Goal: Task Accomplishment & Management: Contribute content

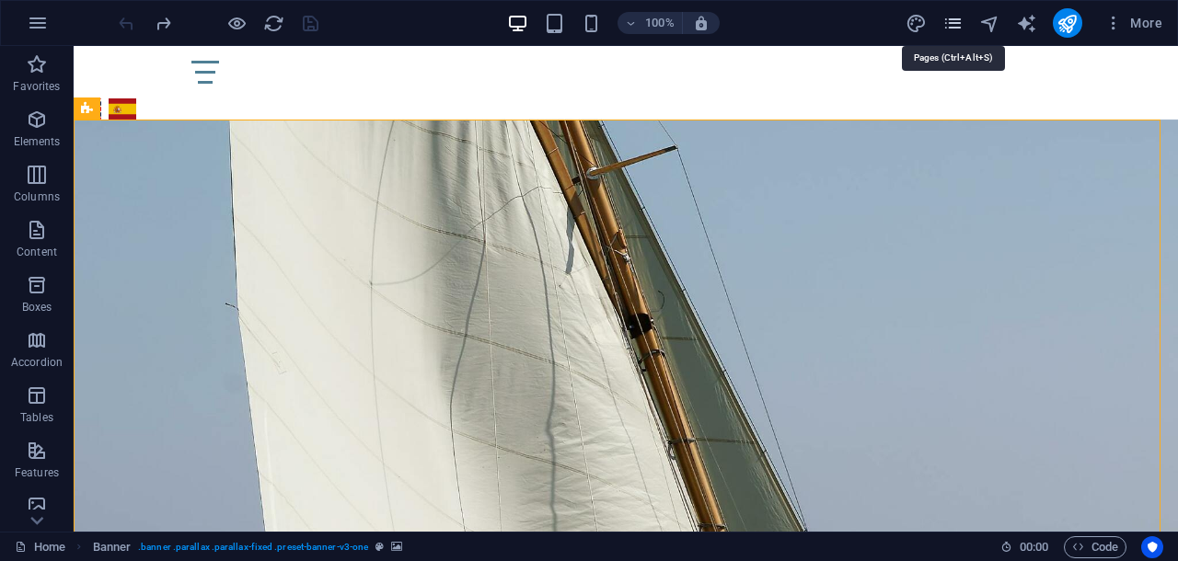
click at [956, 19] on icon "pages" at bounding box center [952, 23] width 21 height 21
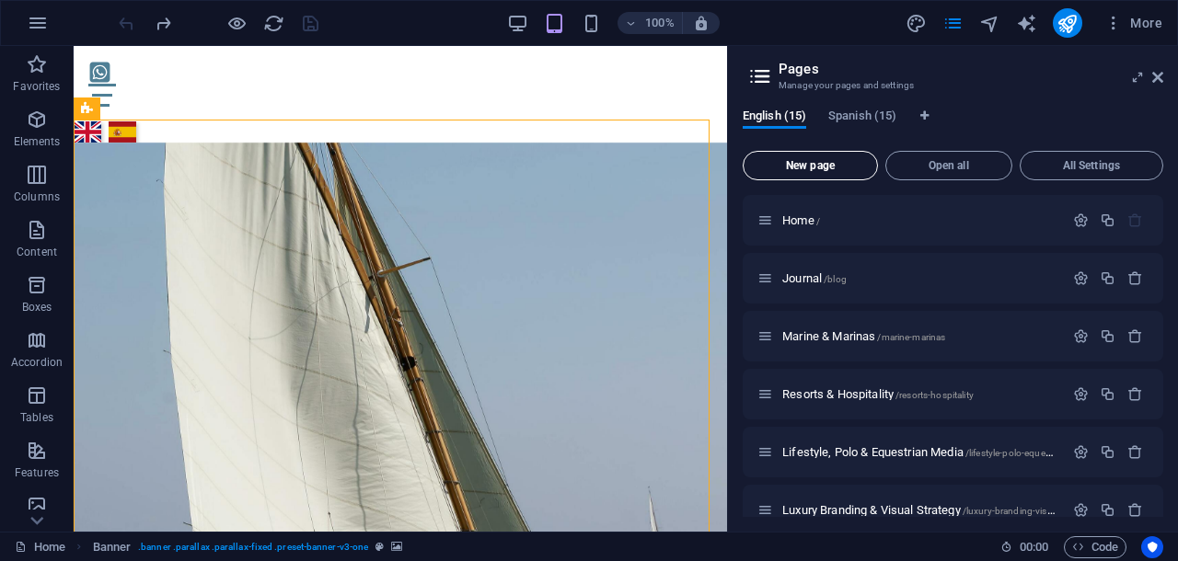
click at [820, 167] on span "New page" at bounding box center [810, 165] width 119 height 11
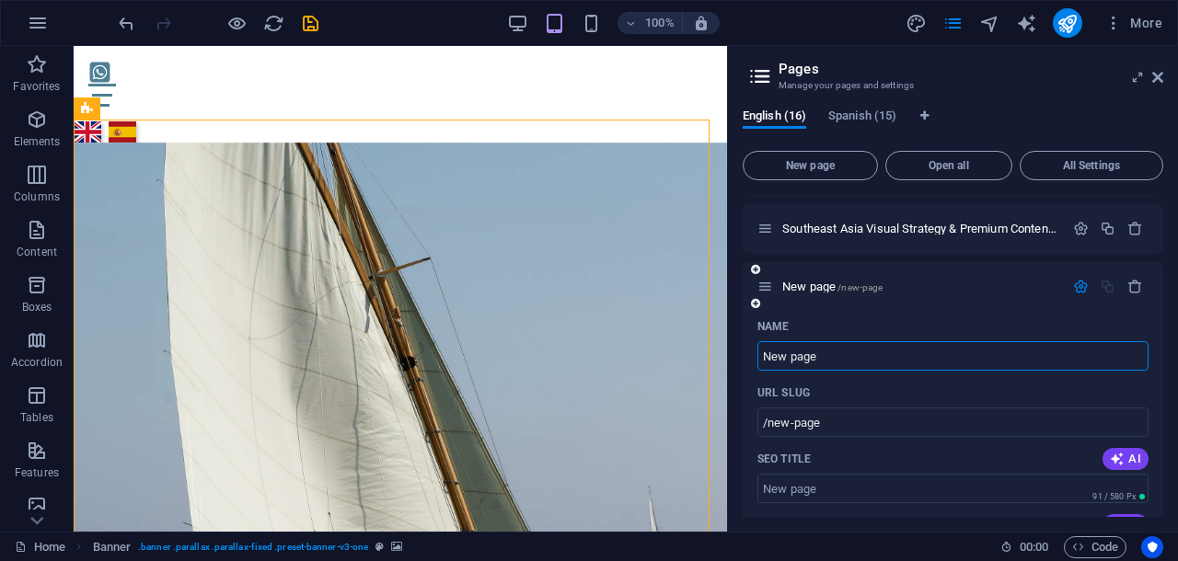
paste input "Brand Asset Management for [GEOGRAPHIC_DATA][US_STATE] Sur’s Ultra-Luxury Sector"
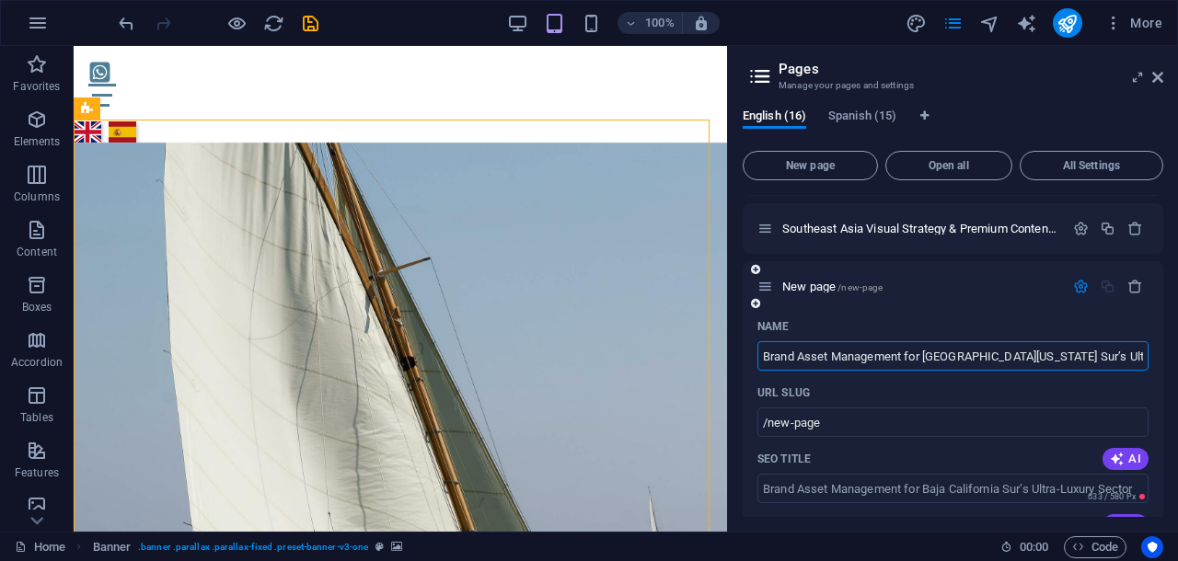
type input "Brand Asset Management for [GEOGRAPHIC_DATA][US_STATE] Sur’s Ultra-Luxury Sector"
type input "/brand-asset-management-for-baja-[US_STATE]-sur-s-ultra-luxury-sector"
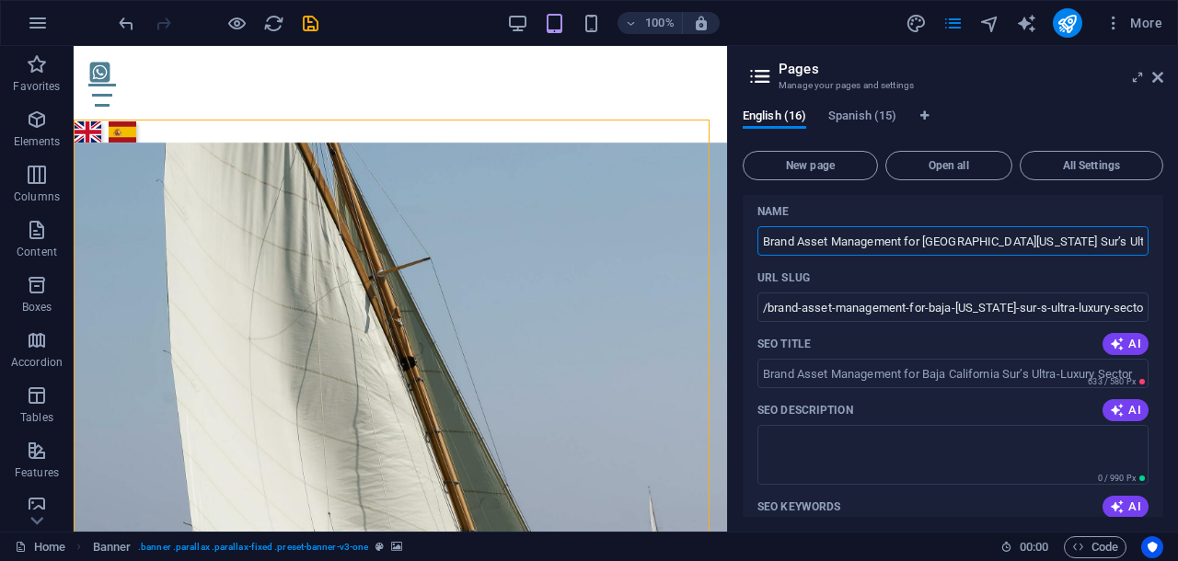
type input "Brand Asset Management for [GEOGRAPHIC_DATA][US_STATE] Sur’s Ultra-Luxury Sector"
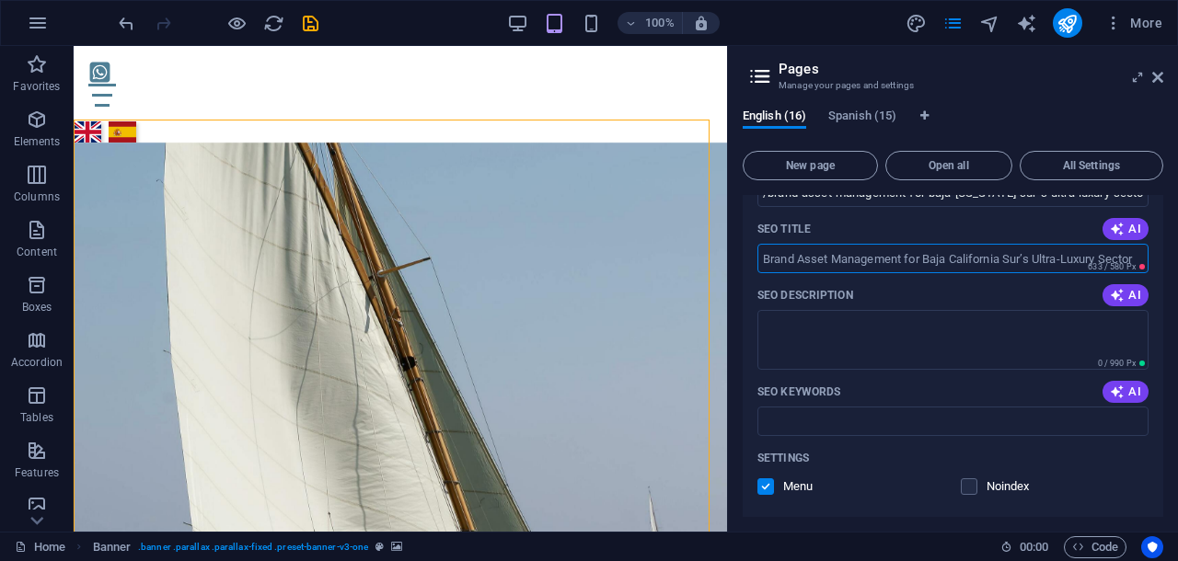
click at [764, 259] on input "SEO Title" at bounding box center [952, 258] width 391 height 29
drag, startPoint x: 764, startPoint y: 259, endPoint x: 866, endPoint y: 260, distance: 102.1
click at [866, 260] on input "SEO Title" at bounding box center [952, 258] width 391 height 29
paste input "Luxury Brand Strategy & Positioning Consultant | [GEOGRAPHIC_DATA], [GEOGRAPHIC…"
type input "Luxury Brand Strategy & Positioning Consultant | [GEOGRAPHIC_DATA], [GEOGRAPHIC…"
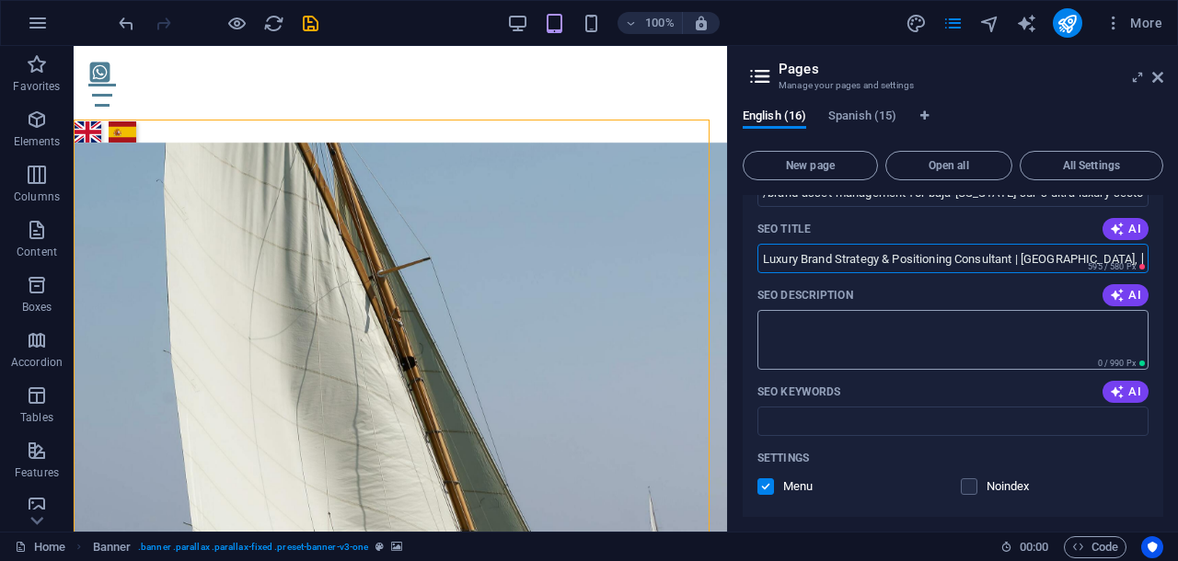
click at [776, 320] on textarea "SEO Description" at bounding box center [952, 340] width 391 height 60
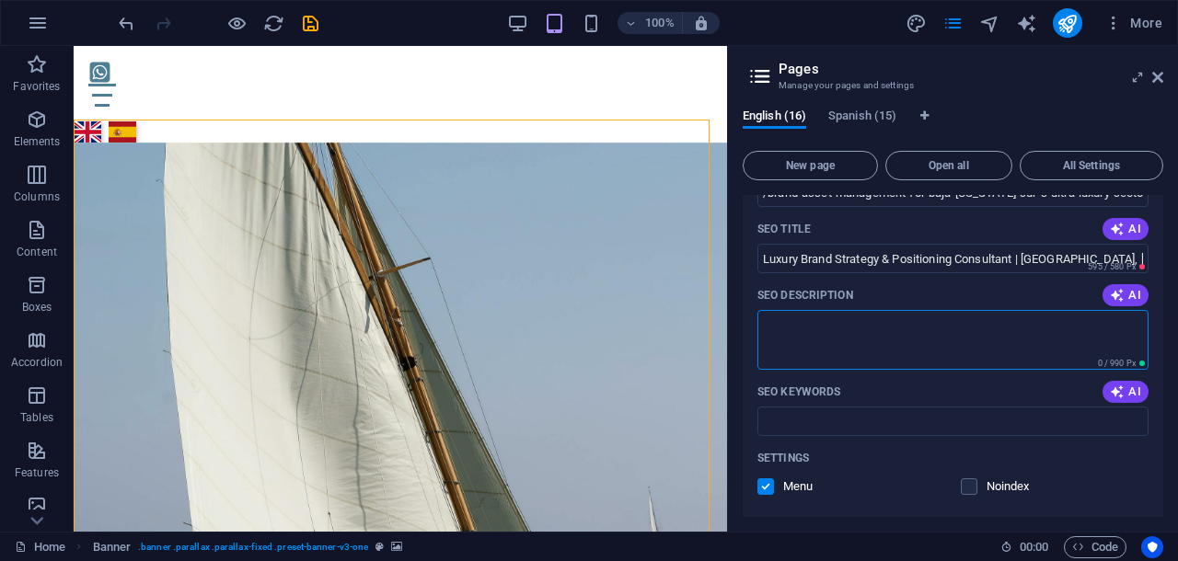
click at [776, 320] on textarea "SEO Description" at bounding box center [952, 340] width 391 height 60
paste textarea "Elevate your Los Cabos/[GEOGRAPHIC_DATA] ultra-luxury brand. Strategic consulti…"
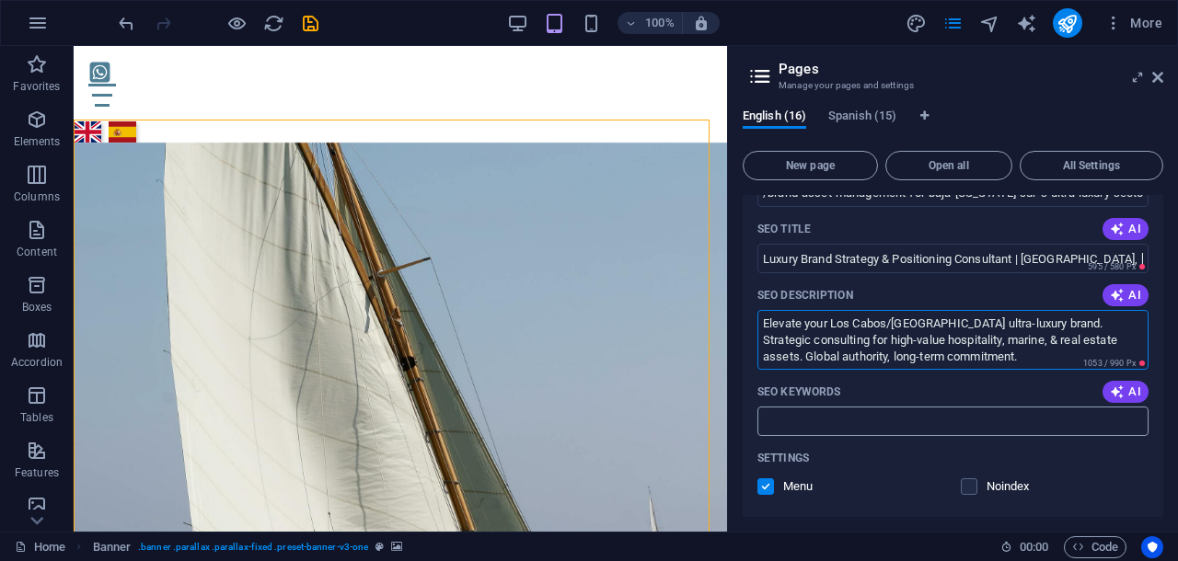
type textarea "Elevate your Los Cabos/[GEOGRAPHIC_DATA] ultra-luxury brand. Strategic consulti…"
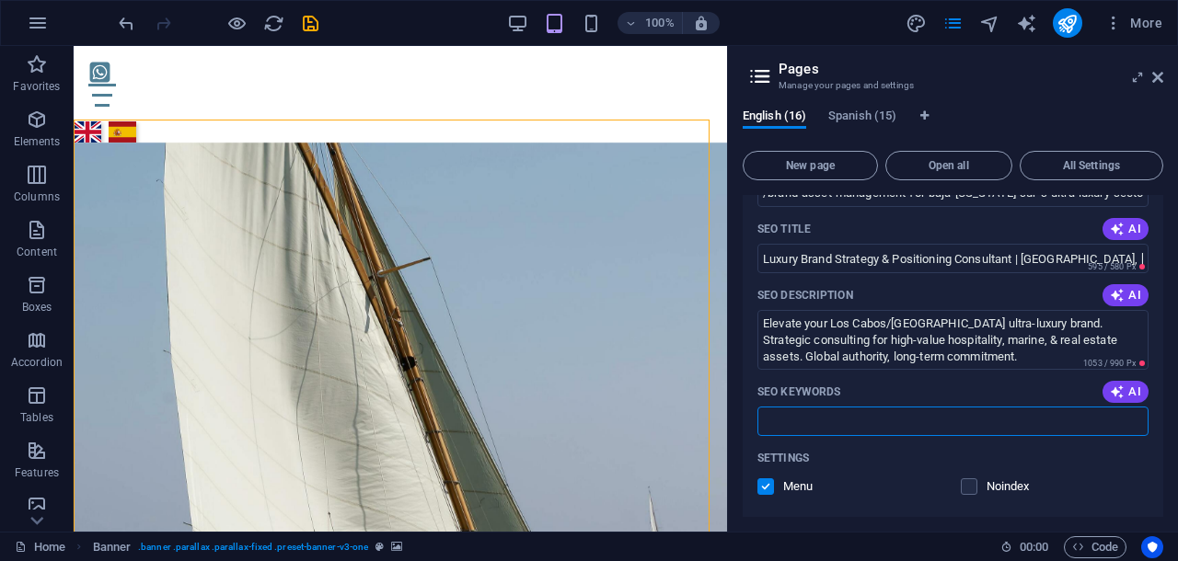
click at [802, 421] on input "SEO Keywords" at bounding box center [952, 421] width 391 height 29
paste input "Luxury Hospitality & Boutique Resorts"
paste input "Brand Strategy for Ultra-Luxury Resorts Los Cabos"
paste input "Premium Copywriting for 5-Star Hotel Assets"
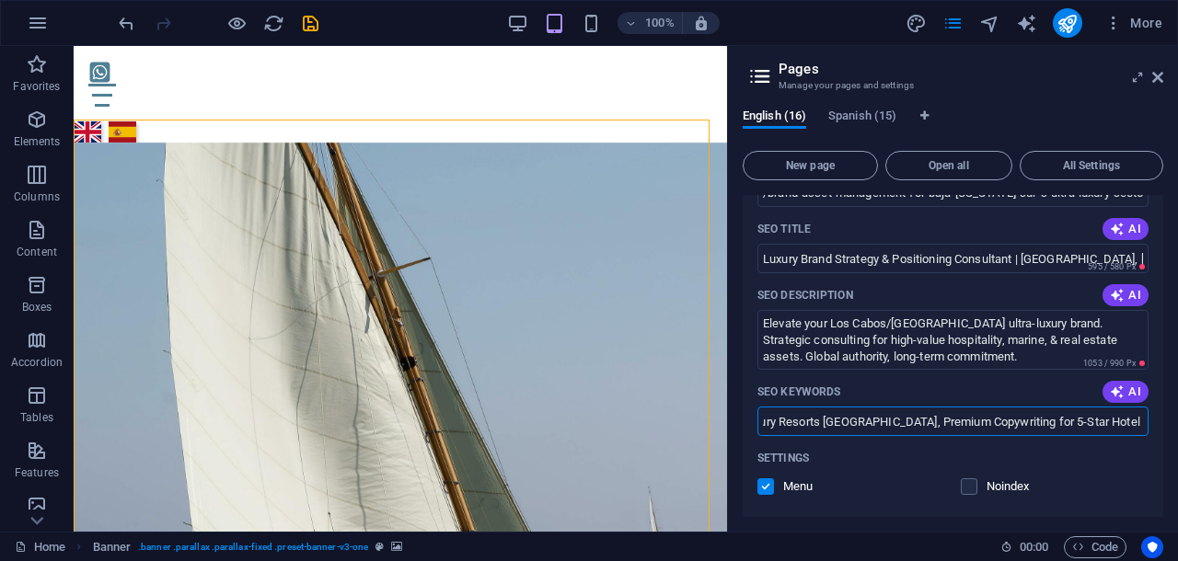
scroll to position [0, 111]
click at [1021, 426] on input "Luxury Hospitality & Boutique Resorts, Brand Strategy for Ultra-Luxury Resorts …" at bounding box center [952, 421] width 391 height 29
paste input "Quiet Luxury Positioning for Boutique Hotels La Paz"
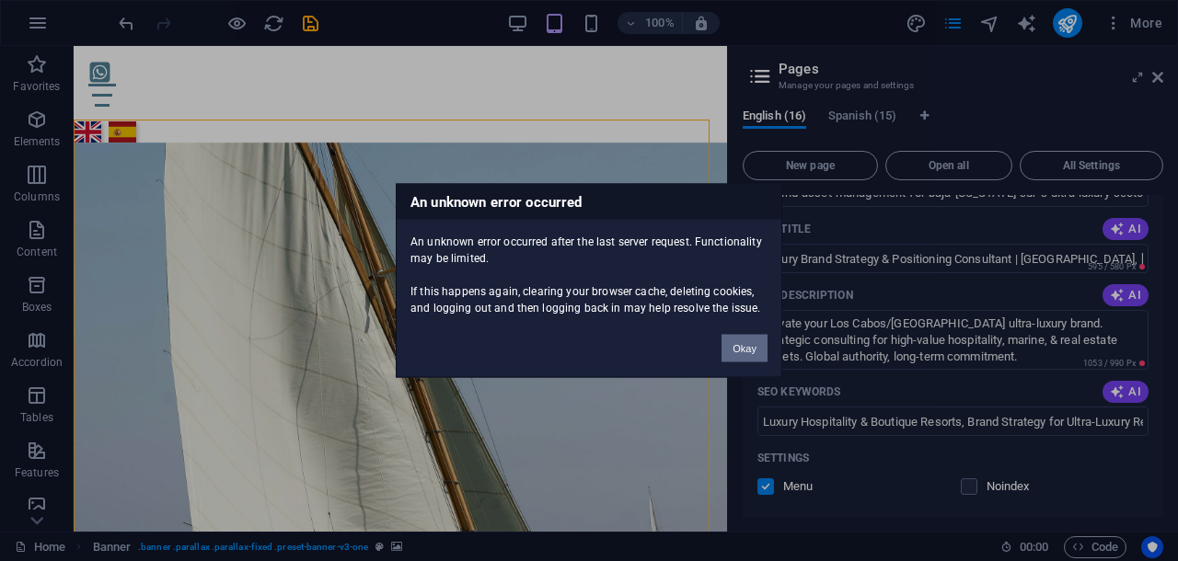
click at [745, 349] on button "Okay" at bounding box center [744, 349] width 46 height 28
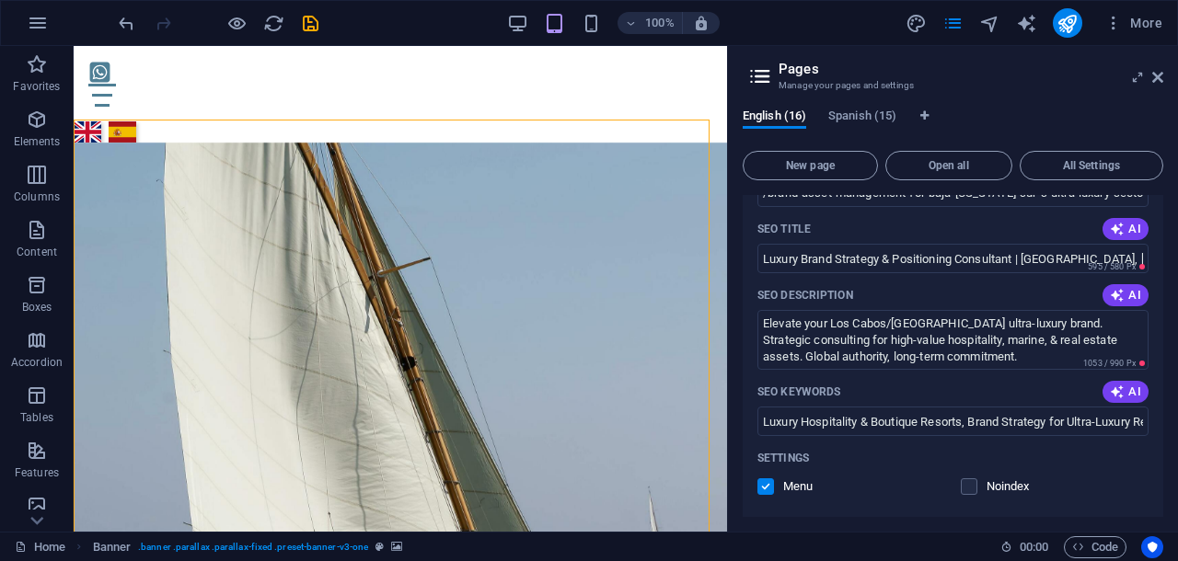
scroll to position [1148, 0]
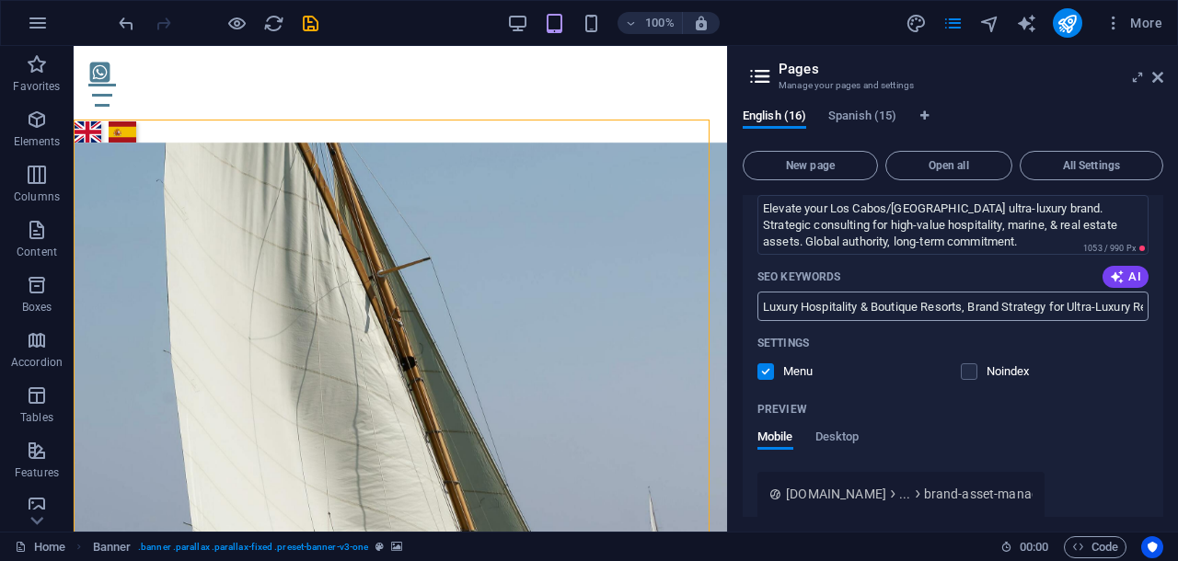
click at [1102, 300] on input "Luxury Hospitality & Boutique Resorts, Brand Strategy for Ultra-Luxury Resorts …" at bounding box center [952, 306] width 391 height 29
click at [1080, 310] on input "Luxury Hospitality & Boutique Resorts, Brand Strategy for Ultra-Luxury Resorts …" at bounding box center [952, 306] width 391 height 29
click at [1064, 307] on input "Luxury Hospitality & Boutique Resorts, Brand Strategy for Ultra-Luxury Resorts …" at bounding box center [952, 306] width 391 height 29
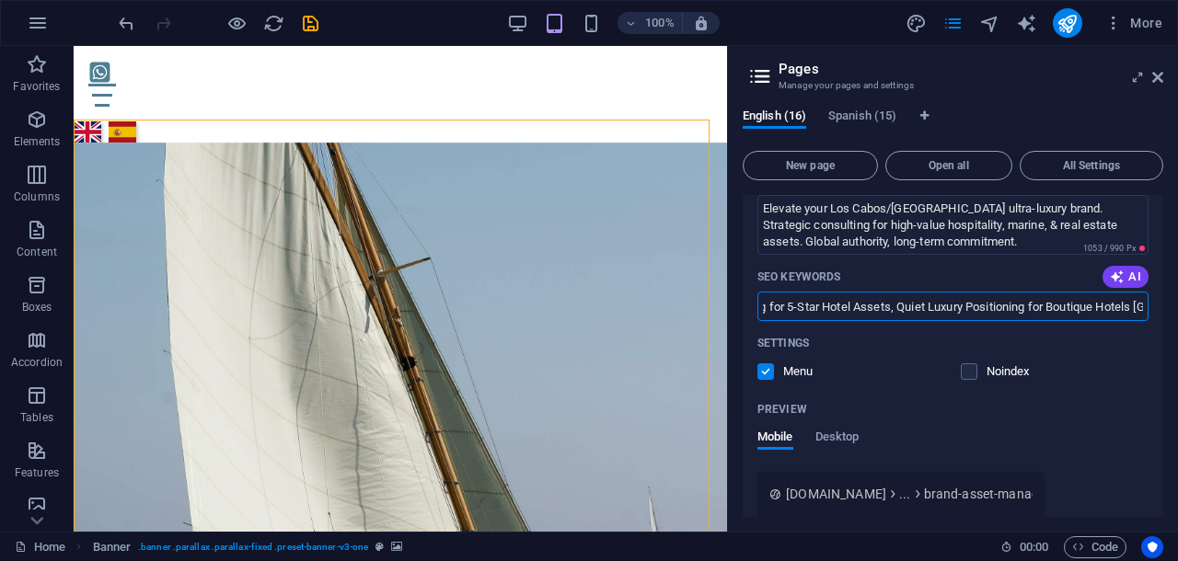
scroll to position [0, 646]
paste input "Luxury Marina Brand Strategy Baja California Sur"
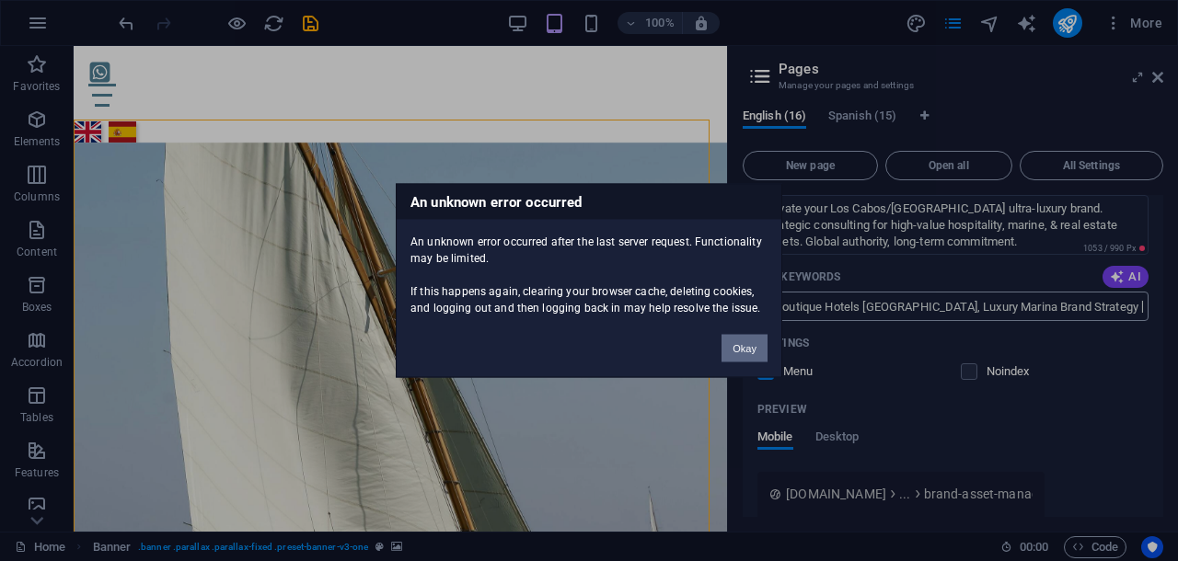
scroll to position [0, 0]
click at [734, 354] on button "Okay" at bounding box center [744, 349] width 46 height 28
click at [734, 354] on div "English (16) Spanish (15) New page Open all All Settings Home / Journal /blog M…" at bounding box center [953, 313] width 450 height 438
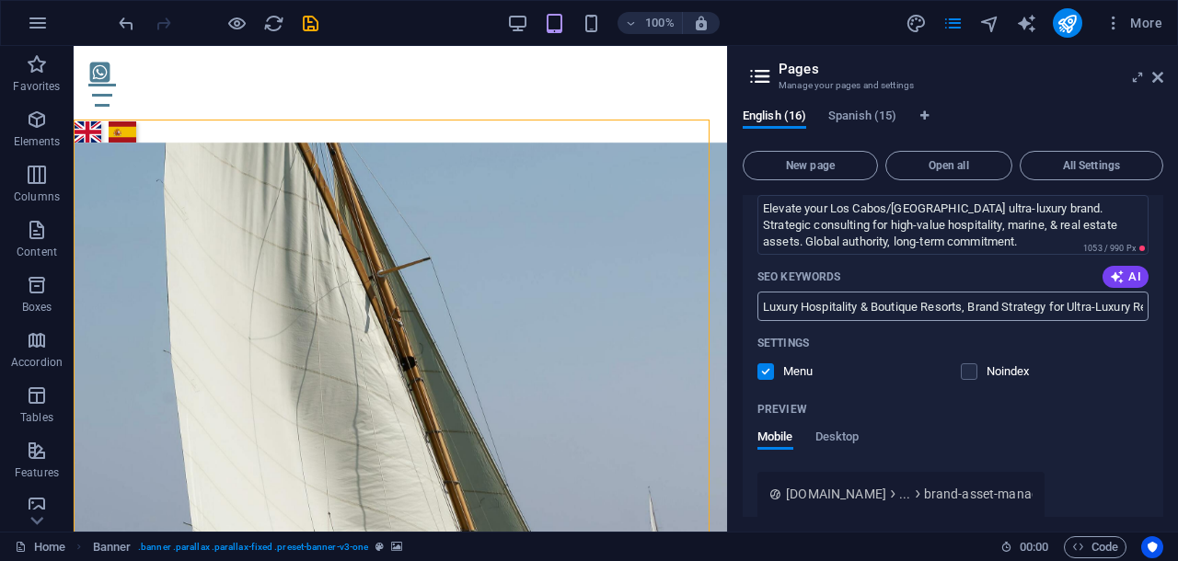
click at [1095, 301] on input "Luxury Hospitality & Boutique Resorts, Brand Strategy for Ultra-Luxury Resorts …" at bounding box center [952, 306] width 391 height 29
click at [1135, 306] on input "Luxury Hospitality & Boutique Resorts, Brand Strategy for Ultra-Luxury Resorts …" at bounding box center [952, 306] width 391 height 29
paste input "Visual Coherence Management for Yachting Services"
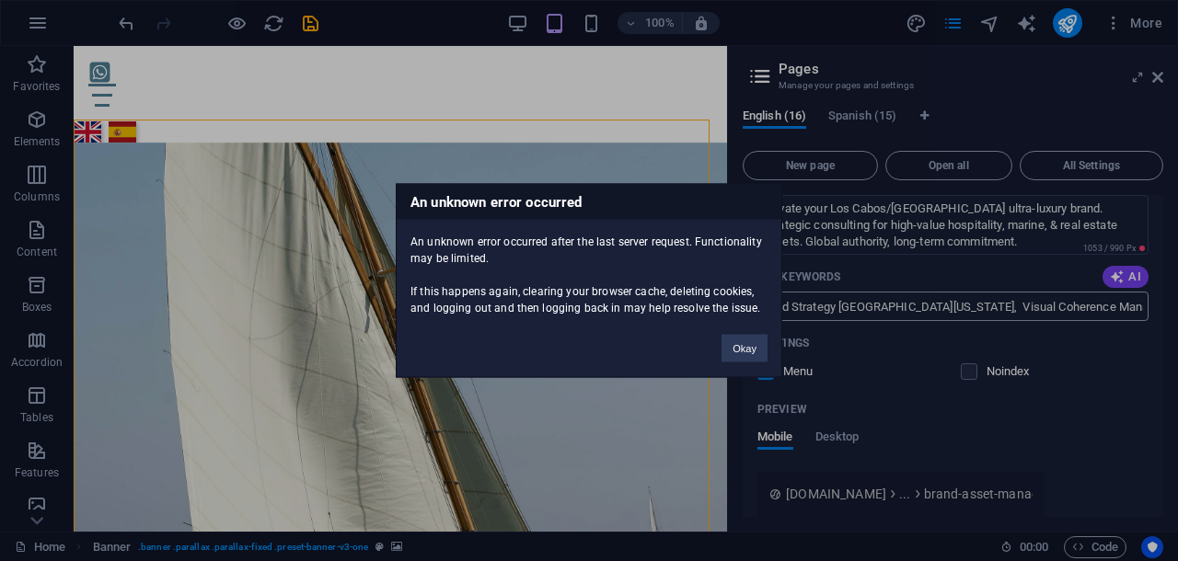
scroll to position [0, 0]
click at [742, 347] on button "Okay" at bounding box center [744, 349] width 46 height 28
click at [742, 347] on div "English (16) Spanish (15) New page Open all All Settings Home / Journal /blog M…" at bounding box center [953, 313] width 450 height 438
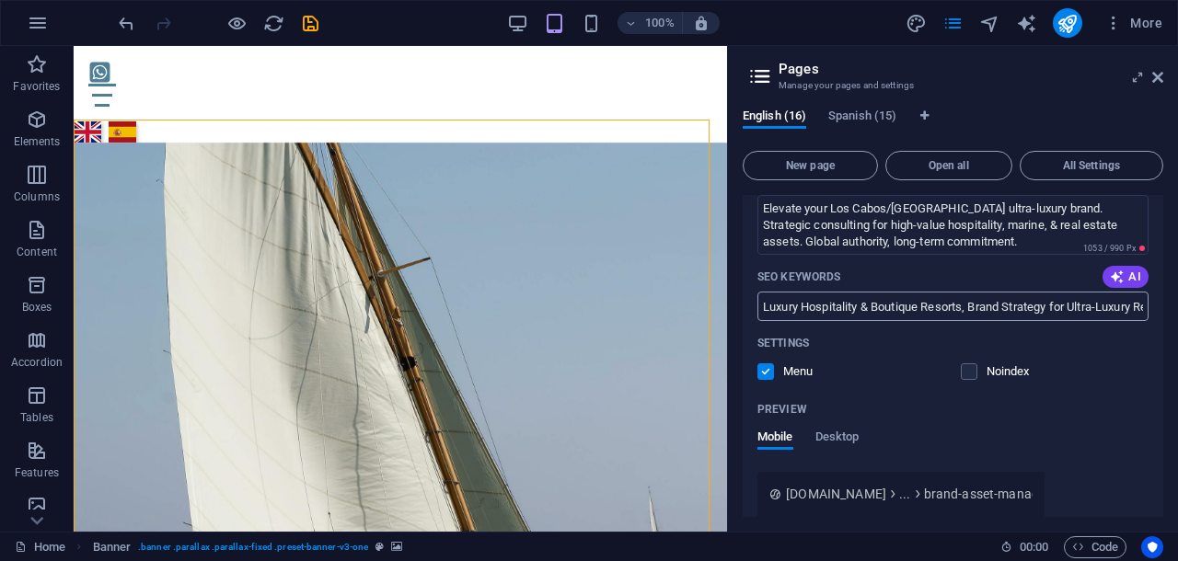
click at [1091, 311] on input "Luxury Hospitality & Boutique Resorts, Brand Strategy for Ultra-Luxury Resorts …" at bounding box center [952, 306] width 391 height 29
paste input "Global Positioning Strategy for Los Cabos Yacht Charter"
paste input "Equestrian Club Lifestyle Branding Los Cabos"
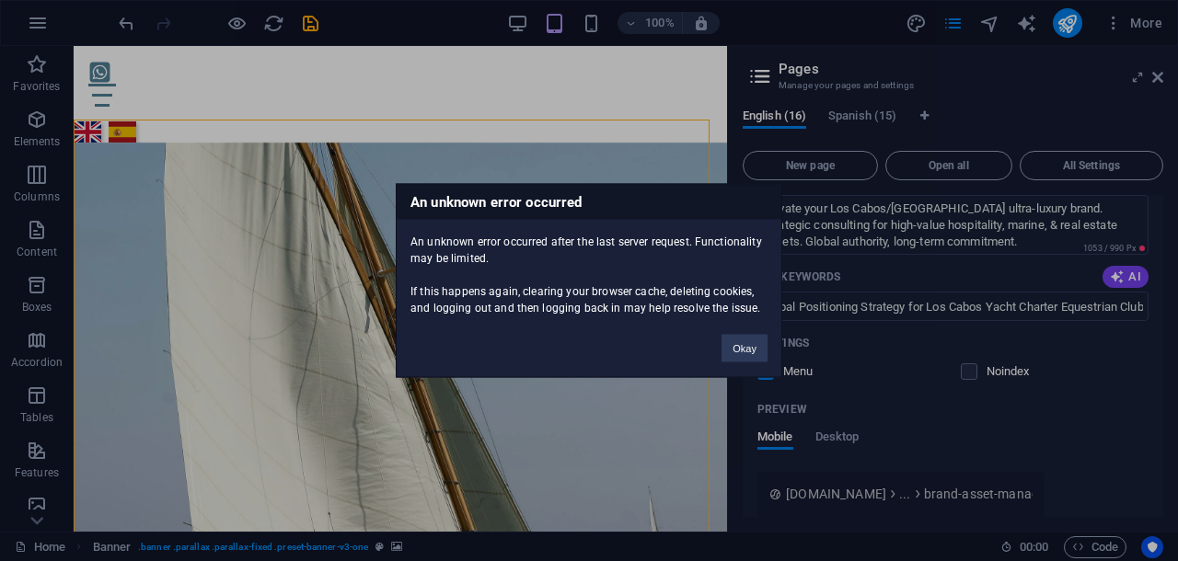
scroll to position [0, 0]
click at [733, 356] on button "Okay" at bounding box center [744, 349] width 46 height 28
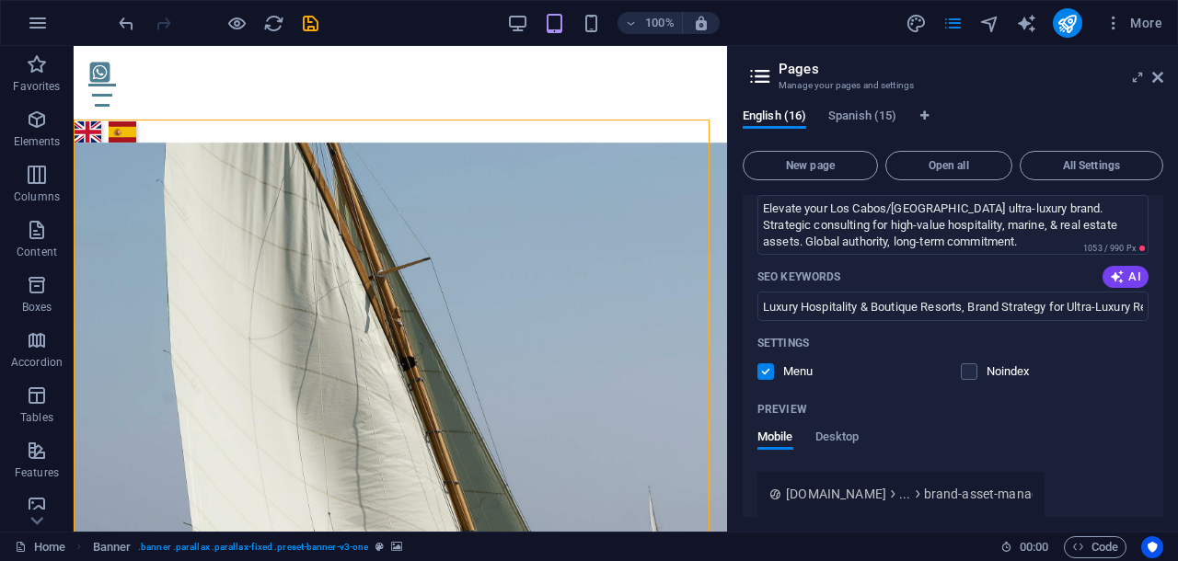
click at [733, 356] on div "English (16) Spanish (15) New page Open all All Settings Home / Journal /blog M…" at bounding box center [953, 313] width 450 height 438
click at [1066, 306] on input "Luxury Hospitality & Boutique Resorts, Brand Strategy for Ultra-Luxury Resorts …" at bounding box center [952, 306] width 391 height 29
paste input "High-Value Asset Marketing for Polo Estates Mexico"
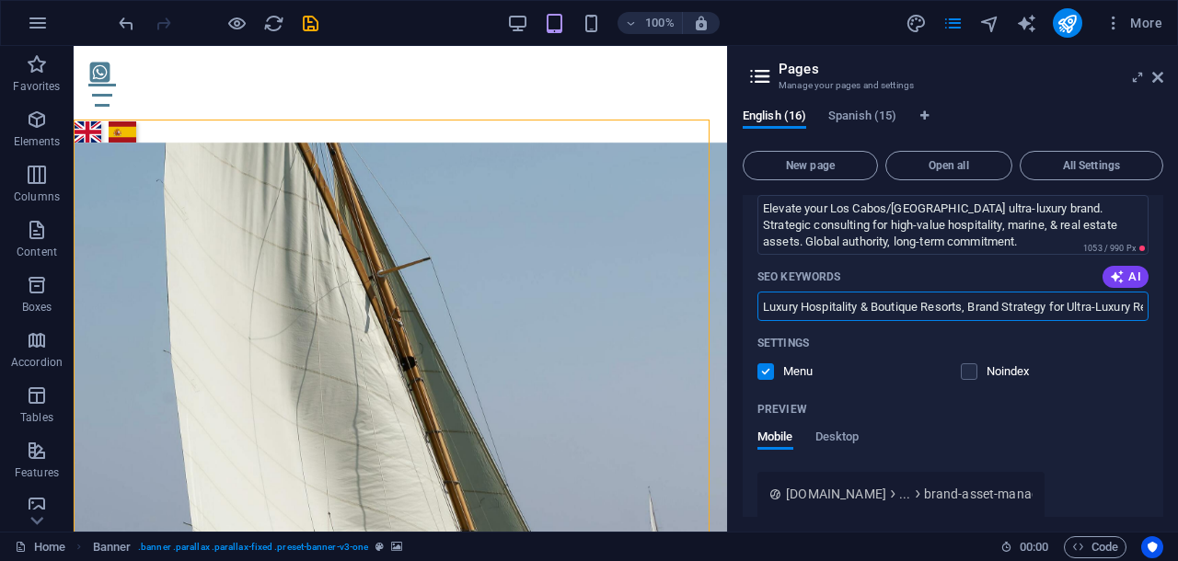
paste input "Aesthetic Direction for Luxury Polo Events BCS"
click at [1124, 307] on input "Luxury Hospitality & Boutique Resorts, Brand Strategy for Ultra-Luxury Resorts …" at bounding box center [952, 306] width 391 height 29
type input "Luxury Hospitality & Boutique Resorts, Brand Strategy for Ultra-Luxury Resorts …"
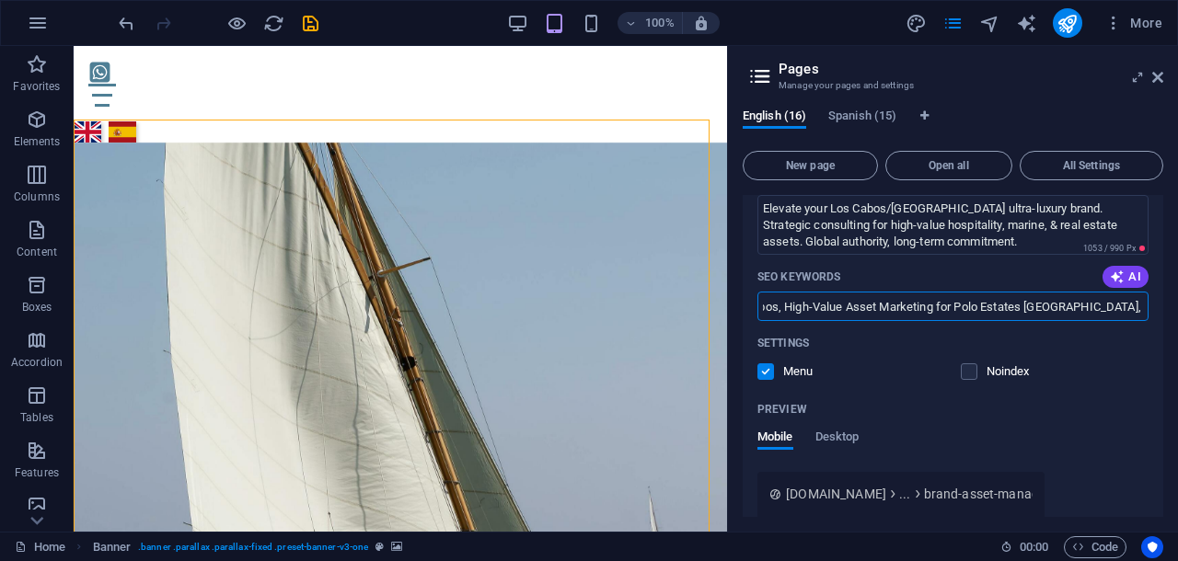
scroll to position [0, 0]
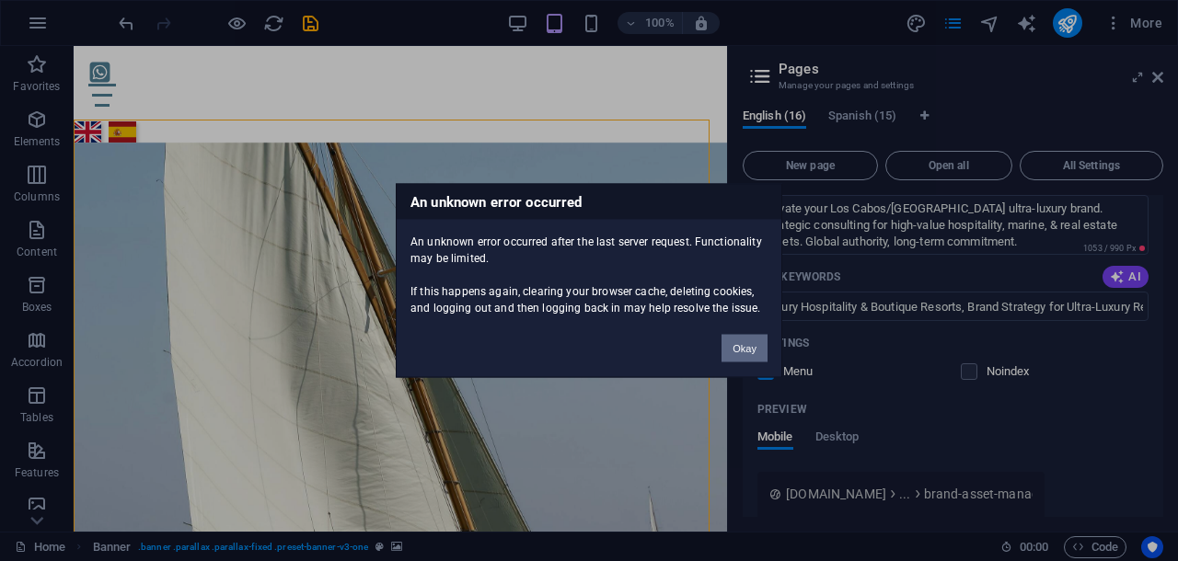
click at [753, 351] on button "Okay" at bounding box center [744, 349] width 46 height 28
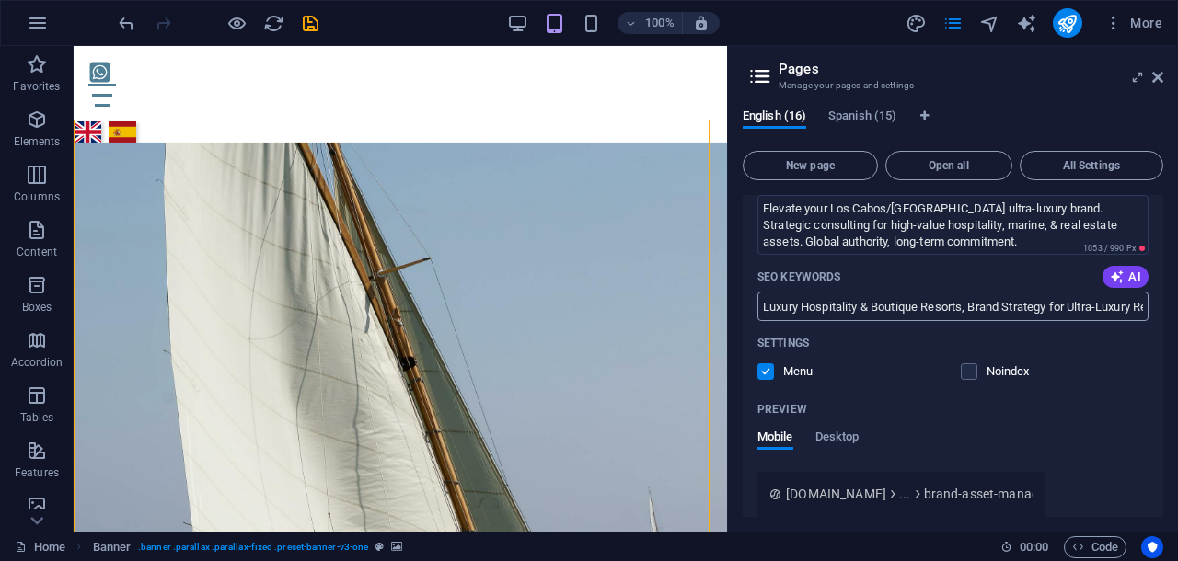
click at [1064, 305] on input "Luxury Hospitality & Boutique Resorts, Brand Strategy for Ultra-Luxury Resorts …" at bounding box center [952, 306] width 391 height 29
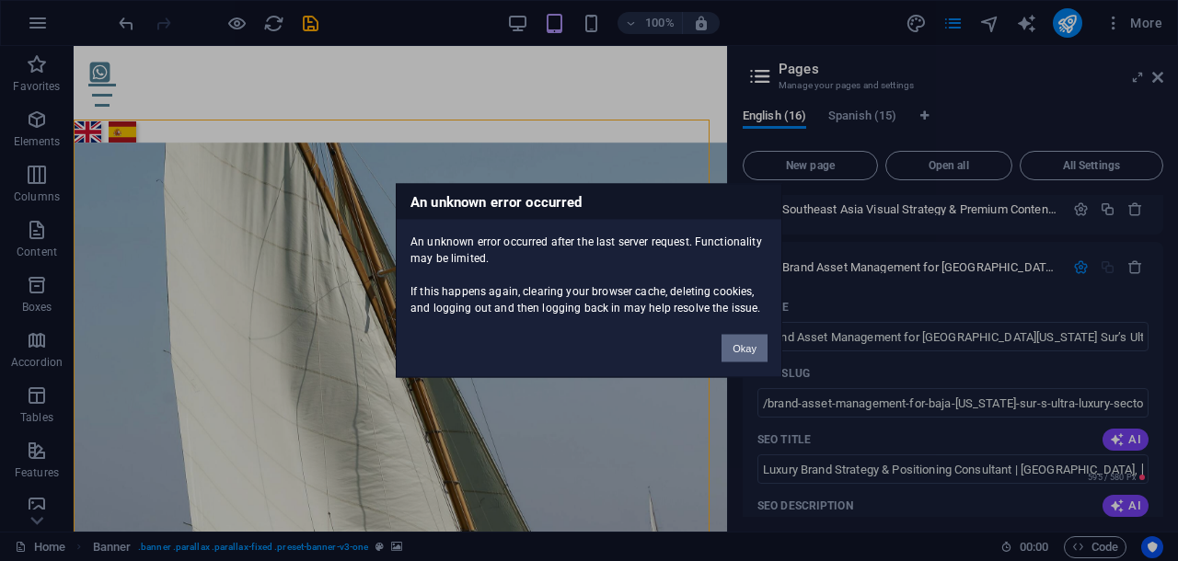
click at [735, 349] on button "Okay" at bounding box center [744, 349] width 46 height 28
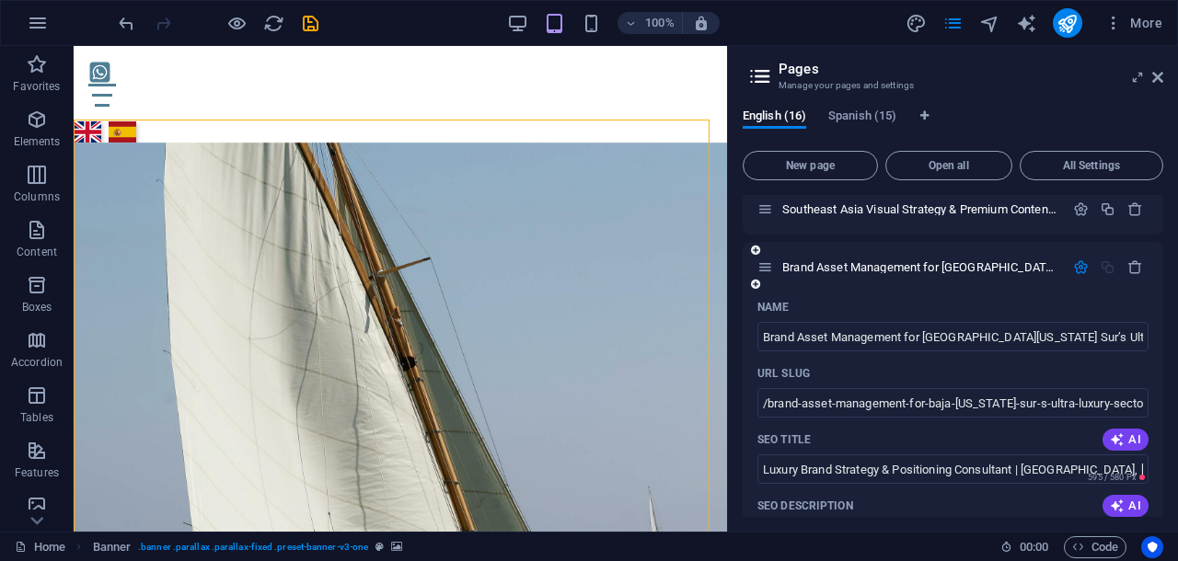
click at [1079, 262] on icon "button" at bounding box center [1081, 267] width 16 height 16
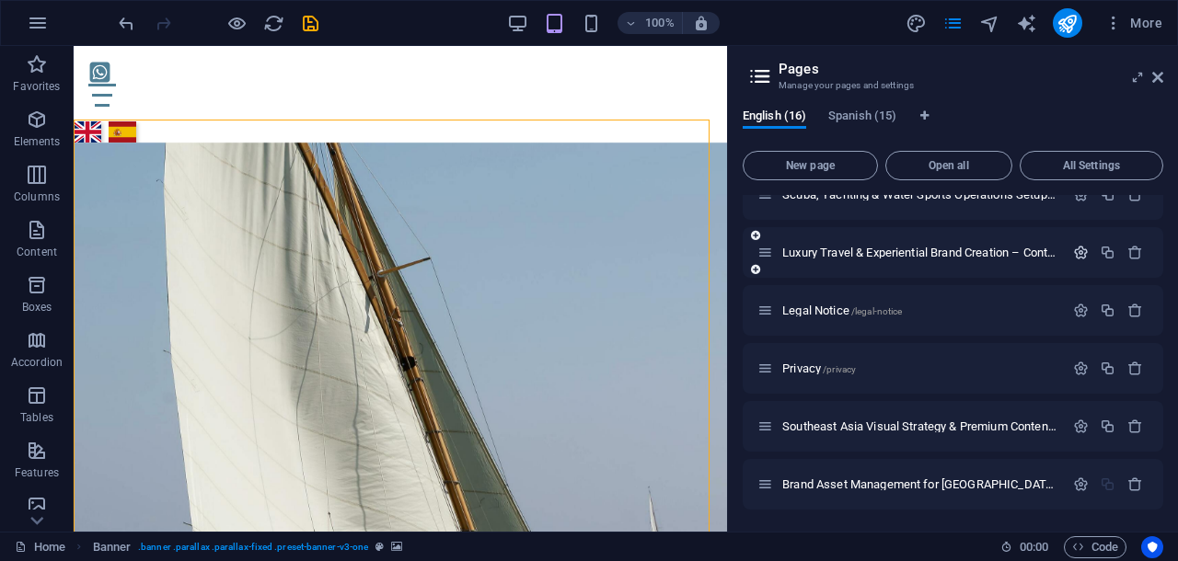
click at [1078, 253] on icon "button" at bounding box center [1081, 253] width 16 height 16
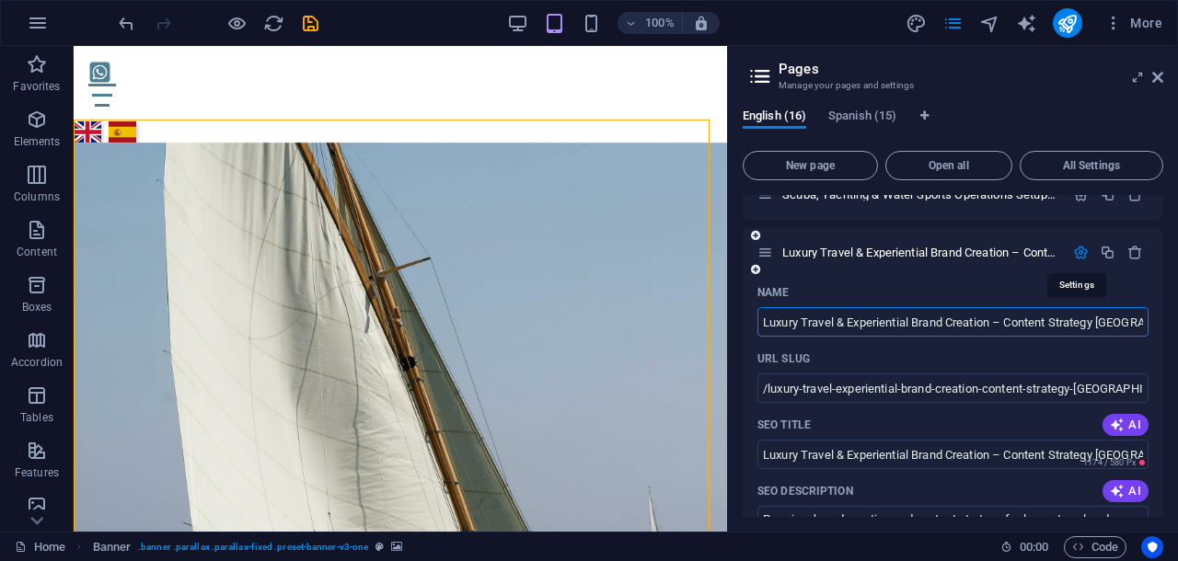
click at [1078, 253] on icon "button" at bounding box center [1081, 253] width 16 height 16
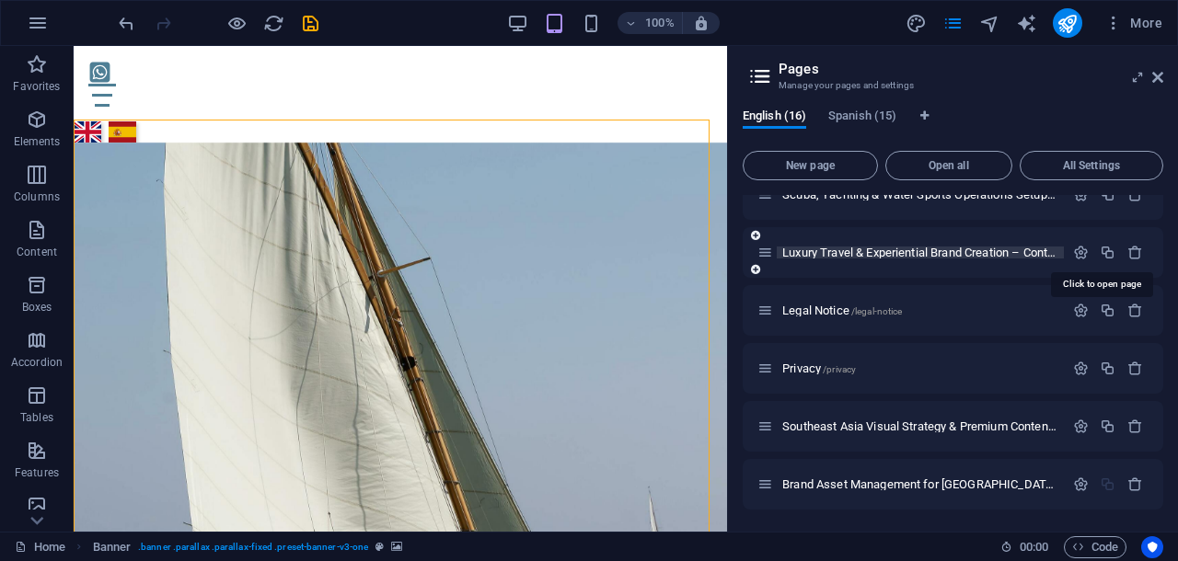
click at [944, 253] on span "Luxury Travel & Experiential Brand Creation – Content Strategy Spain /luxury-tr…" at bounding box center [1174, 253] width 784 height 14
click at [944, 253] on div "Home / Journal /blog Marine & Marinas /marine-marinas Resorts & Hospitality /re…" at bounding box center [952, 50] width 420 height 920
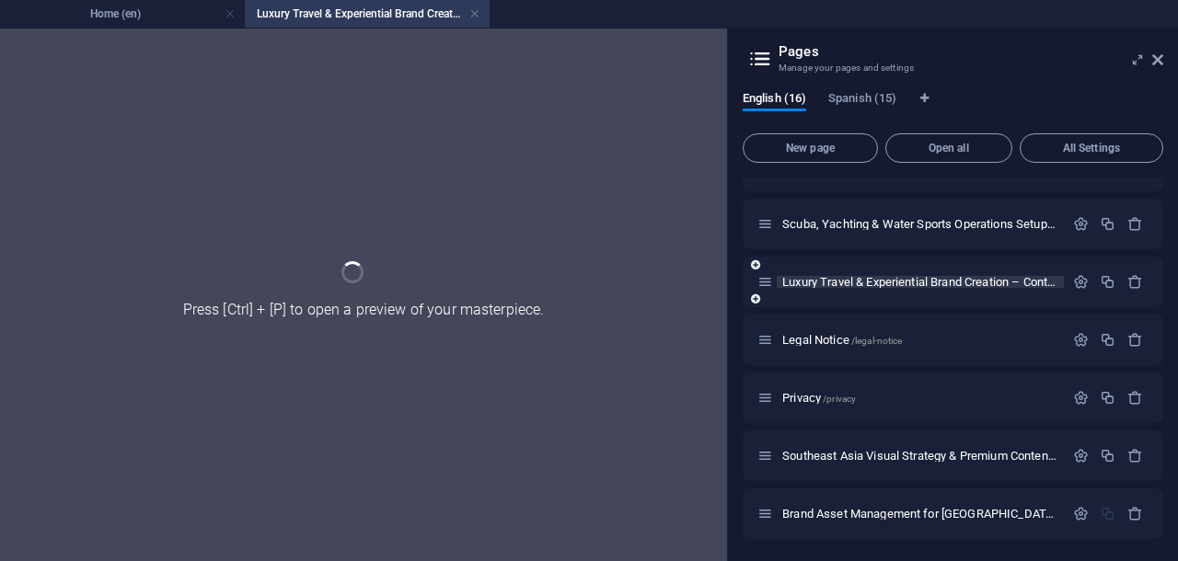
scroll to position [558, 0]
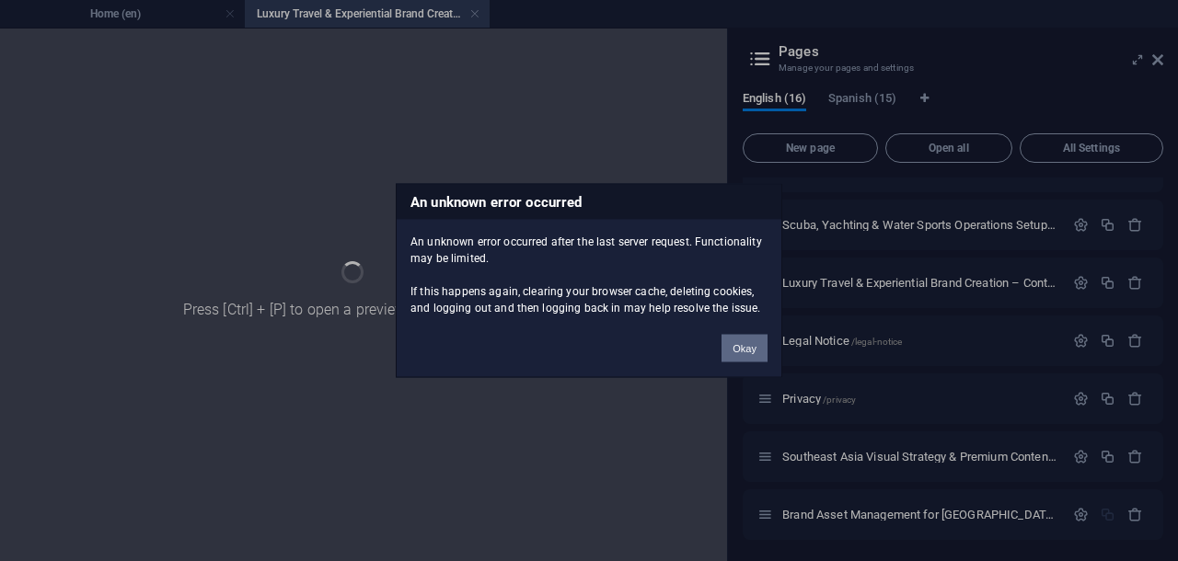
click at [741, 345] on button "Okay" at bounding box center [744, 349] width 46 height 28
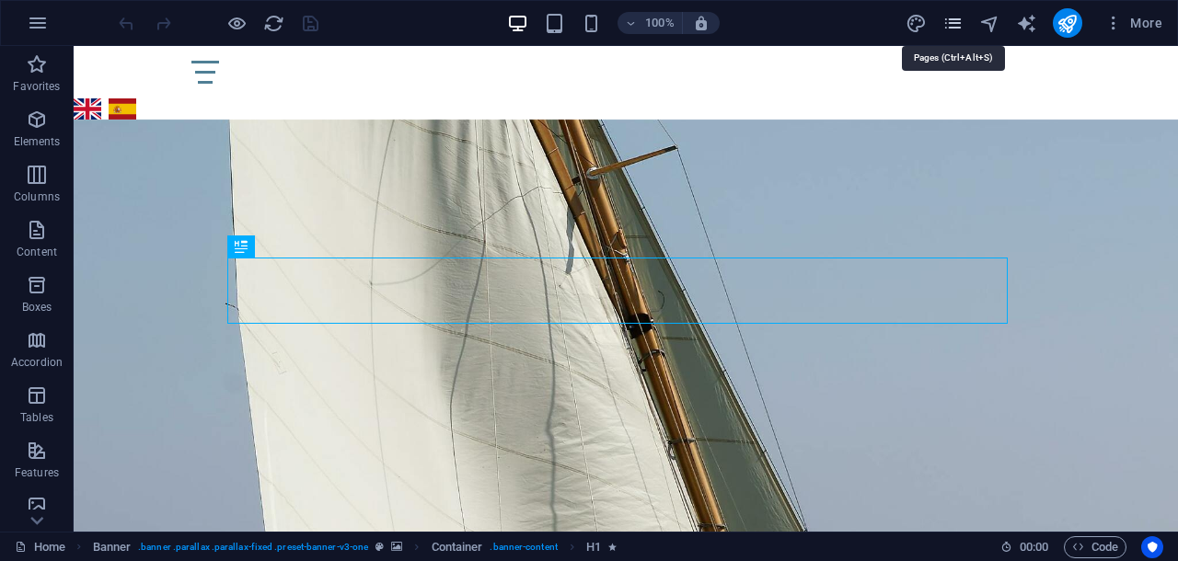
click at [950, 23] on icon "pages" at bounding box center [952, 23] width 21 height 21
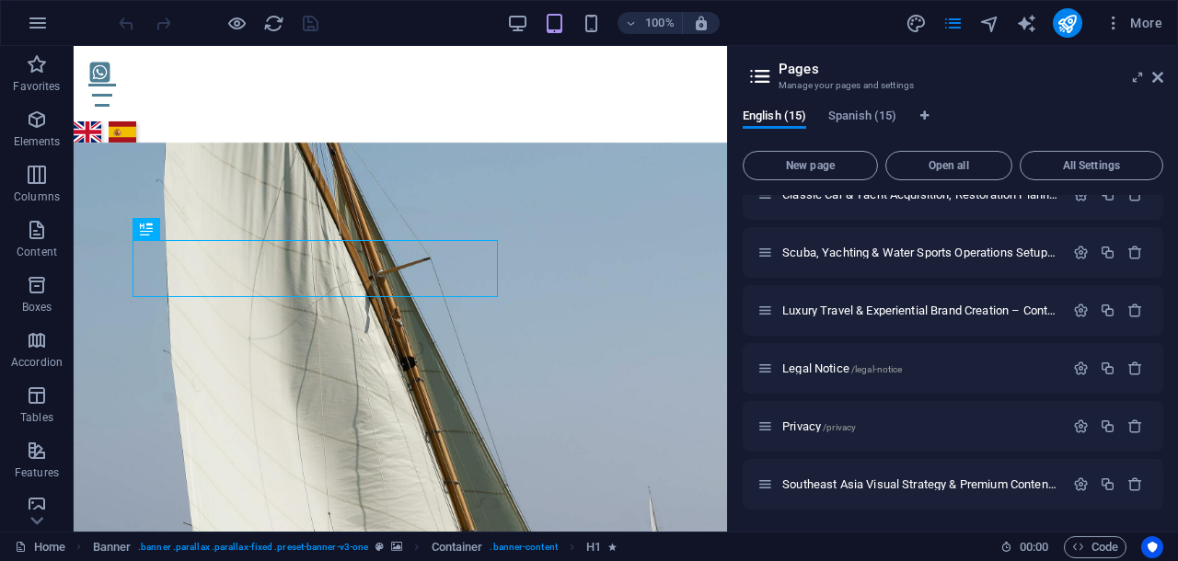
scroll to position [432, 0]
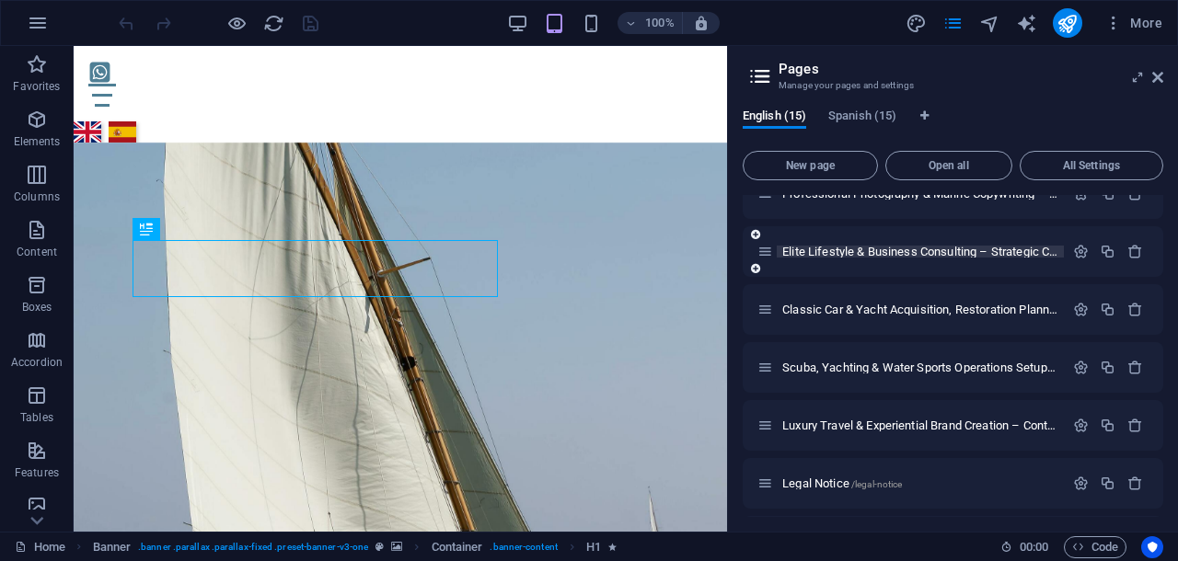
click at [883, 251] on span "Elite Lifestyle & Business Consulting – Strategic Copywriting [GEOGRAPHIC_DATA]…" at bounding box center [1167, 252] width 770 height 14
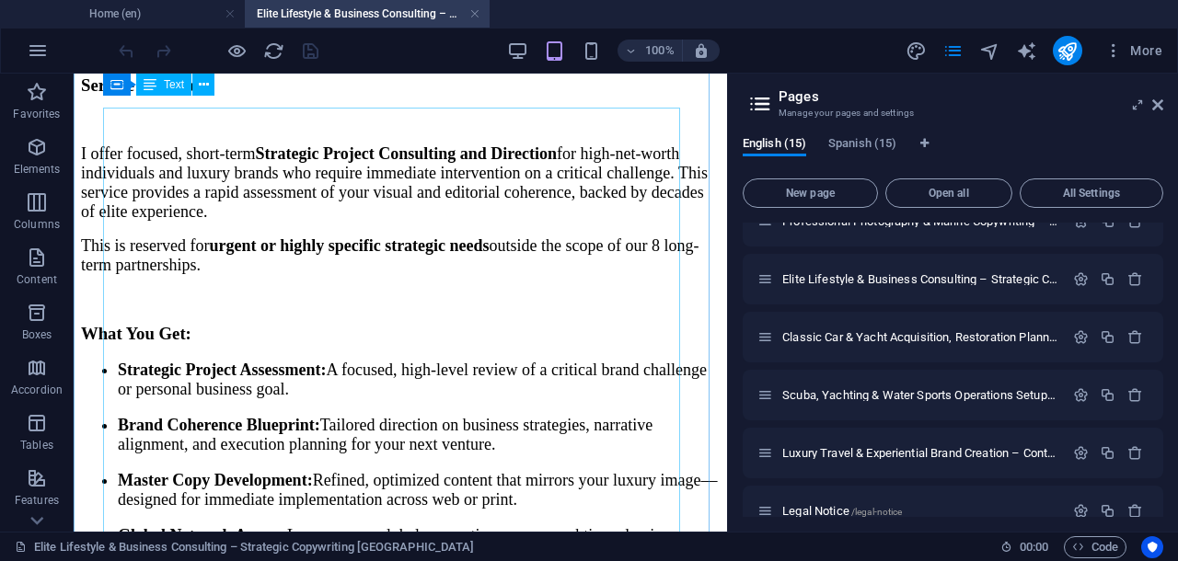
scroll to position [0, 0]
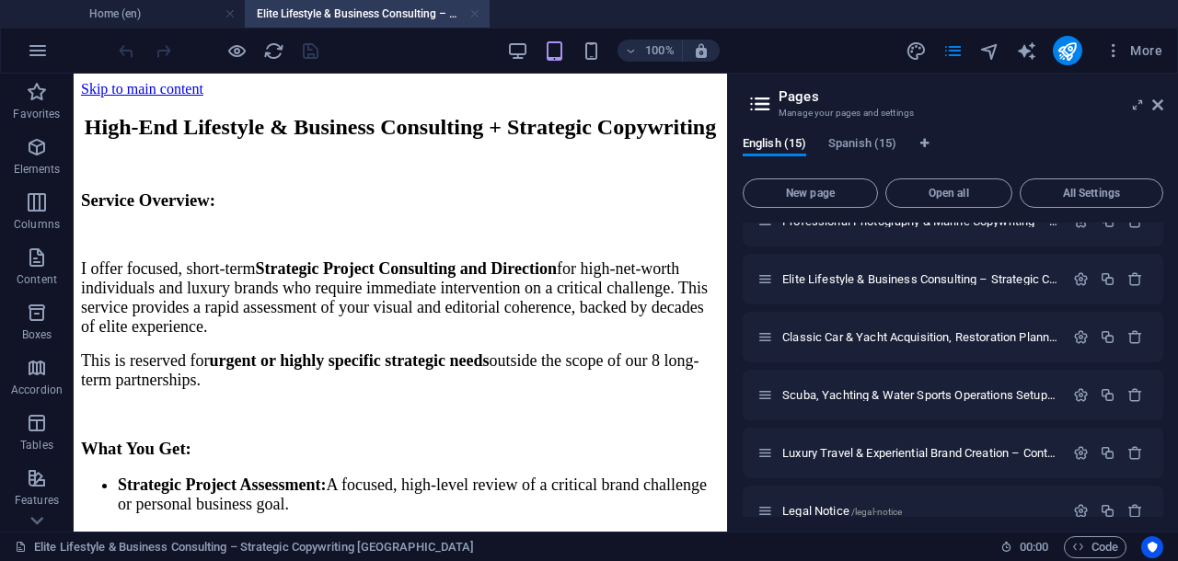
click at [475, 11] on link at bounding box center [474, 14] width 11 height 17
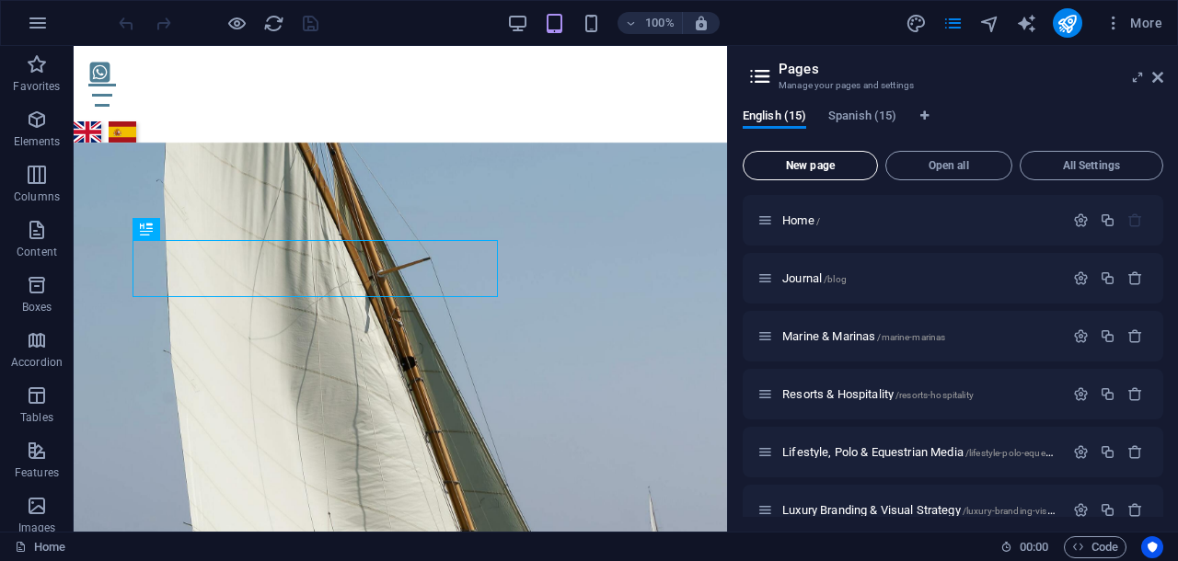
click at [826, 168] on span "New page" at bounding box center [810, 165] width 119 height 11
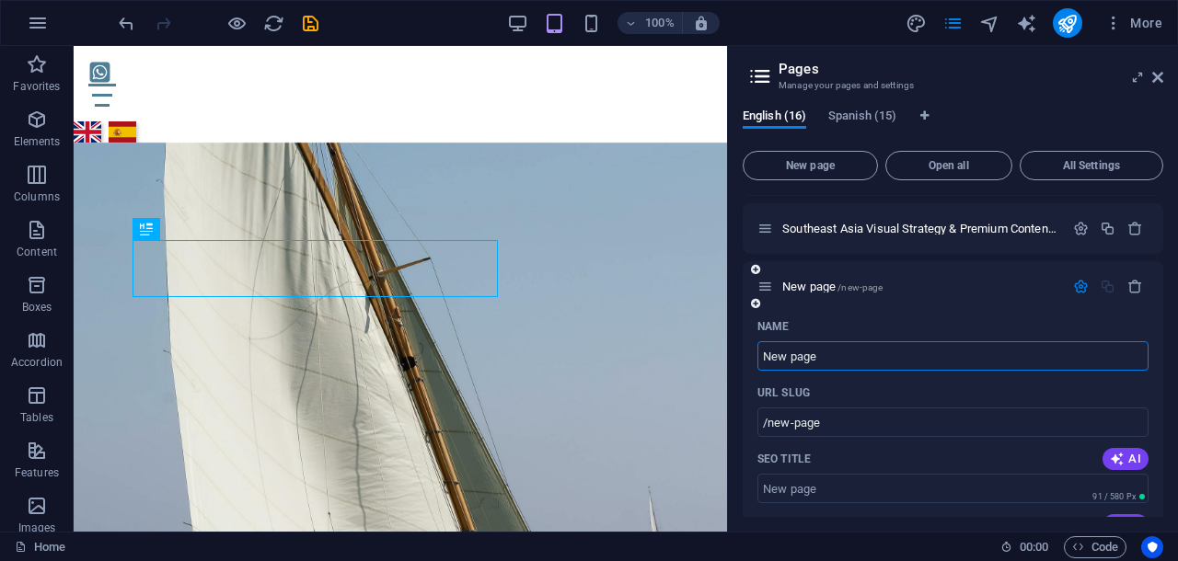
paste input "Brand Asset Management for [GEOGRAPHIC_DATA][US_STATE] Sur’s Ultra-Luxury Secto…"
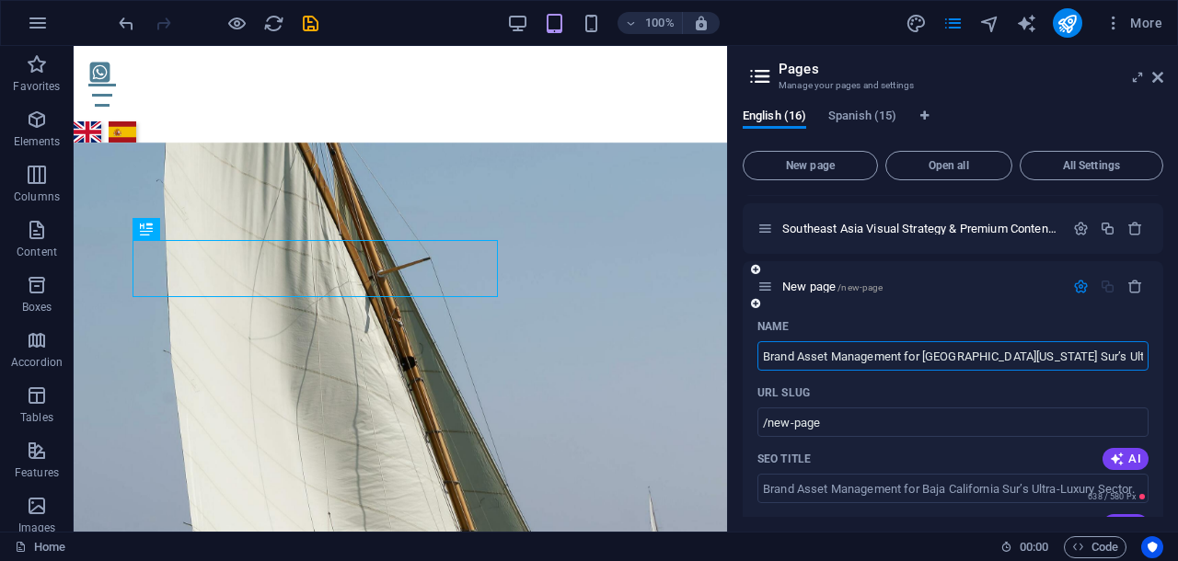
scroll to position [0, 3]
type input "Brand Asset Management for [GEOGRAPHIC_DATA][US_STATE] Sur’s Ultra-Luxury Secto…"
type input "/brand-asset-management-for-baja-[US_STATE]-sur-s-ultra-luxury-sector"
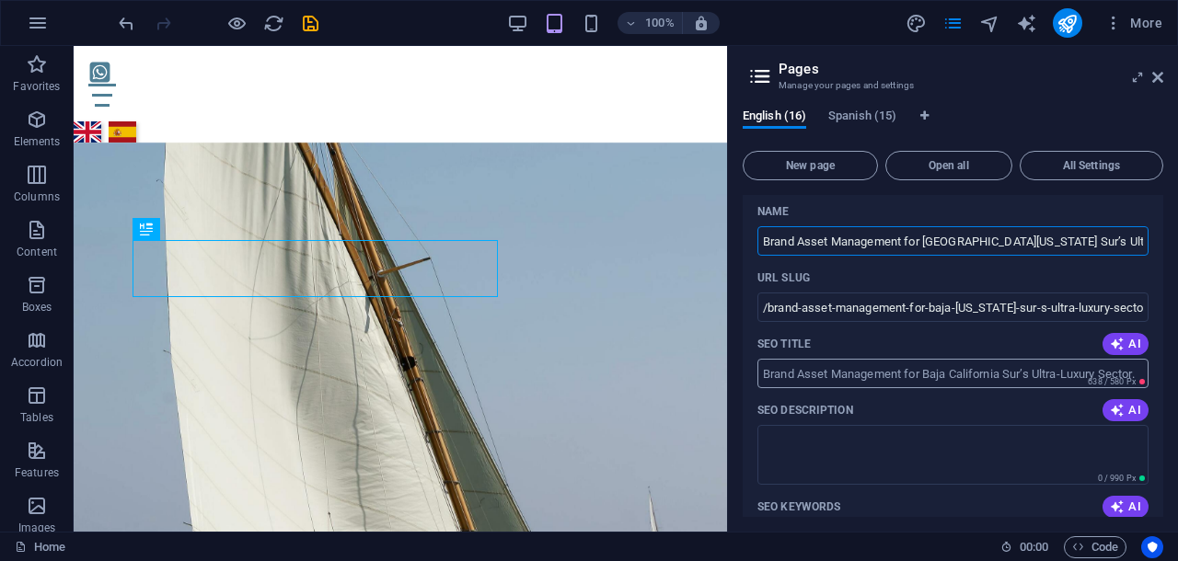
type input "Brand Asset Management for [GEOGRAPHIC_DATA][US_STATE] Sur’s Ultra-Luxury Secto…"
click at [765, 374] on input "SEO Title" at bounding box center [952, 373] width 391 height 29
paste input "Luxury Brand Strategy & Positioning Consultant | [GEOGRAPHIC_DATA], [GEOGRAPHIC…"
type input "Luxury Brand Strategy & Positioning Consultant | [GEOGRAPHIC_DATA], [GEOGRAPHIC…"
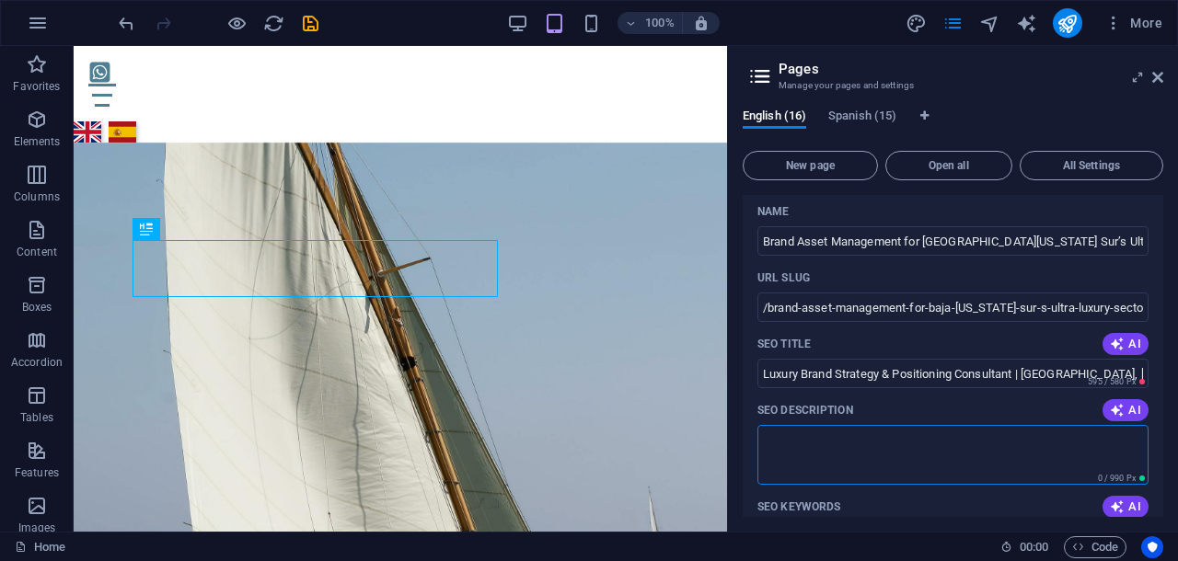
click at [792, 439] on textarea "SEO Description" at bounding box center [952, 455] width 391 height 60
paste textarea "Elevate your Los Cabos/[GEOGRAPHIC_DATA] ultra-luxury brand. Strategic consulti…"
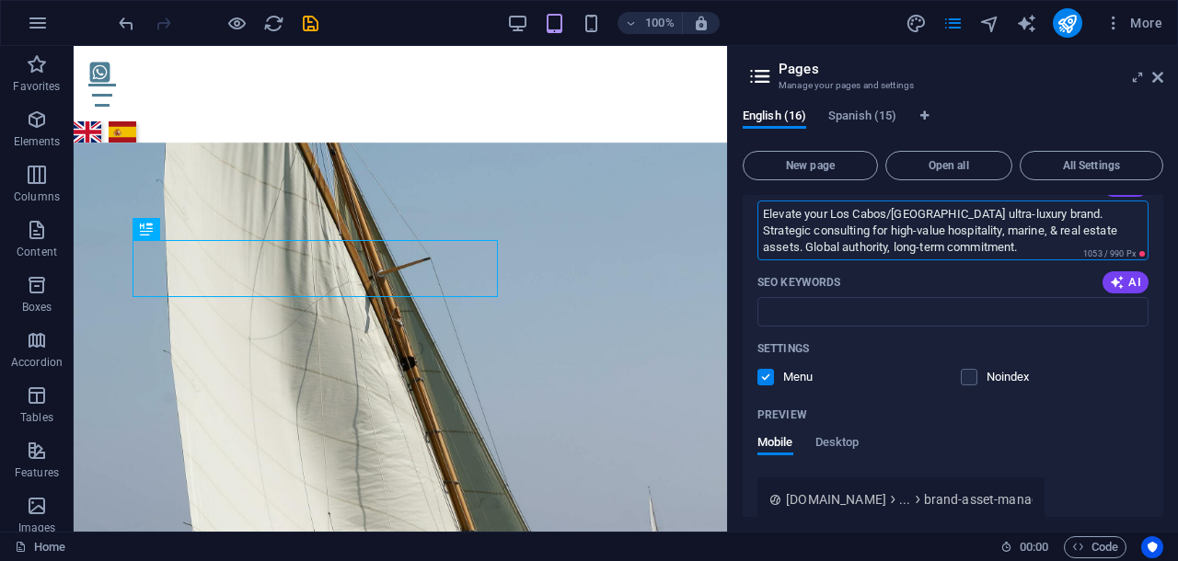
scroll to position [1148, 0]
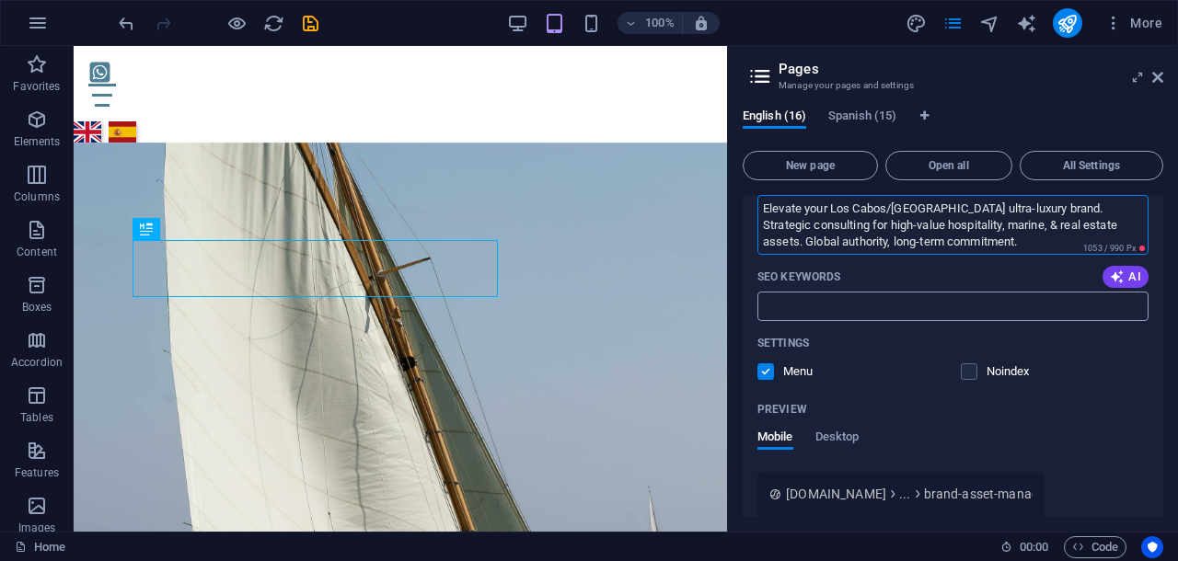
type textarea "Elevate your Los Cabos/[GEOGRAPHIC_DATA] ultra-luxury brand. Strategic consulti…"
click at [800, 305] on input "SEO Keywords" at bounding box center [952, 306] width 391 height 29
paste input "Brand Strategy for Ultra-Luxury Resorts [GEOGRAPHIC_DATA], Premium Copywriting …"
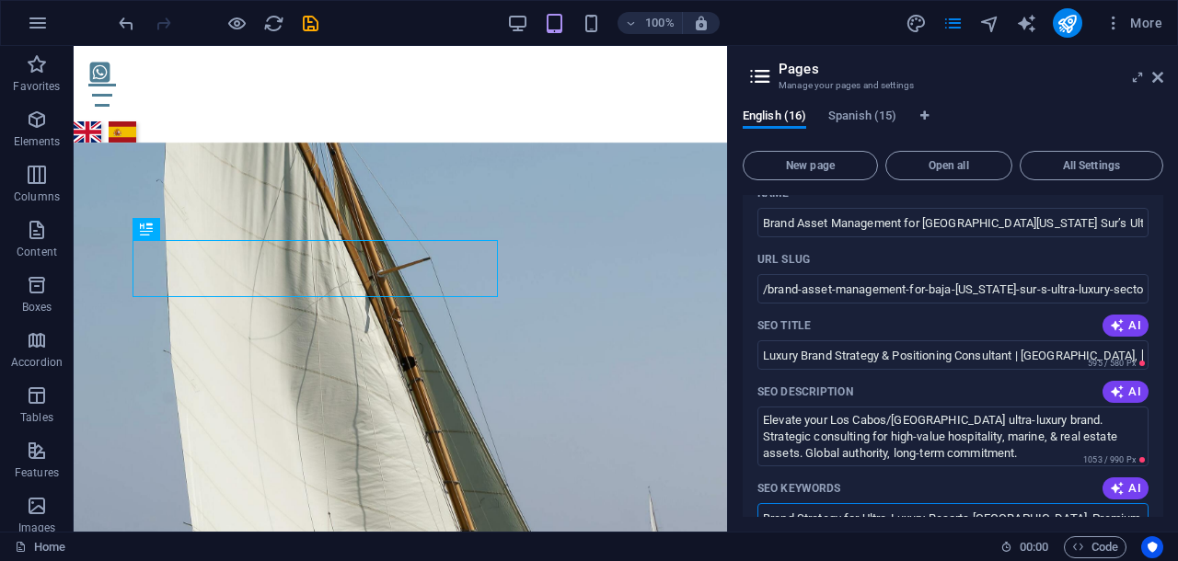
scroll to position [822, 0]
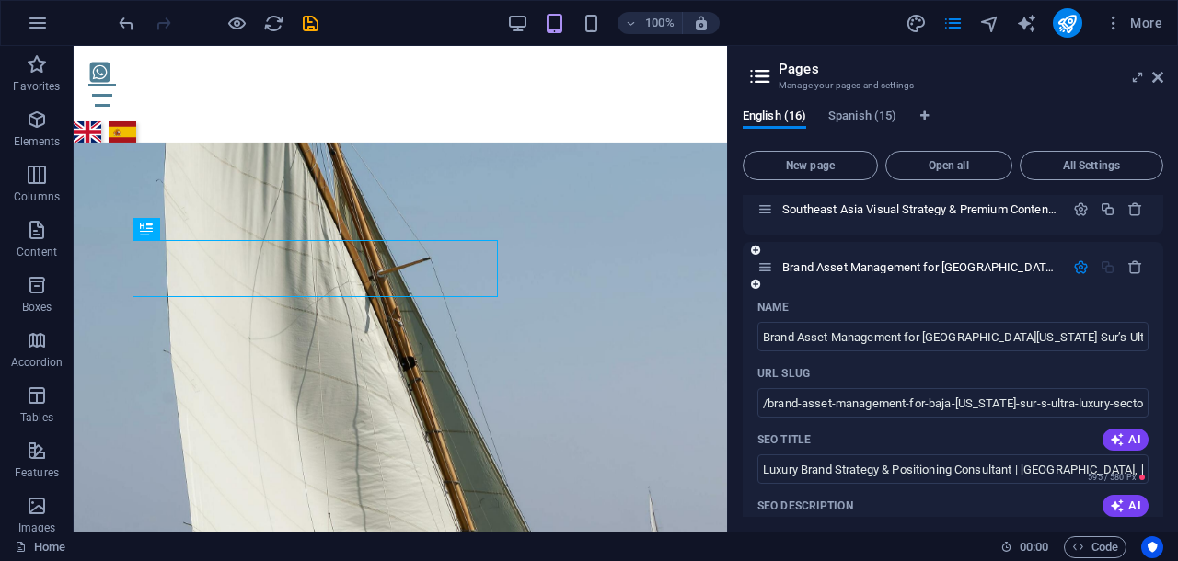
type input "Brand Strategy for Ultra-Luxury Resorts [GEOGRAPHIC_DATA], Premium Copywriting …"
click at [1077, 263] on icon "button" at bounding box center [1081, 267] width 16 height 16
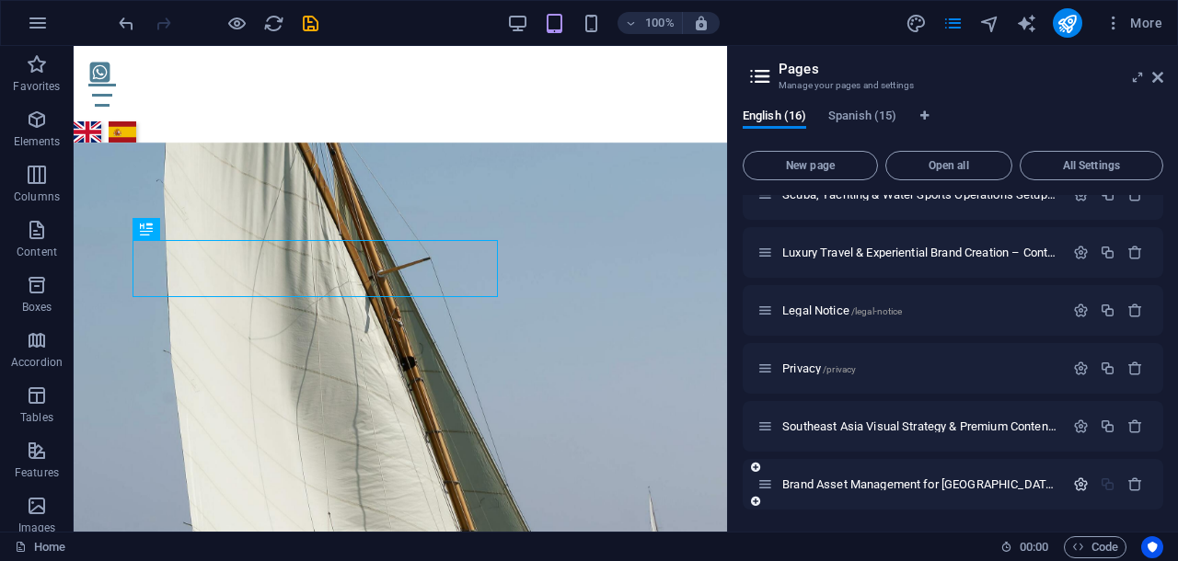
scroll to position [605, 0]
click at [1077, 263] on div "Luxury Travel & Experiential Brand Creation – Content Strategy Spain /luxury-tr…" at bounding box center [952, 252] width 420 height 51
click at [978, 256] on span "Luxury Travel & Experiential Brand Creation – Content Strategy Spain /luxury-tr…" at bounding box center [1174, 253] width 784 height 14
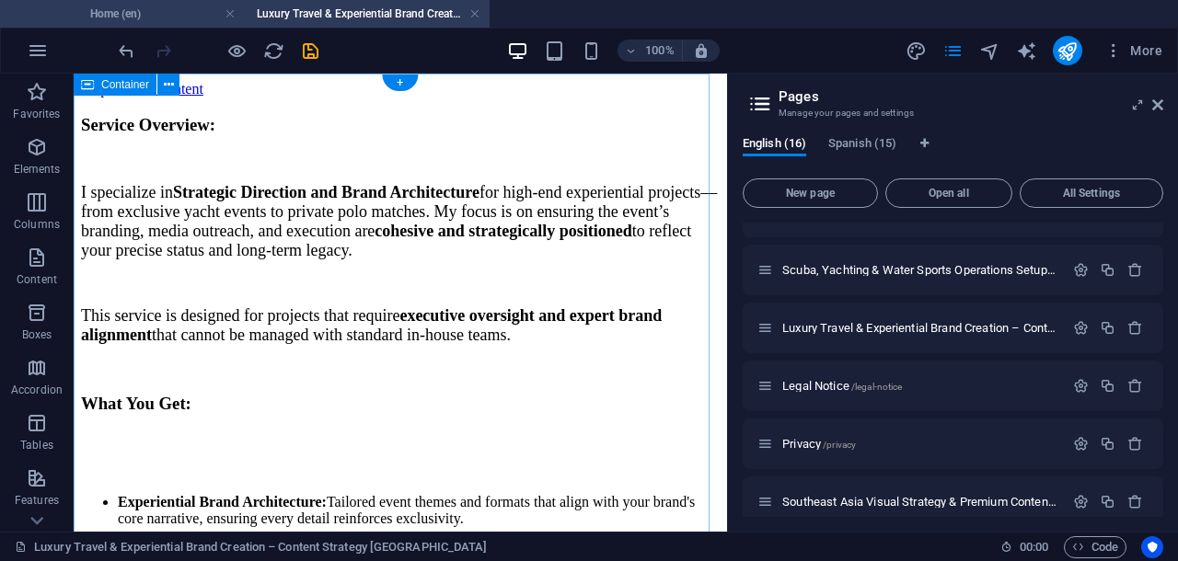
scroll to position [0, 0]
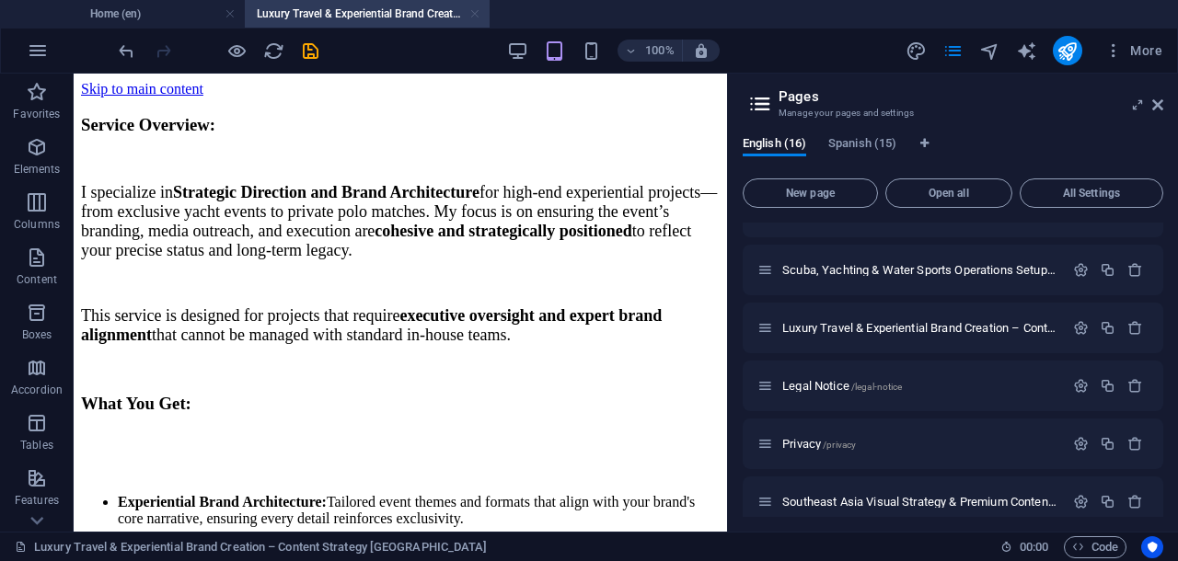
click at [474, 16] on link at bounding box center [474, 14] width 11 height 17
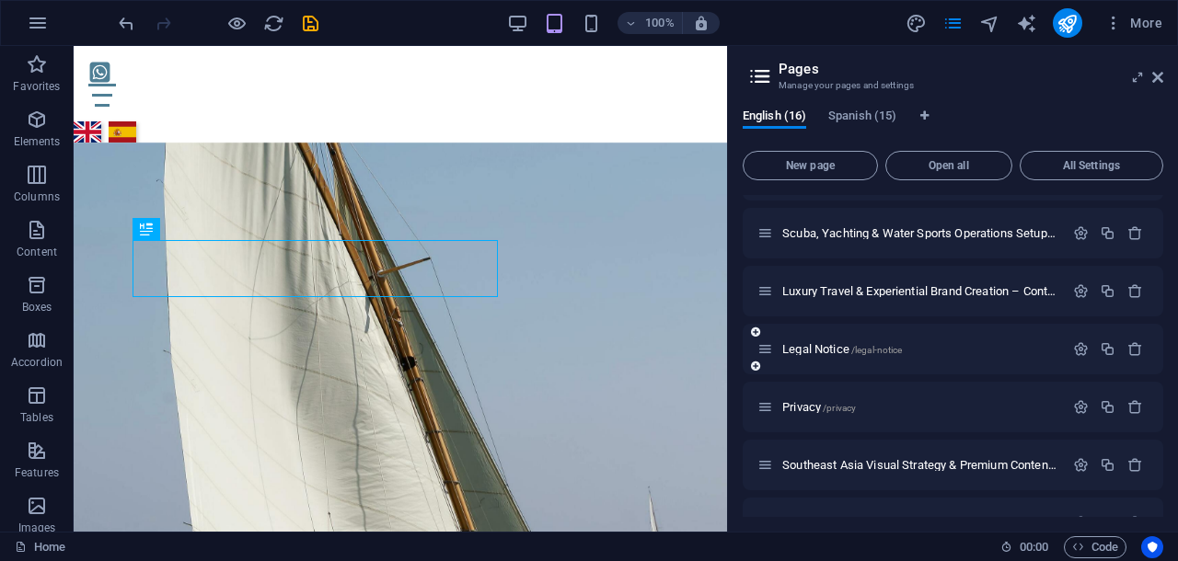
scroll to position [605, 0]
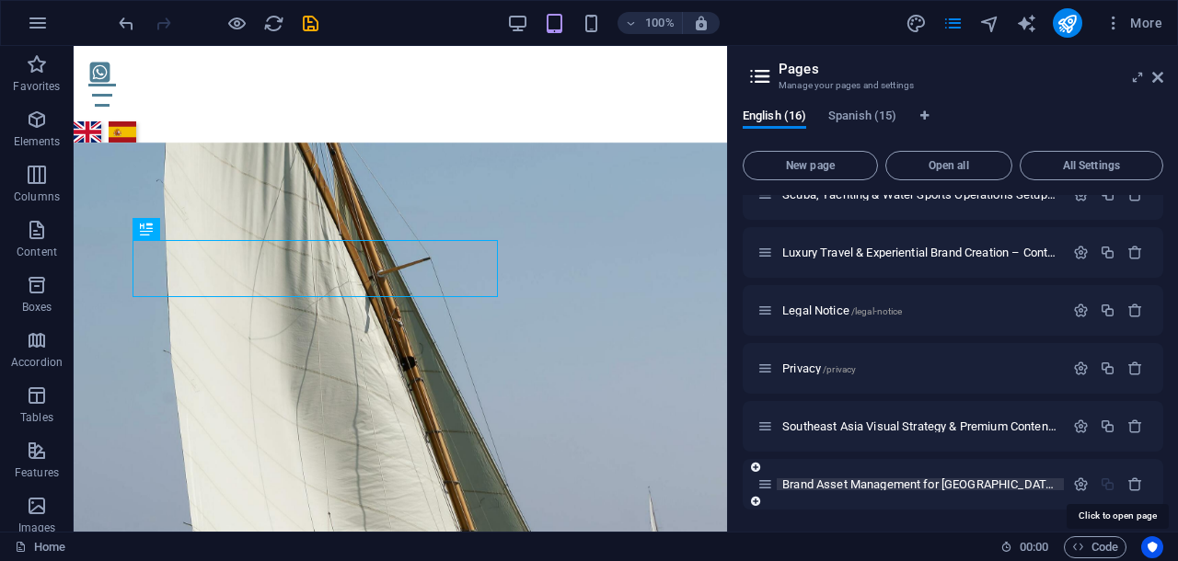
click at [909, 484] on span "Brand Asset Management for [GEOGRAPHIC_DATA][US_STATE] Sur’s Ultra-Luxury Secto…" at bounding box center [1168, 484] width 772 height 14
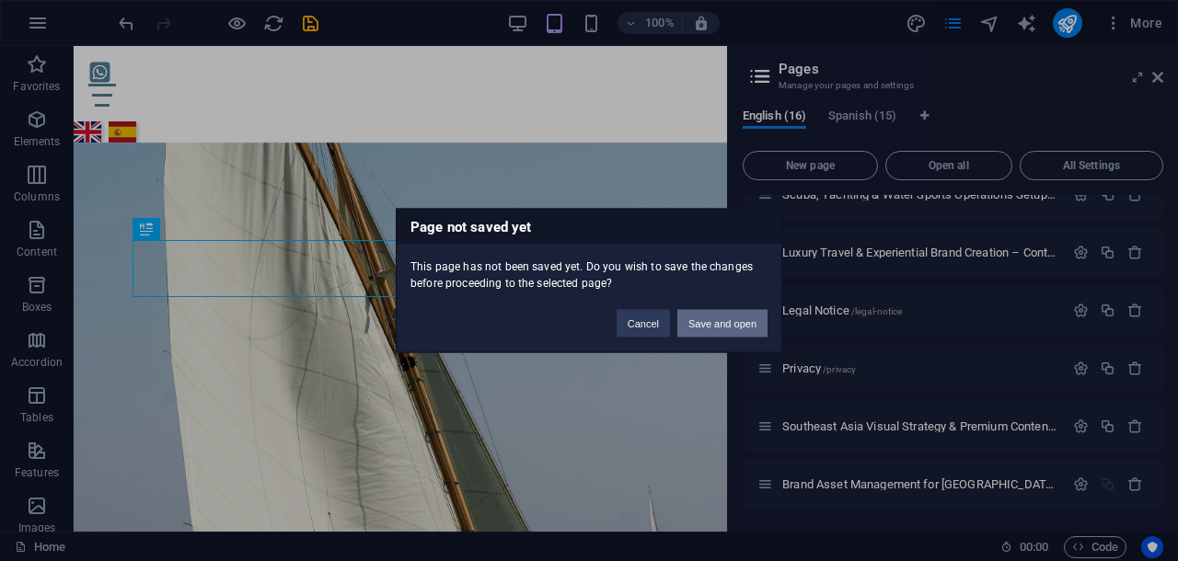
click at [708, 322] on button "Save and open" at bounding box center [722, 324] width 90 height 28
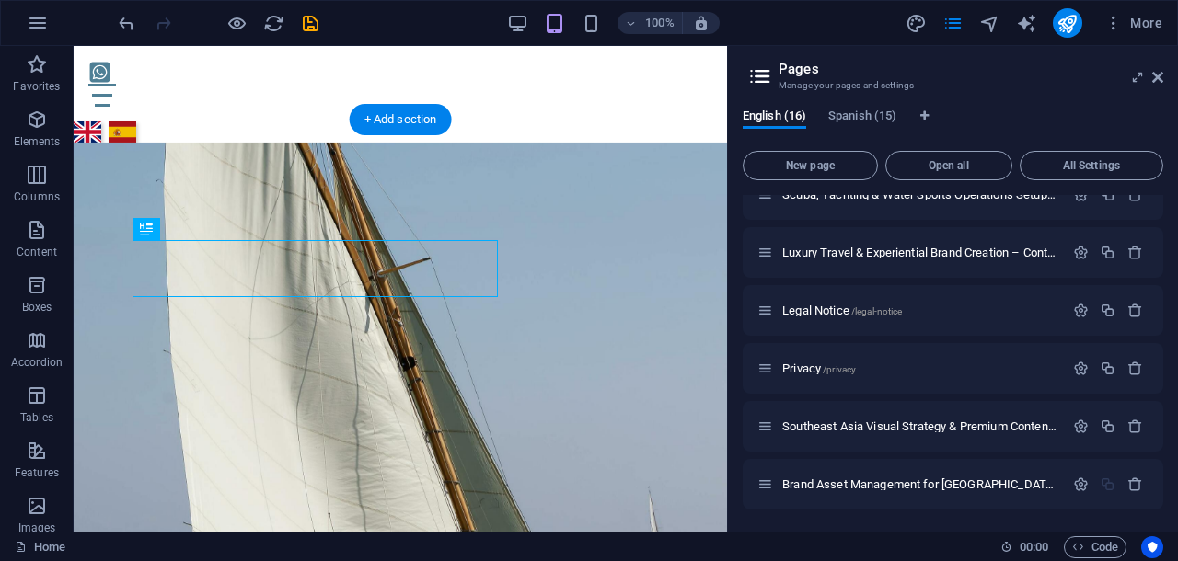
click at [708, 322] on figure at bounding box center [400, 386] width 653 height 486
select select "vh"
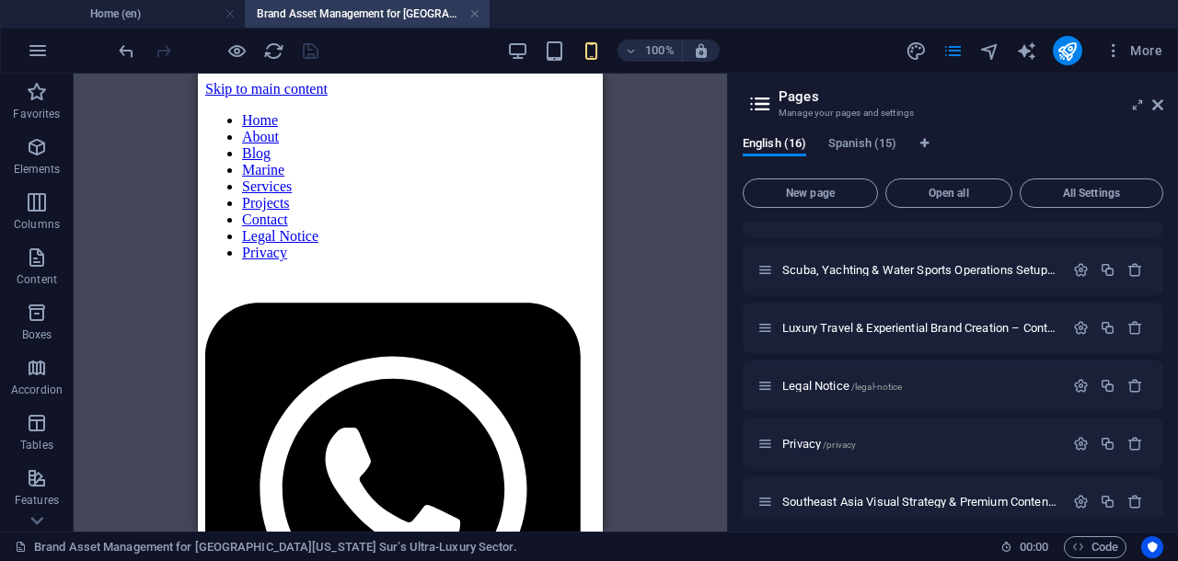
scroll to position [0, 0]
click at [227, 13] on link at bounding box center [229, 14] width 11 height 17
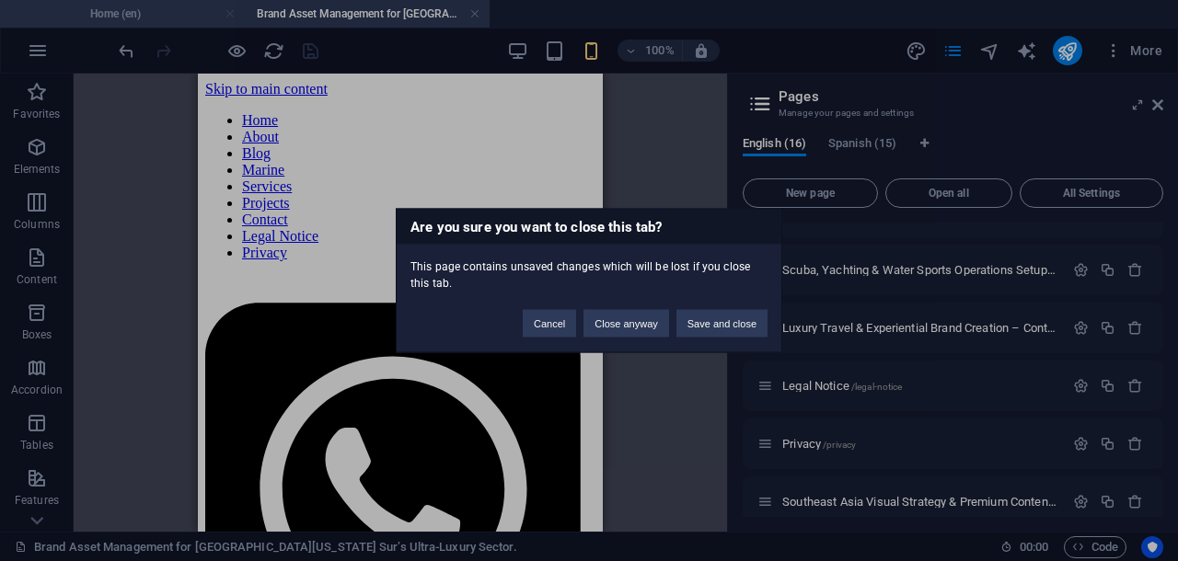
click at [227, 13] on div "Are you sure you want to close this tab? This page contains unsaved changes whi…" at bounding box center [589, 280] width 1178 height 561
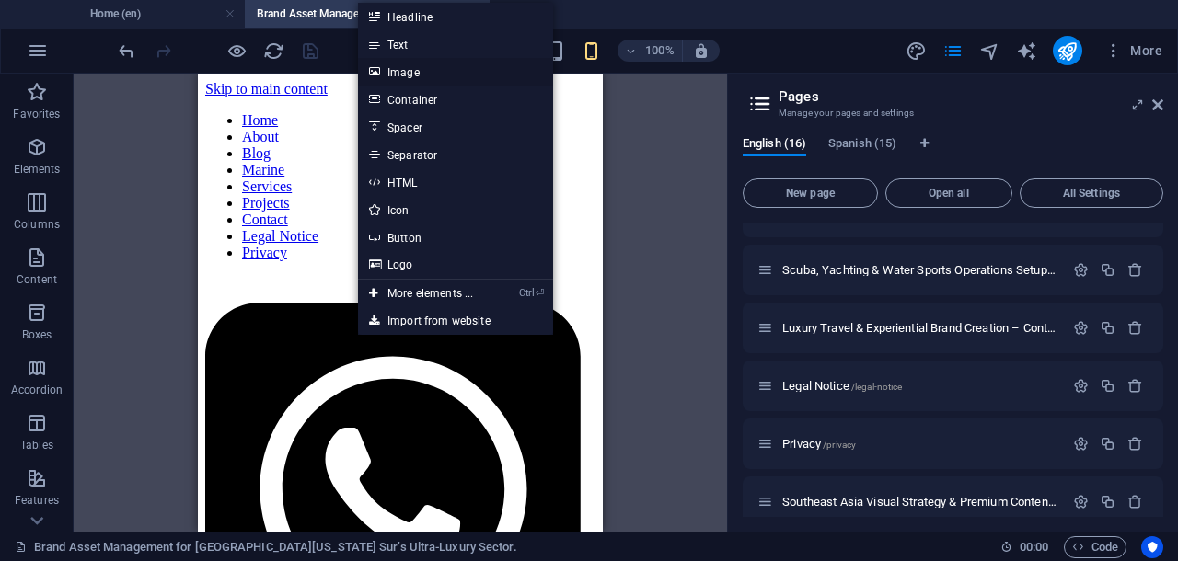
click at [412, 71] on link "Image" at bounding box center [455, 72] width 195 height 28
click at [412, 71] on div "100% More" at bounding box center [589, 51] width 1176 height 44
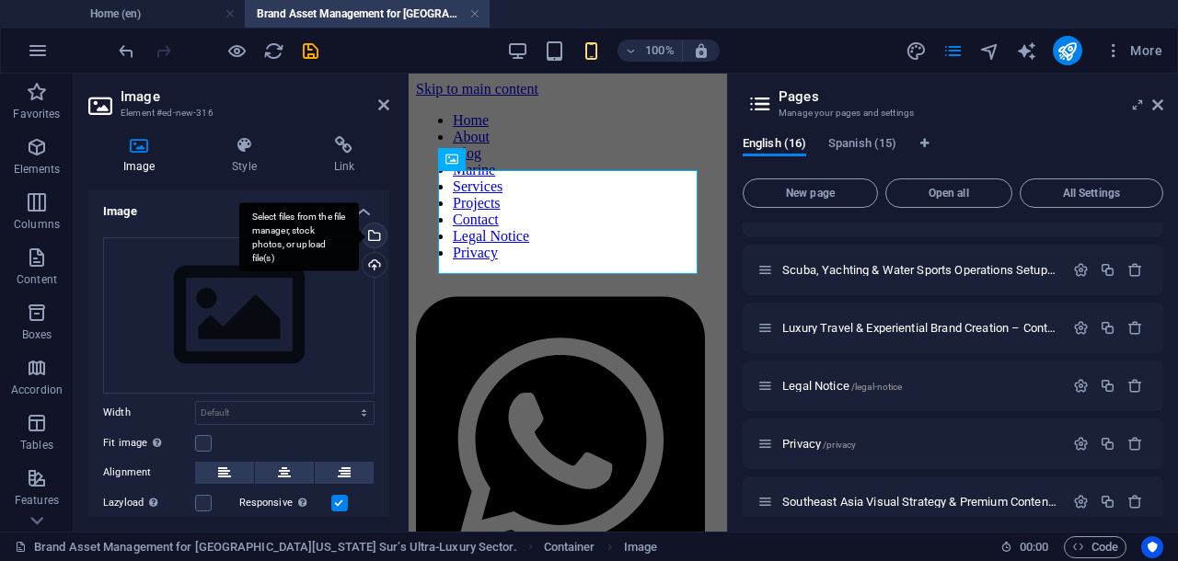
click at [370, 236] on div "Select files from the file manager, stock photos, or upload file(s)" at bounding box center [373, 238] width 28 height 28
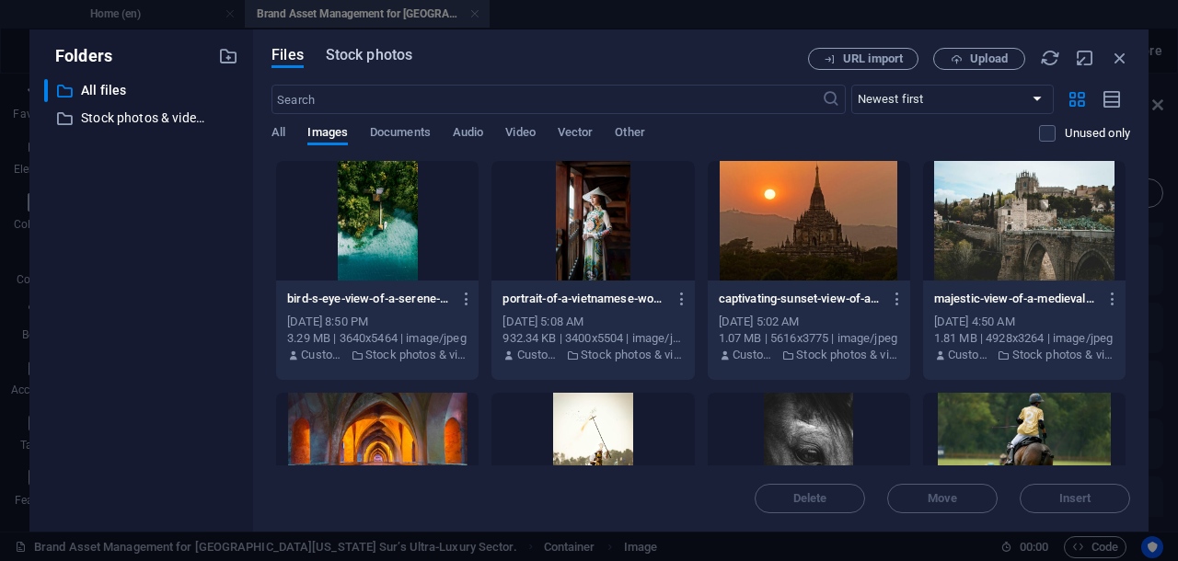
click at [379, 52] on span "Stock photos" at bounding box center [369, 55] width 86 height 22
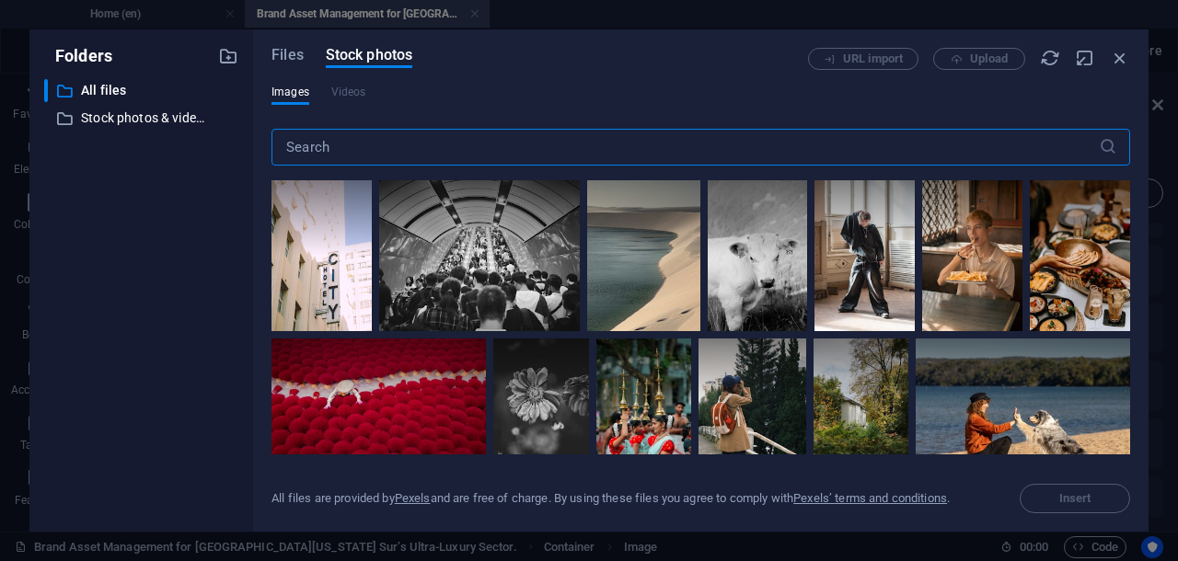
click at [364, 144] on input "text" at bounding box center [684, 147] width 827 height 37
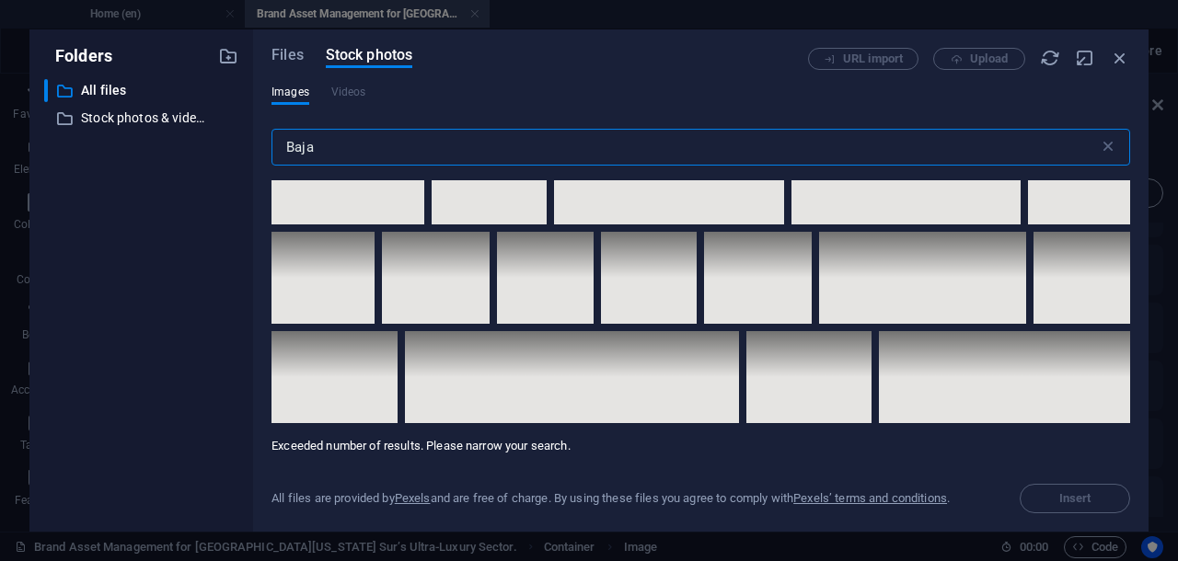
scroll to position [13618, 0]
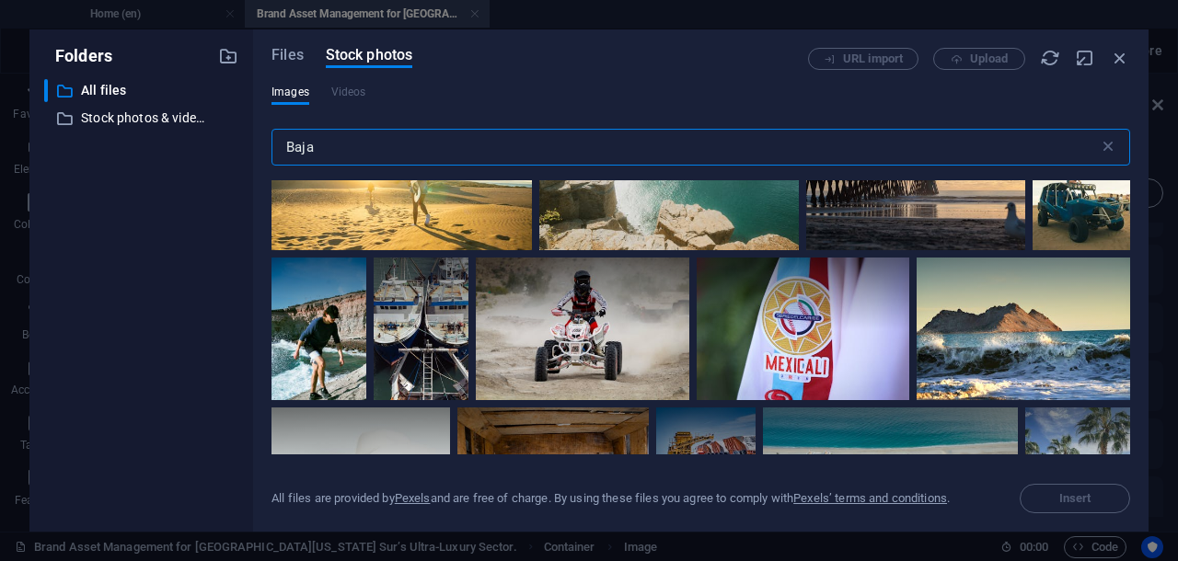
drag, startPoint x: 328, startPoint y: 148, endPoint x: 279, endPoint y: 144, distance: 49.9
click at [279, 144] on input "Baja" at bounding box center [684, 147] width 827 height 37
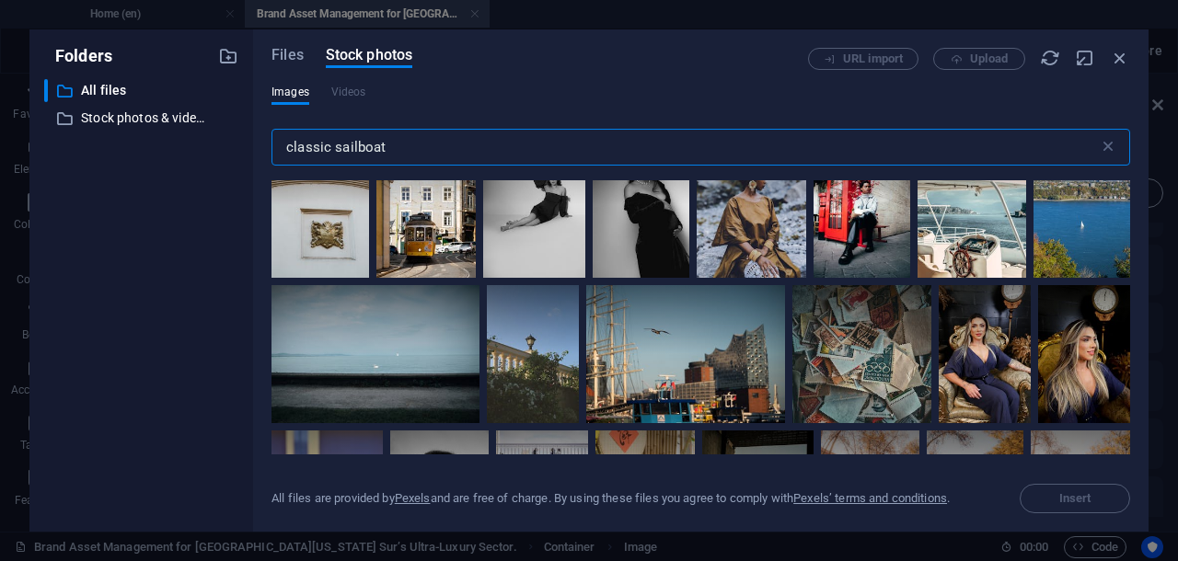
scroll to position [12258, 0]
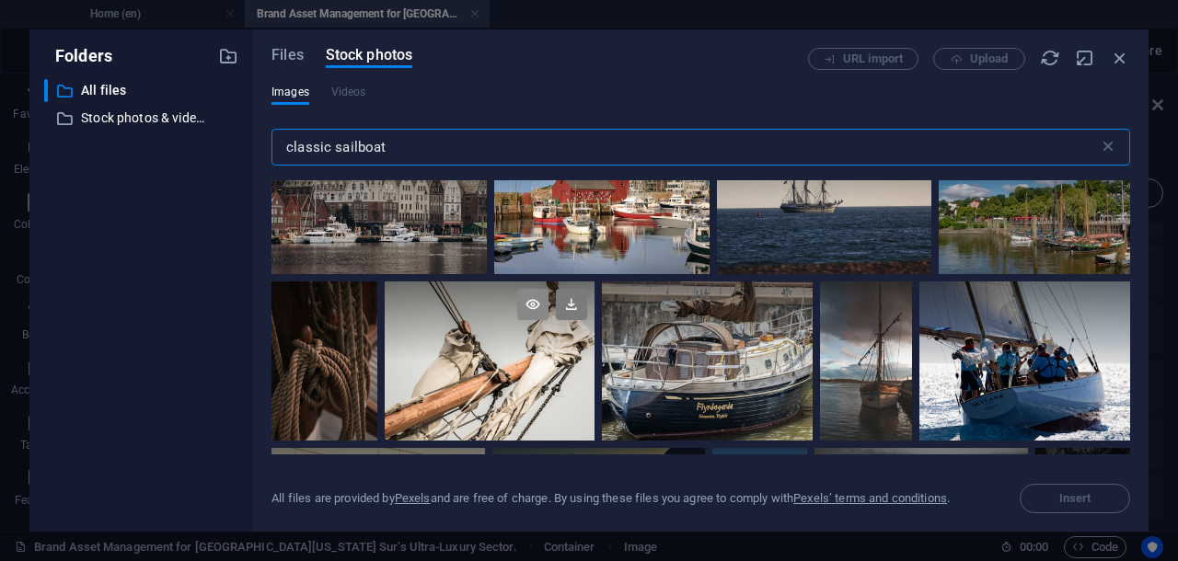
type input "classic sailboat"
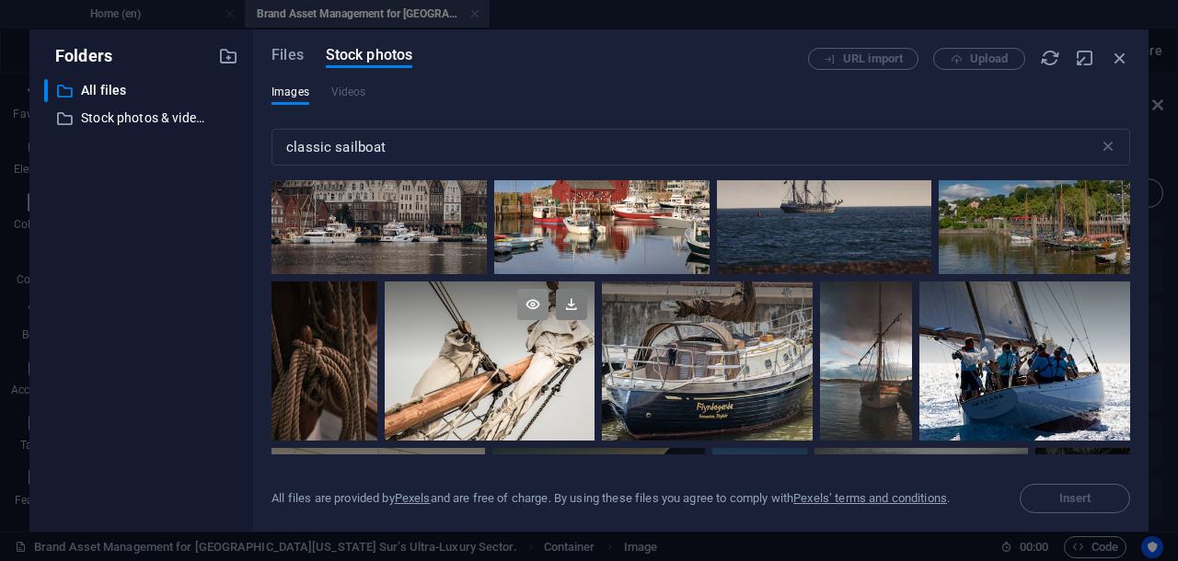
click at [534, 289] on icon at bounding box center [532, 304] width 31 height 31
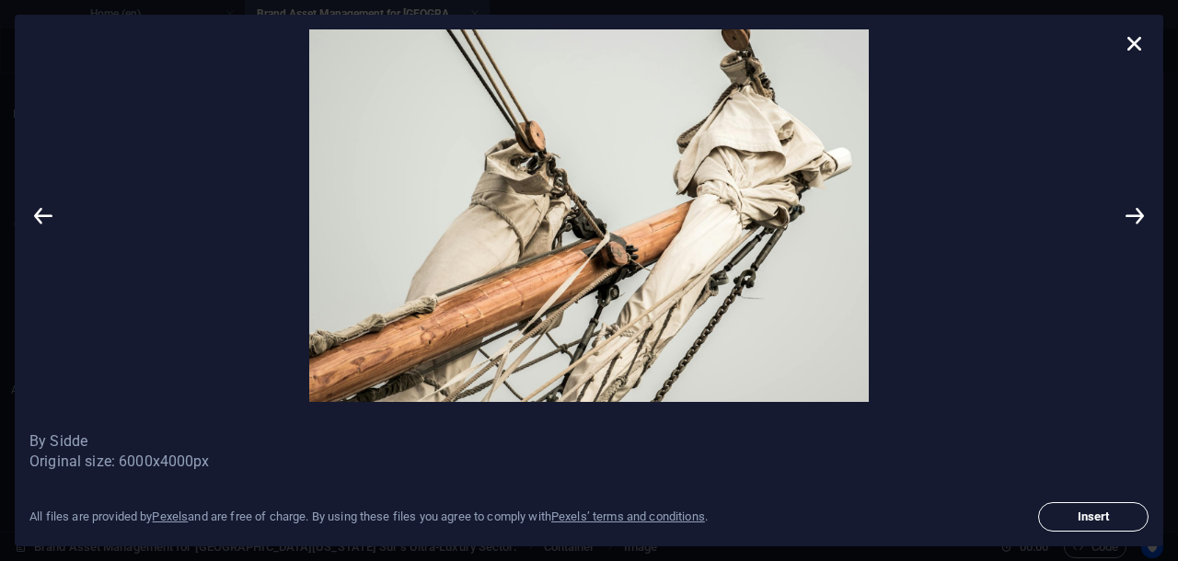
click at [1080, 512] on span "Insert" at bounding box center [1093, 517] width 94 height 11
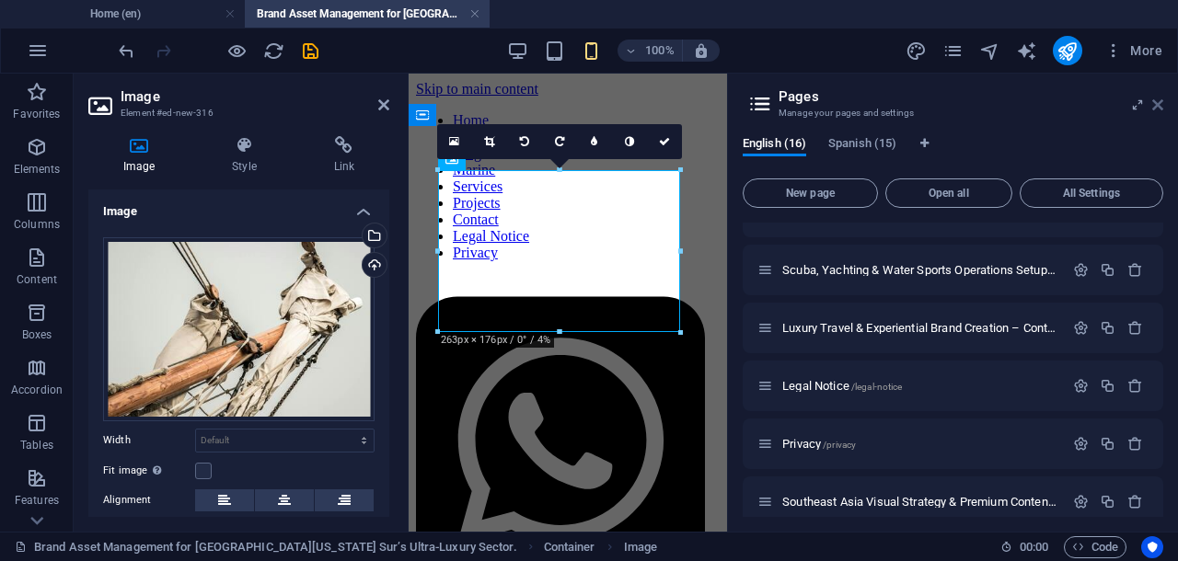
click at [1156, 99] on icon at bounding box center [1157, 105] width 11 height 15
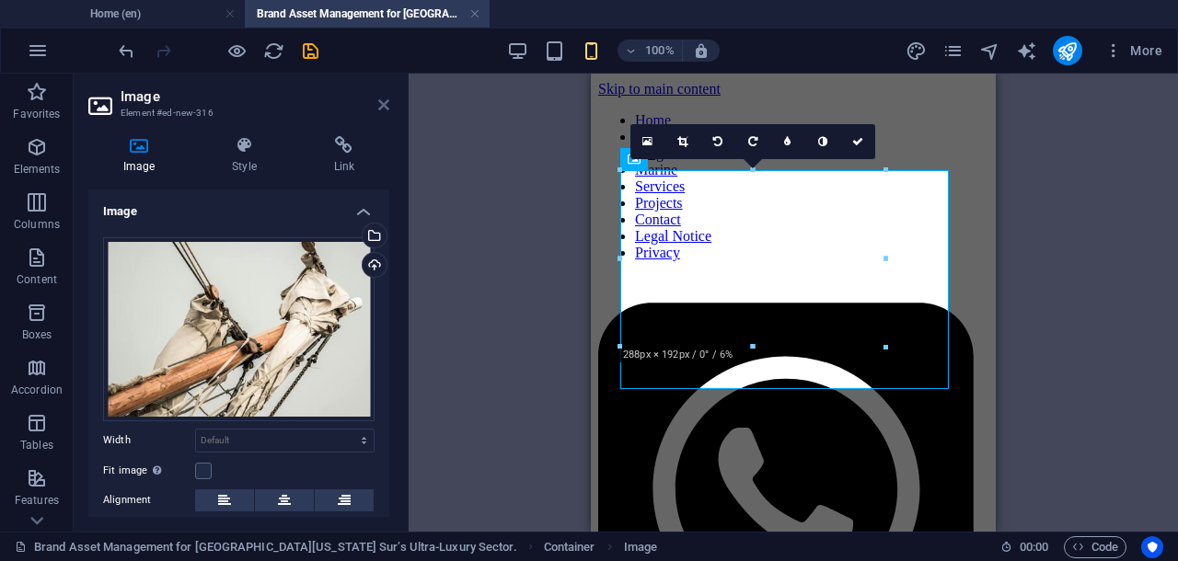
click at [386, 103] on icon at bounding box center [383, 105] width 11 height 15
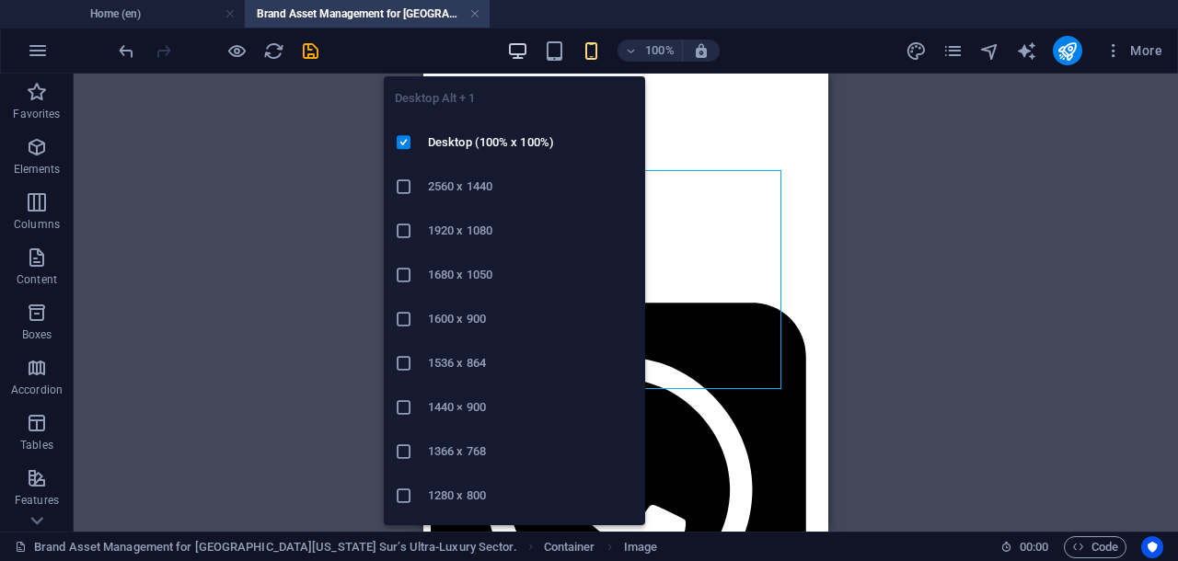
click at [516, 47] on icon "button" at bounding box center [517, 50] width 21 height 21
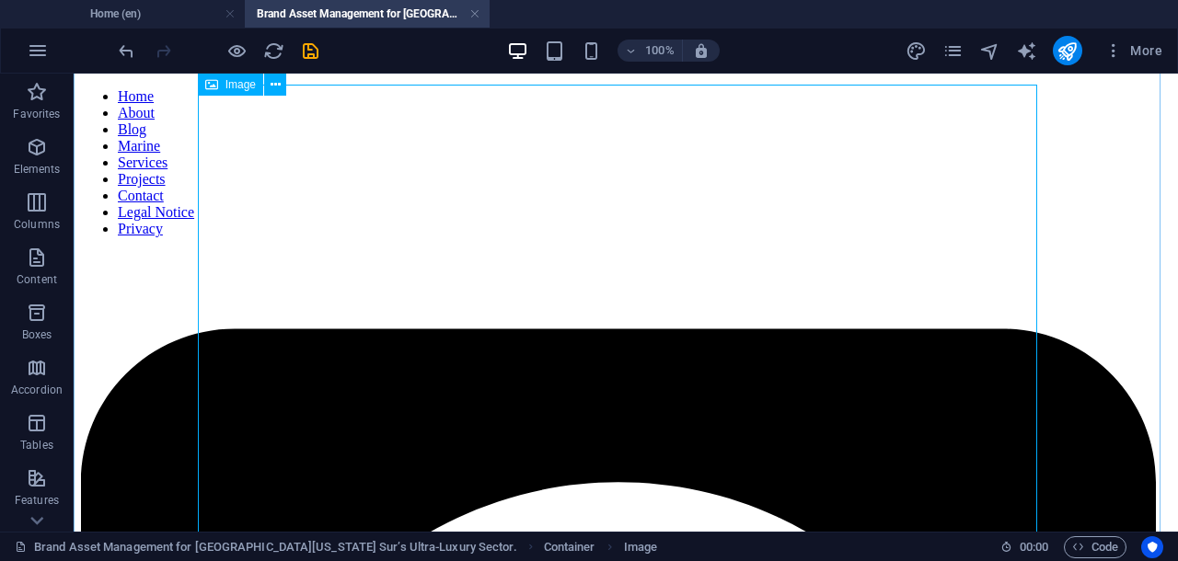
scroll to position [18, 0]
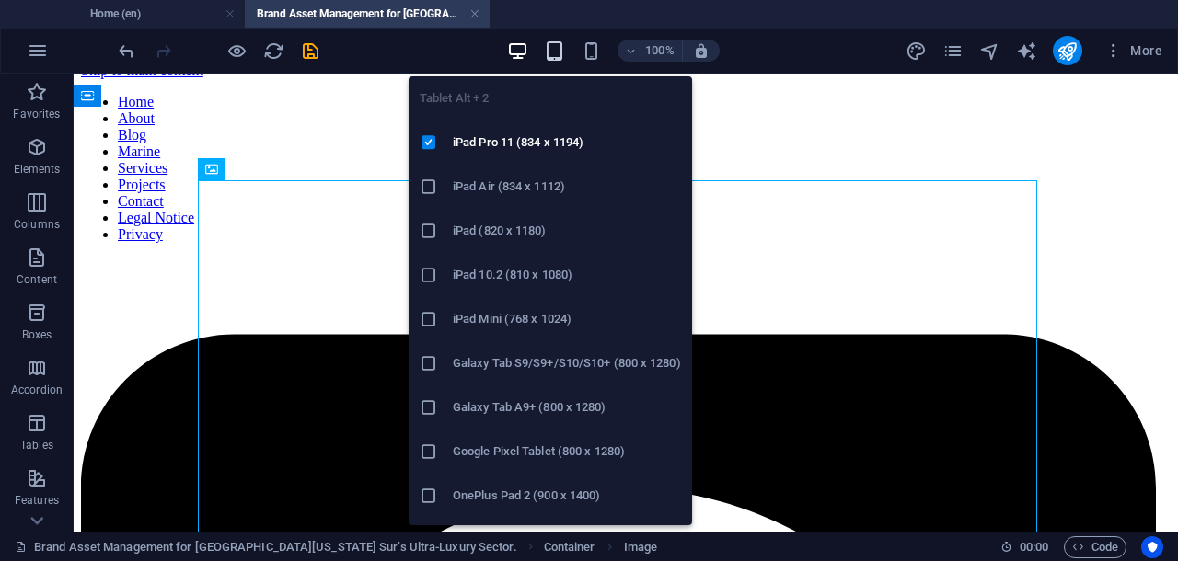
click at [552, 45] on icon "button" at bounding box center [554, 50] width 21 height 21
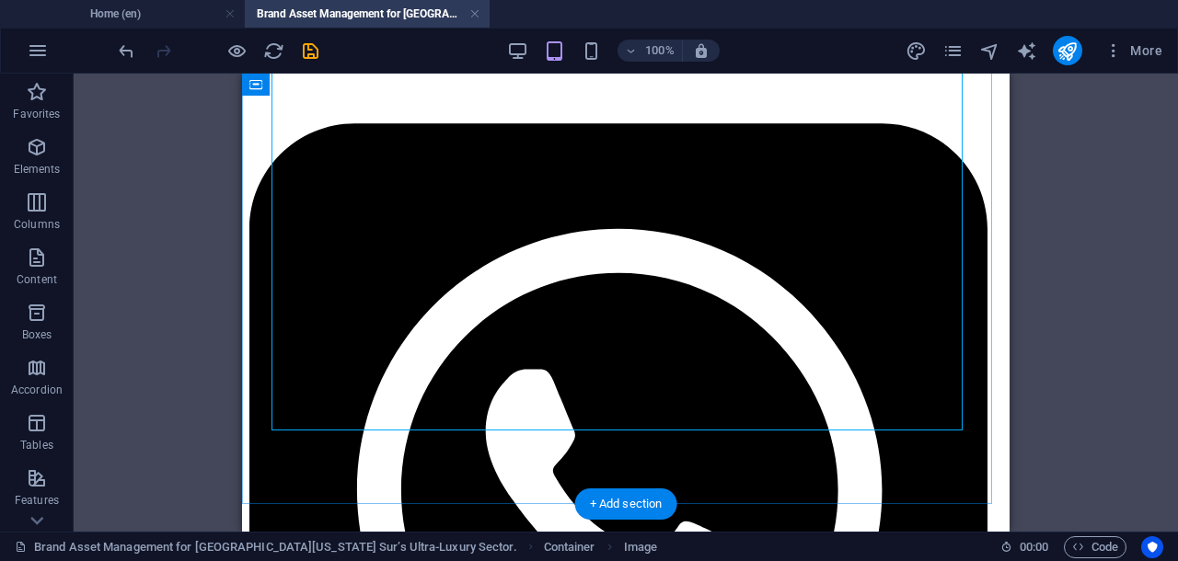
scroll to position [230, 0]
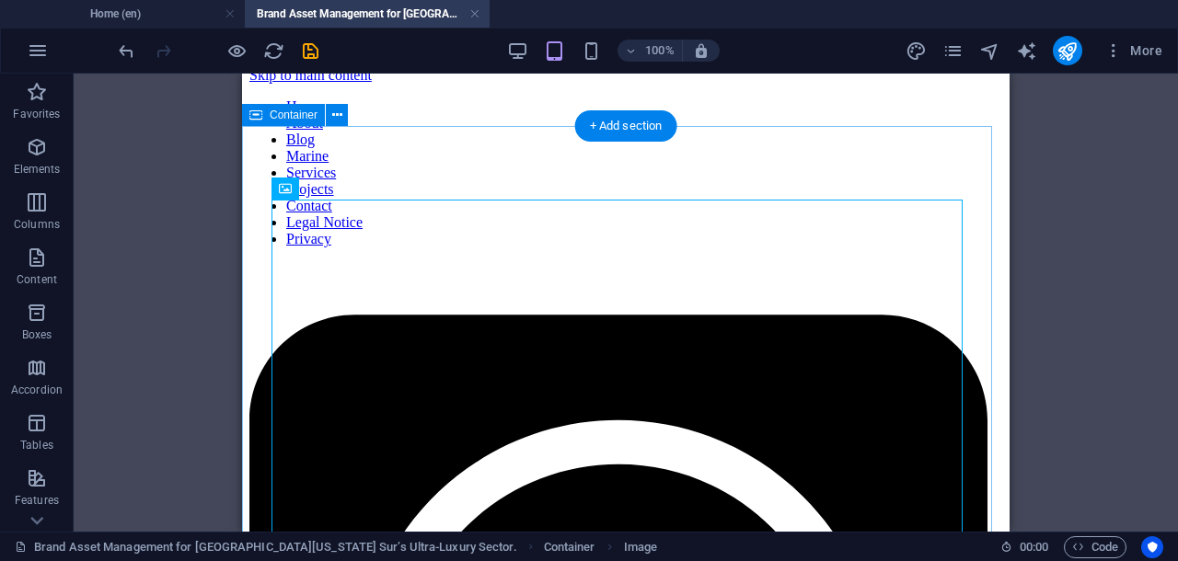
scroll to position [0, 0]
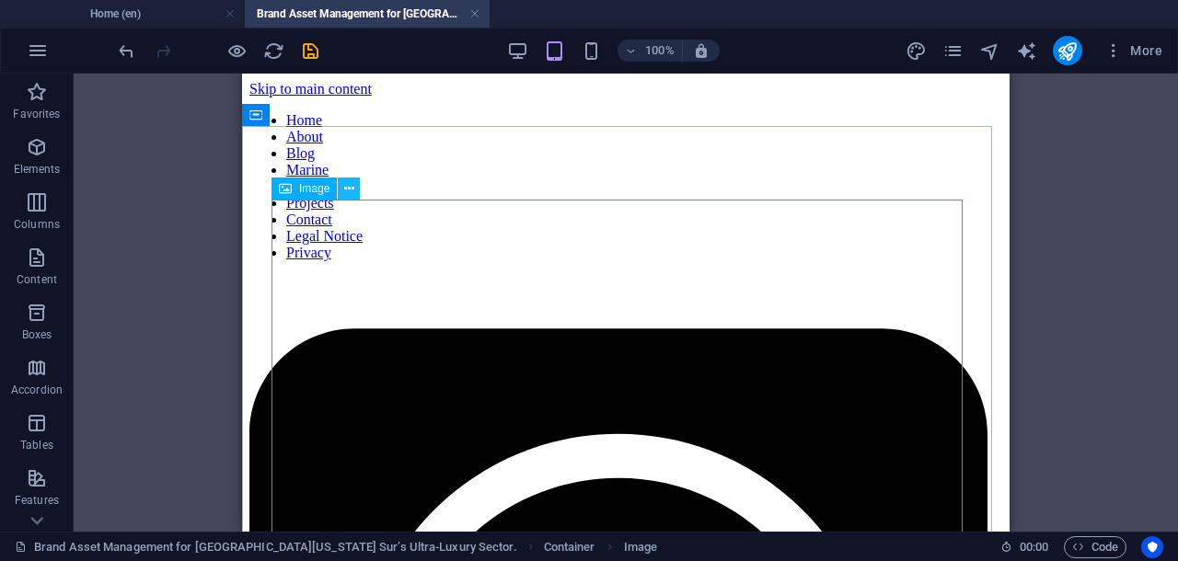
click at [351, 191] on icon at bounding box center [349, 188] width 10 height 19
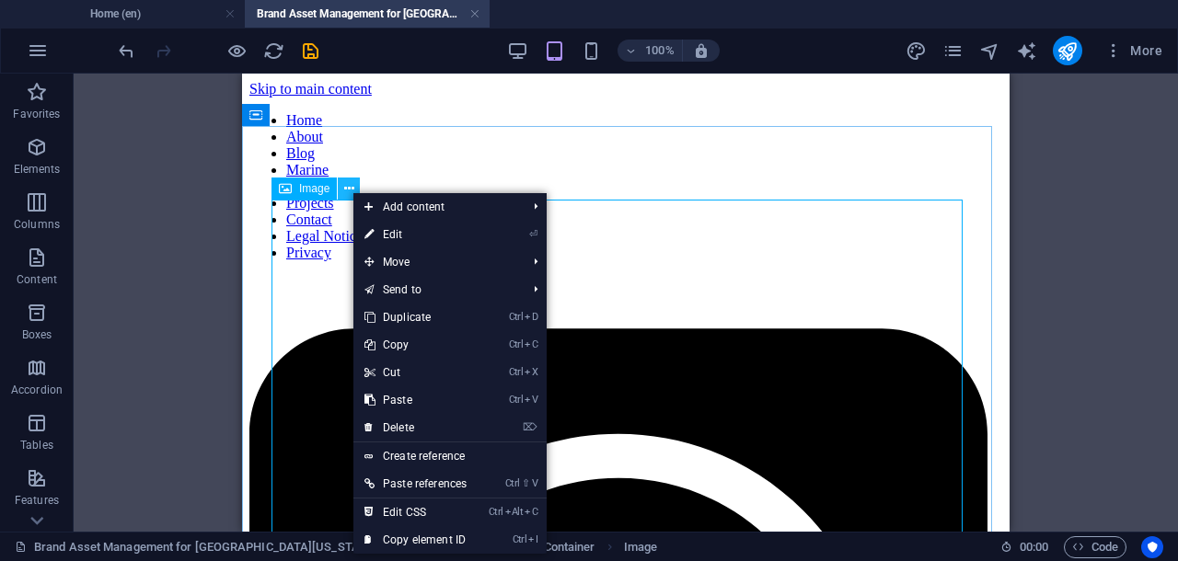
click at [351, 191] on icon at bounding box center [349, 188] width 10 height 19
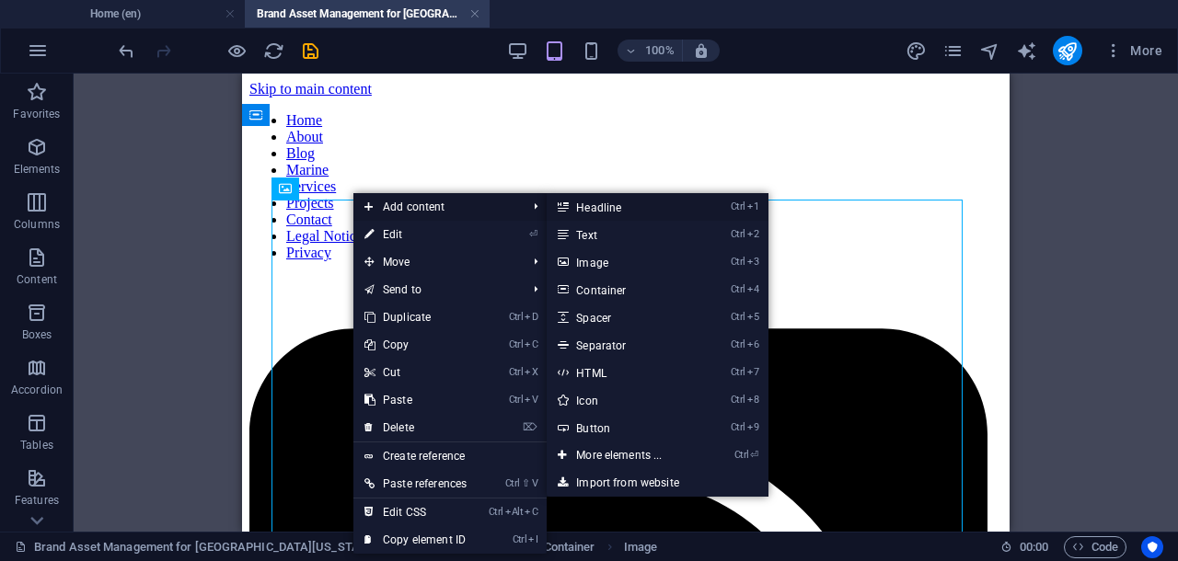
click at [621, 207] on link "Ctrl 1 Headline" at bounding box center [622, 207] width 152 height 28
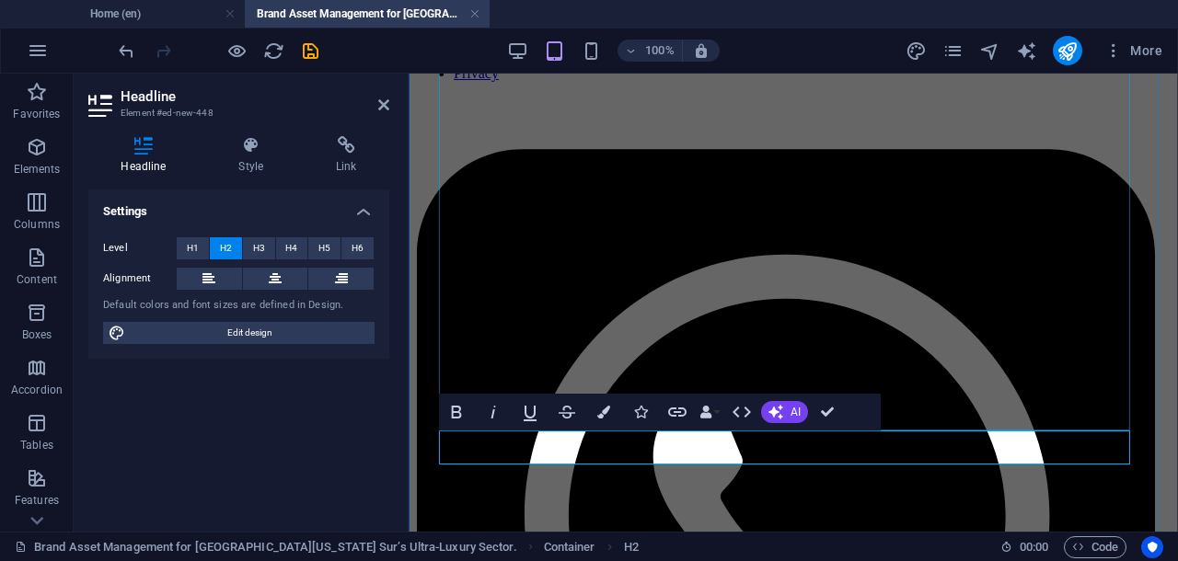
scroll to position [230, 0]
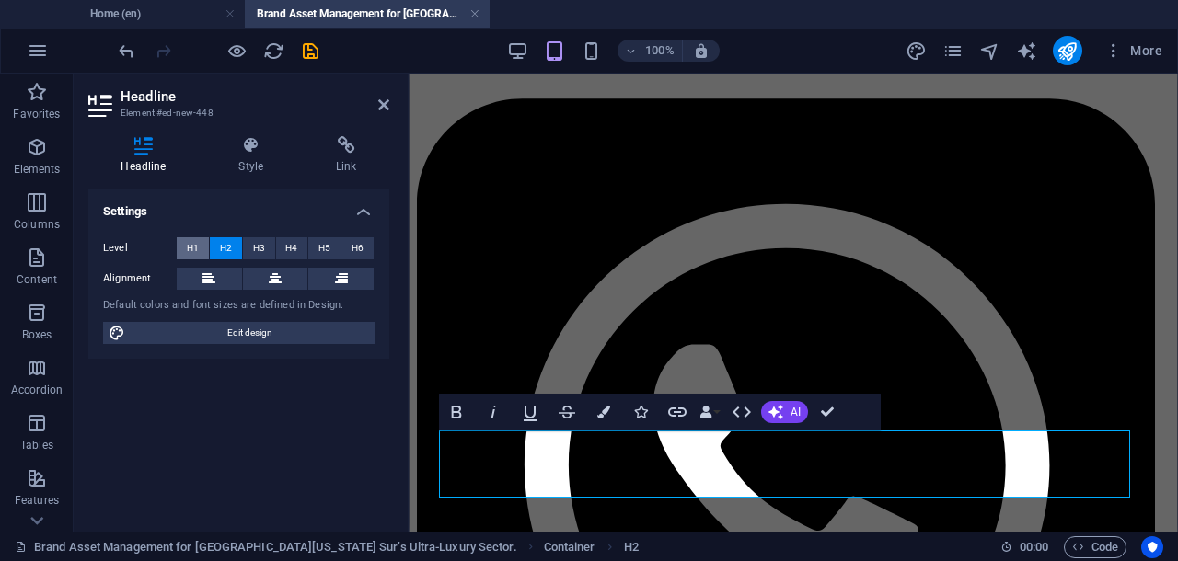
click at [187, 248] on span "H1" at bounding box center [193, 248] width 12 height 22
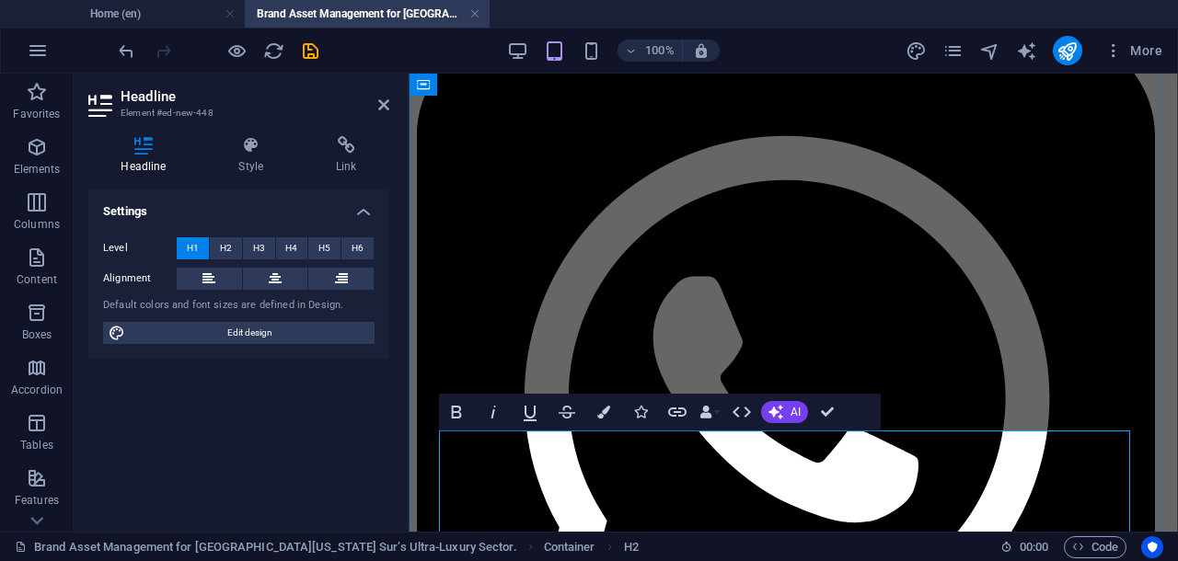
scroll to position [345, 0]
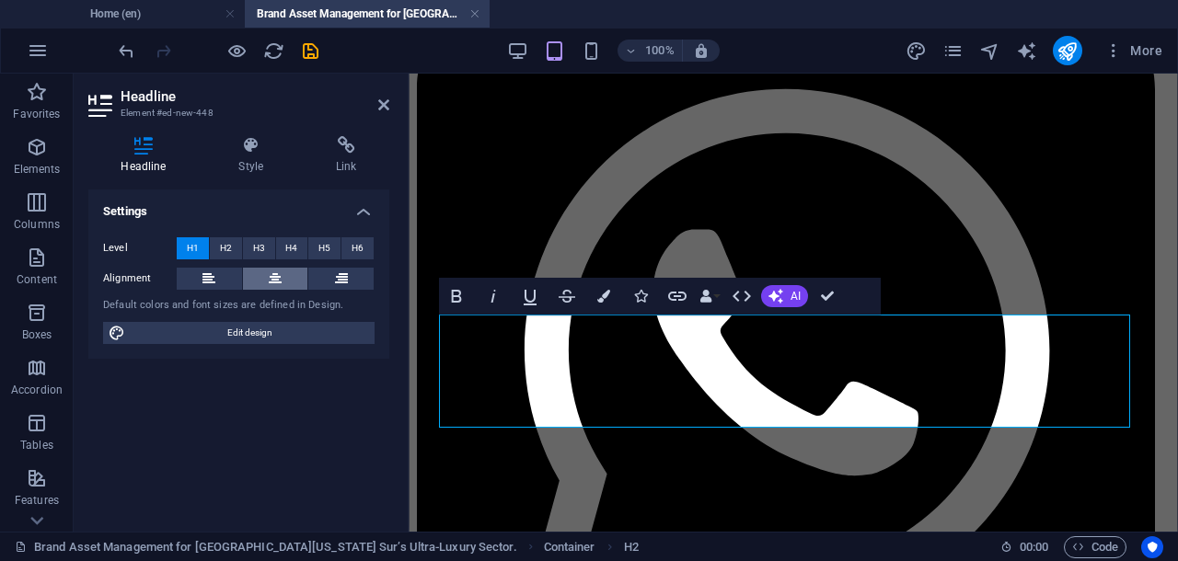
click at [283, 279] on button at bounding box center [275, 279] width 65 height 22
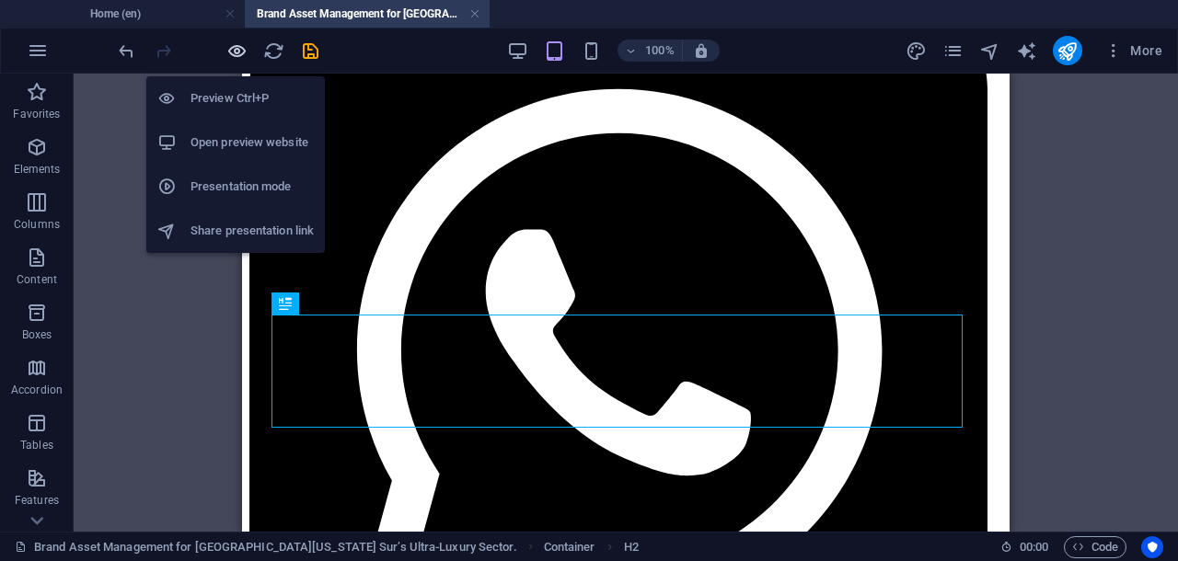
click at [234, 50] on icon "button" at bounding box center [236, 50] width 21 height 21
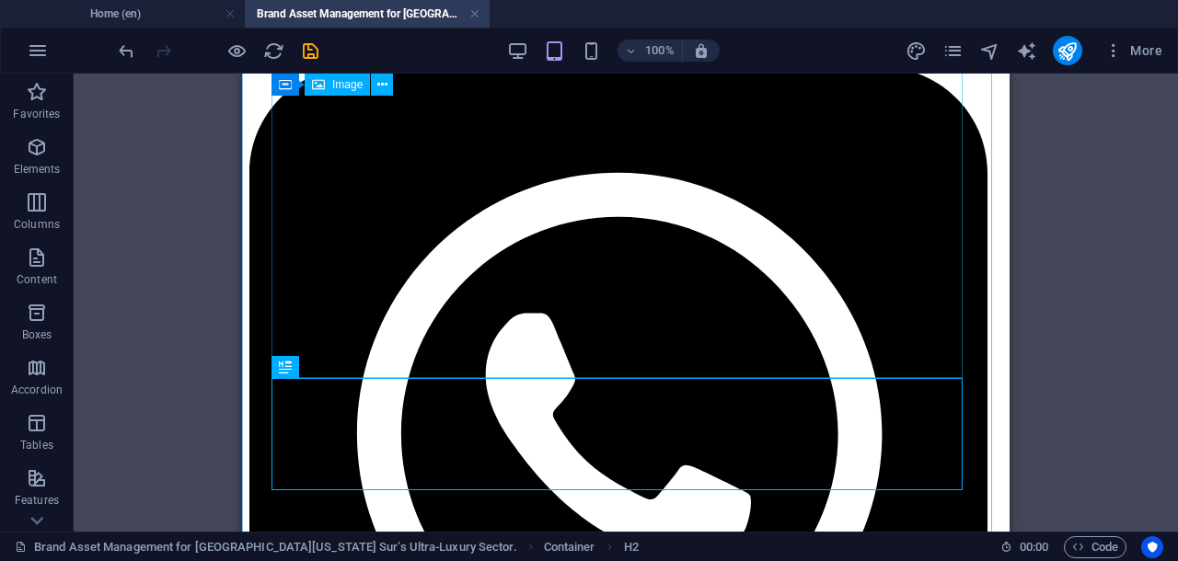
scroll to position [230, 0]
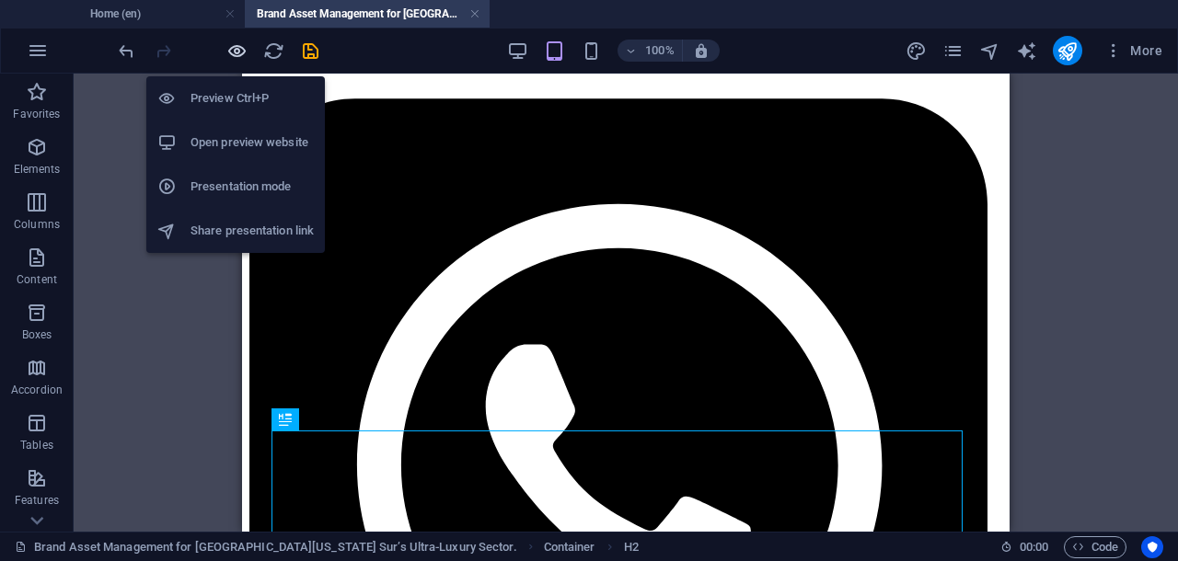
click at [239, 42] on icon "button" at bounding box center [236, 50] width 21 height 21
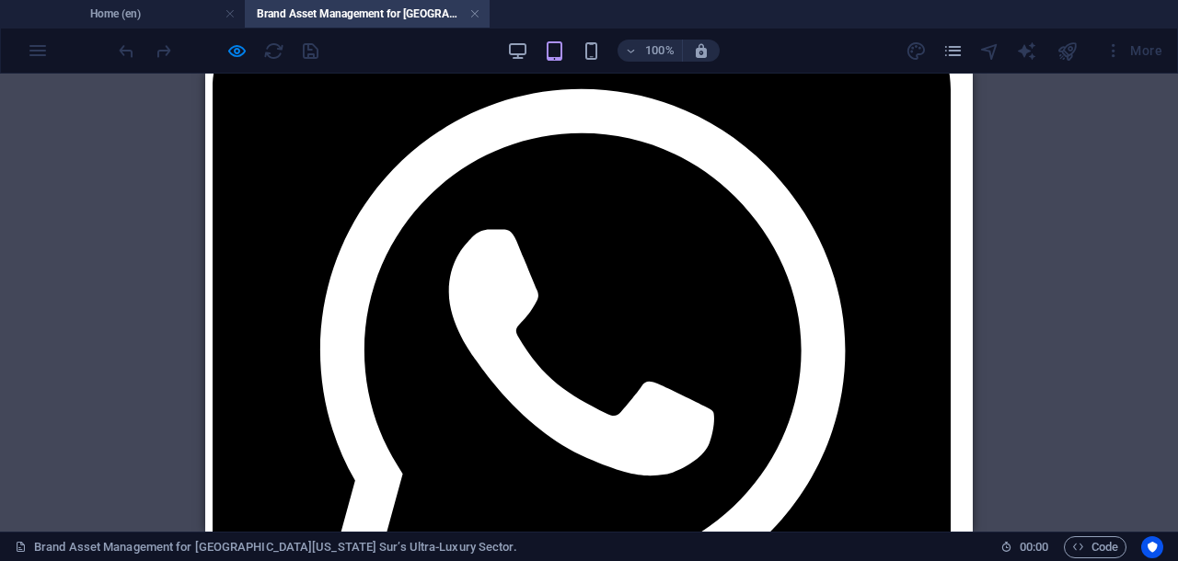
scroll to position [460, 0]
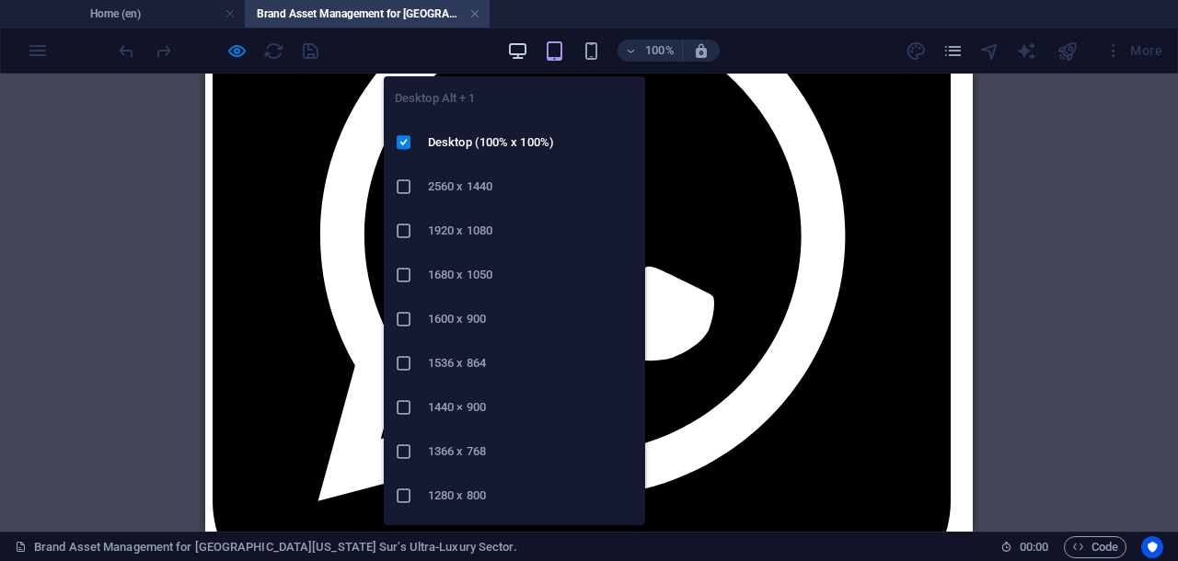
click at [514, 51] on icon "button" at bounding box center [517, 50] width 21 height 21
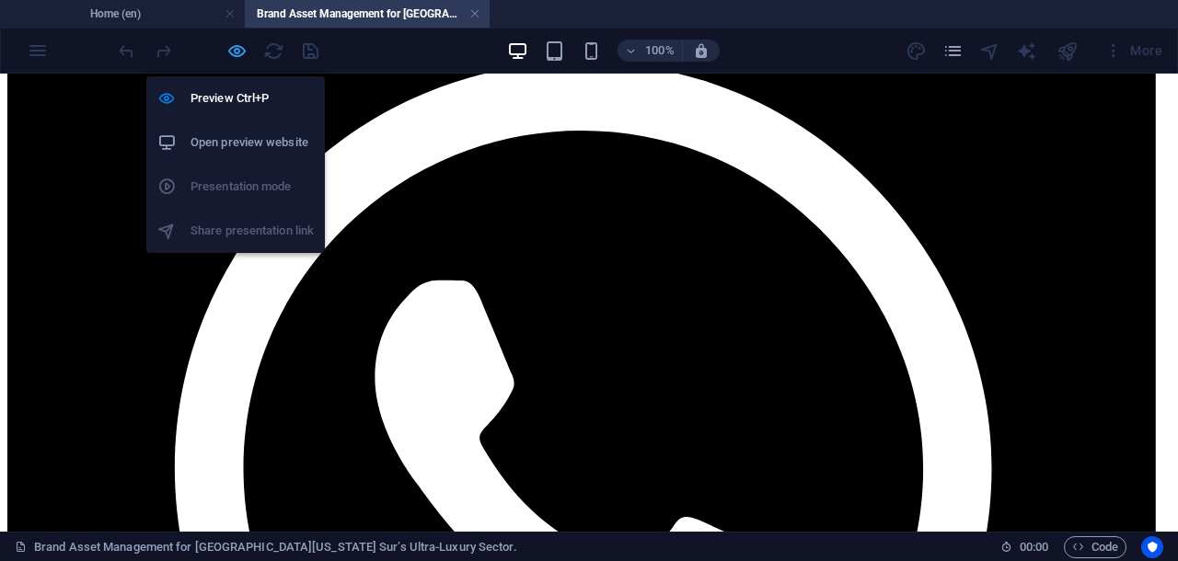
click at [231, 49] on icon "button" at bounding box center [236, 50] width 21 height 21
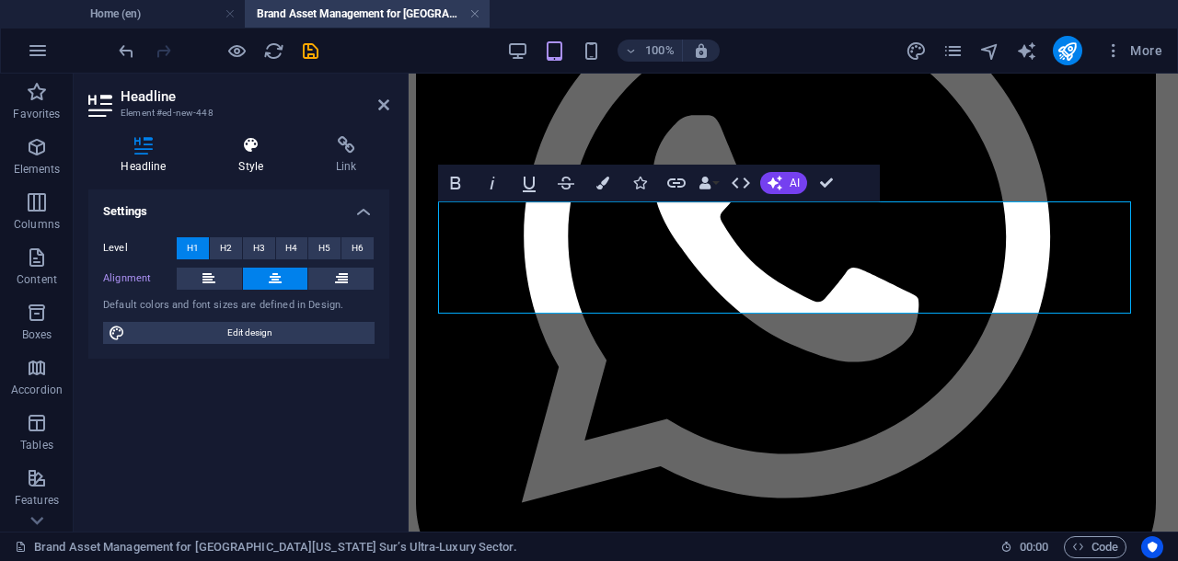
click at [247, 148] on icon at bounding box center [251, 145] width 90 height 18
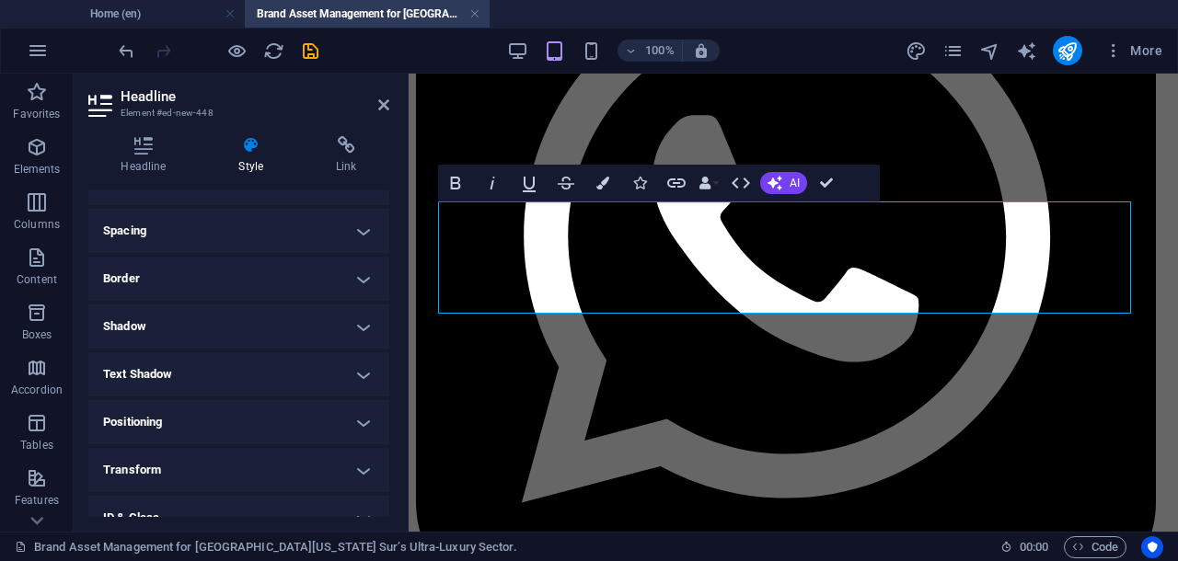
scroll to position [345, 0]
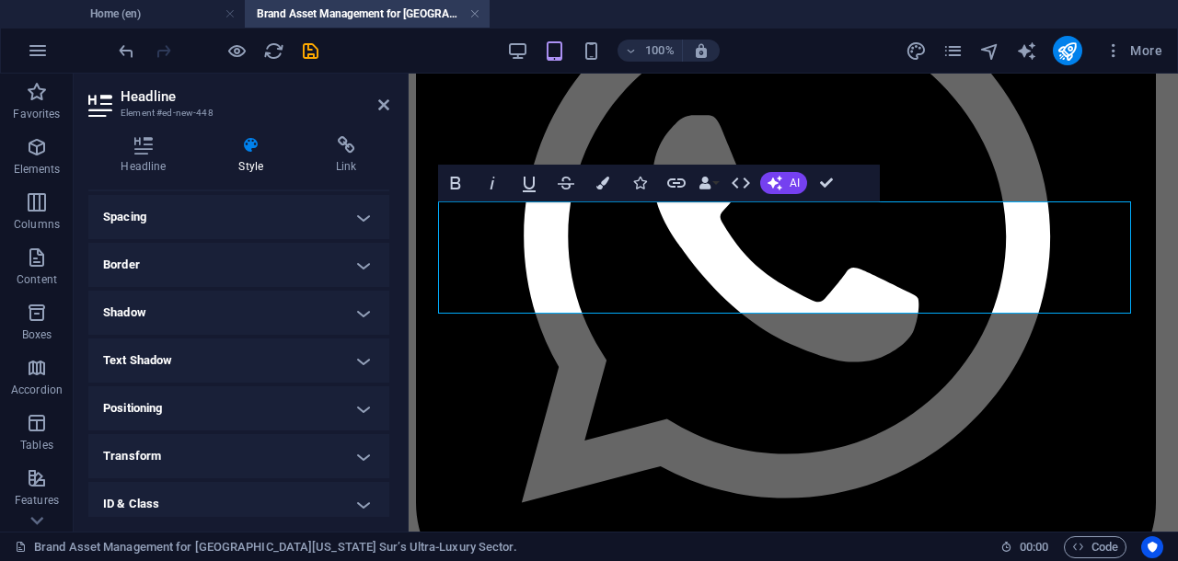
click at [346, 361] on h4 "Text Shadow" at bounding box center [238, 361] width 301 height 44
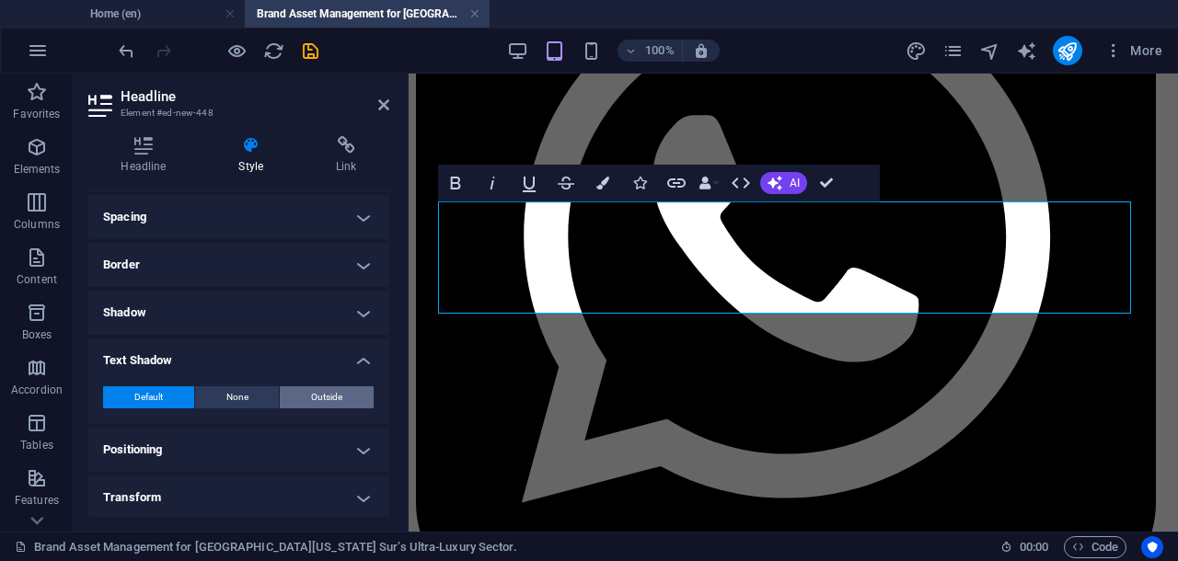
click at [321, 395] on span "Outside" at bounding box center [326, 397] width 31 height 22
type input "2"
type input "4"
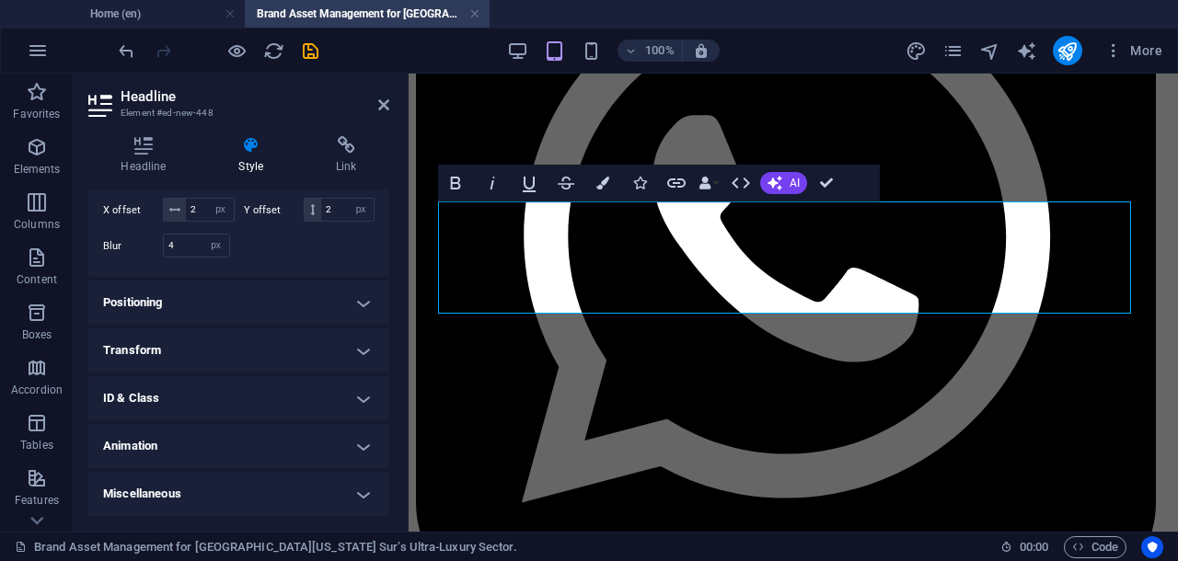
scroll to position [614, 0]
click at [350, 448] on h4 "Animation" at bounding box center [238, 446] width 301 height 44
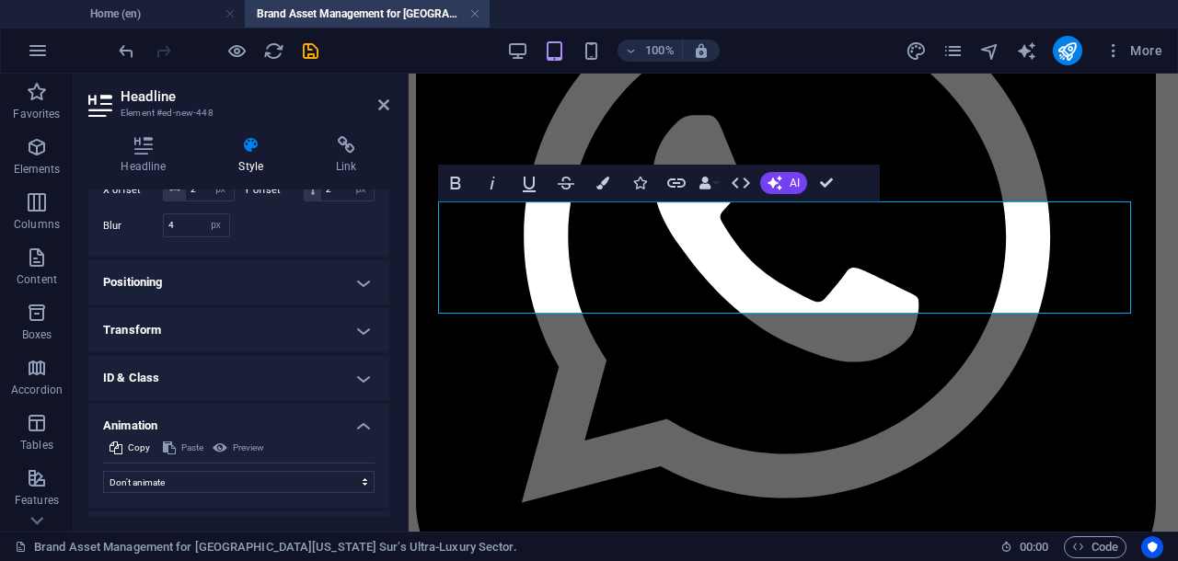
scroll to position [673, 0]
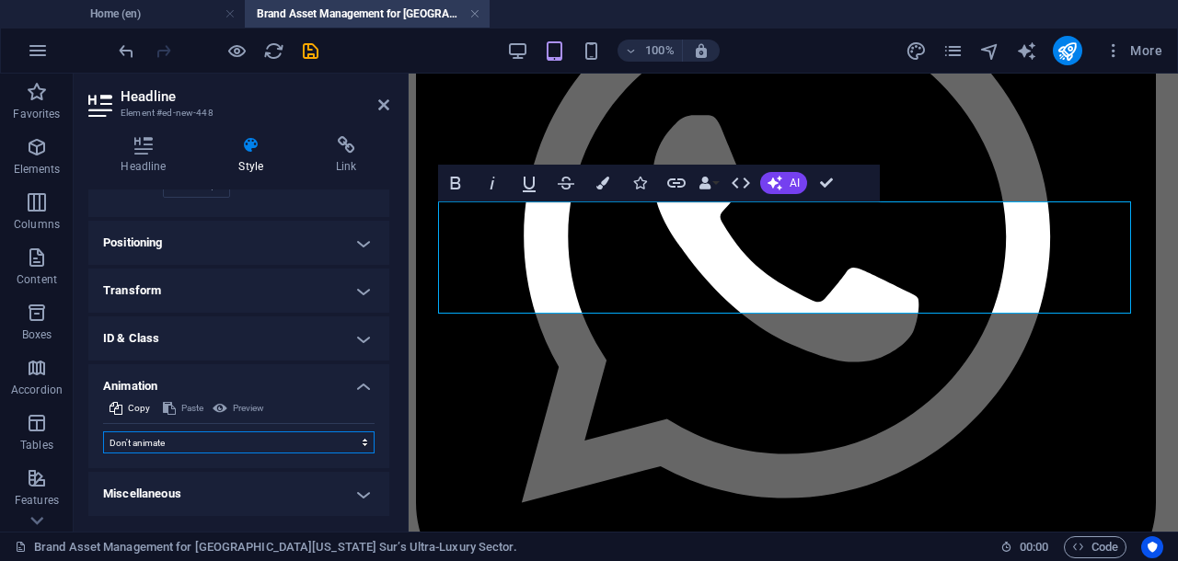
click at [350, 448] on select "Don't animate Show / Hide Slide up/down Zoom in/out Slide left to right Slide r…" at bounding box center [238, 442] width 271 height 22
click at [357, 444] on select "Don't animate Show / Hide Slide up/down Zoom in/out Slide left to right Slide r…" at bounding box center [238, 442] width 271 height 22
select select "pulse"
click at [103, 432] on select "Don't animate Show / Hide Slide up/down Zoom in/out Slide left to right Slide r…" at bounding box center [238, 442] width 271 height 22
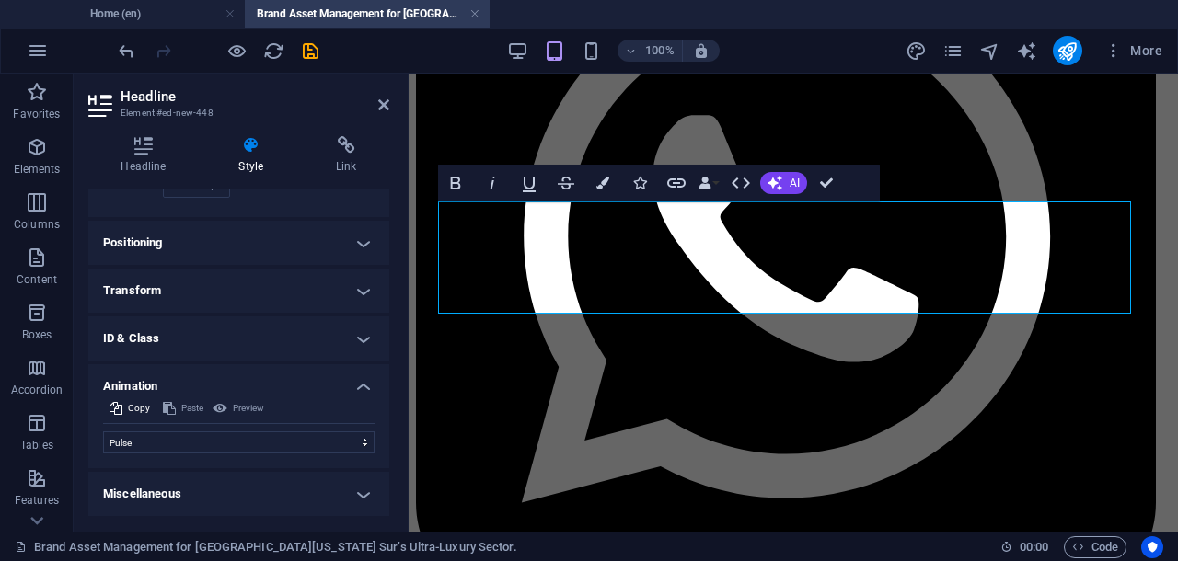
select select "scroll"
click at [149, 370] on h4 "Animation" at bounding box center [238, 380] width 301 height 33
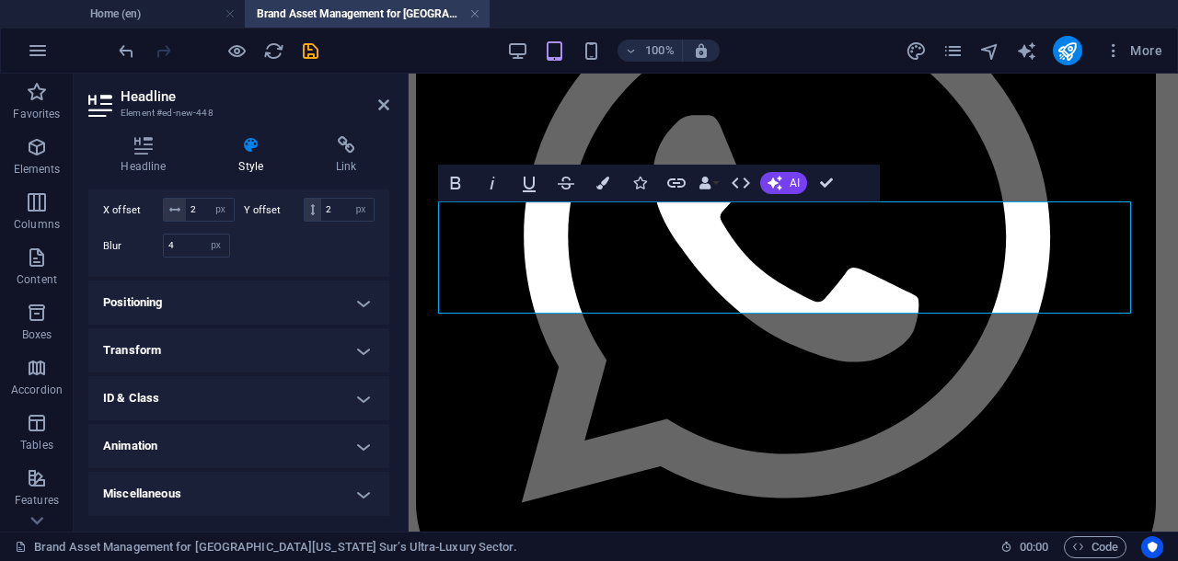
scroll to position [614, 0]
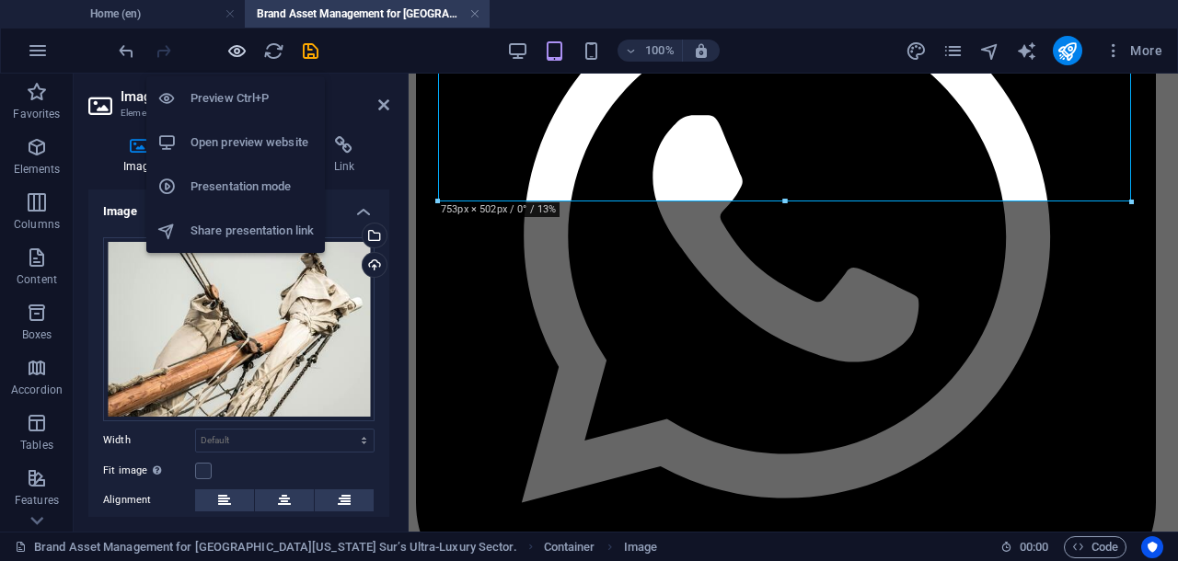
click at [237, 50] on icon "button" at bounding box center [236, 50] width 21 height 21
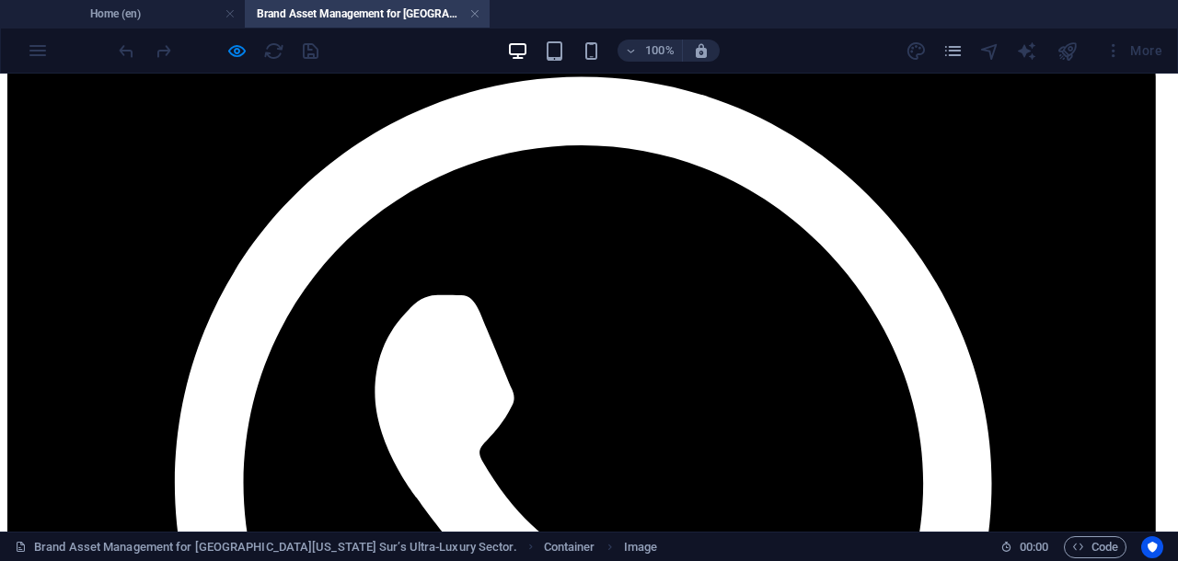
scroll to position [345, 0]
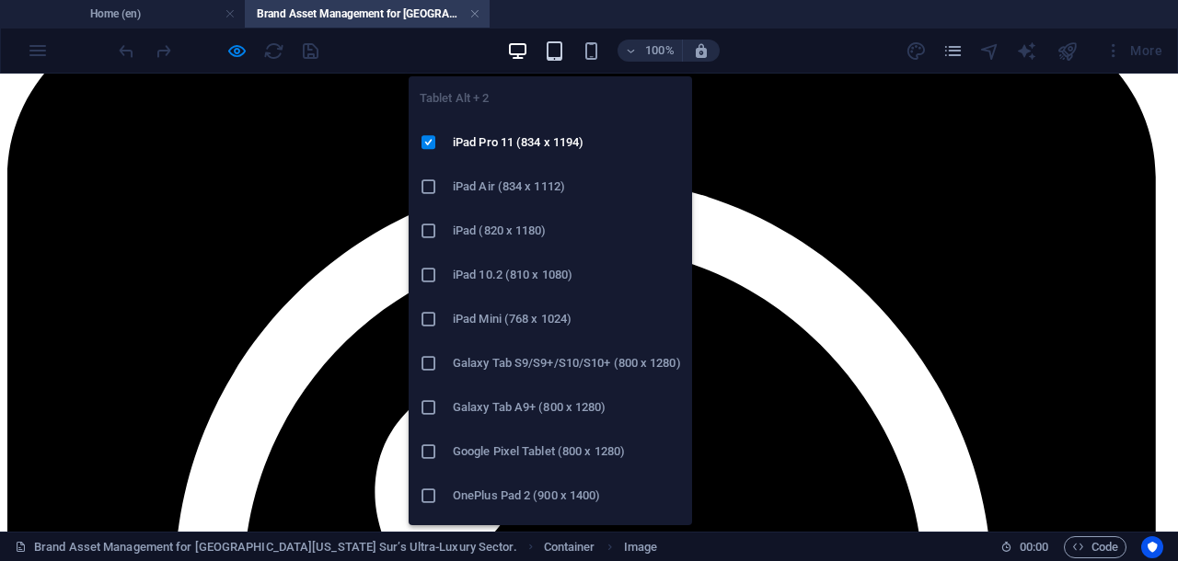
click at [555, 51] on icon "button" at bounding box center [554, 50] width 21 height 21
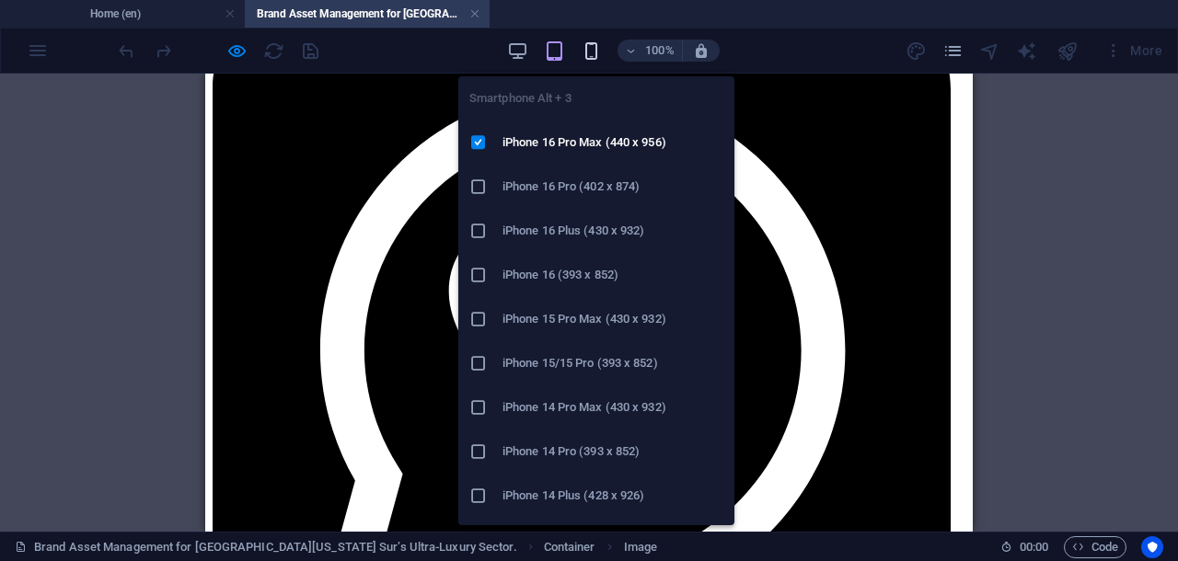
click at [594, 47] on icon "button" at bounding box center [591, 50] width 21 height 21
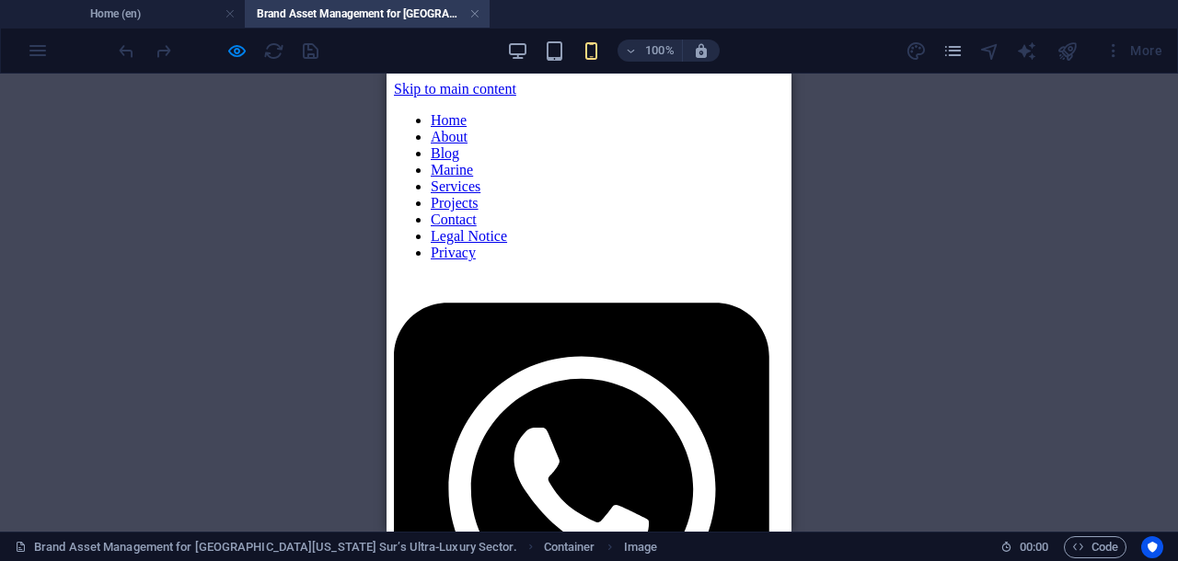
scroll to position [115, 0]
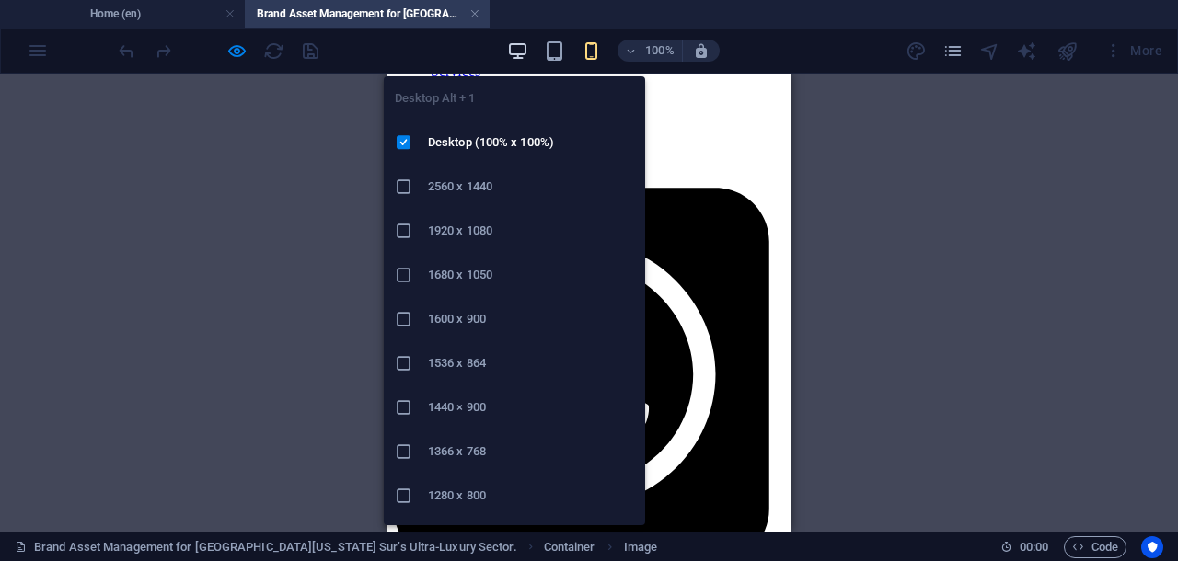
click at [519, 46] on icon "button" at bounding box center [517, 50] width 21 height 21
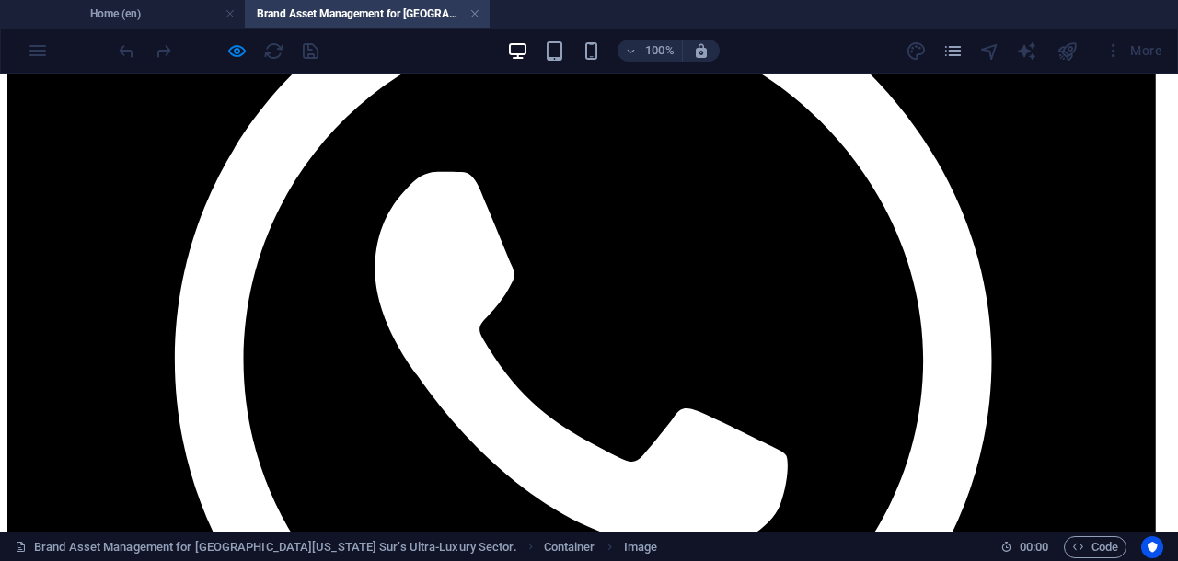
scroll to position [575, 0]
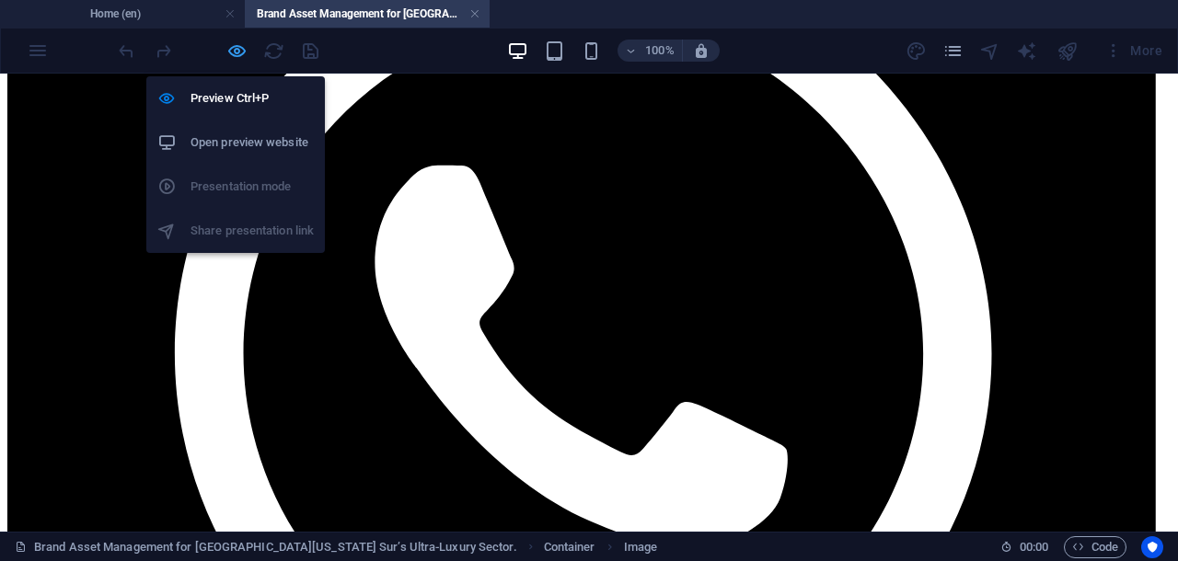
click at [232, 49] on icon "button" at bounding box center [236, 50] width 21 height 21
click at [232, 50] on icon "button" at bounding box center [236, 50] width 21 height 21
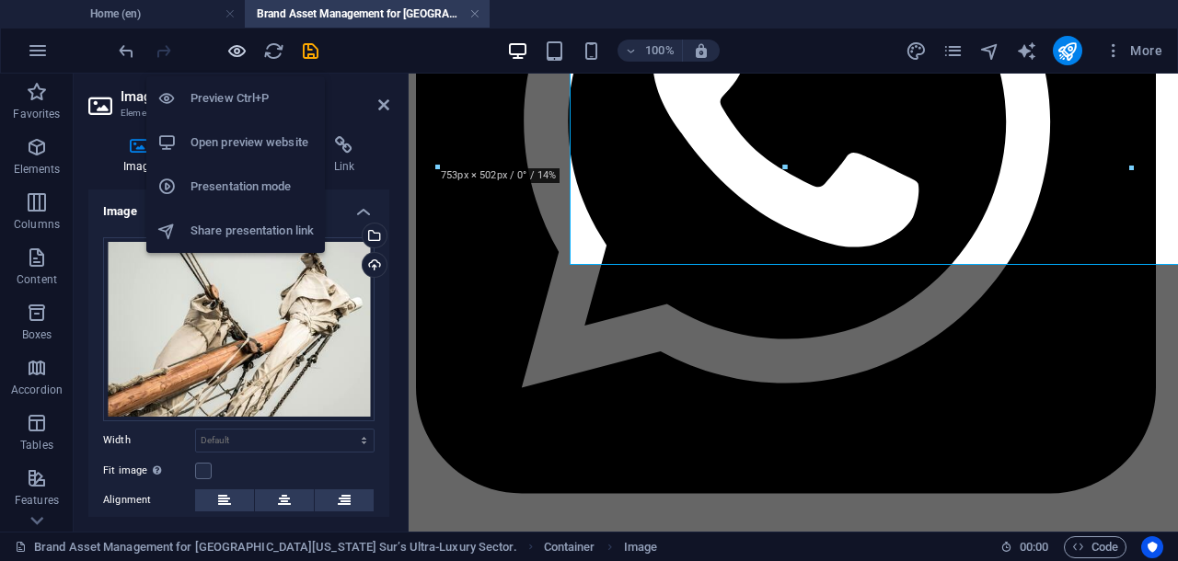
scroll to position [494, 0]
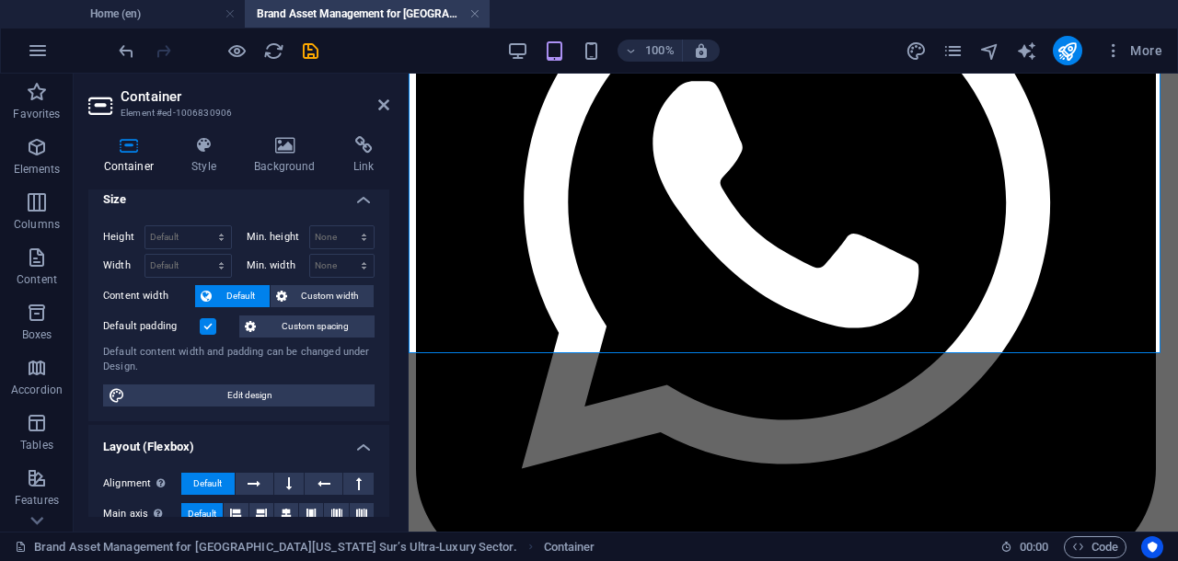
scroll to position [0, 0]
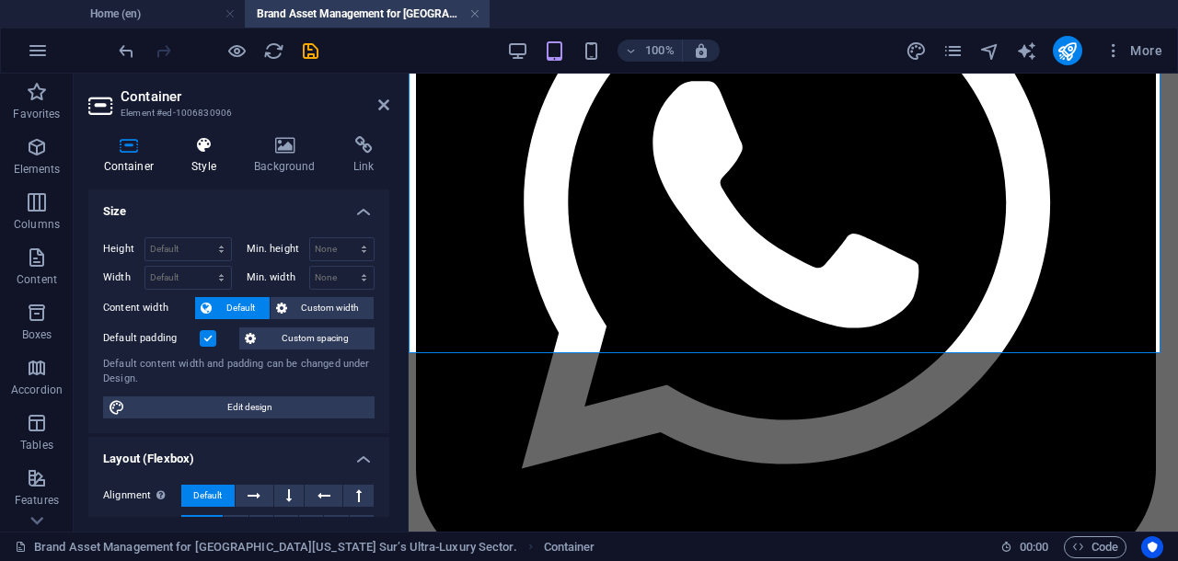
click at [198, 142] on icon at bounding box center [204, 145] width 55 height 18
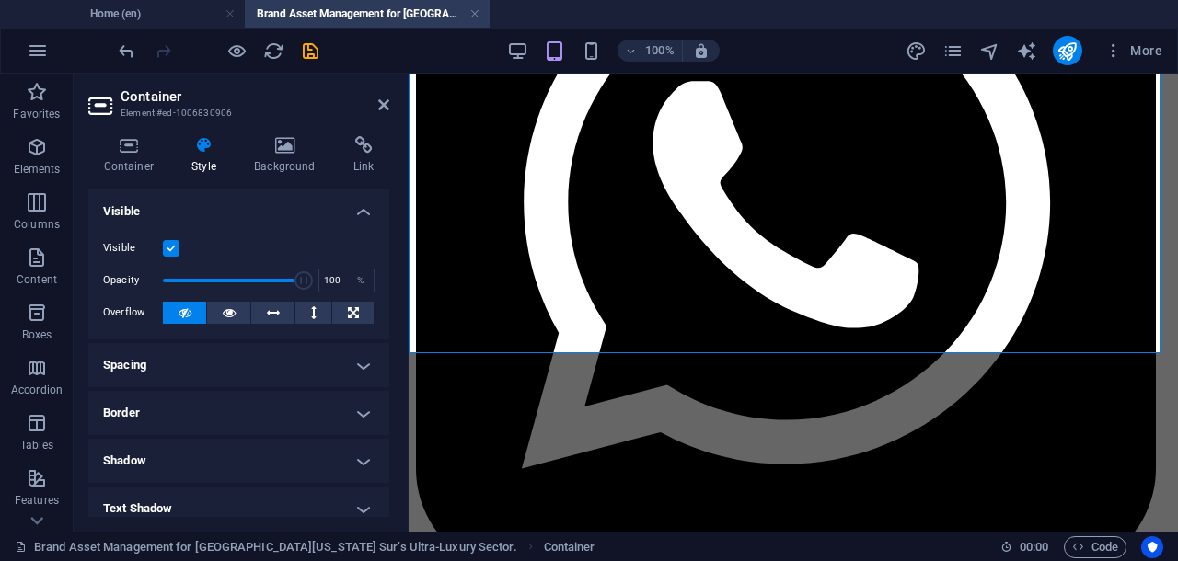
click at [198, 142] on icon at bounding box center [204, 145] width 55 height 18
click at [342, 358] on h4 "Spacing" at bounding box center [238, 365] width 301 height 44
click at [343, 358] on h4 "Spacing" at bounding box center [238, 365] width 301 height 44
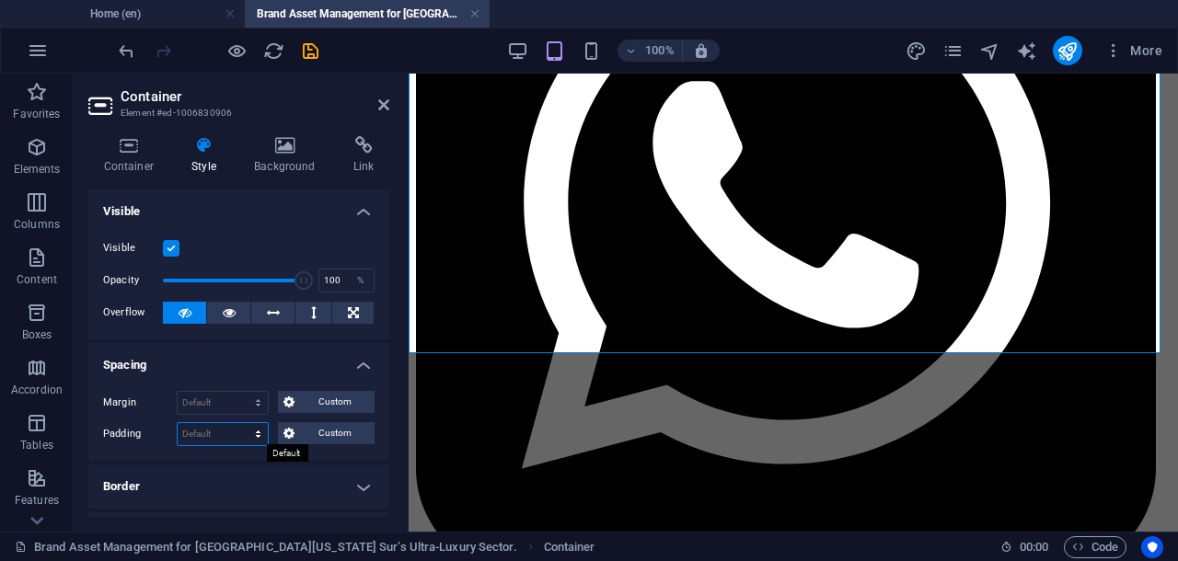
click at [256, 437] on select "Default px rem % vh vw Custom" at bounding box center [223, 434] width 90 height 22
select select "rem"
click at [241, 423] on select "Default px rem % vh vw Custom" at bounding box center [223, 434] width 90 height 22
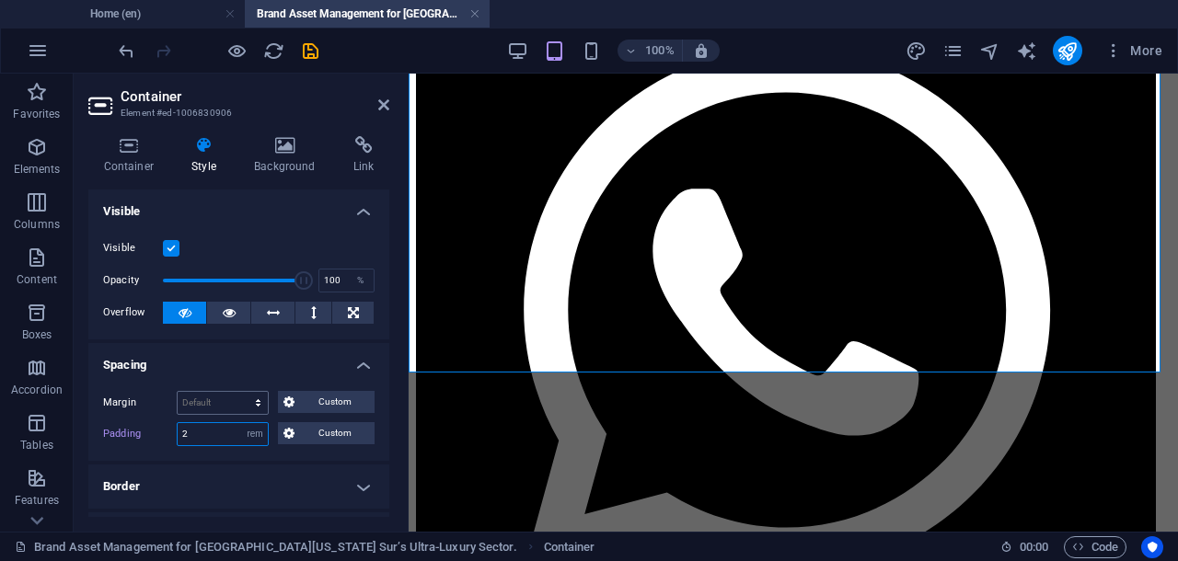
type input "2"
click at [232, 399] on select "Default auto px % rem vw vh Custom" at bounding box center [223, 403] width 90 height 22
select select "rem"
click at [241, 392] on select "Default auto px % rem vw vh Custom" at bounding box center [223, 403] width 90 height 22
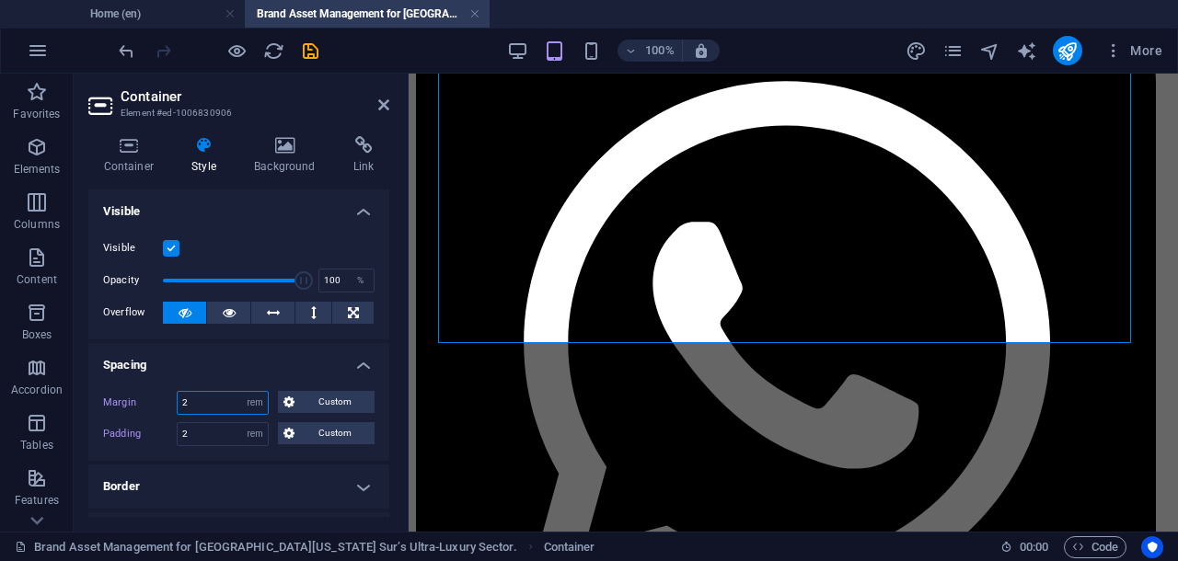
type input "0"
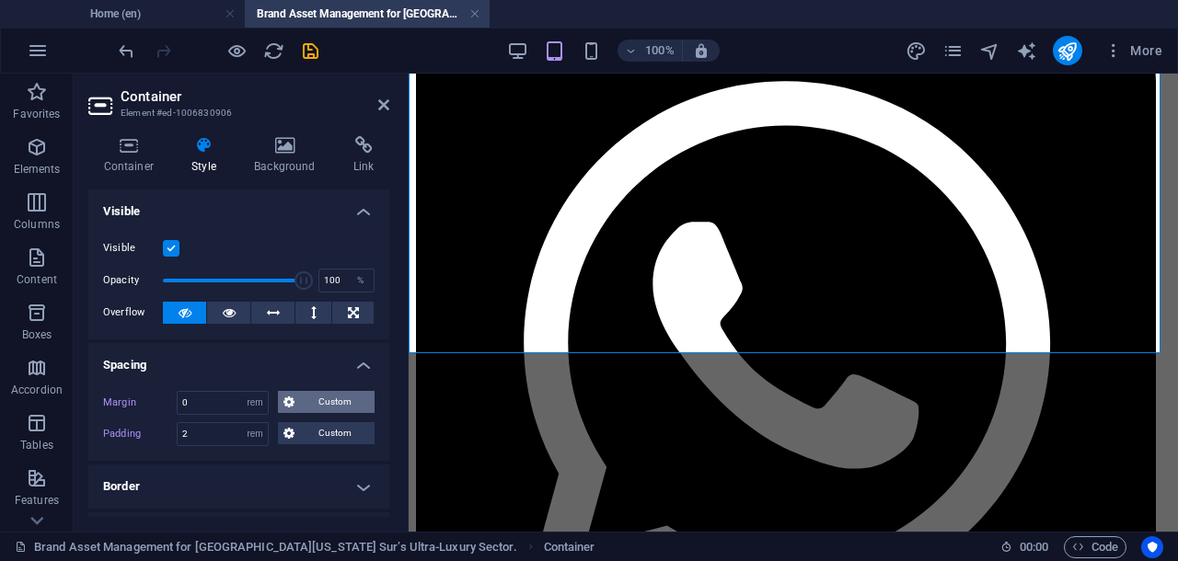
click at [305, 406] on span "Custom" at bounding box center [334, 402] width 69 height 22
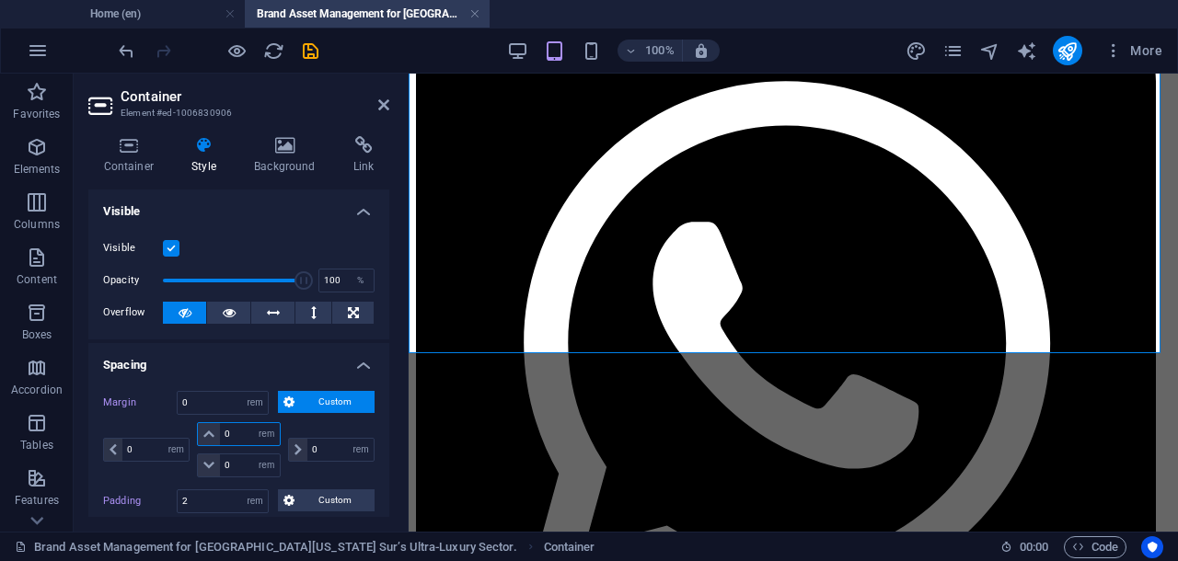
click at [229, 432] on input "0" at bounding box center [249, 434] width 59 height 22
click at [229, 431] on input "0" at bounding box center [249, 434] width 59 height 22
type input "1"
select select "DISABLED_OPTION_VALUE"
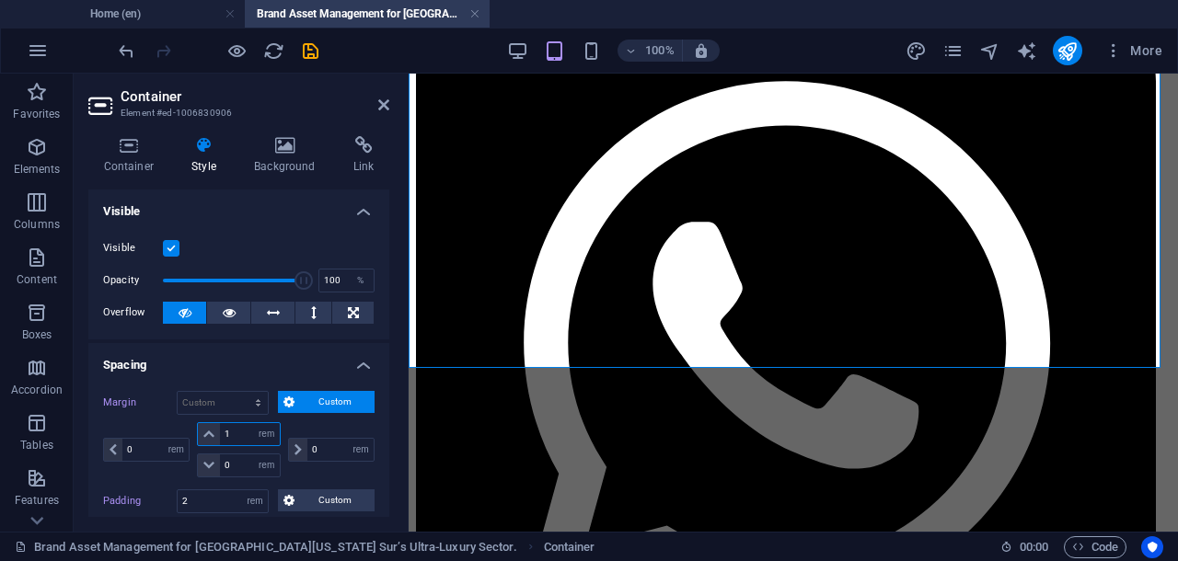
type input "0"
select select "rem"
type input "0"
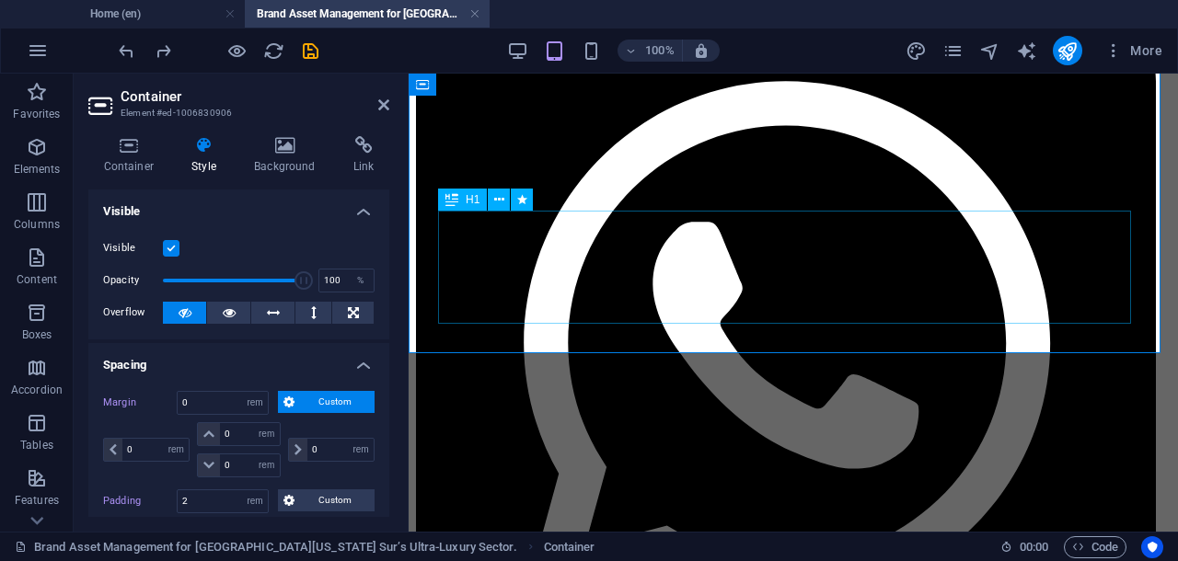
select select "px"
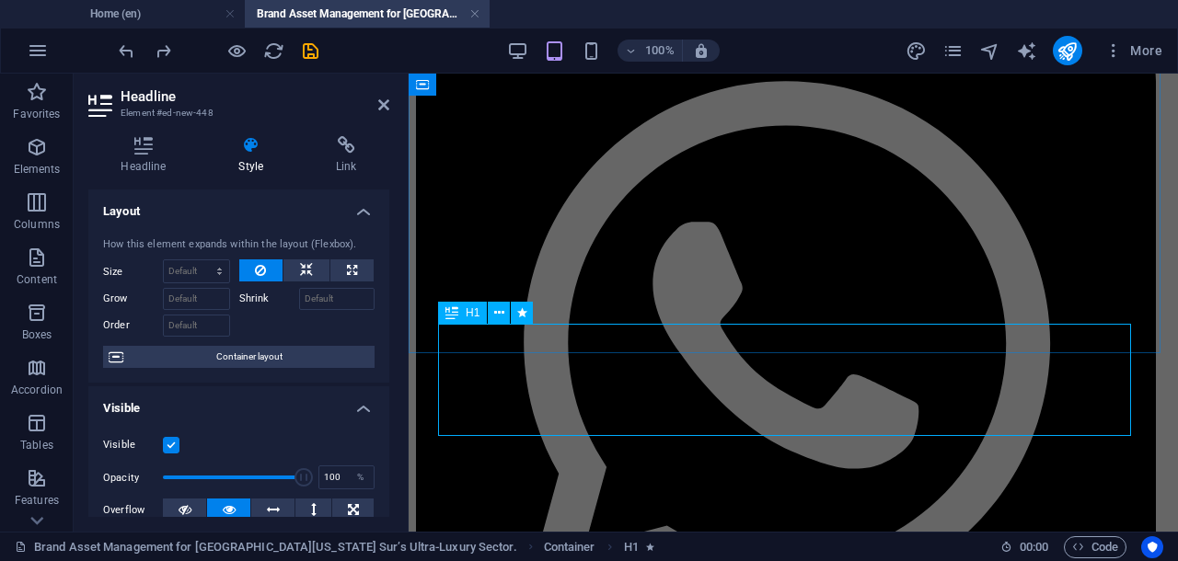
scroll to position [241, 0]
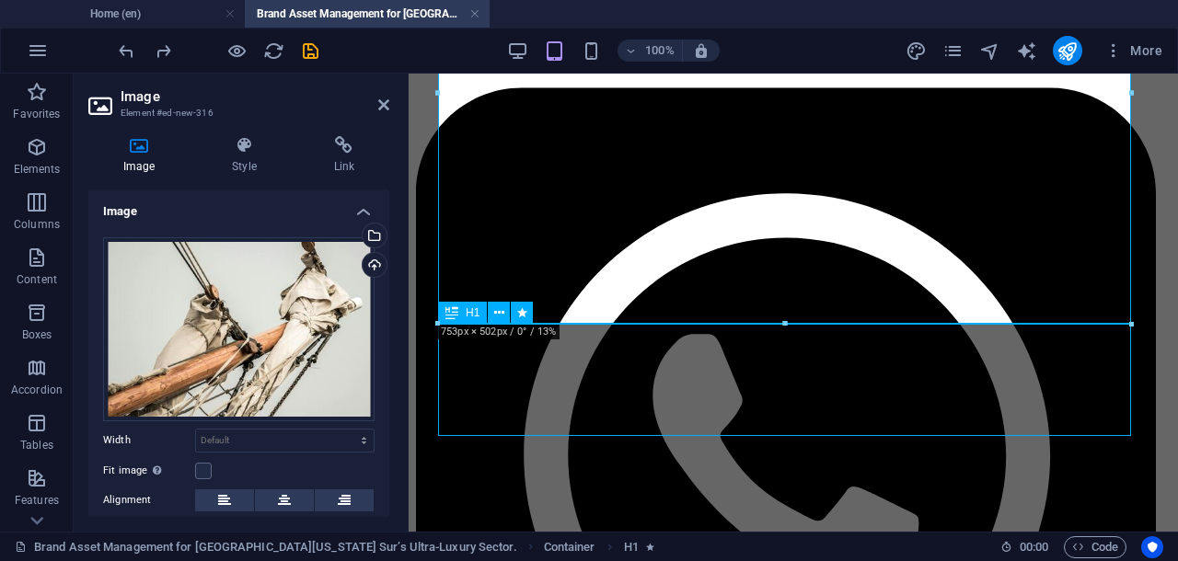
select select "px"
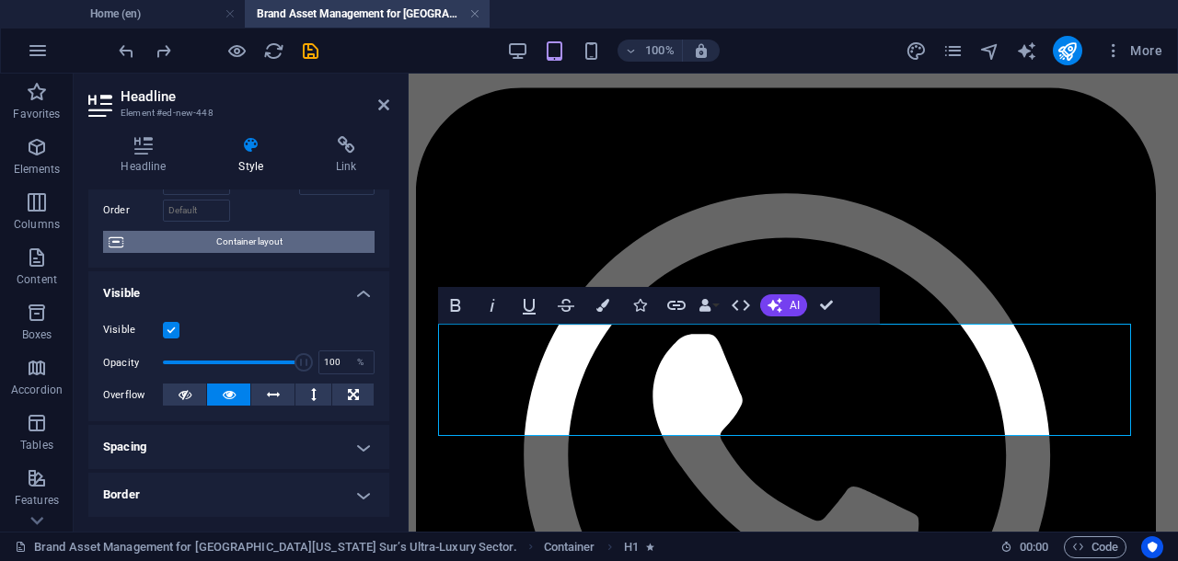
scroll to position [230, 0]
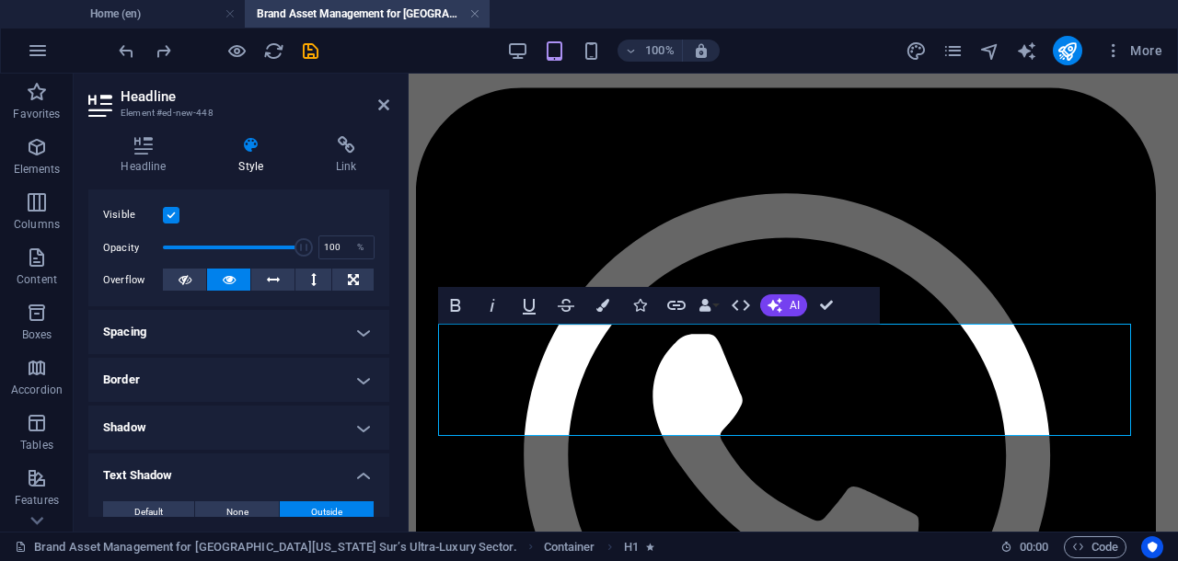
click at [291, 336] on h4 "Spacing" at bounding box center [238, 332] width 301 height 44
click at [355, 330] on h4 "Spacing" at bounding box center [238, 332] width 301 height 44
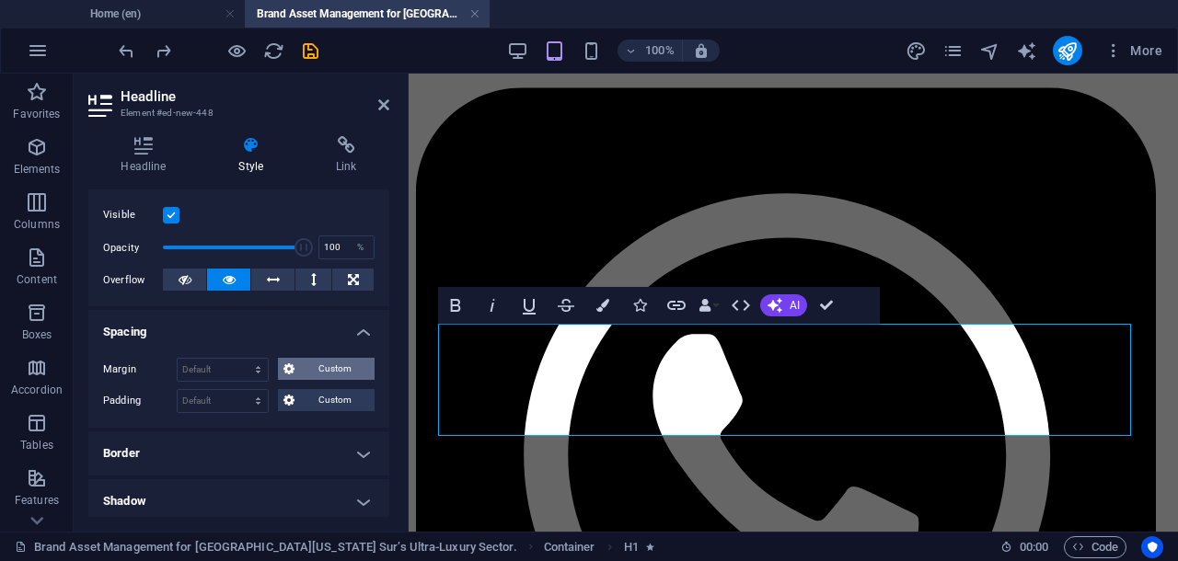
click at [309, 373] on span "Custom" at bounding box center [334, 369] width 69 height 22
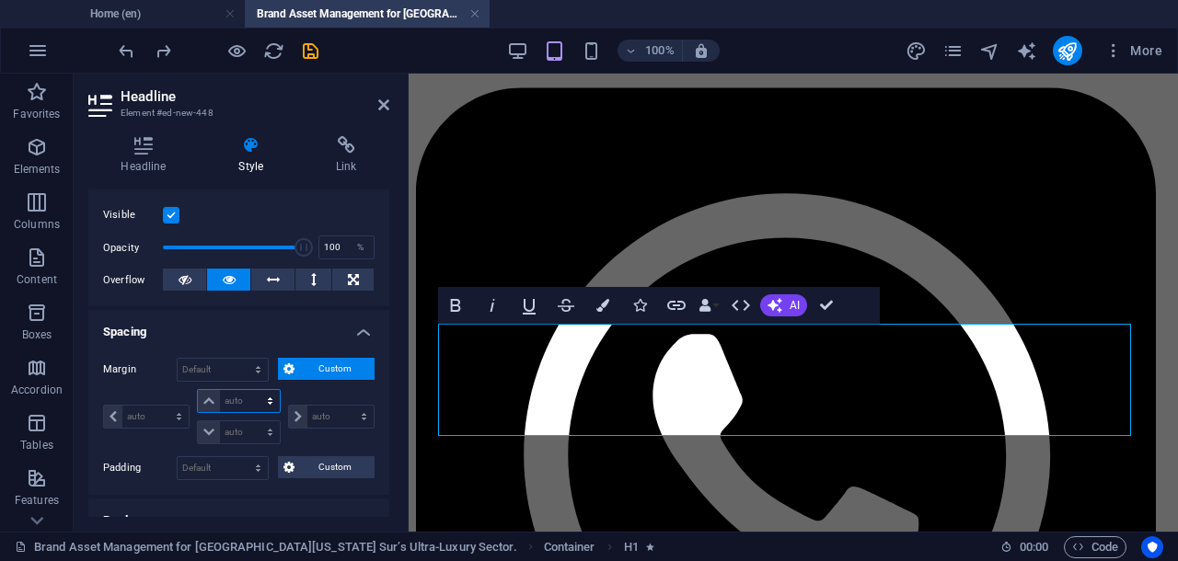
click at [248, 400] on select "auto px % rem vw vh" at bounding box center [238, 401] width 81 height 22
select select "rem"
click at [251, 390] on select "auto px % rem vw vh" at bounding box center [238, 401] width 81 height 22
type input "0"
select select "px"
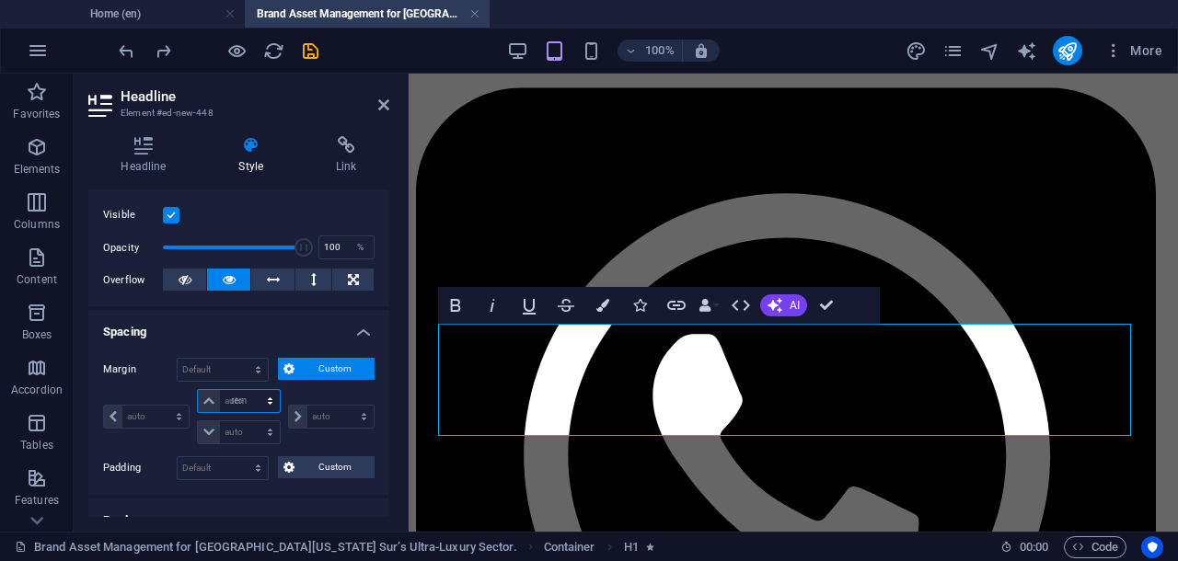
type input "0"
select select "px"
type input "0"
select select "px"
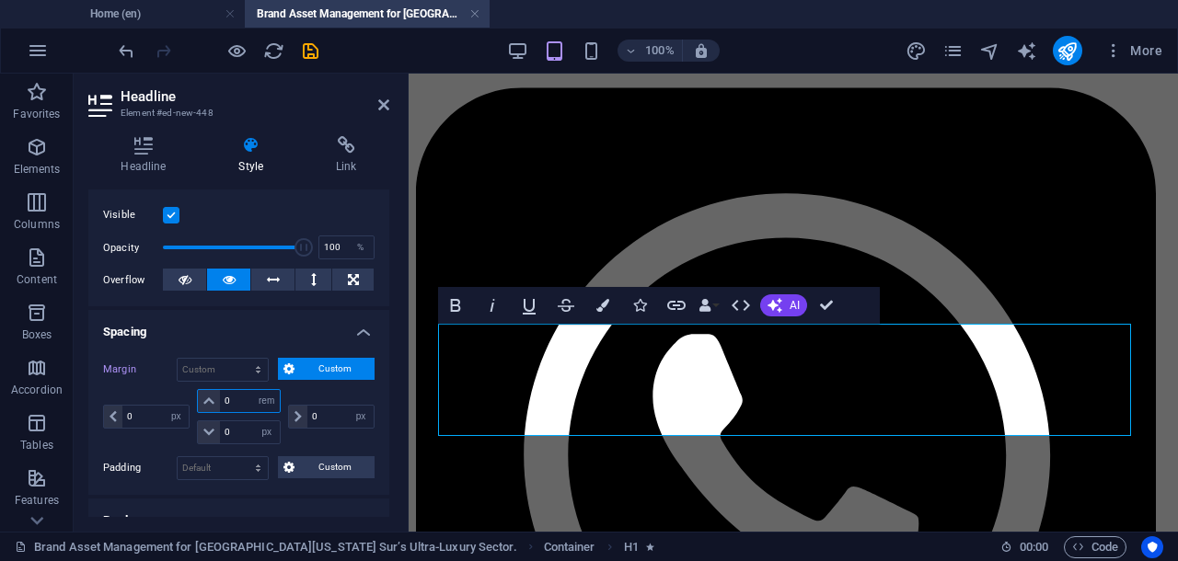
type input "1"
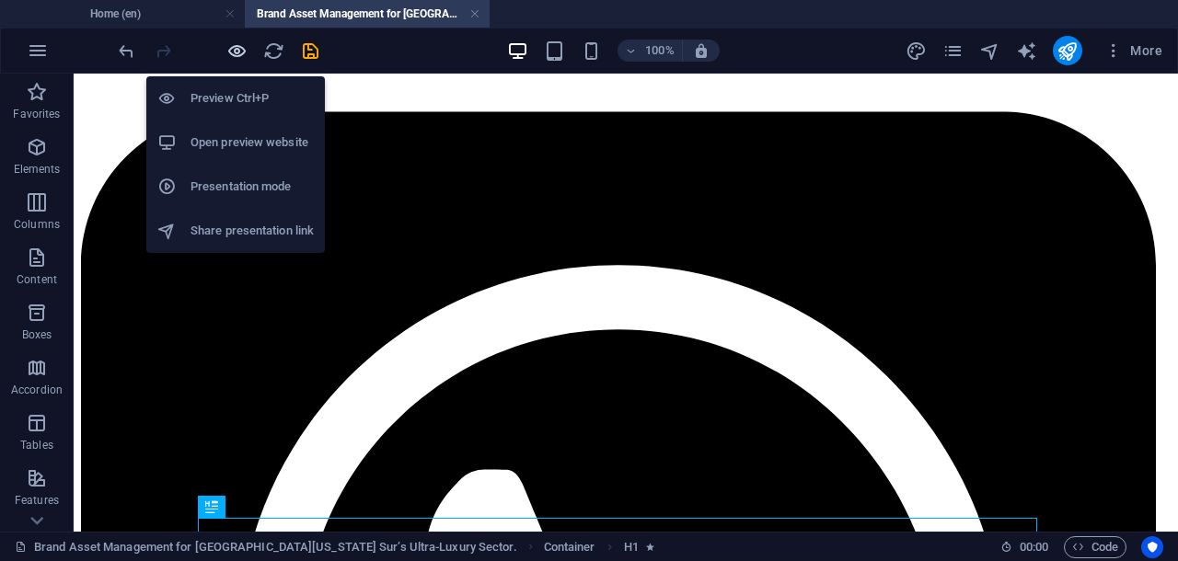
click at [236, 49] on icon "button" at bounding box center [236, 50] width 21 height 21
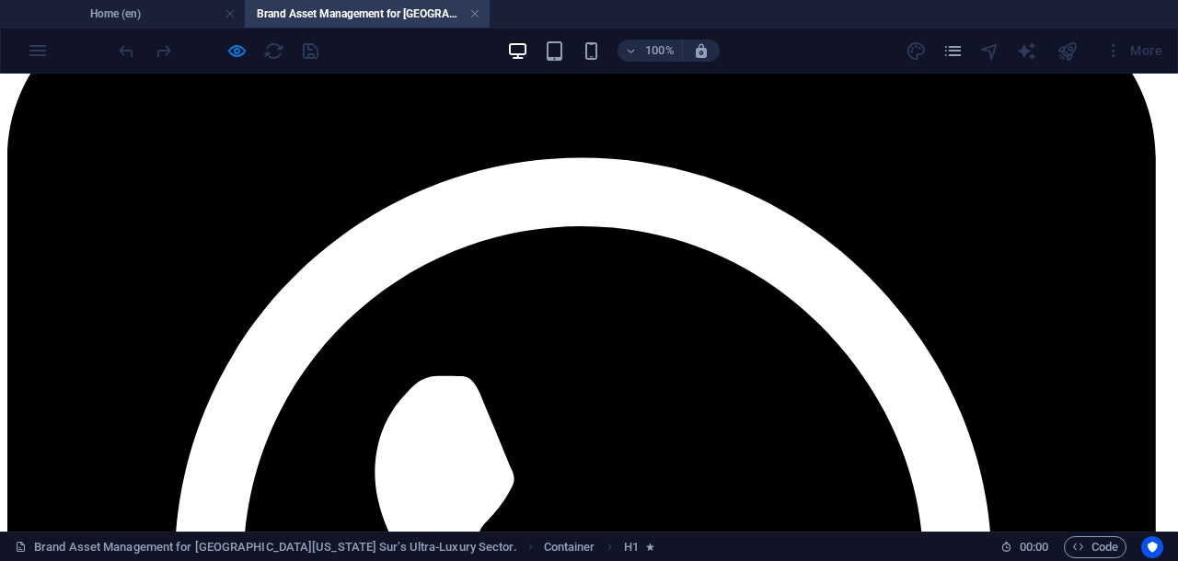
scroll to position [471, 0]
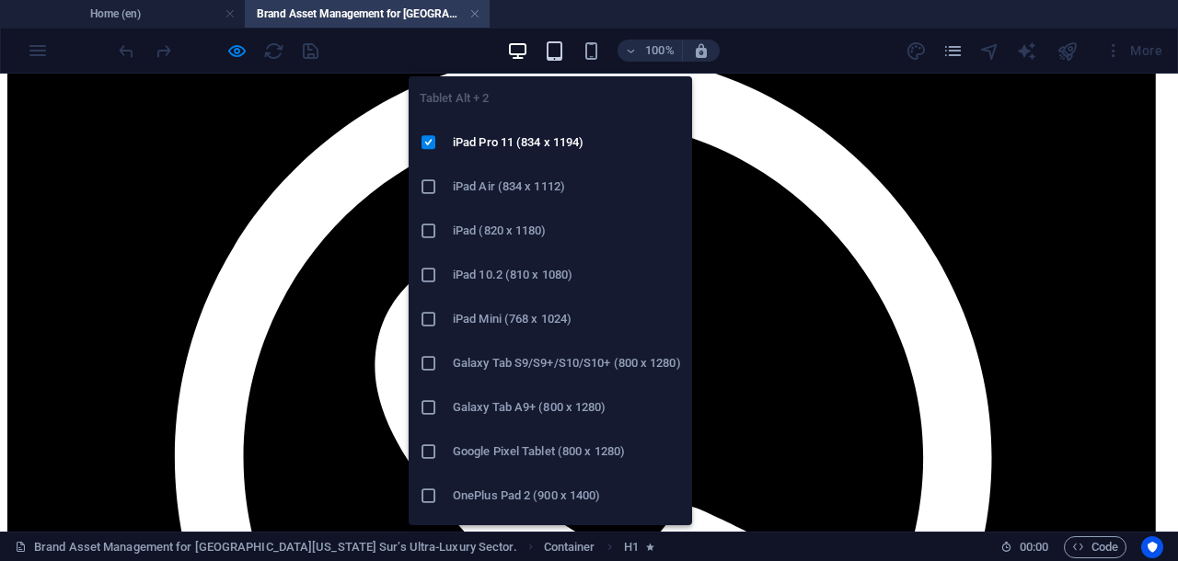
click at [554, 53] on icon "button" at bounding box center [554, 50] width 21 height 21
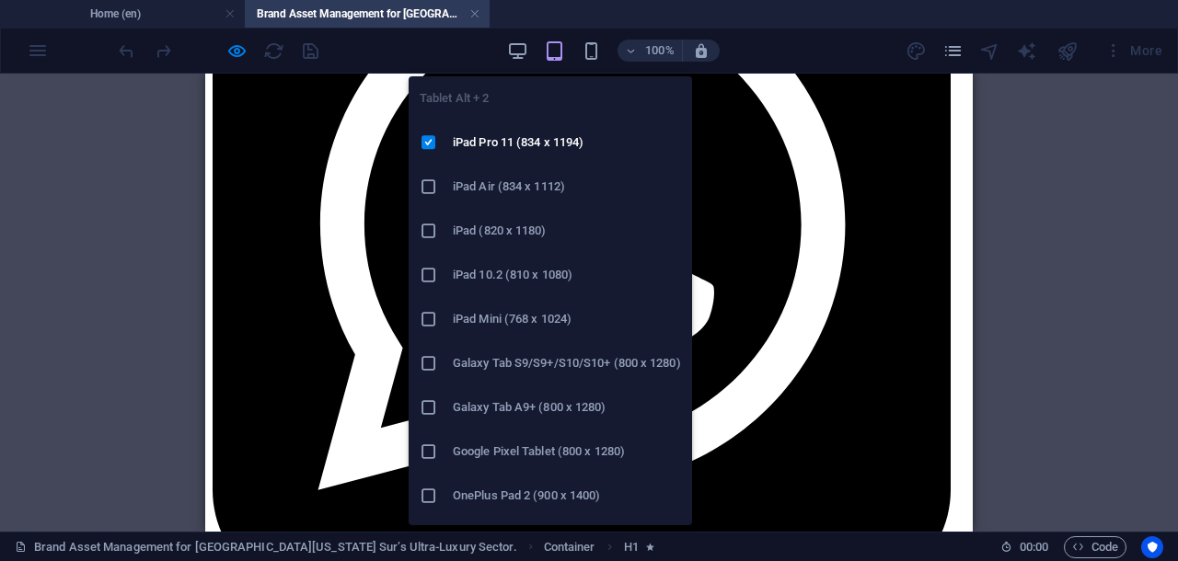
scroll to position [367, 0]
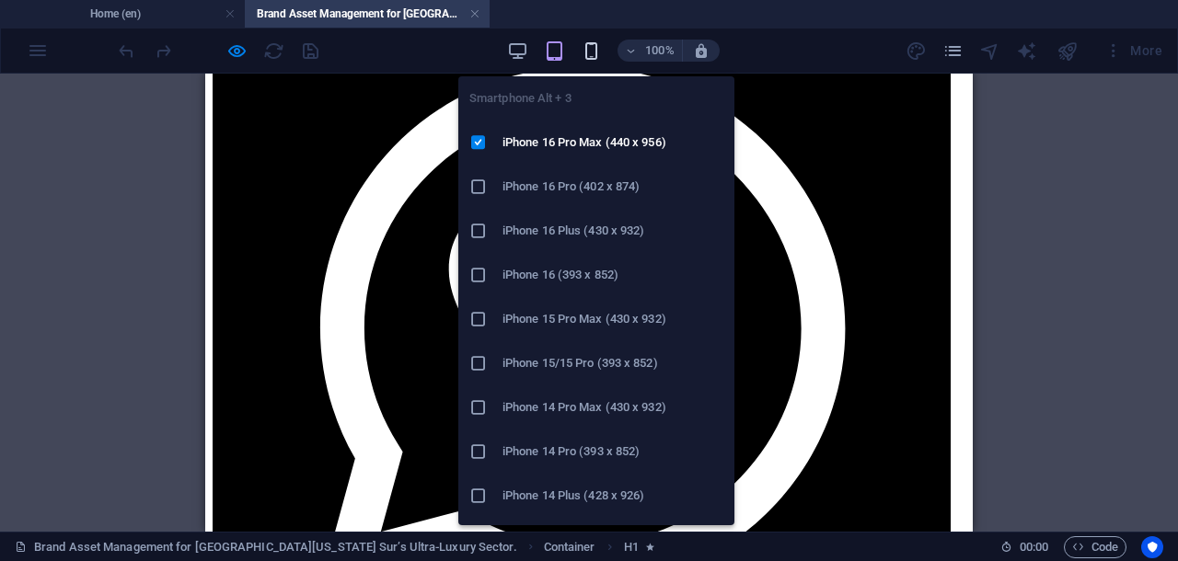
click at [592, 52] on icon "button" at bounding box center [591, 50] width 21 height 21
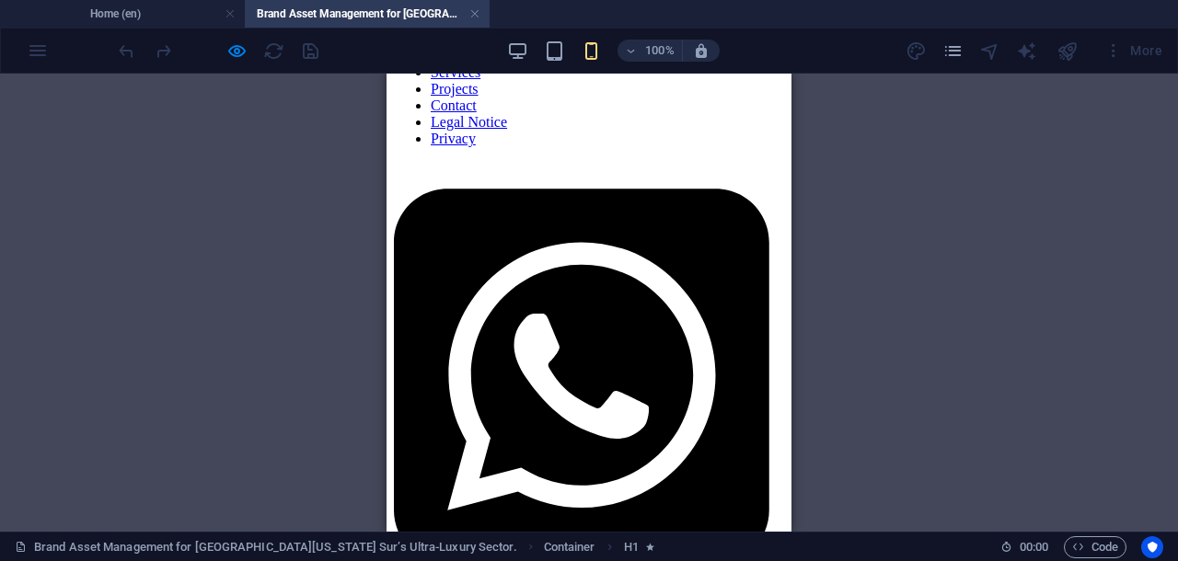
scroll to position [115, 0]
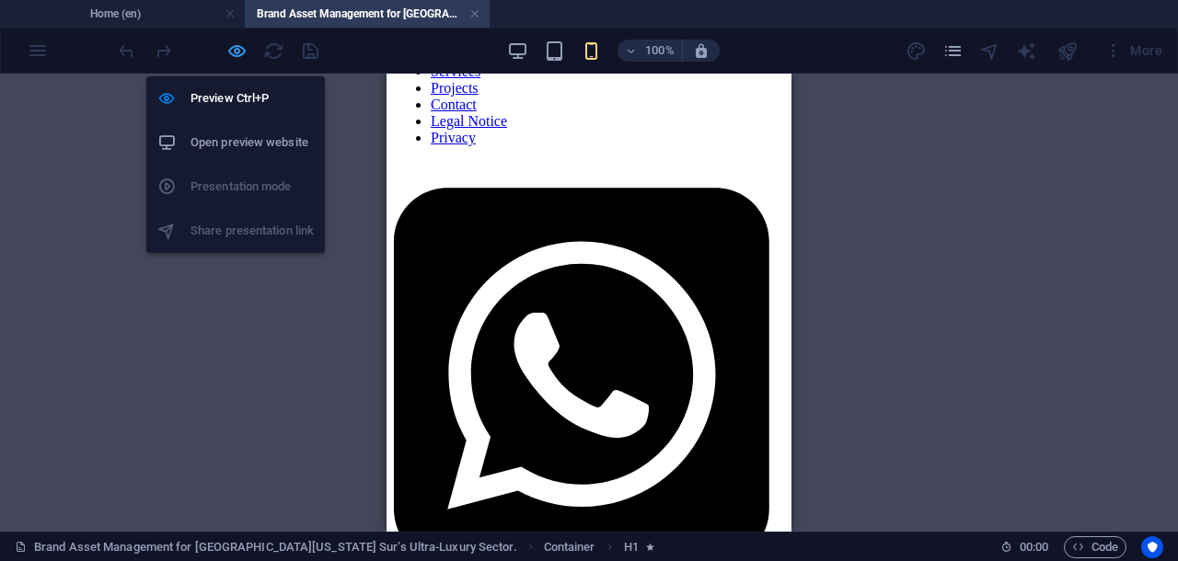
click at [232, 46] on icon "button" at bounding box center [236, 50] width 21 height 21
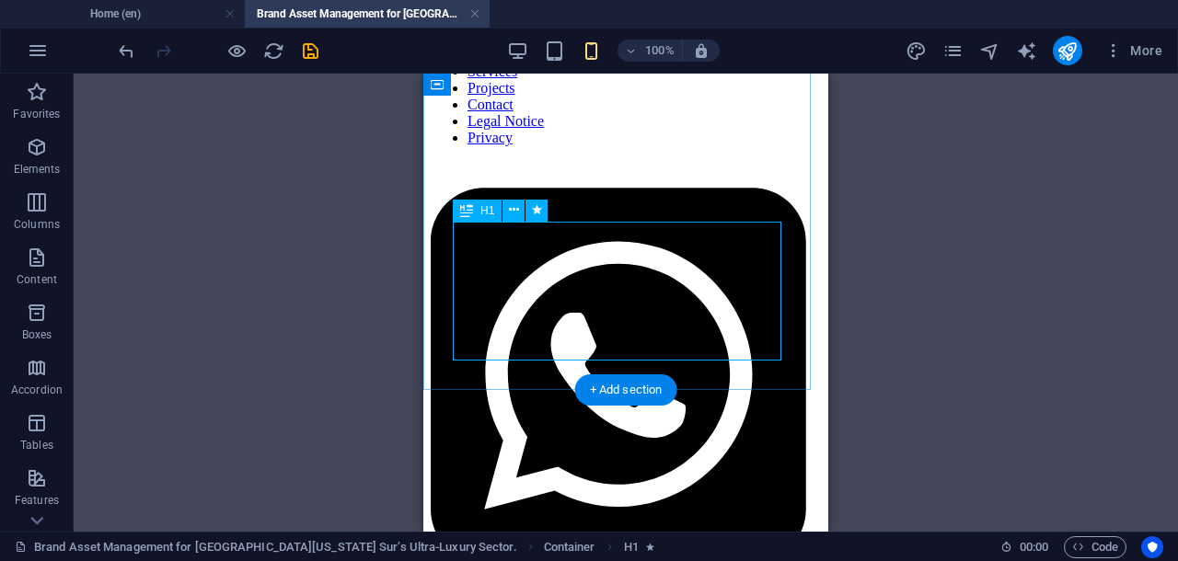
select select "px"
select select "rem"
select select "px"
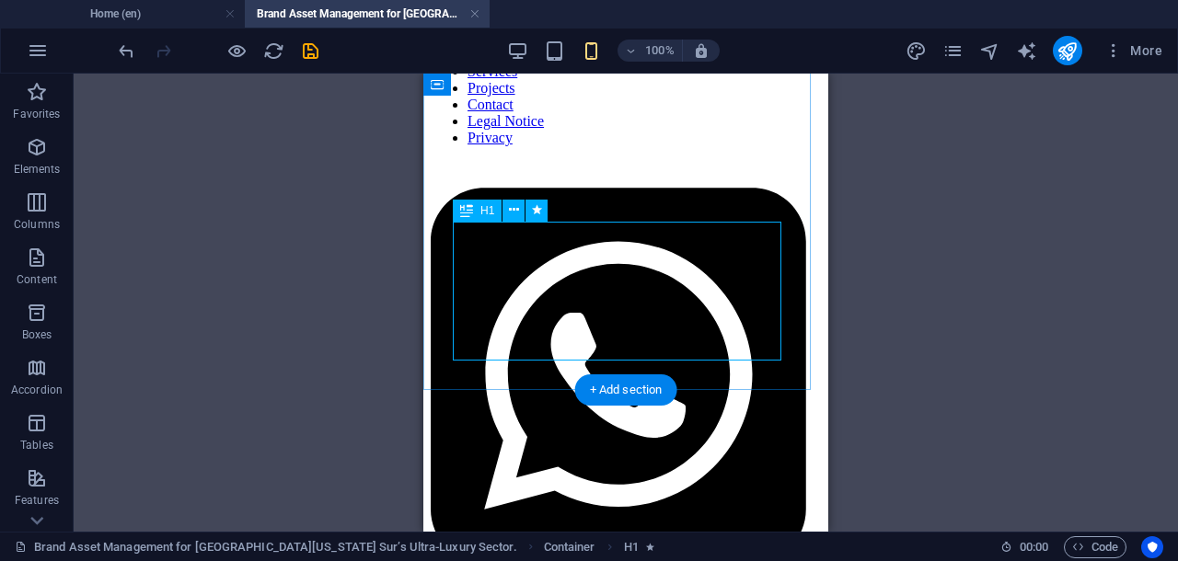
select select "px"
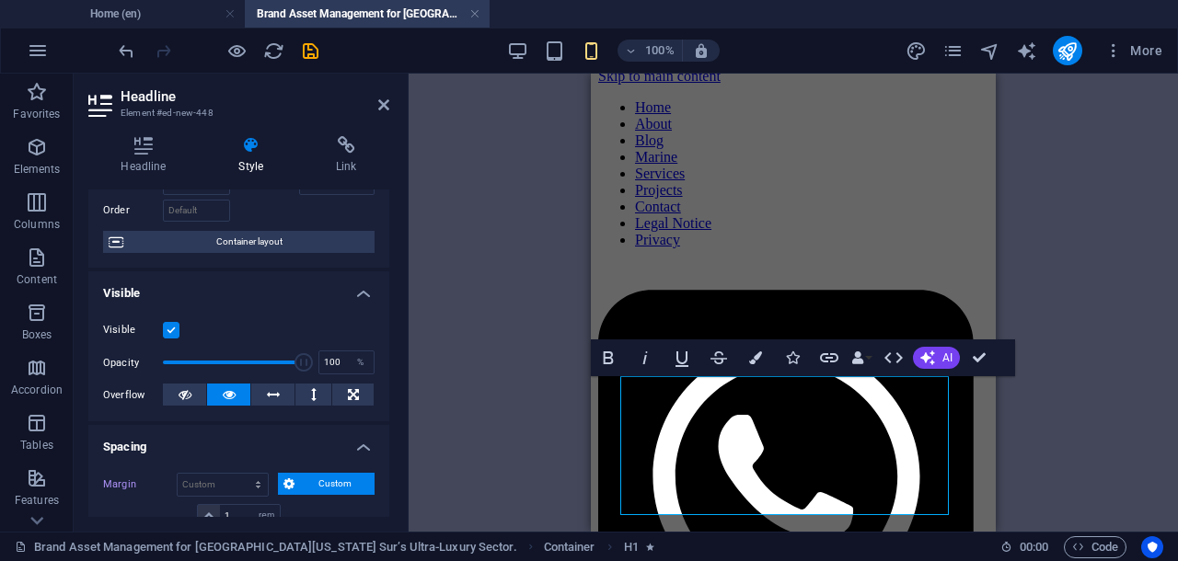
scroll to position [230, 0]
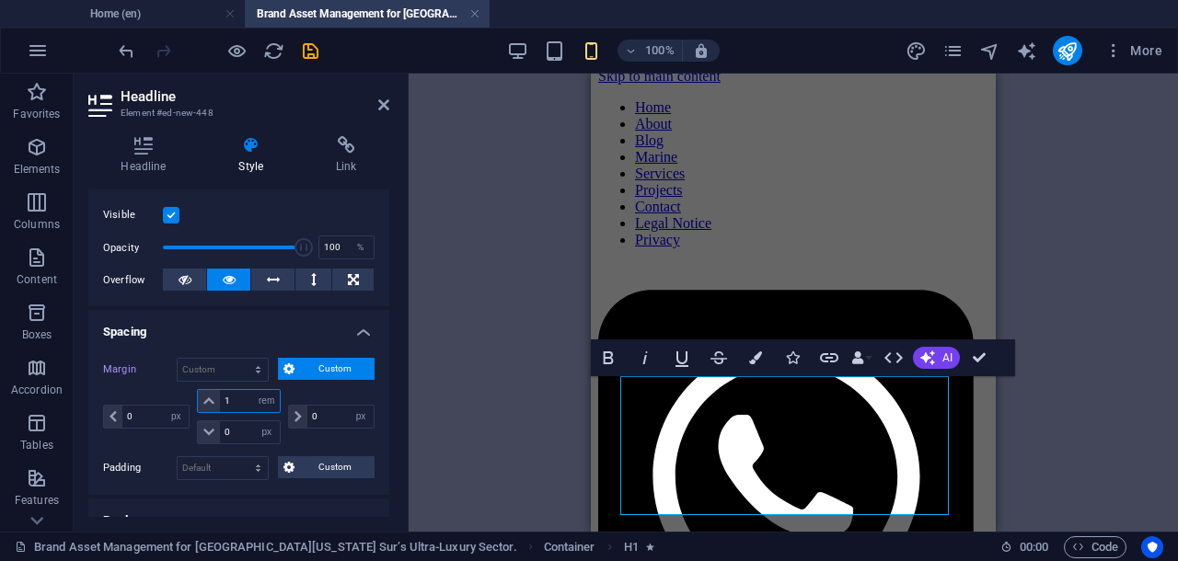
click at [229, 401] on input "1" at bounding box center [249, 401] width 59 height 22
type input "2"
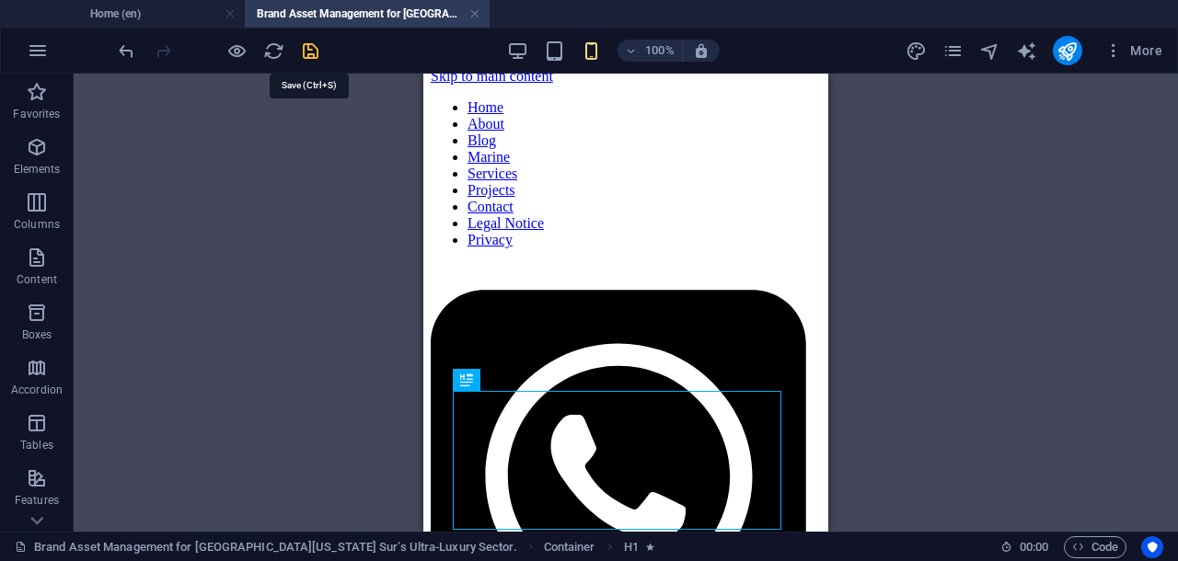
click at [302, 52] on icon "save" at bounding box center [310, 50] width 21 height 21
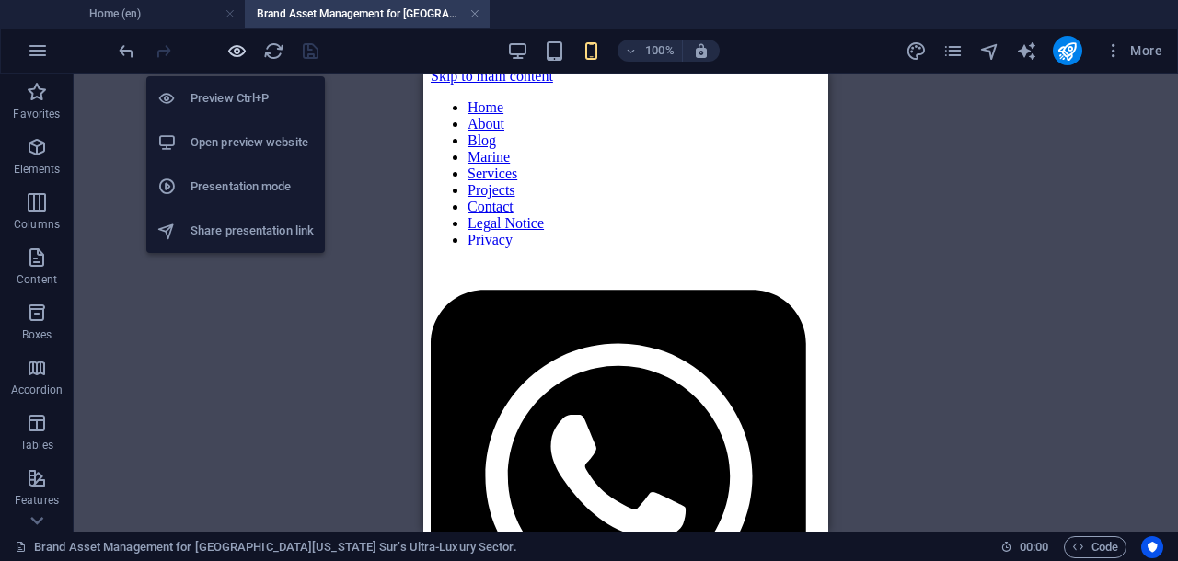
click at [238, 41] on icon "button" at bounding box center [236, 50] width 21 height 21
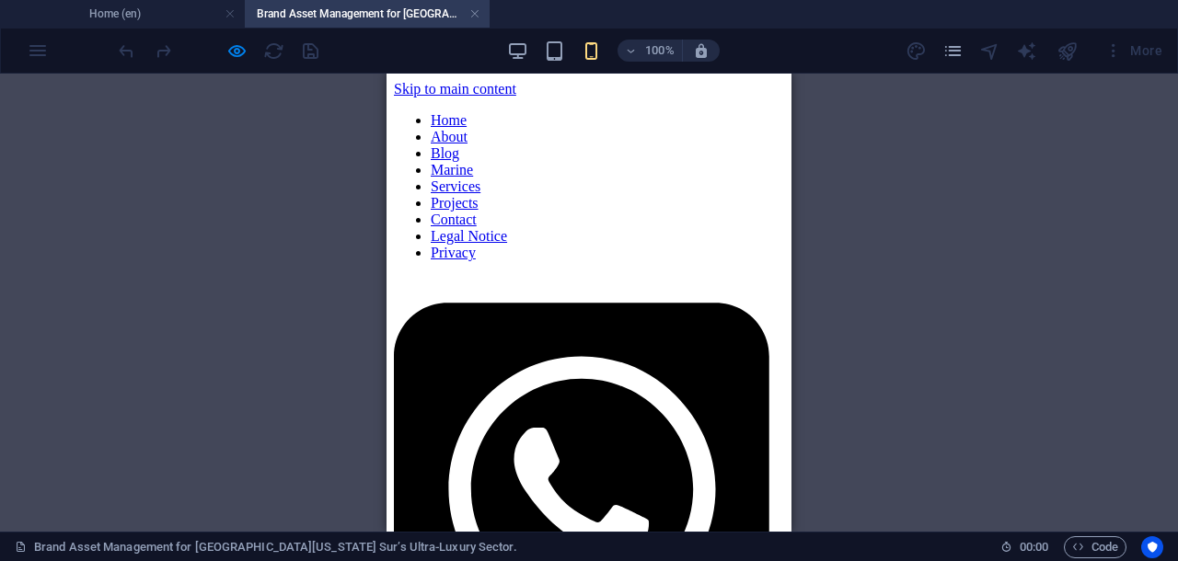
scroll to position [115, 0]
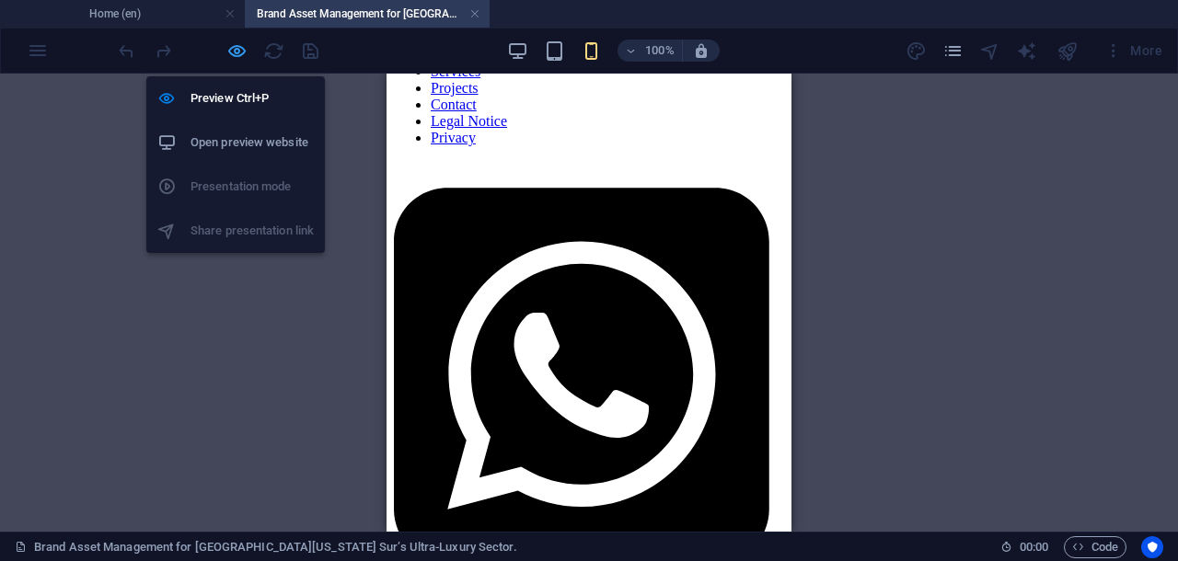
click at [237, 49] on icon "button" at bounding box center [236, 50] width 21 height 21
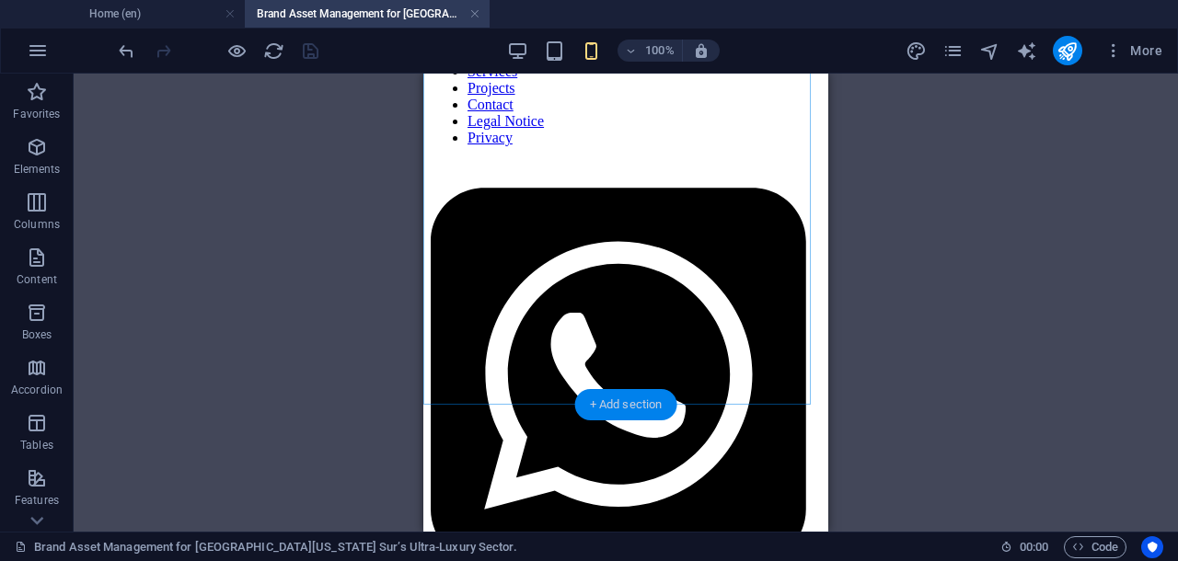
click at [627, 400] on div "+ Add section" at bounding box center [626, 404] width 102 height 31
select select "rem"
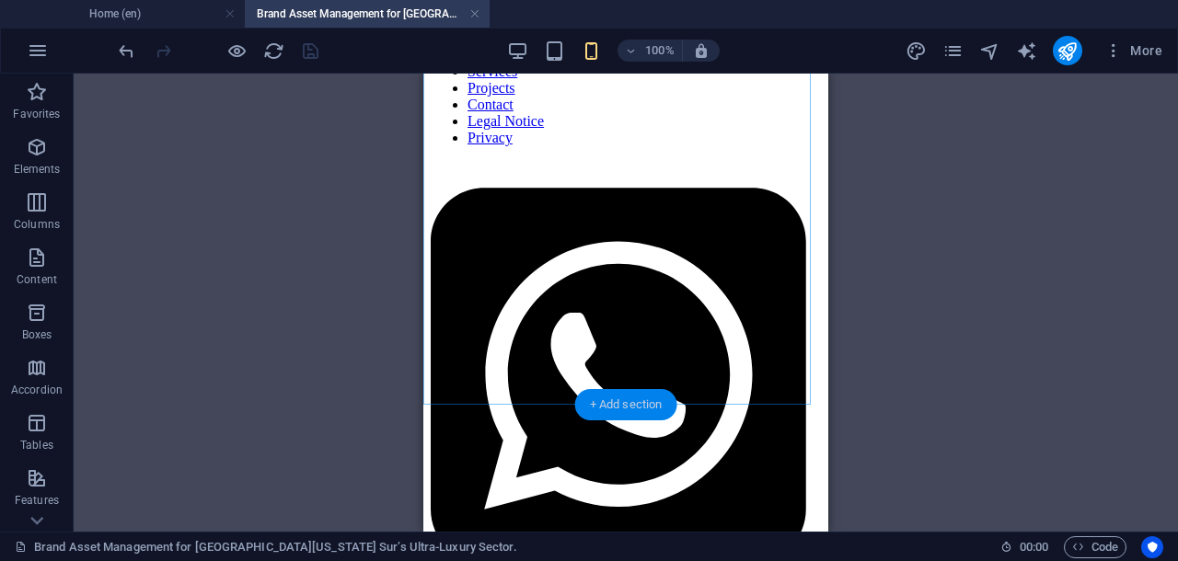
select select "rem"
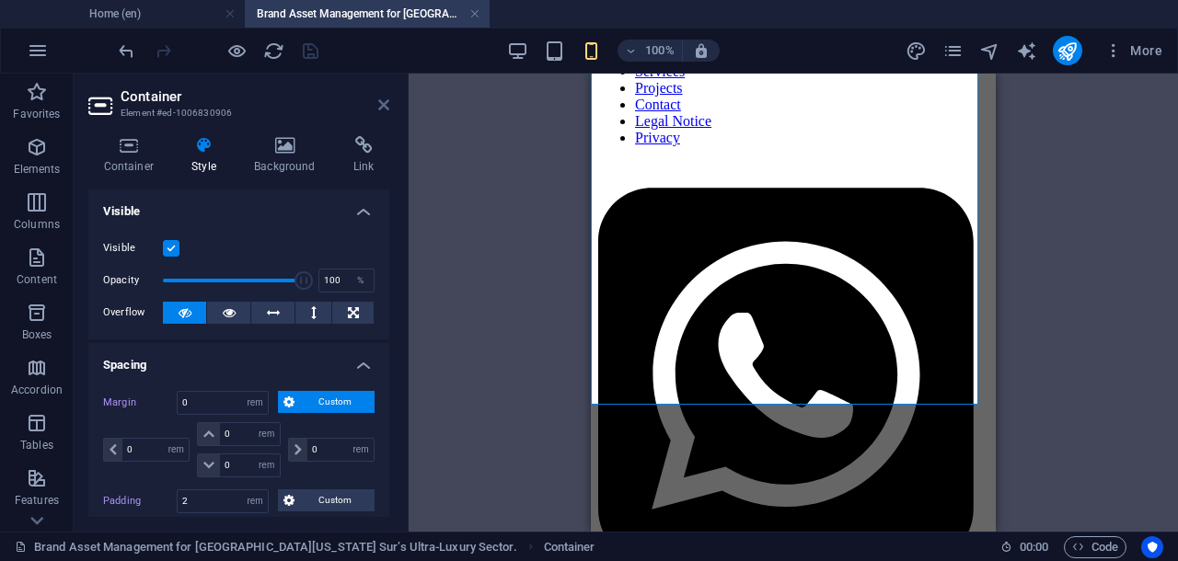
click at [386, 106] on icon at bounding box center [383, 105] width 11 height 15
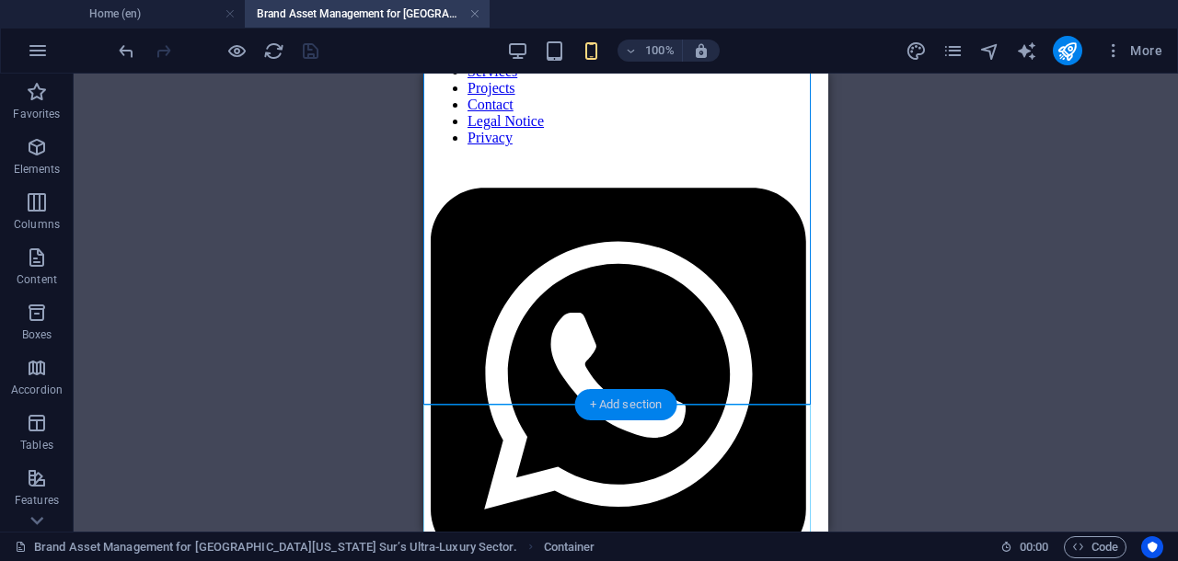
click at [596, 403] on div "+ Add section" at bounding box center [626, 404] width 102 height 31
select select "rem"
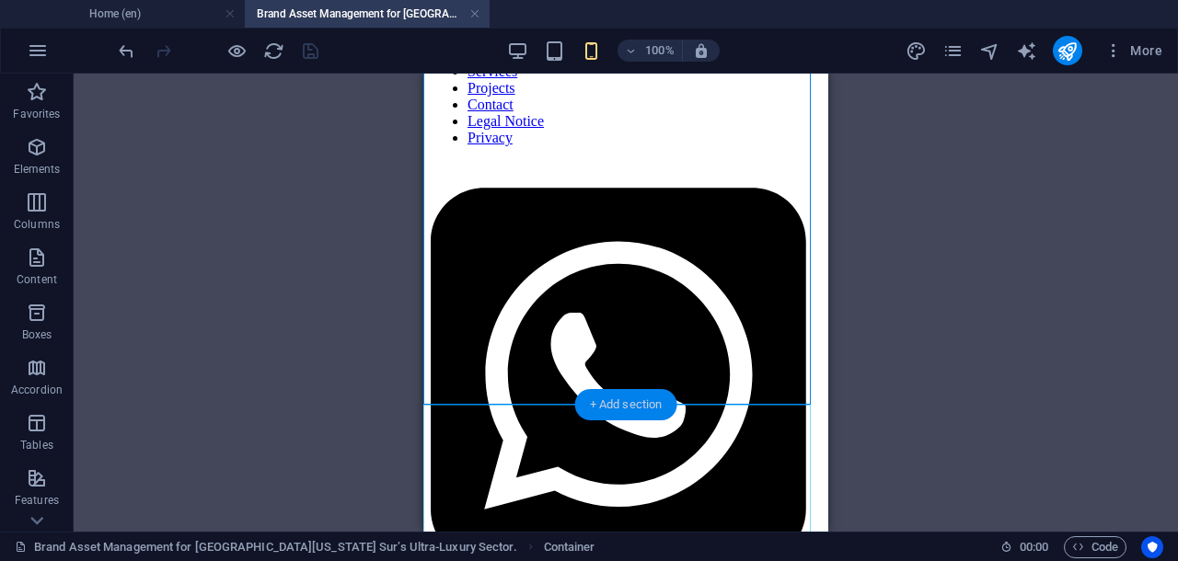
select select "rem"
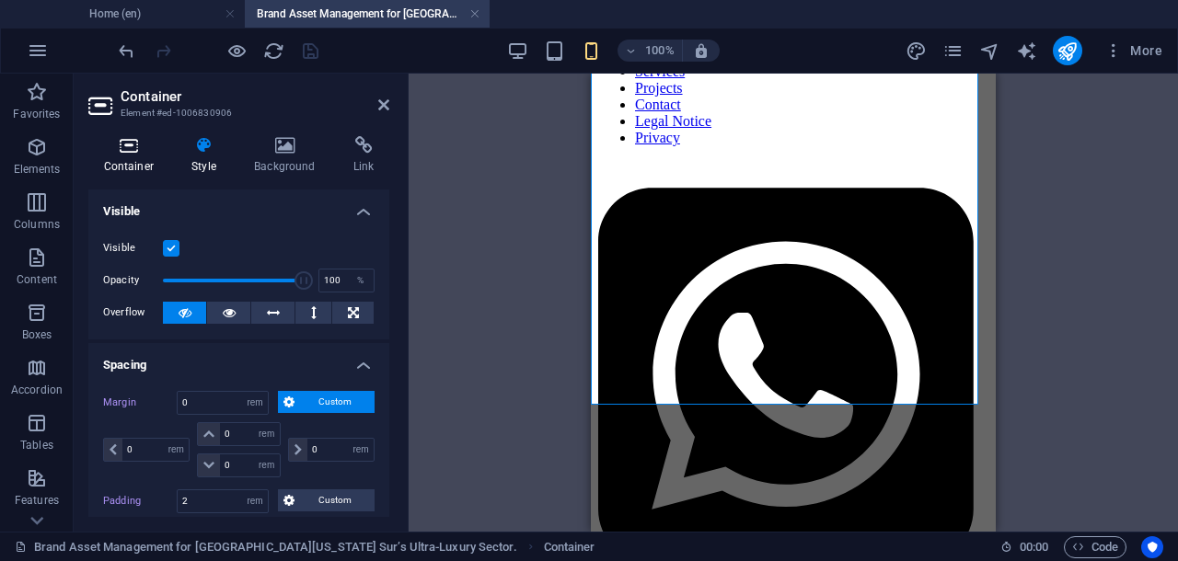
click at [127, 140] on icon at bounding box center [128, 145] width 81 height 18
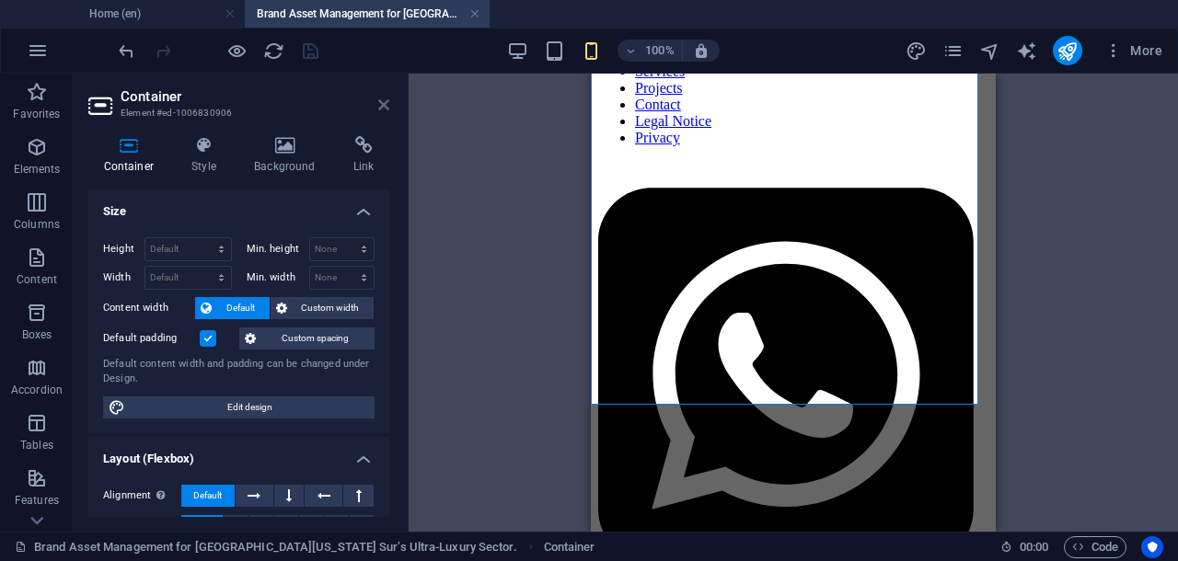
click at [383, 107] on icon at bounding box center [383, 105] width 11 height 15
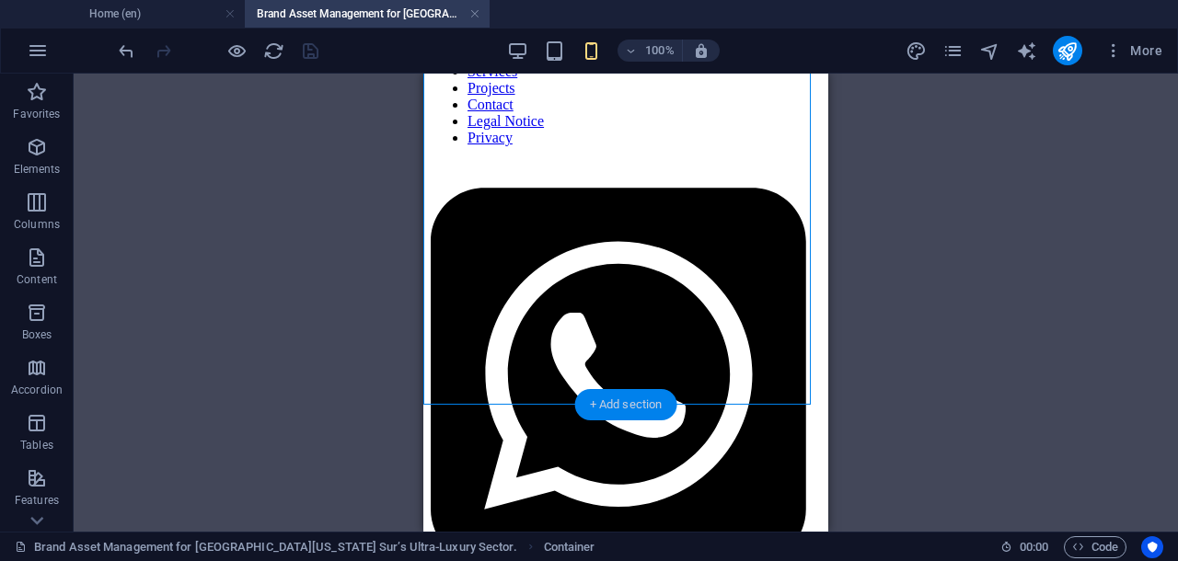
click at [616, 406] on div "+ Add section" at bounding box center [626, 404] width 102 height 31
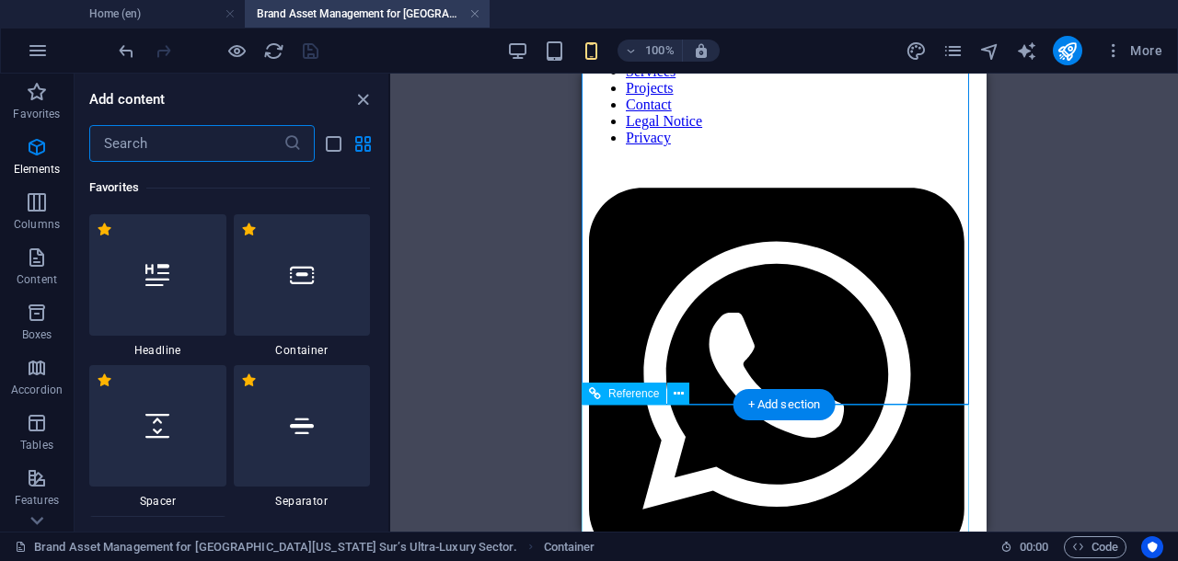
scroll to position [3521, 0]
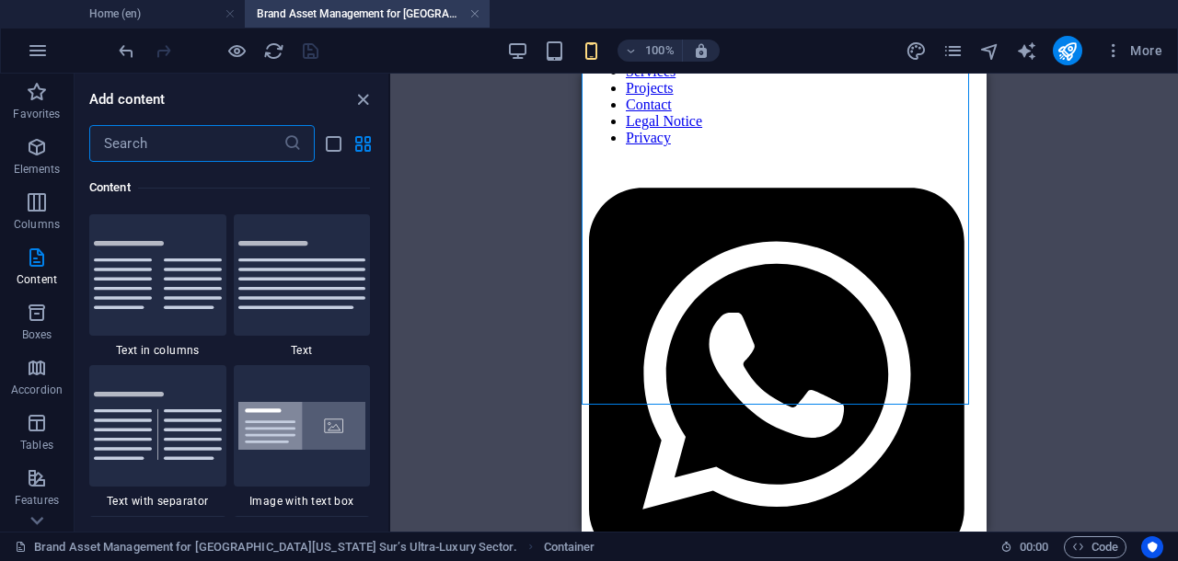
click at [196, 147] on input "text" at bounding box center [186, 143] width 194 height 37
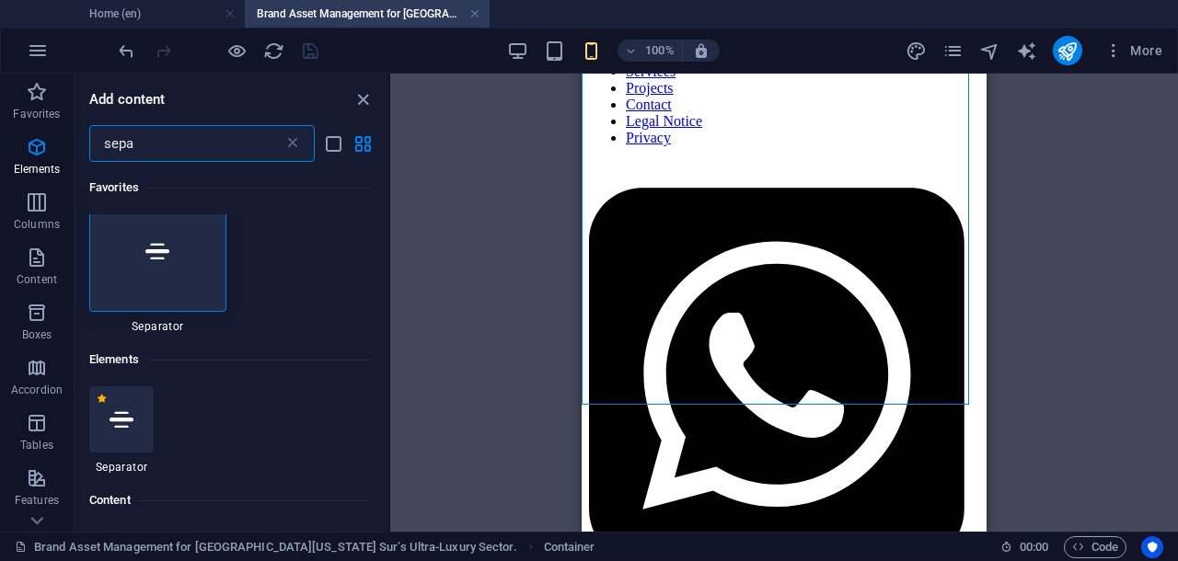
scroll to position [0, 0]
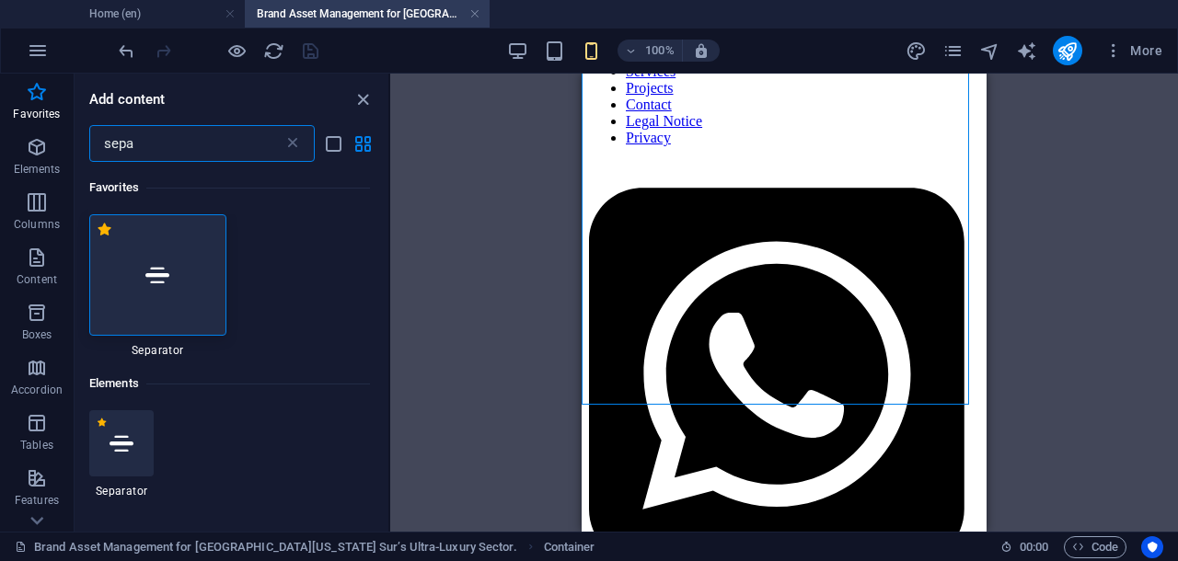
type input "sepa"
click at [158, 277] on icon at bounding box center [157, 275] width 24 height 24
click at [390, 277] on div "Drag here to replace the existing content. Press “Ctrl” if you want to create a…" at bounding box center [784, 303] width 788 height 458
select select "%"
select select "px"
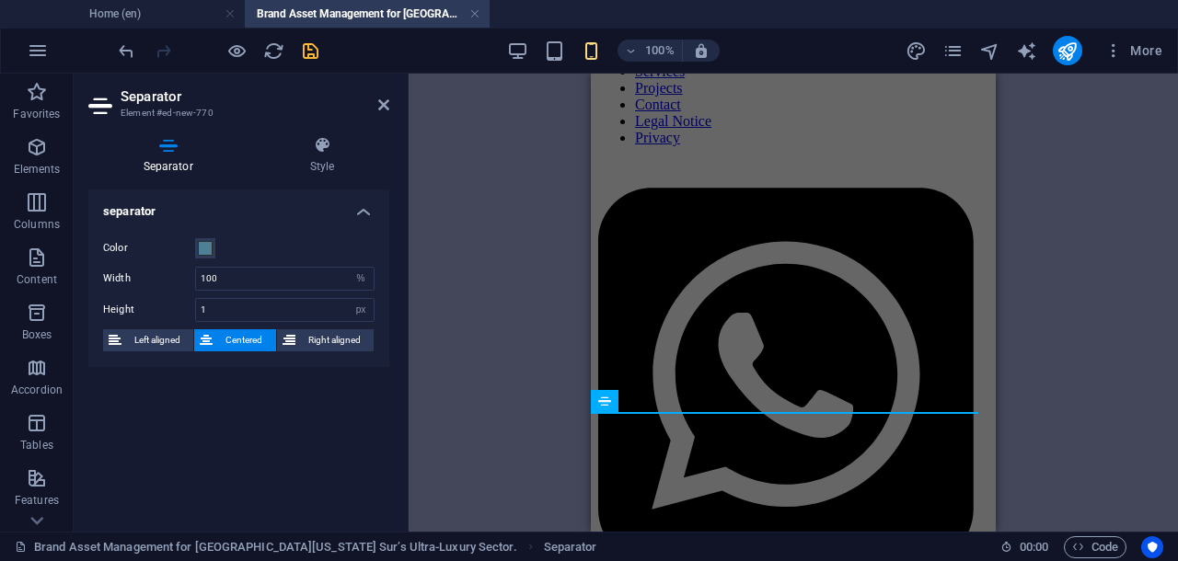
click at [543, 215] on div "Container Container Placeholder Reference Image H1 Reference Container Image H1…" at bounding box center [792, 303] width 769 height 458
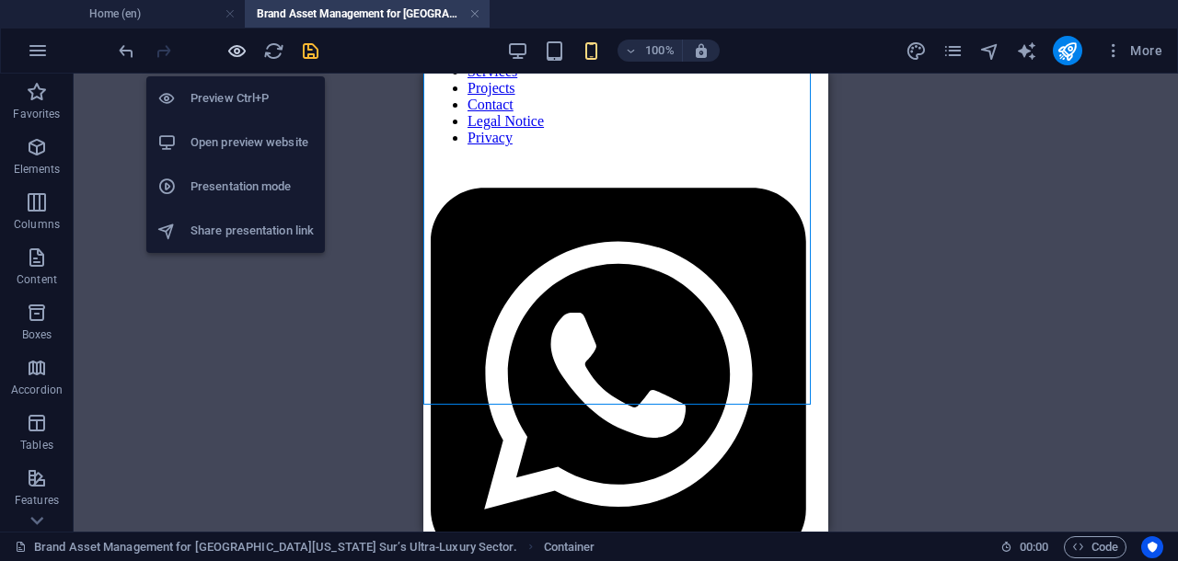
click at [238, 50] on icon "button" at bounding box center [236, 50] width 21 height 21
click at [228, 49] on icon "button" at bounding box center [236, 50] width 21 height 21
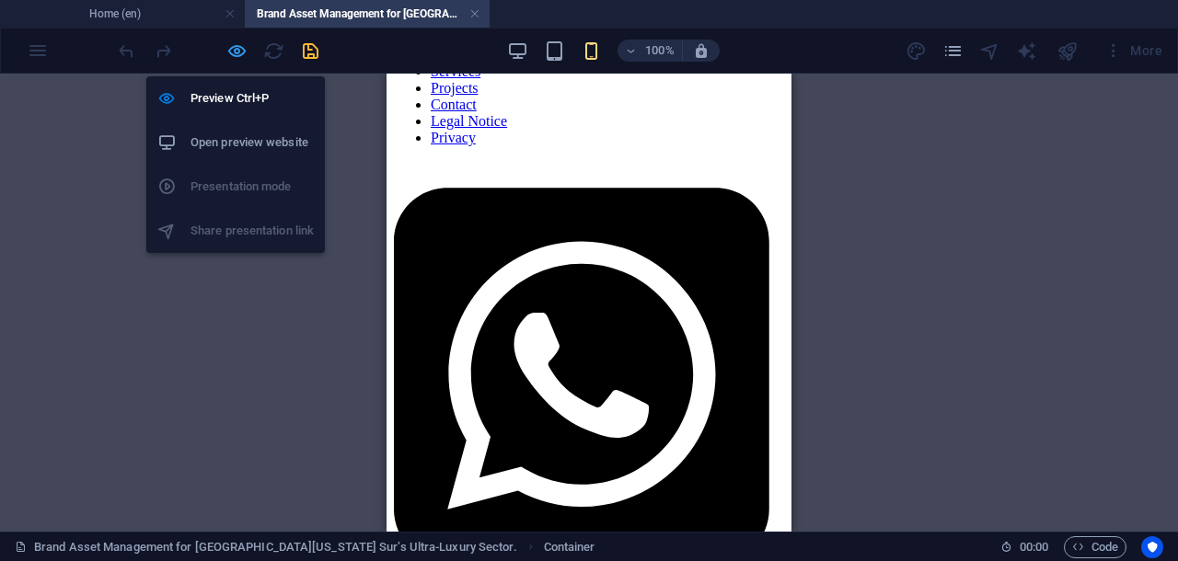
click at [243, 47] on icon "button" at bounding box center [236, 50] width 21 height 21
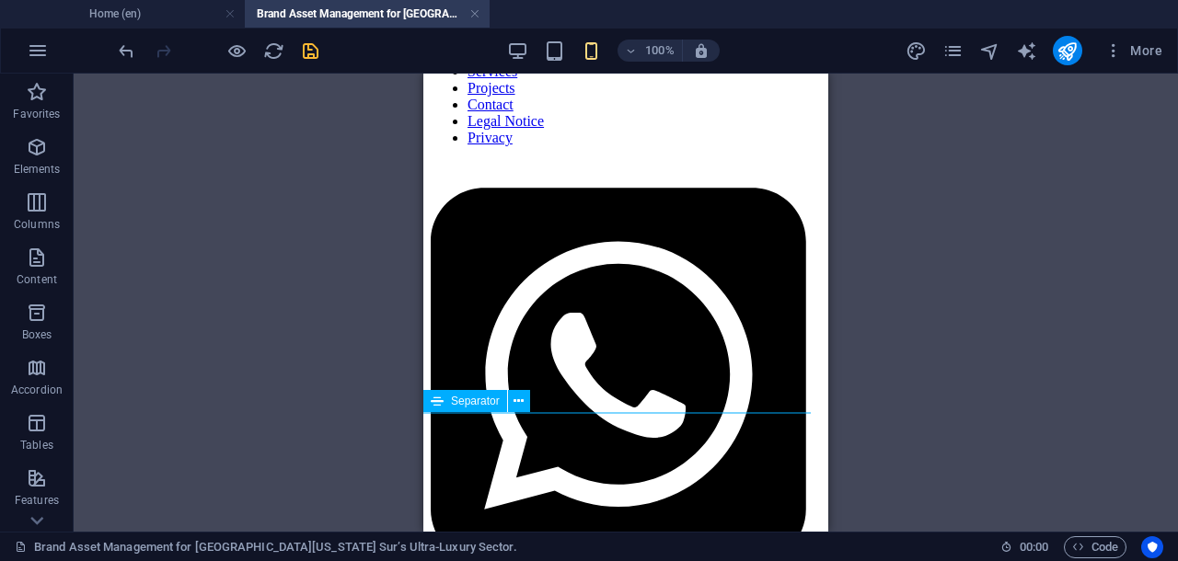
select select "%"
select select "px"
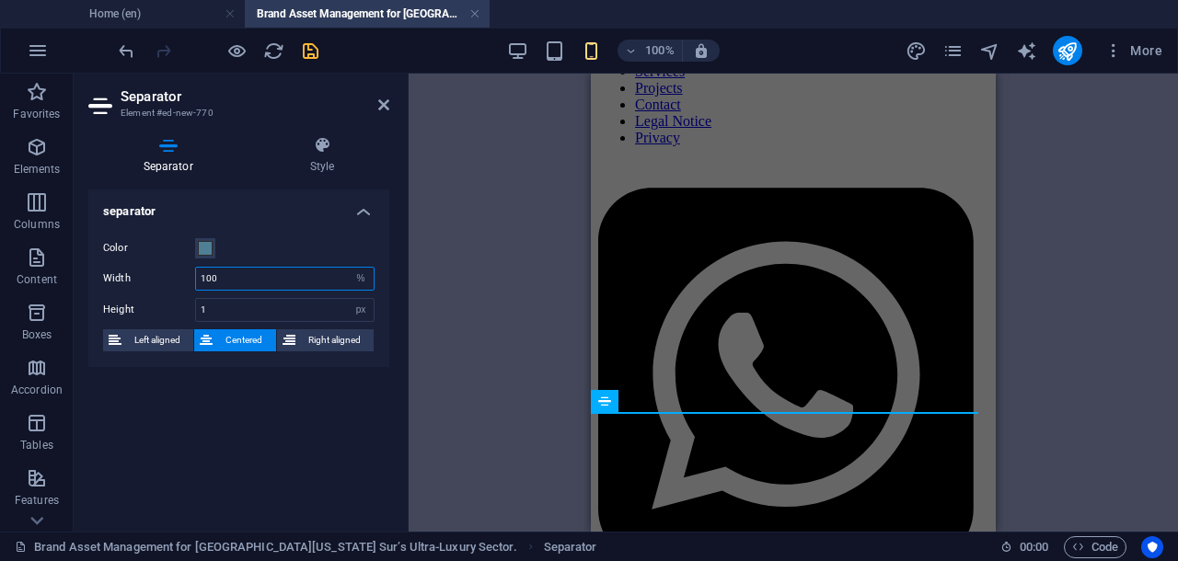
drag, startPoint x: 220, startPoint y: 275, endPoint x: 199, endPoint y: 275, distance: 21.2
click at [199, 275] on input "100" at bounding box center [285, 279] width 178 height 22
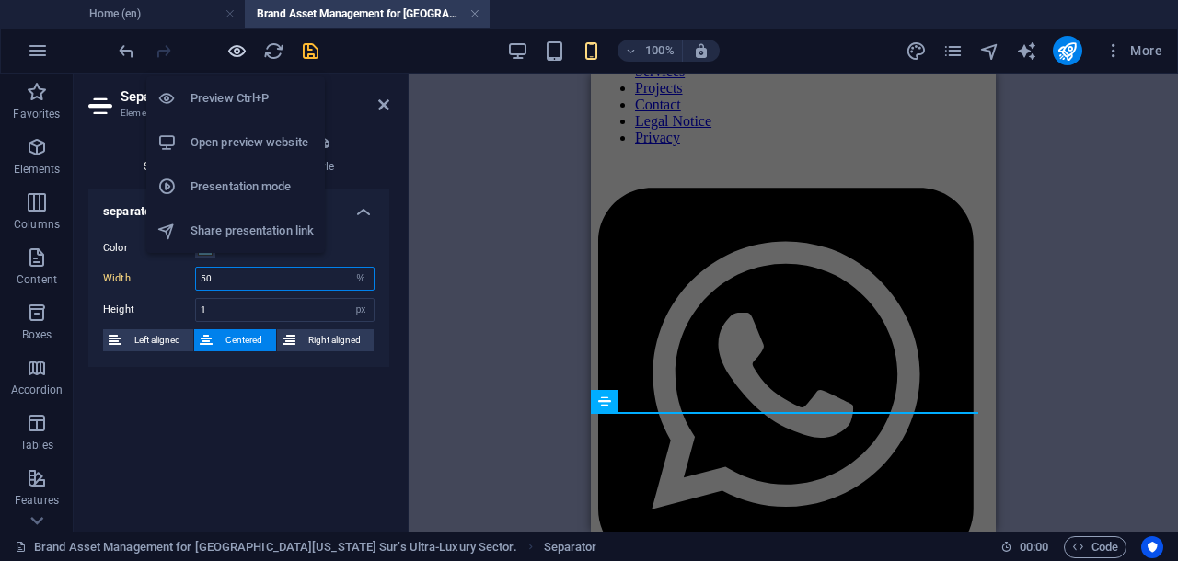
type input "50"
click at [239, 54] on icon "button" at bounding box center [236, 50] width 21 height 21
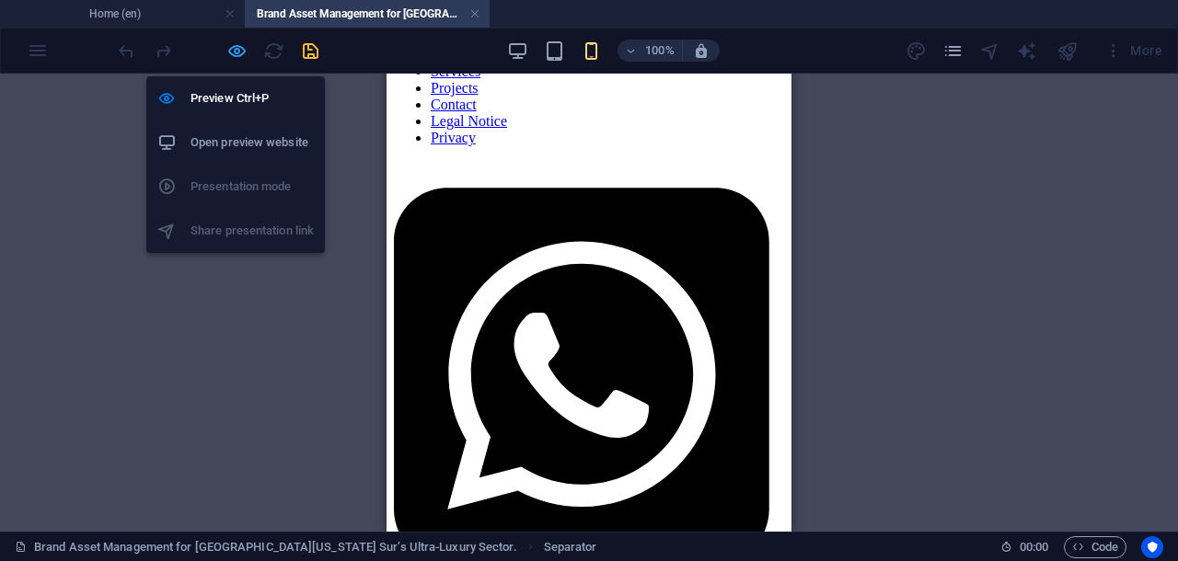
click at [238, 47] on icon "button" at bounding box center [236, 50] width 21 height 21
select select "%"
select select "px"
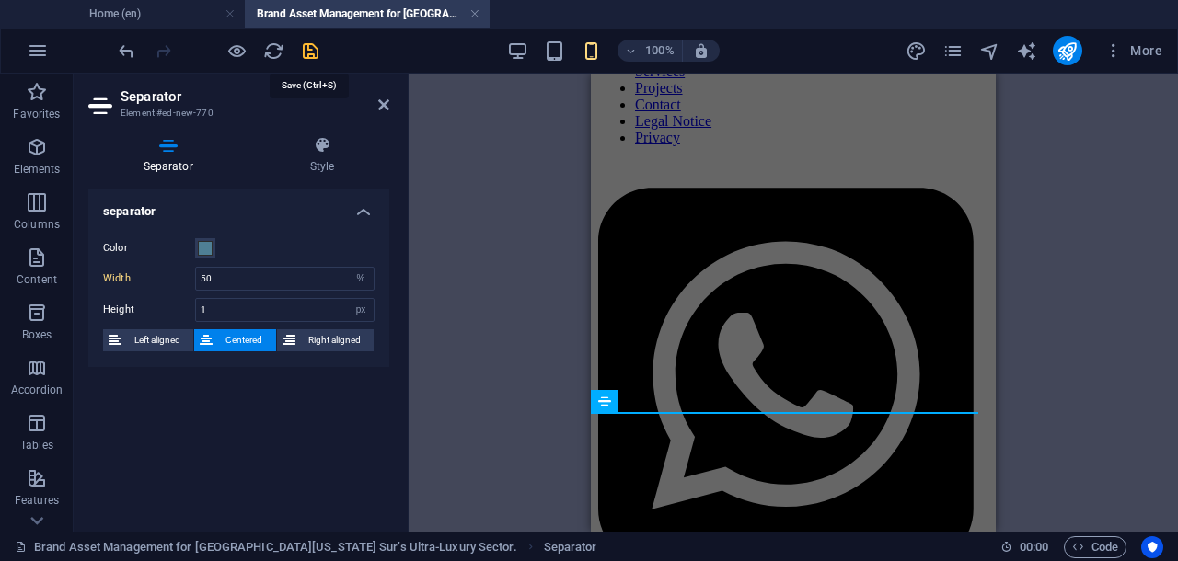
click at [309, 46] on icon "save" at bounding box center [310, 50] width 21 height 21
select select "%"
select select "px"
click at [378, 108] on icon at bounding box center [383, 105] width 11 height 15
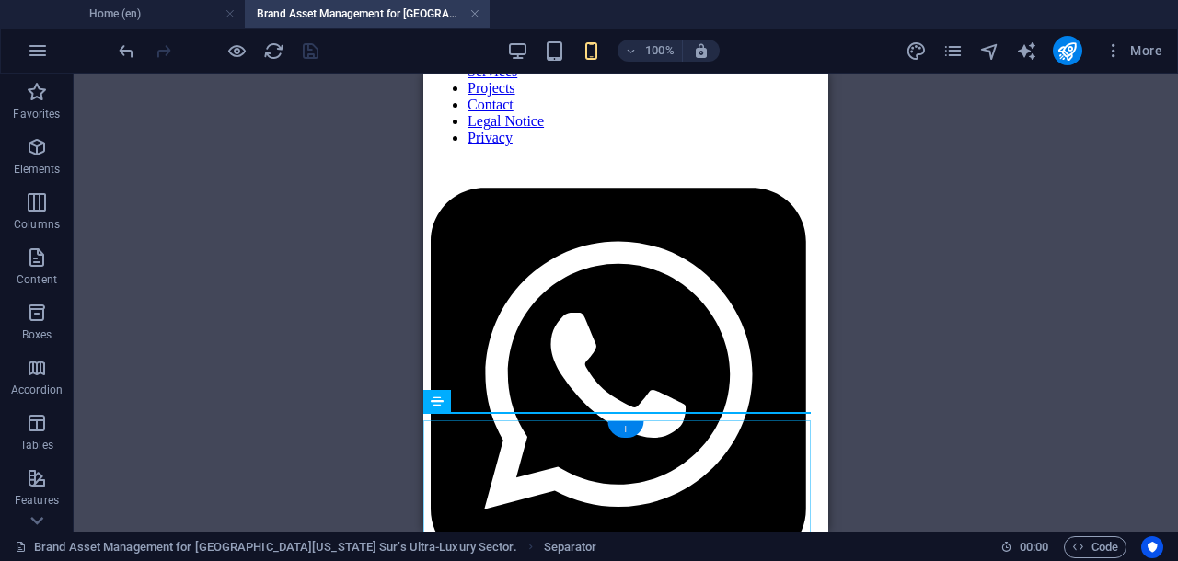
click at [627, 430] on div "+" at bounding box center [625, 429] width 36 height 17
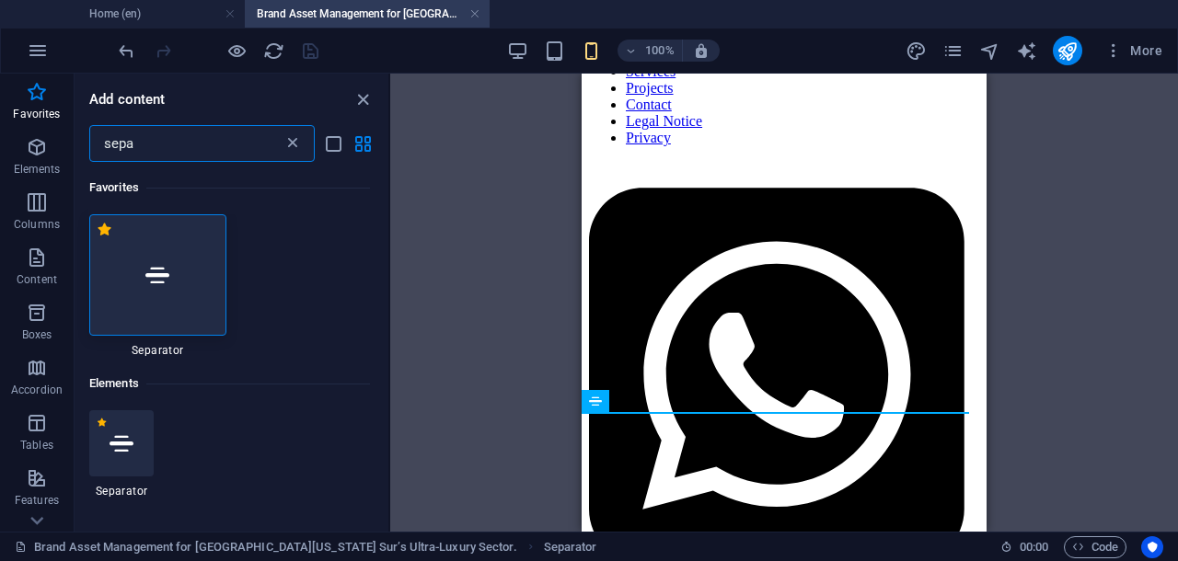
click at [295, 141] on icon at bounding box center [292, 143] width 18 height 18
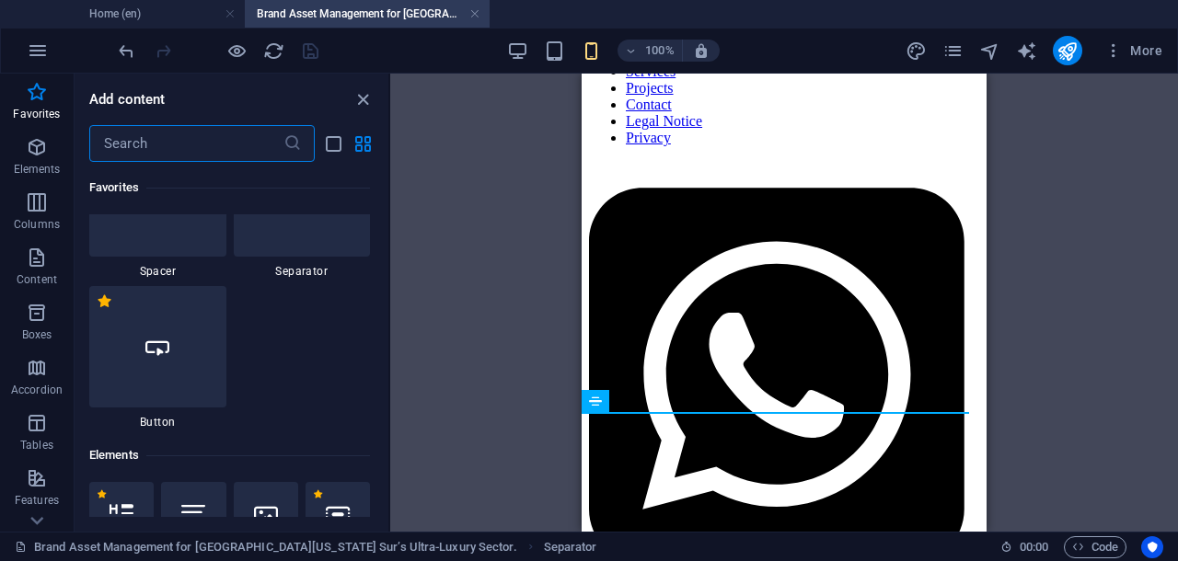
scroll to position [460, 0]
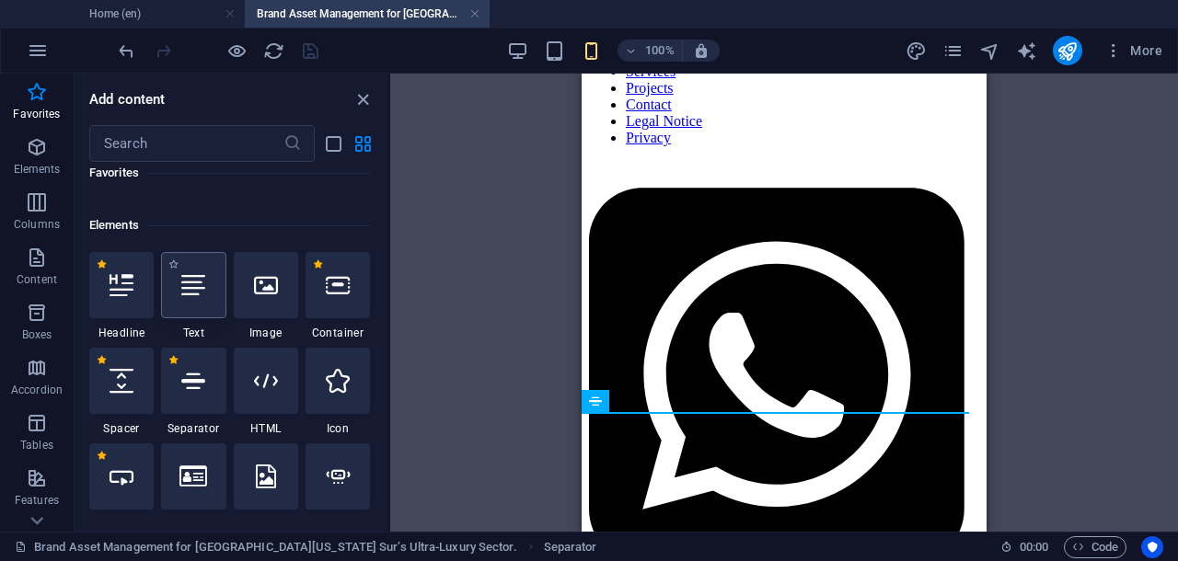
click at [204, 303] on div at bounding box center [193, 285] width 64 height 66
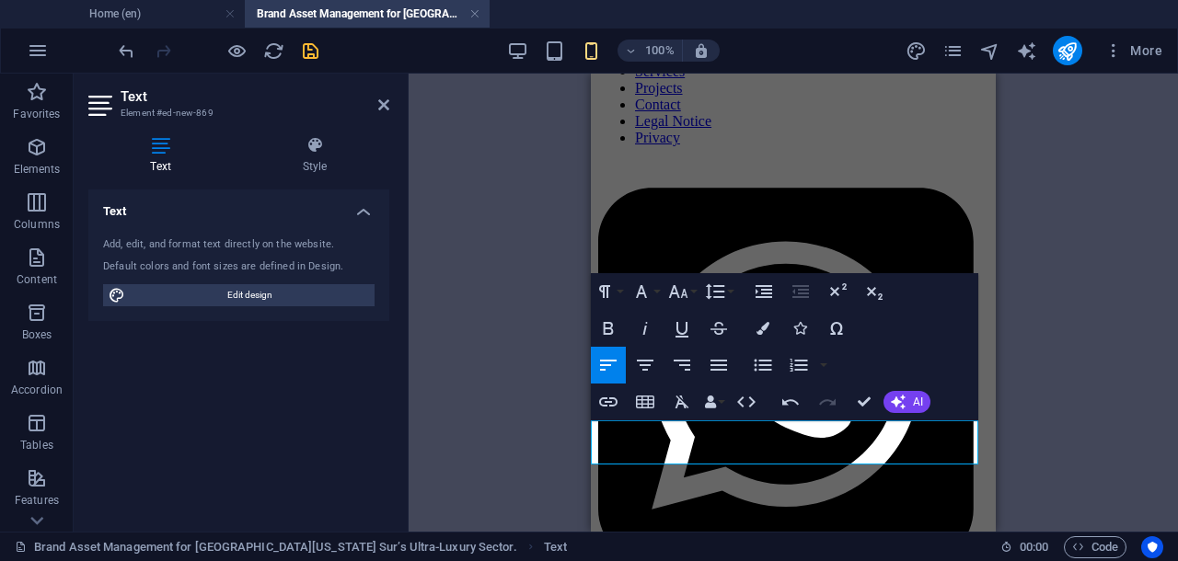
drag, startPoint x: 753, startPoint y: 455, endPoint x: 615, endPoint y: 440, distance: 138.9
drag, startPoint x: 753, startPoint y: 455, endPoint x: 734, endPoint y: 445, distance: 21.8
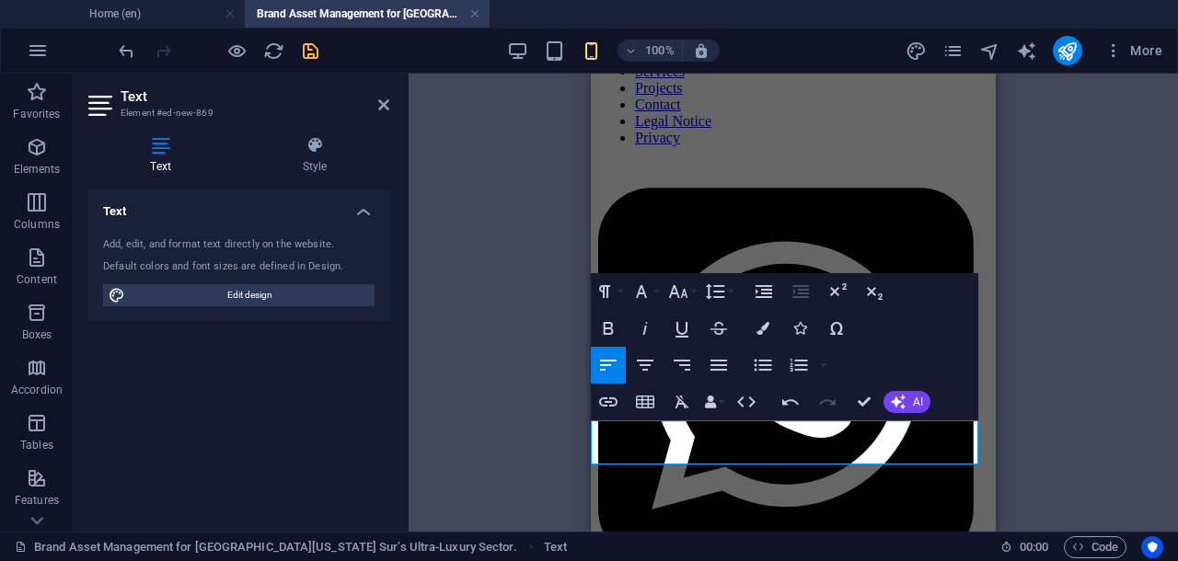
drag, startPoint x: 734, startPoint y: 445, endPoint x: 619, endPoint y: 431, distance: 115.8
click at [679, 292] on icon "button" at bounding box center [678, 292] width 22 height 22
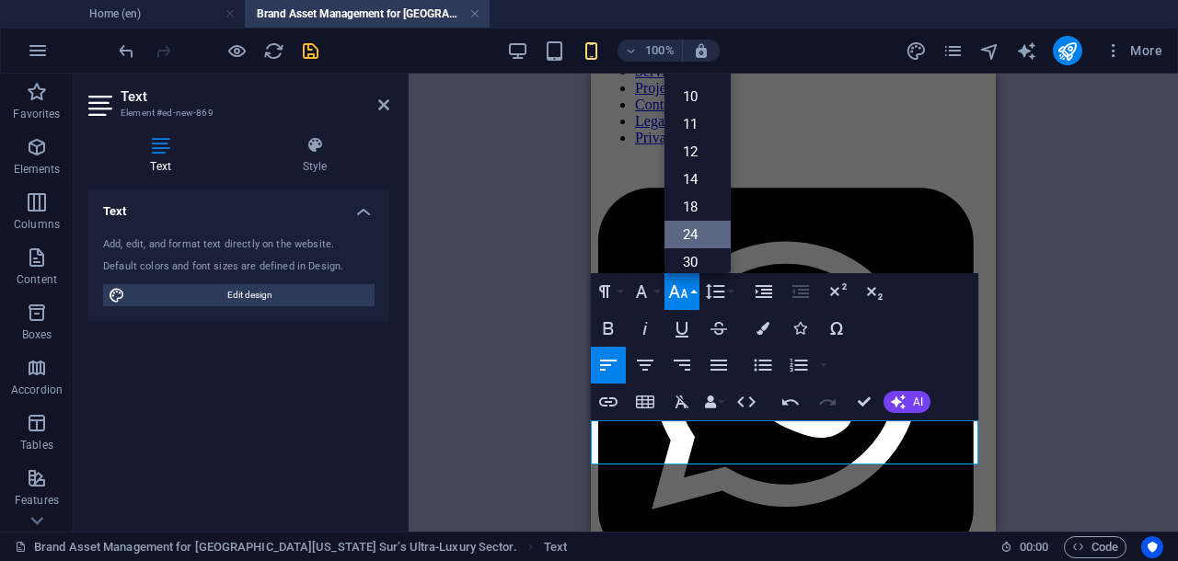
click at [703, 232] on link "24" at bounding box center [697, 235] width 66 height 28
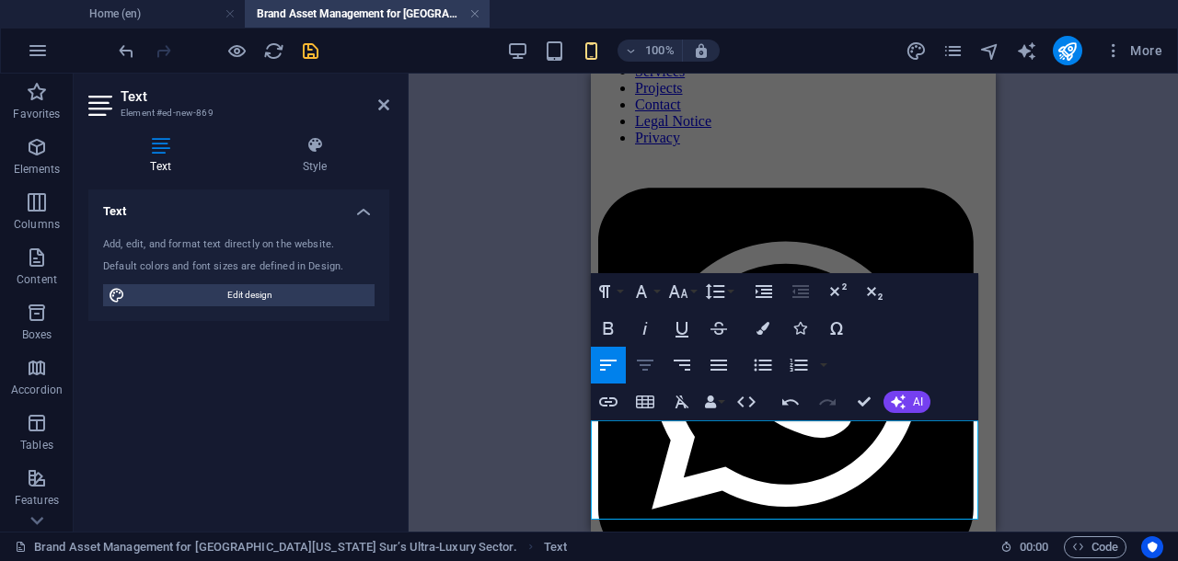
click at [647, 362] on icon "button" at bounding box center [645, 365] width 22 height 22
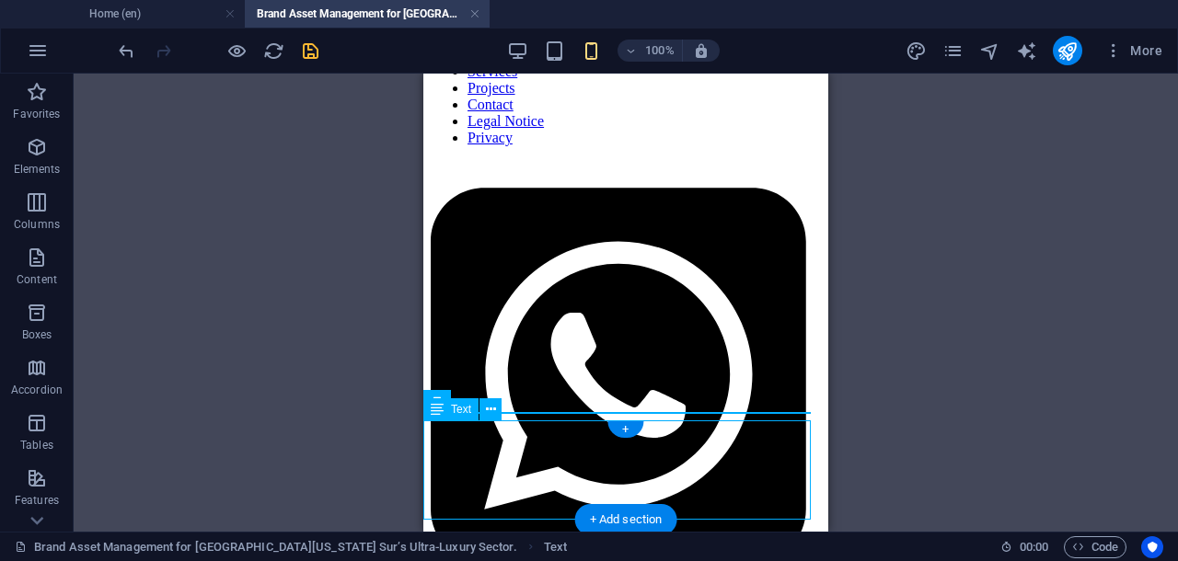
scroll to position [230, 0]
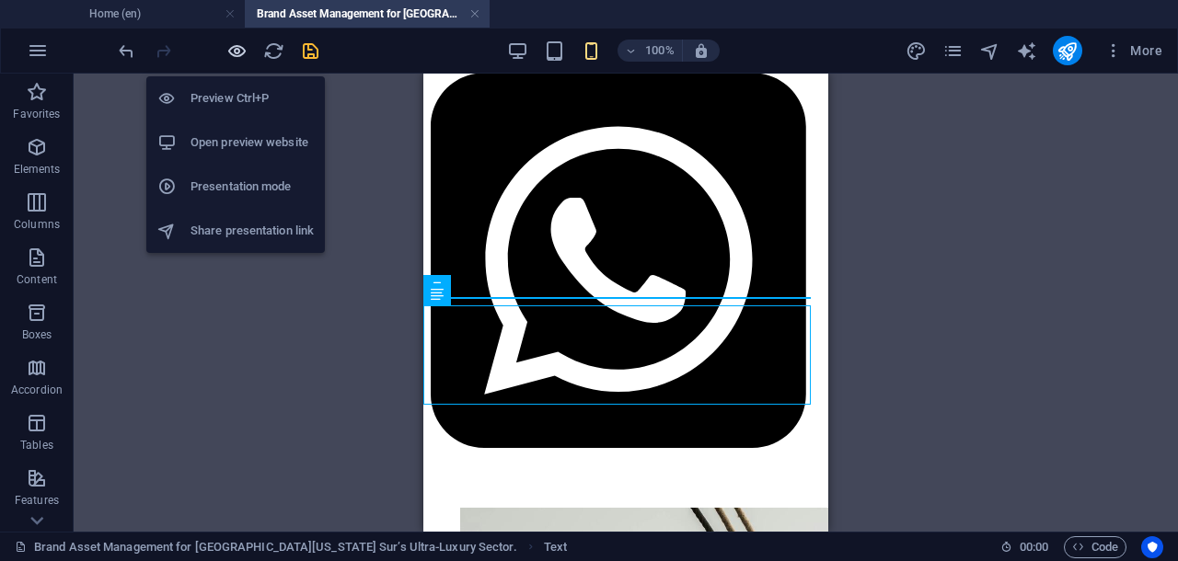
click at [236, 48] on icon "button" at bounding box center [236, 50] width 21 height 21
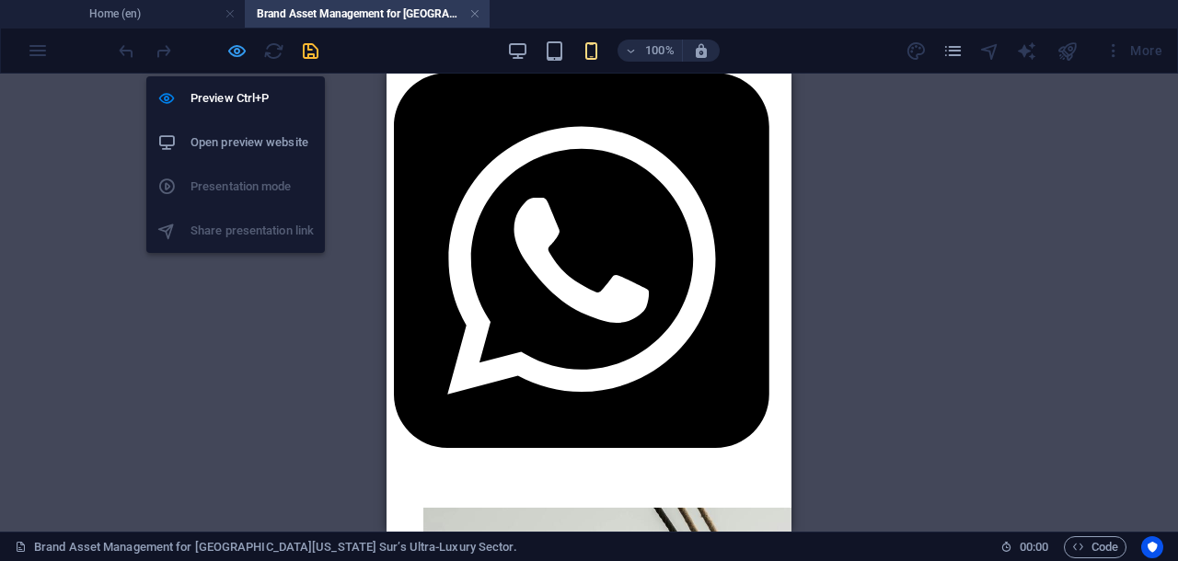
click at [242, 48] on icon "button" at bounding box center [236, 50] width 21 height 21
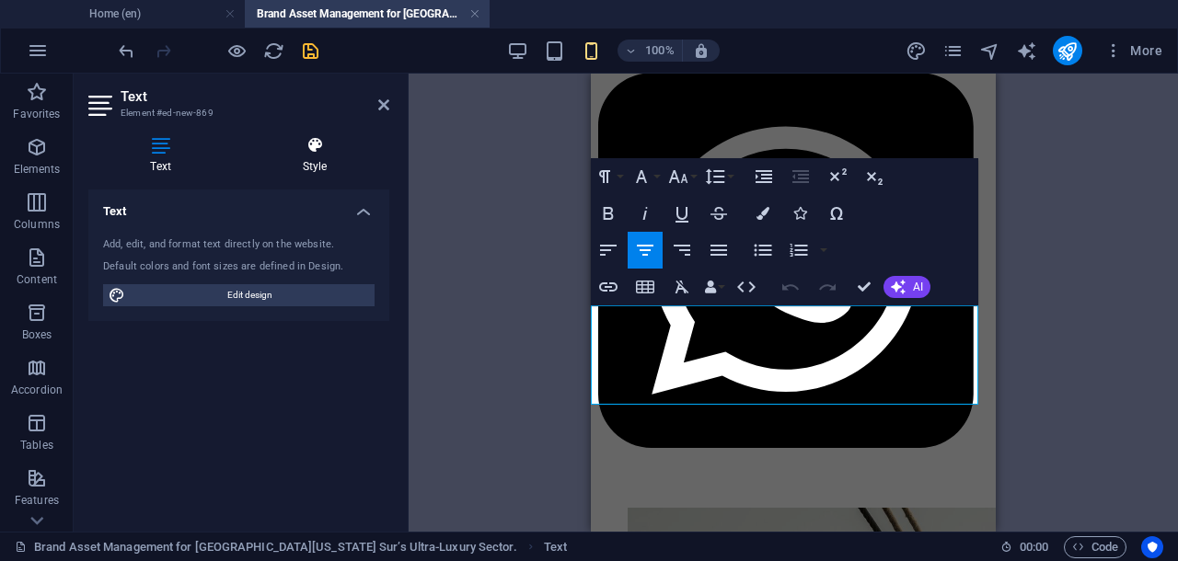
click at [315, 145] on icon at bounding box center [314, 145] width 149 height 18
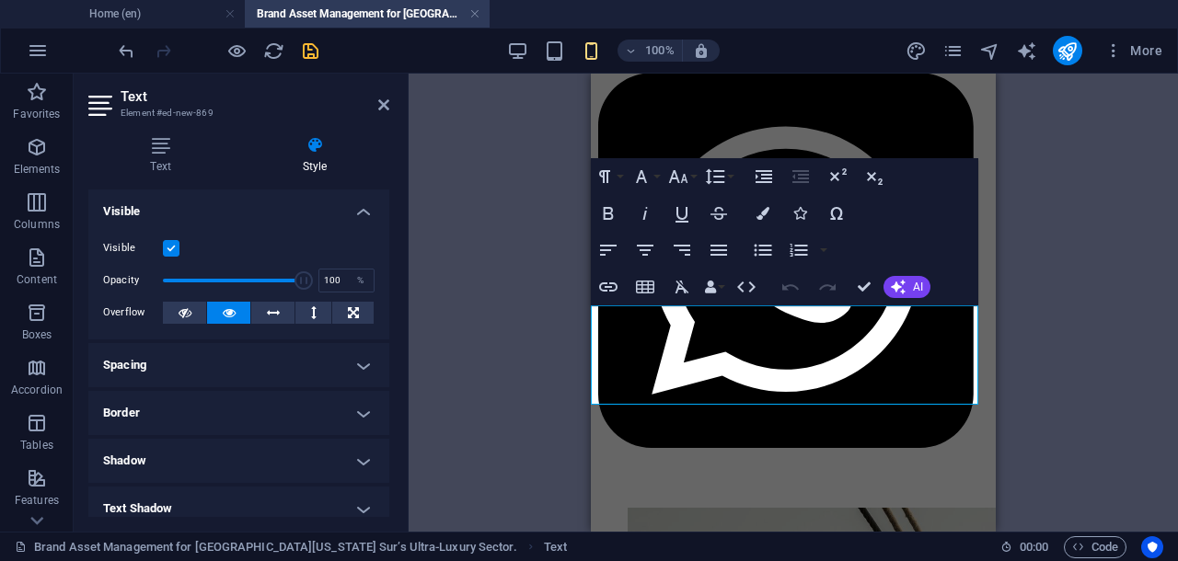
click at [362, 365] on h4 "Spacing" at bounding box center [238, 365] width 301 height 44
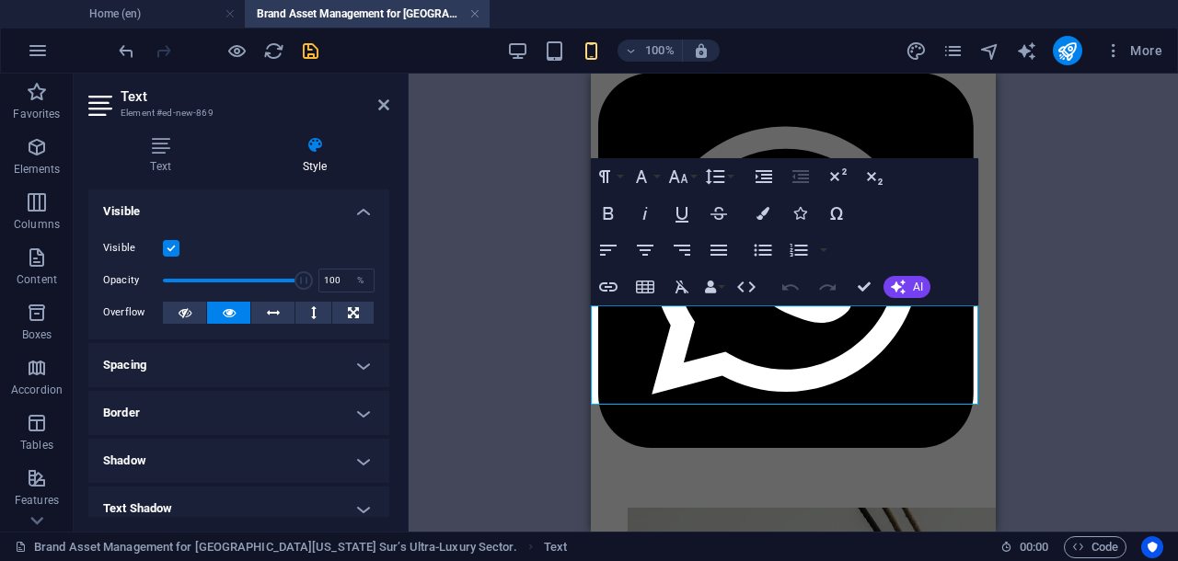
click at [362, 365] on h4 "Spacing" at bounding box center [238, 365] width 301 height 44
click at [357, 363] on h4 "Spacing" at bounding box center [238, 365] width 301 height 44
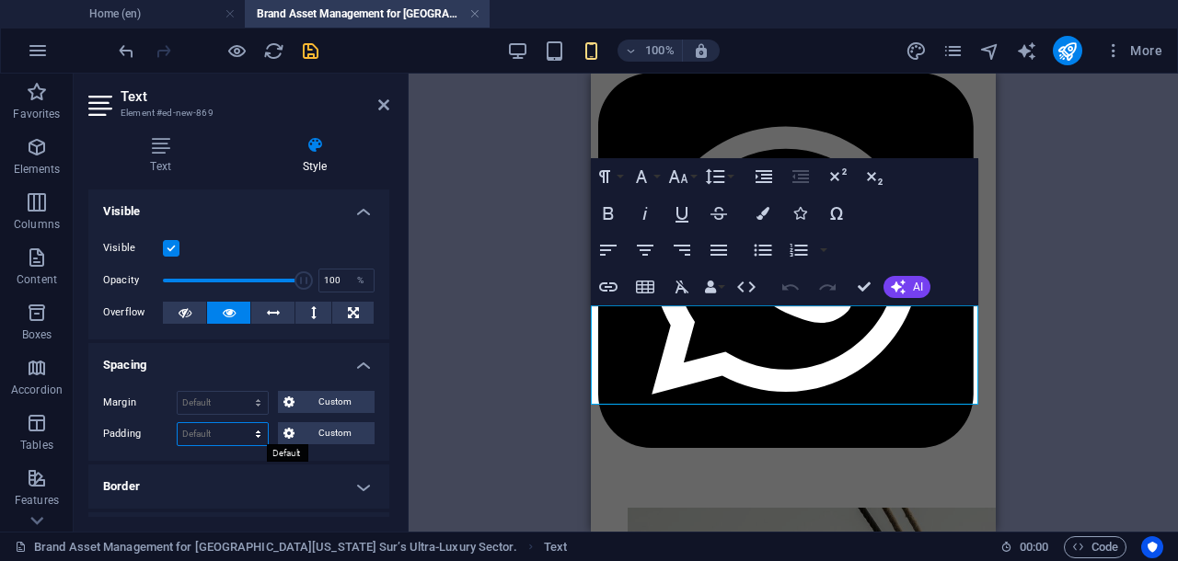
click at [231, 434] on select "Default px rem % vh vw Custom" at bounding box center [223, 434] width 90 height 22
select select "rem"
click at [241, 423] on select "Default px rem % vh vw Custom" at bounding box center [223, 434] width 90 height 22
type input "1"
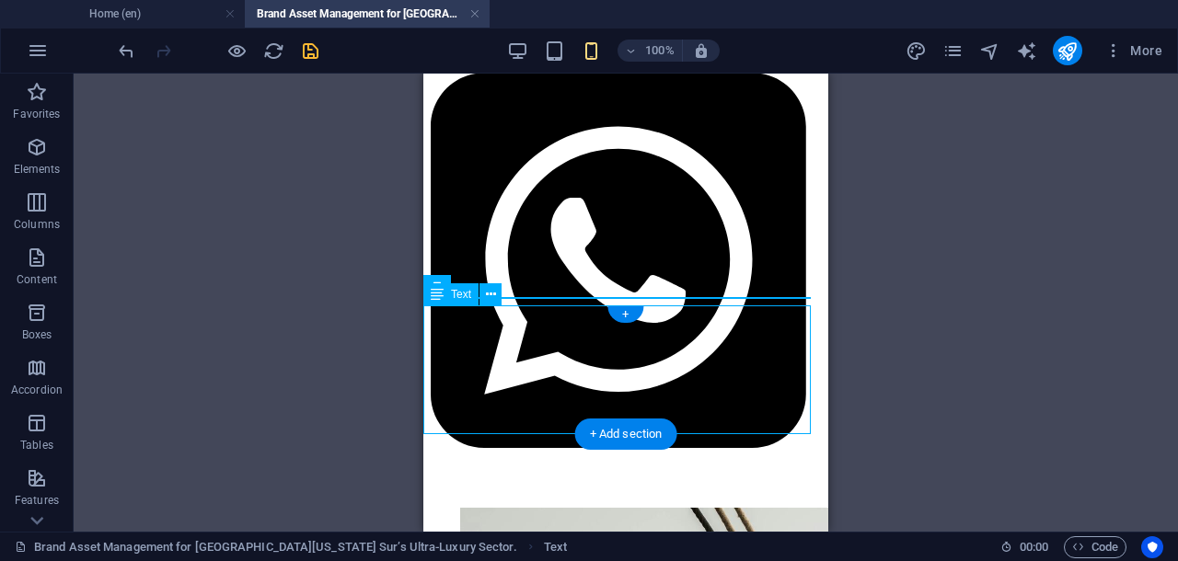
scroll to position [311, 0]
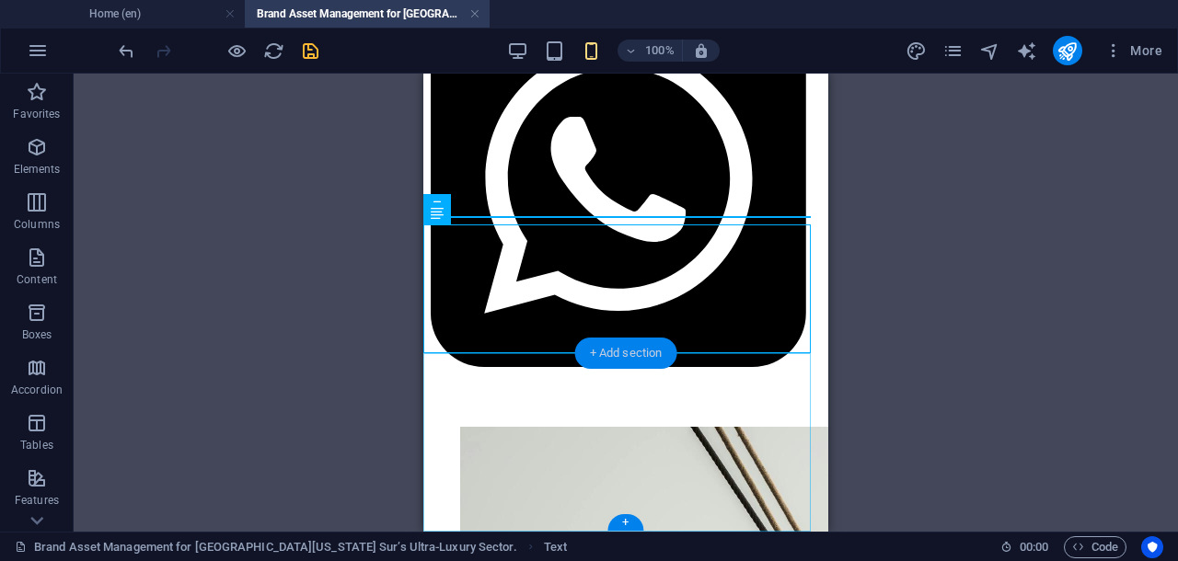
click at [638, 350] on div "+ Add section" at bounding box center [626, 353] width 102 height 31
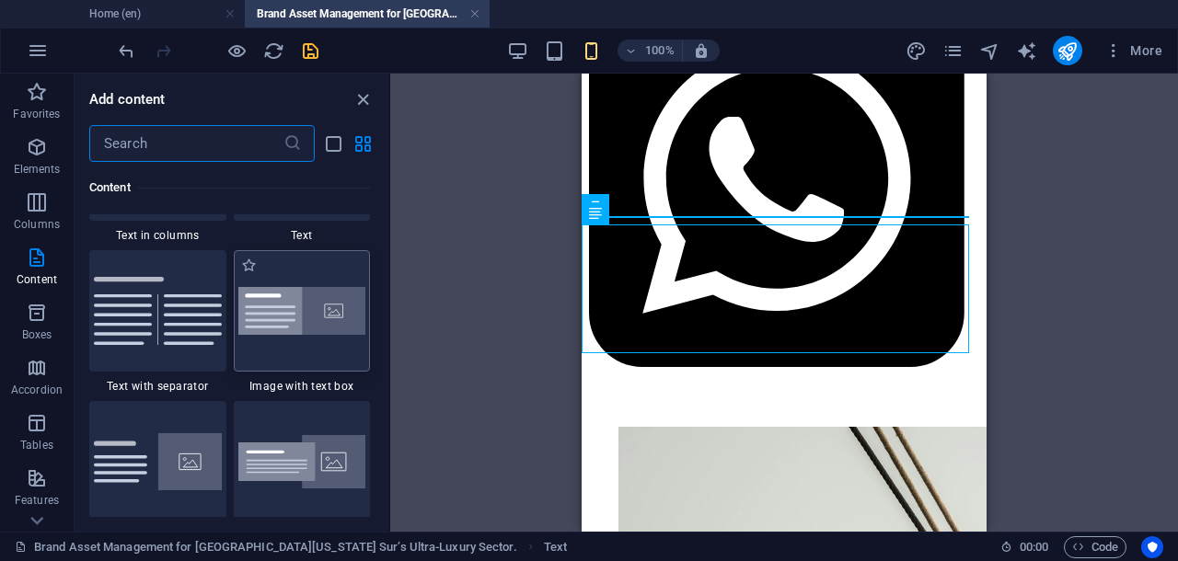
scroll to position [3521, 0]
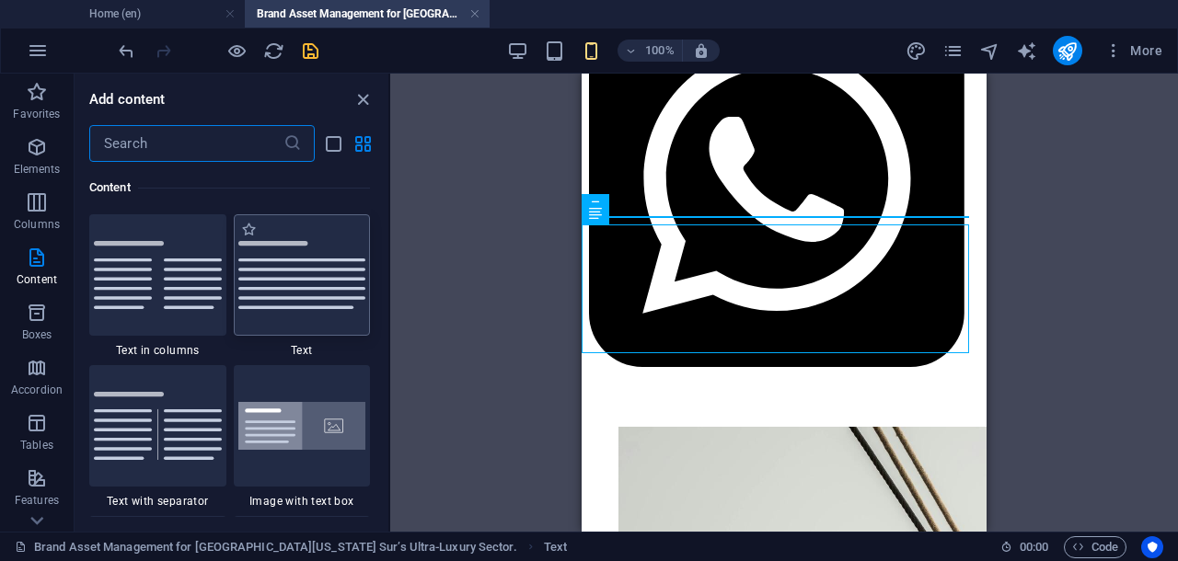
click at [318, 303] on img at bounding box center [302, 275] width 128 height 68
select select "preset-text-v2-default"
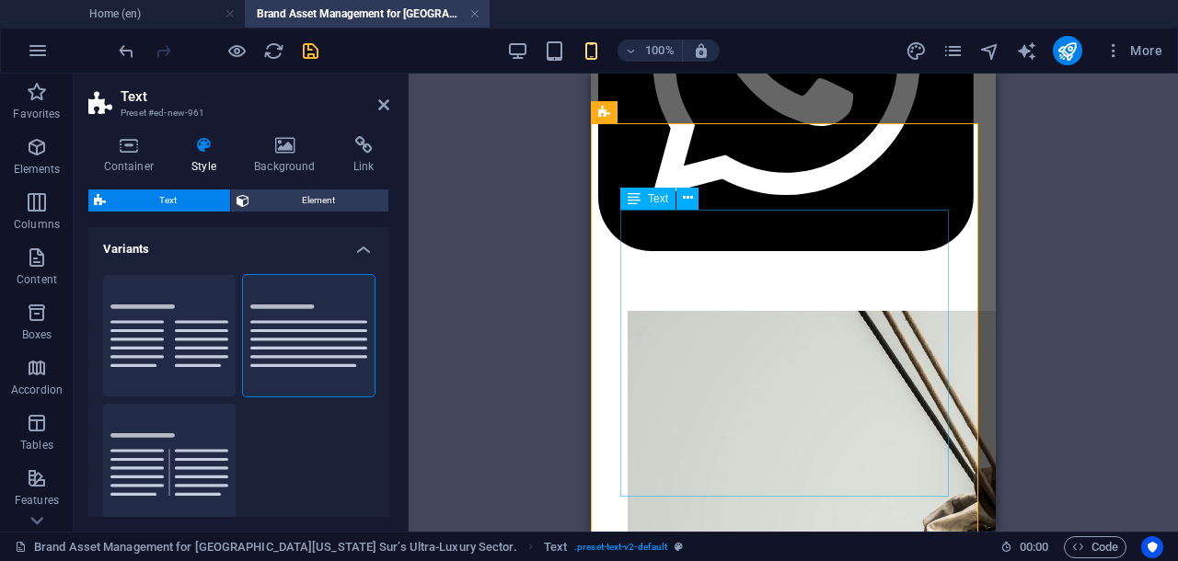
scroll to position [541, 0]
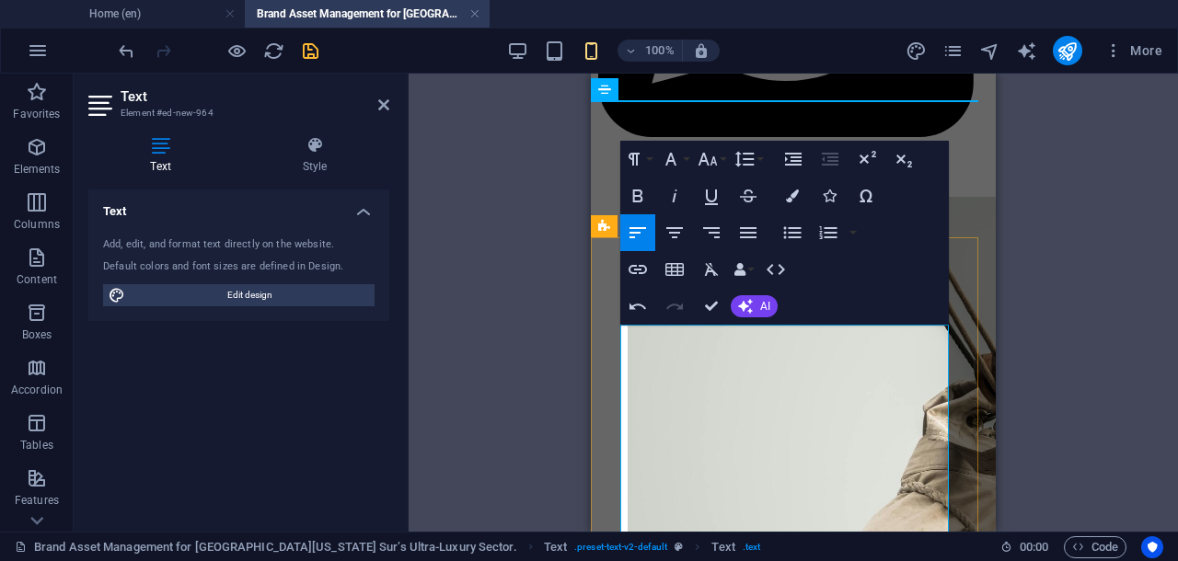
scroll to position [427, 0]
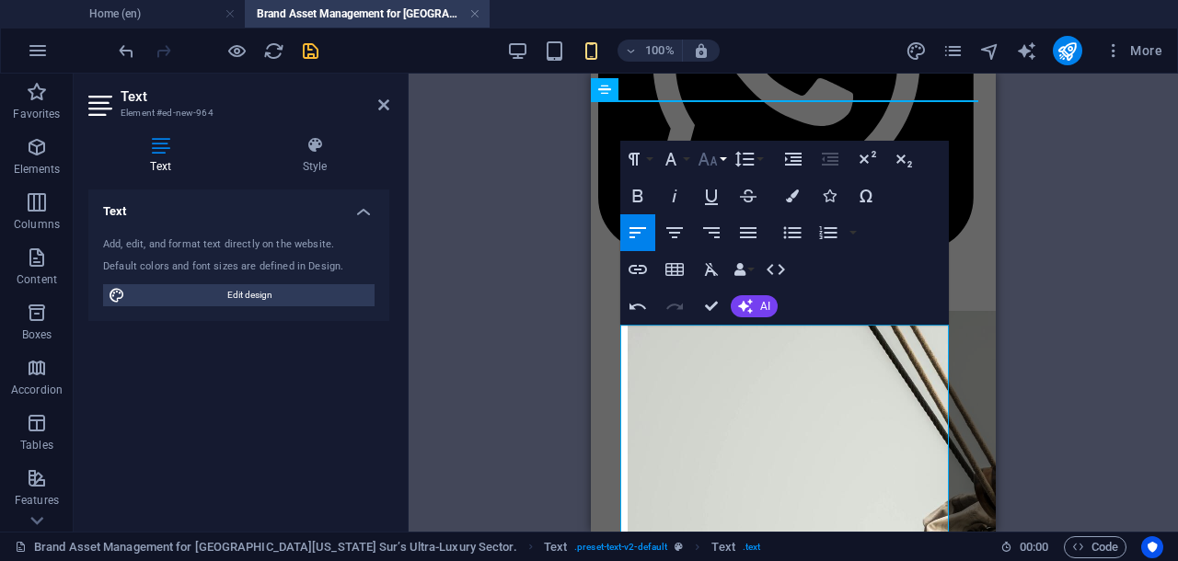
click at [717, 161] on icon "button" at bounding box center [707, 159] width 22 height 22
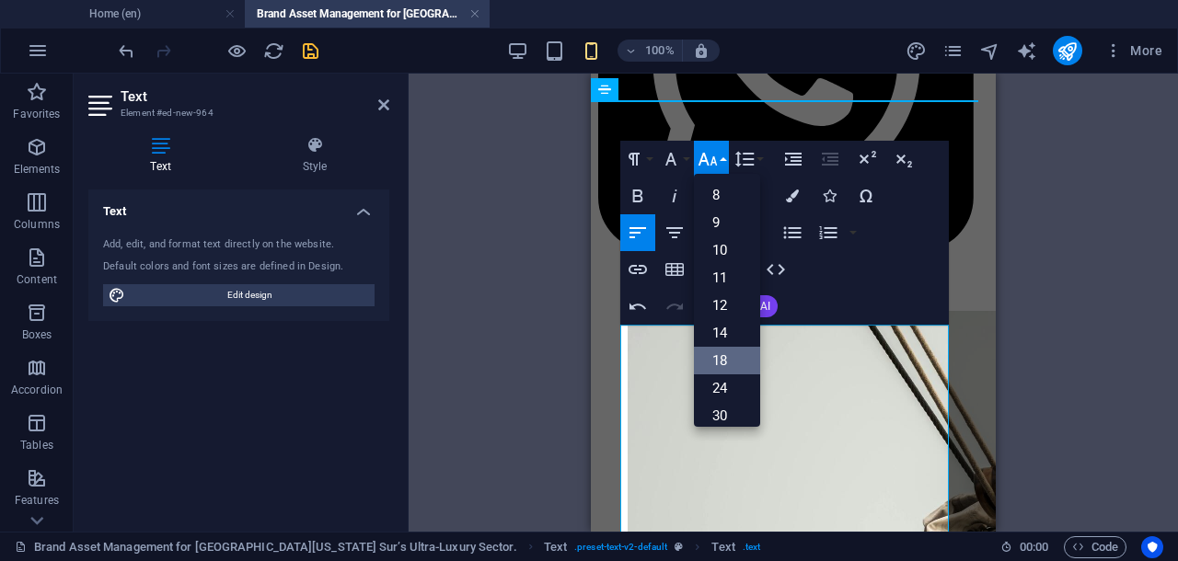
click at [723, 356] on link "18" at bounding box center [727, 361] width 66 height 28
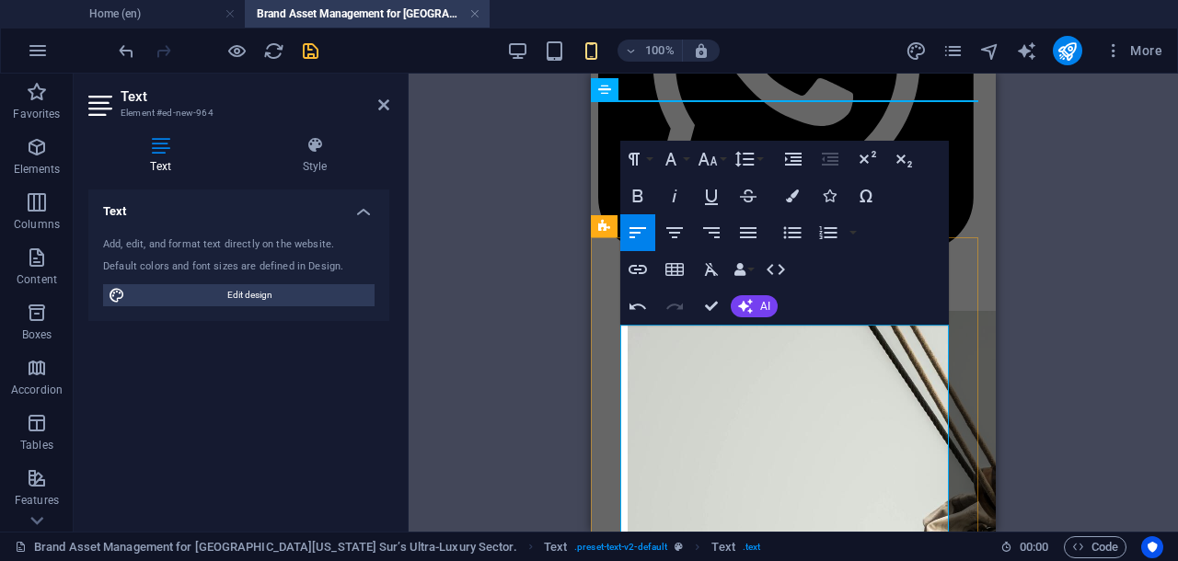
click at [716, 159] on icon "button" at bounding box center [707, 159] width 22 height 22
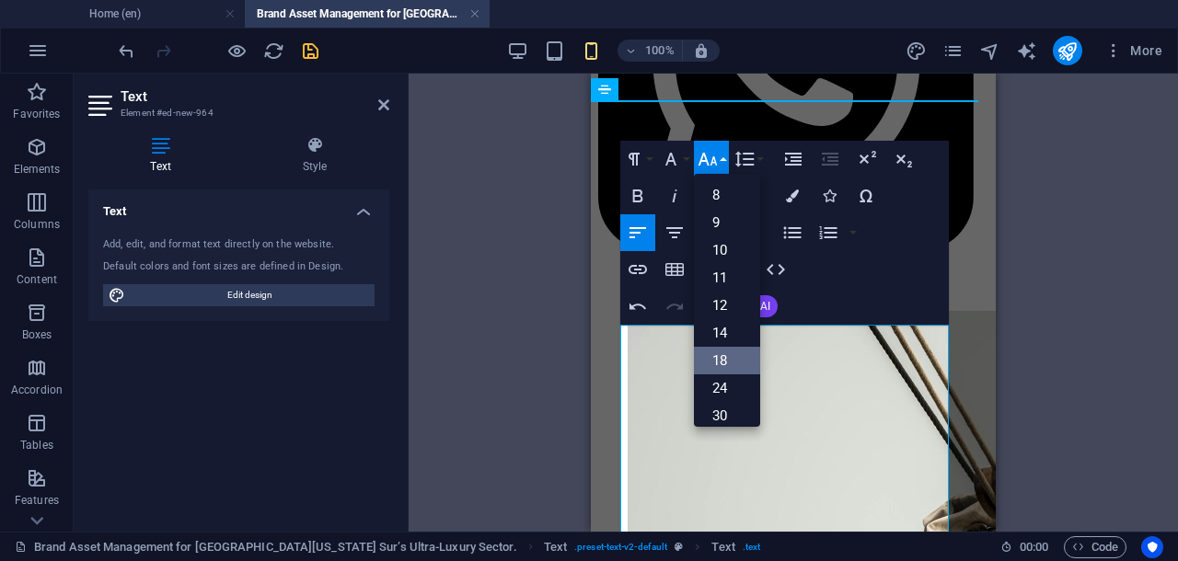
click at [716, 356] on link "18" at bounding box center [727, 361] width 66 height 28
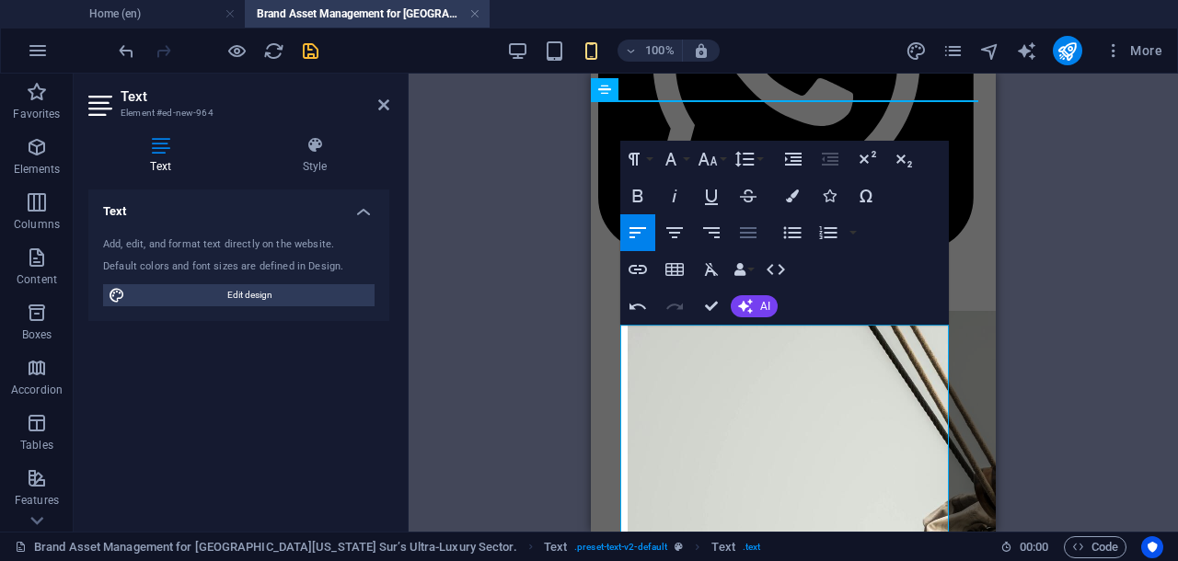
click at [747, 231] on icon "button" at bounding box center [748, 232] width 17 height 11
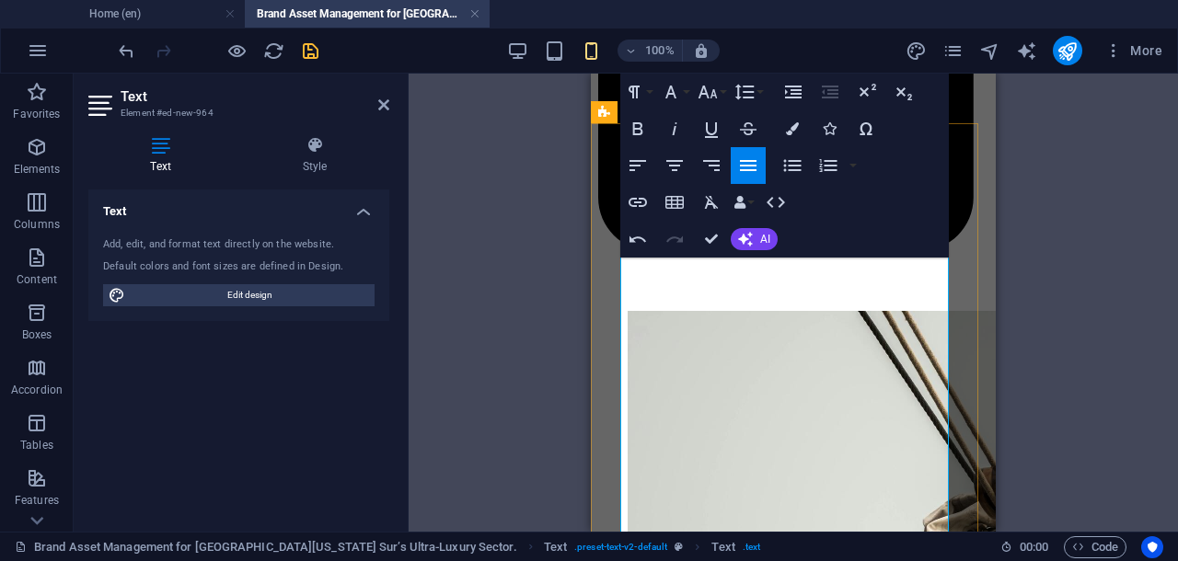
scroll to position [541, 0]
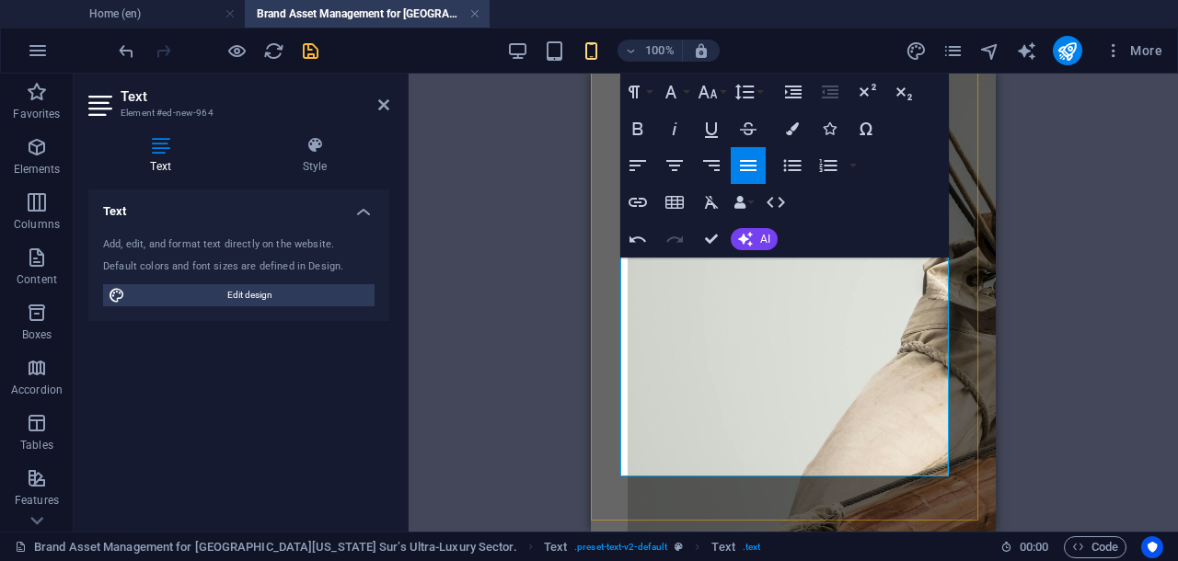
scroll to position [797, 0]
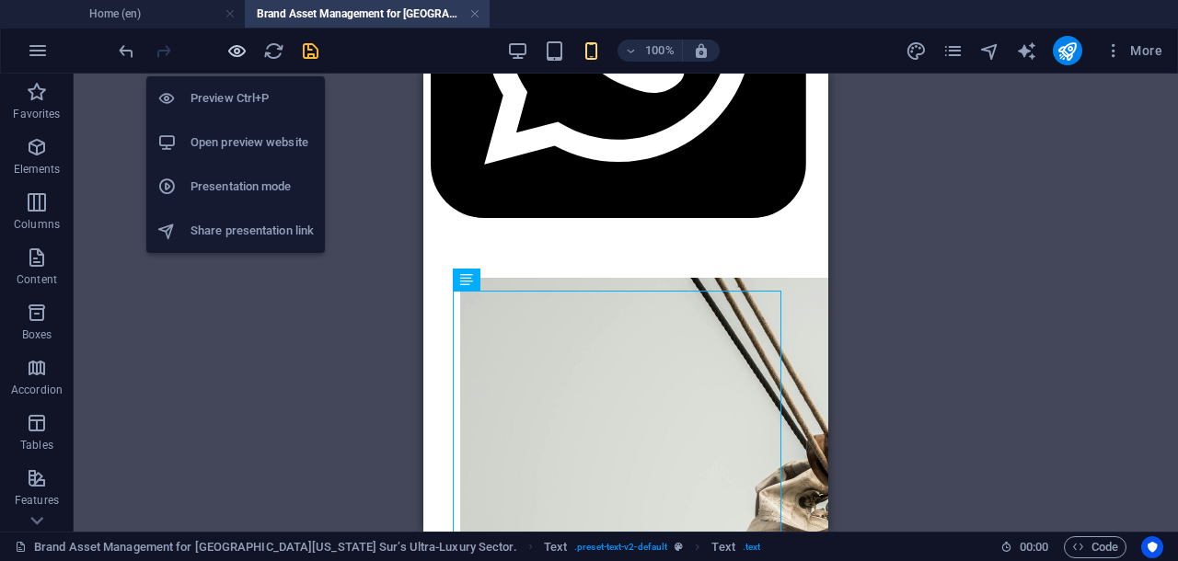
click at [240, 47] on icon "button" at bounding box center [236, 50] width 21 height 21
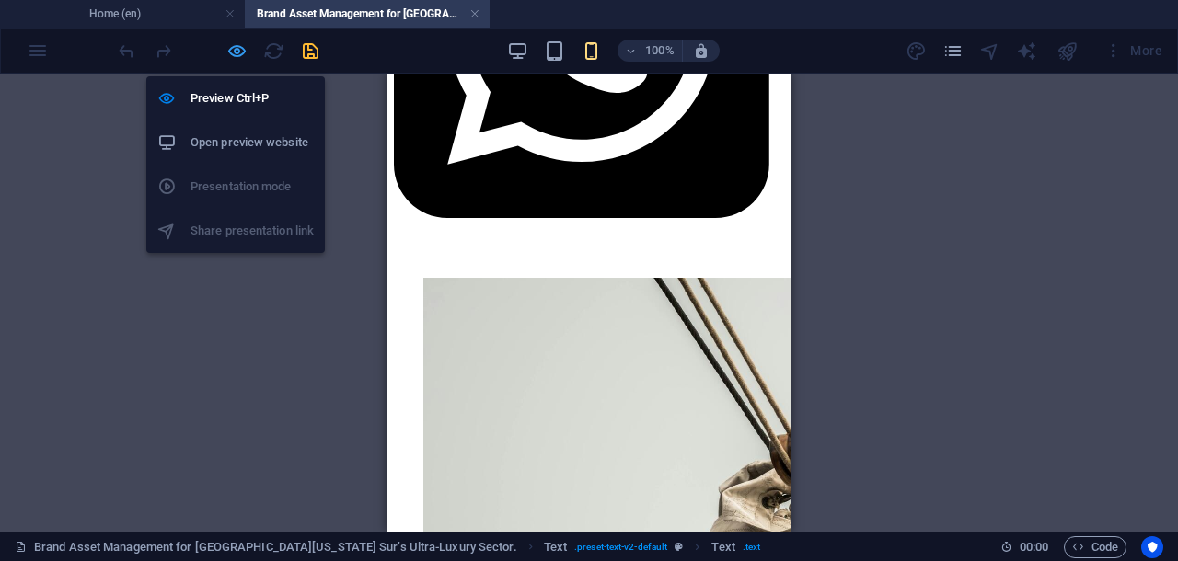
click at [232, 52] on icon "button" at bounding box center [236, 50] width 21 height 21
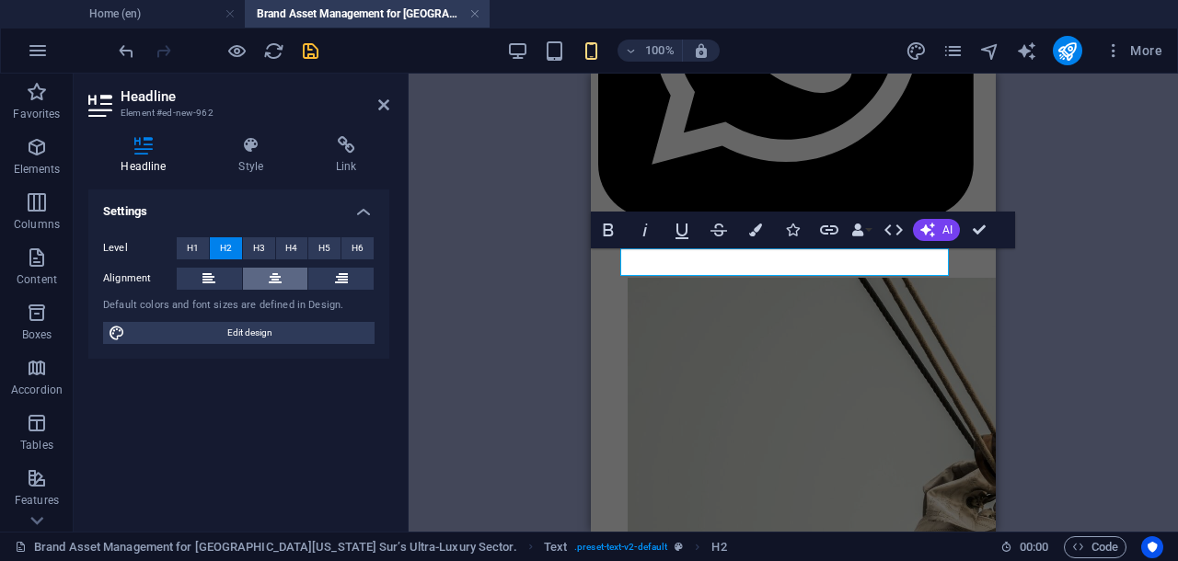
click at [275, 274] on icon at bounding box center [275, 279] width 13 height 22
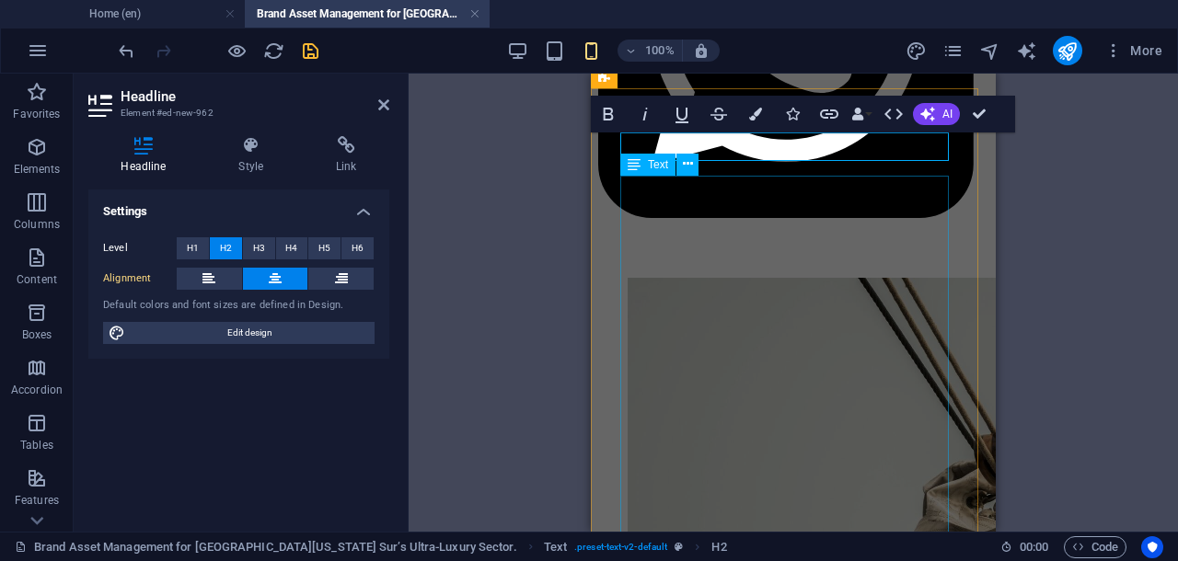
scroll to position [576, 0]
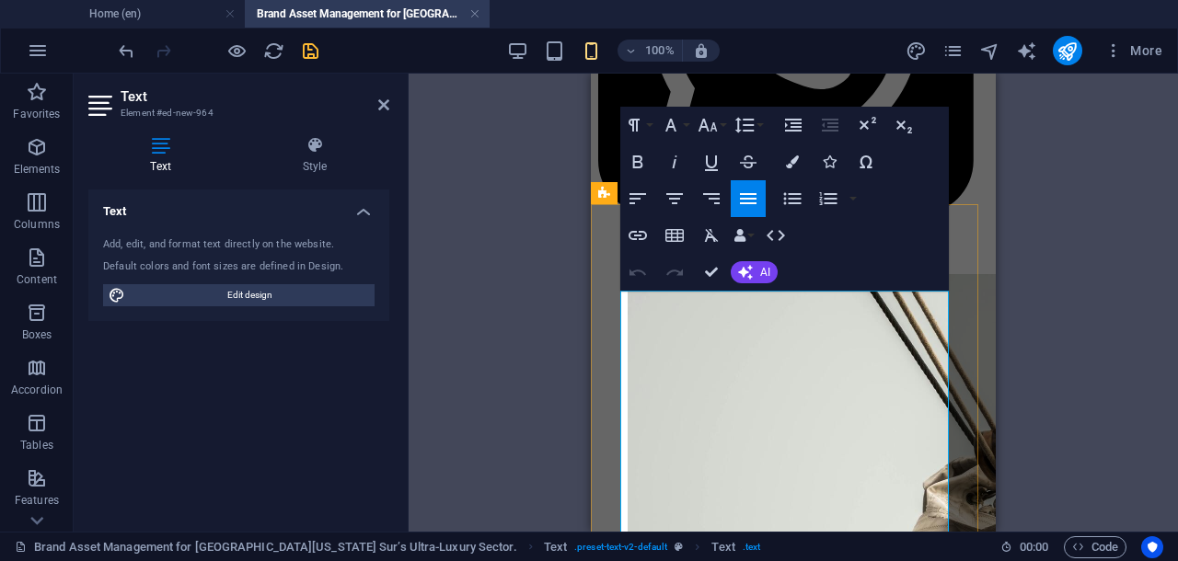
scroll to position [460, 0]
click at [672, 130] on icon "button" at bounding box center [671, 125] width 22 height 22
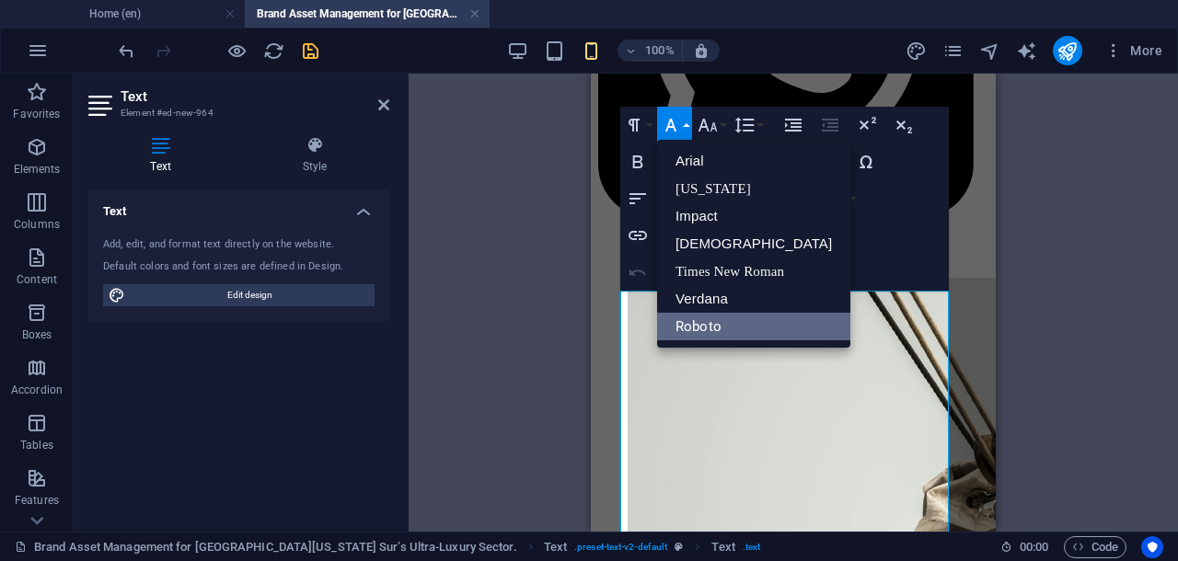
scroll to position [0, 0]
click at [710, 299] on link "Verdana" at bounding box center [753, 299] width 193 height 28
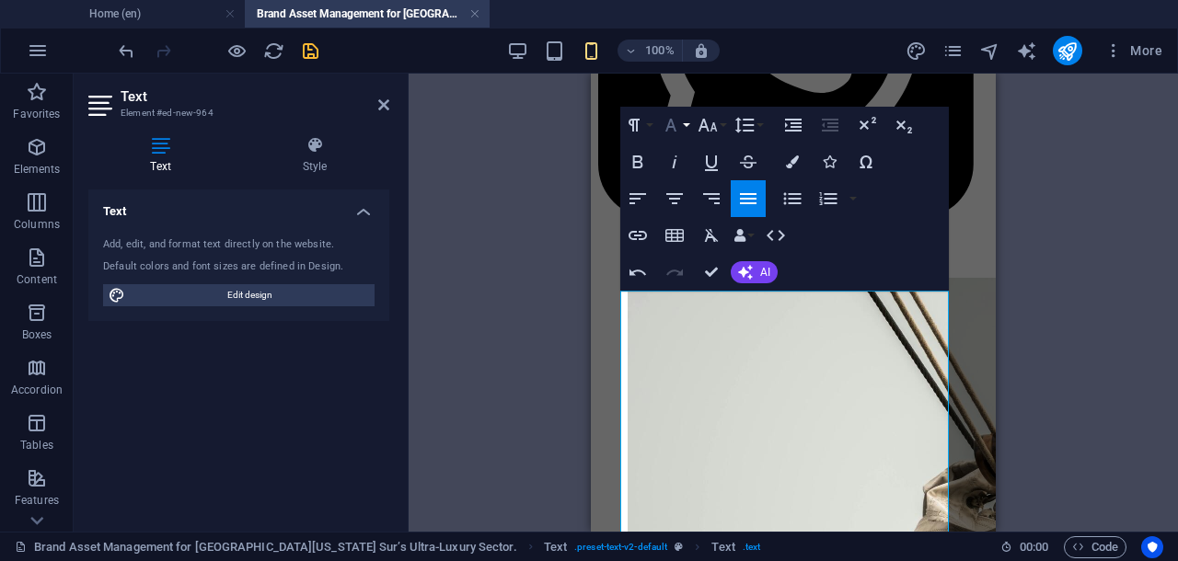
click at [677, 117] on icon "button" at bounding box center [671, 125] width 22 height 22
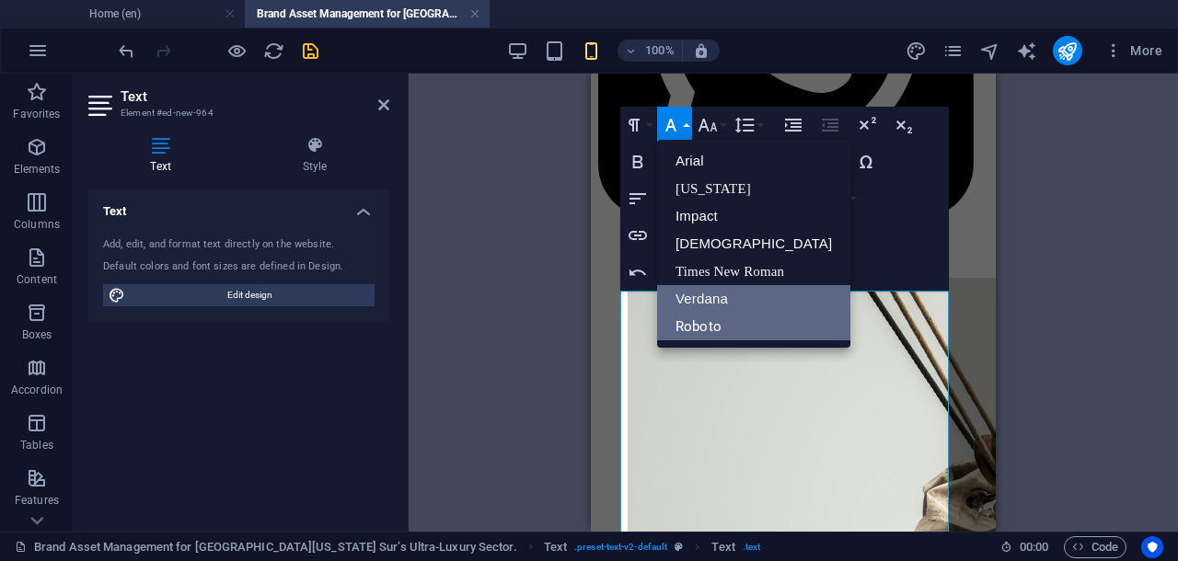
click at [692, 323] on link "Roboto" at bounding box center [753, 327] width 193 height 28
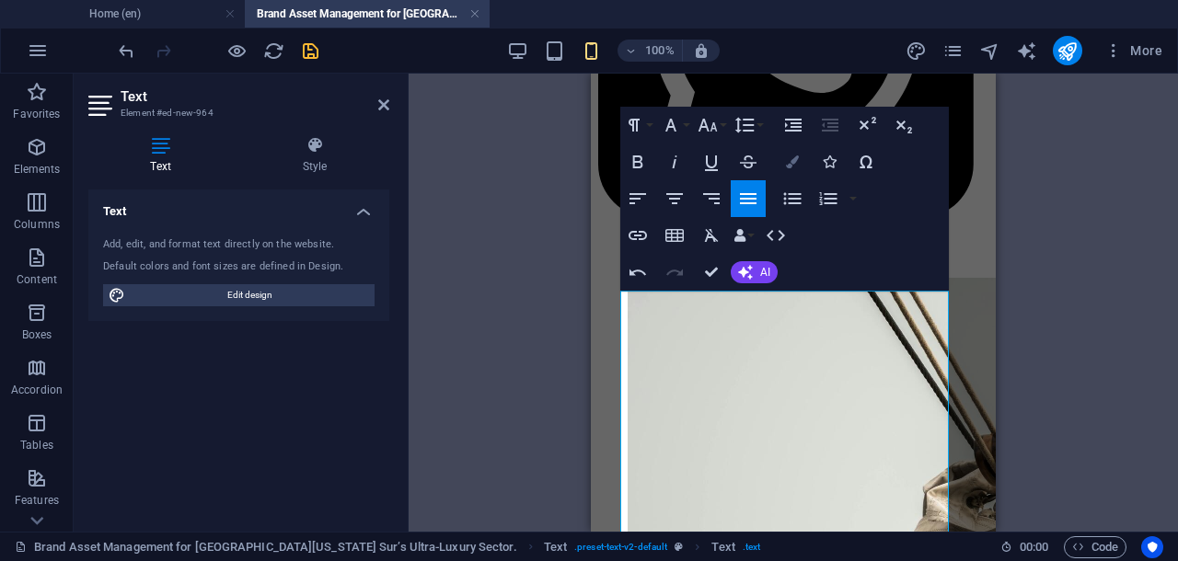
click at [793, 158] on icon "button" at bounding box center [792, 161] width 13 height 13
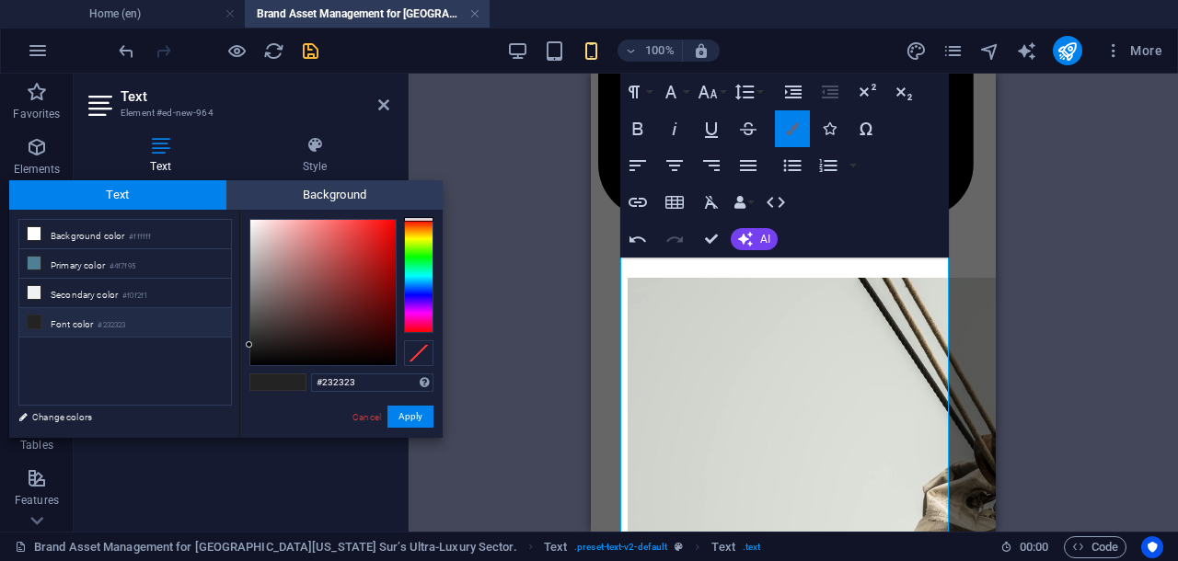
scroll to position [677, 0]
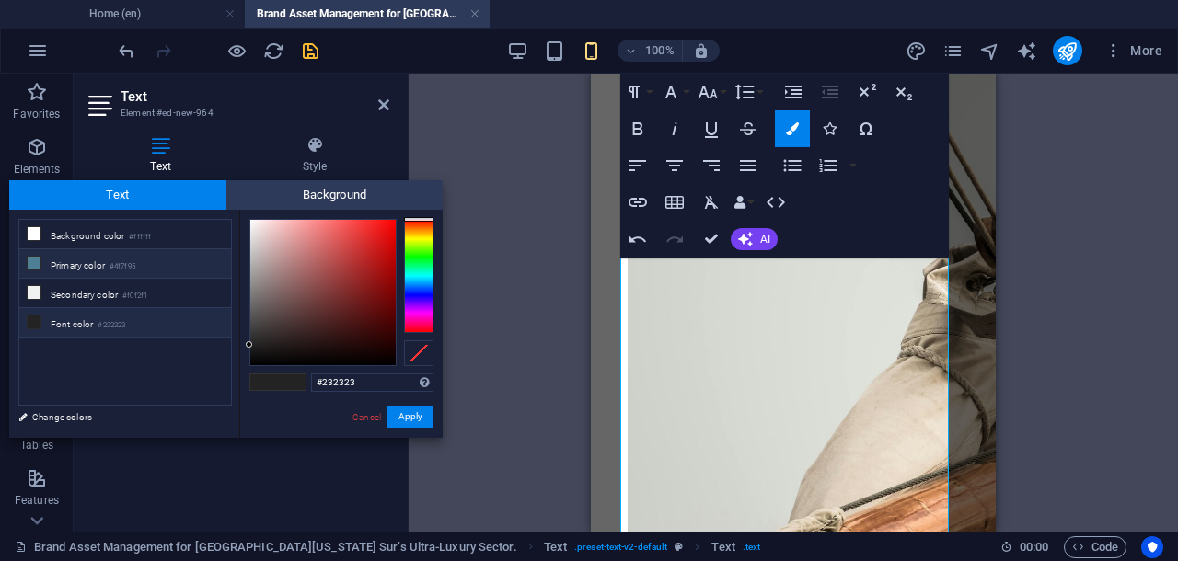
click at [96, 257] on li "Primary color #4f7f95" at bounding box center [125, 263] width 212 height 29
type input "#4f7f95"
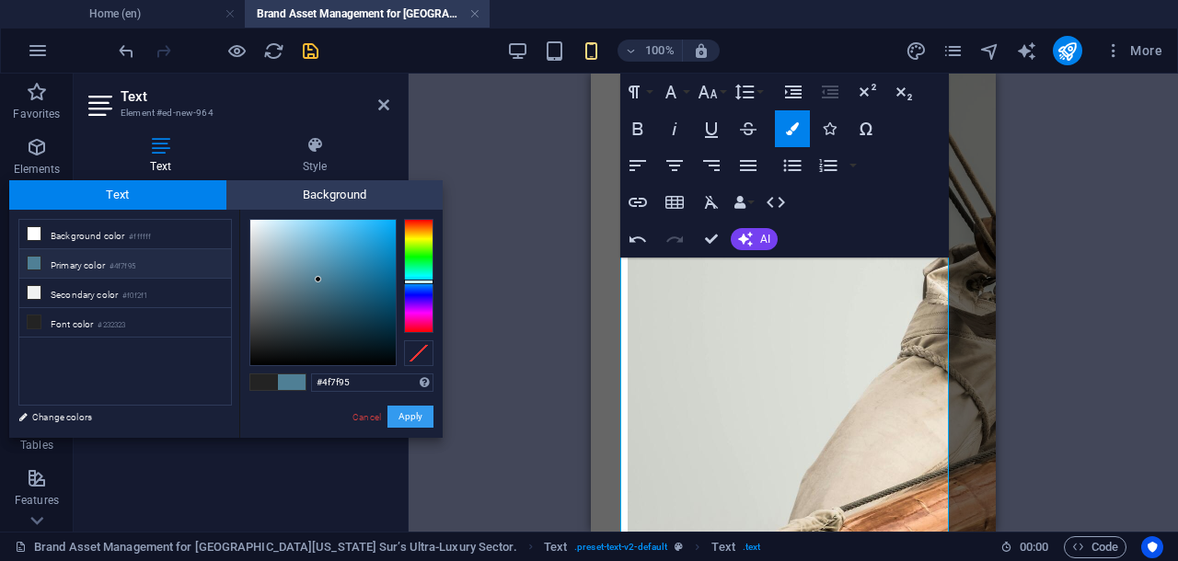
click at [422, 415] on button "Apply" at bounding box center [410, 417] width 46 height 22
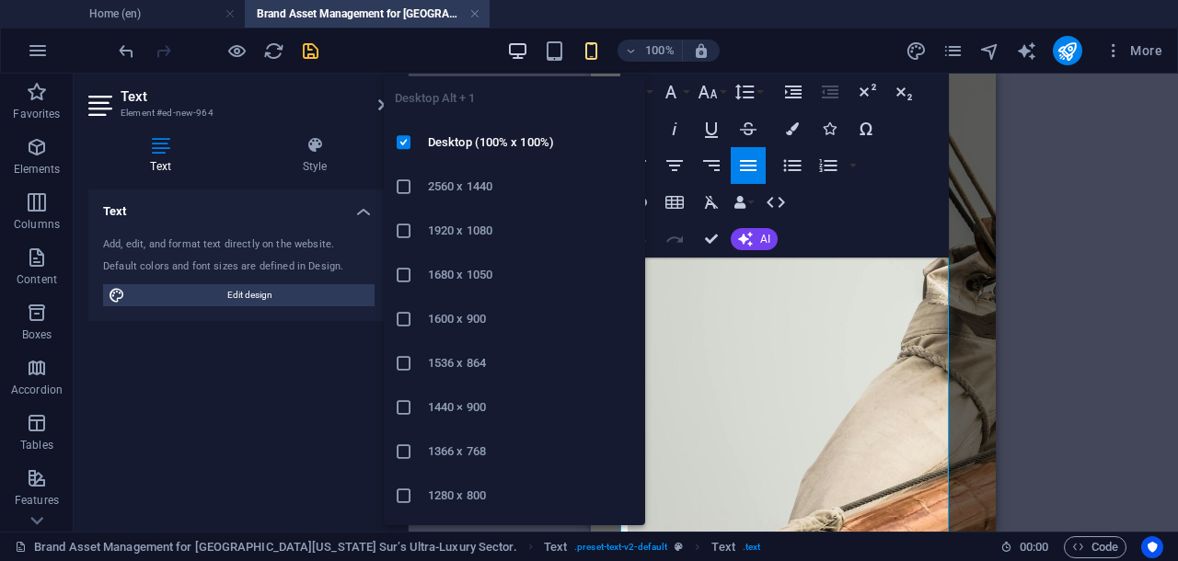
click at [514, 52] on icon "button" at bounding box center [517, 50] width 21 height 21
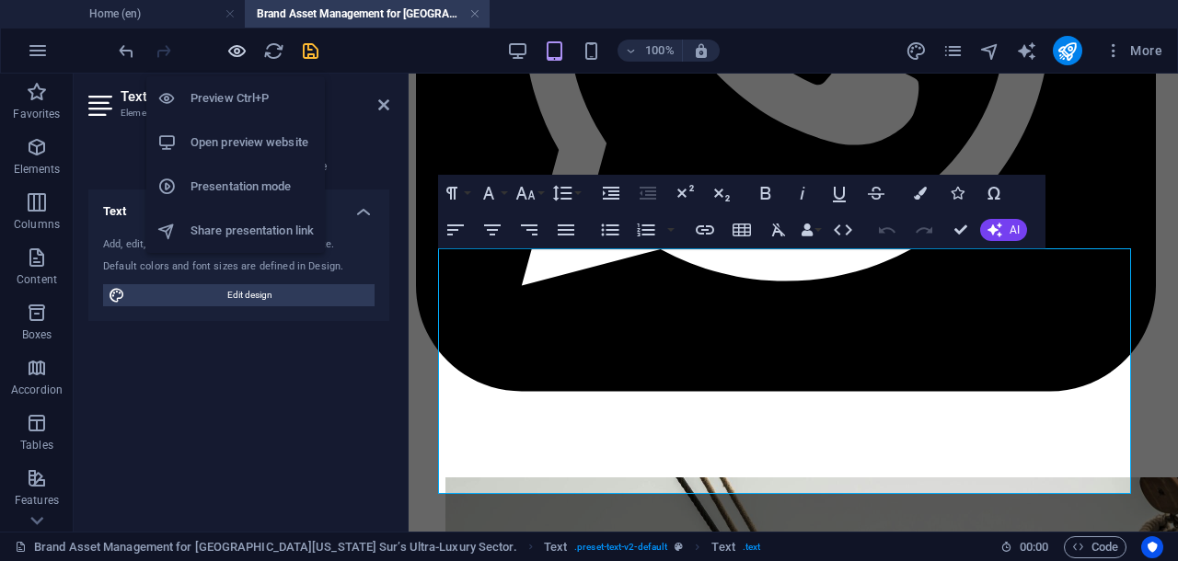
click at [237, 44] on icon "button" at bounding box center [236, 50] width 21 height 21
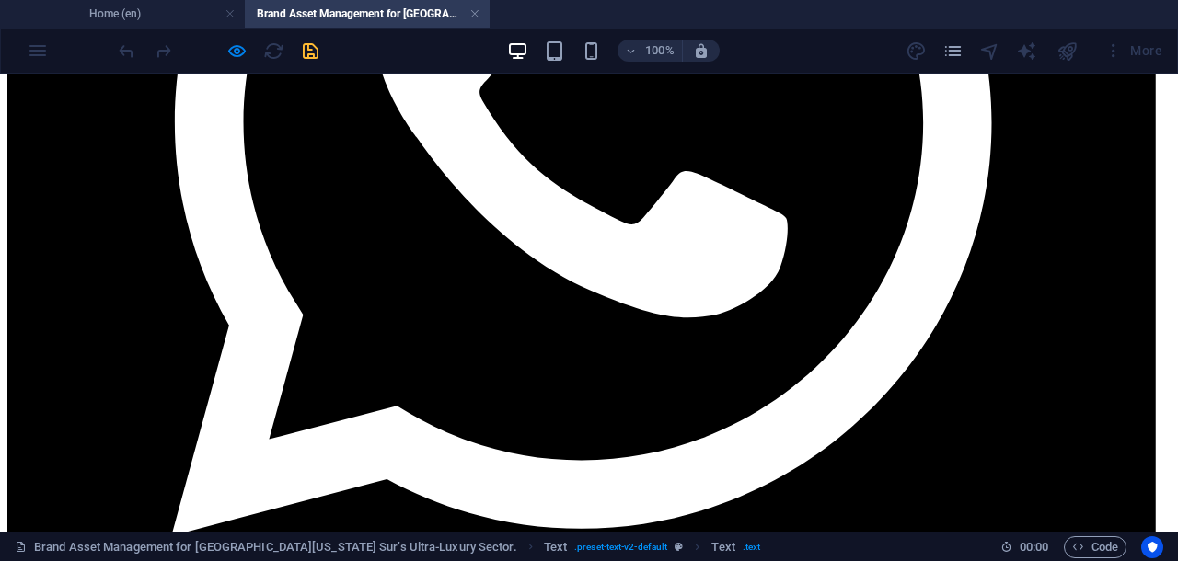
scroll to position [921, 0]
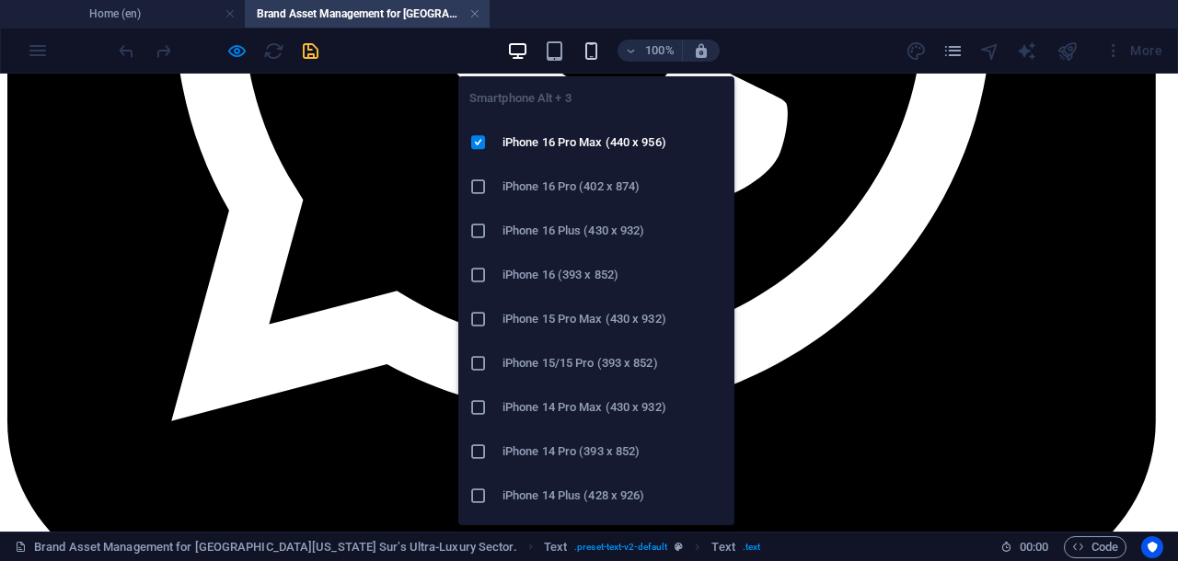
click at [587, 51] on icon "button" at bounding box center [591, 50] width 21 height 21
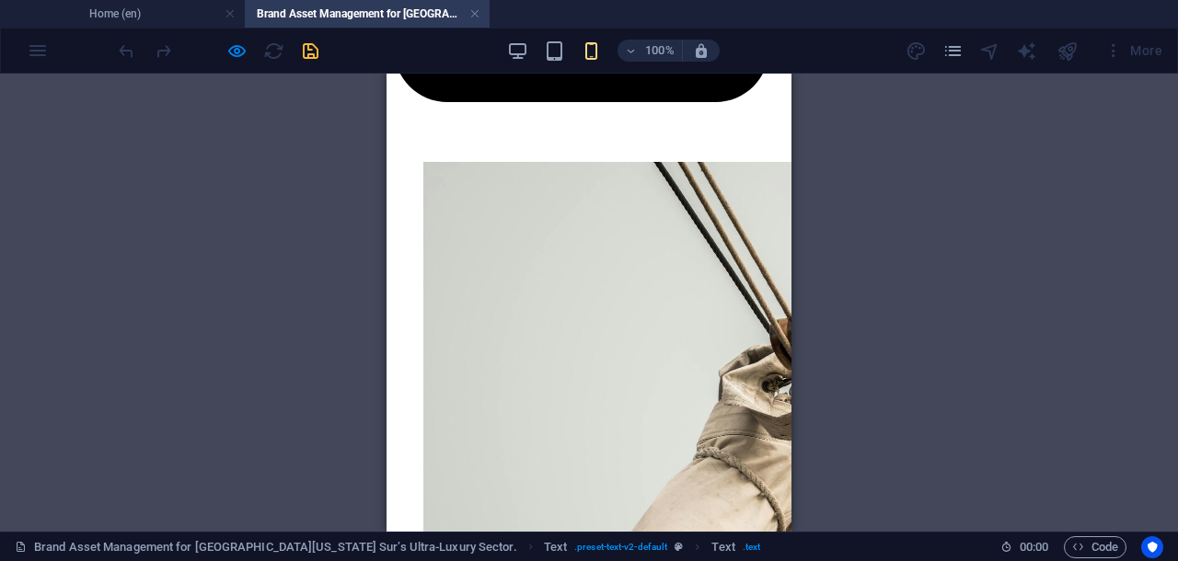
scroll to position [461, 0]
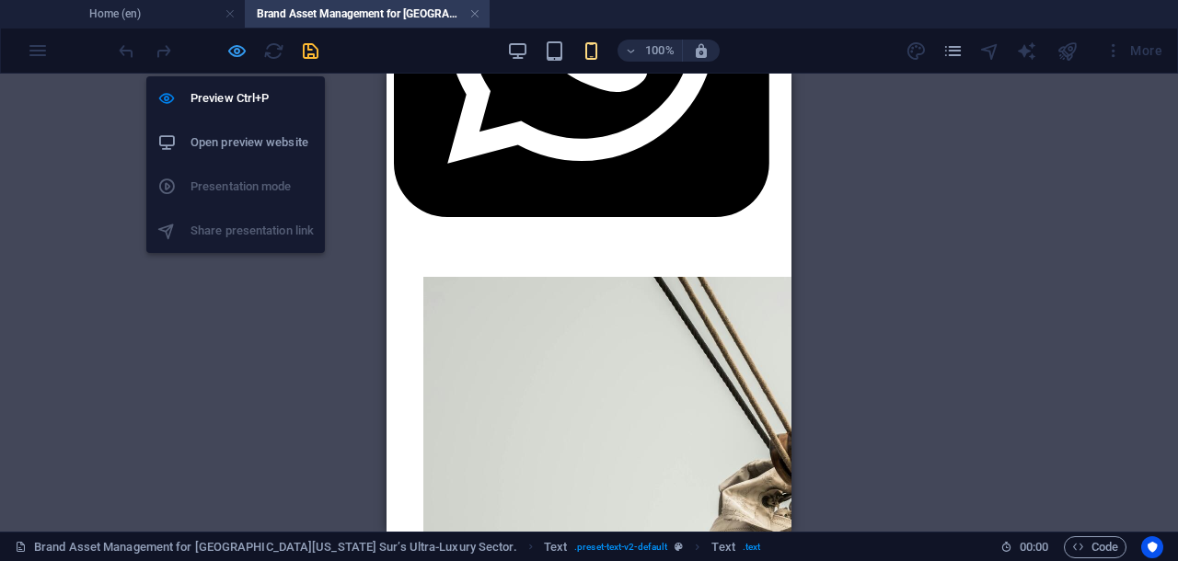
click at [232, 43] on icon "button" at bounding box center [236, 50] width 21 height 21
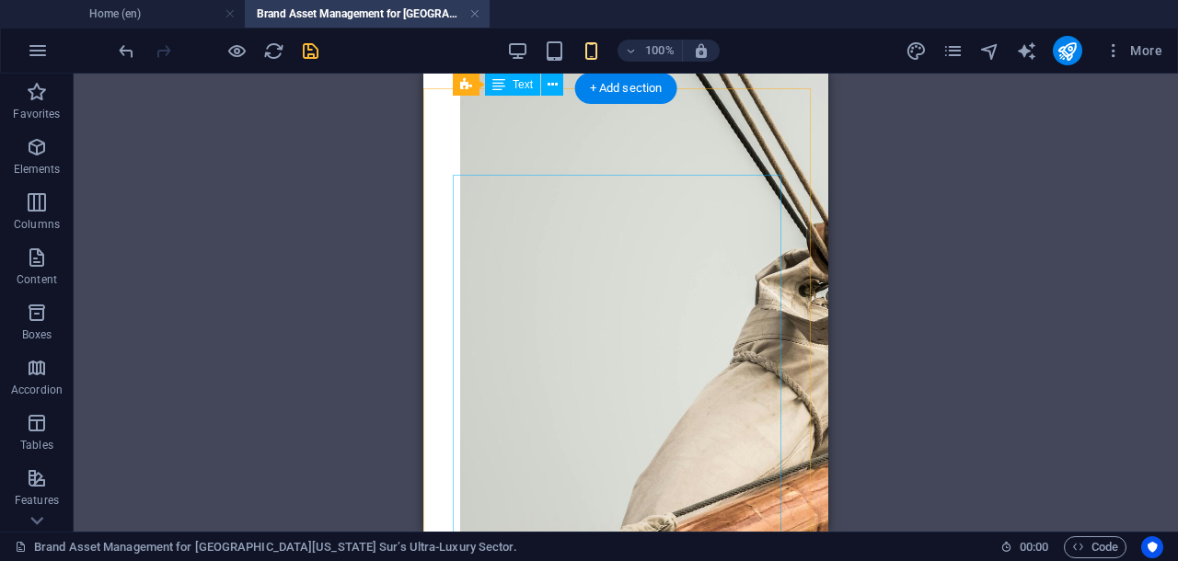
scroll to position [576, 0]
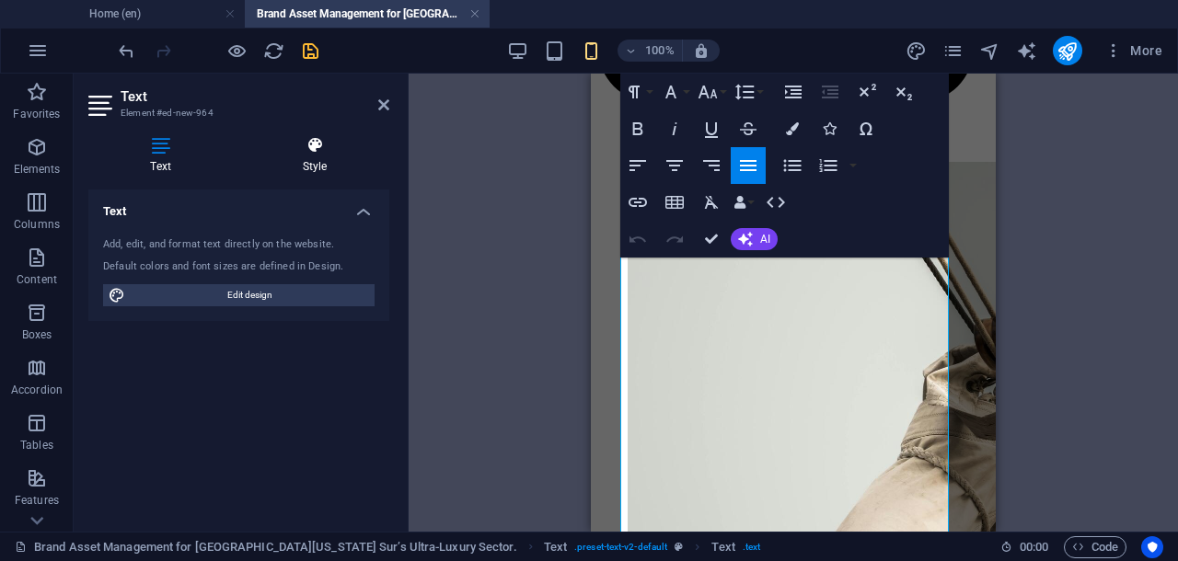
click at [317, 144] on icon at bounding box center [314, 145] width 149 height 18
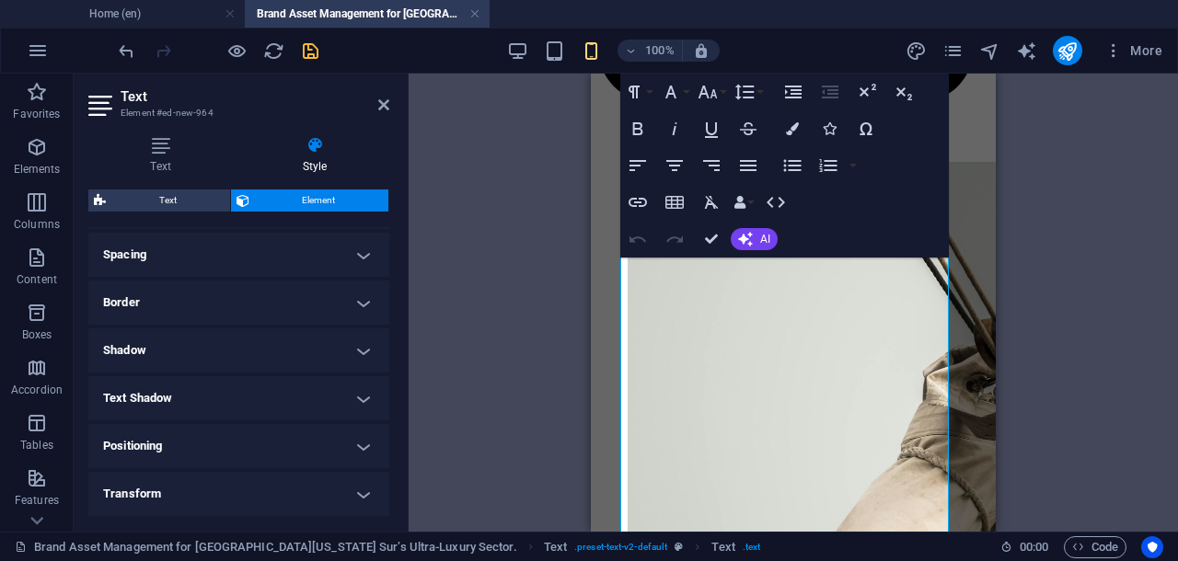
scroll to position [487, 0]
click at [350, 448] on h4 "Animation" at bounding box center [238, 448] width 301 height 44
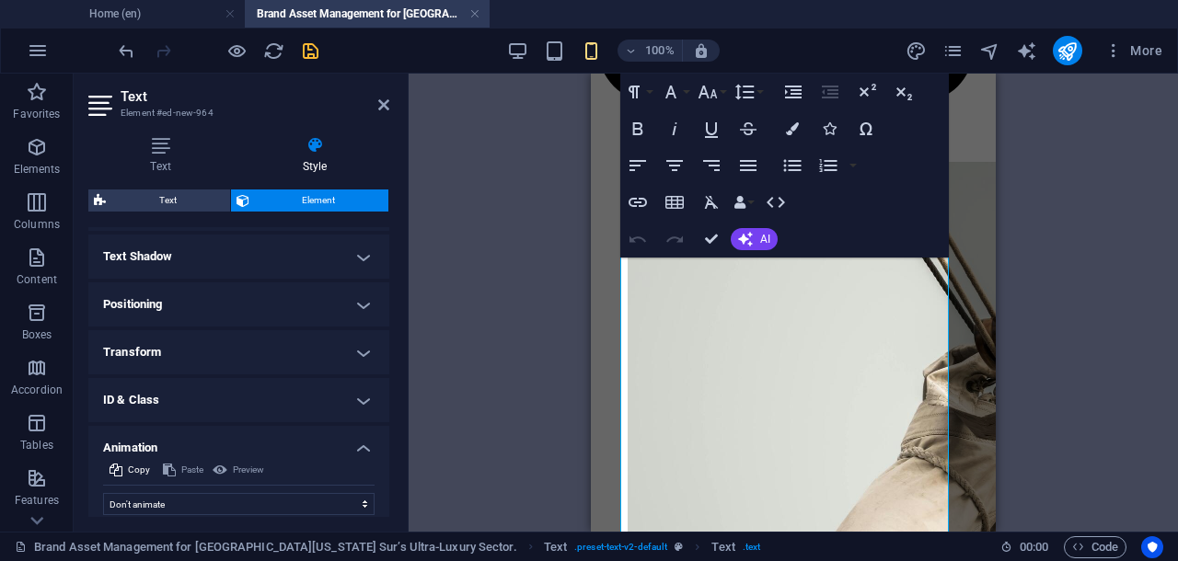
scroll to position [546, 0]
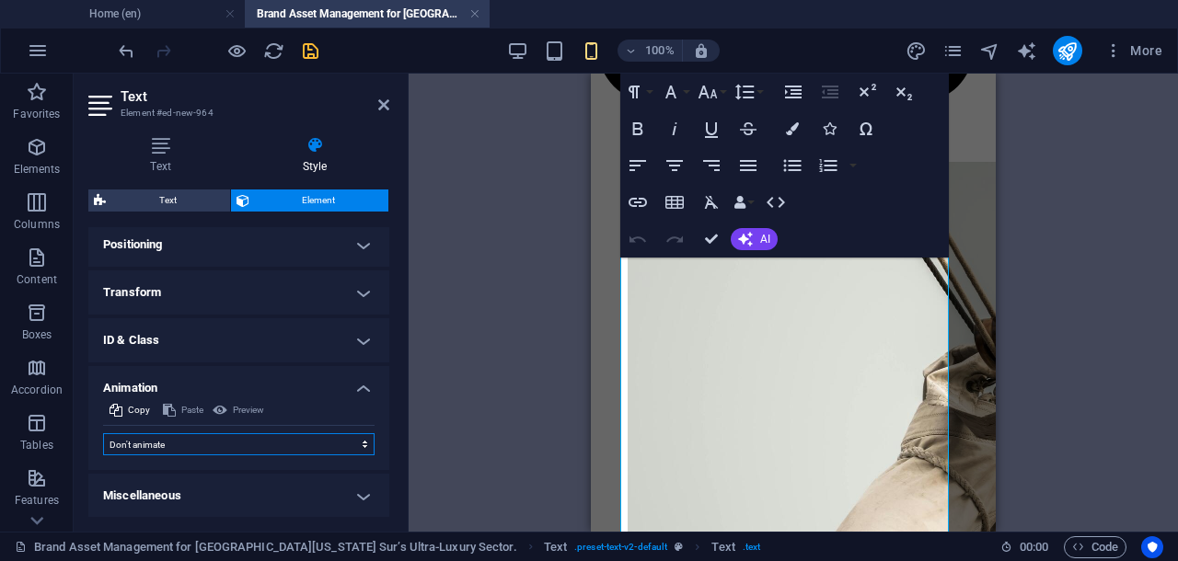
click at [355, 439] on select "Don't animate Show / Hide Slide up/down Zoom in/out Slide left to right Slide r…" at bounding box center [238, 444] width 271 height 22
select select "slide"
click at [103, 433] on select "Don't animate Show / Hide Slide up/down Zoom in/out Slide left to right Slide r…" at bounding box center [238, 444] width 271 height 22
select select "scroll"
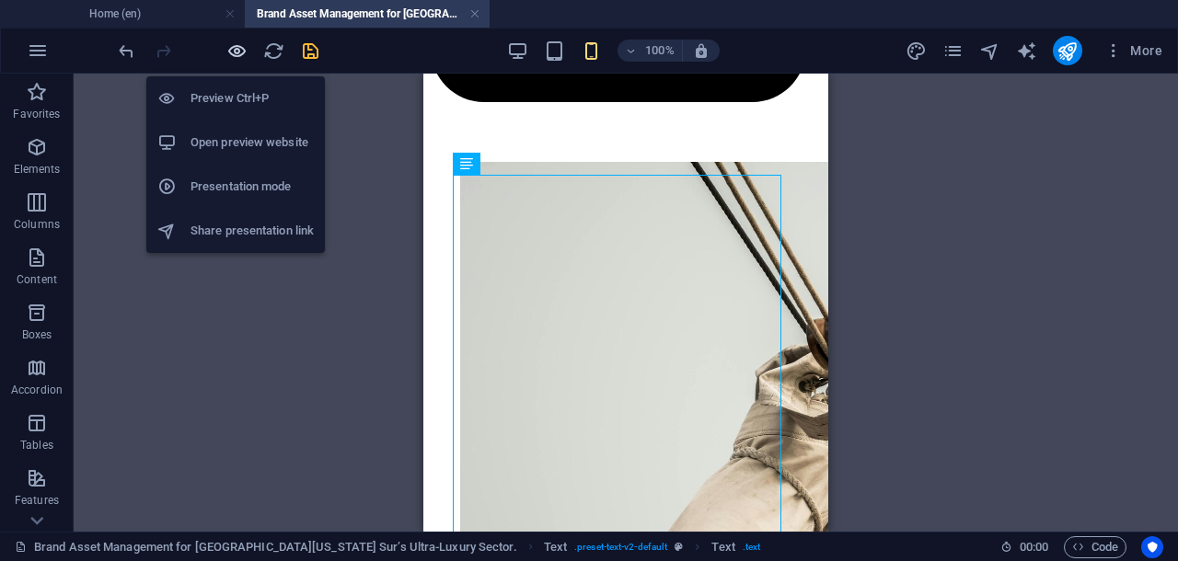
click at [234, 46] on icon "button" at bounding box center [236, 50] width 21 height 21
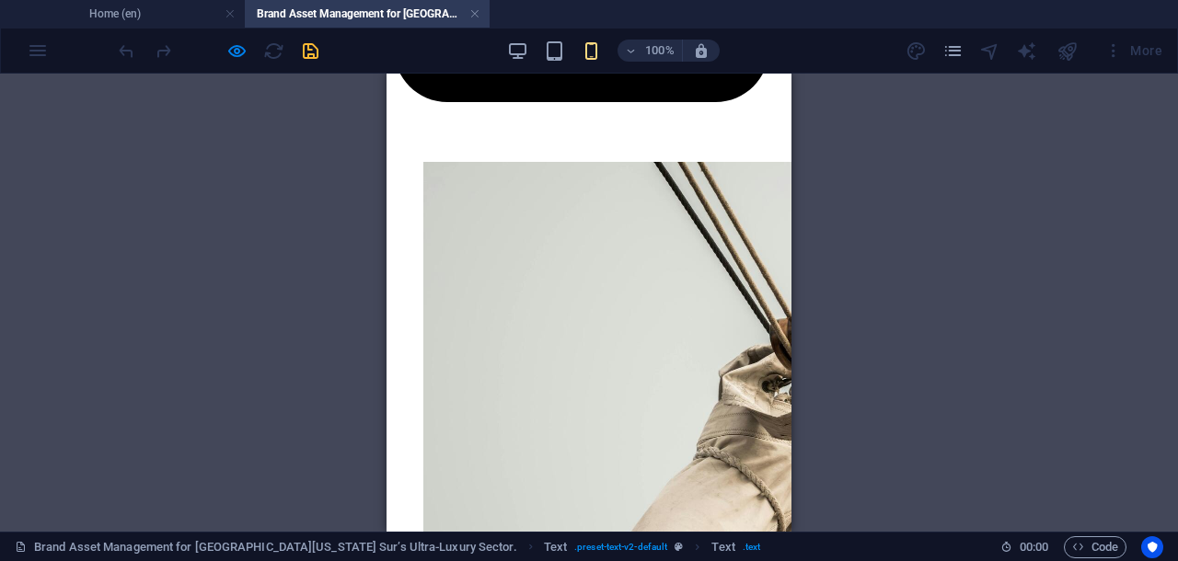
scroll to position [346, 0]
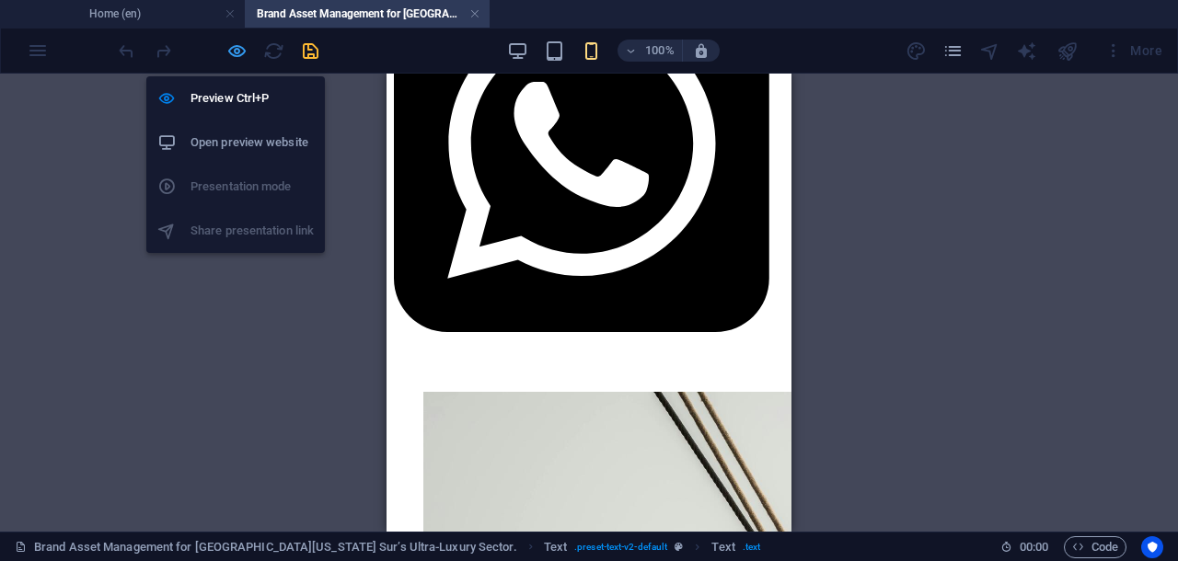
click at [234, 44] on icon "button" at bounding box center [236, 50] width 21 height 21
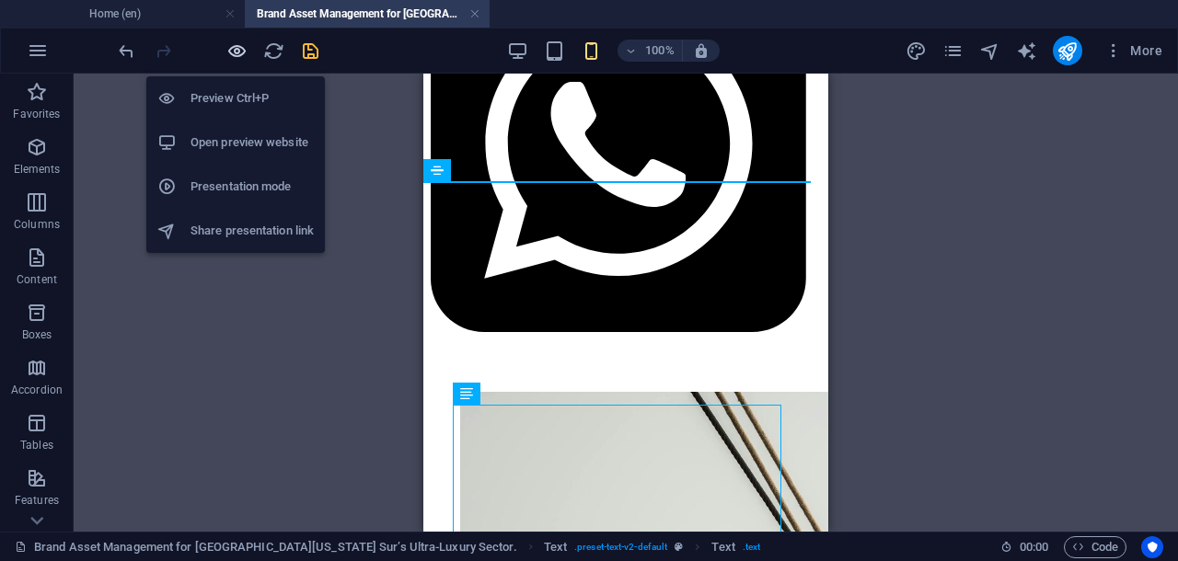
click at [230, 51] on icon "button" at bounding box center [236, 50] width 21 height 21
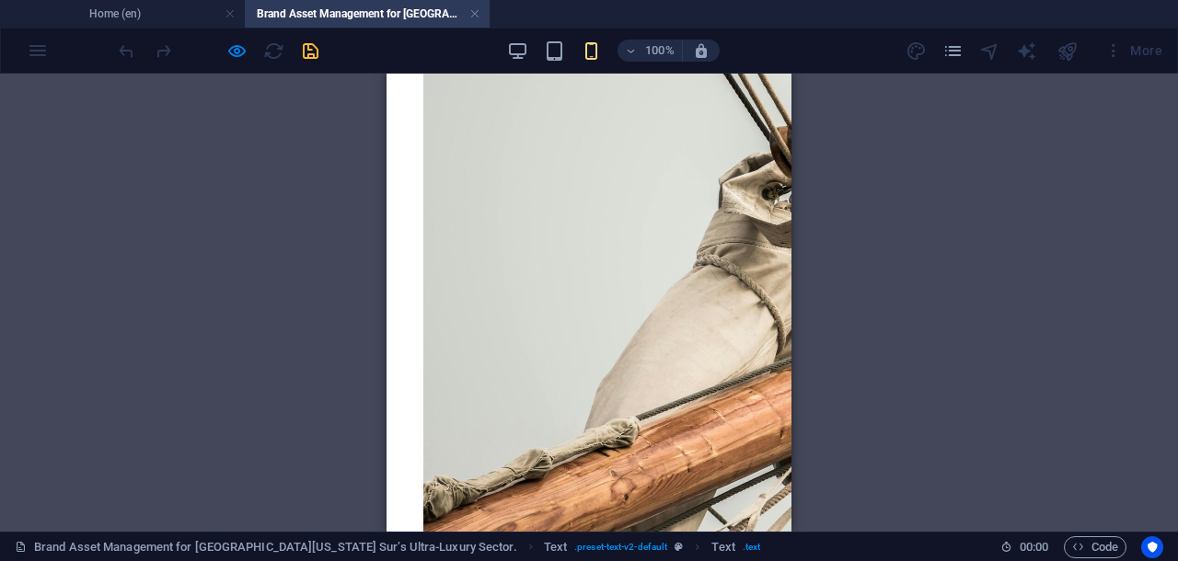
scroll to position [921, 0]
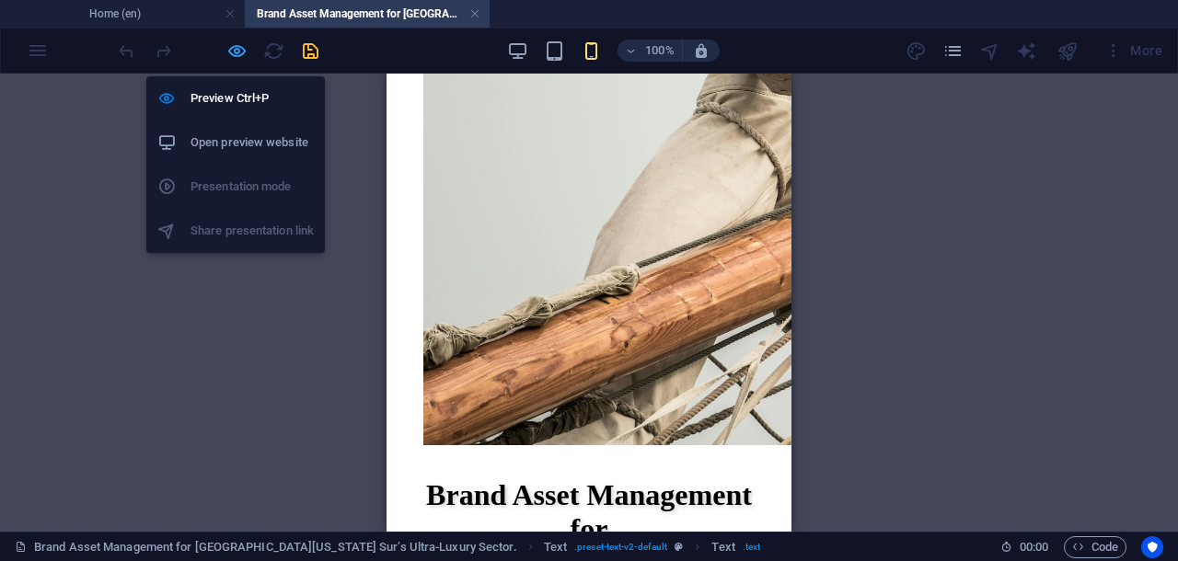
click at [236, 49] on icon "button" at bounding box center [236, 50] width 21 height 21
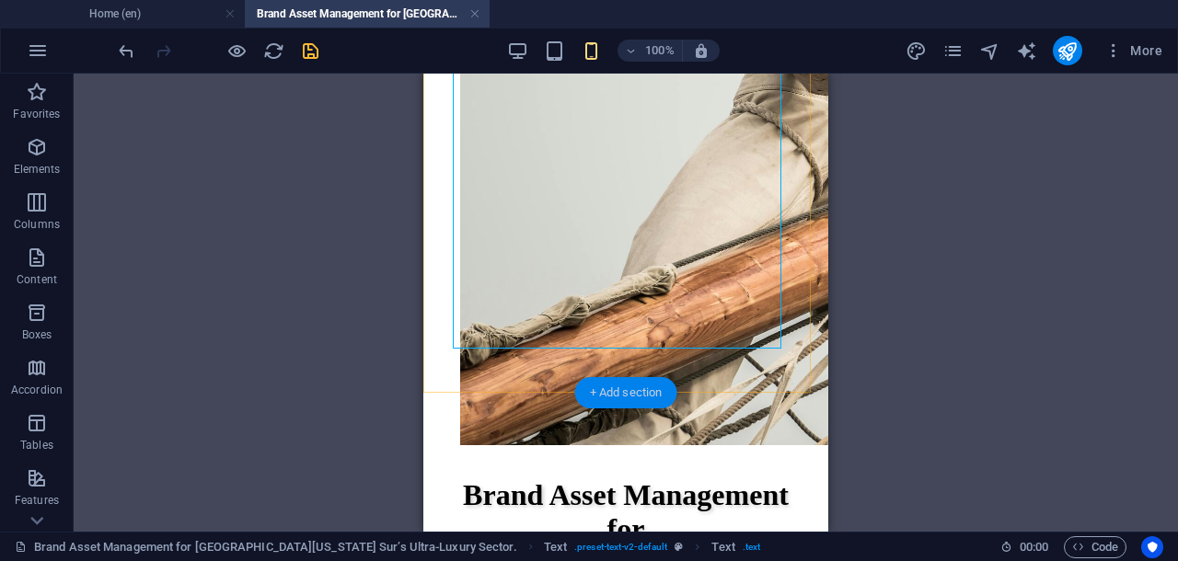
click at [644, 386] on div "+ Add section" at bounding box center [626, 392] width 102 height 31
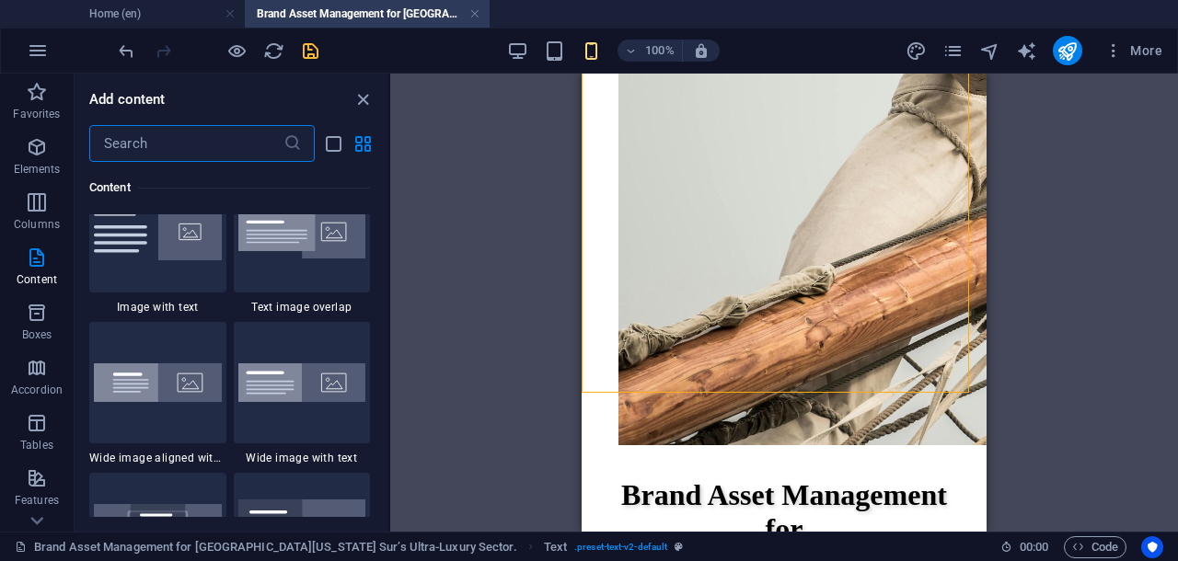
scroll to position [4096, 0]
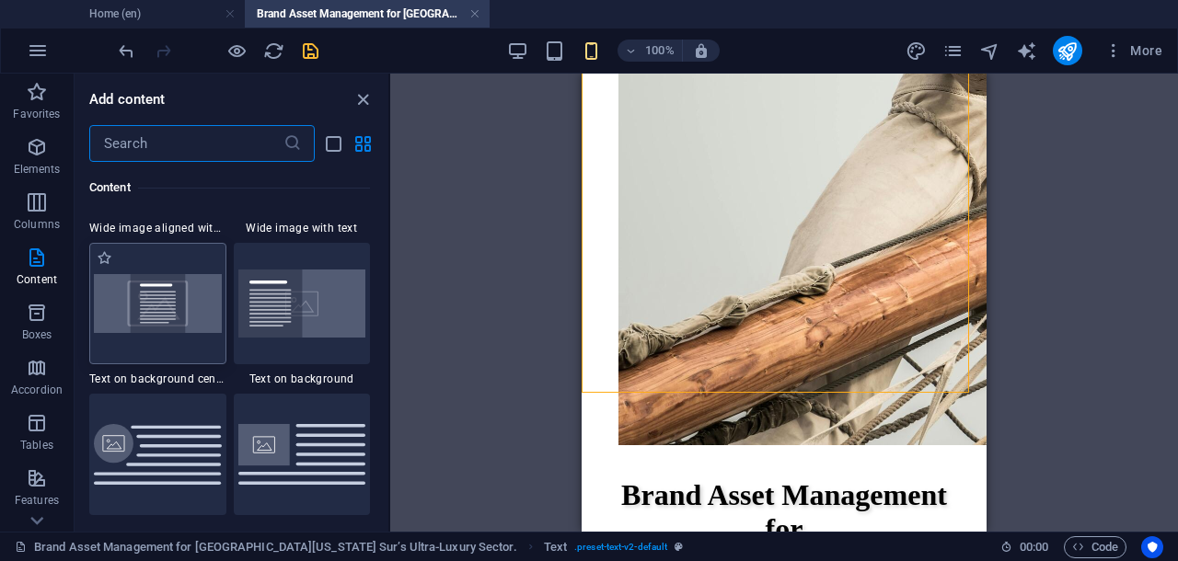
click at [175, 316] on img at bounding box center [158, 303] width 128 height 58
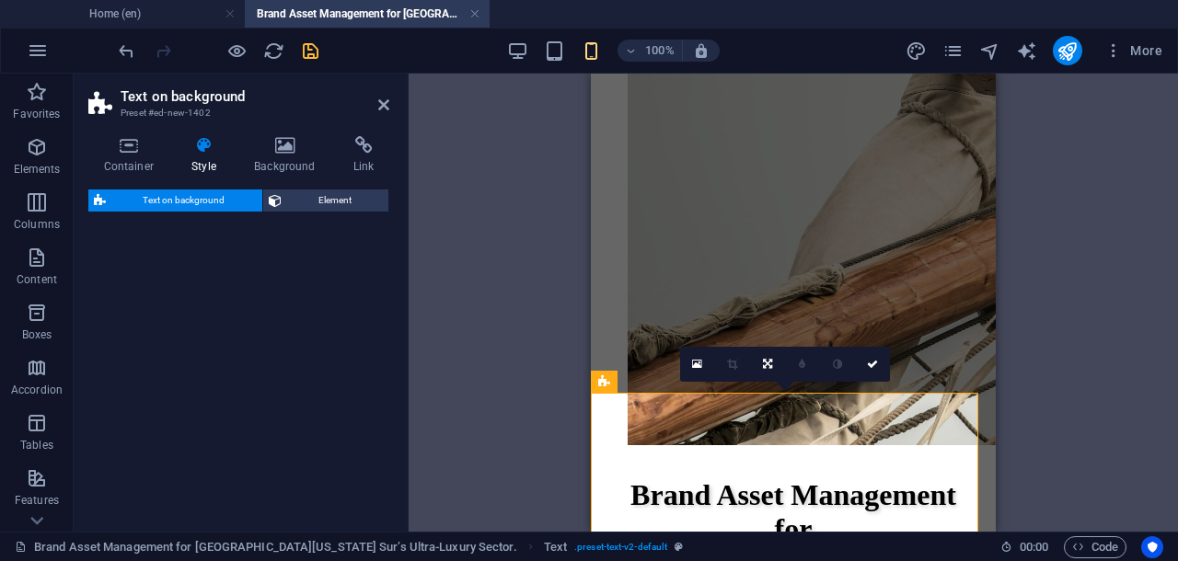
select select "%"
select select "rem"
select select "px"
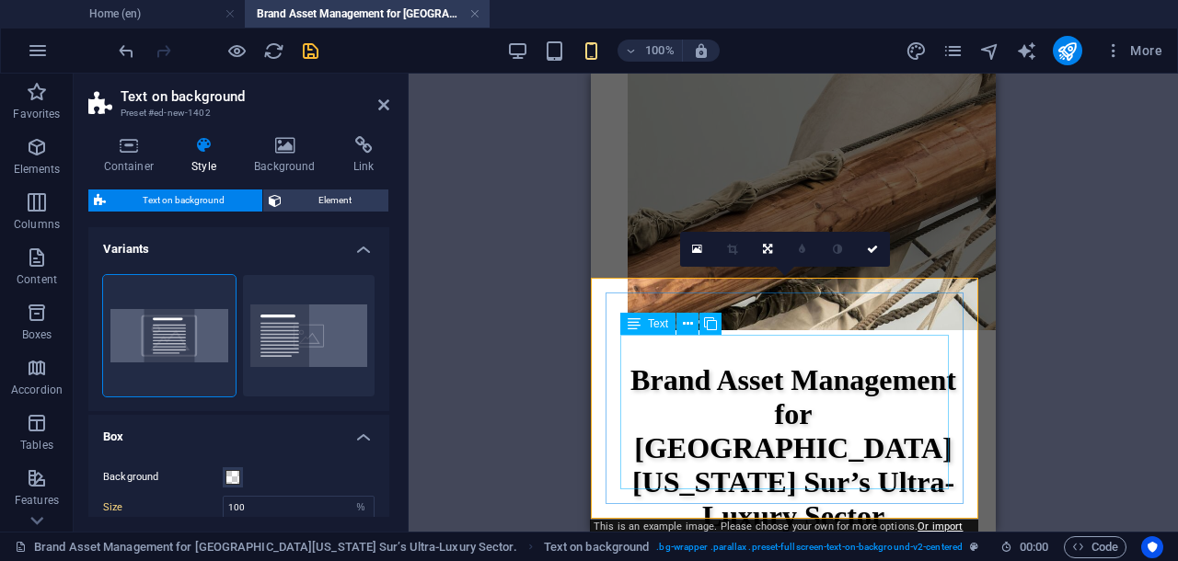
scroll to position [1151, 0]
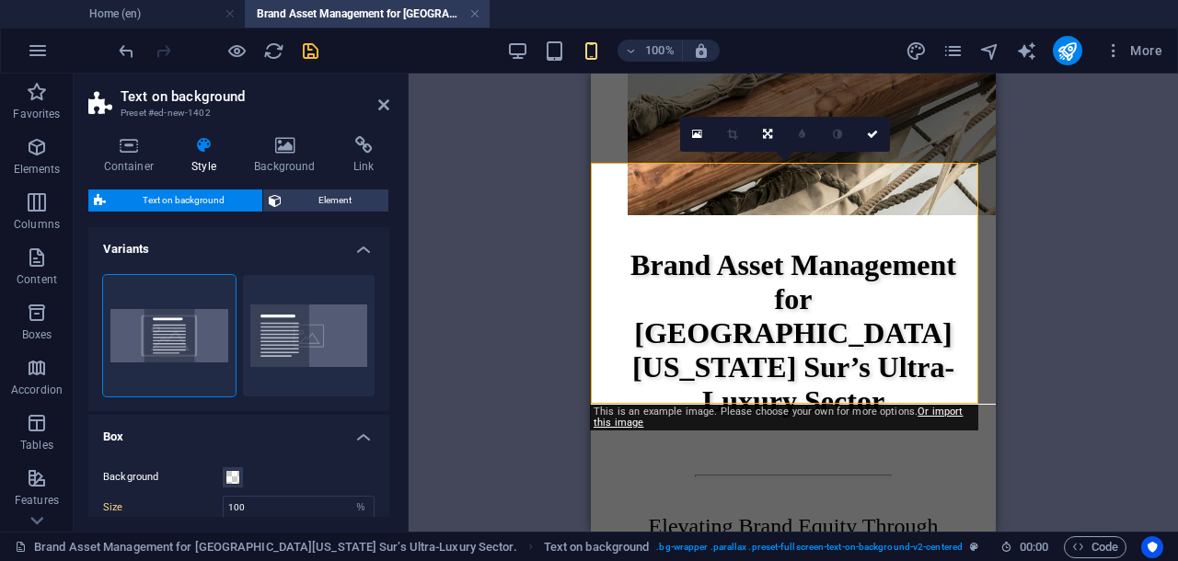
click at [289, 147] on icon at bounding box center [285, 145] width 92 height 18
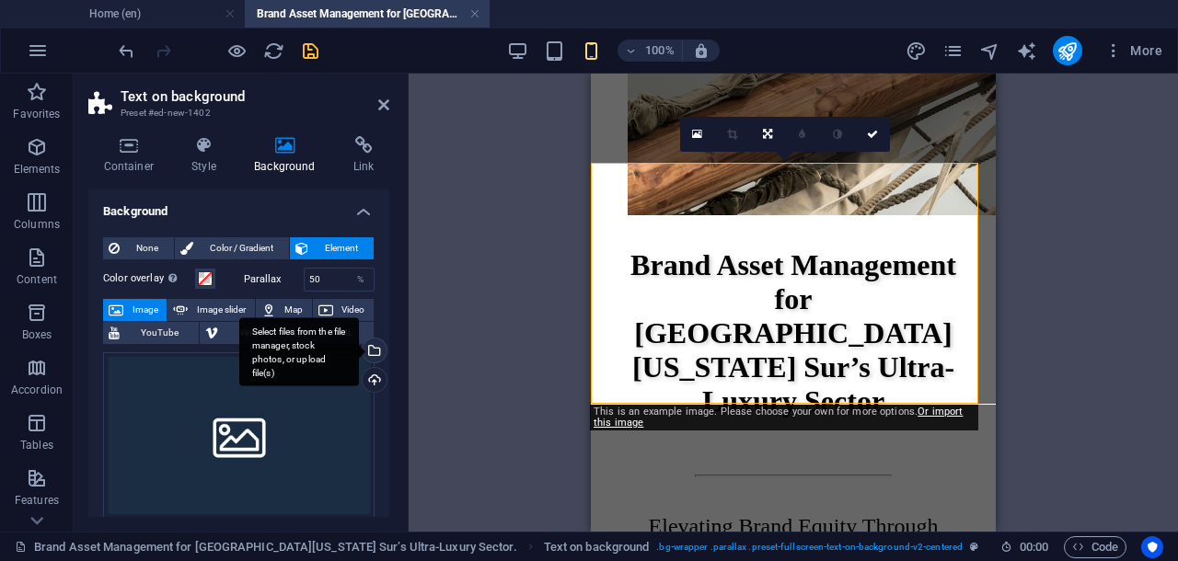
click at [359, 351] on div "Select files from the file manager, stock photos, or upload file(s)" at bounding box center [299, 351] width 120 height 69
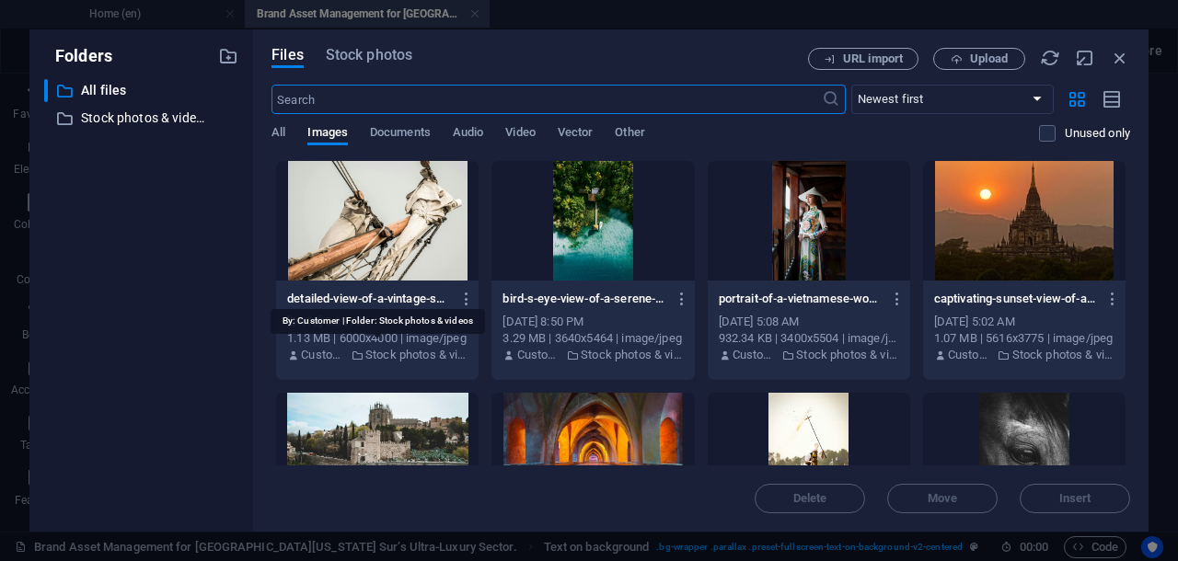
scroll to position [1318, 0]
click at [394, 58] on span "Stock photos" at bounding box center [369, 55] width 86 height 22
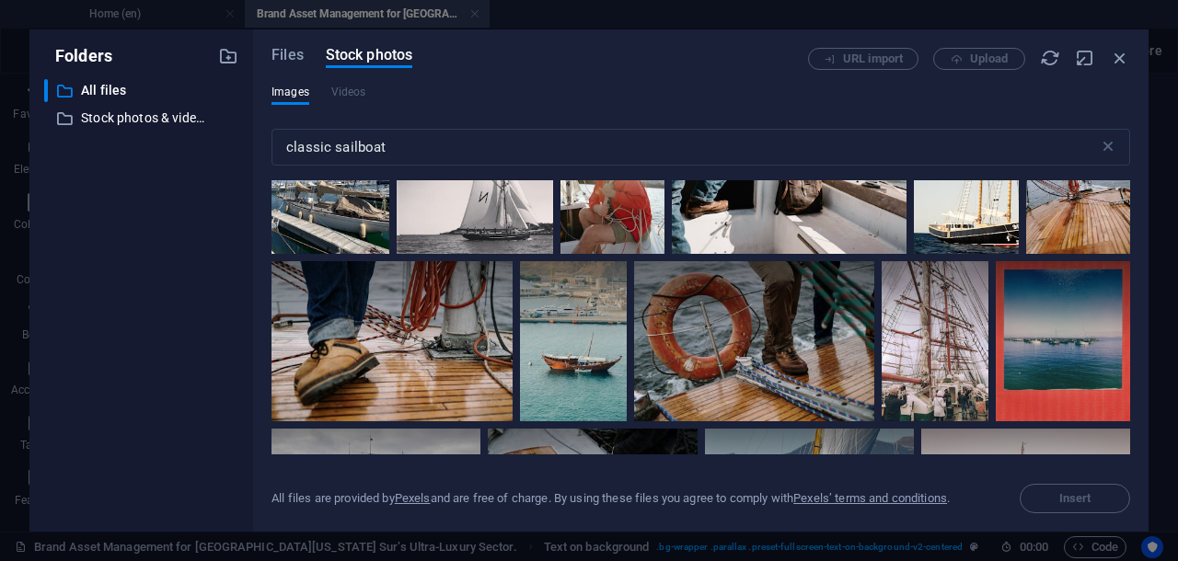
scroll to position [460, 0]
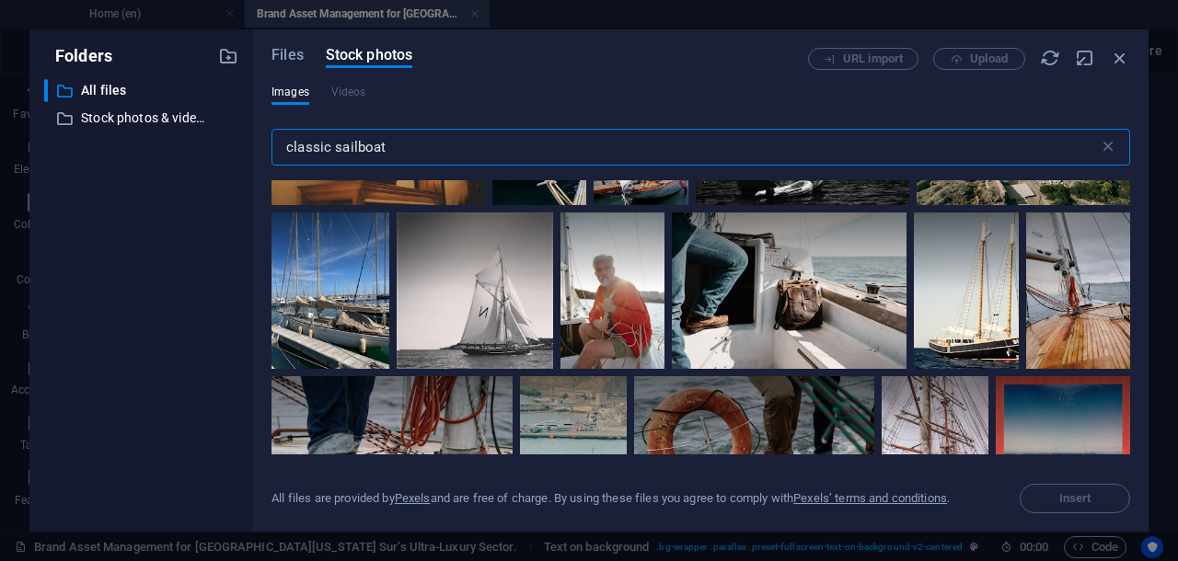
click at [390, 145] on input "classic sailboat" at bounding box center [684, 147] width 827 height 37
drag, startPoint x: 390, startPoint y: 145, endPoint x: 301, endPoint y: 154, distance: 89.6
click at [300, 149] on input "classic sailboat" at bounding box center [684, 147] width 827 height 37
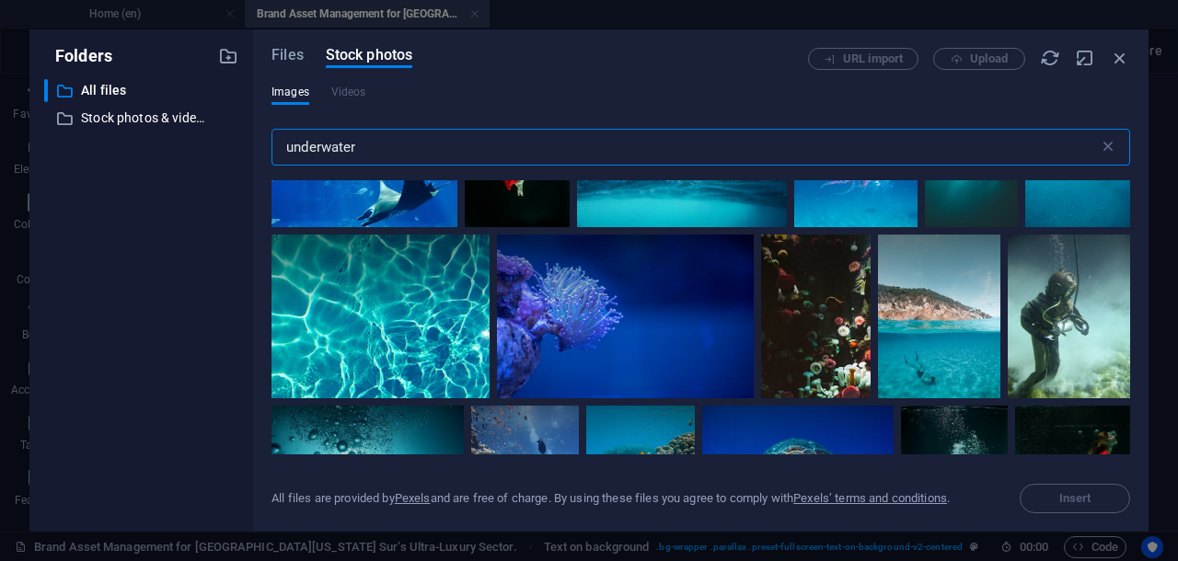
scroll to position [345, 0]
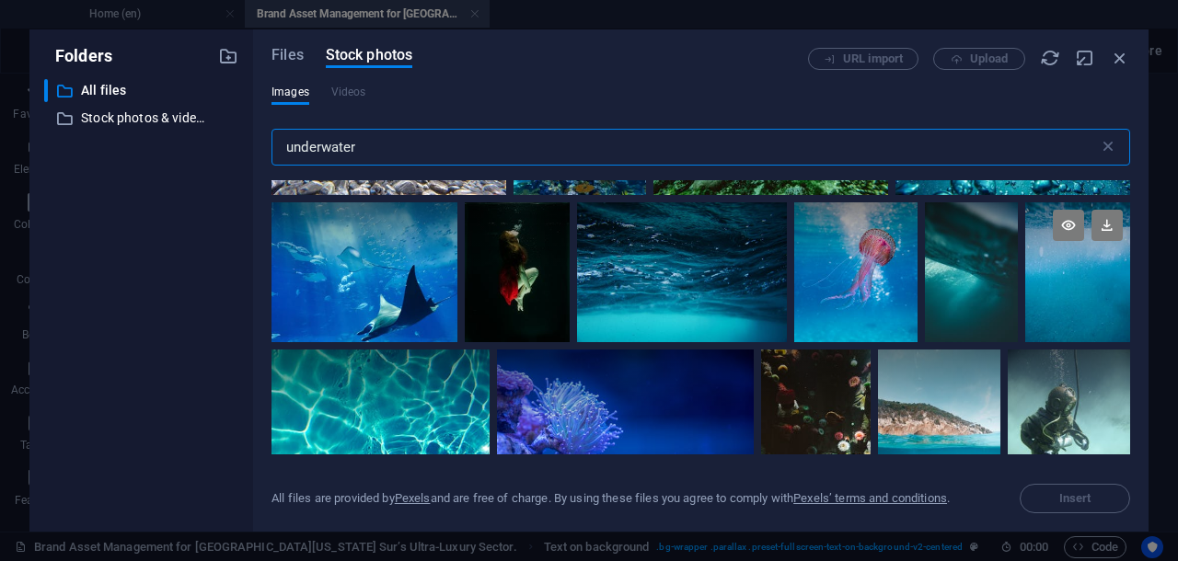
type input "underwater"
click at [1067, 260] on div at bounding box center [1077, 237] width 105 height 70
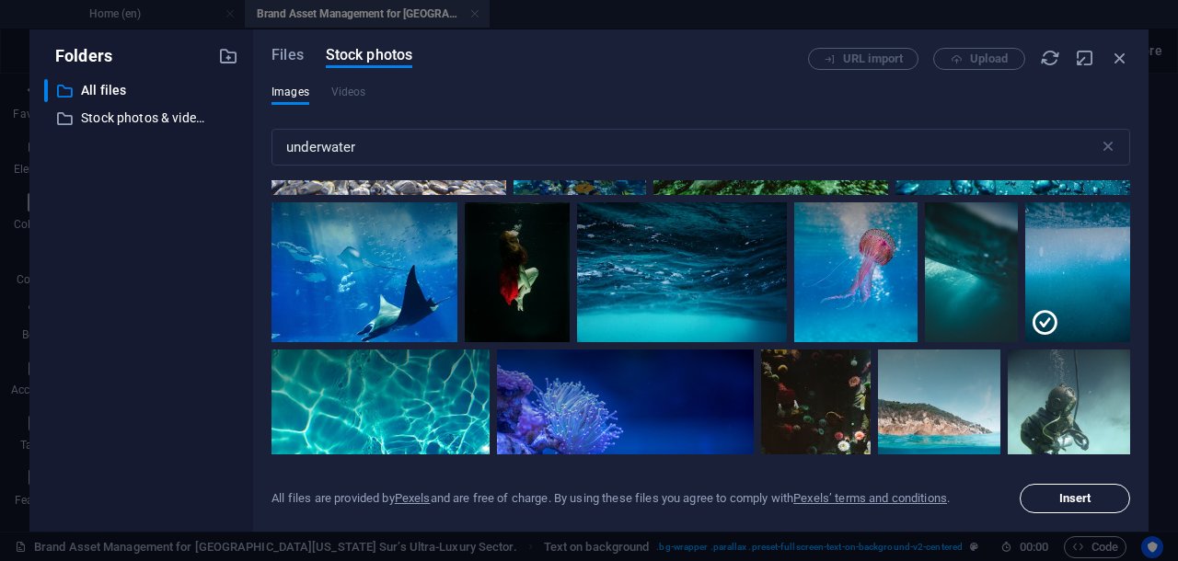
click at [1085, 500] on span "Insert" at bounding box center [1075, 498] width 32 height 11
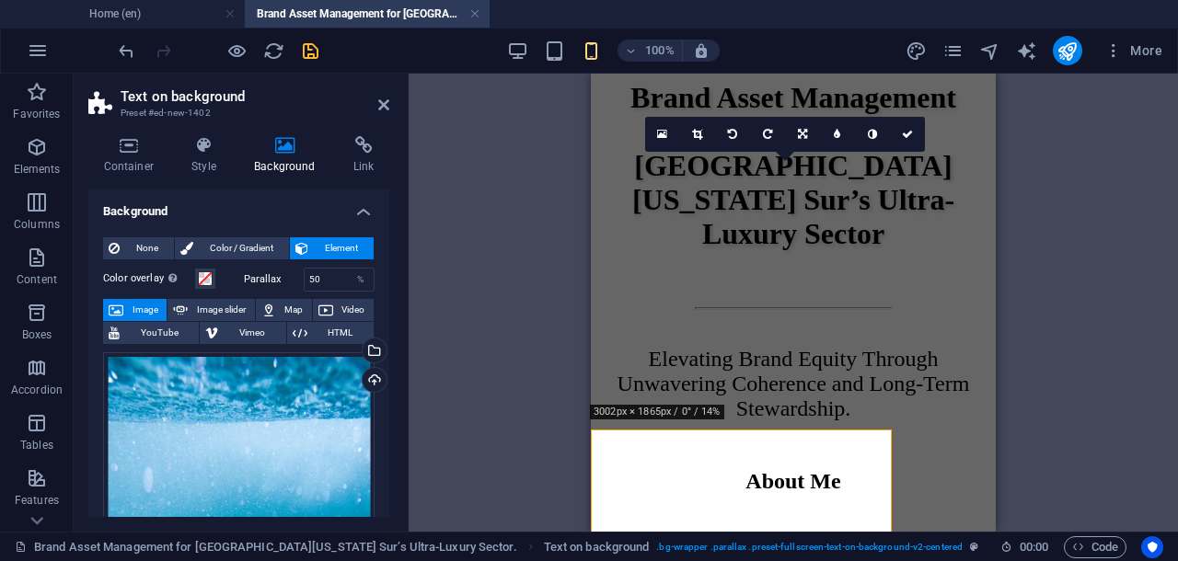
scroll to position [1151, 0]
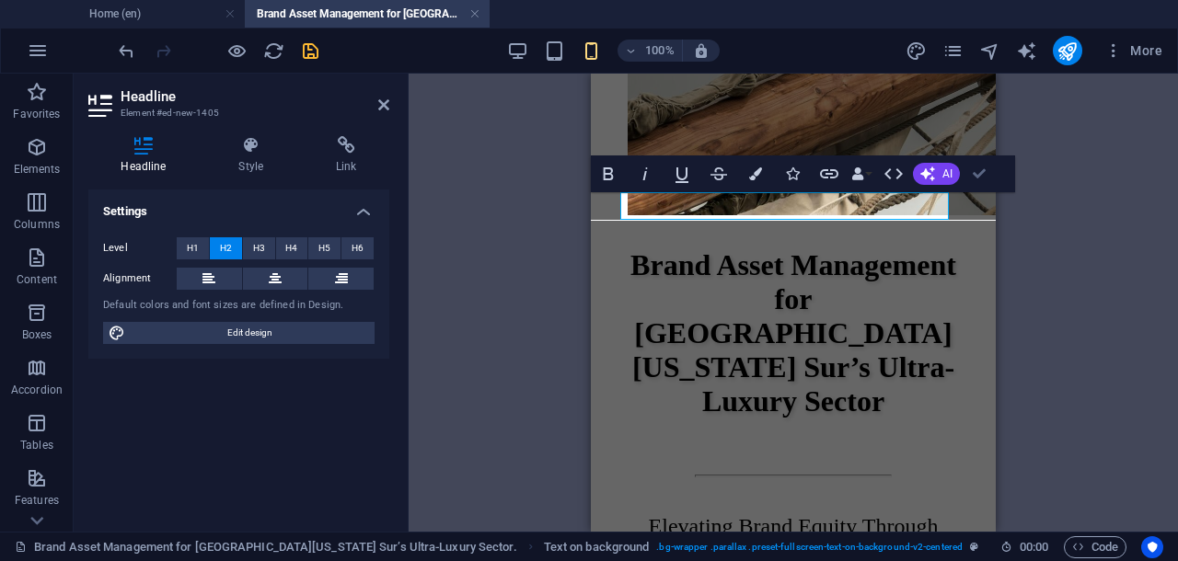
click at [976, 176] on div "Container Container Placeholder Reference Image H1 Reference Container Image Co…" at bounding box center [792, 303] width 769 height 458
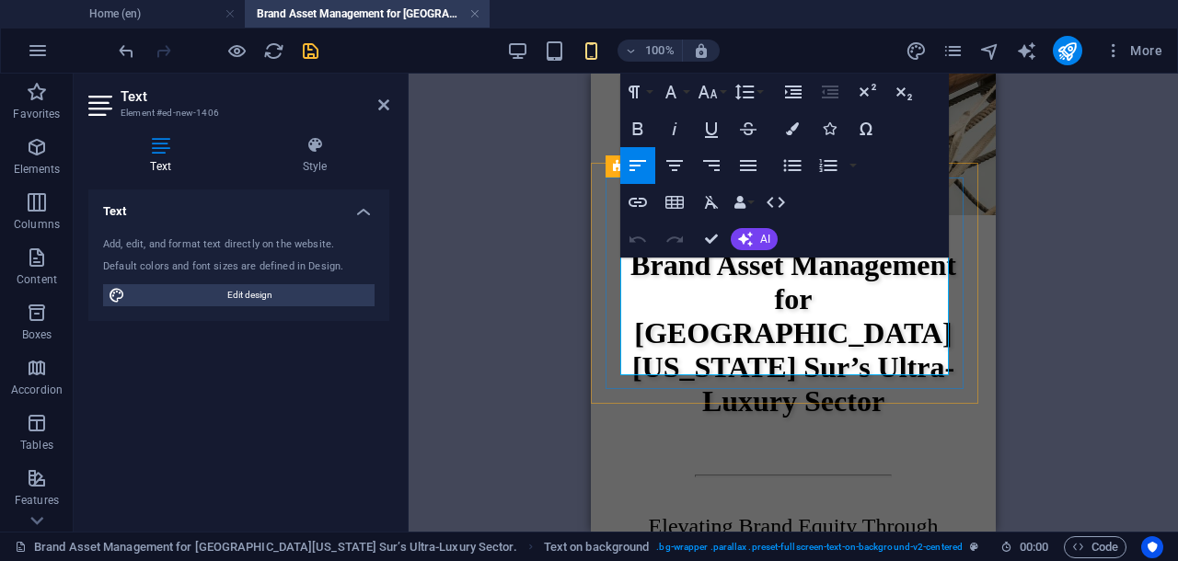
drag, startPoint x: 633, startPoint y: 292, endPoint x: 627, endPoint y: 321, distance: 30.1
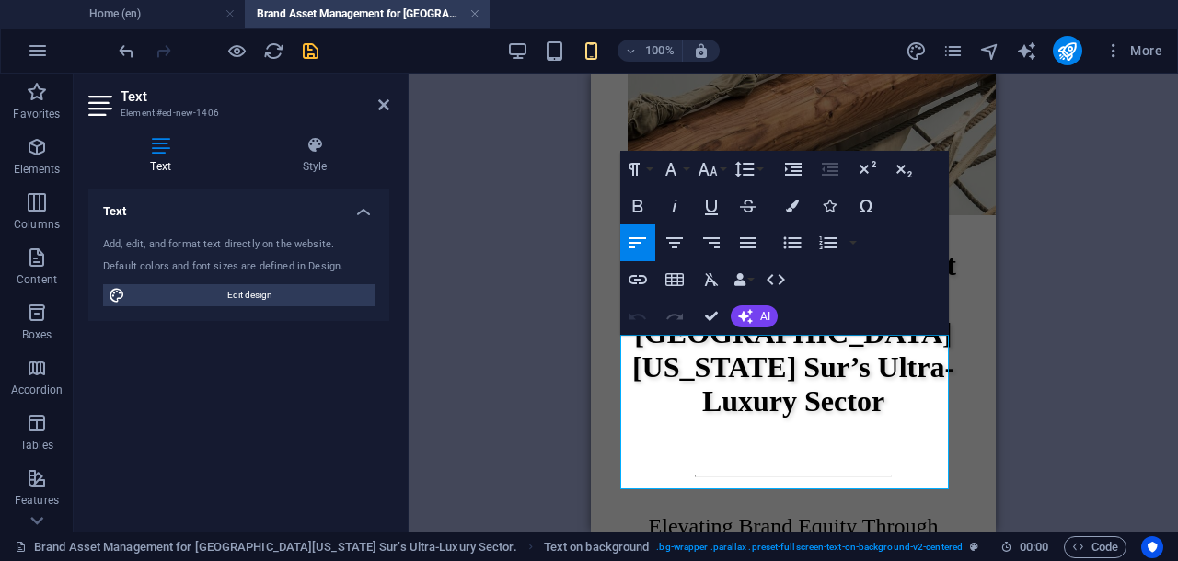
scroll to position [1036, 0]
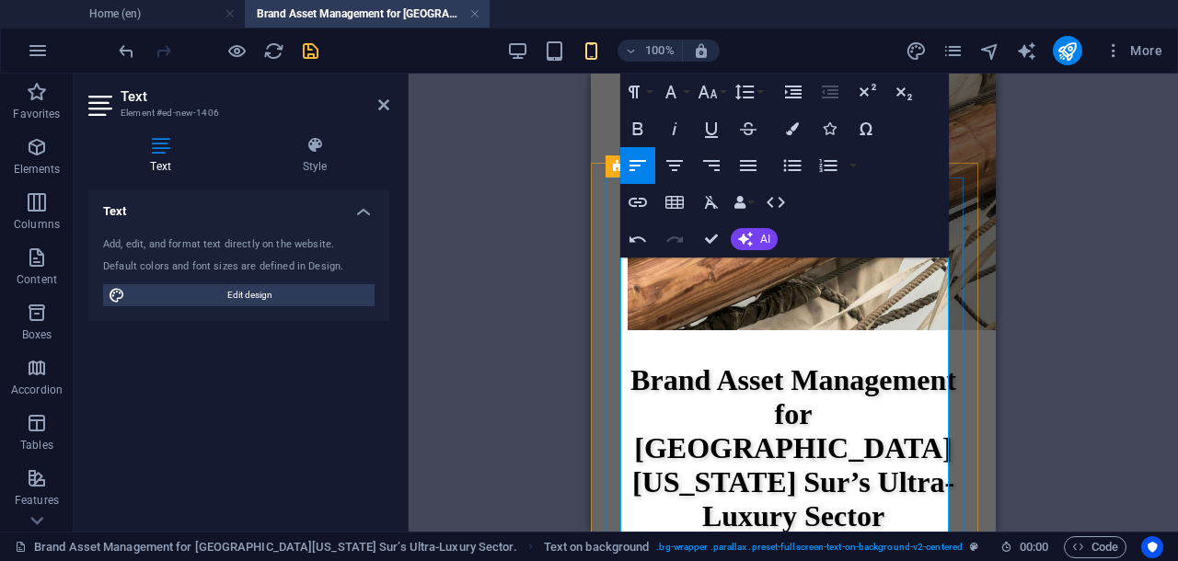
scroll to position [1151, 0]
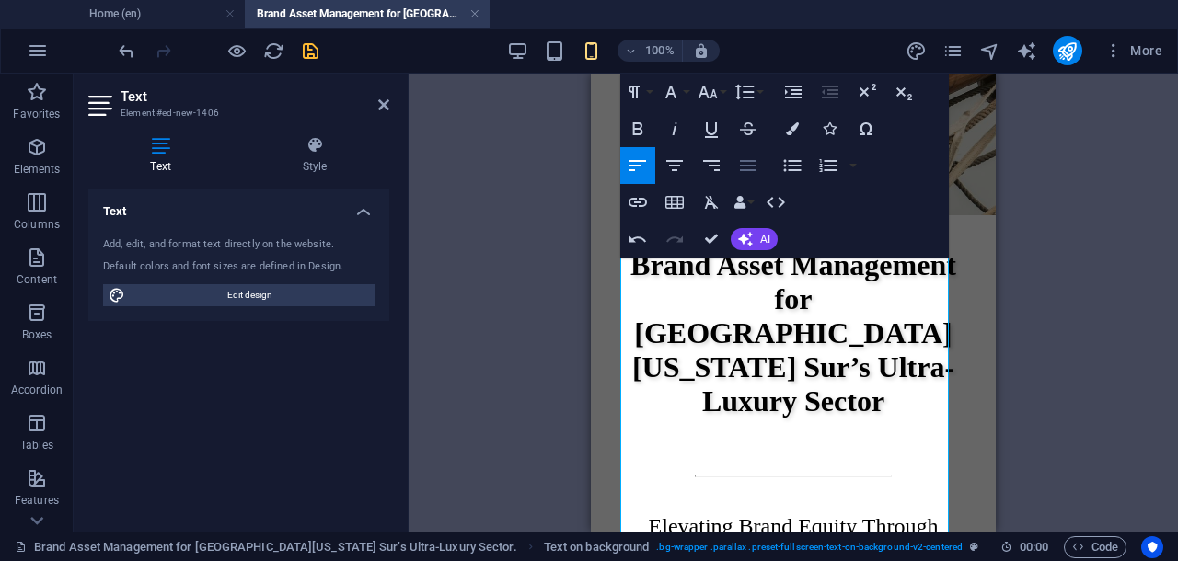
click at [749, 165] on icon "button" at bounding box center [748, 165] width 17 height 11
click at [640, 163] on icon "button" at bounding box center [638, 166] width 22 height 22
click at [742, 163] on icon "button" at bounding box center [748, 166] width 22 height 22
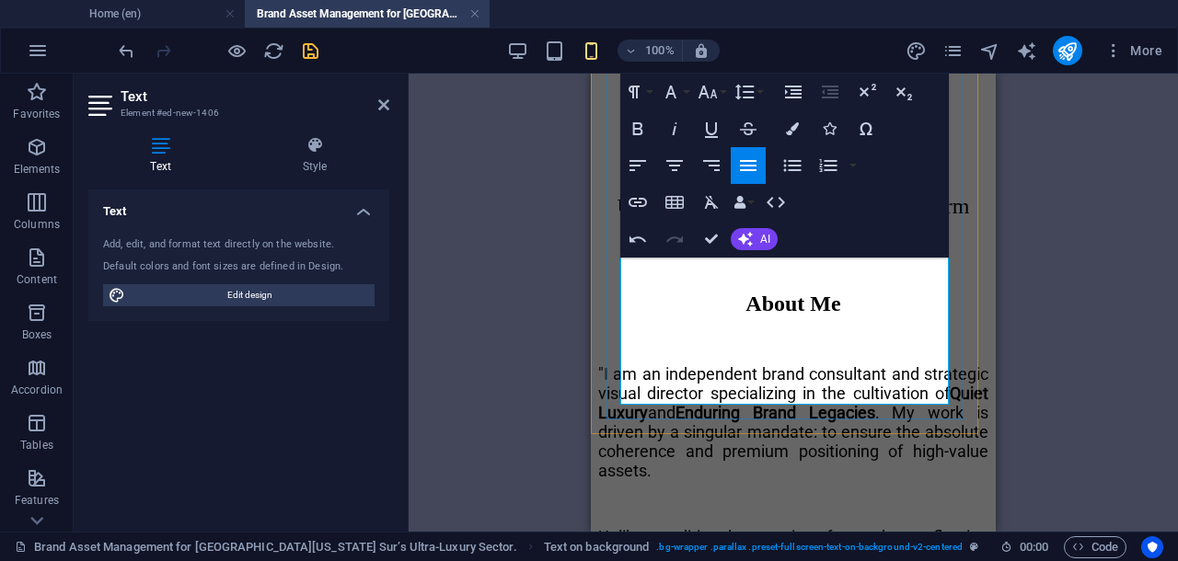
scroll to position [1381, 0]
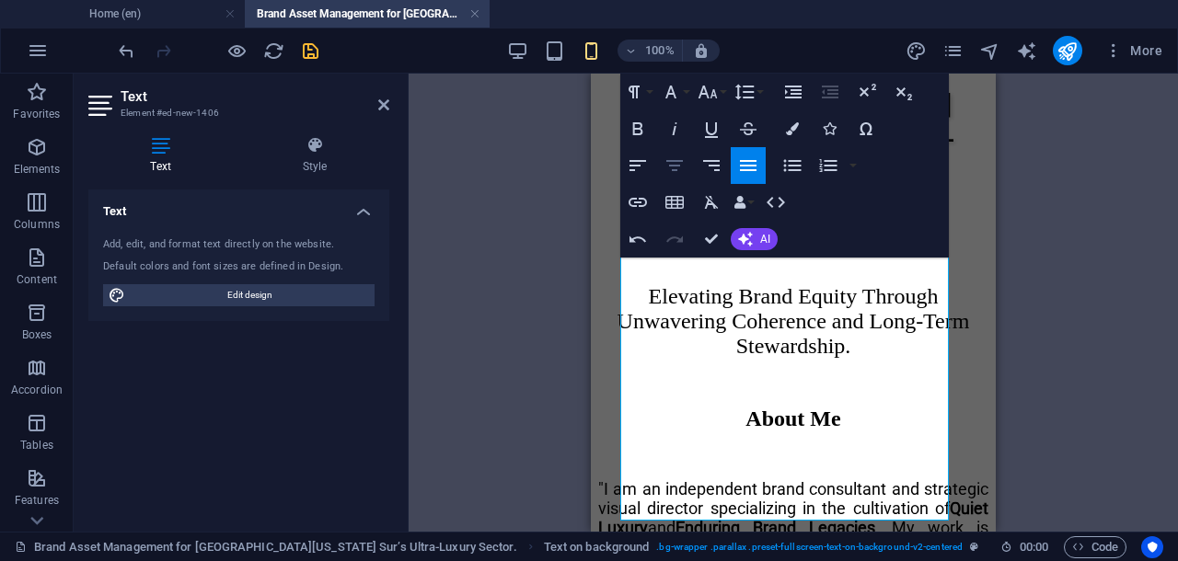
click at [675, 167] on icon "button" at bounding box center [674, 166] width 22 height 22
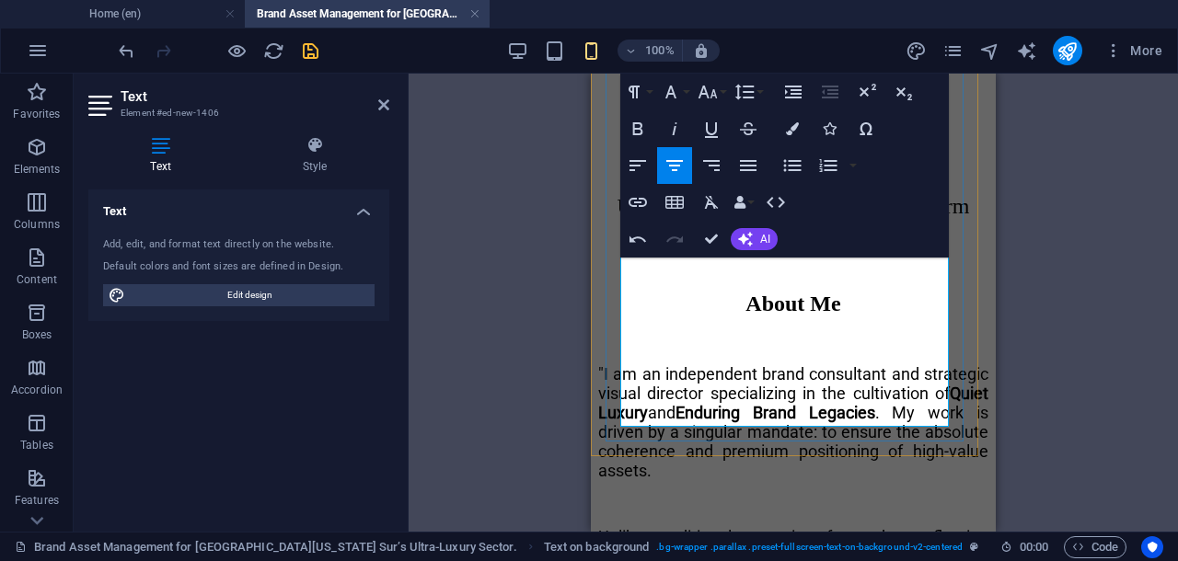
drag, startPoint x: 635, startPoint y: 305, endPoint x: 916, endPoint y: 421, distance: 304.4
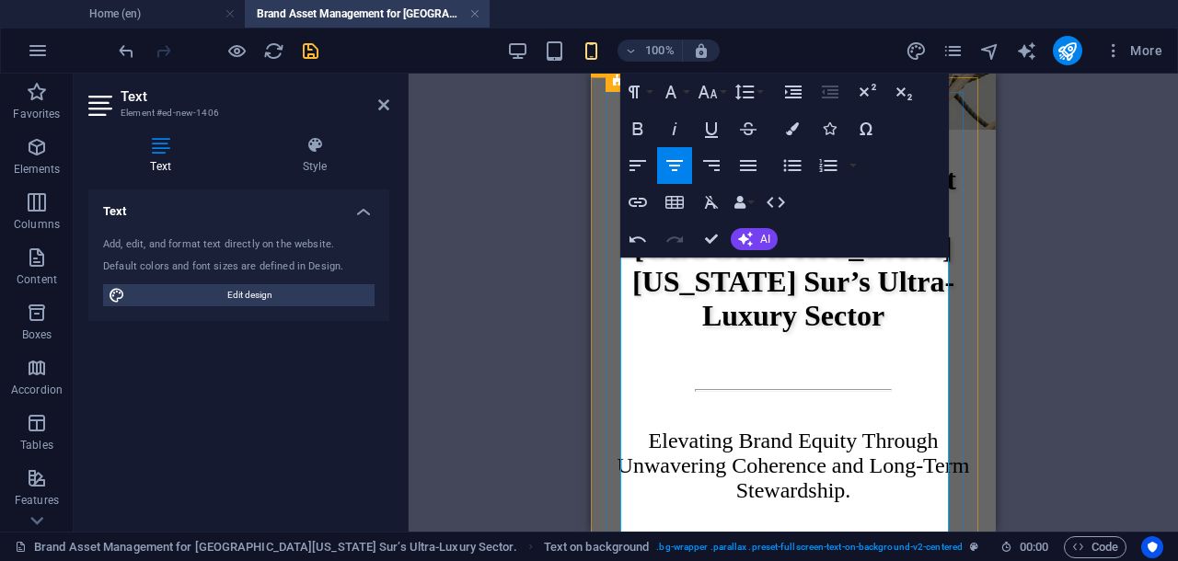
scroll to position [1121, 0]
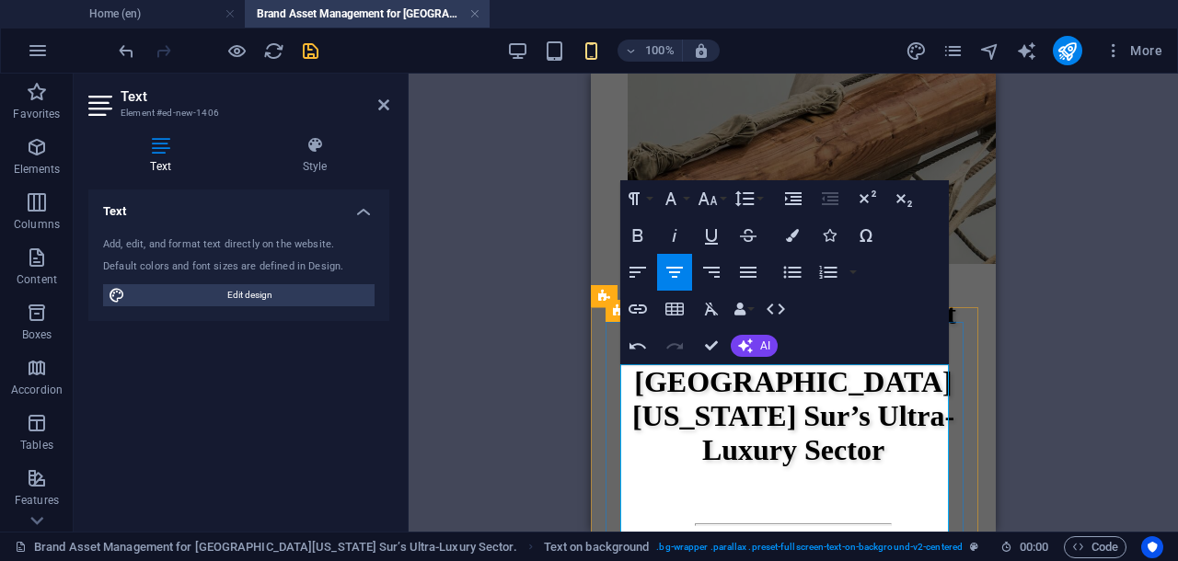
scroll to position [1293, 0]
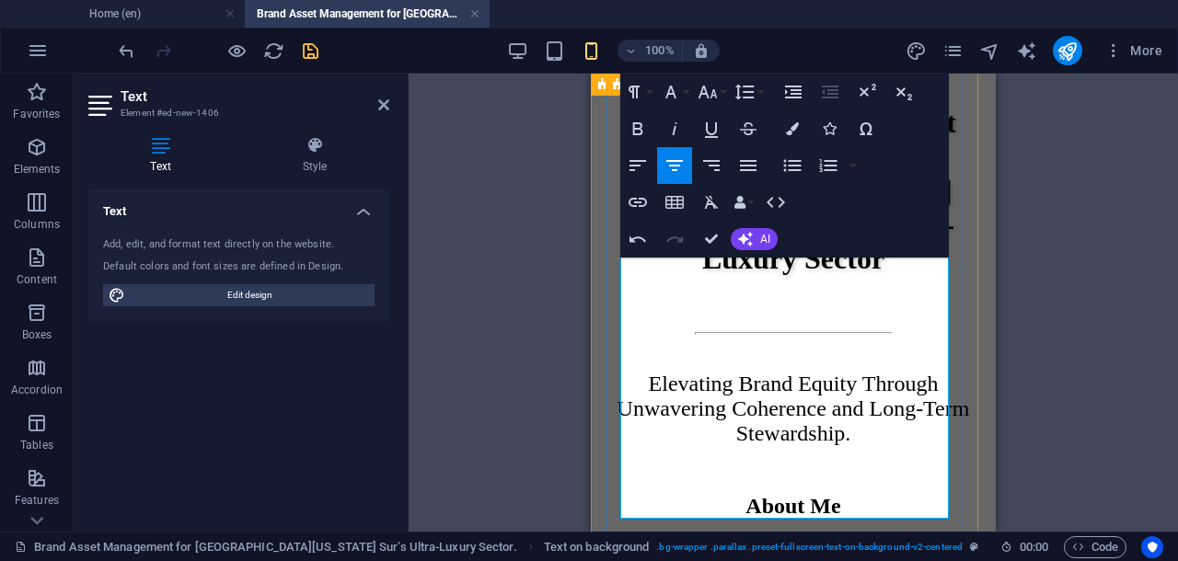
drag, startPoint x: 637, startPoint y: 380, endPoint x: 827, endPoint y: 487, distance: 218.3
click at [669, 93] on icon "button" at bounding box center [670, 92] width 11 height 13
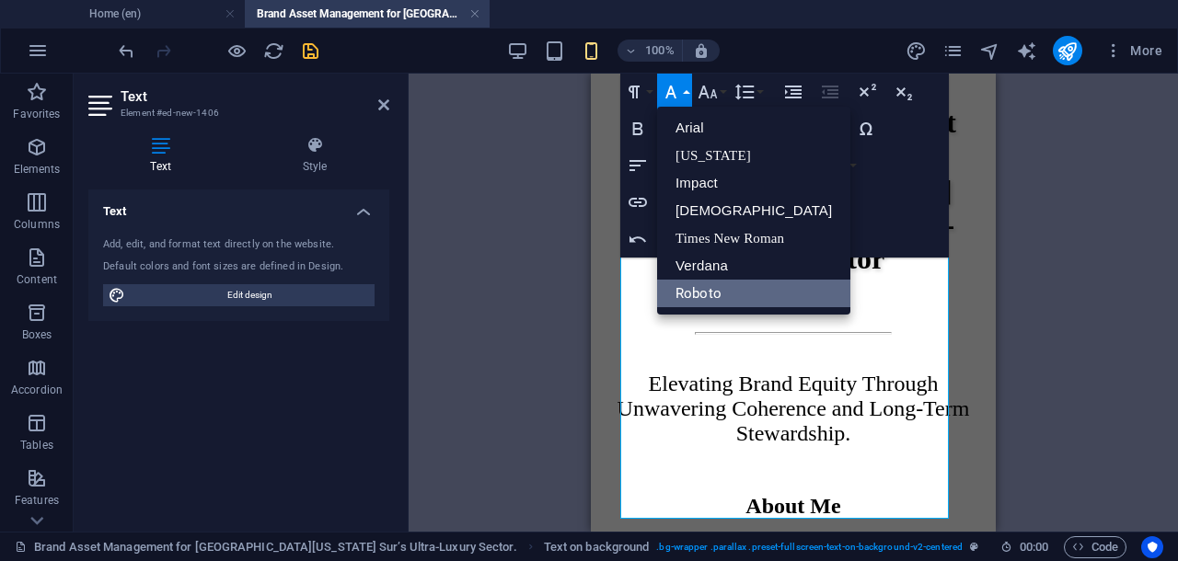
scroll to position [0, 0]
click at [706, 293] on link "Roboto" at bounding box center [753, 294] width 193 height 28
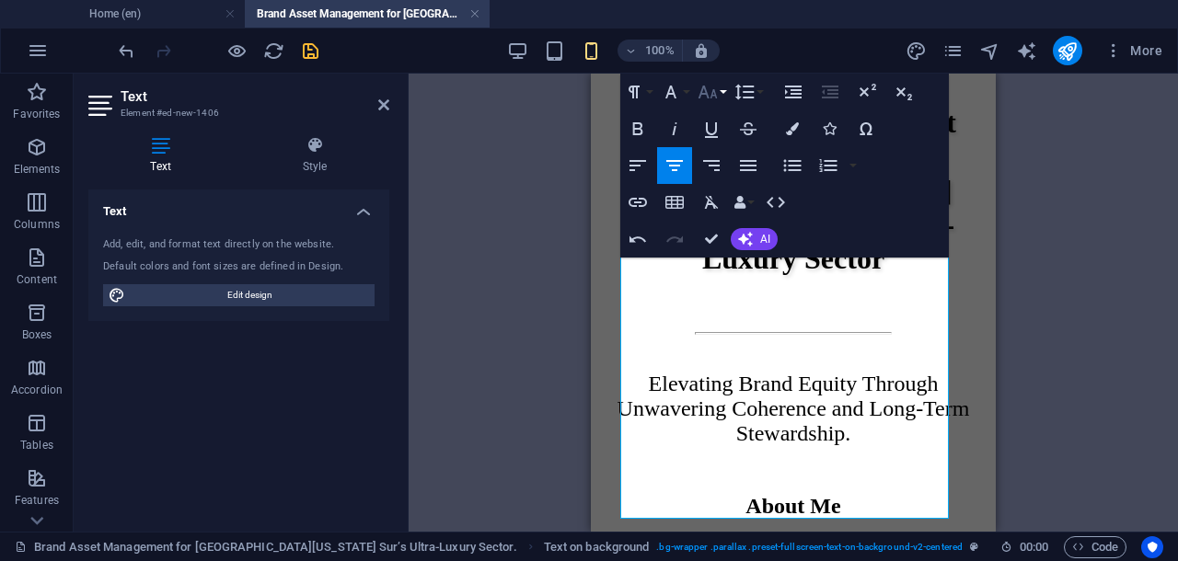
click at [697, 89] on icon "button" at bounding box center [707, 92] width 22 height 22
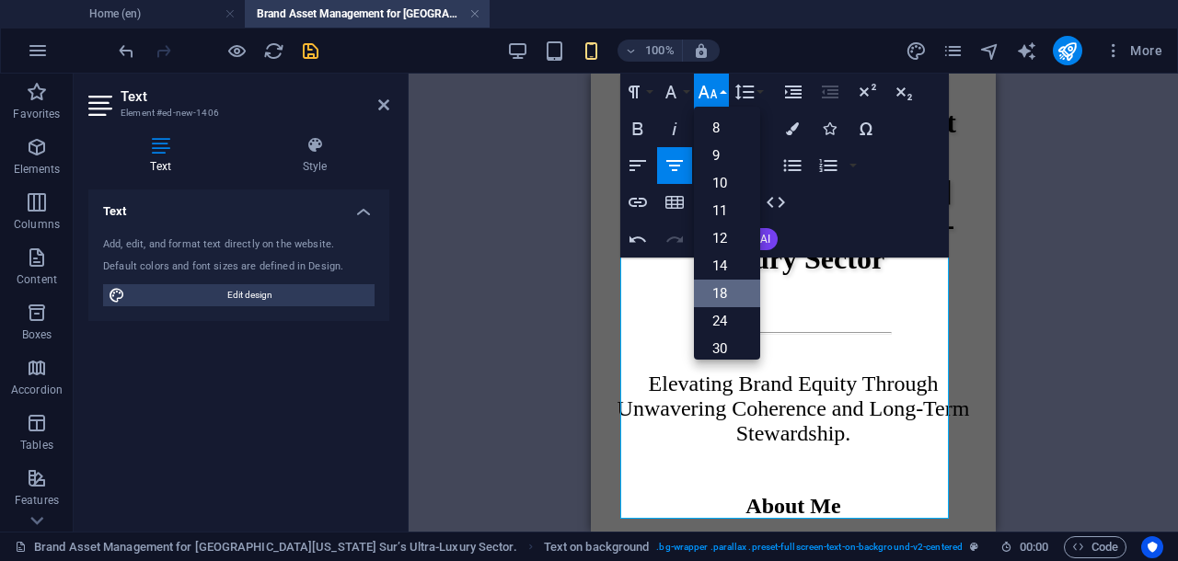
click at [720, 291] on link "18" at bounding box center [727, 294] width 66 height 28
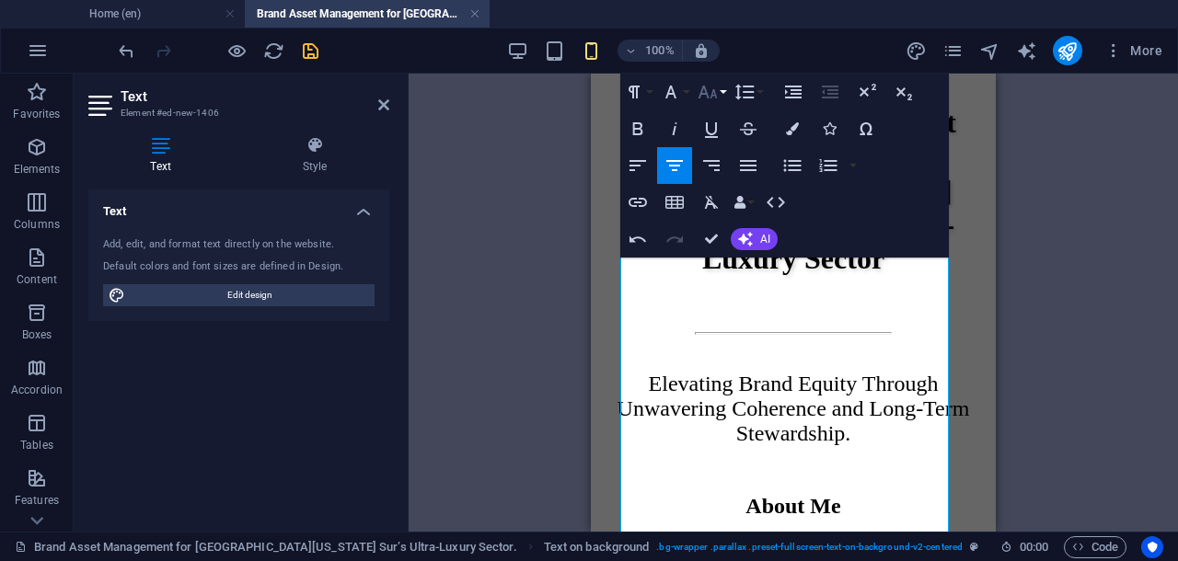
click at [705, 91] on icon "button" at bounding box center [707, 92] width 19 height 13
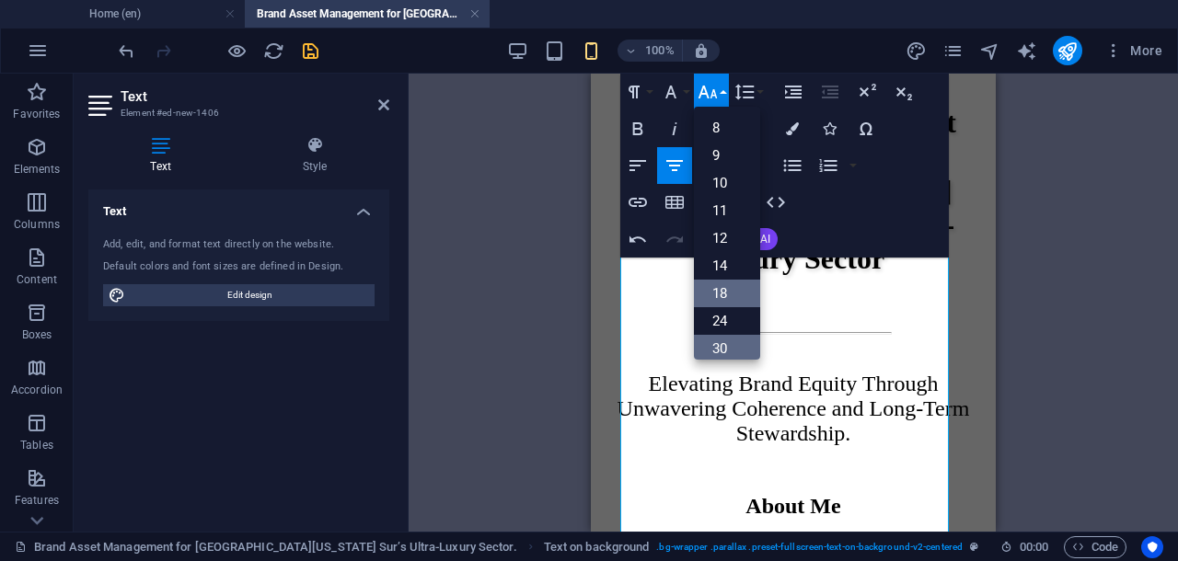
scroll to position [147, 0]
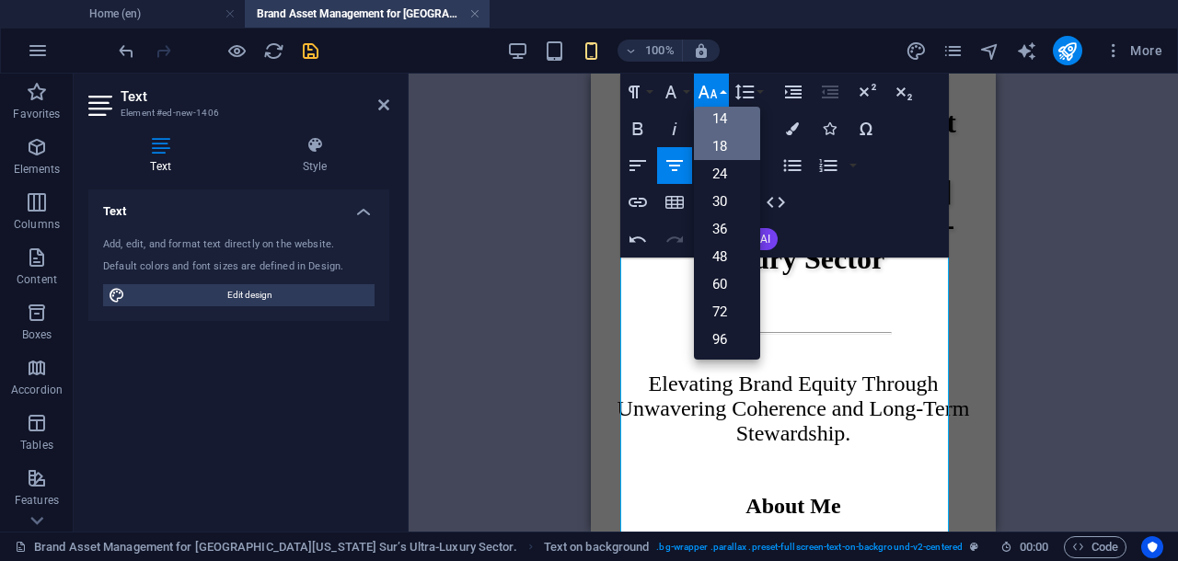
click at [723, 115] on link "14" at bounding box center [727, 119] width 66 height 28
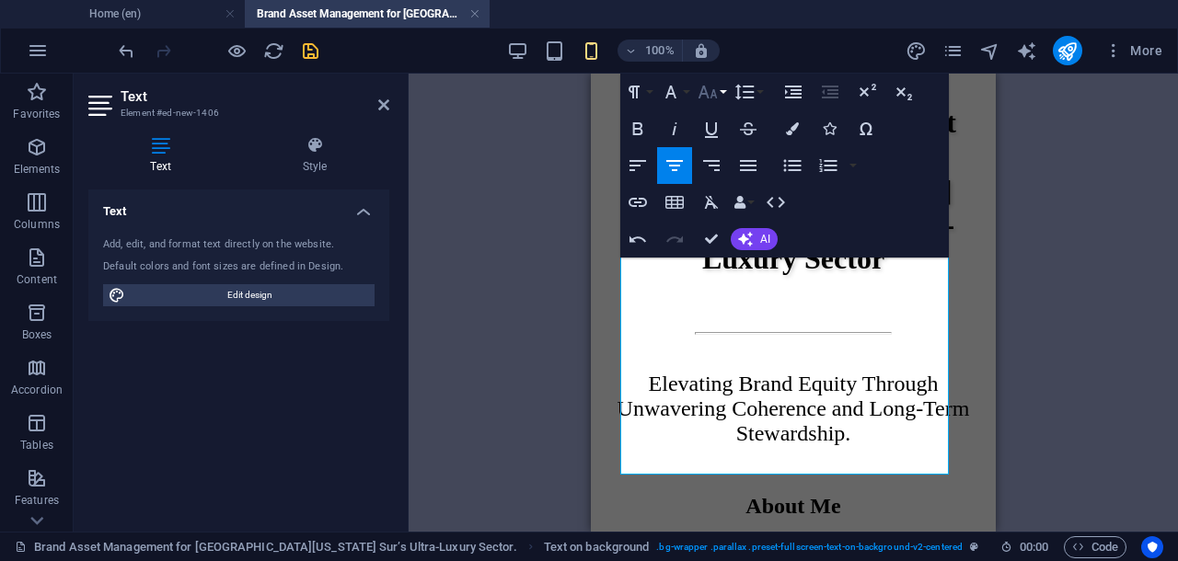
click at [703, 91] on icon "button" at bounding box center [707, 92] width 22 height 22
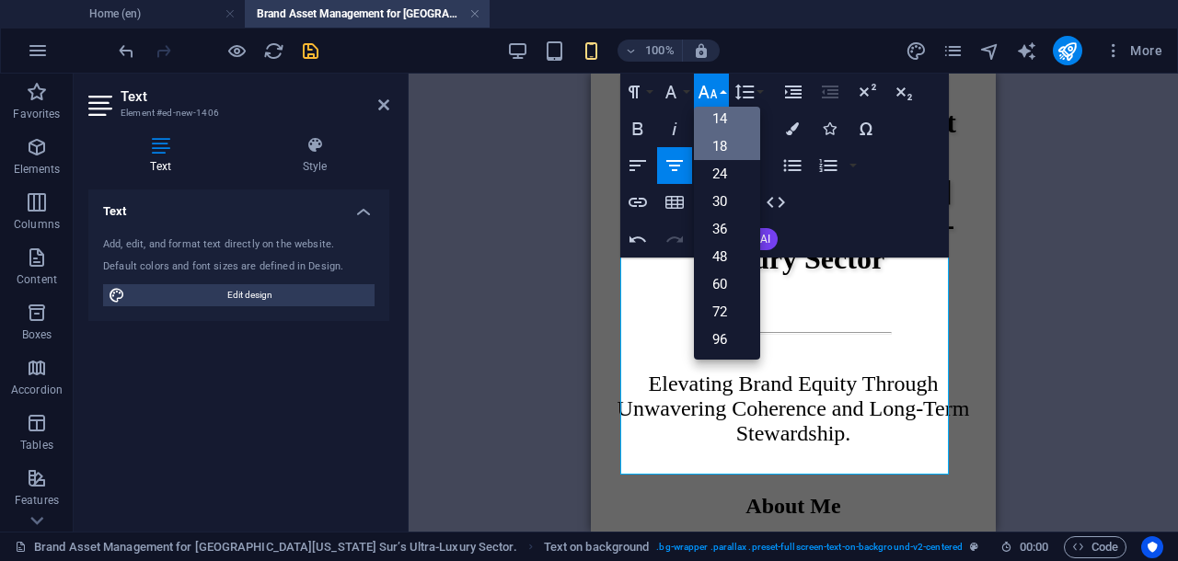
click at [712, 136] on link "18" at bounding box center [727, 146] width 66 height 28
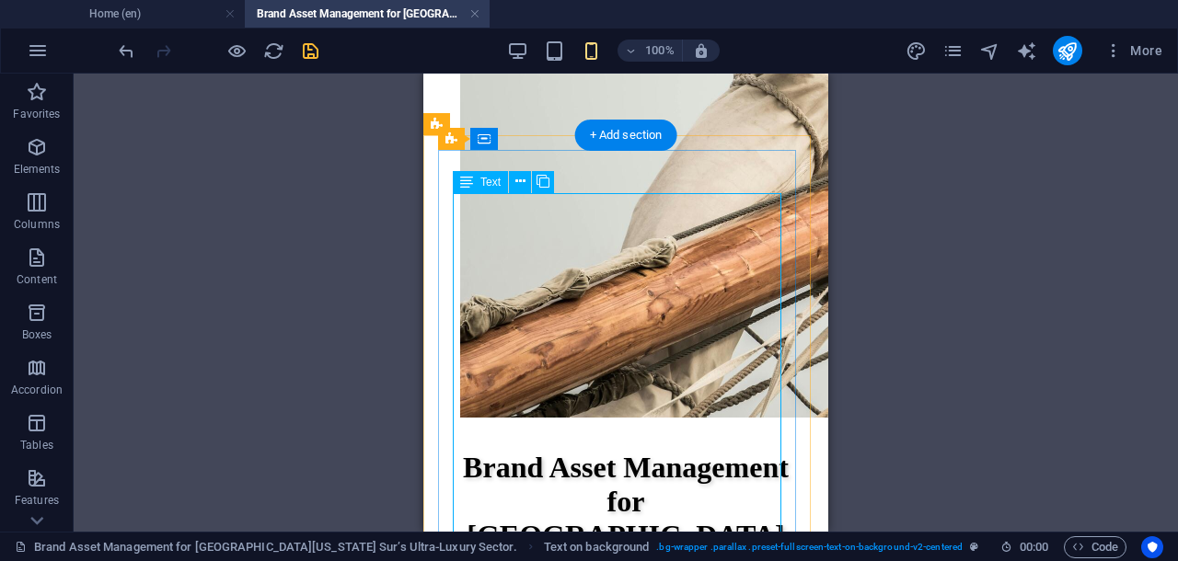
scroll to position [1178, 0]
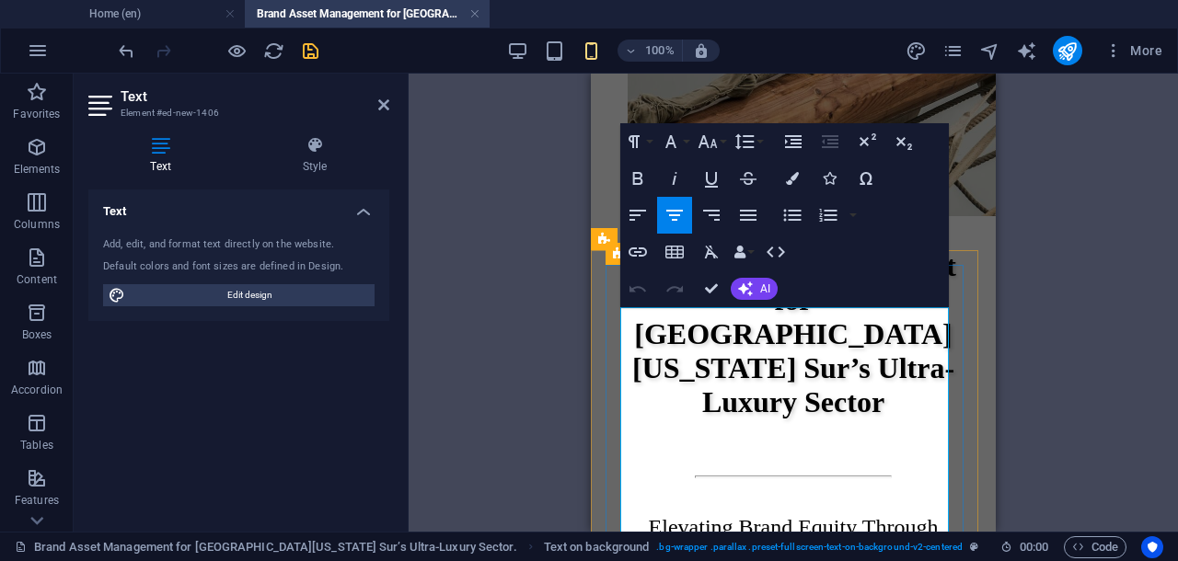
scroll to position [1592, 0]
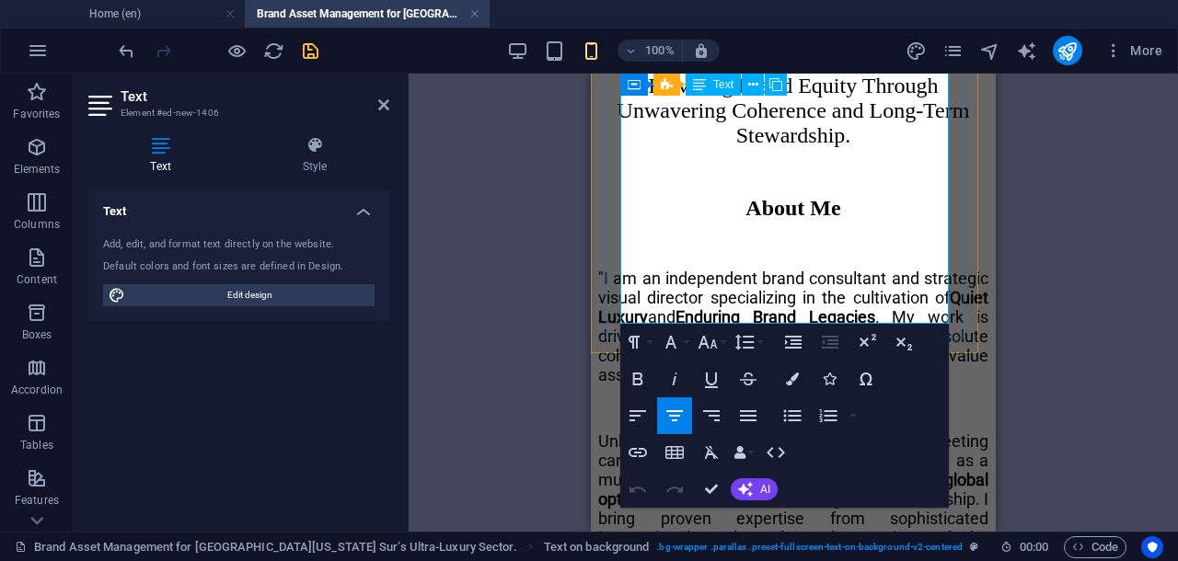
drag, startPoint x: 621, startPoint y: 318, endPoint x: 852, endPoint y: 304, distance: 231.4
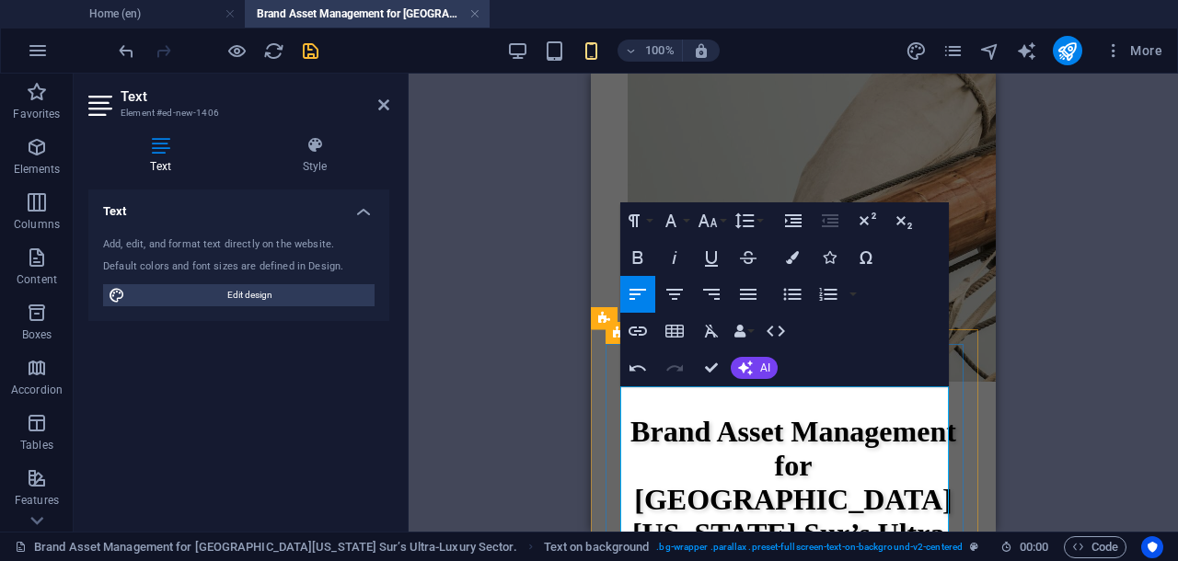
scroll to position [1099, 0]
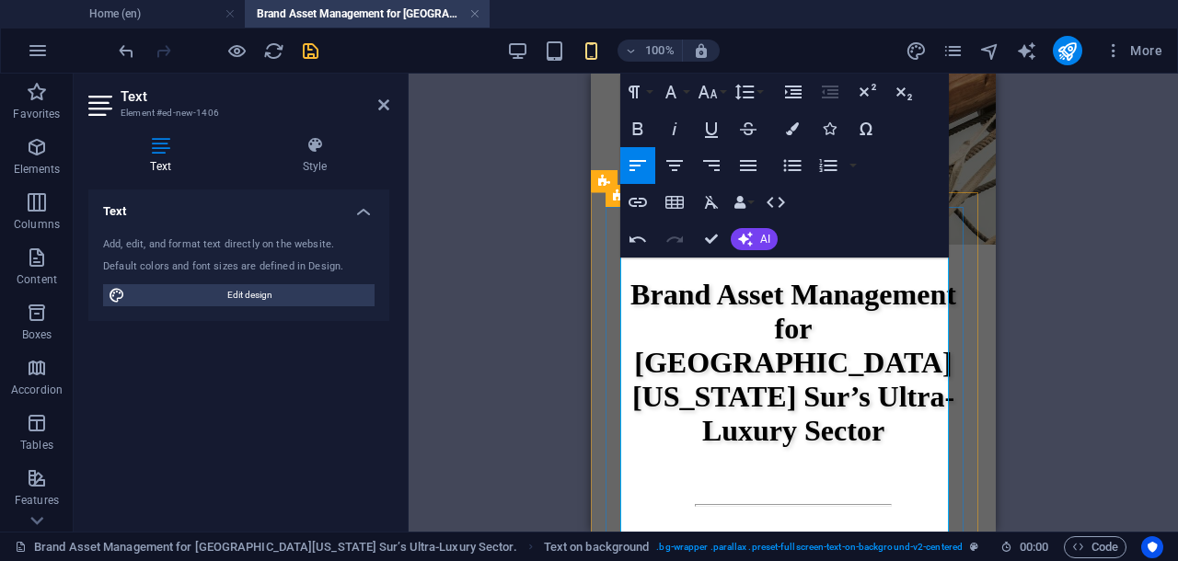
scroll to position [1006, 0]
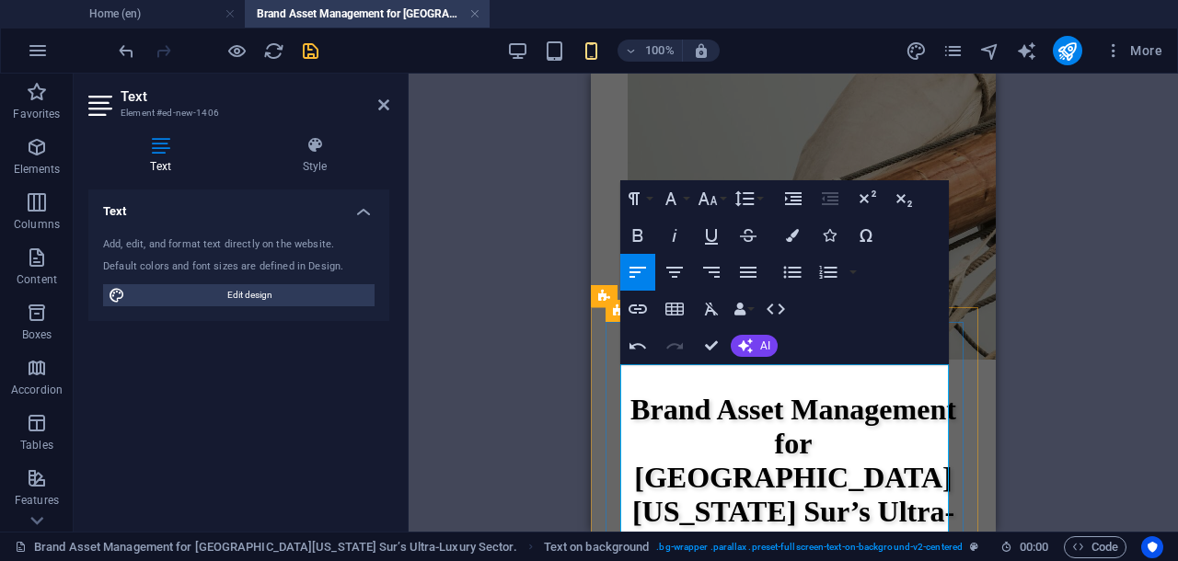
drag, startPoint x: 633, startPoint y: 375, endPoint x: 664, endPoint y: 367, distance: 32.4
click at [677, 267] on icon "button" at bounding box center [674, 272] width 17 height 11
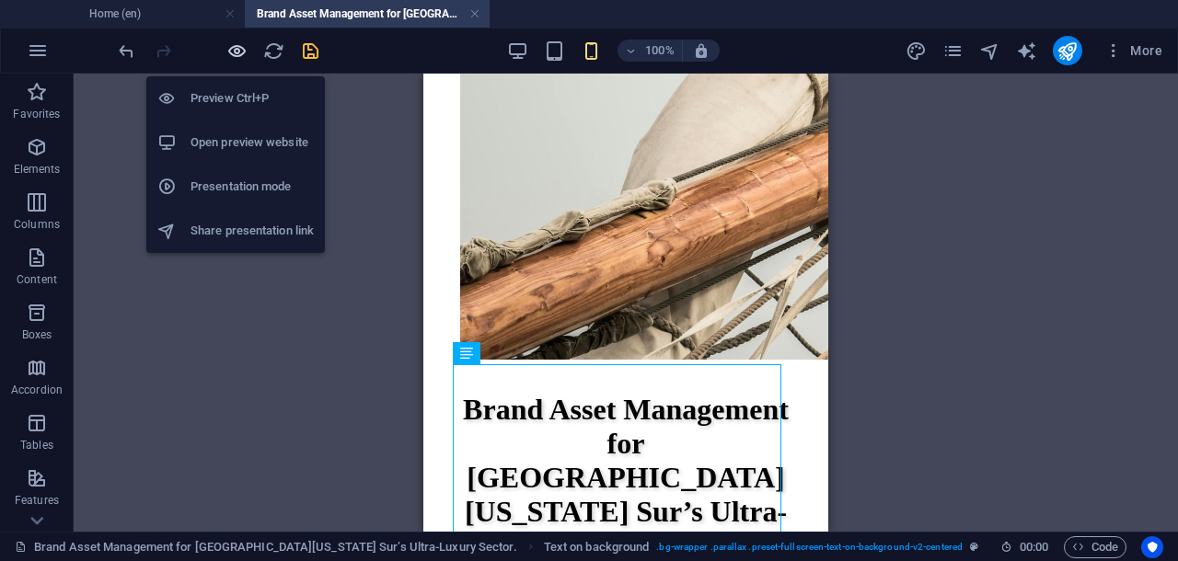
click at [228, 52] on icon "button" at bounding box center [236, 50] width 21 height 21
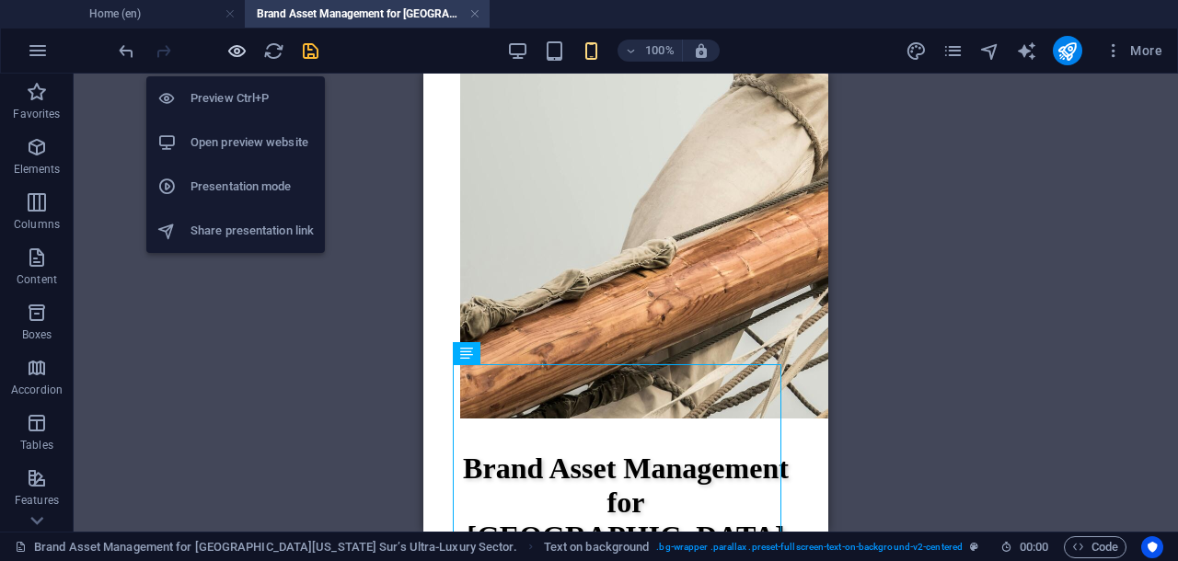
click at [228, 52] on icon "button" at bounding box center [236, 50] width 21 height 21
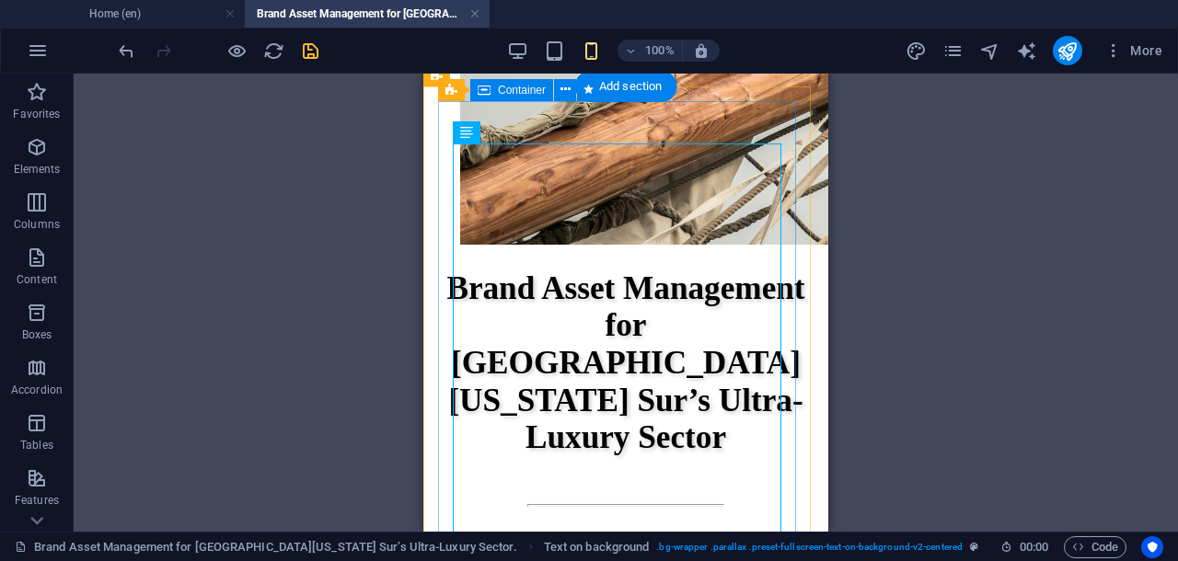
scroll to position [1236, 0]
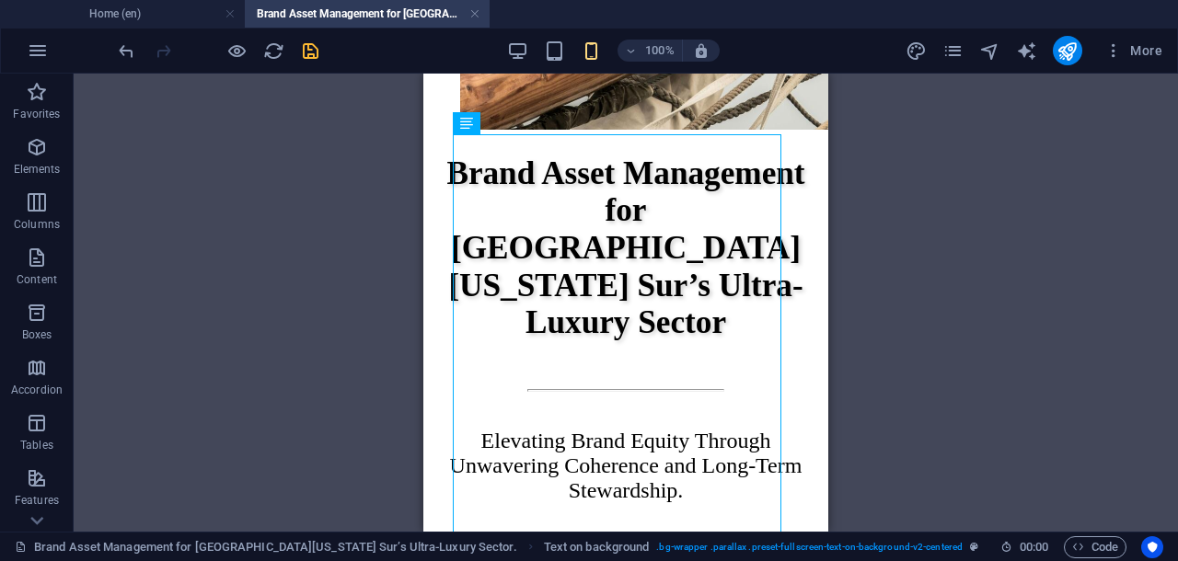
click at [876, 273] on div "Drag here to replace the existing content. Press “Ctrl” if you want to create a…" at bounding box center [626, 303] width 1104 height 458
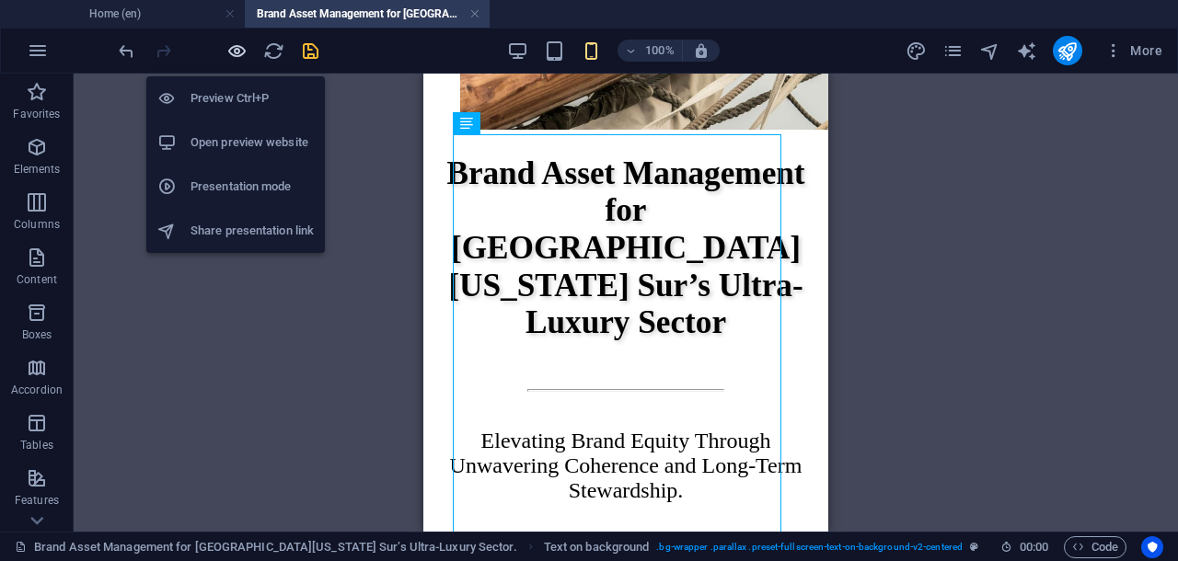
click at [239, 43] on icon "button" at bounding box center [236, 50] width 21 height 21
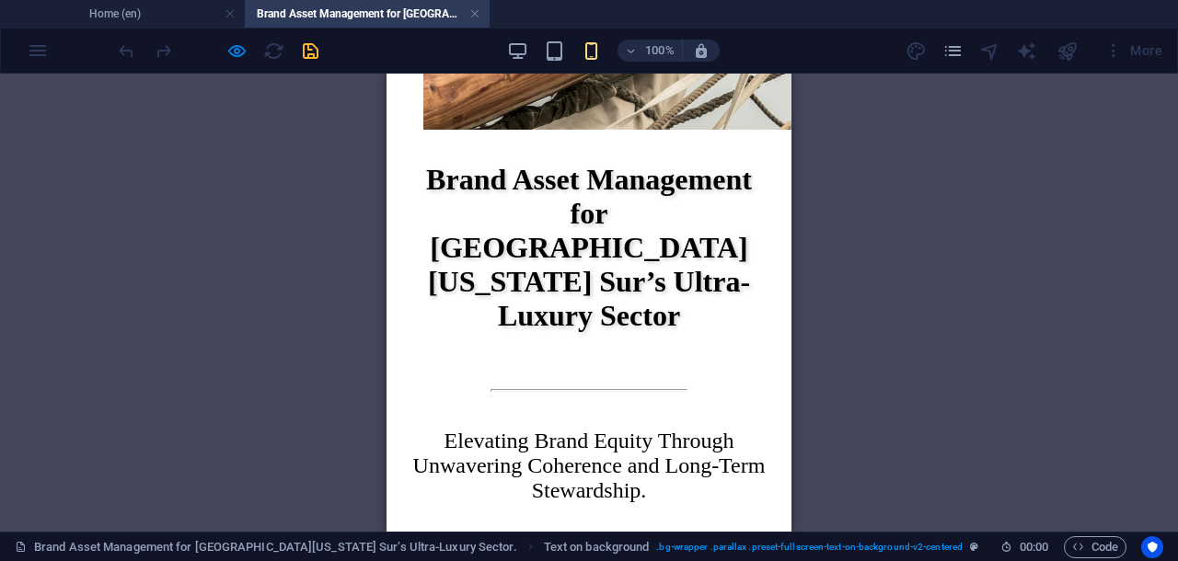
scroll to position [1351, 0]
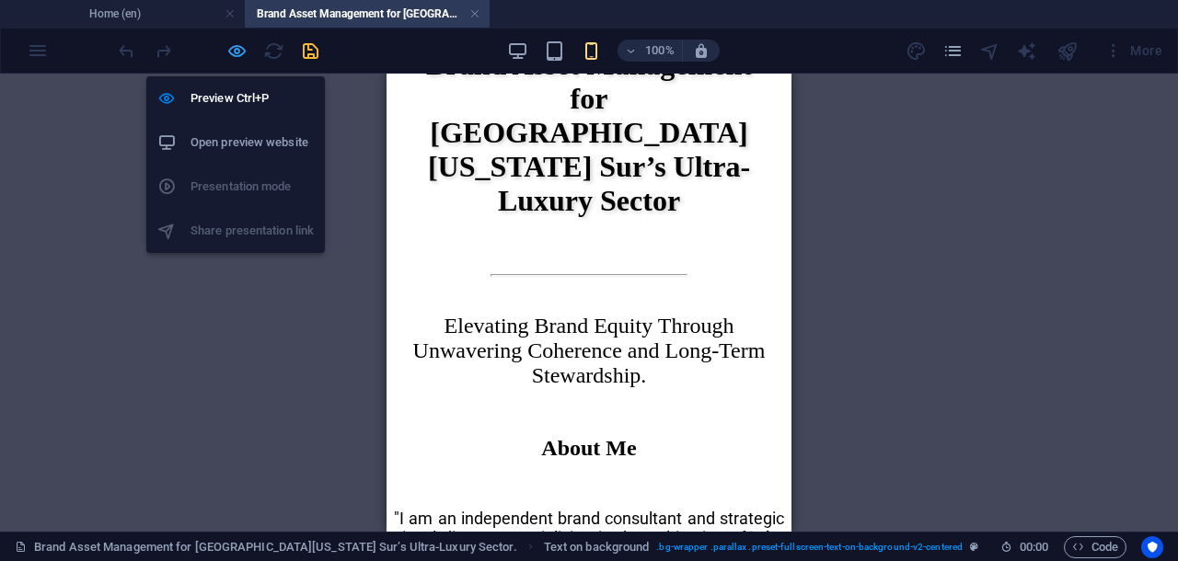
click at [235, 50] on icon "button" at bounding box center [236, 50] width 21 height 21
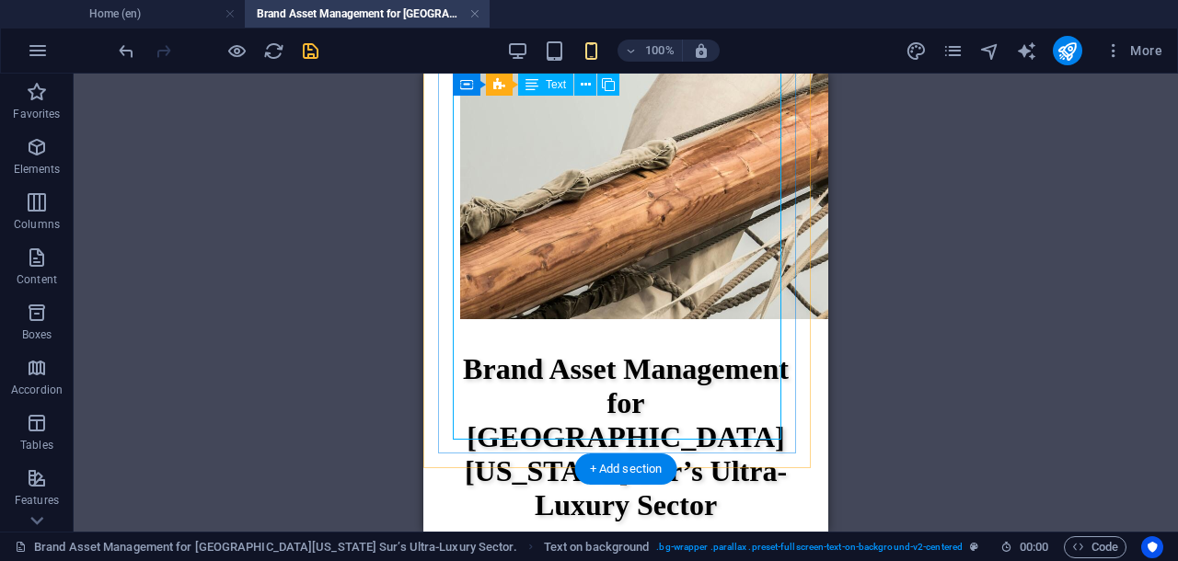
click at [466, 213] on div "Drag here to replace the existing content. Press “Ctrl” if you want to create a…" at bounding box center [626, 303] width 1104 height 458
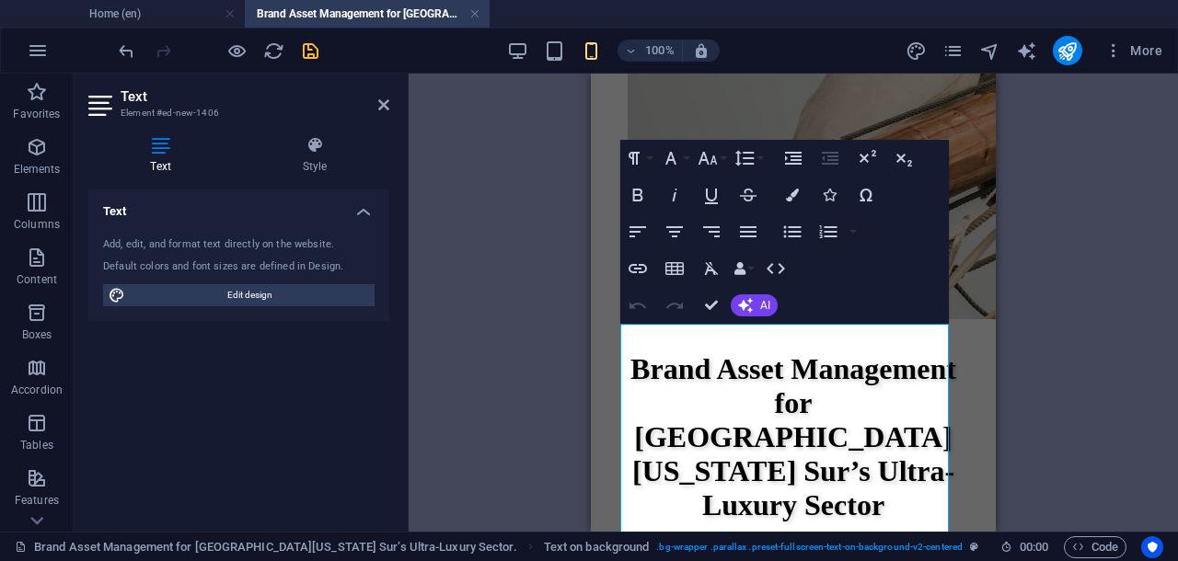
click at [488, 282] on div "Drag here to replace the existing content. Press “Ctrl” if you want to create a…" at bounding box center [792, 303] width 769 height 458
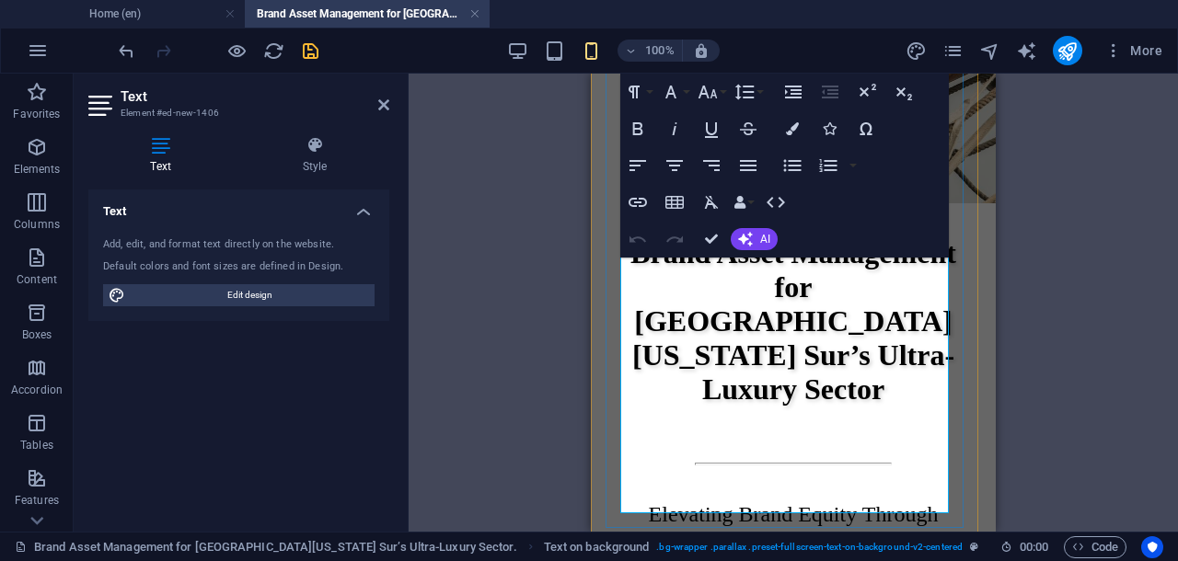
scroll to position [1277, 0]
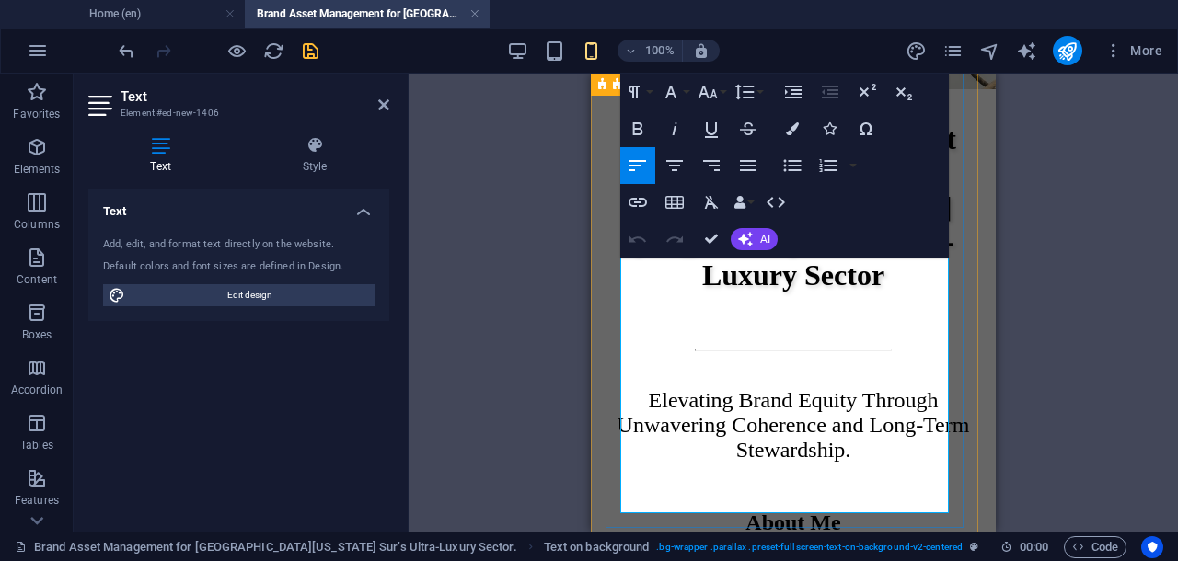
drag, startPoint x: 622, startPoint y: 277, endPoint x: 693, endPoint y: 388, distance: 131.9
click at [674, 161] on icon "button" at bounding box center [674, 165] width 17 height 11
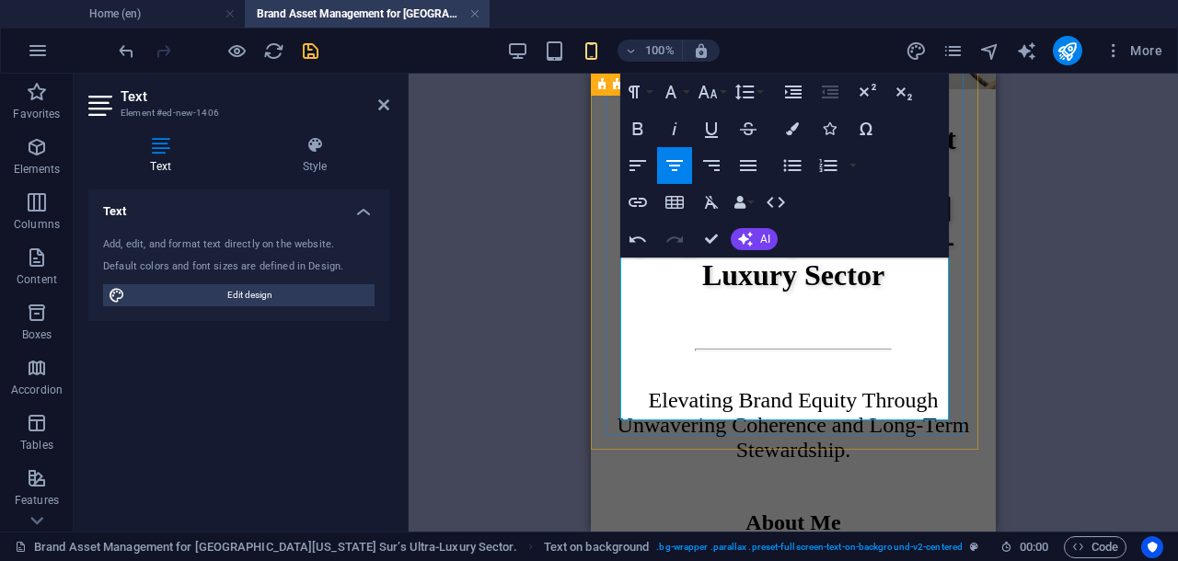
scroll to position [1393, 0]
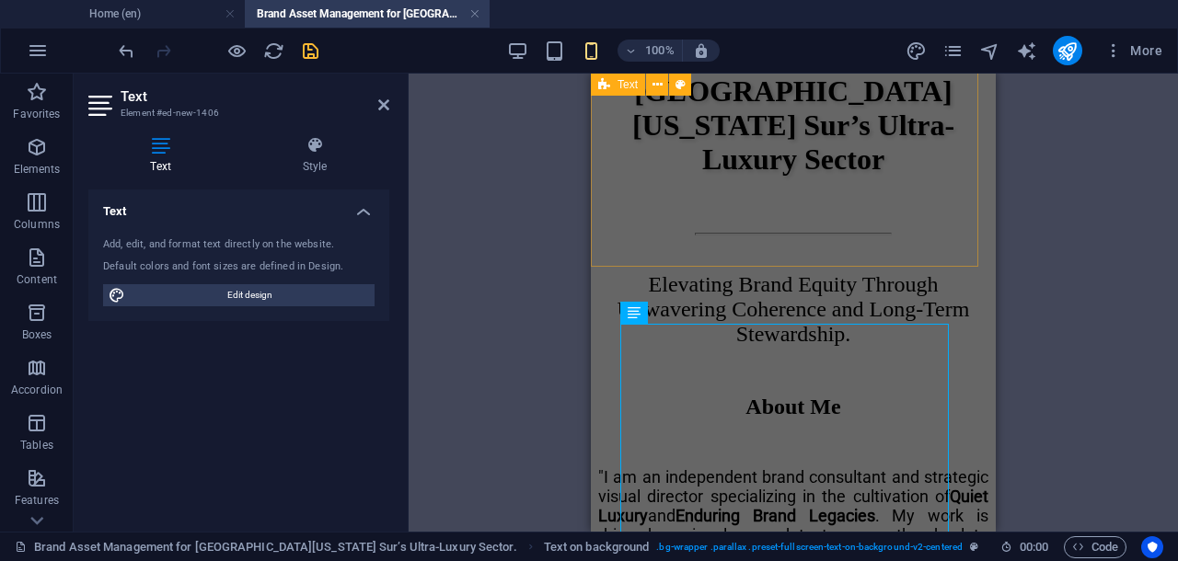
scroll to position [1047, 0]
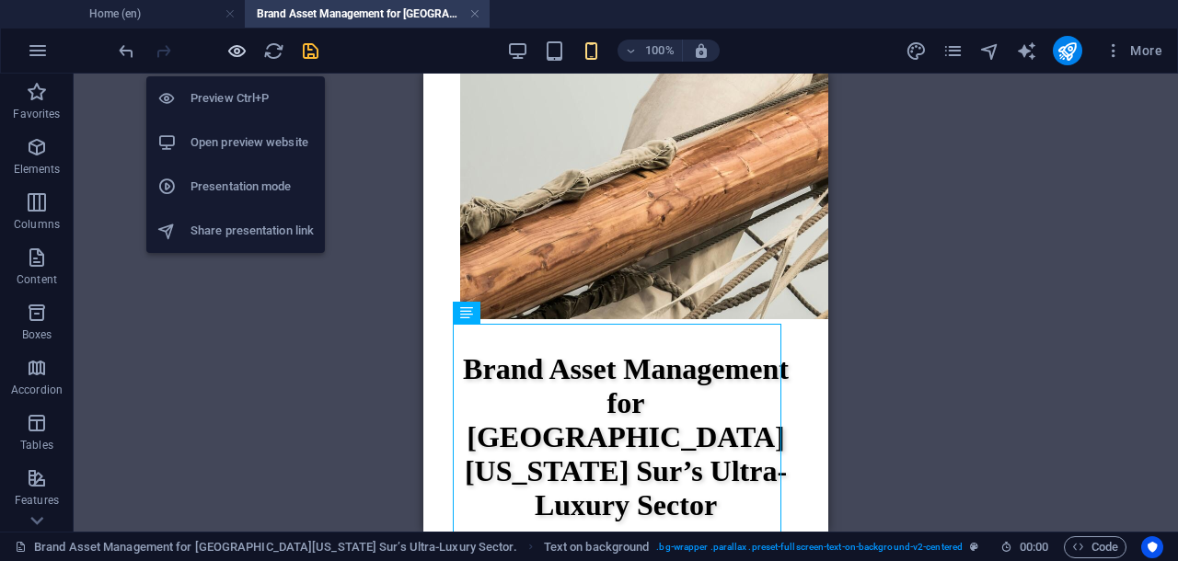
click at [229, 50] on icon "button" at bounding box center [236, 50] width 21 height 21
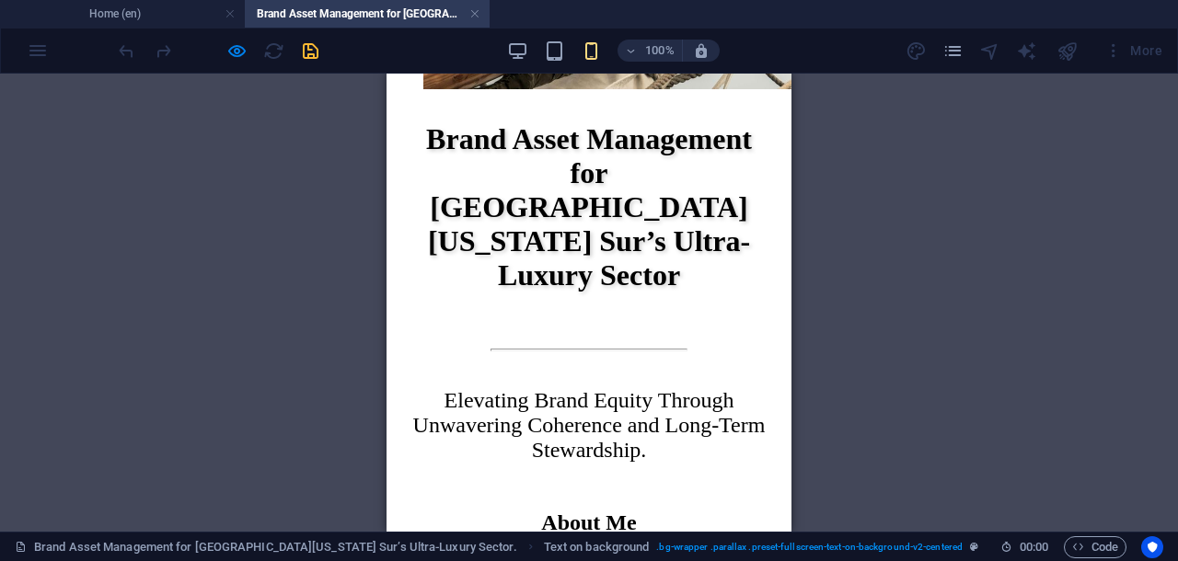
scroll to position [1392, 0]
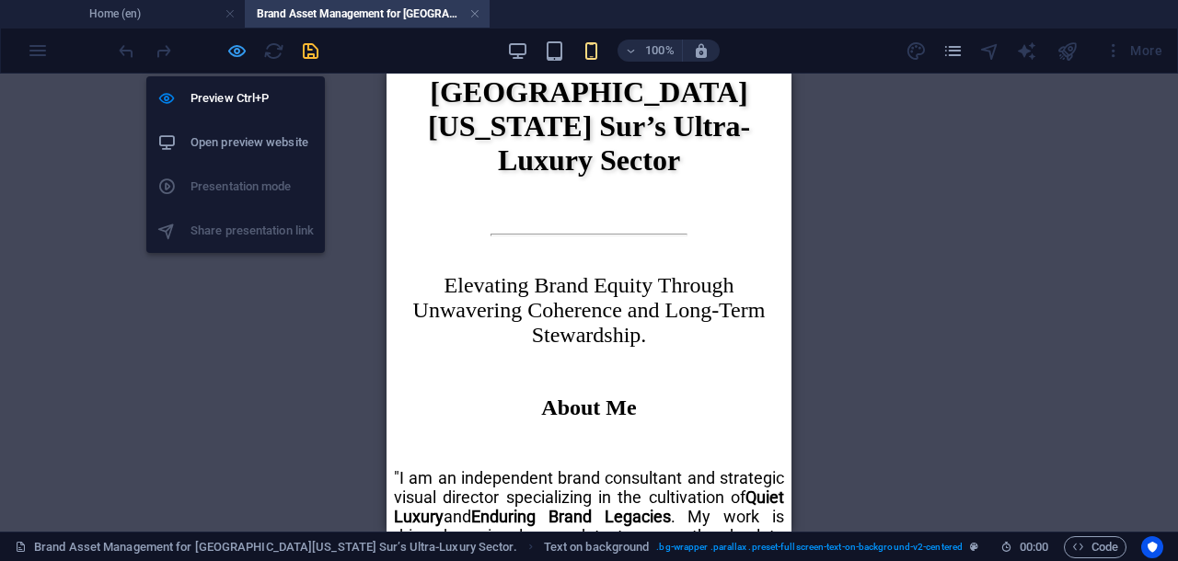
click at [238, 48] on icon "button" at bounding box center [236, 50] width 21 height 21
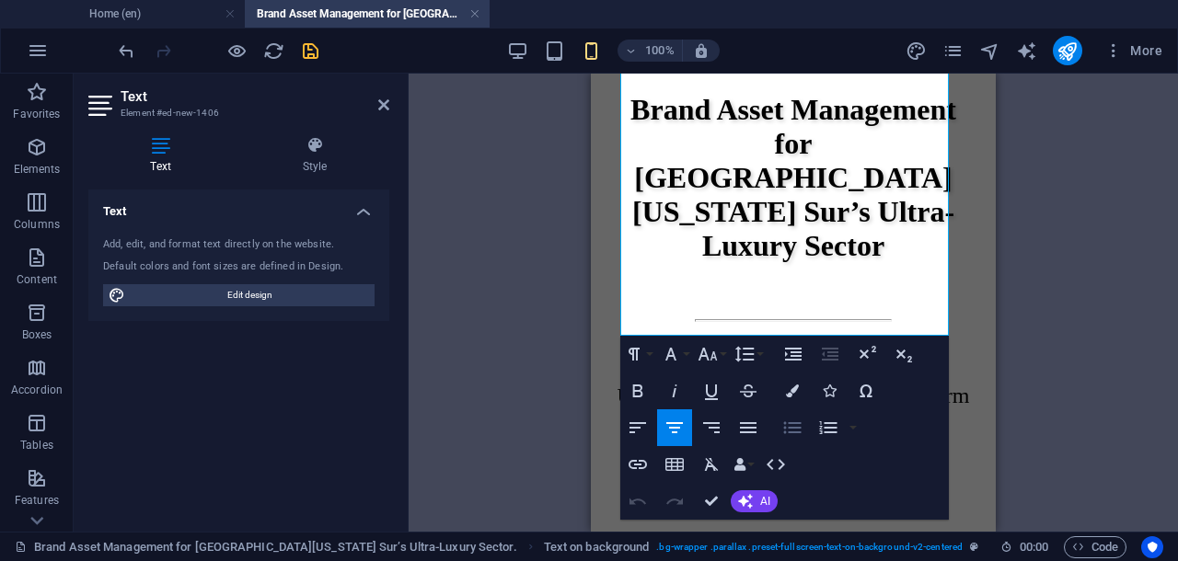
scroll to position [1489, 0]
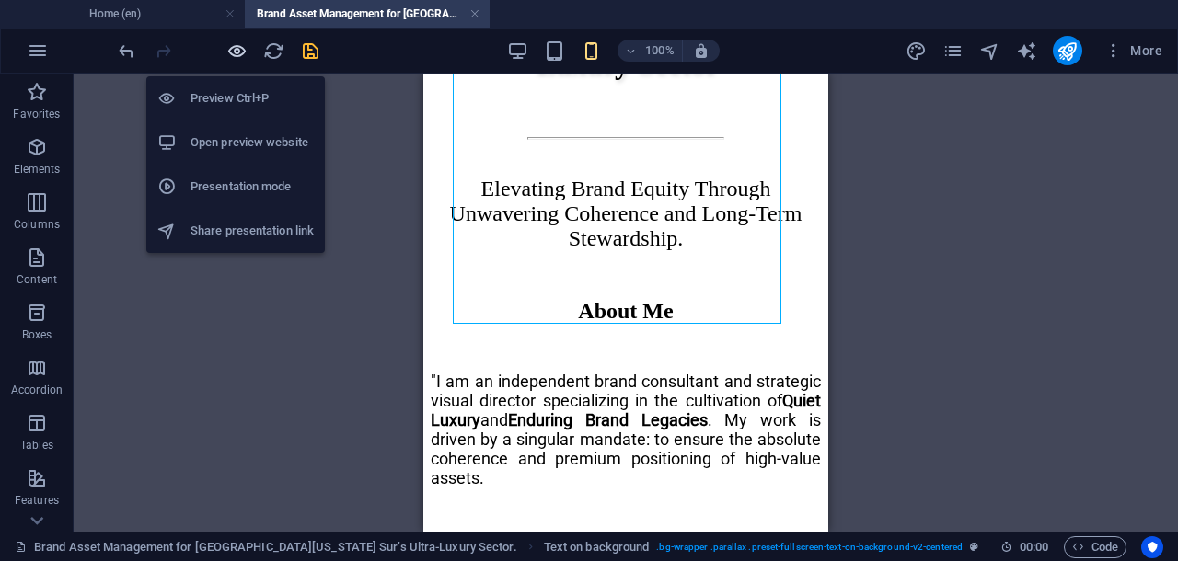
click at [232, 45] on icon "button" at bounding box center [236, 50] width 21 height 21
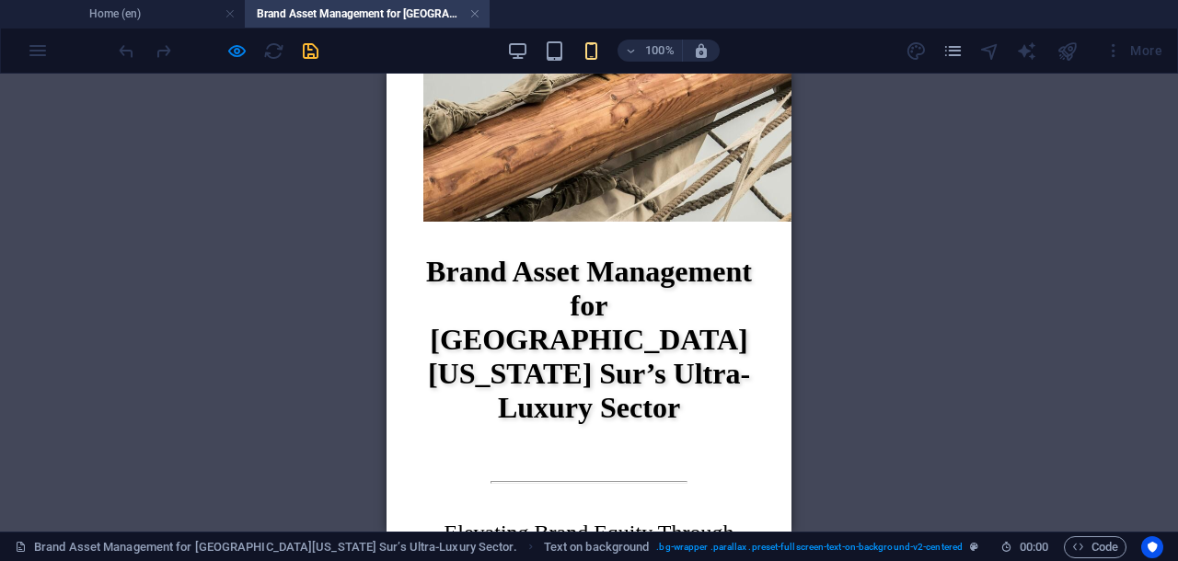
scroll to position [1086, 0]
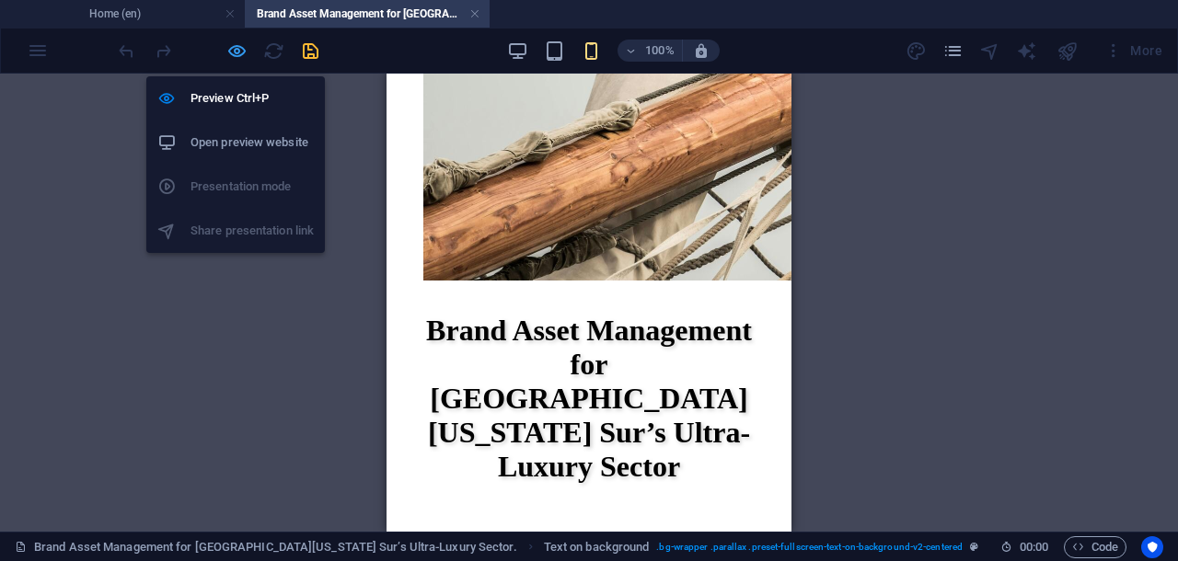
click at [237, 45] on icon "button" at bounding box center [236, 50] width 21 height 21
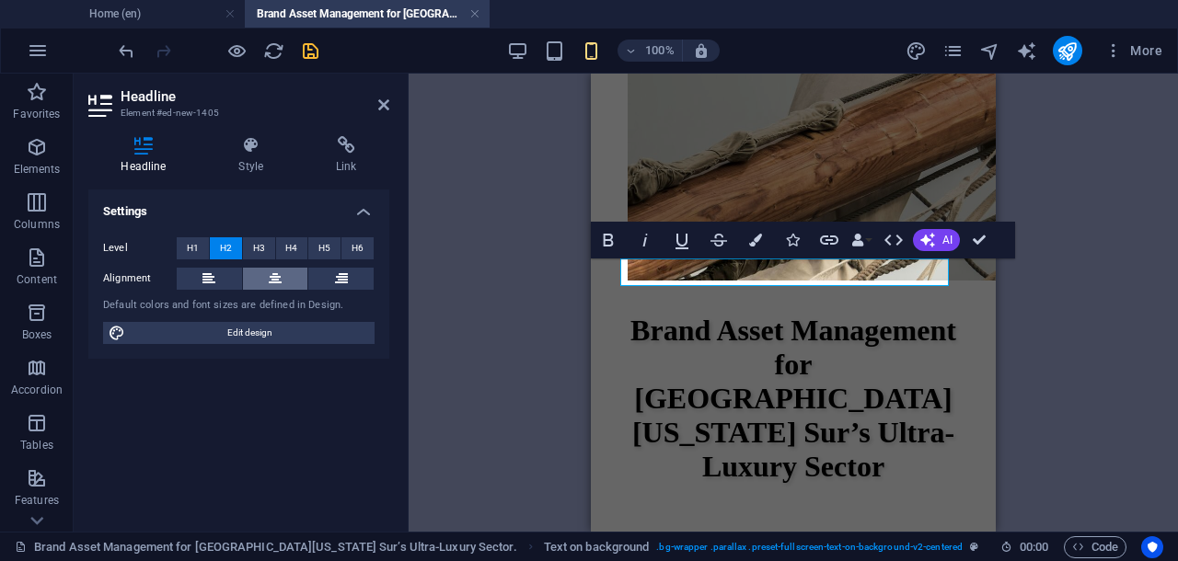
click at [265, 273] on button at bounding box center [275, 279] width 65 height 22
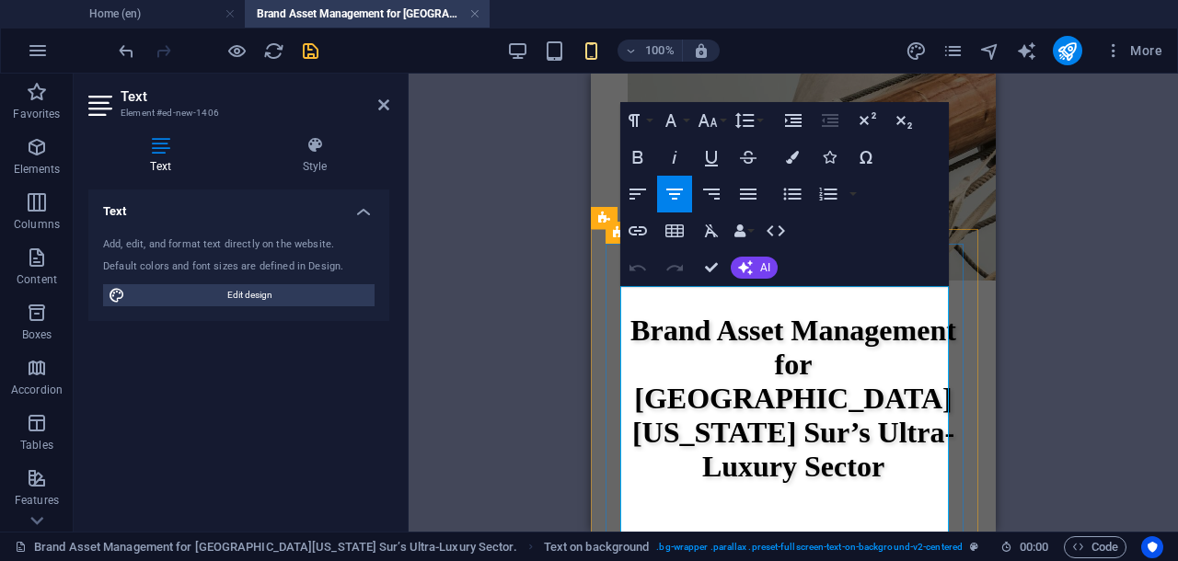
scroll to position [1108, 0]
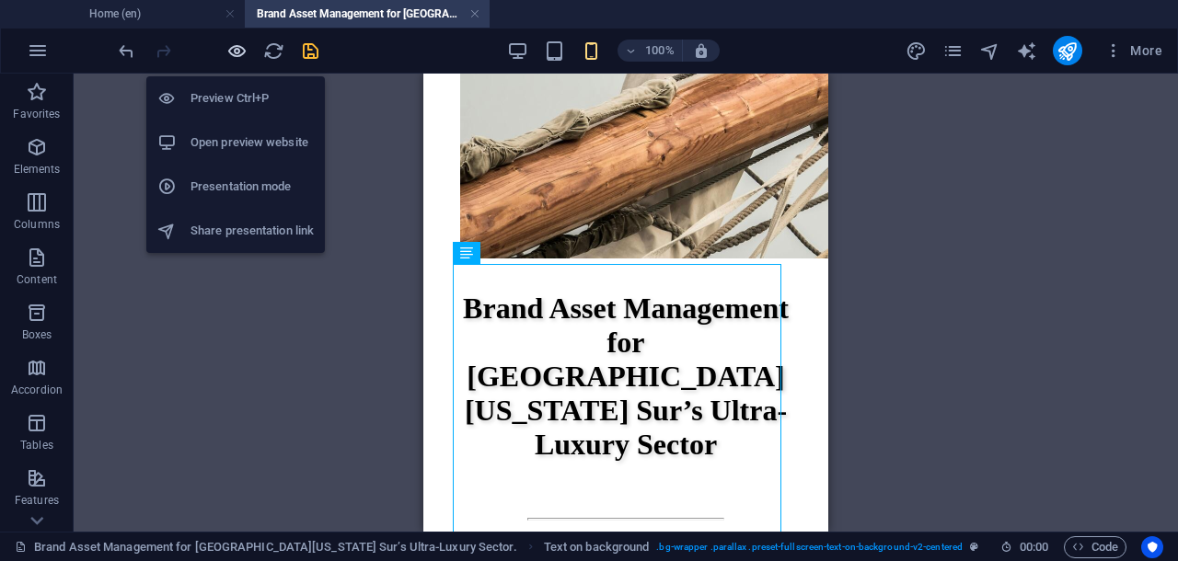
click at [237, 45] on icon "button" at bounding box center [236, 50] width 21 height 21
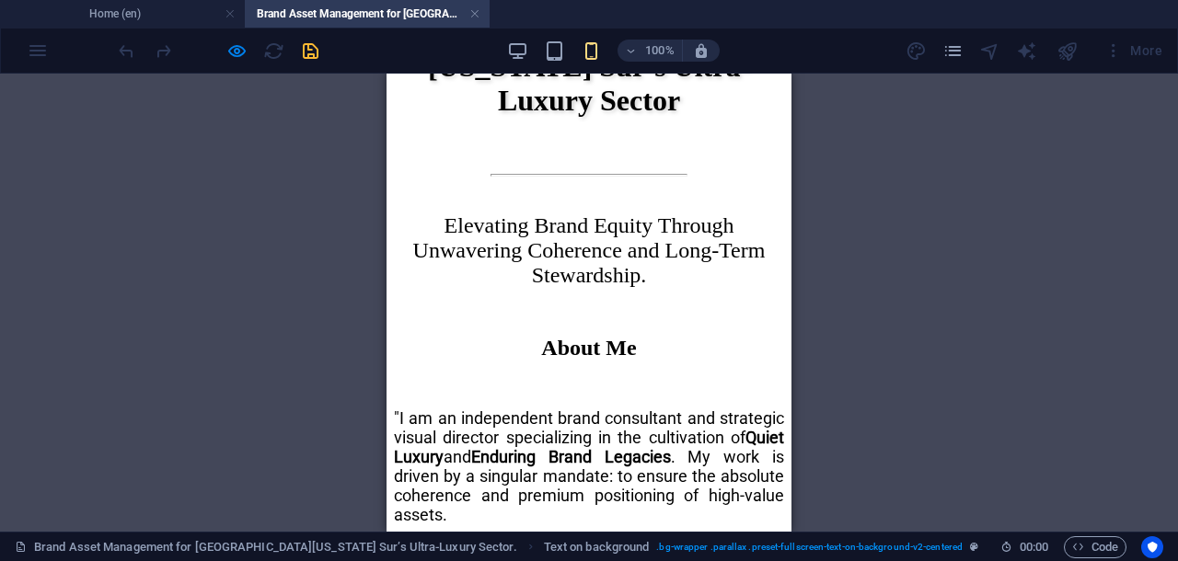
scroll to position [1511, 0]
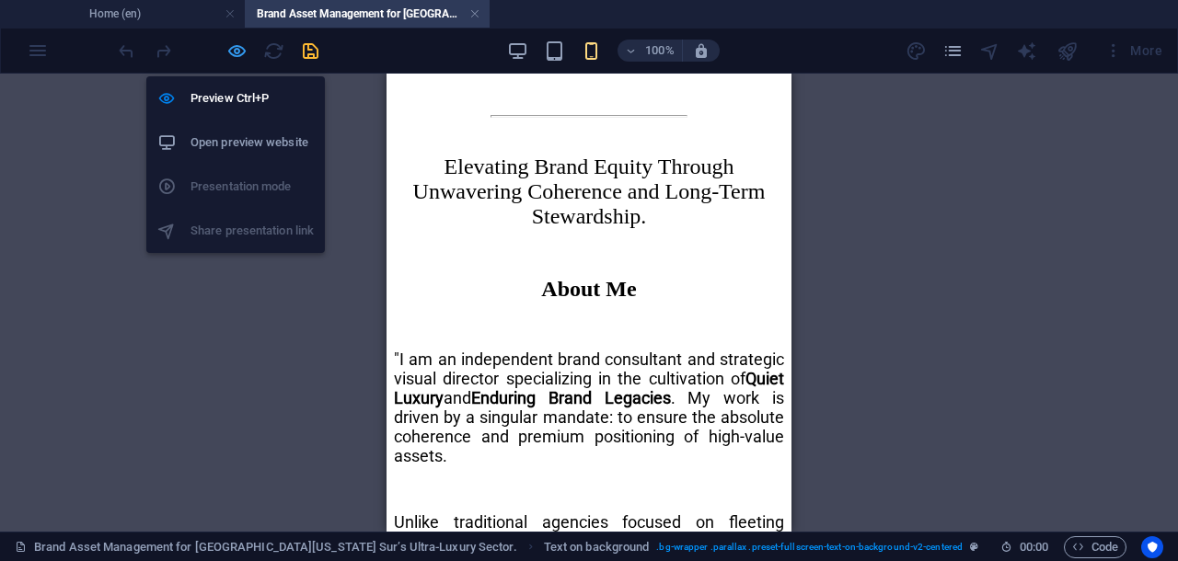
click at [232, 43] on icon "button" at bounding box center [236, 50] width 21 height 21
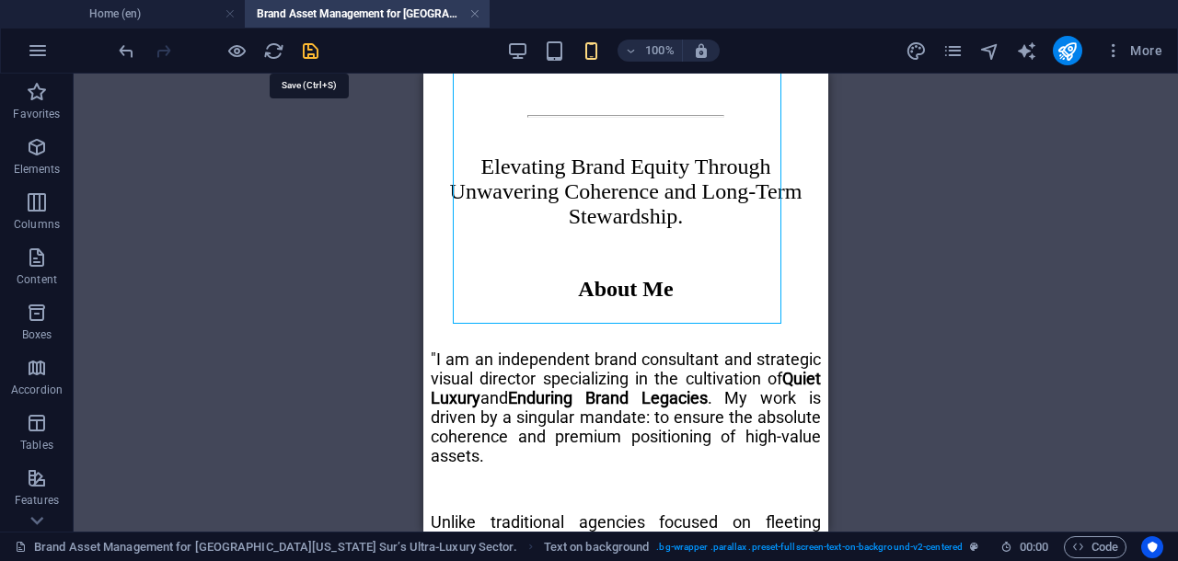
click at [304, 47] on icon "save" at bounding box center [310, 50] width 21 height 21
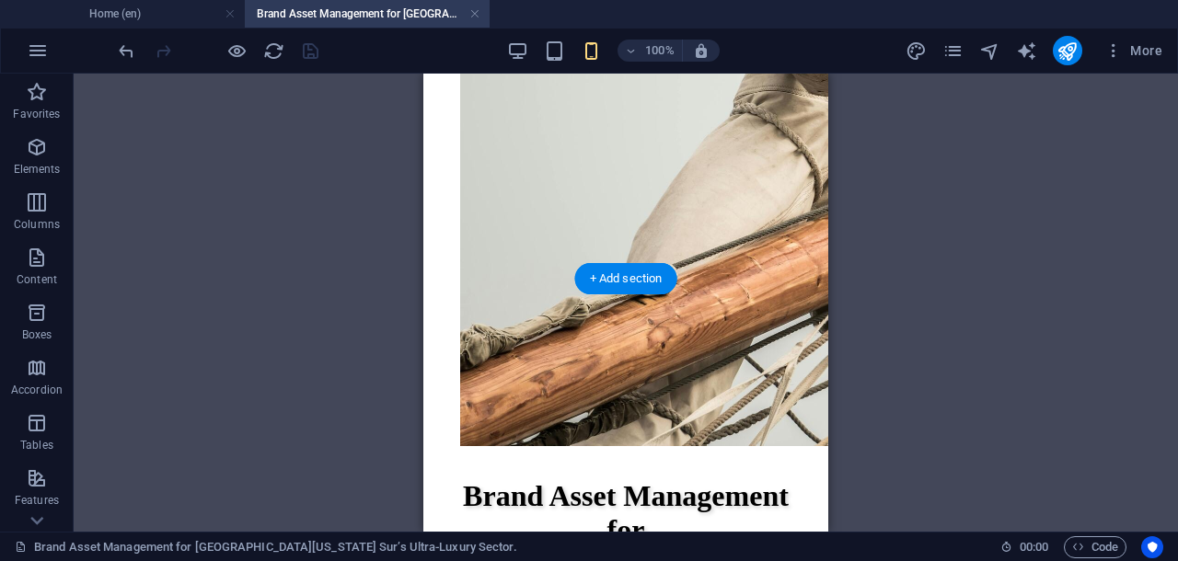
scroll to position [1035, 0]
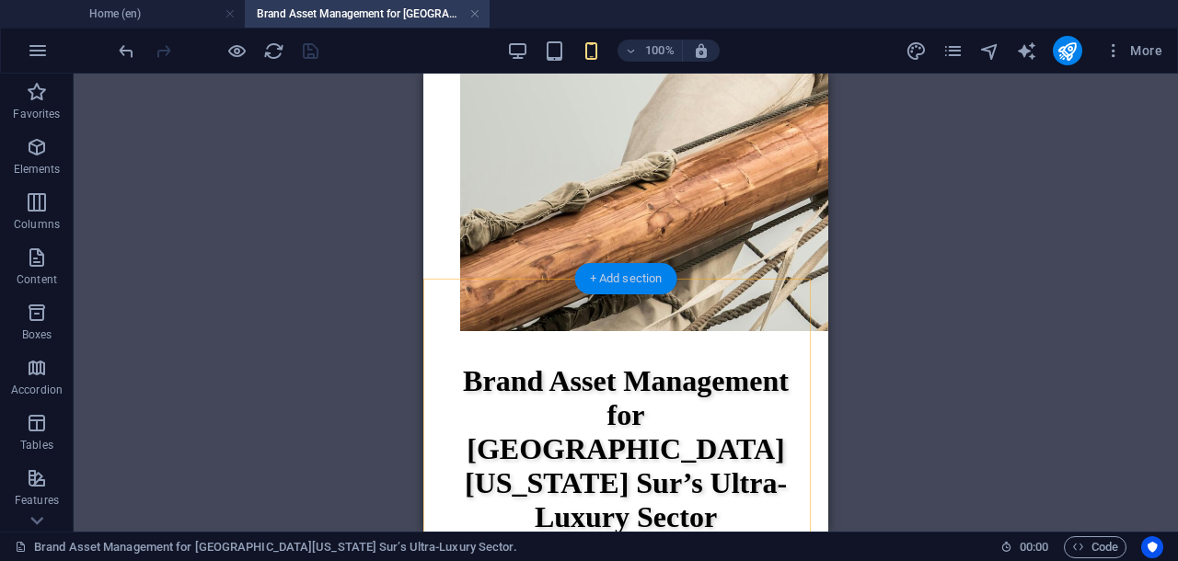
click at [645, 273] on div "+ Add section" at bounding box center [626, 278] width 102 height 31
select select "preset-text-v2-default"
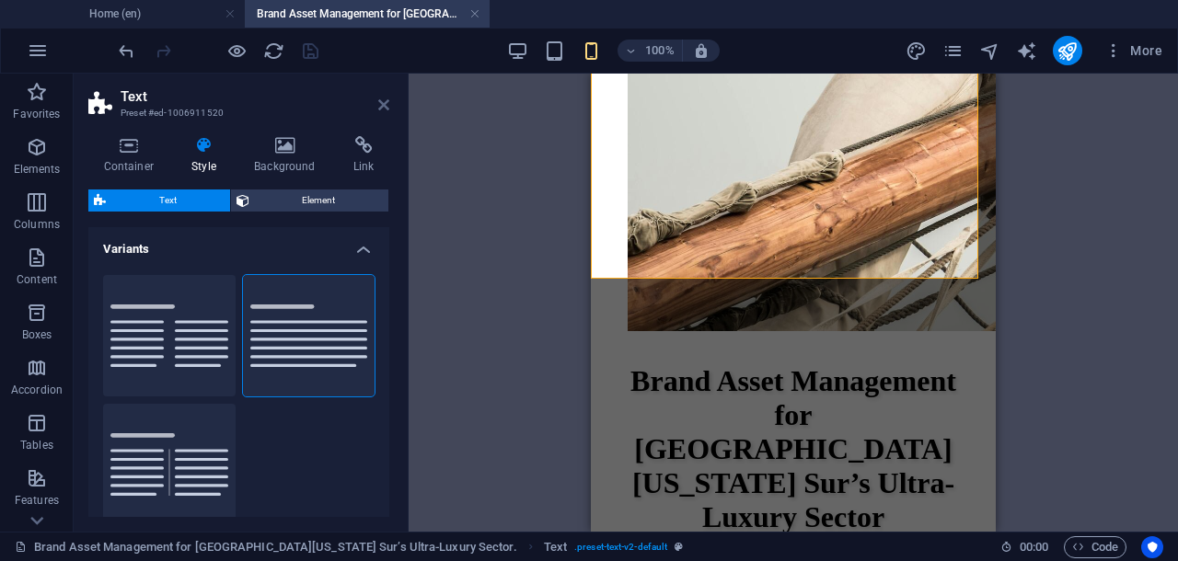
click at [385, 101] on icon at bounding box center [383, 105] width 11 height 15
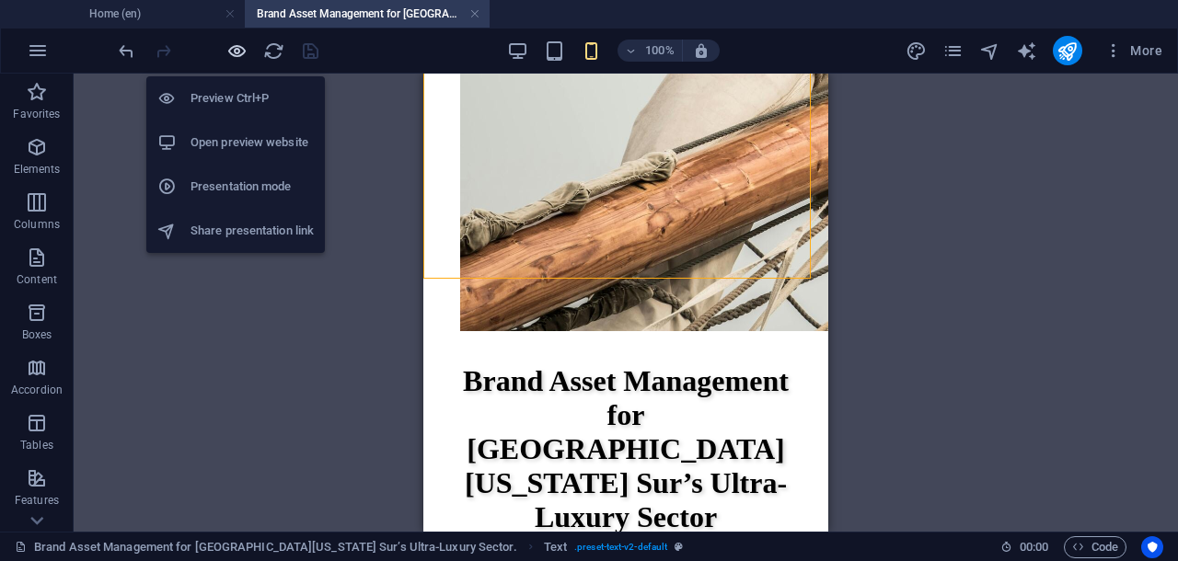
click at [235, 51] on icon "button" at bounding box center [236, 50] width 21 height 21
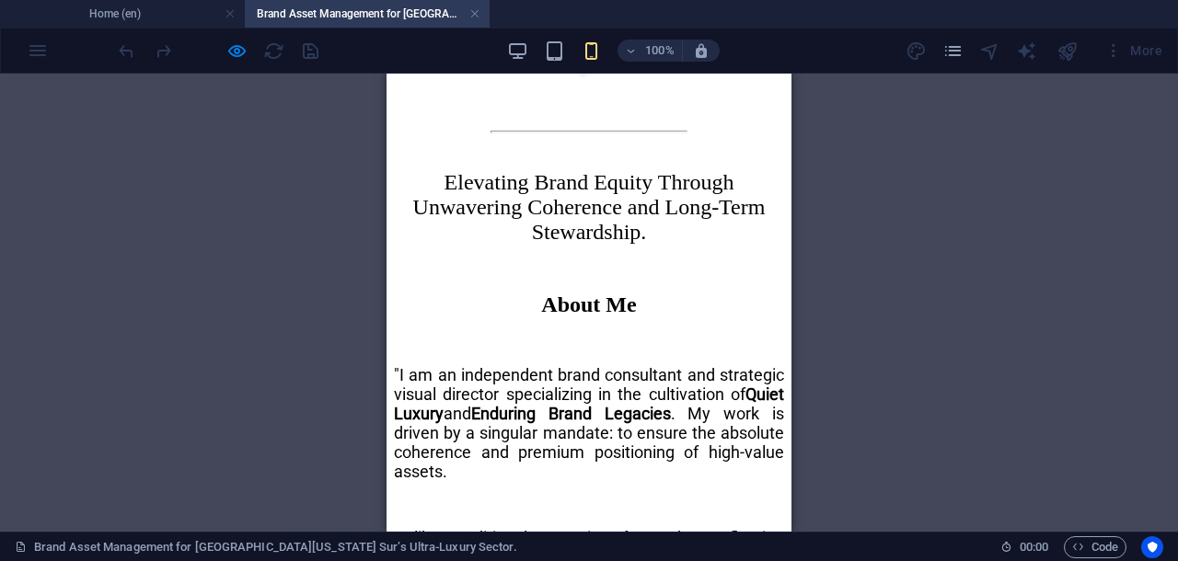
scroll to position [1511, 0]
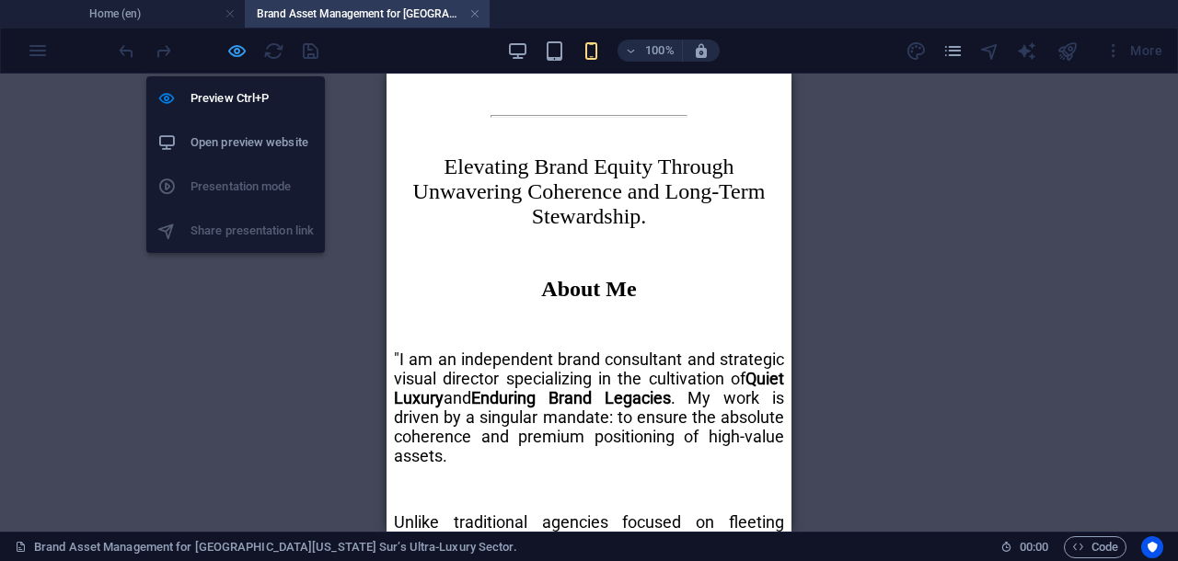
click at [235, 54] on icon "button" at bounding box center [236, 50] width 21 height 21
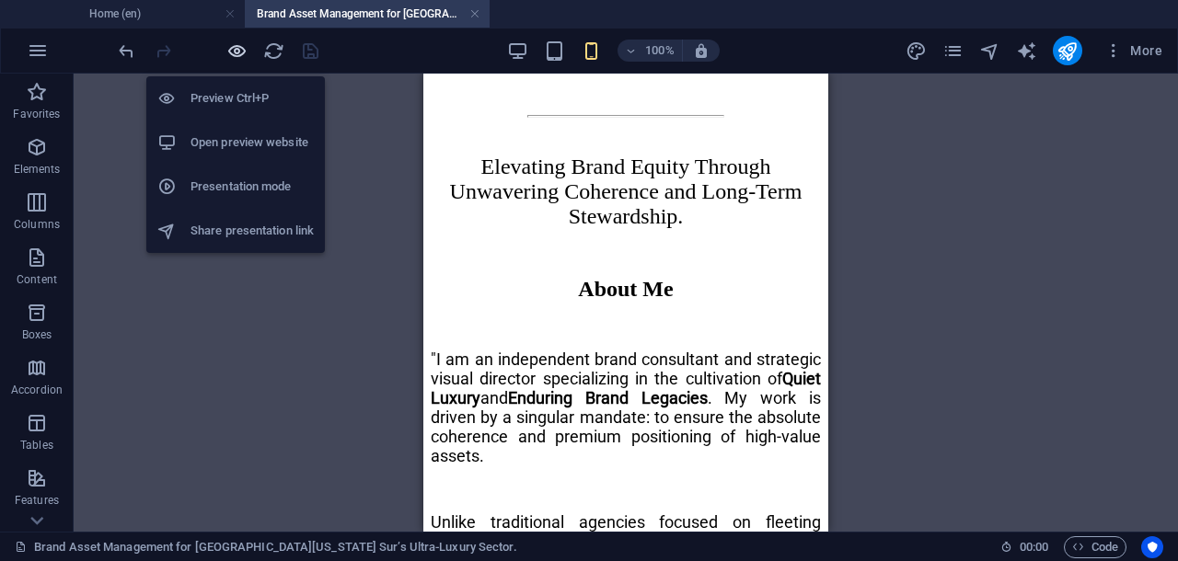
click at [230, 45] on icon "button" at bounding box center [236, 50] width 21 height 21
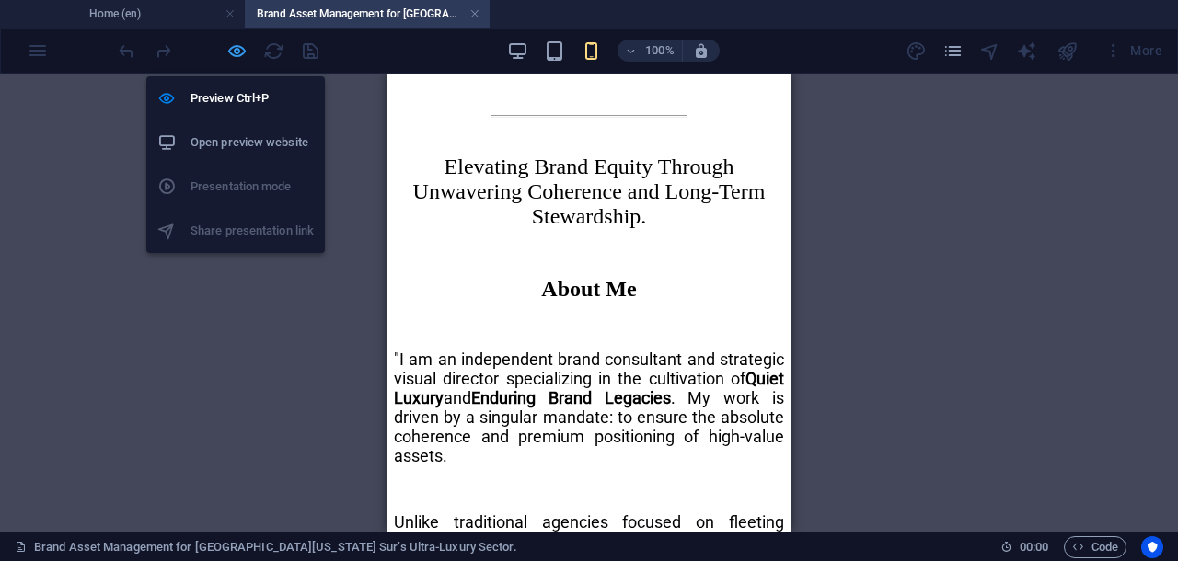
click at [240, 50] on icon "button" at bounding box center [236, 50] width 21 height 21
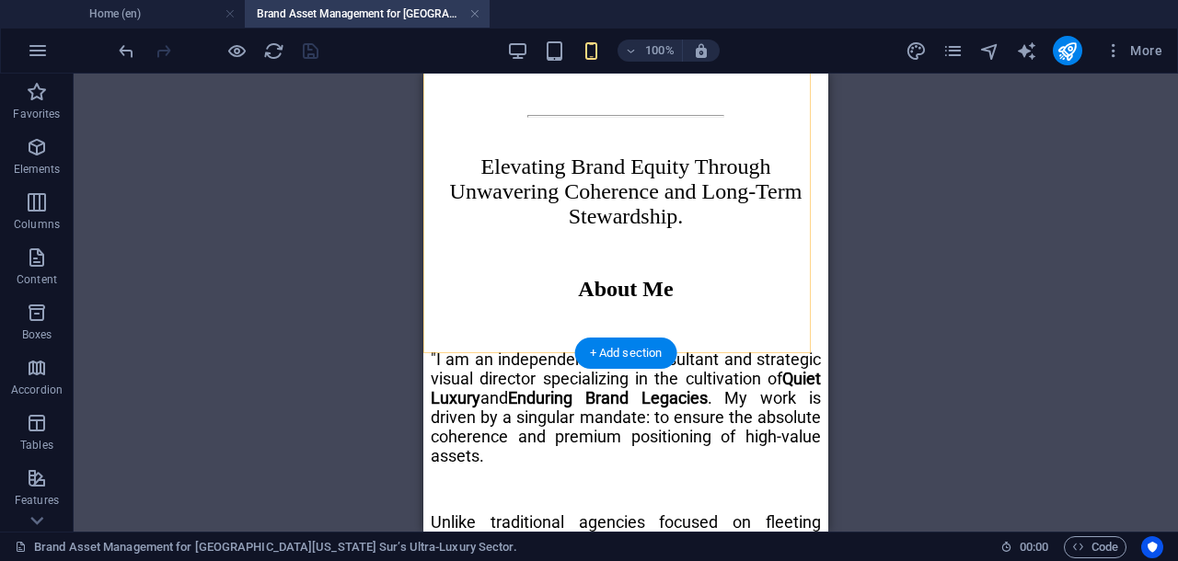
click at [622, 353] on div "+ Add section" at bounding box center [626, 353] width 102 height 31
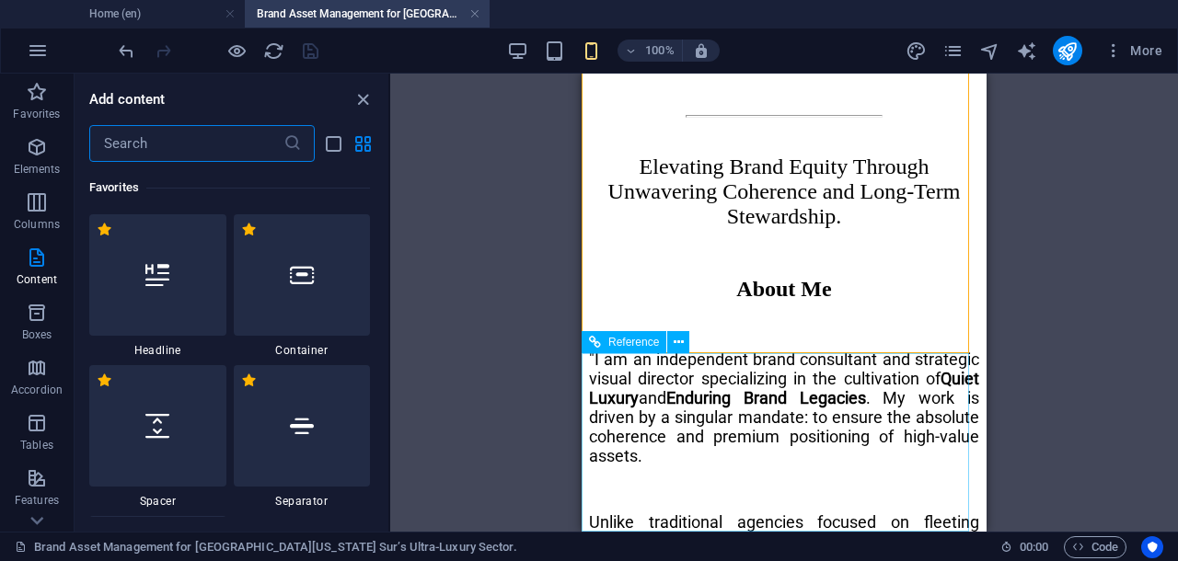
scroll to position [3521, 0]
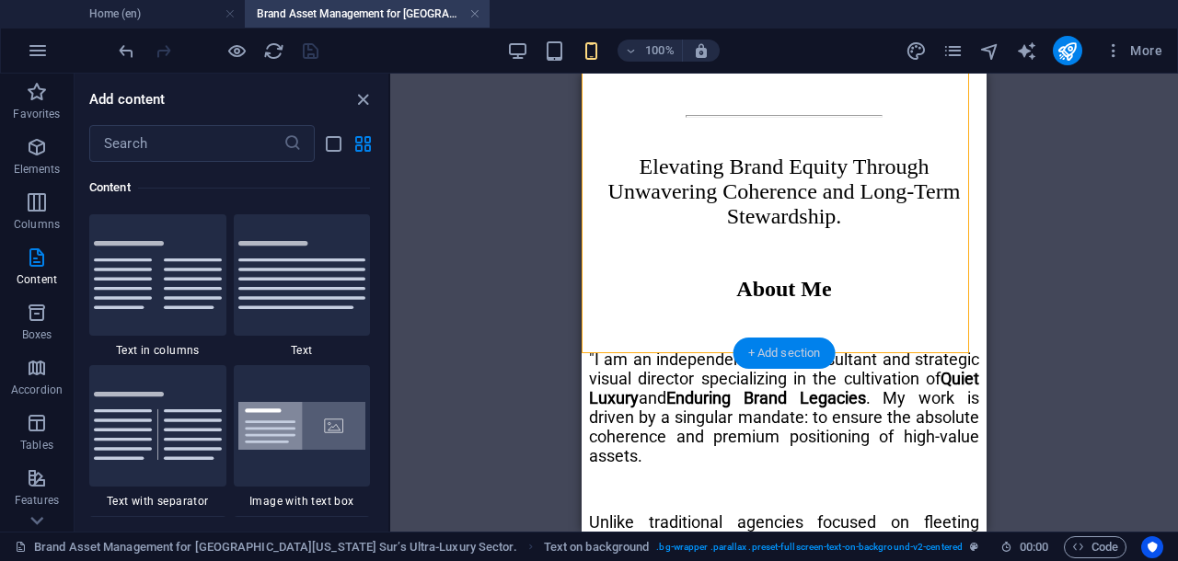
click at [810, 351] on div "+ Add section" at bounding box center [784, 353] width 102 height 31
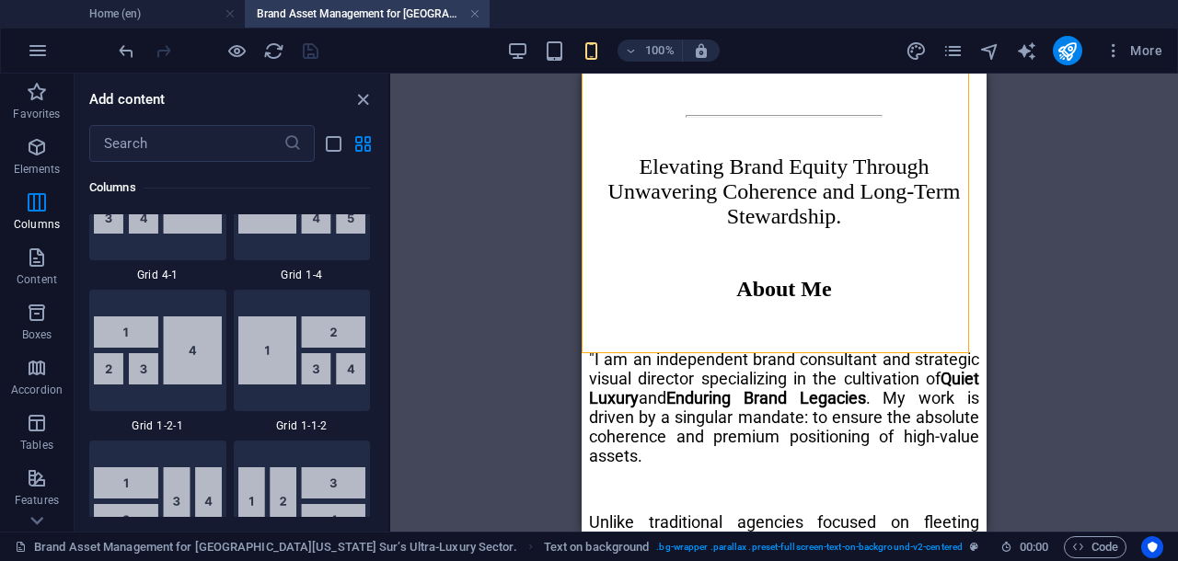
scroll to position [2486, 0]
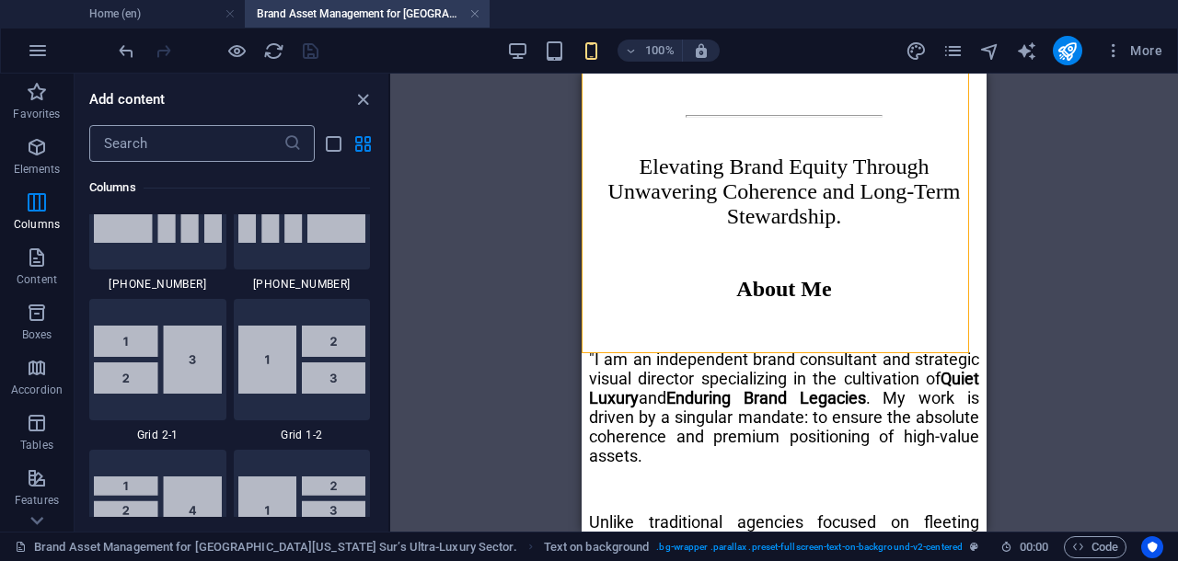
click at [232, 156] on input "text" at bounding box center [186, 143] width 194 height 37
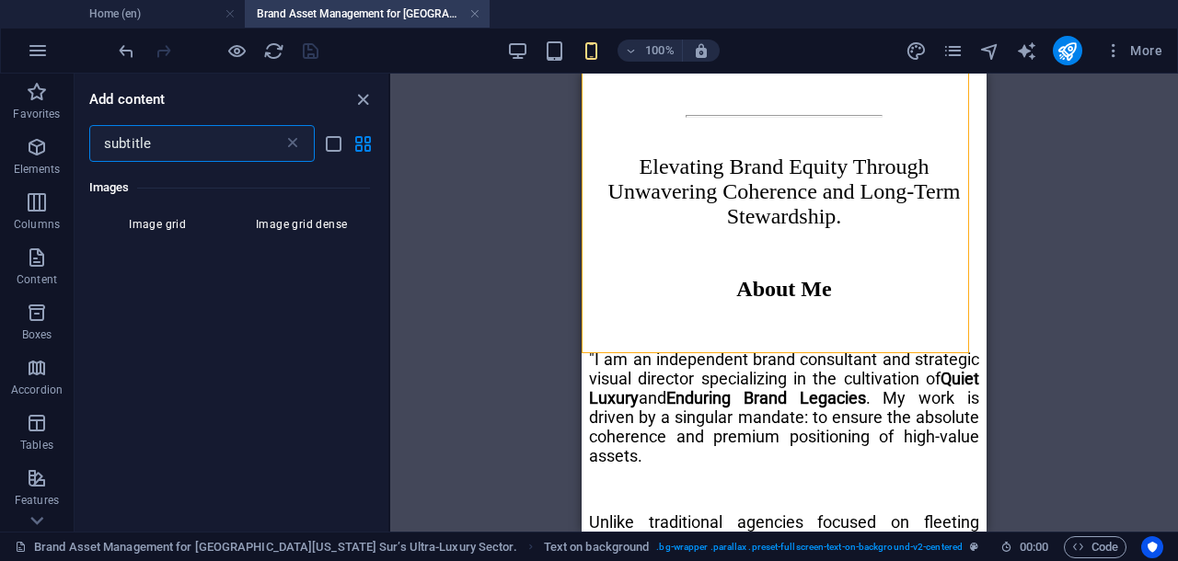
scroll to position [83, 0]
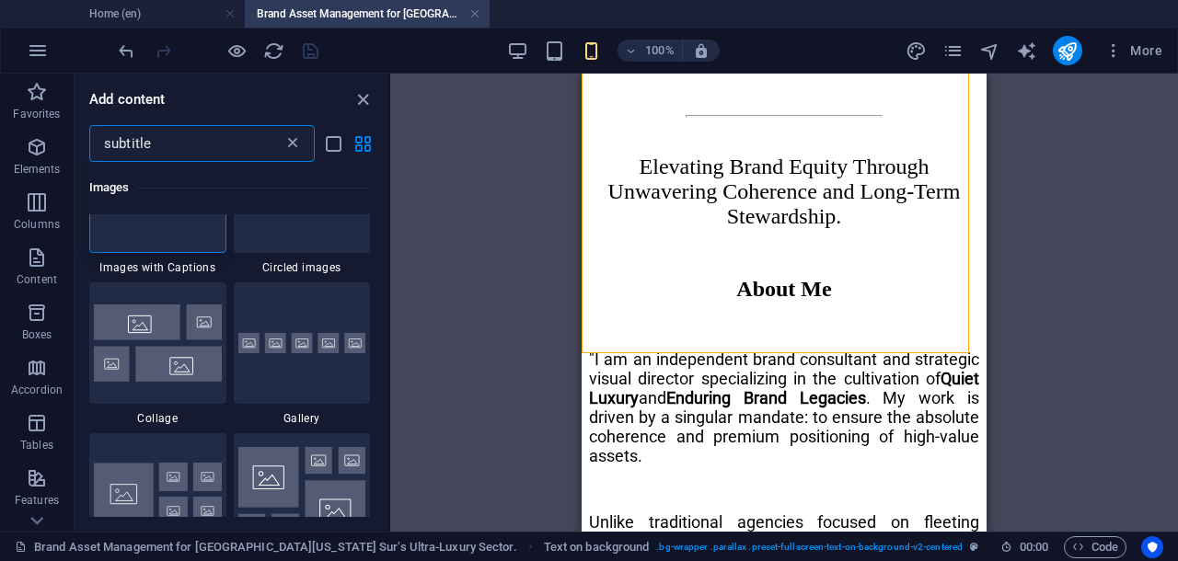
type input "subtitle"
click at [289, 146] on icon at bounding box center [292, 143] width 18 height 18
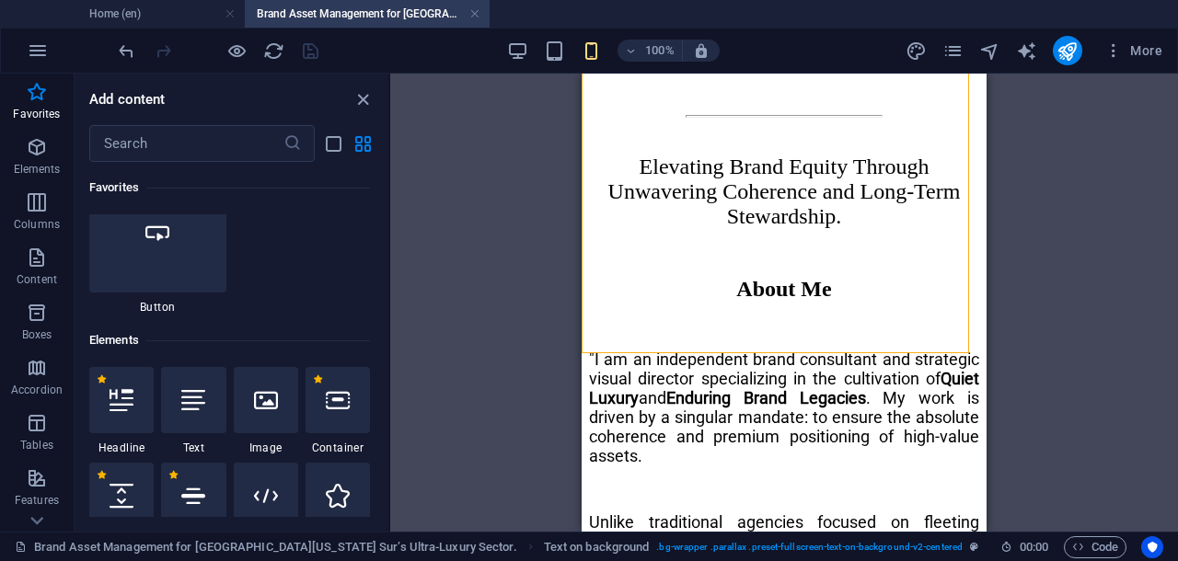
scroll to position [460, 0]
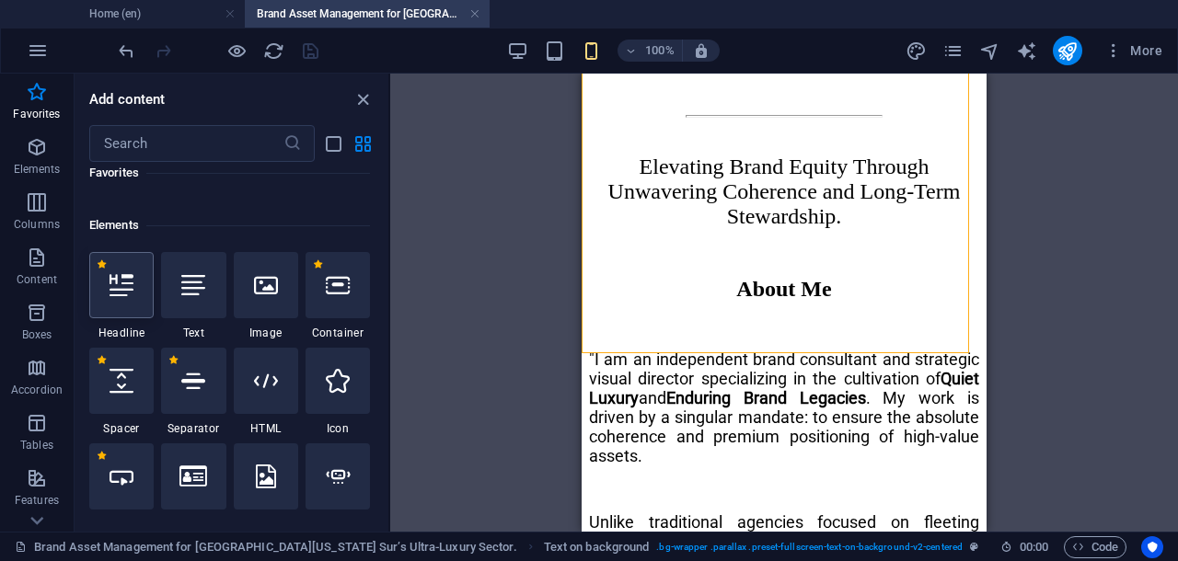
click at [134, 296] on div at bounding box center [121, 285] width 64 height 66
click at [390, 296] on div "Drag here to replace the existing content. Press “Ctrl” if you want to create a…" at bounding box center [784, 303] width 788 height 458
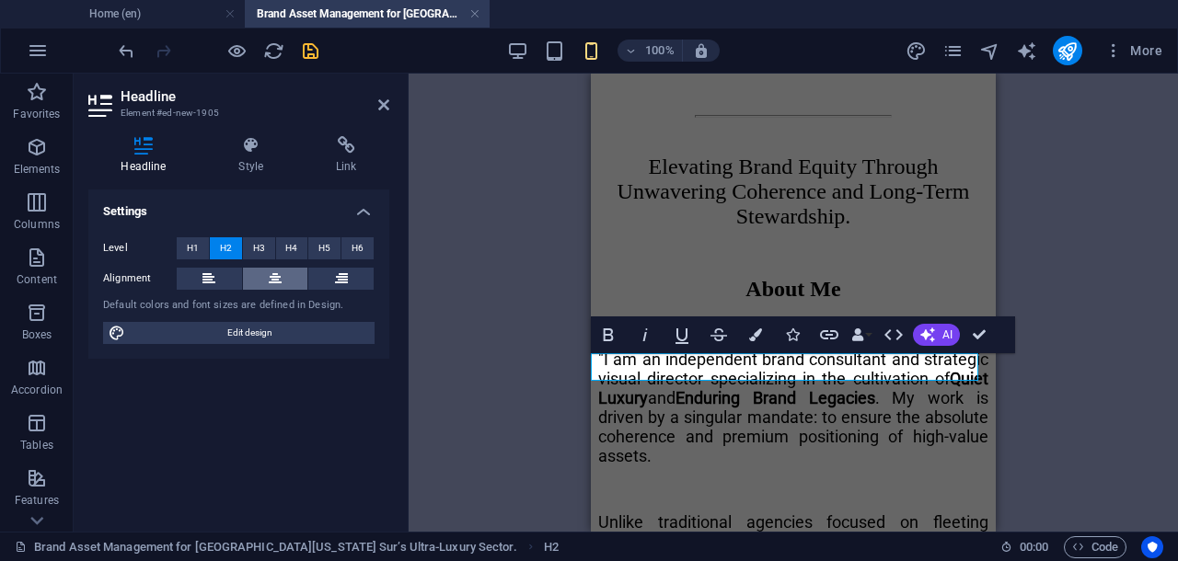
click at [279, 273] on icon at bounding box center [275, 279] width 13 height 22
click at [975, 331] on div "Container Container Placeholder Reference Image H1 Reference Container Image H1…" at bounding box center [792, 303] width 769 height 458
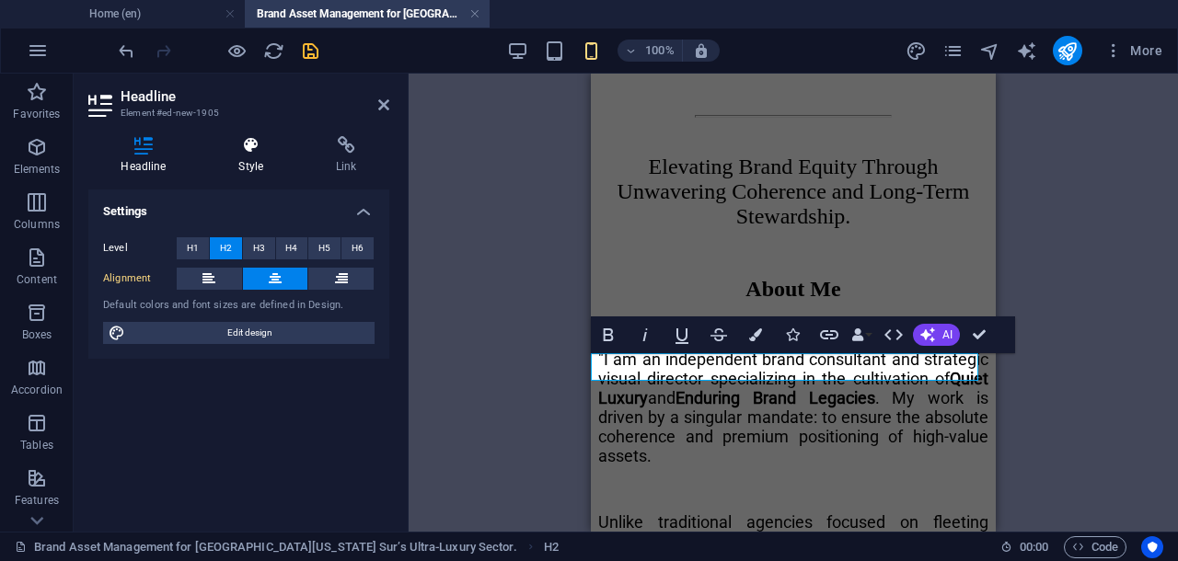
click at [258, 154] on icon at bounding box center [251, 145] width 90 height 18
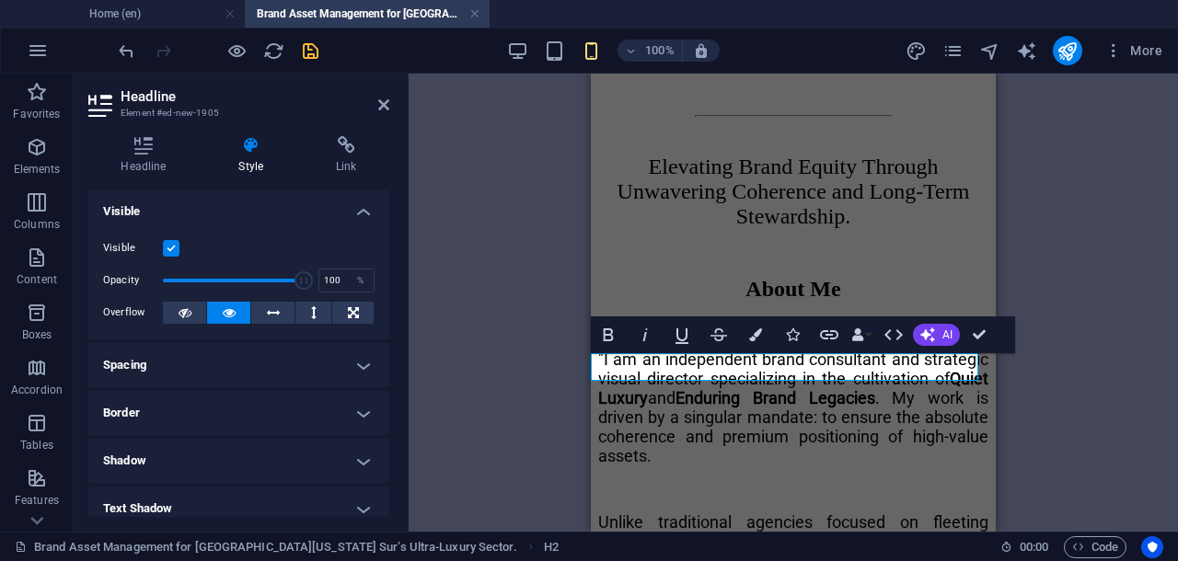
click at [251, 368] on h4 "Spacing" at bounding box center [238, 365] width 301 height 44
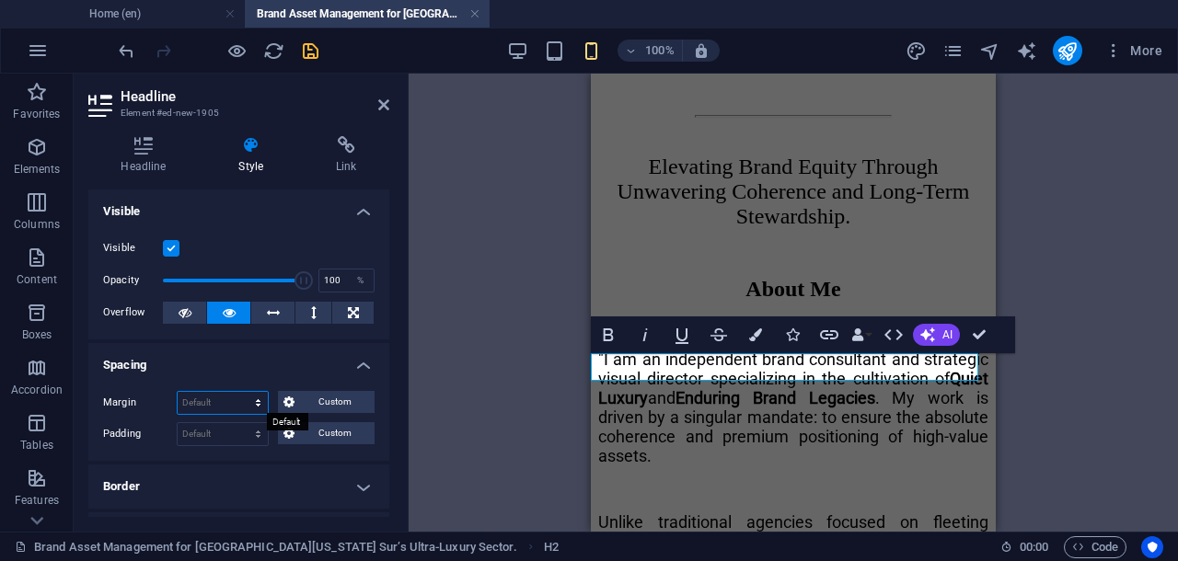
click at [236, 404] on select "Default auto px % rem vw vh Custom" at bounding box center [223, 403] width 90 height 22
select select "rem"
click at [241, 392] on select "Default auto px % rem vw vh Custom" at bounding box center [223, 403] width 90 height 22
type input "1"
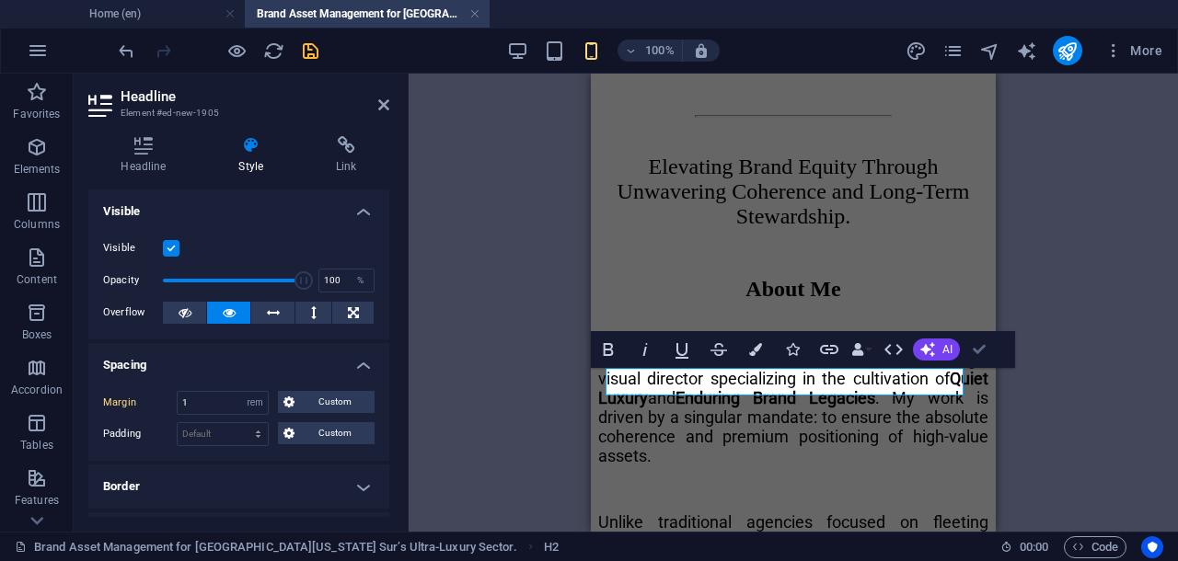
click at [975, 350] on div "Container Container Placeholder Reference Image H1 Reference Container Image H1…" at bounding box center [792, 303] width 769 height 458
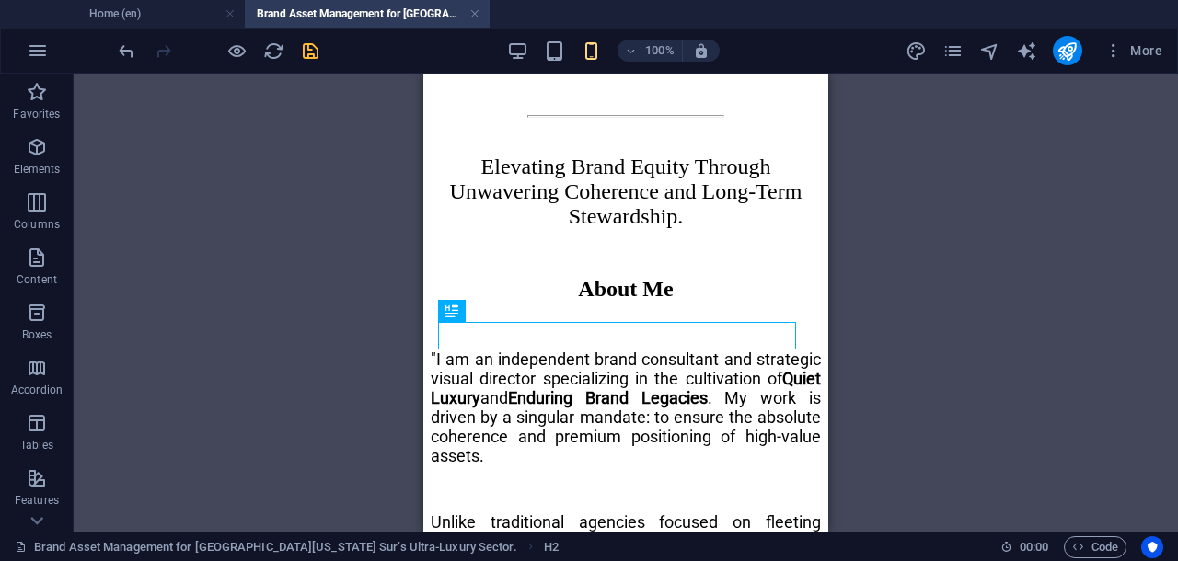
scroll to position [1569, 0]
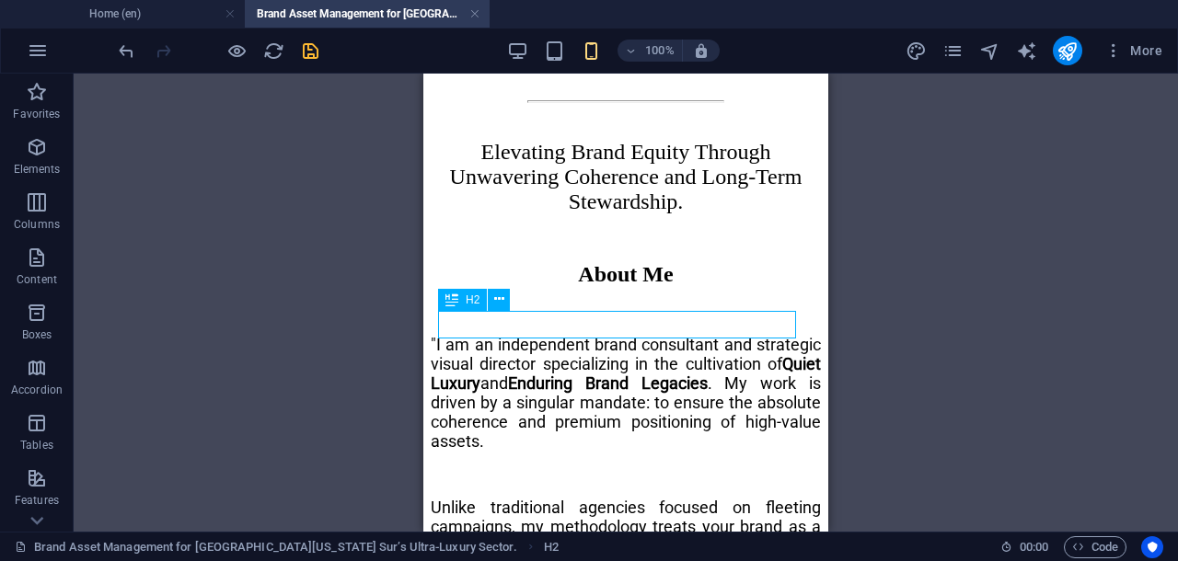
select select "rem"
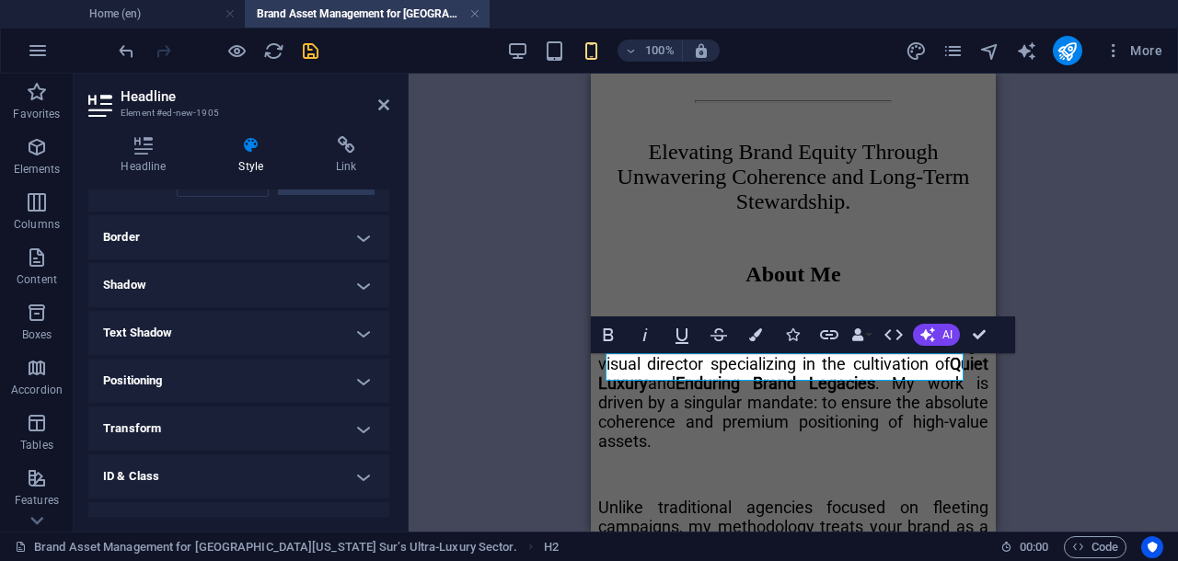
scroll to position [325, 0]
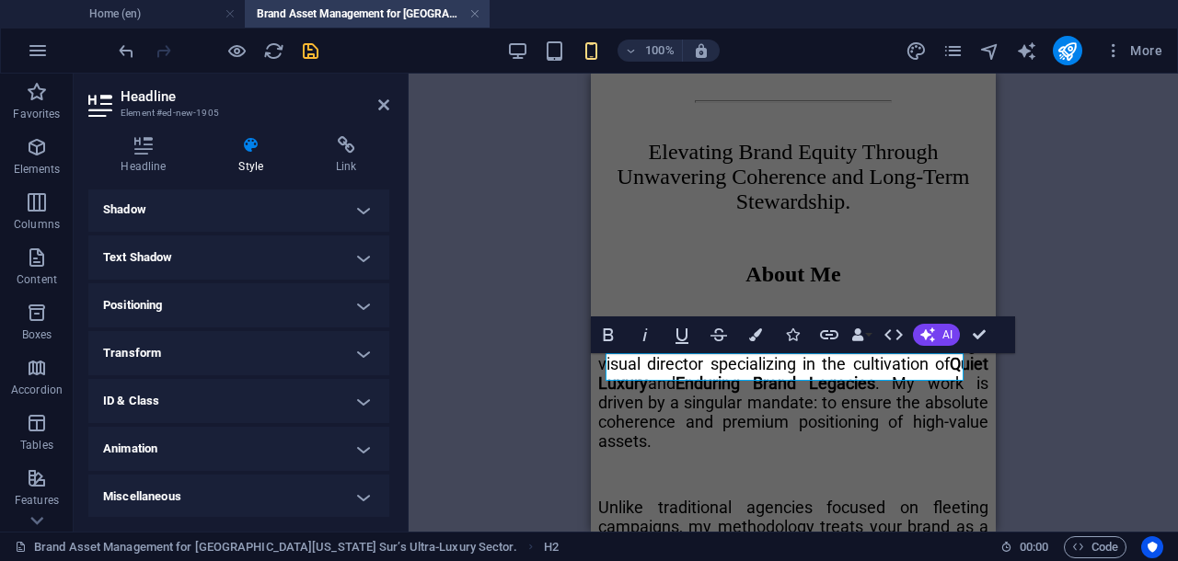
click at [357, 251] on h4 "Text Shadow" at bounding box center [238, 258] width 301 height 44
click at [355, 258] on h4 "Text Shadow" at bounding box center [238, 258] width 301 height 44
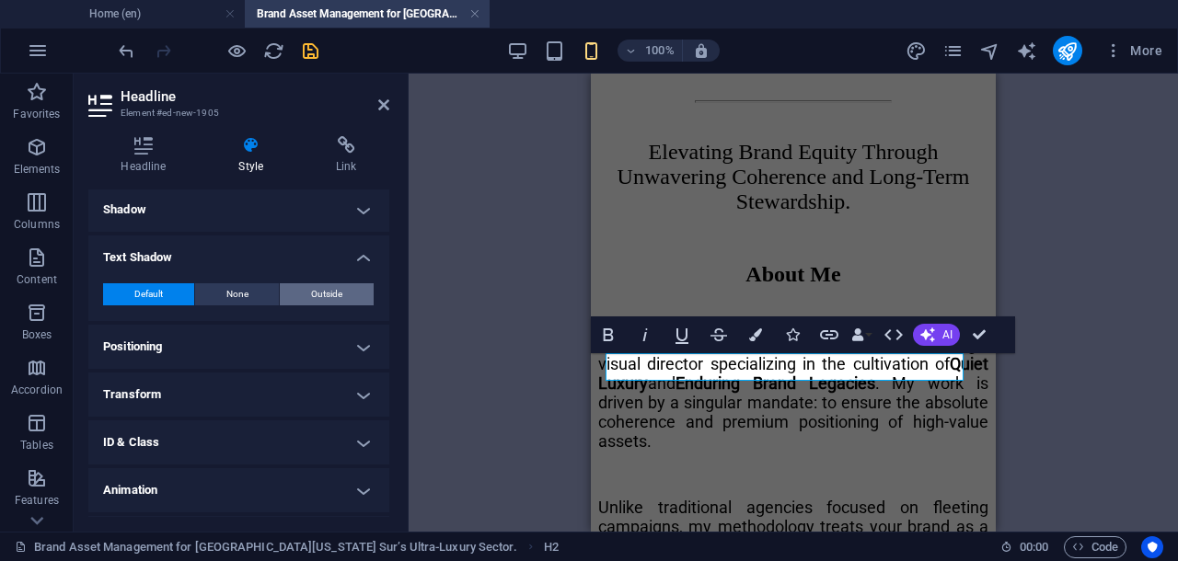
click at [338, 291] on span "Outside" at bounding box center [326, 294] width 31 height 22
type input "2"
type input "4"
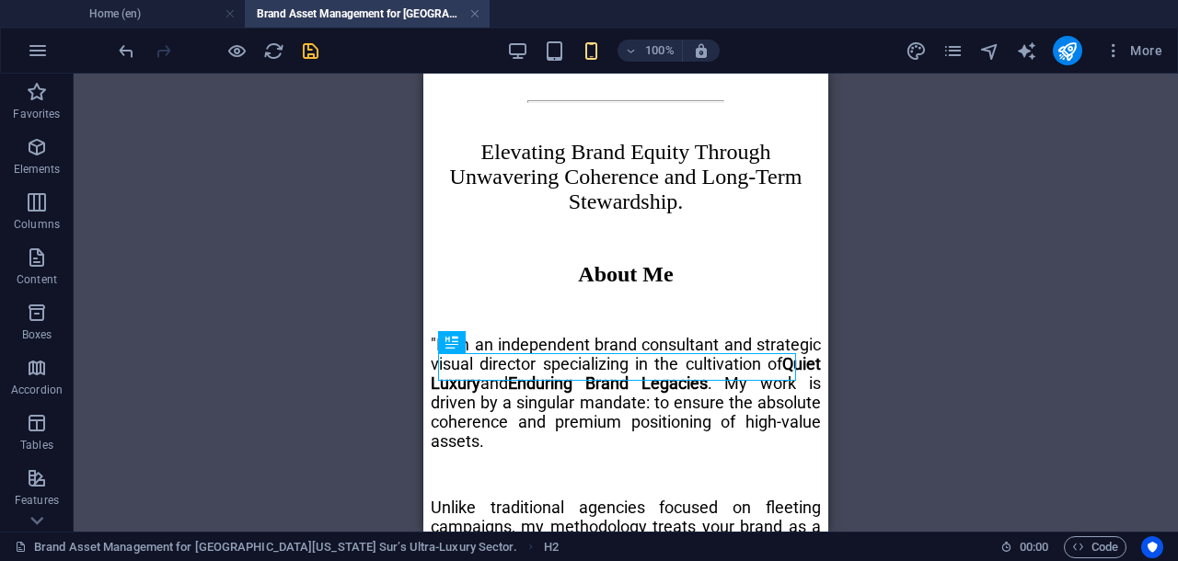
scroll to position [1569, 0]
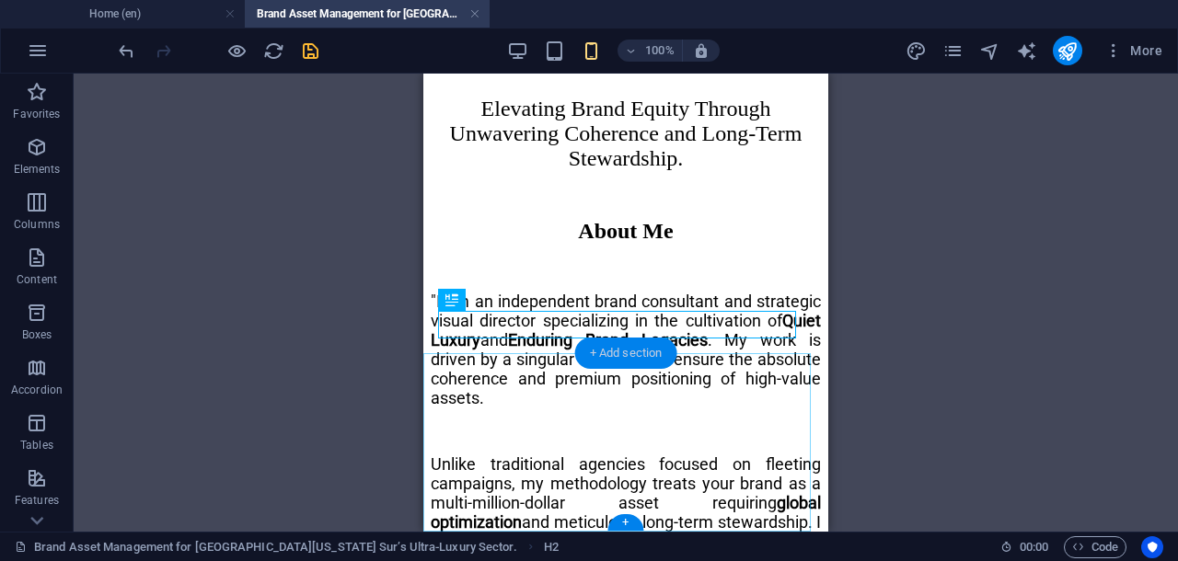
click at [660, 351] on div "+ Add section" at bounding box center [626, 353] width 102 height 31
drag, startPoint x: 678, startPoint y: 365, endPoint x: 501, endPoint y: 351, distance: 177.2
click at [501, 351] on div "Home About Blog Marine Services Projects Contact Legal Notice Privacy Brand Ass…" at bounding box center [626, 188] width 390 height 3289
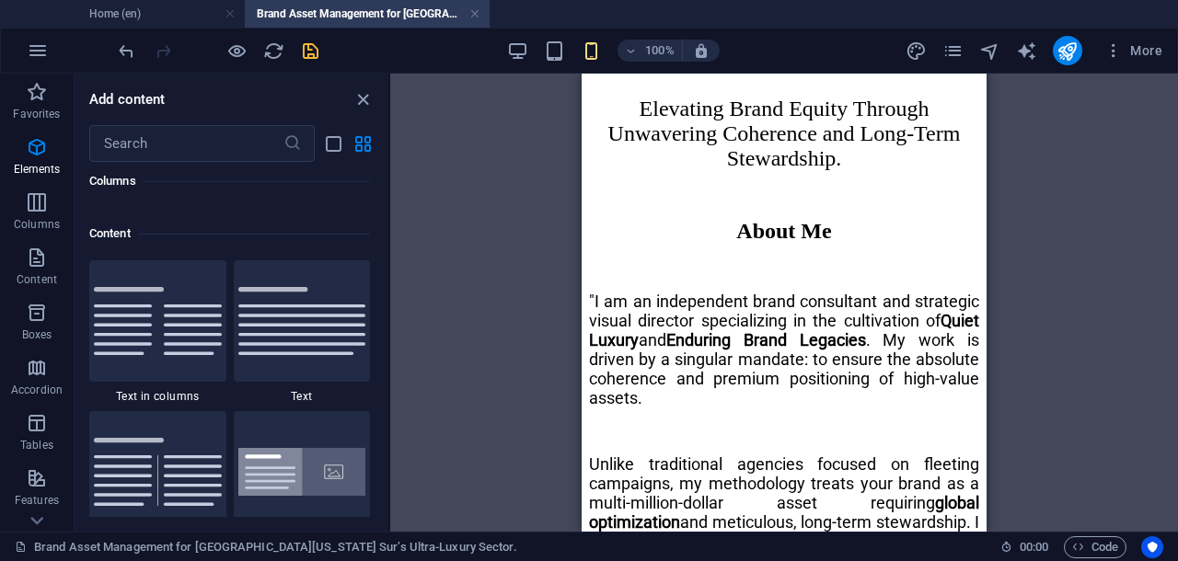
scroll to position [3521, 0]
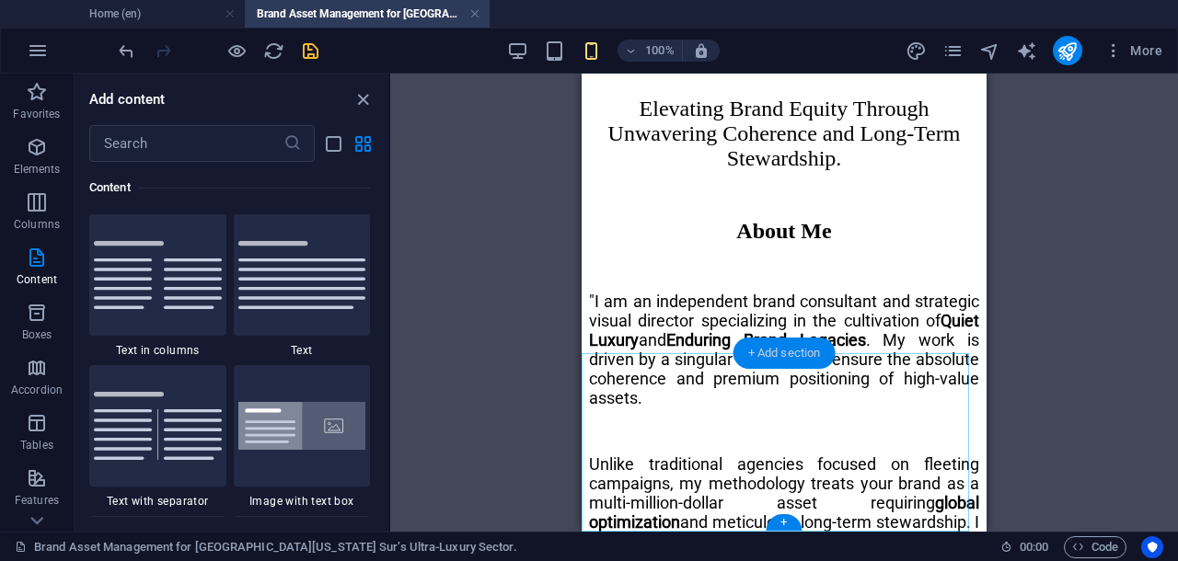
click at [799, 359] on div "+ Add section" at bounding box center [784, 353] width 102 height 31
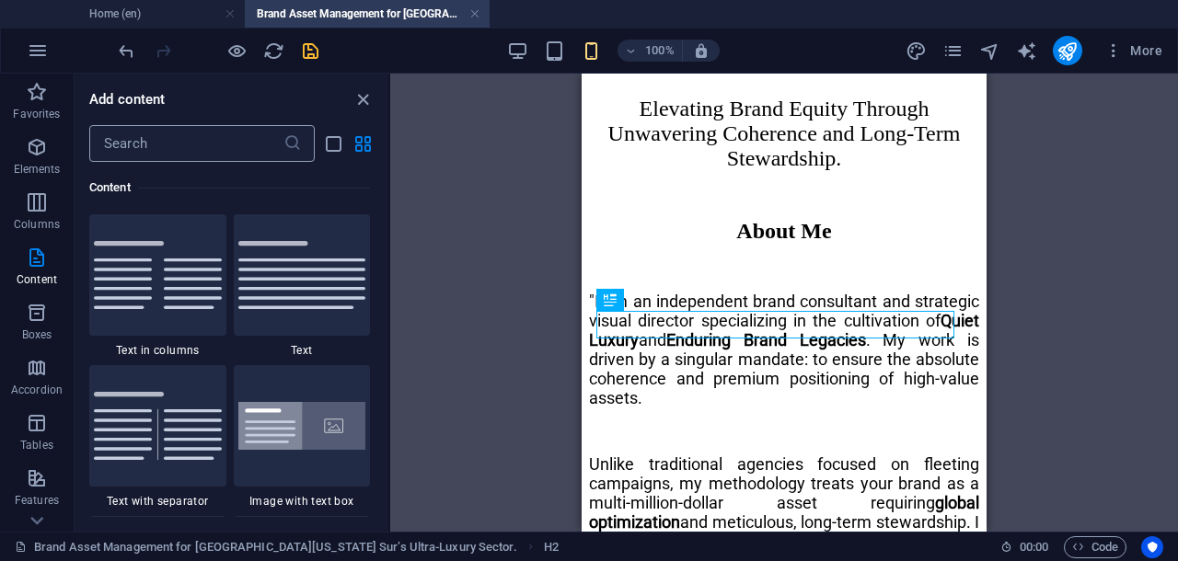
click at [160, 146] on input "text" at bounding box center [186, 143] width 194 height 37
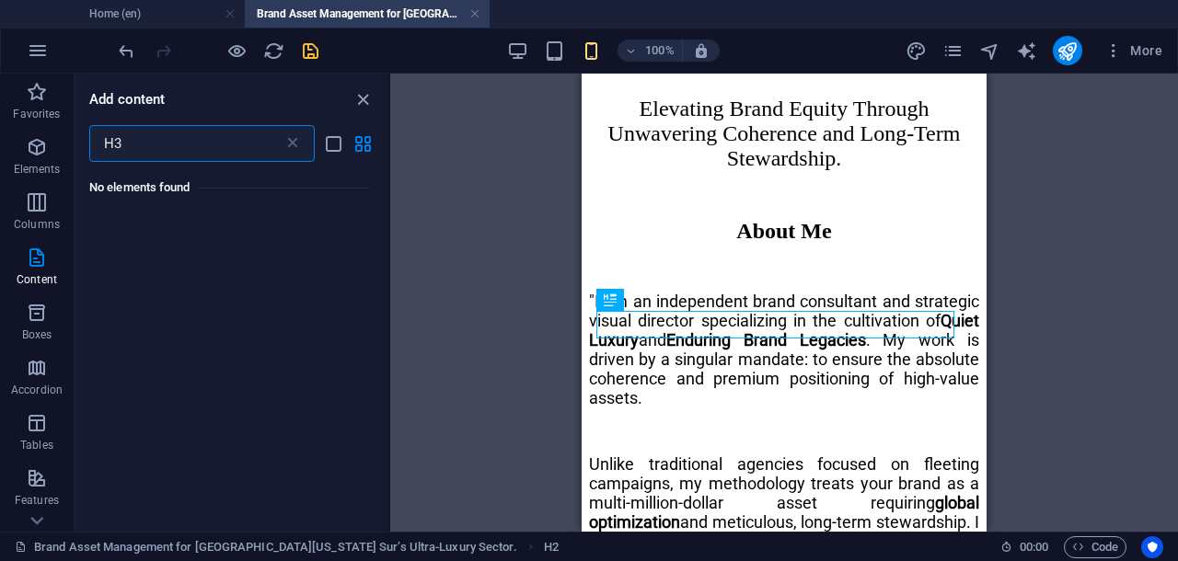
scroll to position [0, 0]
type input "H"
type input "subheading"
click at [290, 144] on icon at bounding box center [292, 143] width 18 height 18
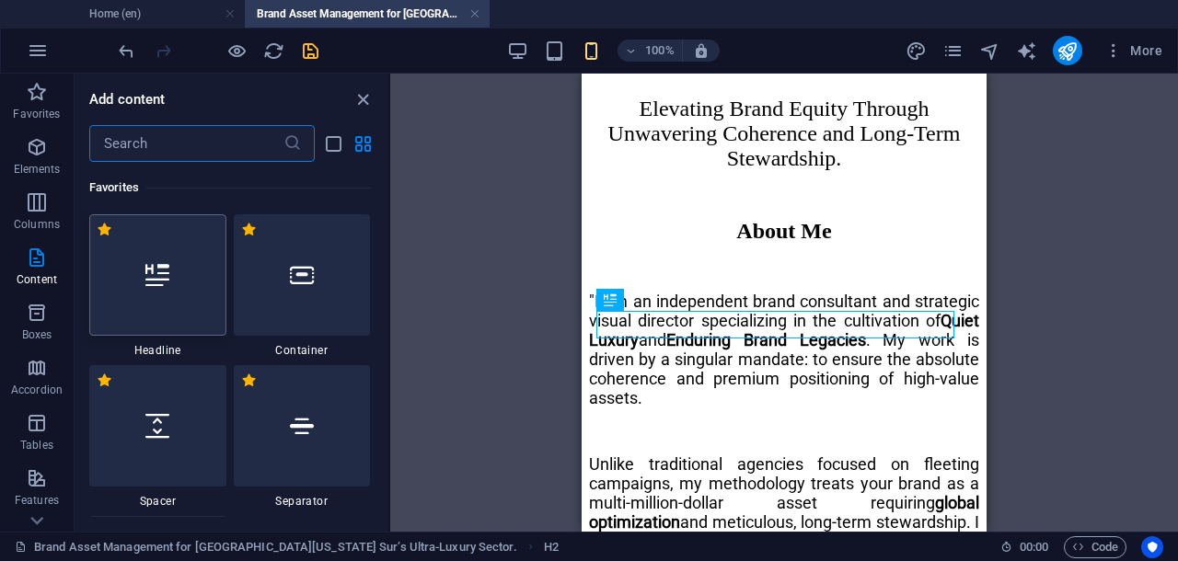
click at [162, 279] on icon at bounding box center [157, 275] width 24 height 24
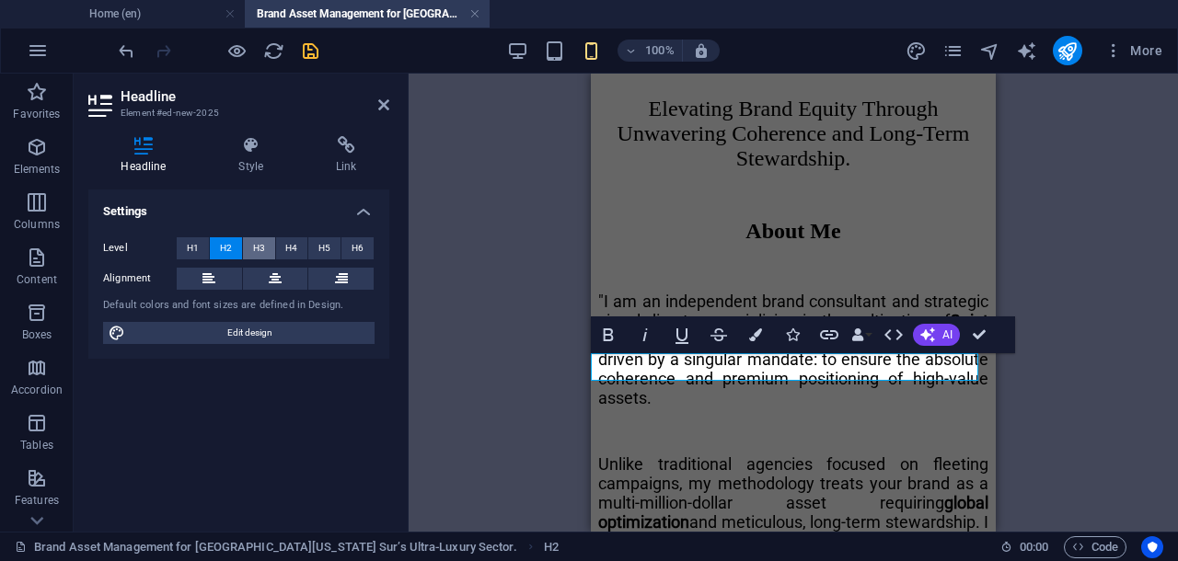
click at [253, 247] on span "H3" at bounding box center [259, 248] width 12 height 22
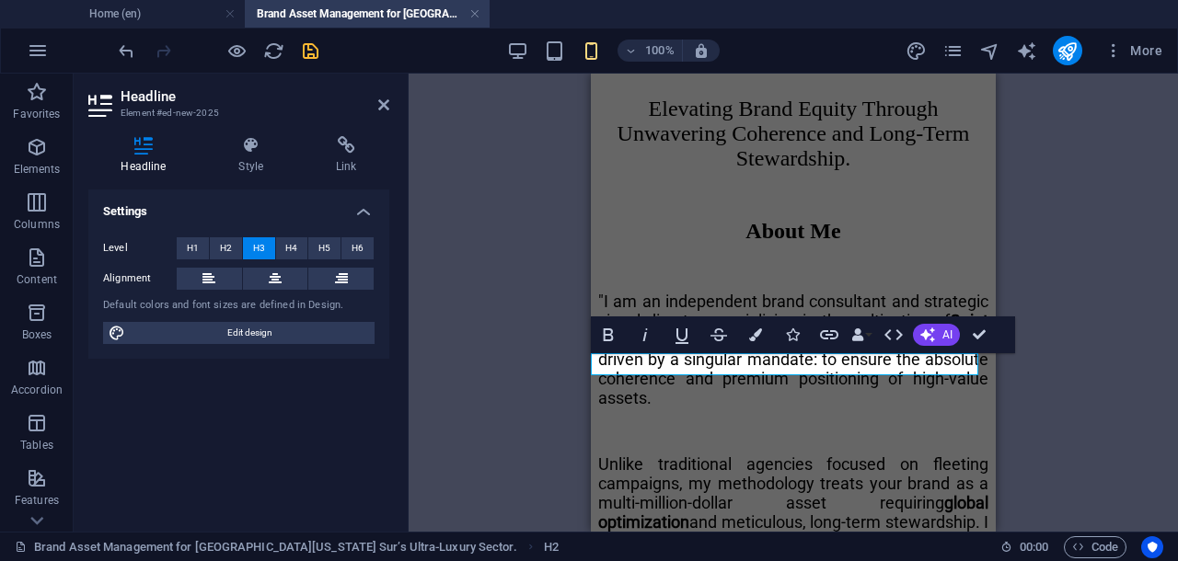
drag, startPoint x: 840, startPoint y: 365, endPoint x: 739, endPoint y: 362, distance: 101.3
drag, startPoint x: 868, startPoint y: 365, endPoint x: 903, endPoint y: 363, distance: 35.0
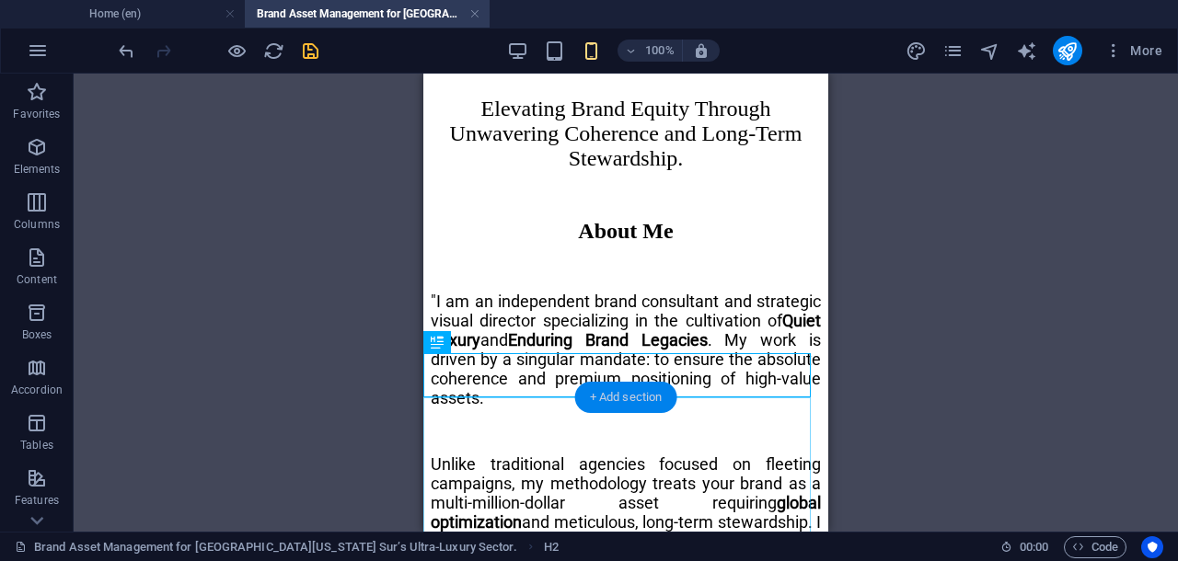
click at [607, 396] on div "+ Add section" at bounding box center [626, 397] width 102 height 31
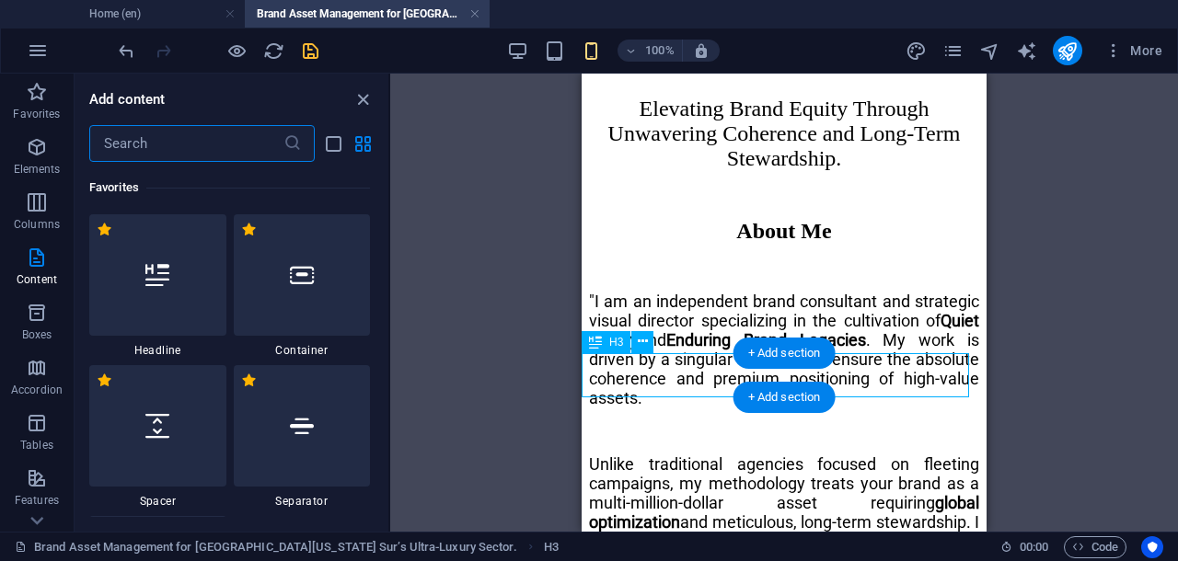
scroll to position [3521, 0]
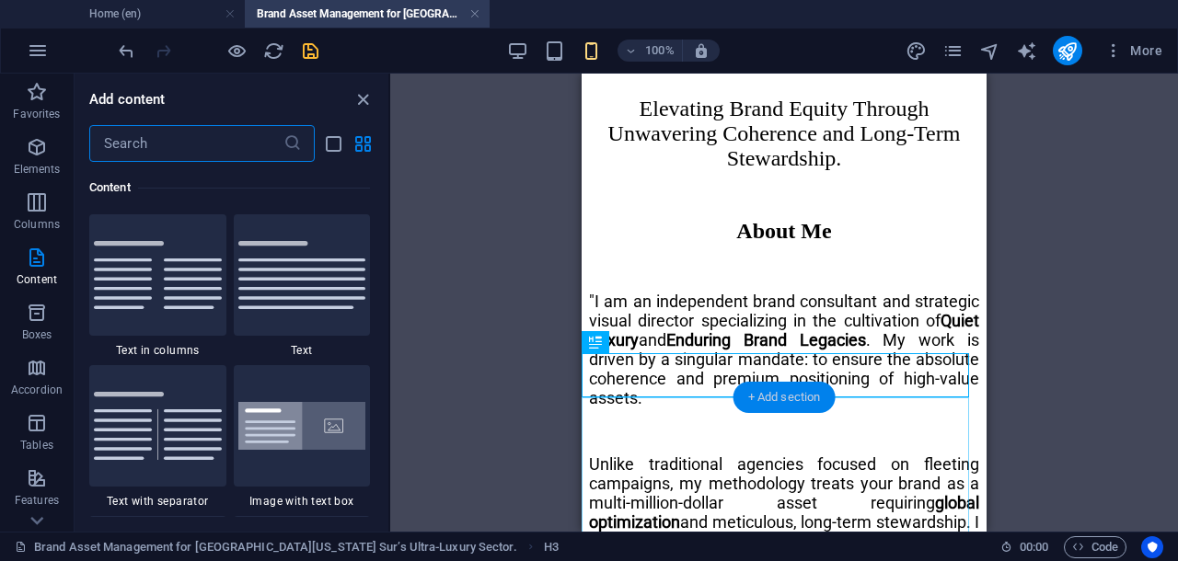
drag, startPoint x: 155, startPoint y: 335, endPoint x: 759, endPoint y: 395, distance: 607.4
click at [759, 395] on div "+ Add section" at bounding box center [784, 397] width 102 height 31
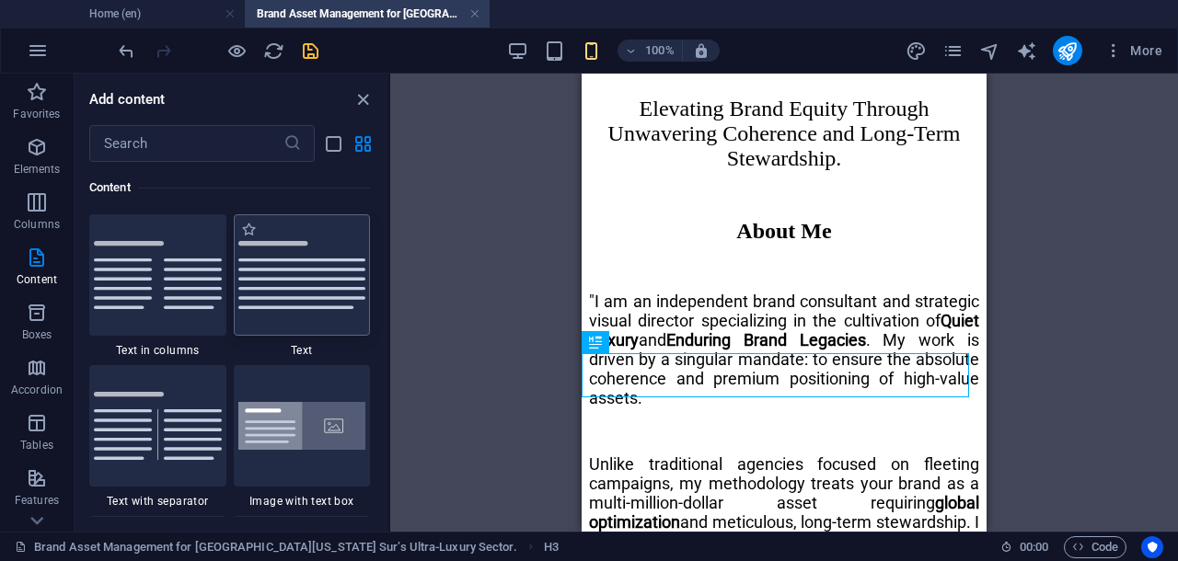
click at [293, 285] on img at bounding box center [302, 275] width 128 height 68
select select "preset-text-v2-default"
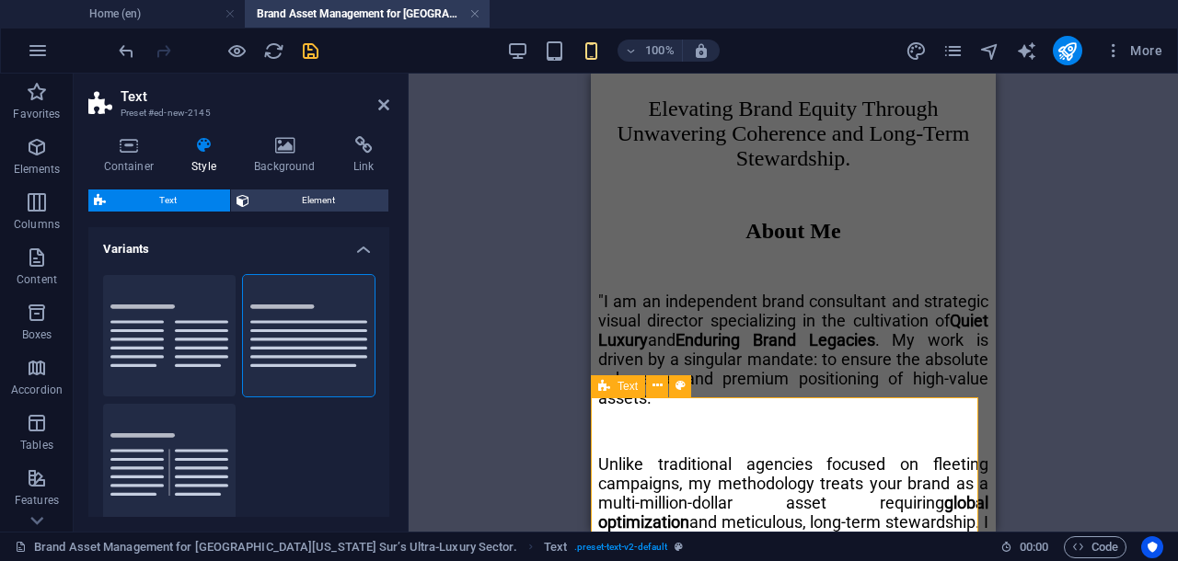
scroll to position [1684, 0]
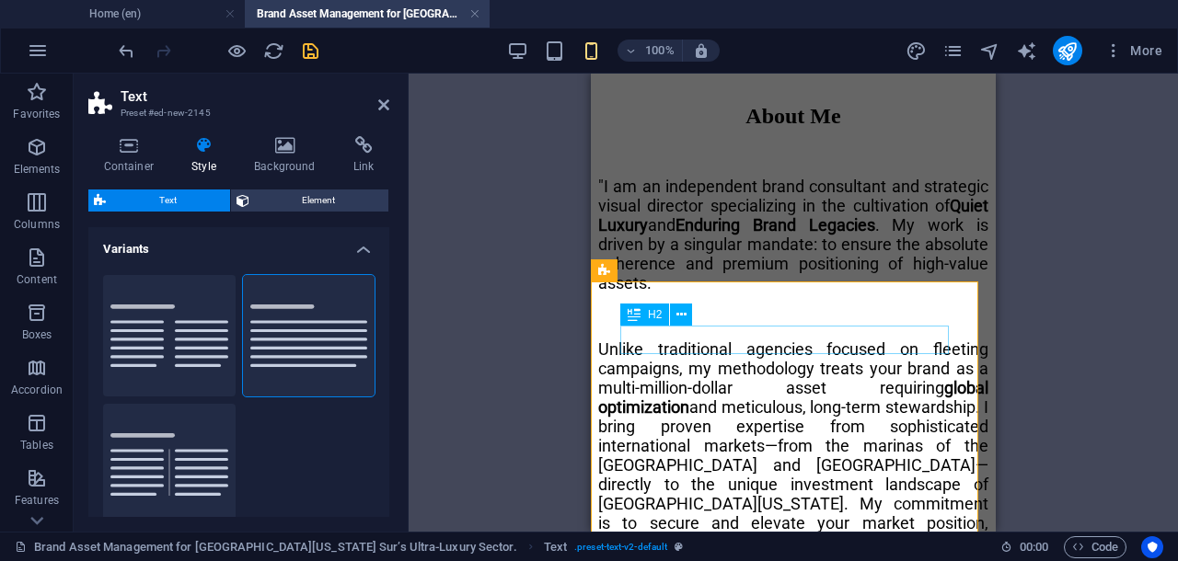
click at [683, 319] on icon at bounding box center [681, 314] width 10 height 19
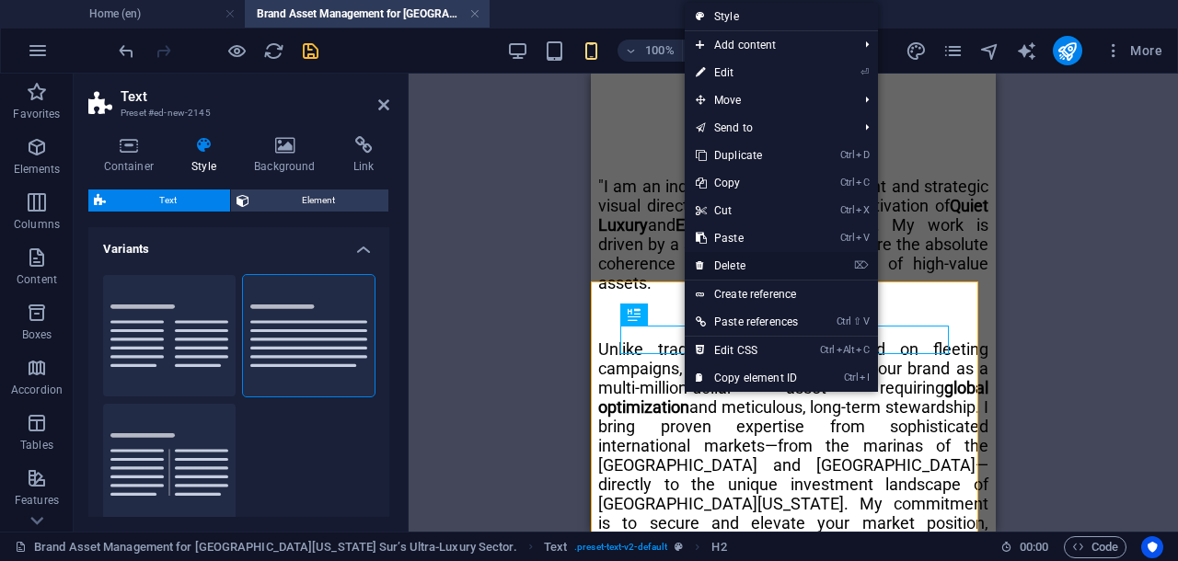
click at [732, 263] on link "⌦ Delete" at bounding box center [746, 266] width 124 height 28
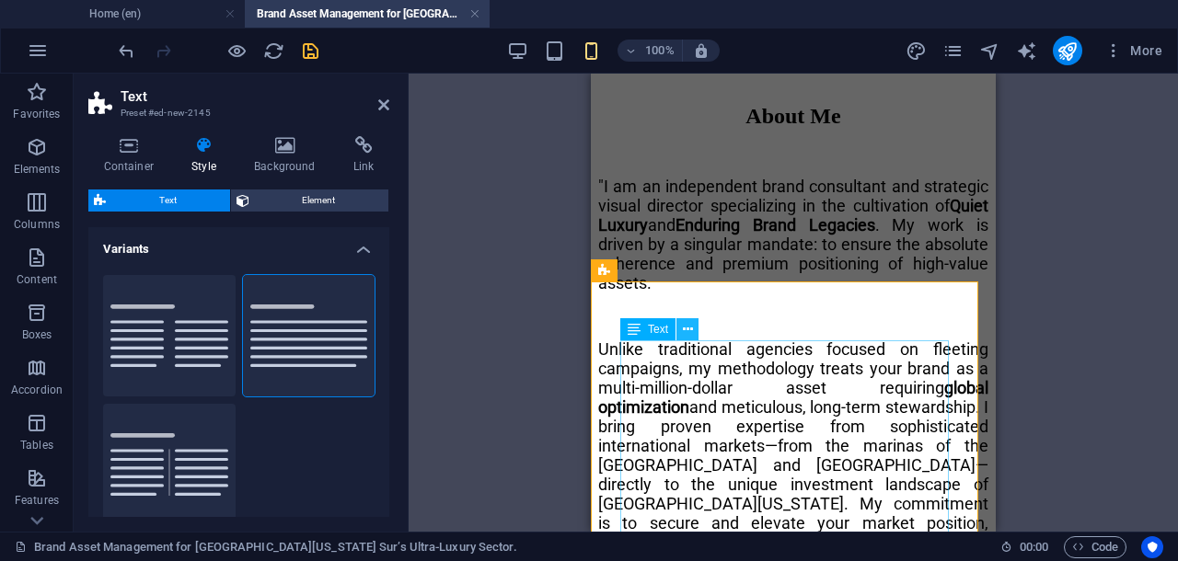
click at [690, 321] on icon at bounding box center [688, 329] width 10 height 19
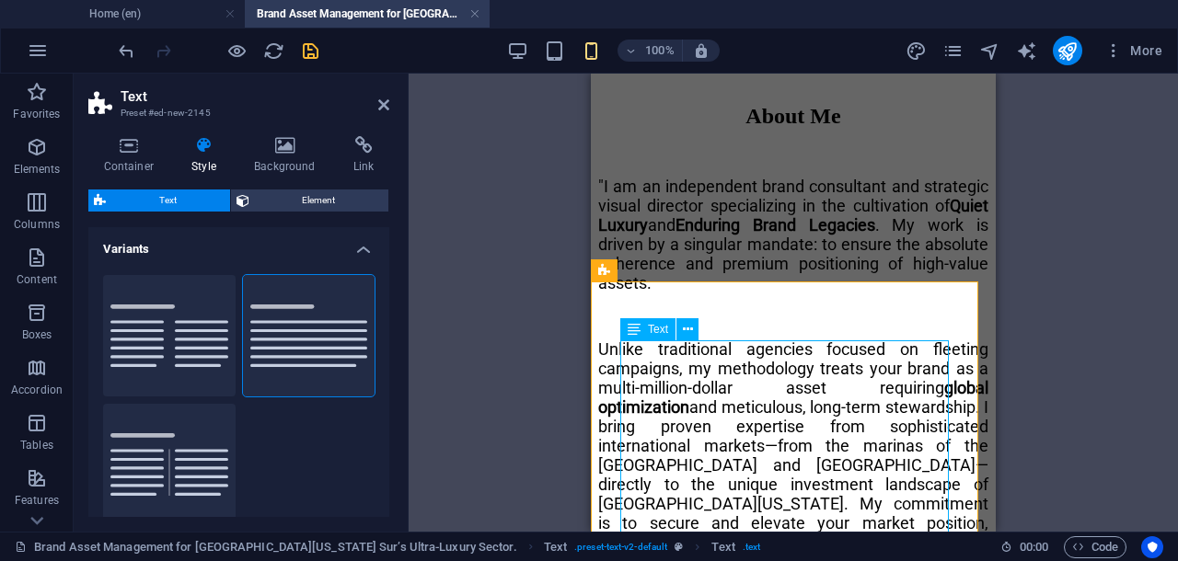
drag, startPoint x: 673, startPoint y: 386, endPoint x: 773, endPoint y: 372, distance: 100.4
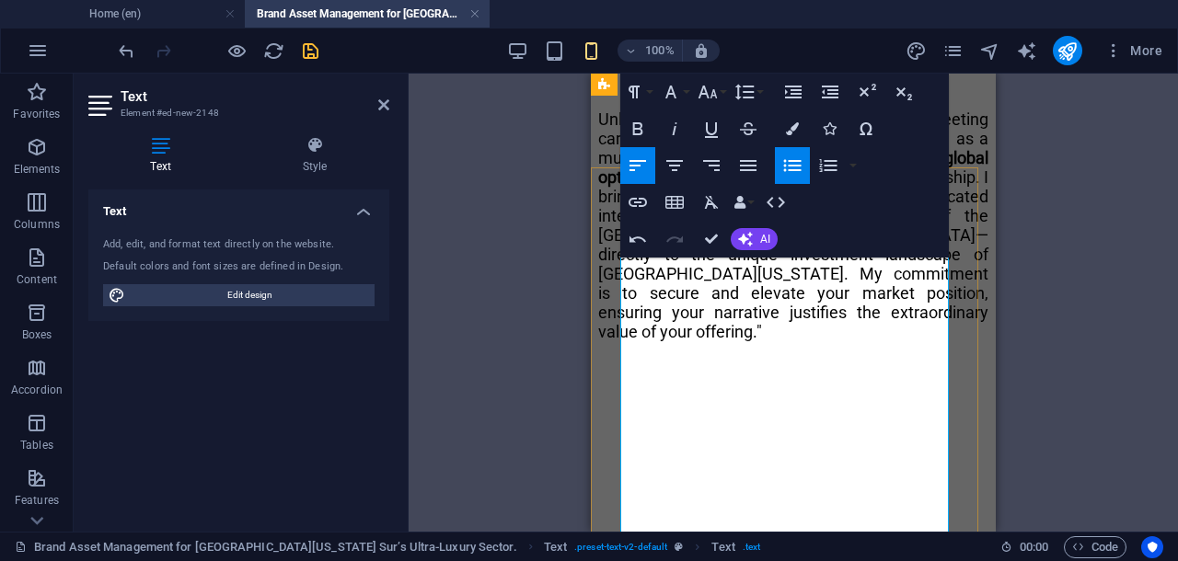
scroll to position [1799, 0]
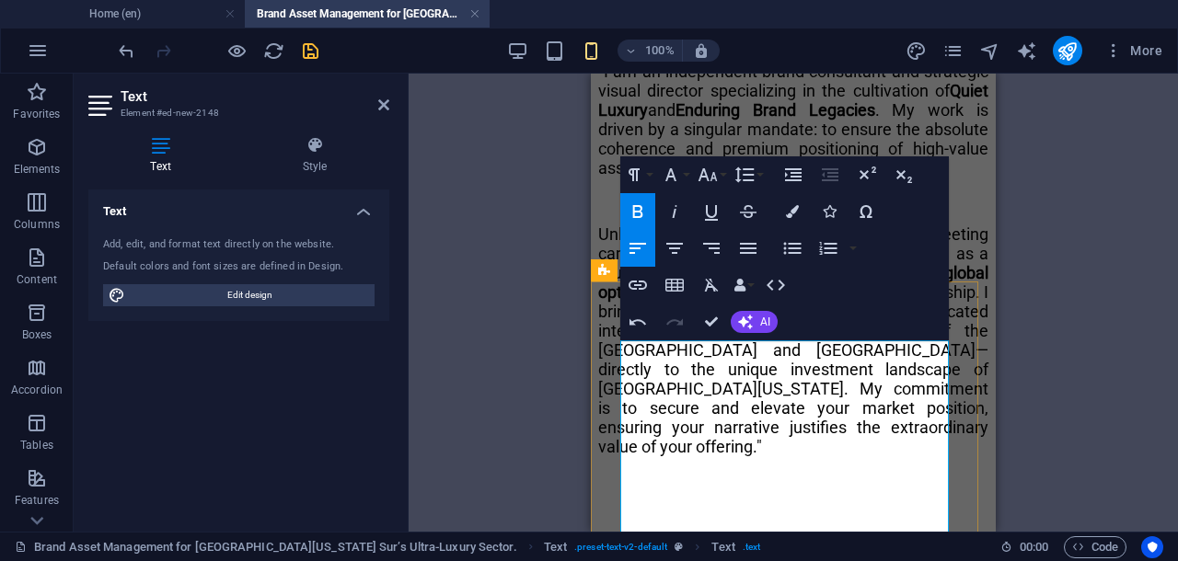
scroll to position [1684, 0]
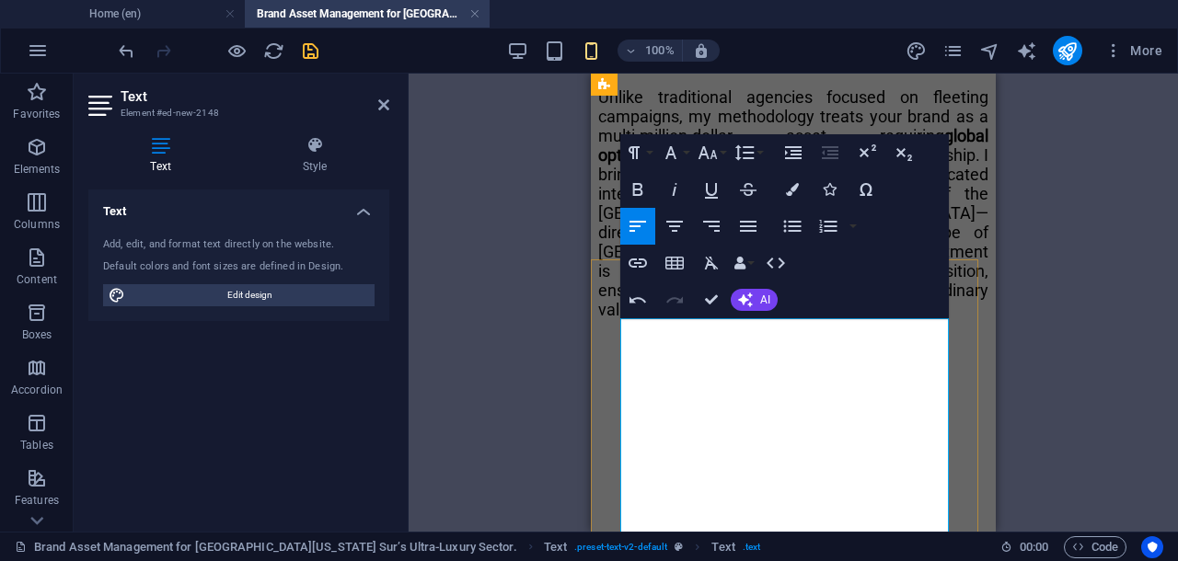
scroll to position [1706, 0]
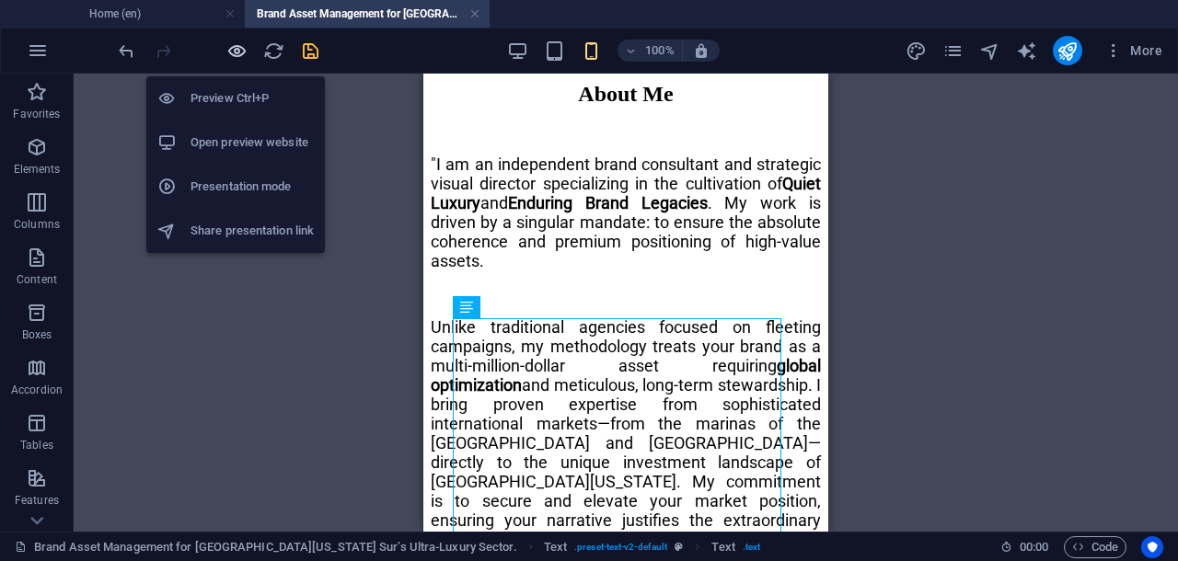
click at [237, 50] on icon "button" at bounding box center [236, 50] width 21 height 21
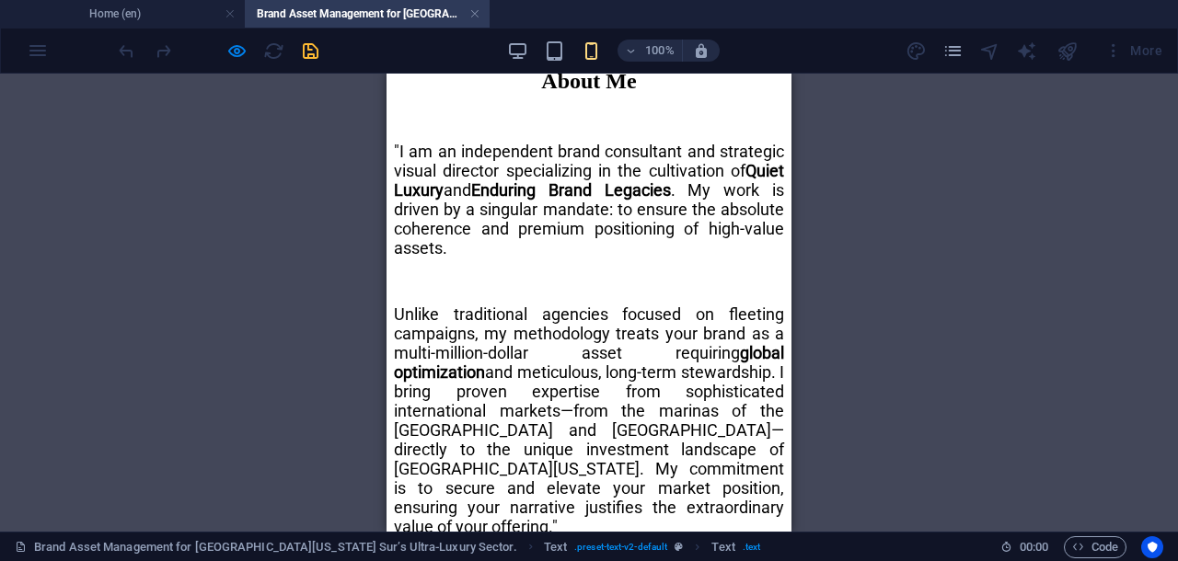
scroll to position [1746, 0]
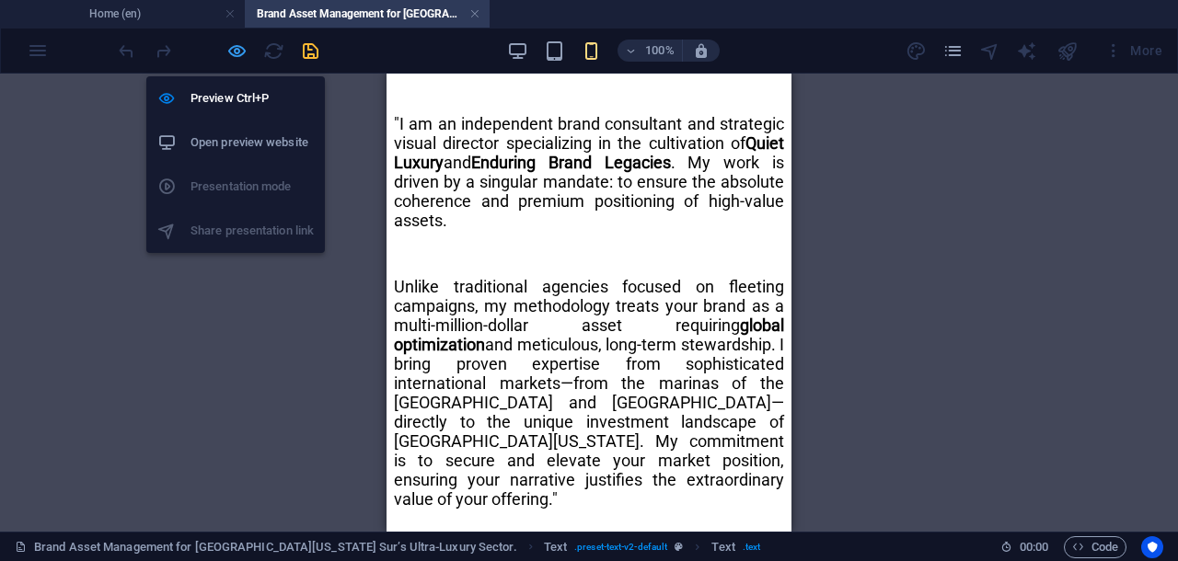
click at [229, 49] on icon "button" at bounding box center [236, 50] width 21 height 21
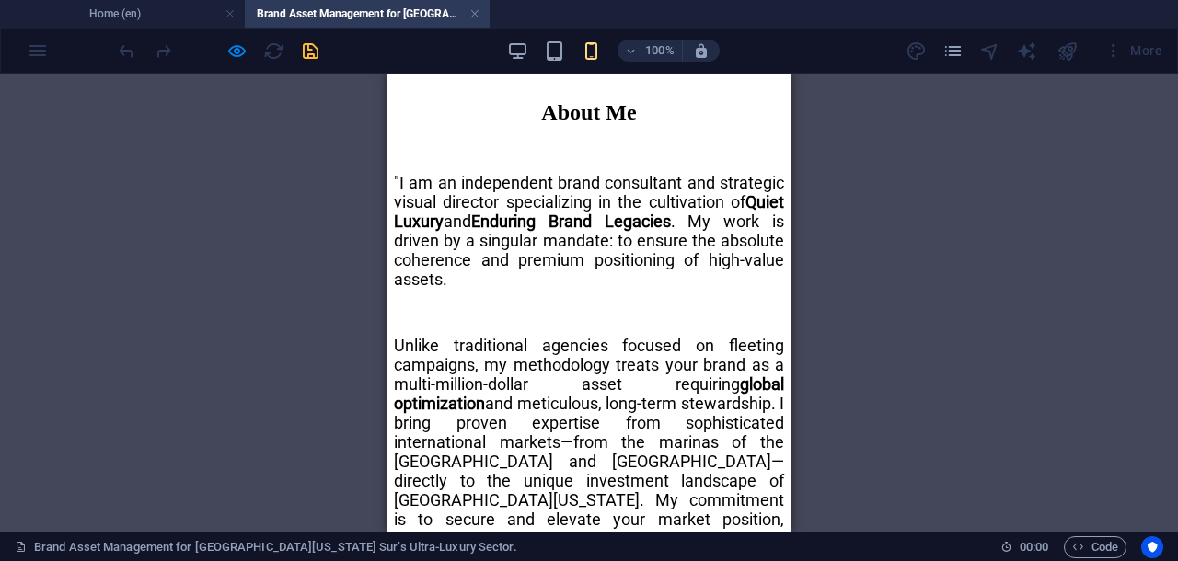
scroll to position [1802, 0]
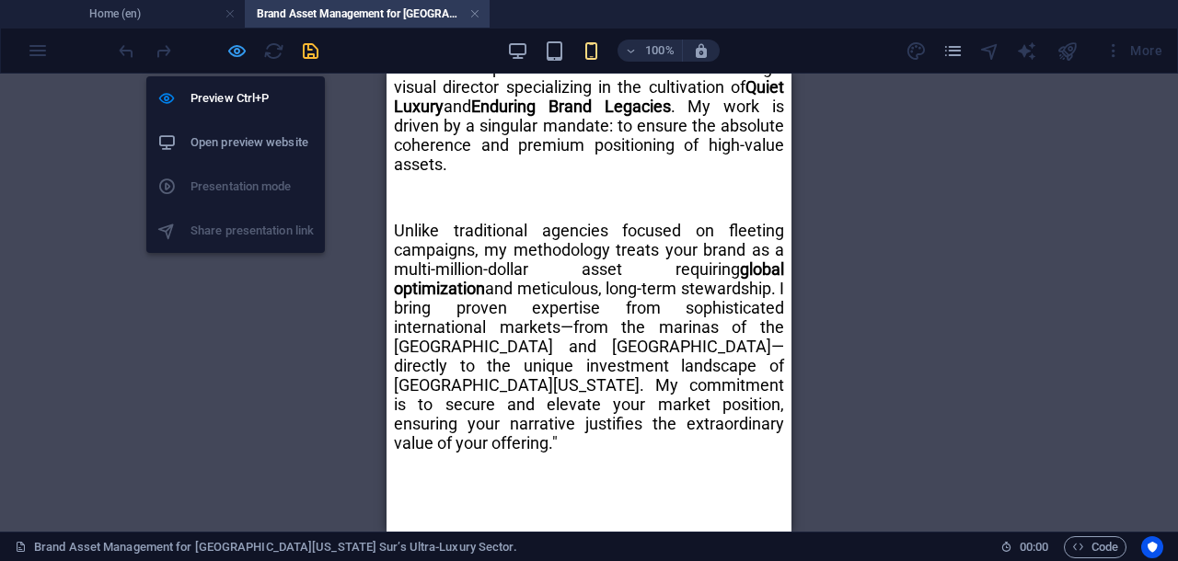
click at [240, 49] on icon "button" at bounding box center [236, 50] width 21 height 21
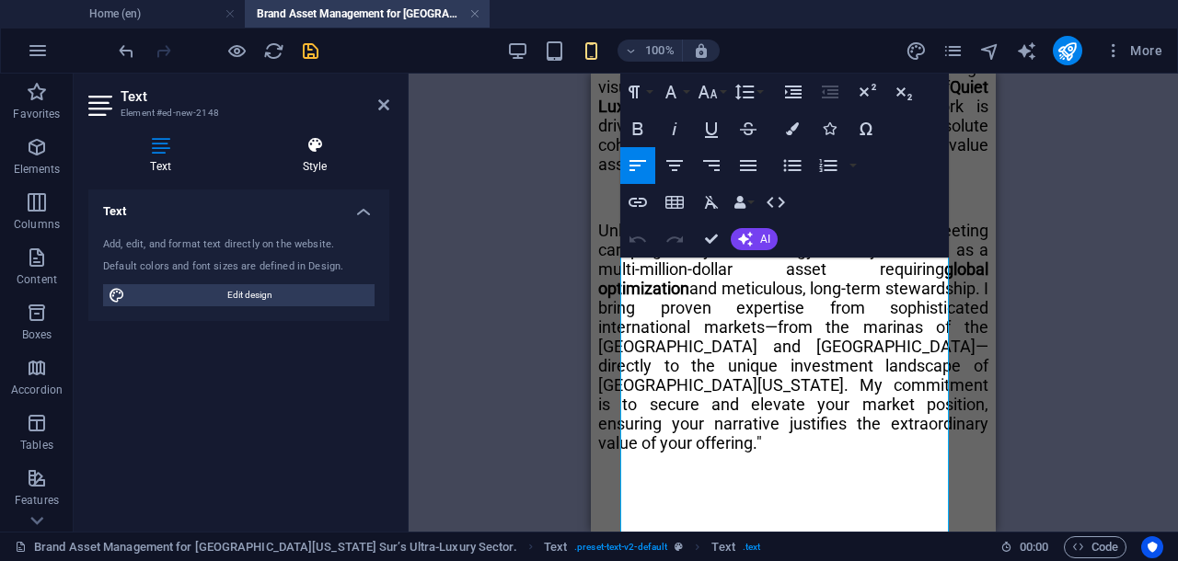
click at [314, 146] on icon at bounding box center [314, 145] width 149 height 18
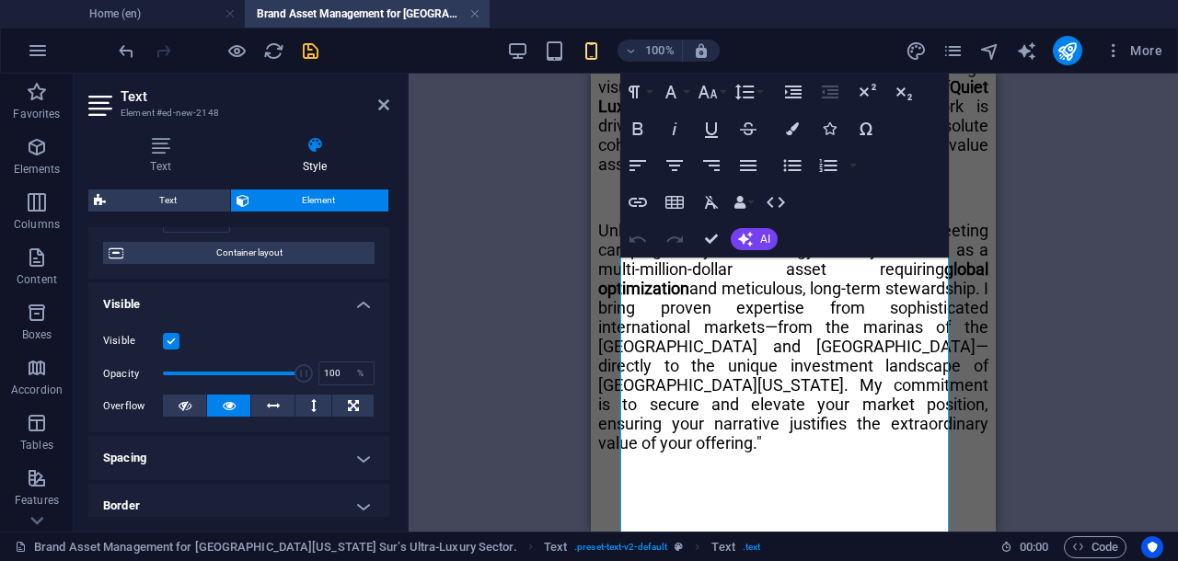
scroll to position [27, 0]
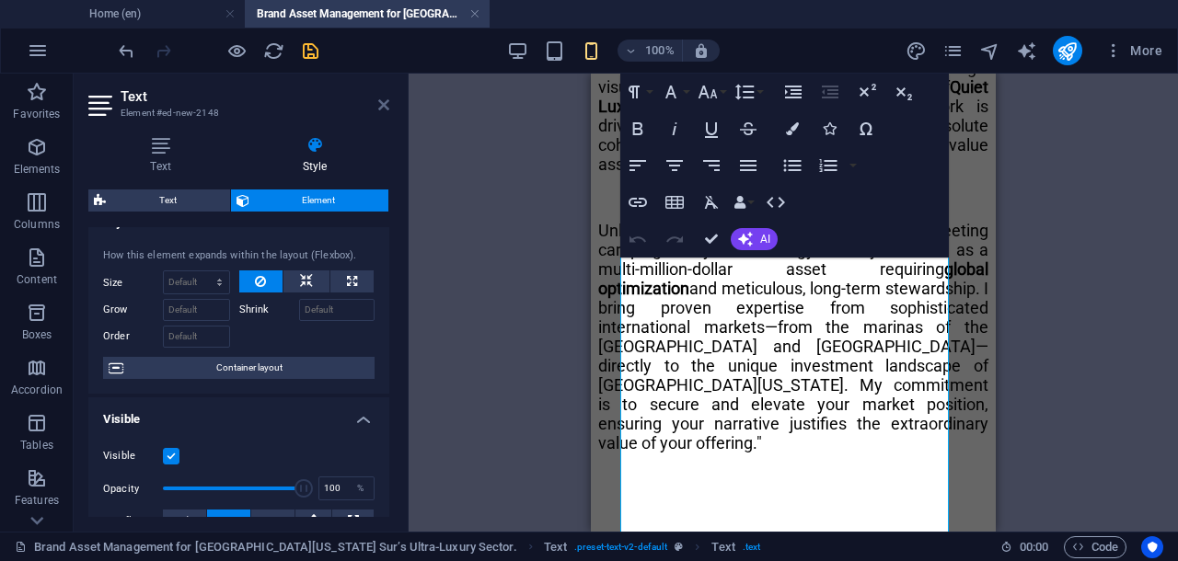
click at [383, 104] on icon at bounding box center [383, 105] width 11 height 15
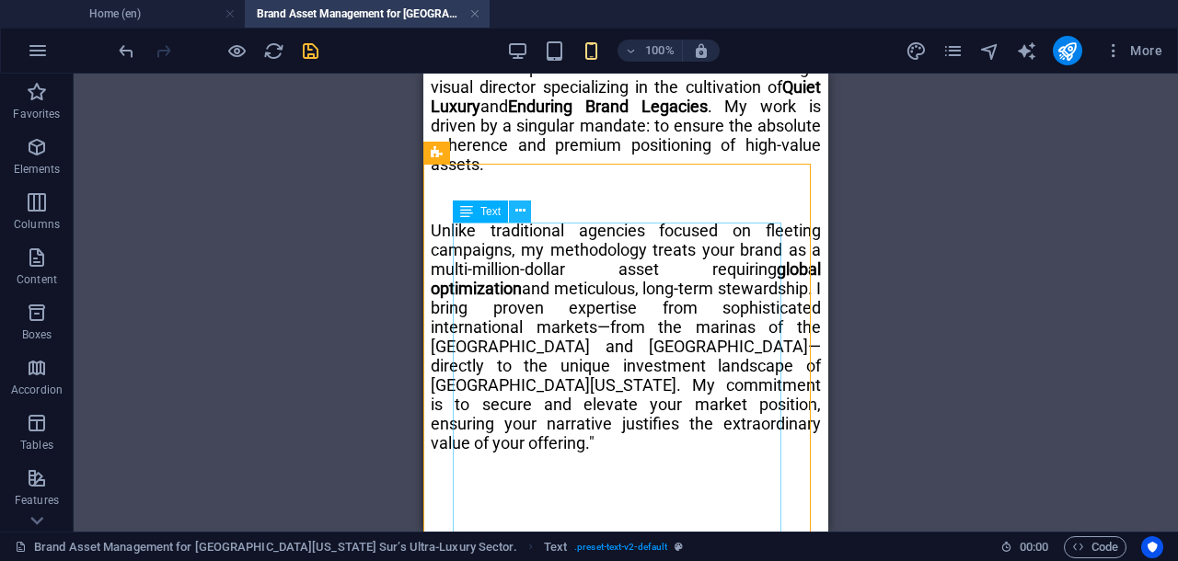
click at [515, 213] on icon at bounding box center [520, 210] width 10 height 19
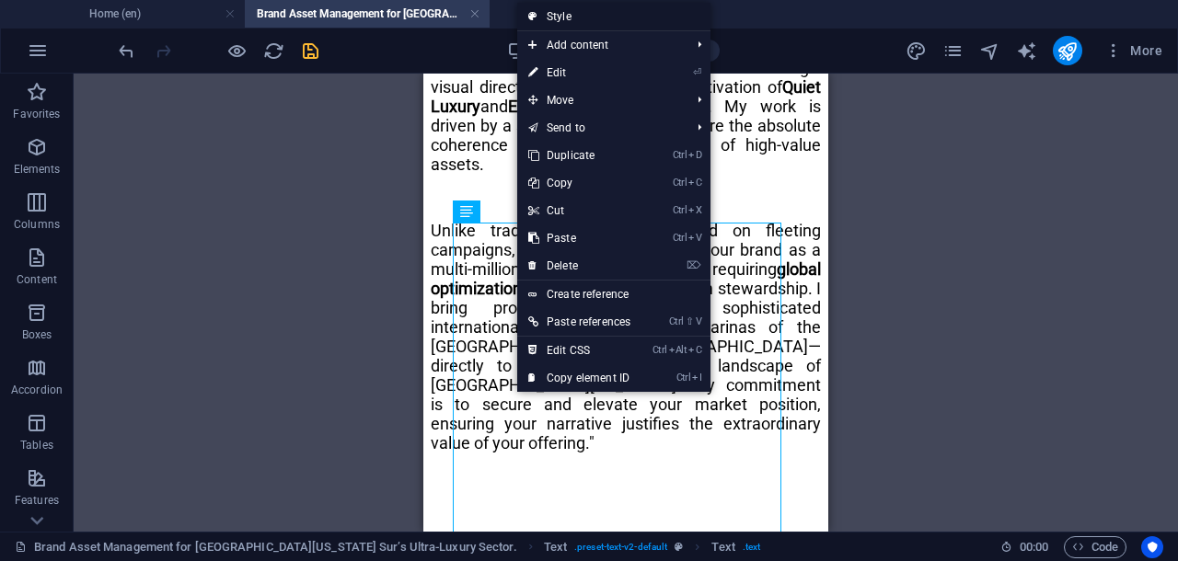
click at [562, 17] on link "Style" at bounding box center [613, 17] width 193 height 28
click at [562, 17] on ul "Home (en) Brand Asset Management for [GEOGRAPHIC_DATA][US_STATE] Sur’s Ultra-Lu…" at bounding box center [589, 14] width 1178 height 28
select select "preset-text-v2-default"
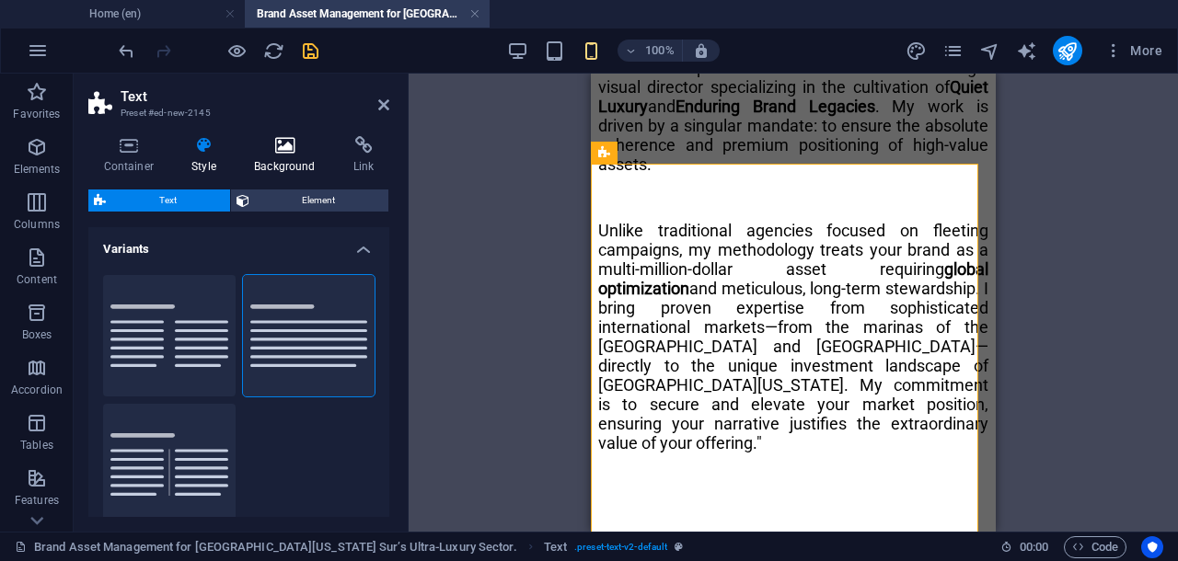
click at [289, 144] on icon at bounding box center [285, 145] width 92 height 18
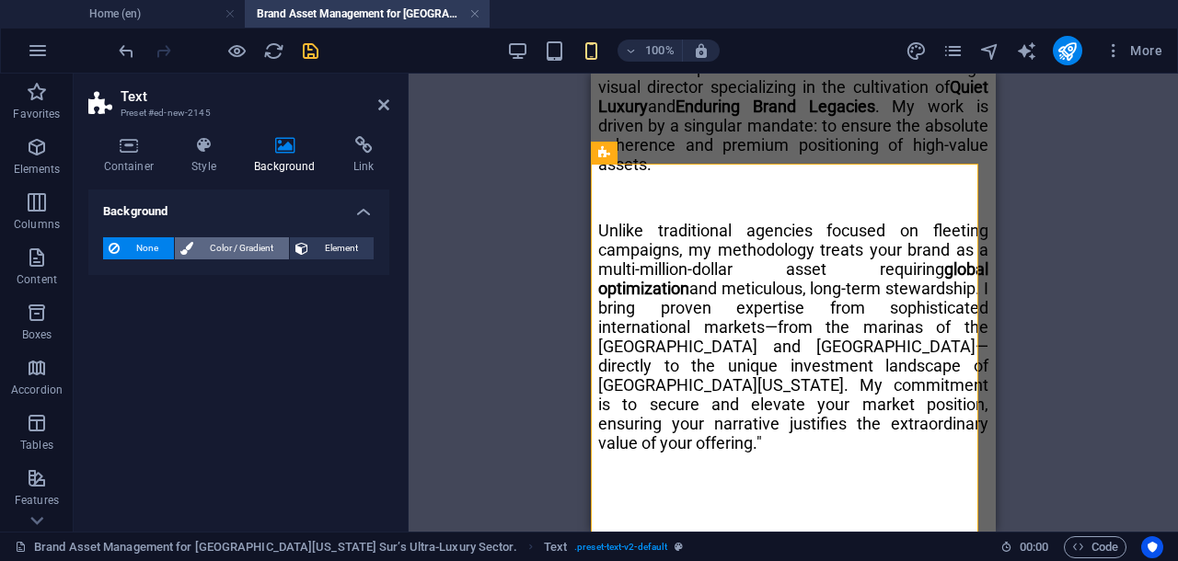
click at [236, 253] on span "Color / Gradient" at bounding box center [241, 248] width 85 height 22
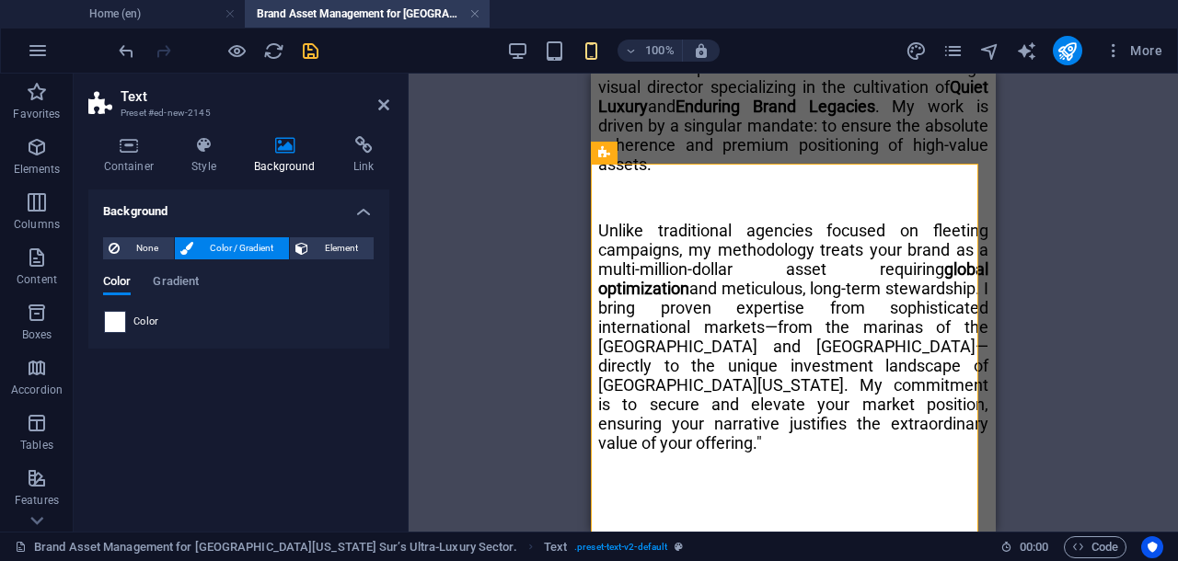
click at [115, 325] on span at bounding box center [115, 322] width 20 height 20
click at [0, 0] on li "Primary color #4f7f95" at bounding box center [0, 0] width 0 height 0
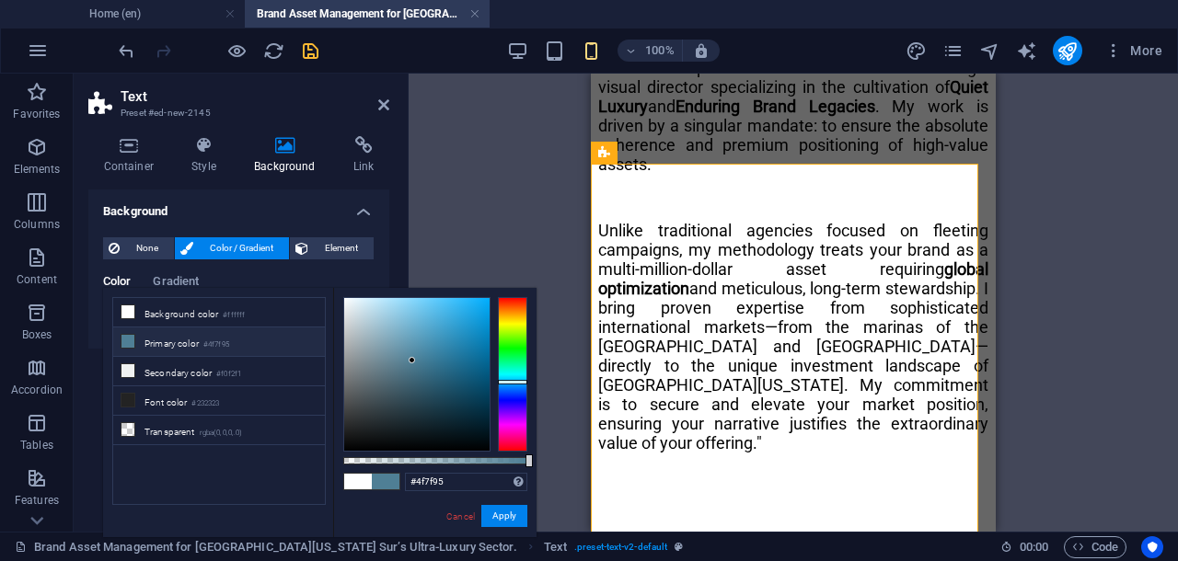
click at [126, 342] on icon at bounding box center [127, 341] width 13 height 13
type input "rgba(79, 127, 149, 0.277)"
drag, startPoint x: 528, startPoint y: 462, endPoint x: 394, endPoint y: 464, distance: 134.3
click at [394, 464] on div at bounding box center [395, 460] width 7 height 13
click at [499, 515] on button "Apply" at bounding box center [504, 516] width 46 height 22
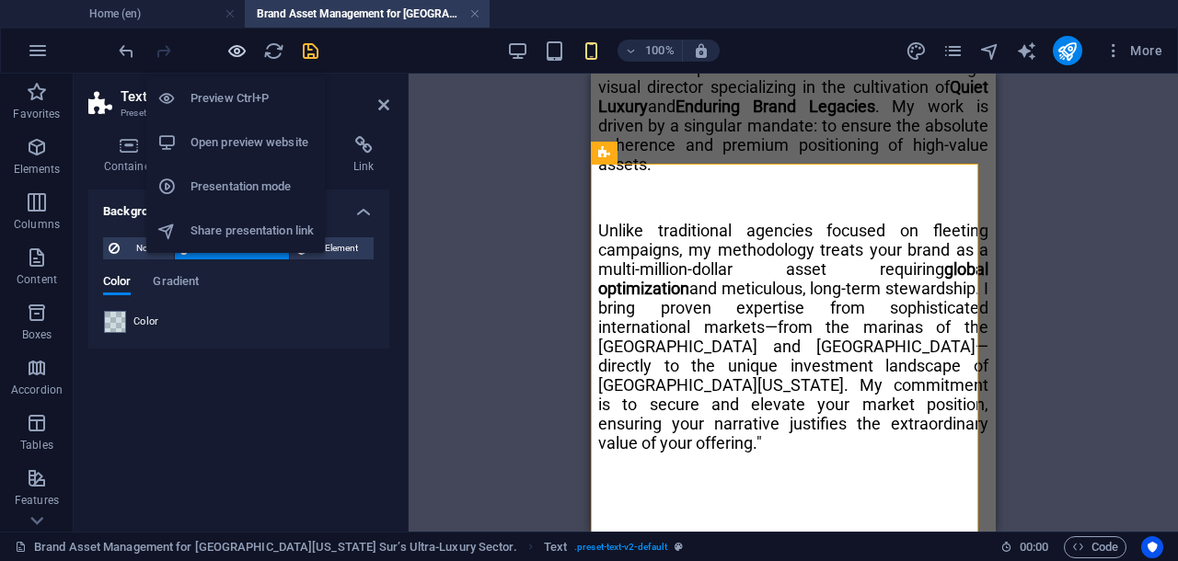
click at [242, 51] on icon "button" at bounding box center [236, 50] width 21 height 21
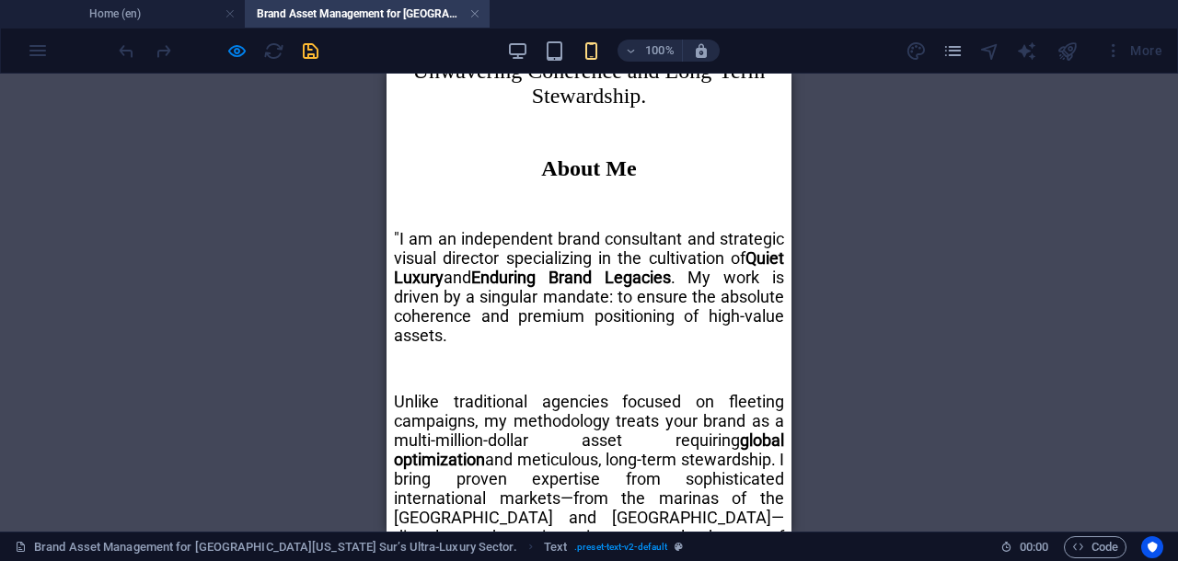
scroll to position [1746, 0]
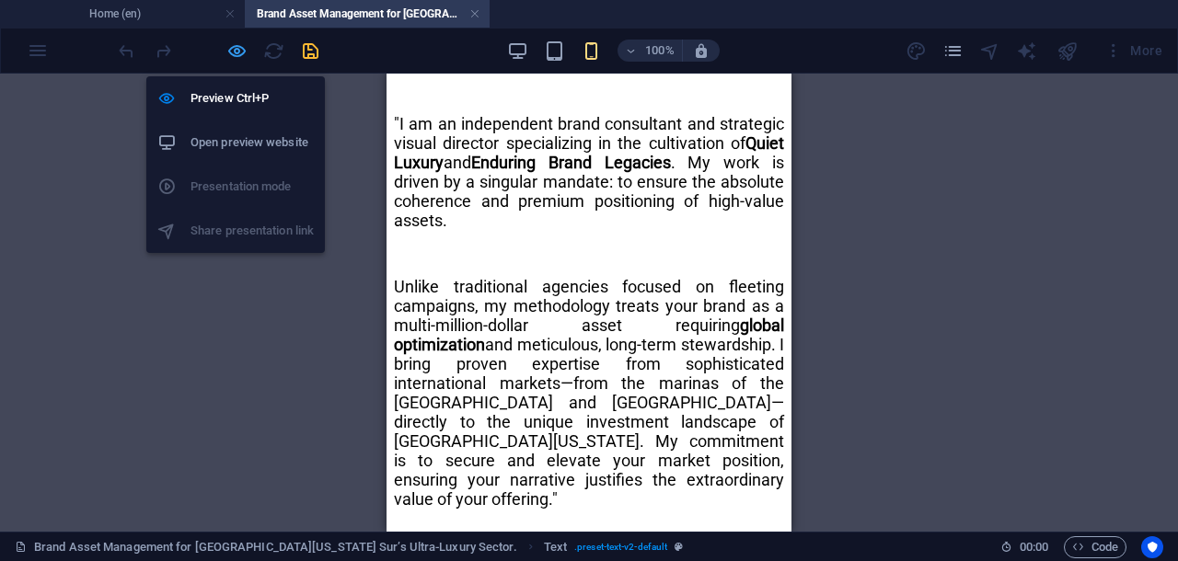
click at [239, 46] on icon "button" at bounding box center [236, 50] width 21 height 21
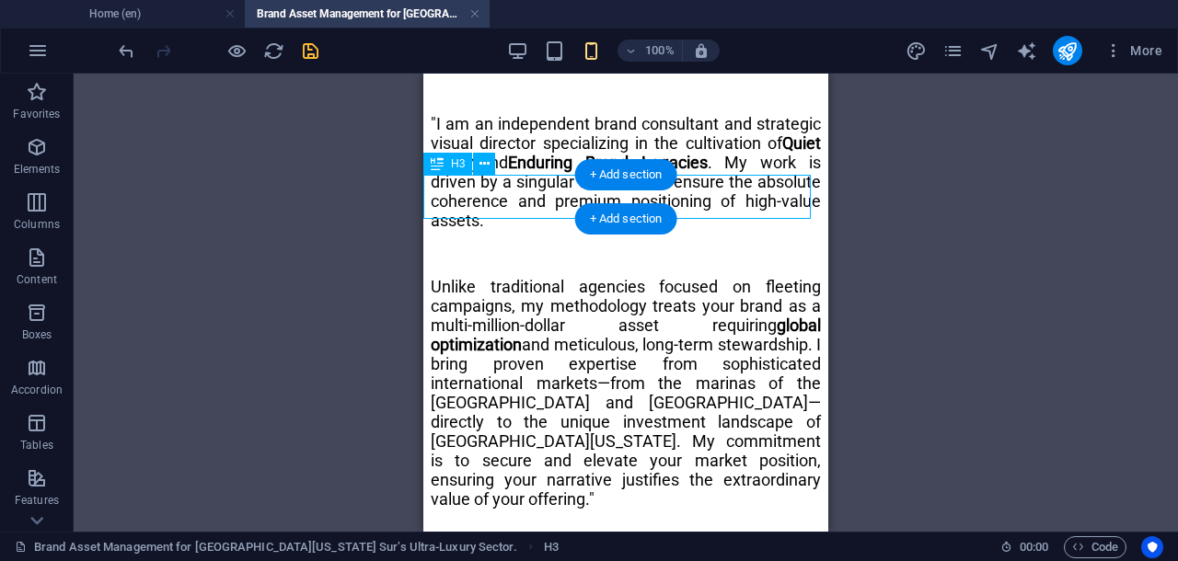
click at [524, 211] on div "Home About Blog Marine Services Projects Contact Legal Notice Privacy Brand Ass…" at bounding box center [626, 206] width 390 height 3681
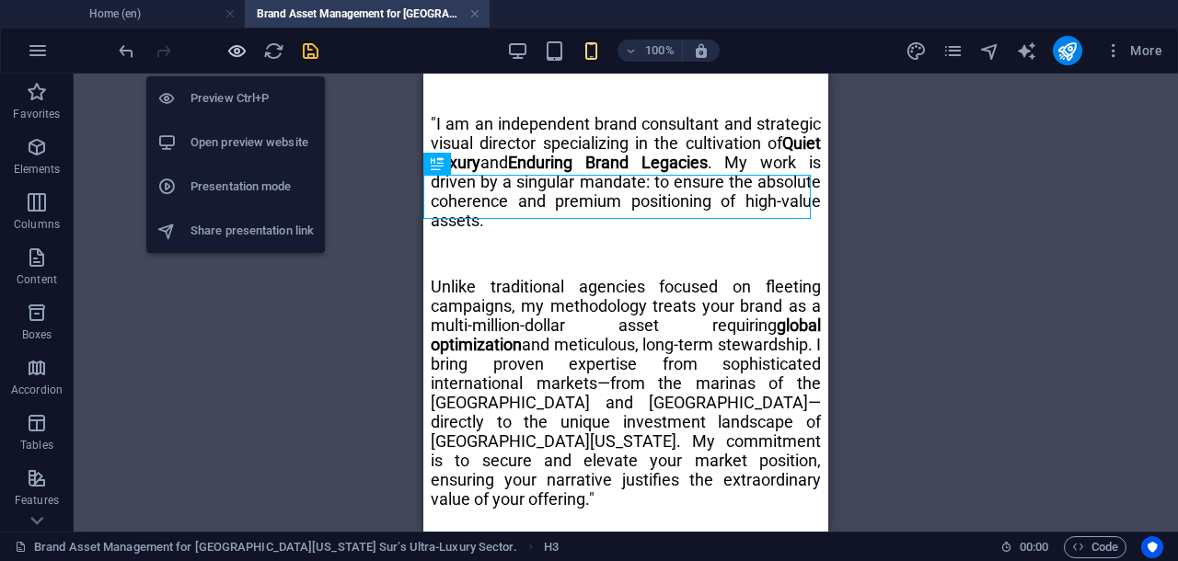
click at [238, 50] on icon "button" at bounding box center [236, 50] width 21 height 21
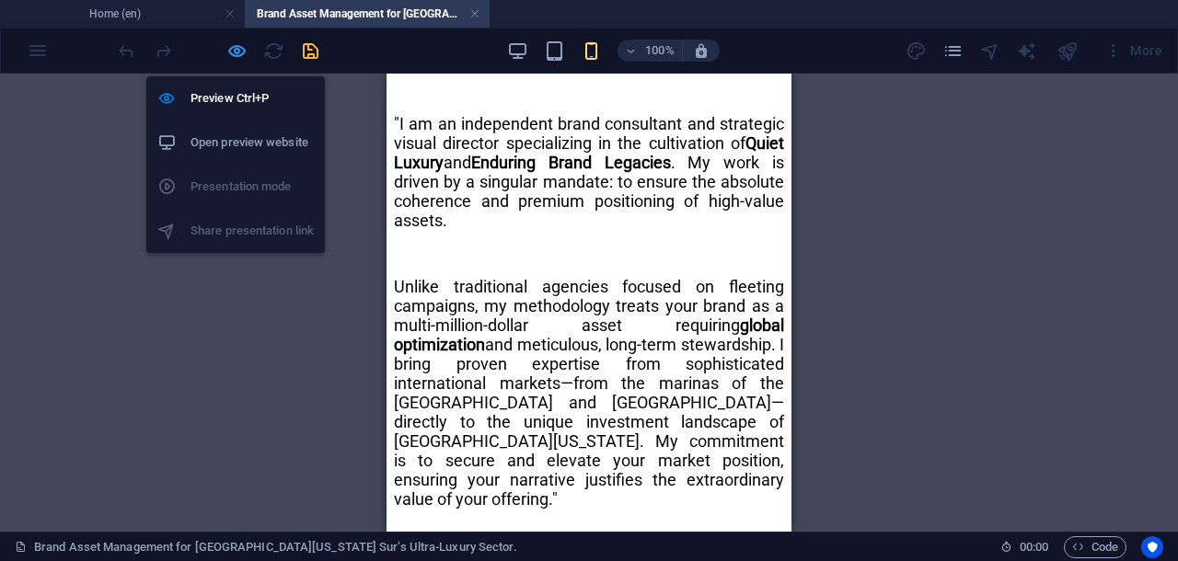
click at [235, 49] on icon "button" at bounding box center [236, 50] width 21 height 21
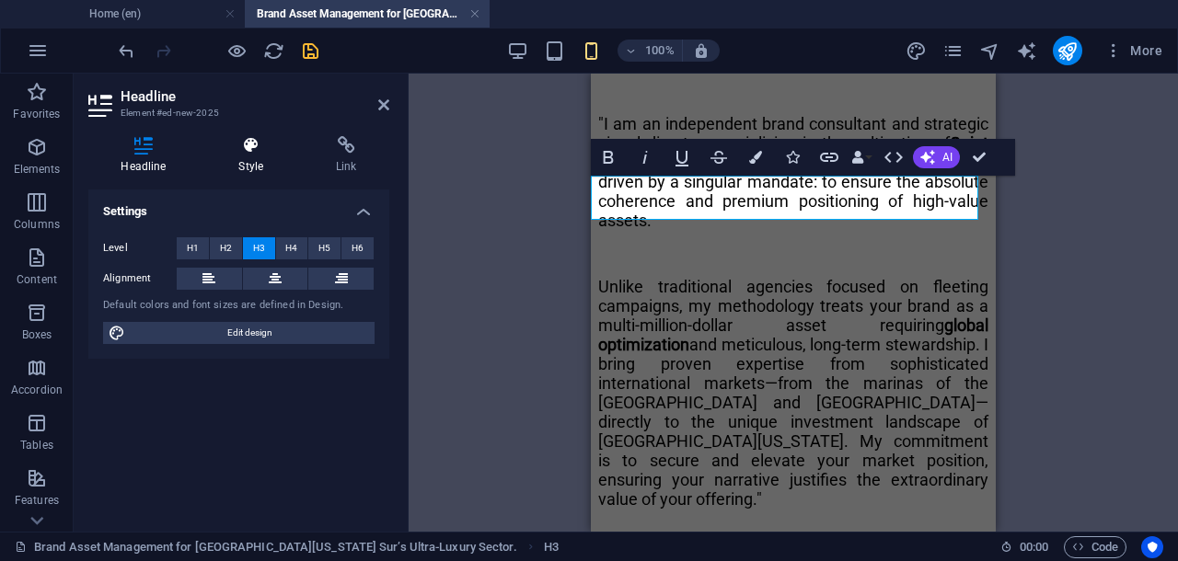
click at [258, 160] on h4 "Style" at bounding box center [255, 155] width 98 height 39
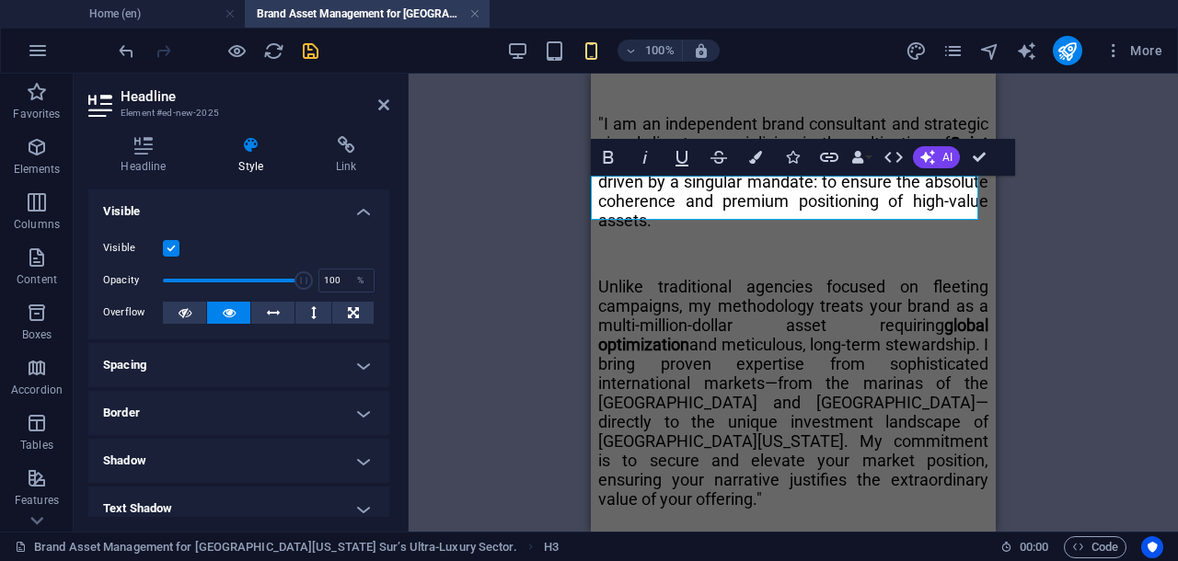
click at [258, 160] on h4 "Style" at bounding box center [255, 155] width 98 height 39
click at [332, 365] on h4 "Spacing" at bounding box center [238, 365] width 301 height 44
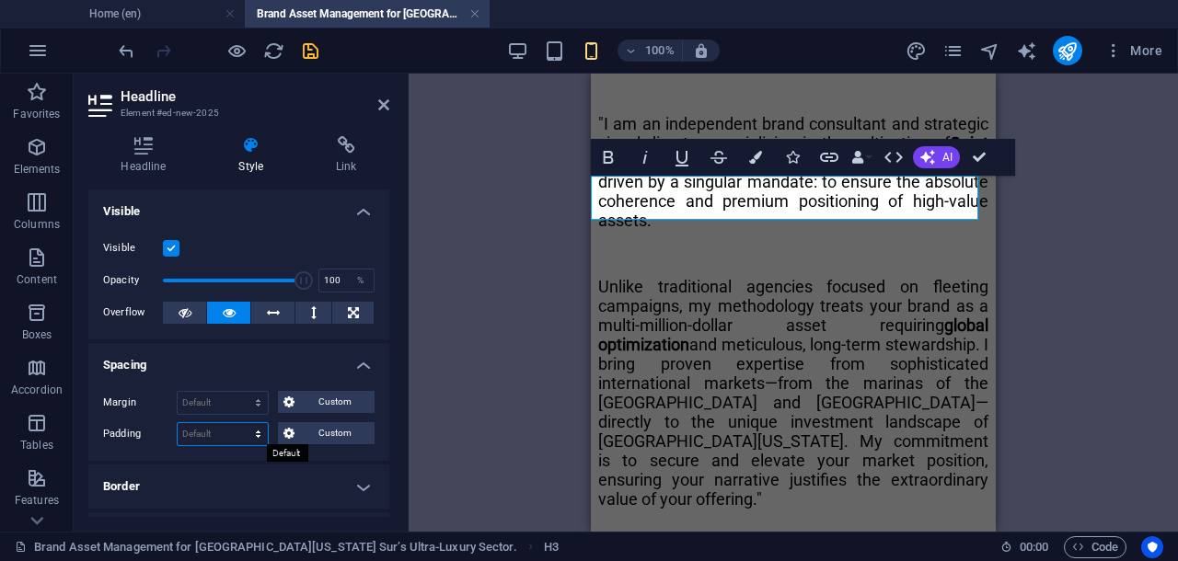
click at [225, 432] on select "Default px rem % vh vw Custom" at bounding box center [223, 434] width 90 height 22
select select "rem"
click at [241, 423] on select "Default px rem % vh vw Custom" at bounding box center [223, 434] width 90 height 22
type input "1"
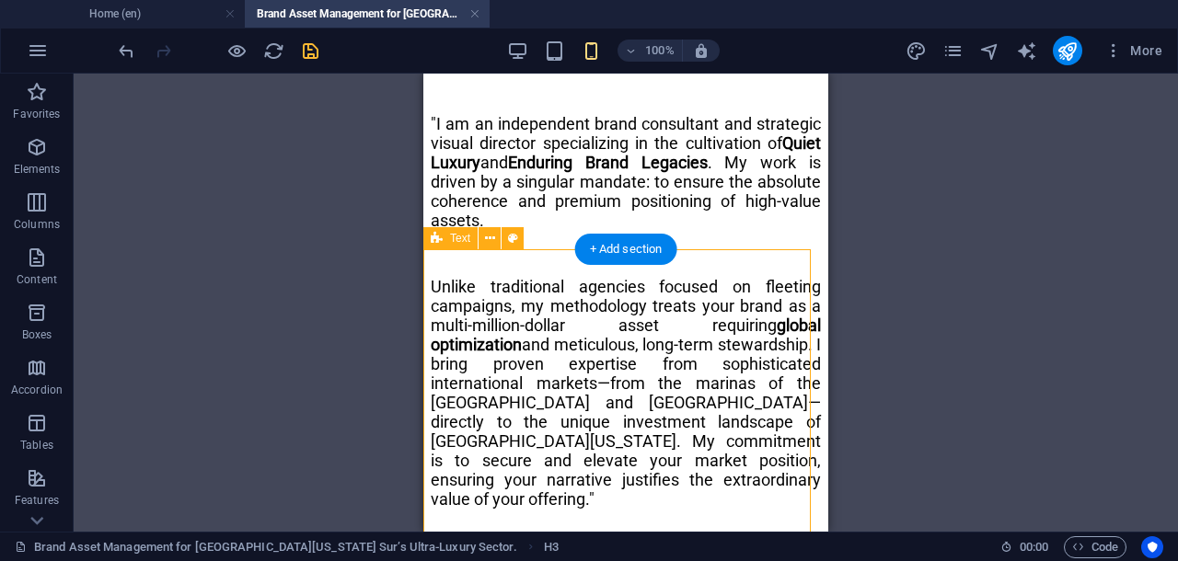
drag, startPoint x: 758, startPoint y: 273, endPoint x: 591, endPoint y: 273, distance: 167.4
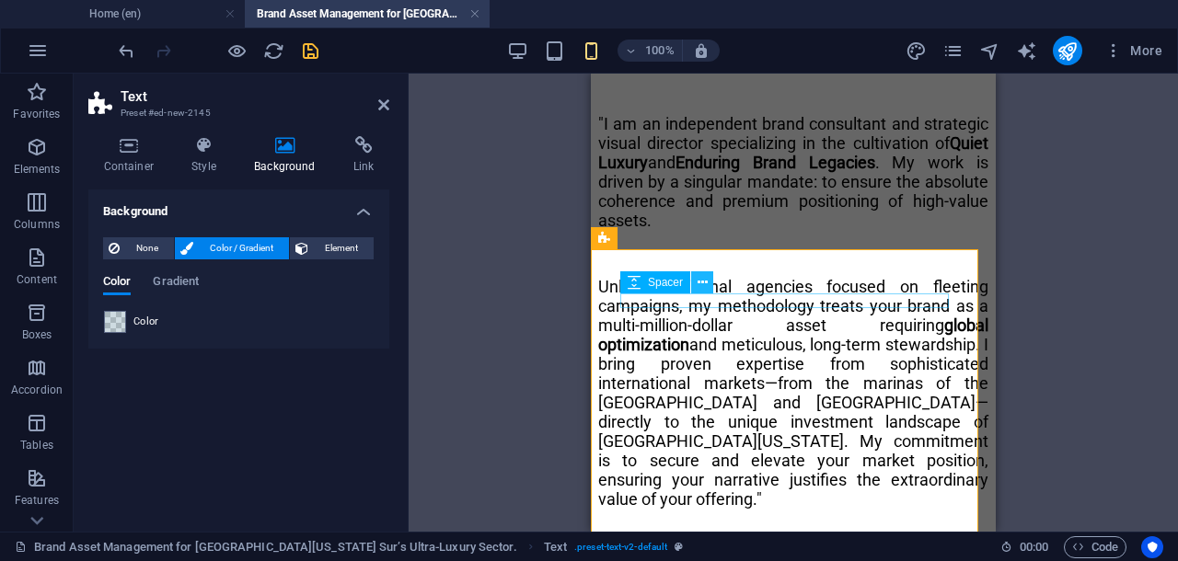
click at [705, 285] on icon at bounding box center [702, 282] width 10 height 19
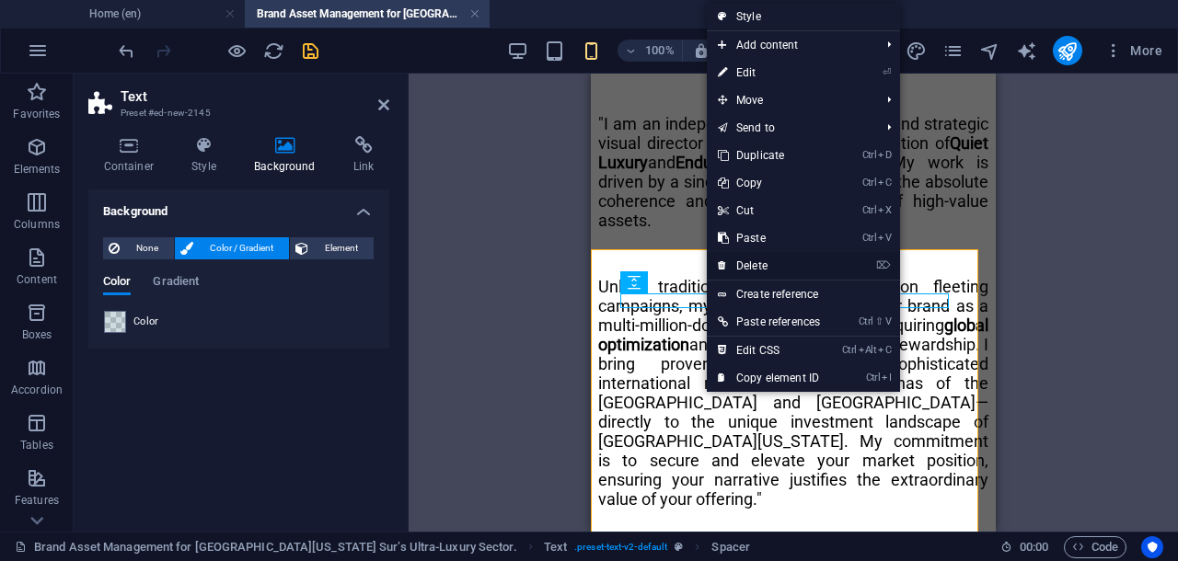
click at [730, 264] on link "⌦ Delete" at bounding box center [769, 266] width 124 height 28
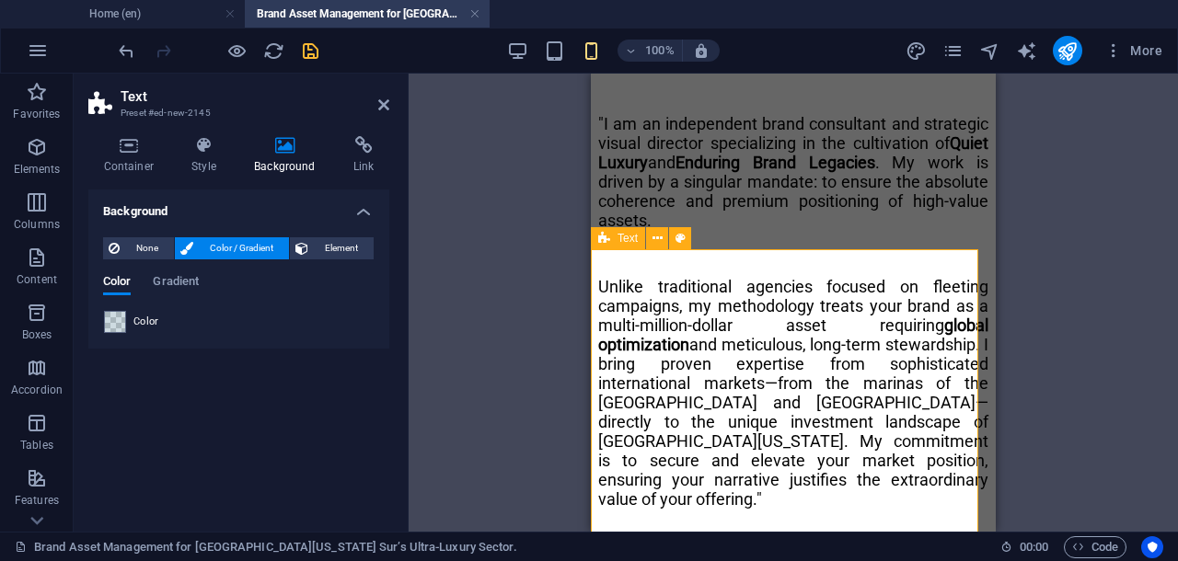
click at [124, 317] on span at bounding box center [115, 322] width 20 height 20
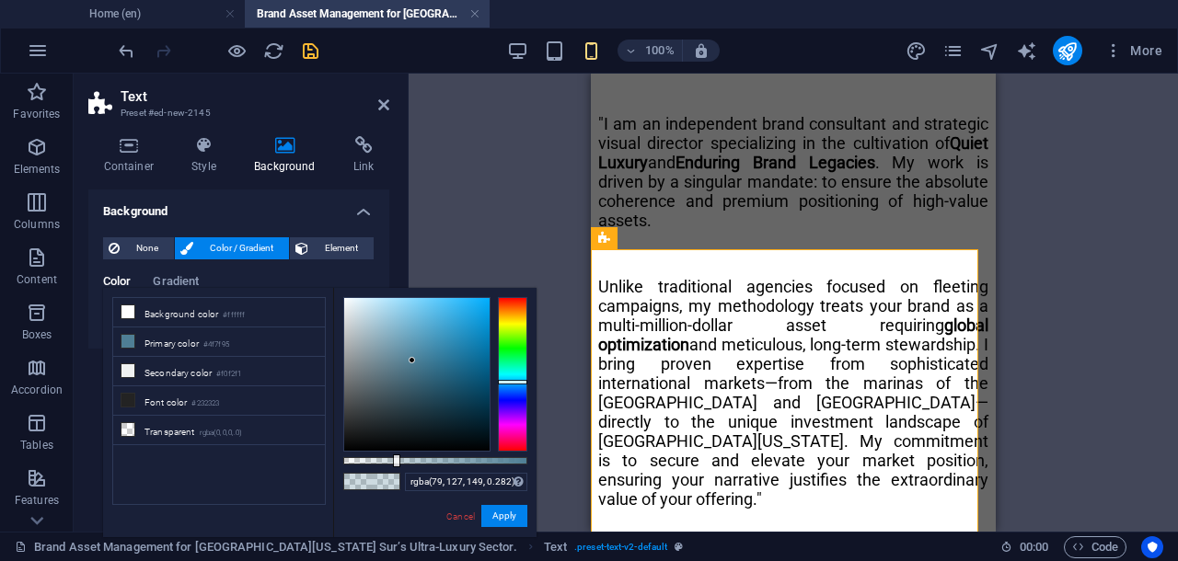
drag, startPoint x: 395, startPoint y: 458, endPoint x: 381, endPoint y: 457, distance: 13.8
click at [393, 457] on div at bounding box center [396, 460] width 7 height 13
type input "rgba(79, 127, 149, 0.177)"
click at [375, 457] on div at bounding box center [377, 460] width 7 height 13
click at [501, 511] on button "Apply" at bounding box center [504, 516] width 46 height 22
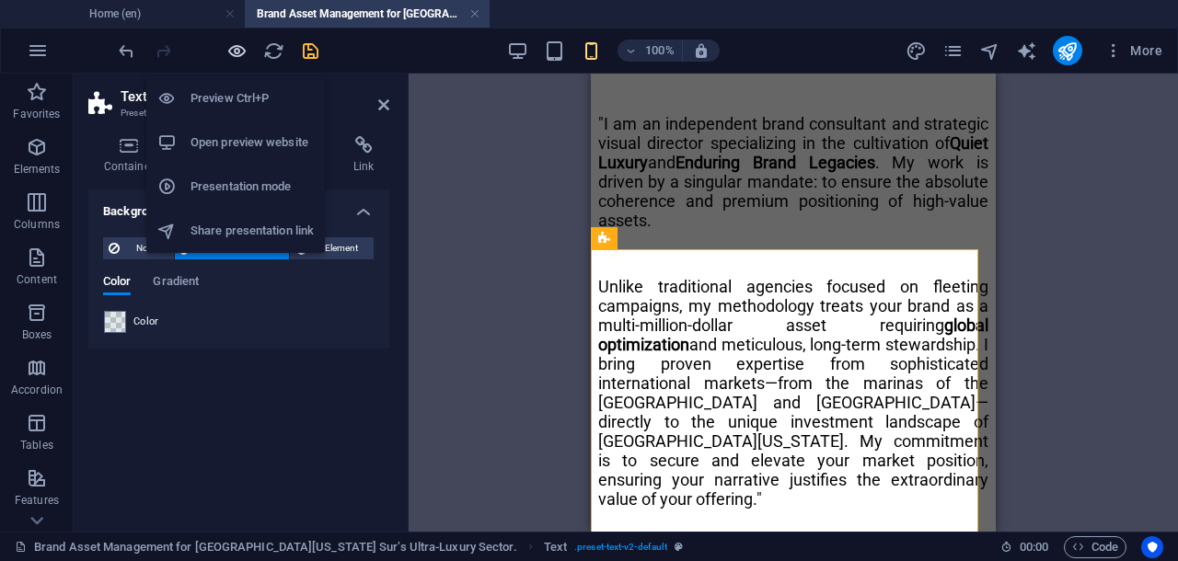
click at [239, 48] on icon "button" at bounding box center [236, 50] width 21 height 21
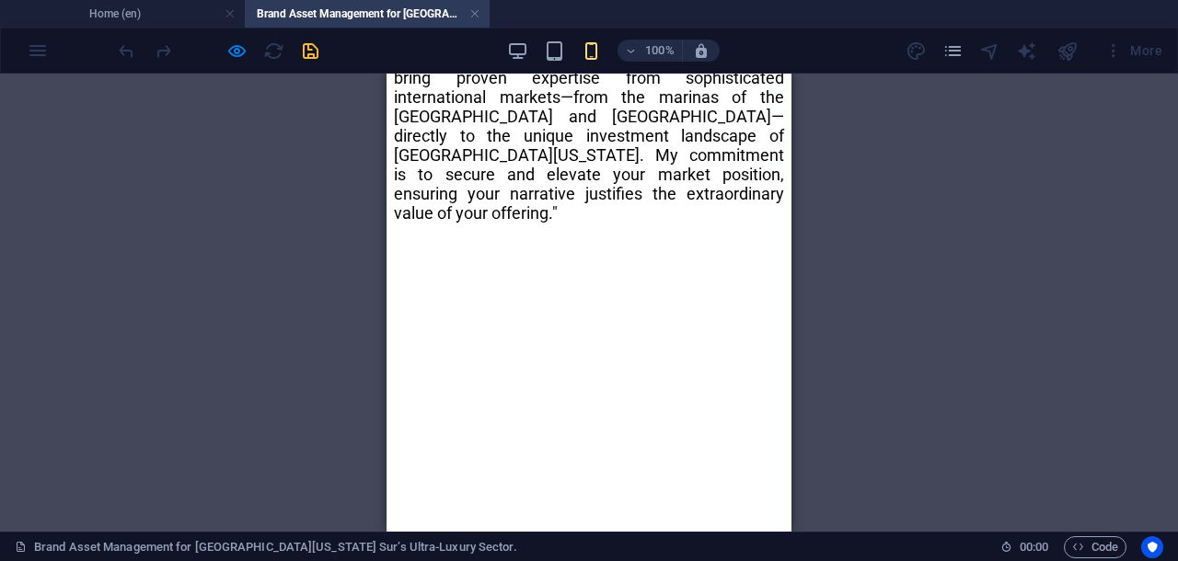
scroll to position [2106, 0]
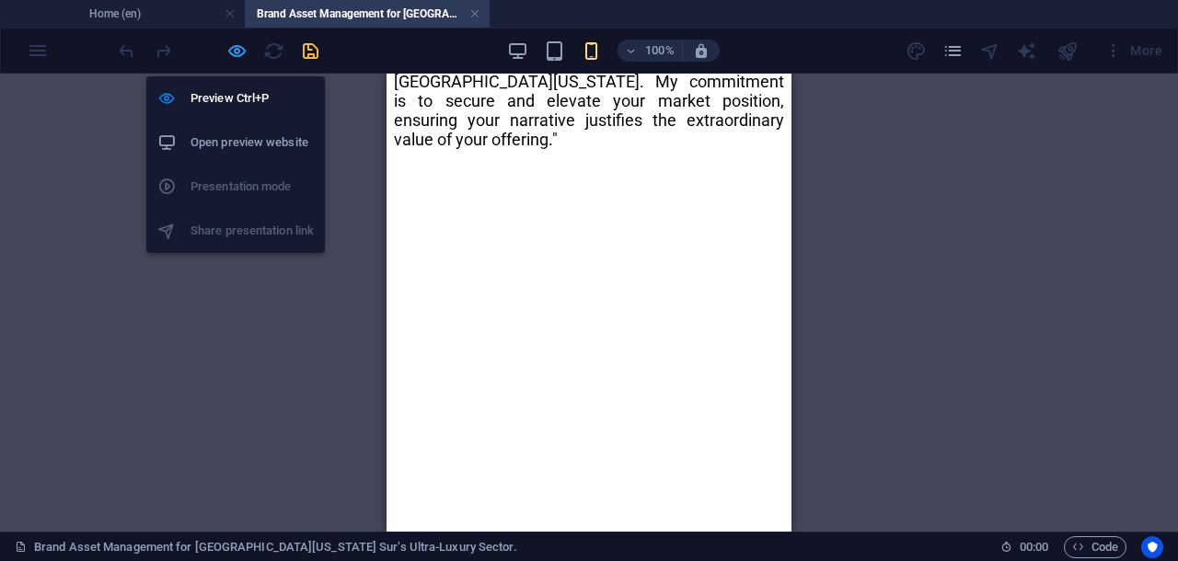
click at [237, 52] on icon "button" at bounding box center [236, 50] width 21 height 21
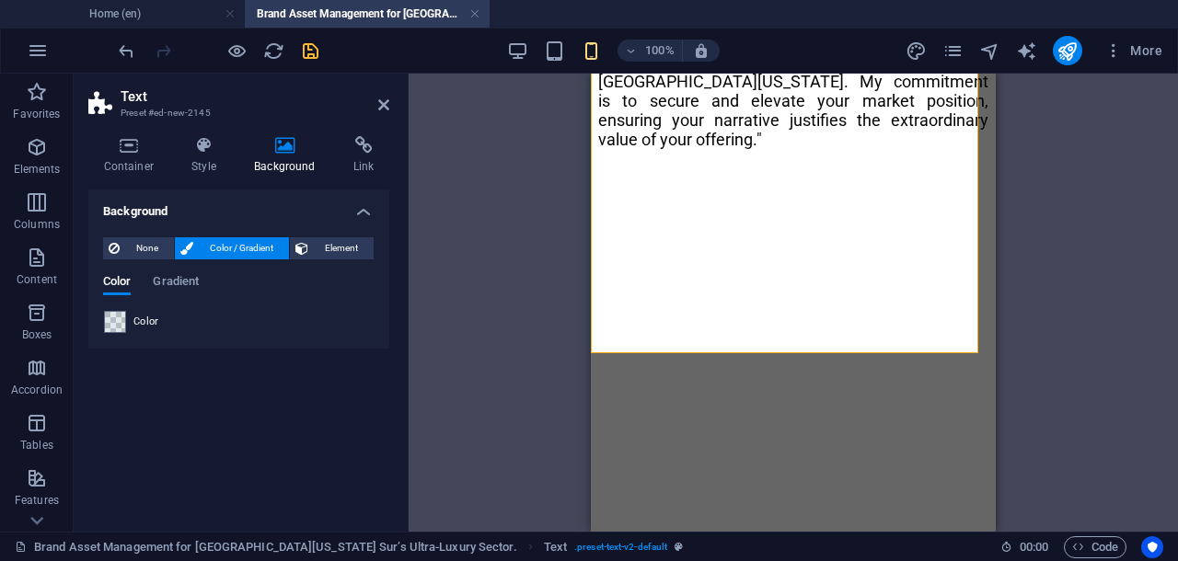
click at [386, 104] on icon at bounding box center [383, 105] width 11 height 15
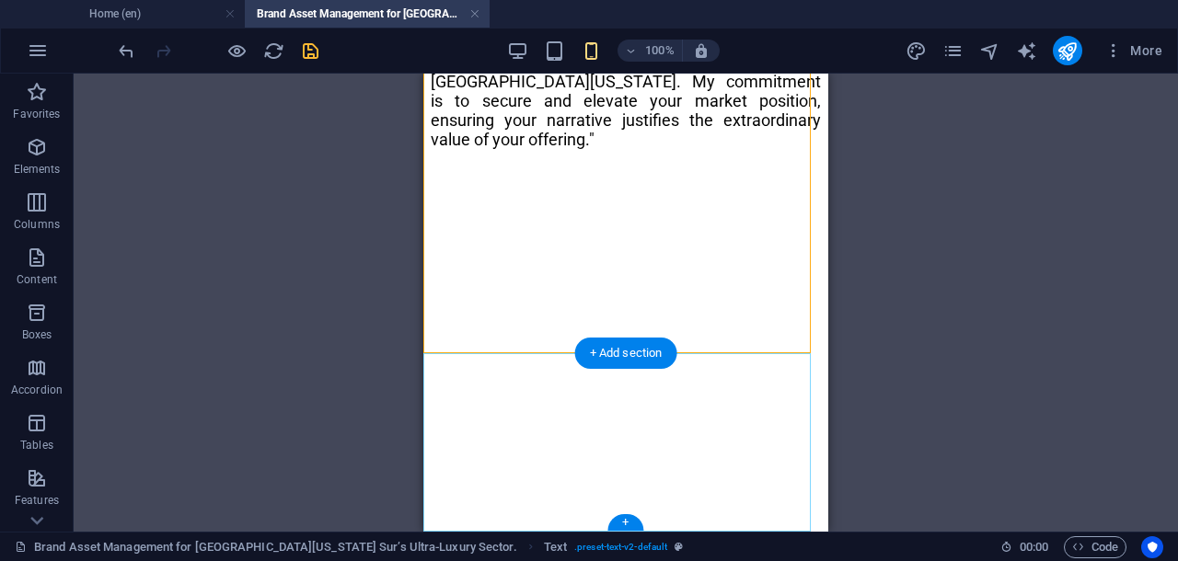
click at [619, 357] on div "+ Add section" at bounding box center [626, 353] width 102 height 31
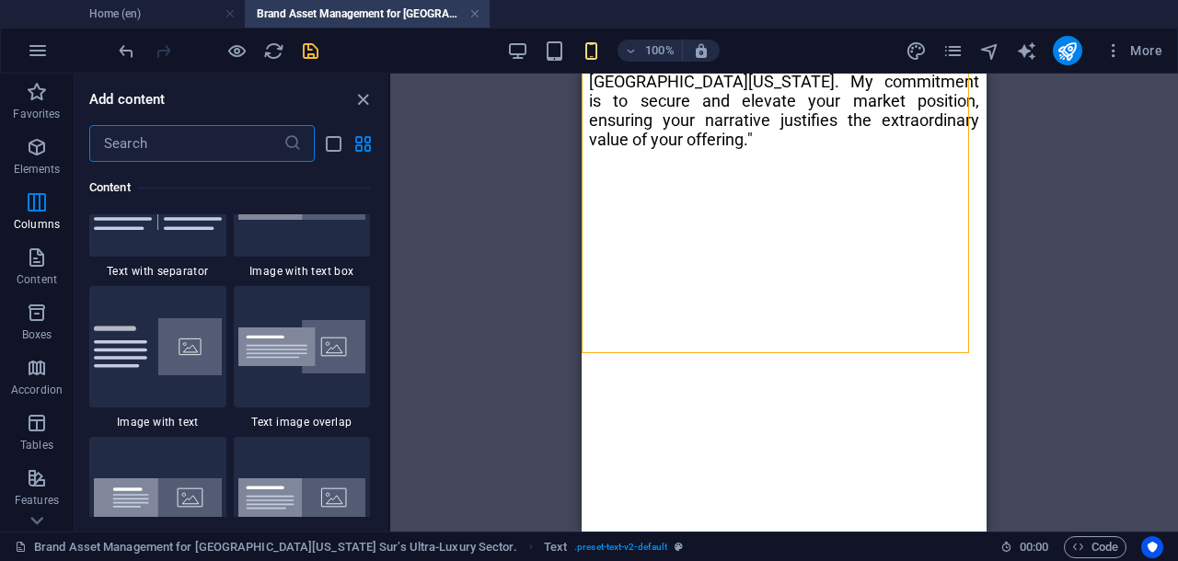
scroll to position [3291, 0]
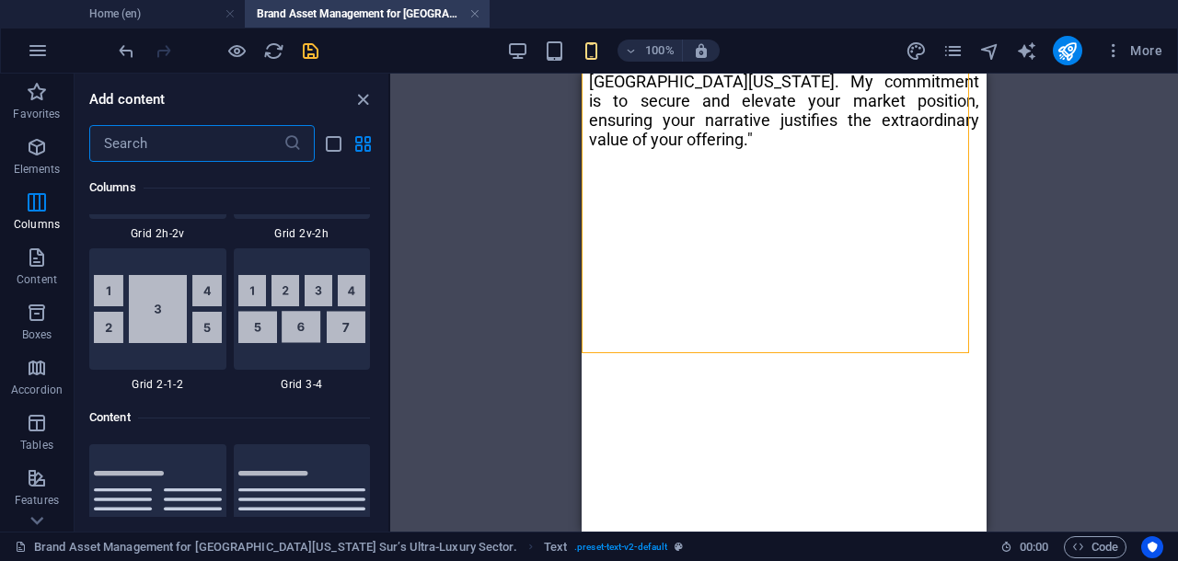
click at [204, 152] on input "text" at bounding box center [186, 143] width 194 height 37
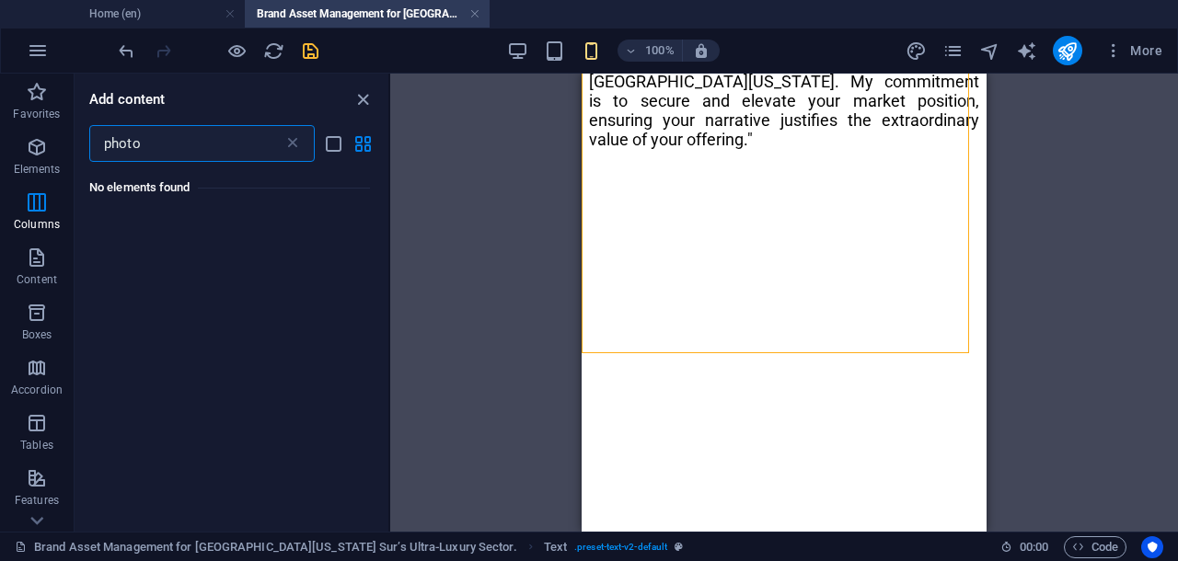
scroll to position [0, 0]
type input "p"
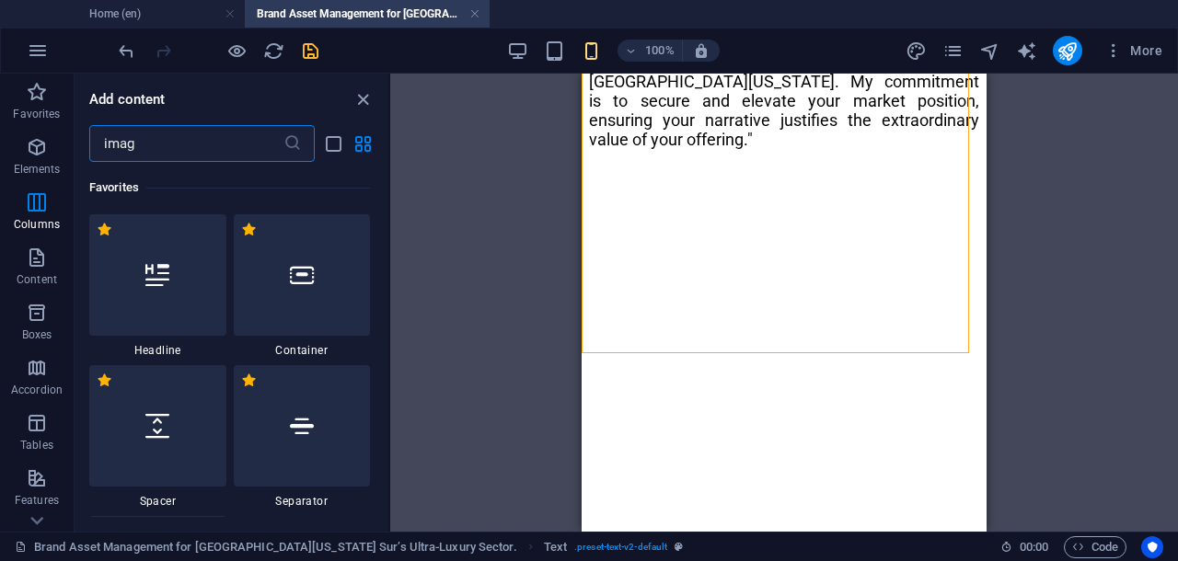
type input "image"
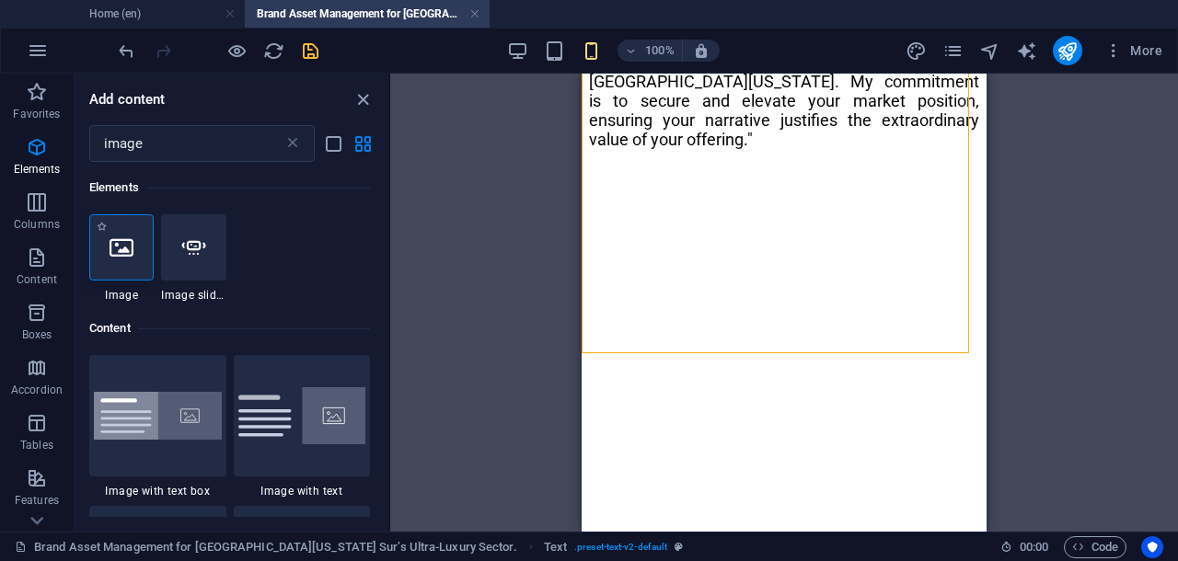
click at [135, 268] on div at bounding box center [121, 247] width 64 height 66
click at [390, 268] on div "Drag here to replace the existing content. Press “Ctrl” if you want to create a…" at bounding box center [784, 303] width 788 height 458
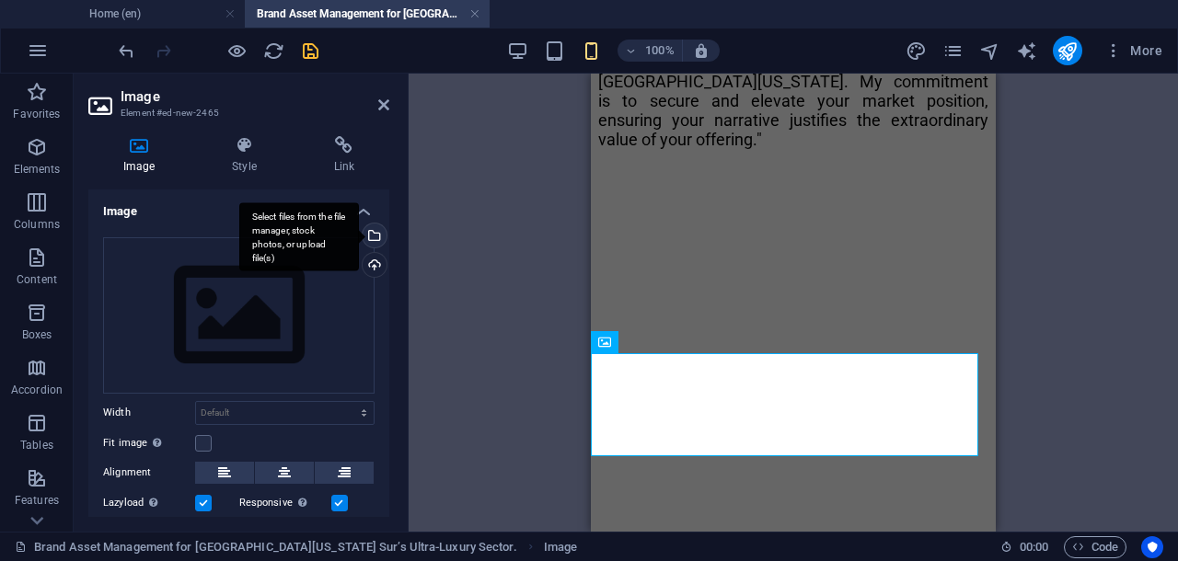
click at [372, 233] on div "Select files from the file manager, stock photos, or upload file(s)" at bounding box center [373, 238] width 28 height 28
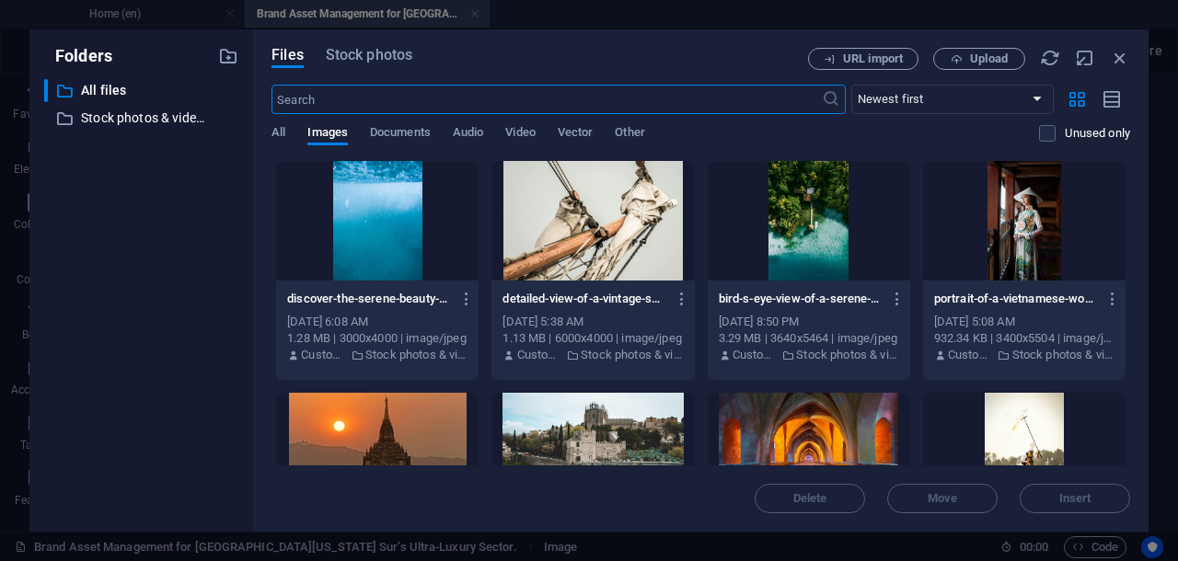
scroll to position [2533, 0]
click at [389, 57] on span "Stock photos" at bounding box center [369, 55] width 86 height 22
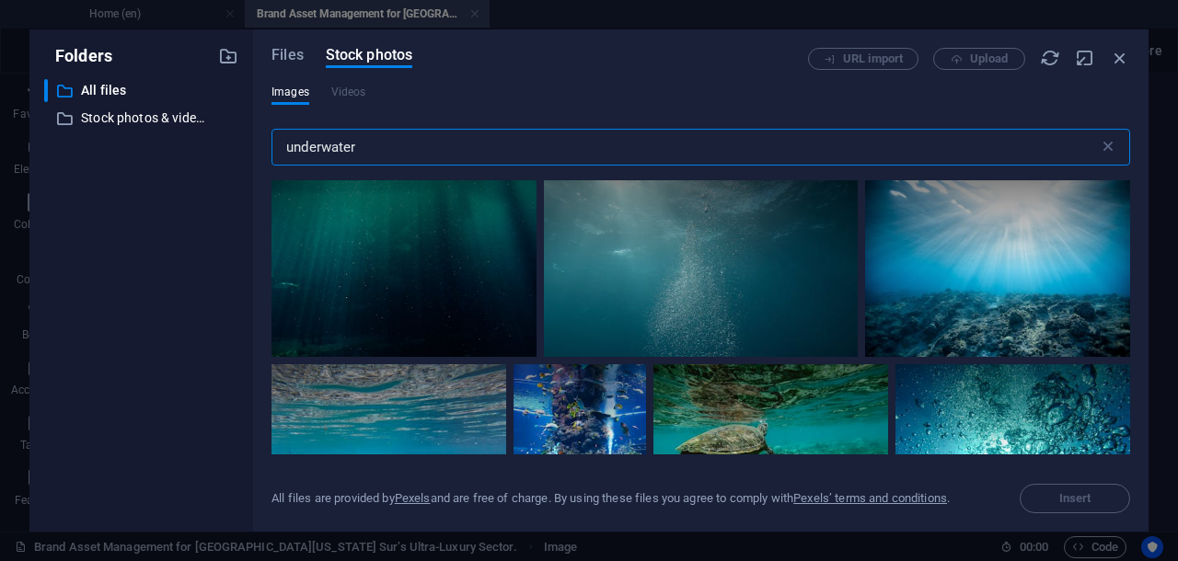
drag, startPoint x: 370, startPoint y: 149, endPoint x: 279, endPoint y: 139, distance: 91.6
click at [279, 139] on input "underwater" at bounding box center [684, 147] width 827 height 37
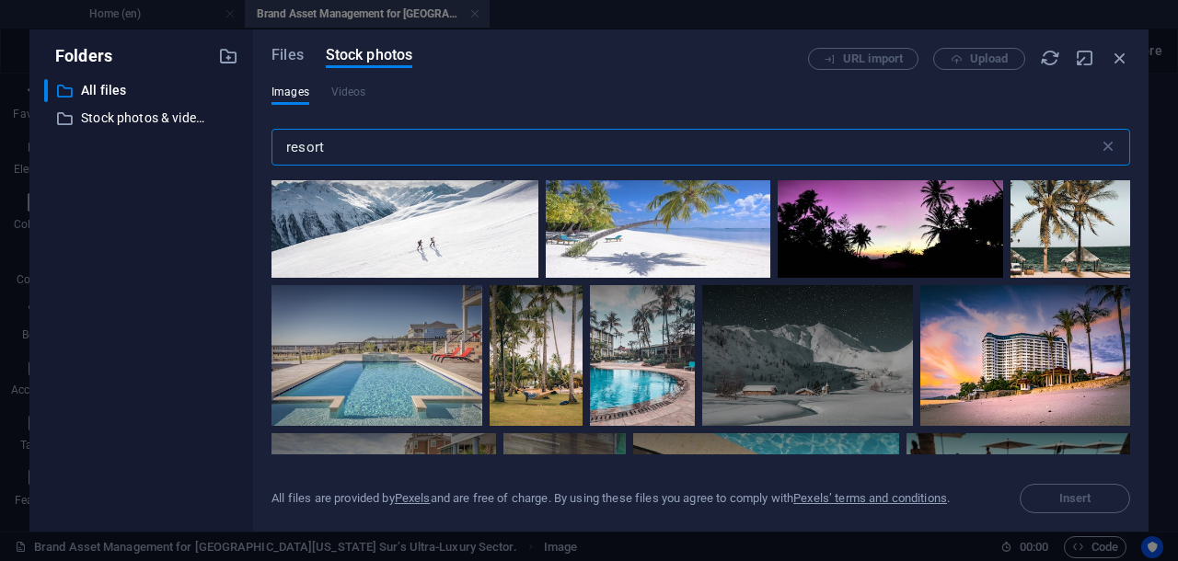
scroll to position [2530, 0]
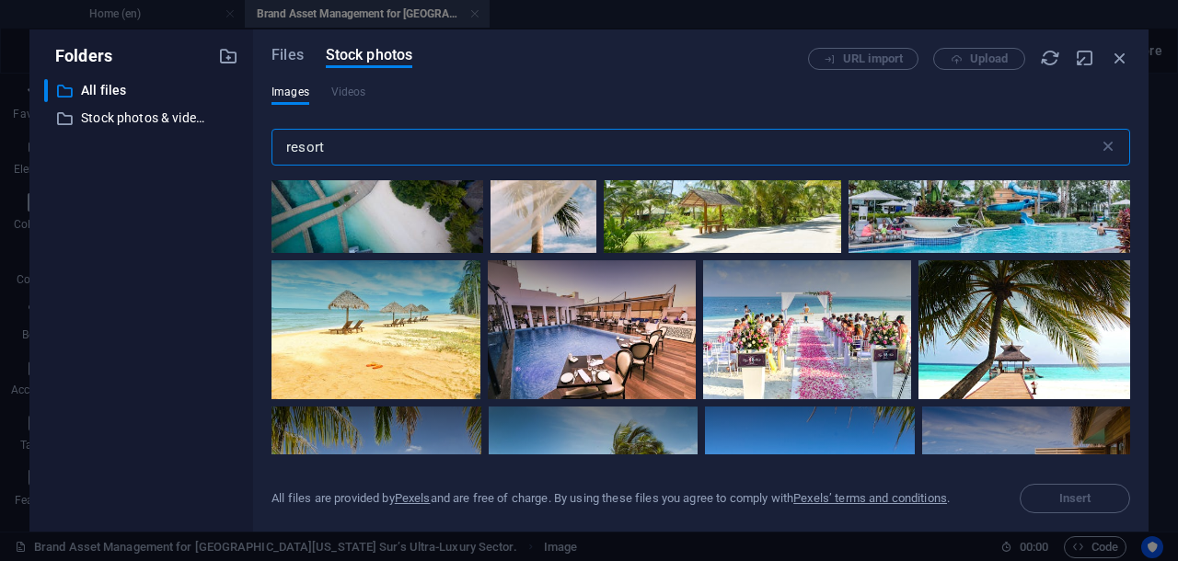
type input "resort"
click at [483, 252] on div at bounding box center [377, 173] width 212 height 158
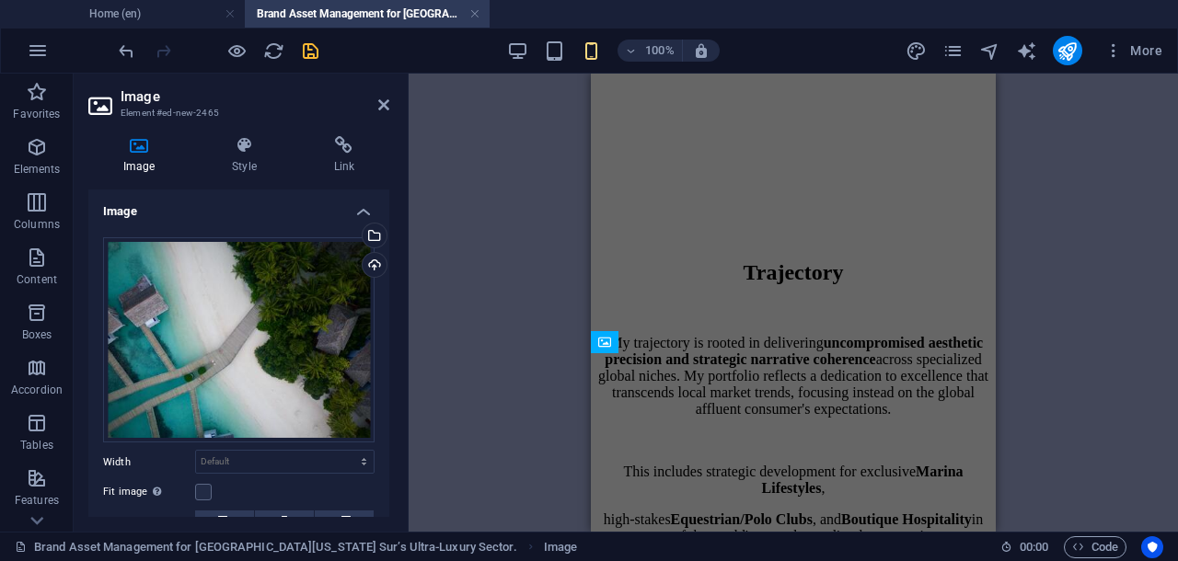
scroll to position [2106, 0]
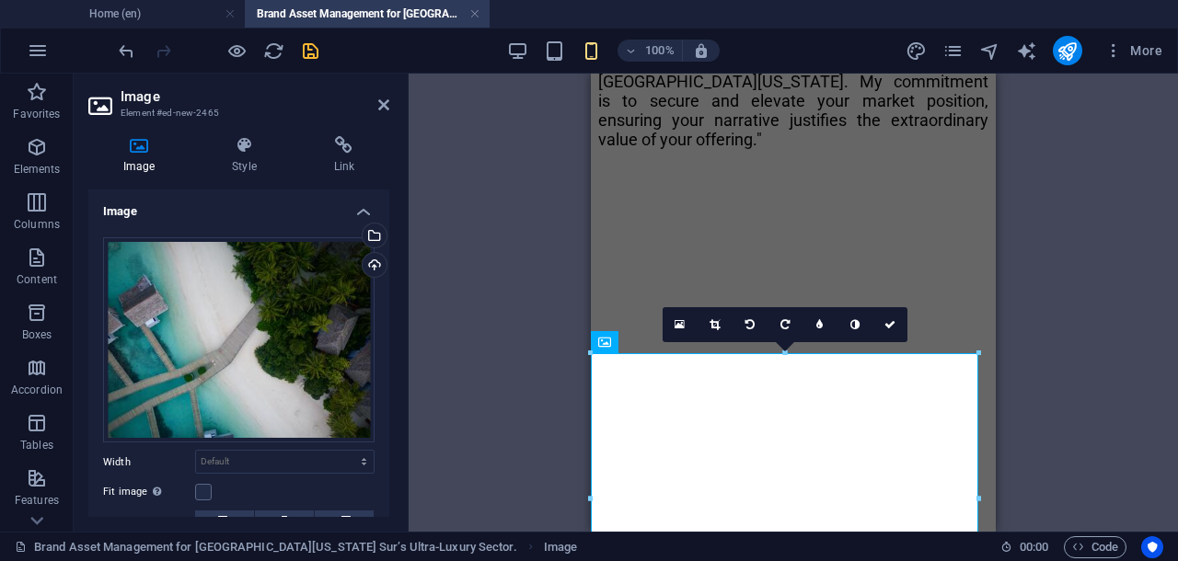
click at [384, 100] on icon at bounding box center [383, 105] width 11 height 15
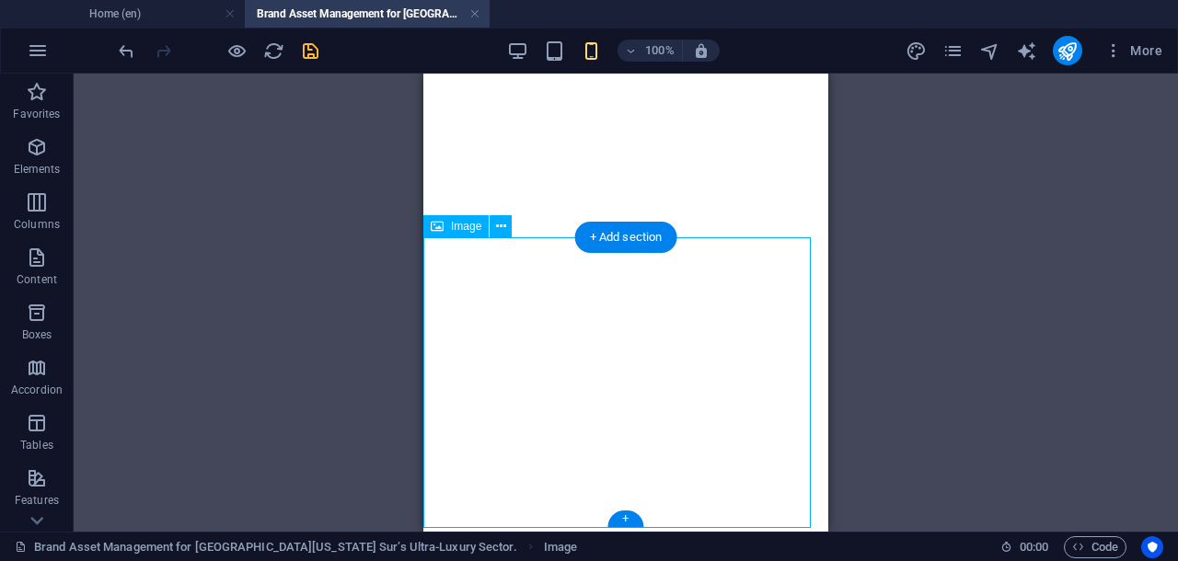
scroll to position [2336, 0]
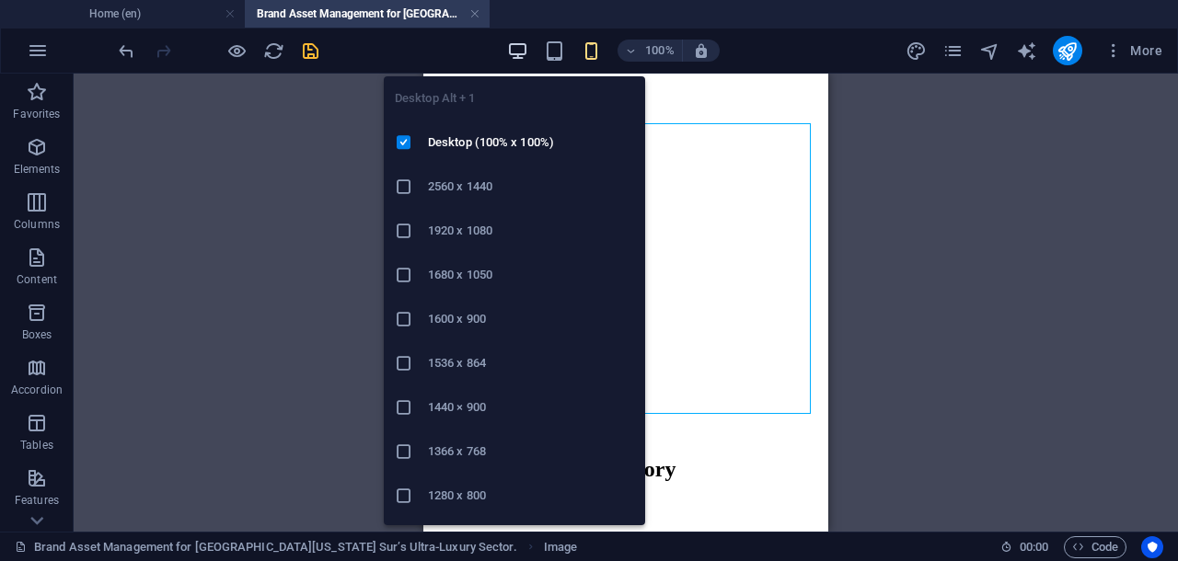
click at [517, 52] on icon "button" at bounding box center [517, 50] width 21 height 21
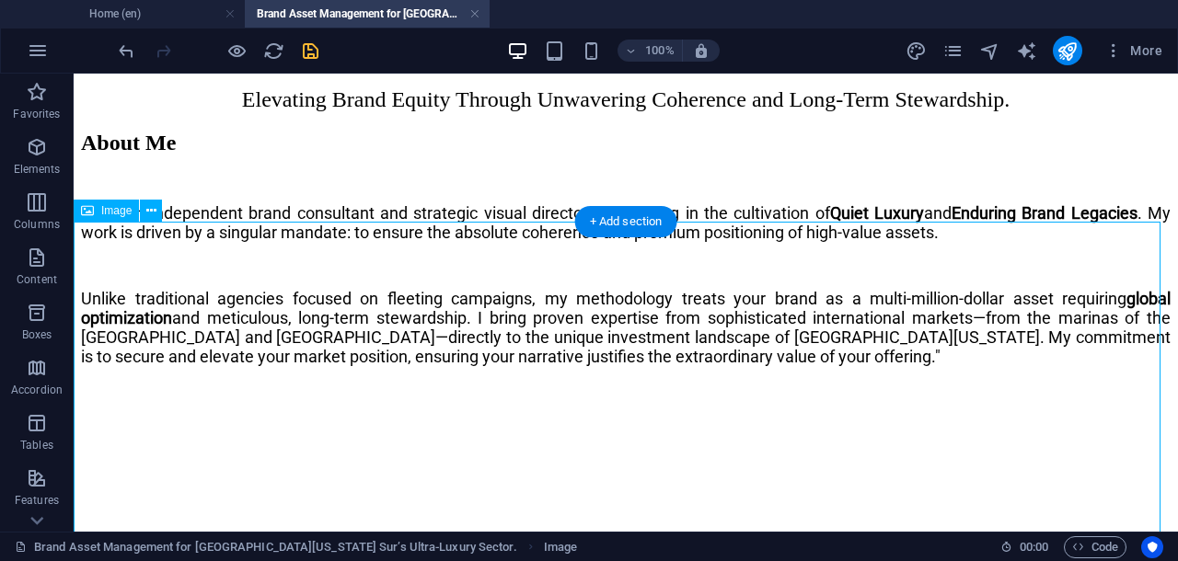
scroll to position [2061, 0]
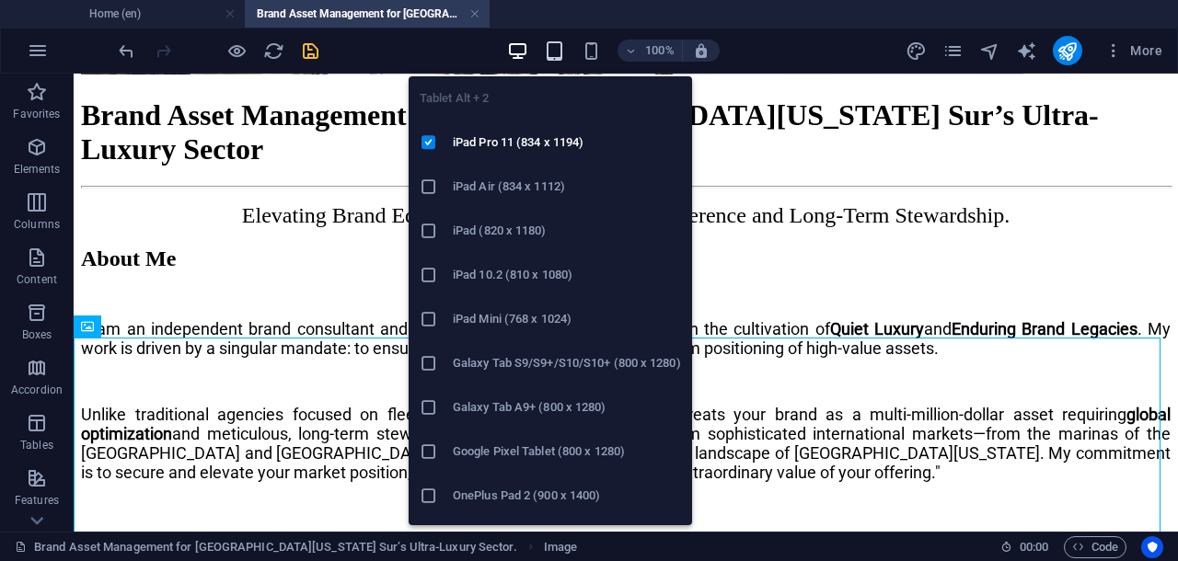
click at [558, 44] on icon "button" at bounding box center [554, 50] width 21 height 21
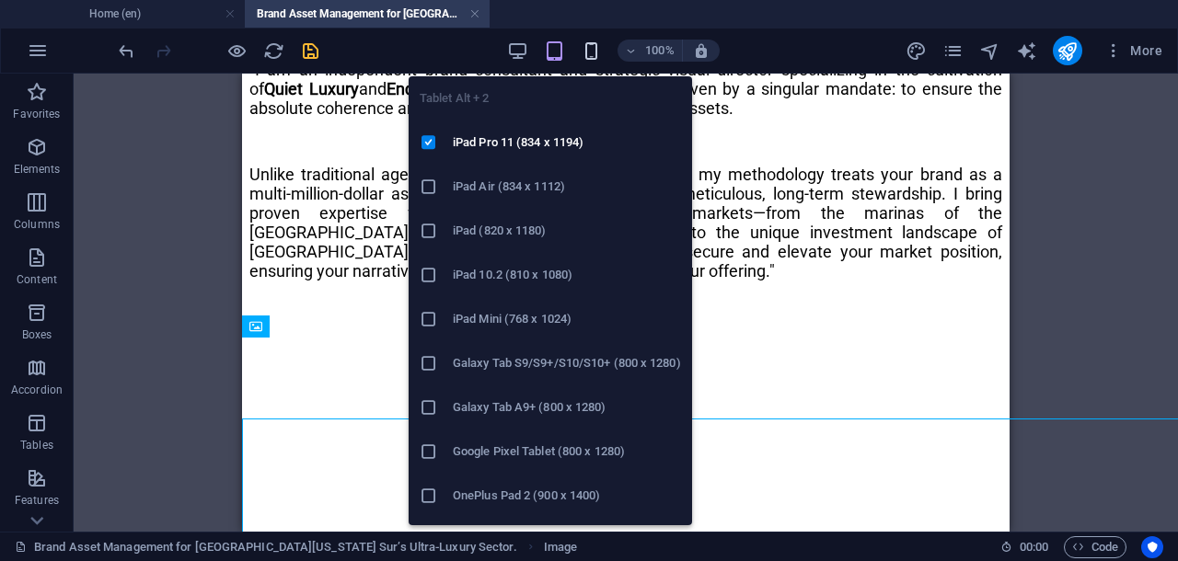
scroll to position [1980, 0]
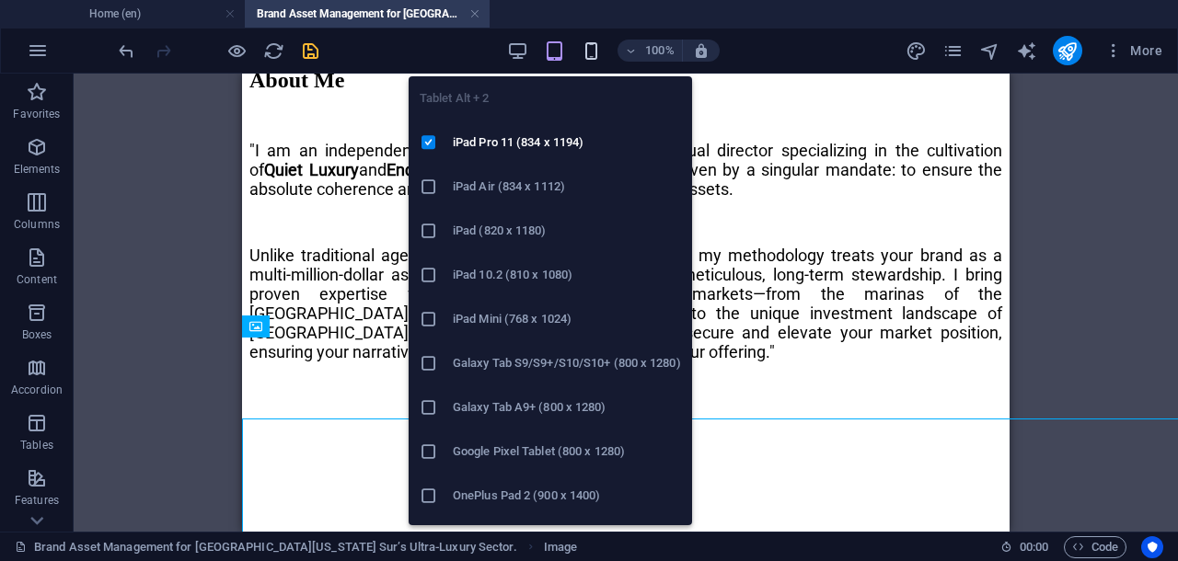
click at [590, 46] on icon "button" at bounding box center [591, 50] width 21 height 21
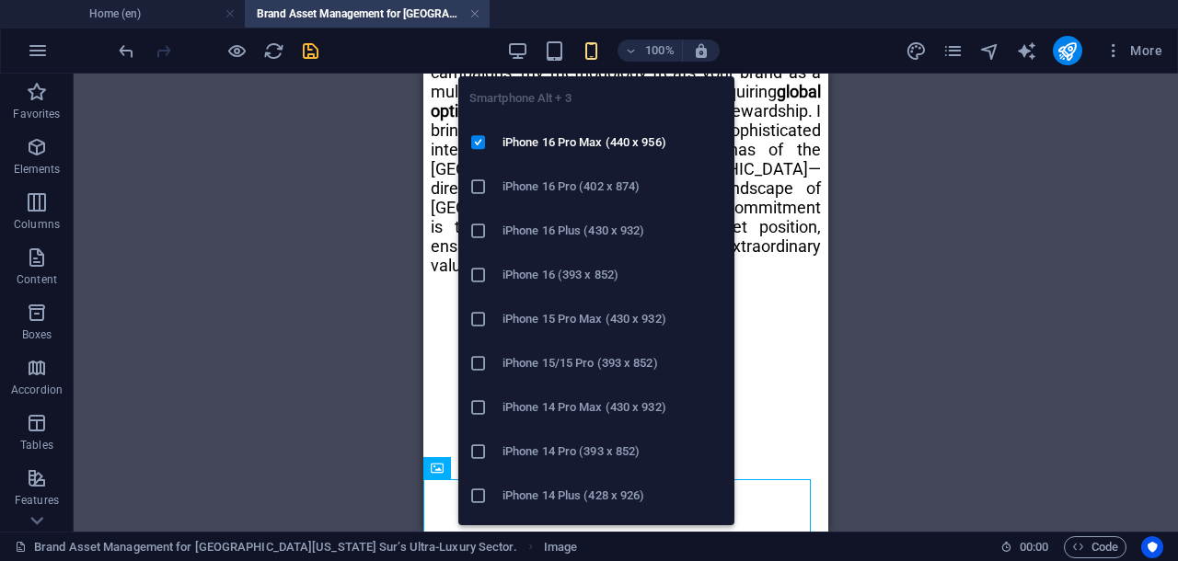
click at [593, 49] on icon "button" at bounding box center [591, 50] width 21 height 21
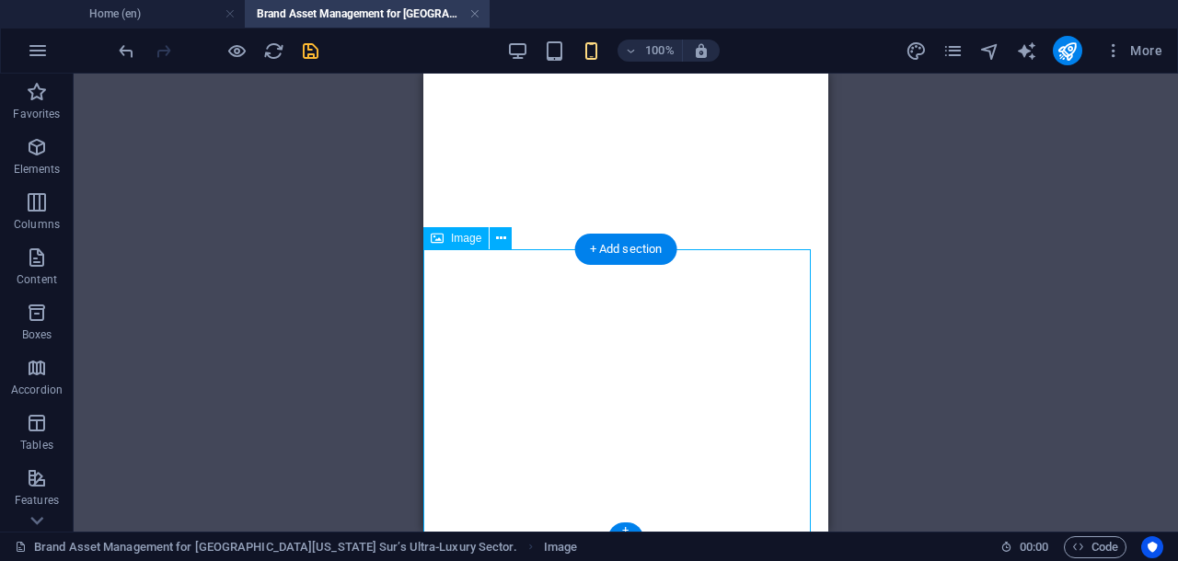
scroll to position [2325, 0]
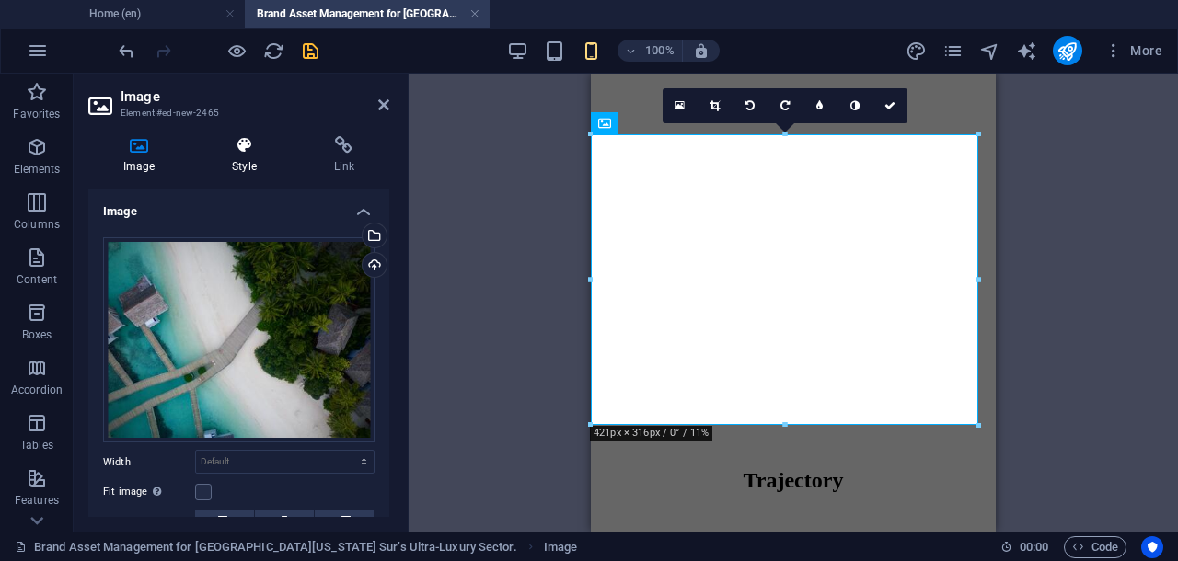
click at [246, 152] on icon at bounding box center [244, 145] width 94 height 18
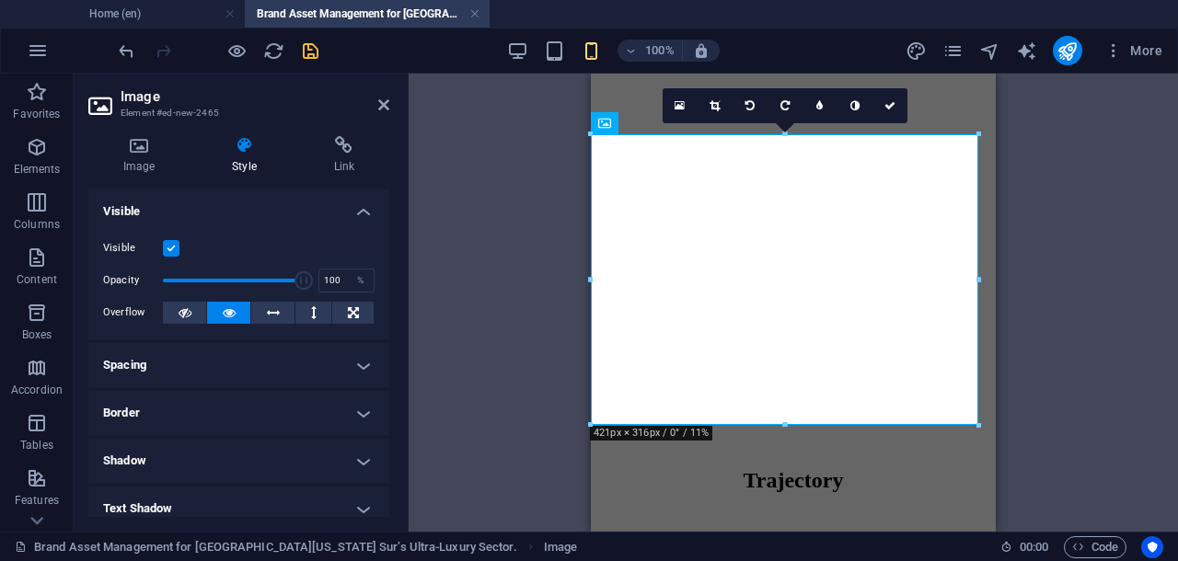
click at [291, 363] on h4 "Spacing" at bounding box center [238, 365] width 301 height 44
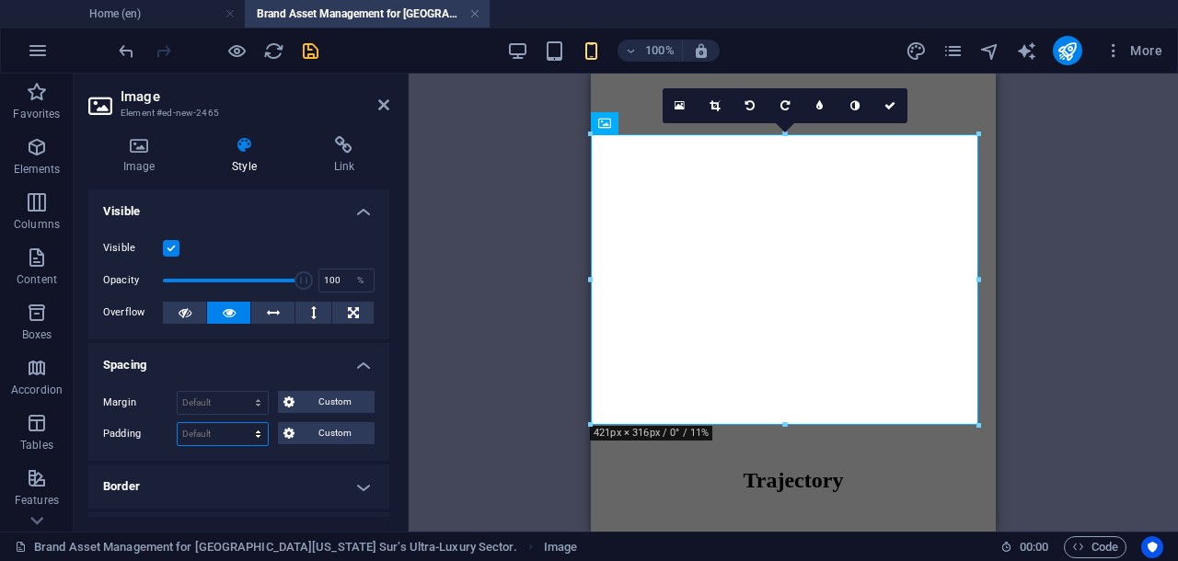
click at [237, 429] on select "Default px rem % vh vw Custom" at bounding box center [223, 434] width 90 height 22
select select "rem"
click at [241, 423] on select "Default px rem % vh vw Custom" at bounding box center [223, 434] width 90 height 22
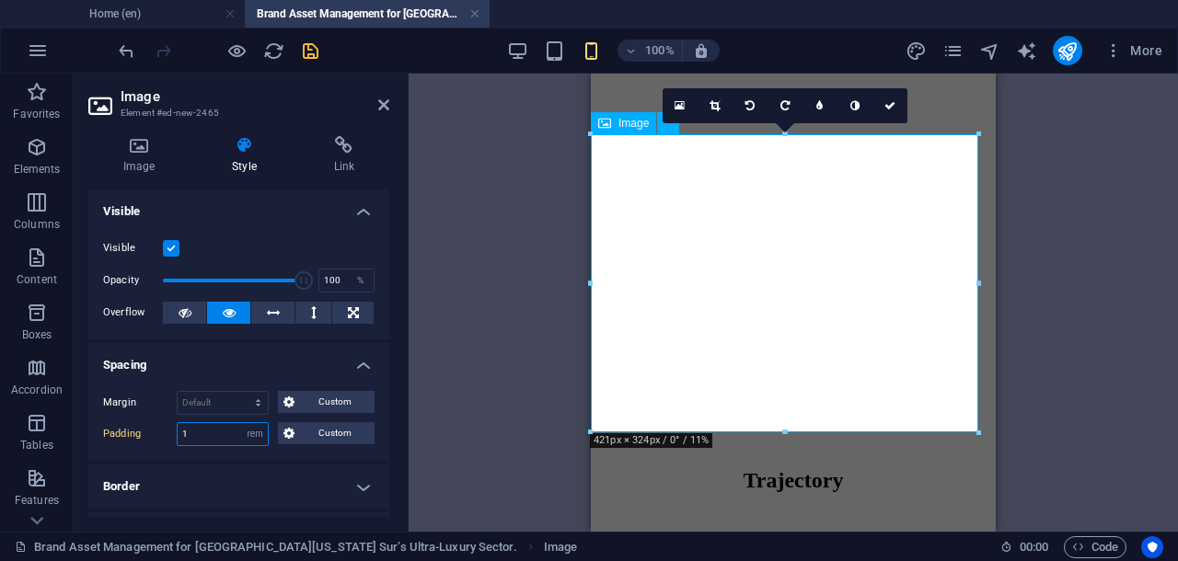
type input "1"
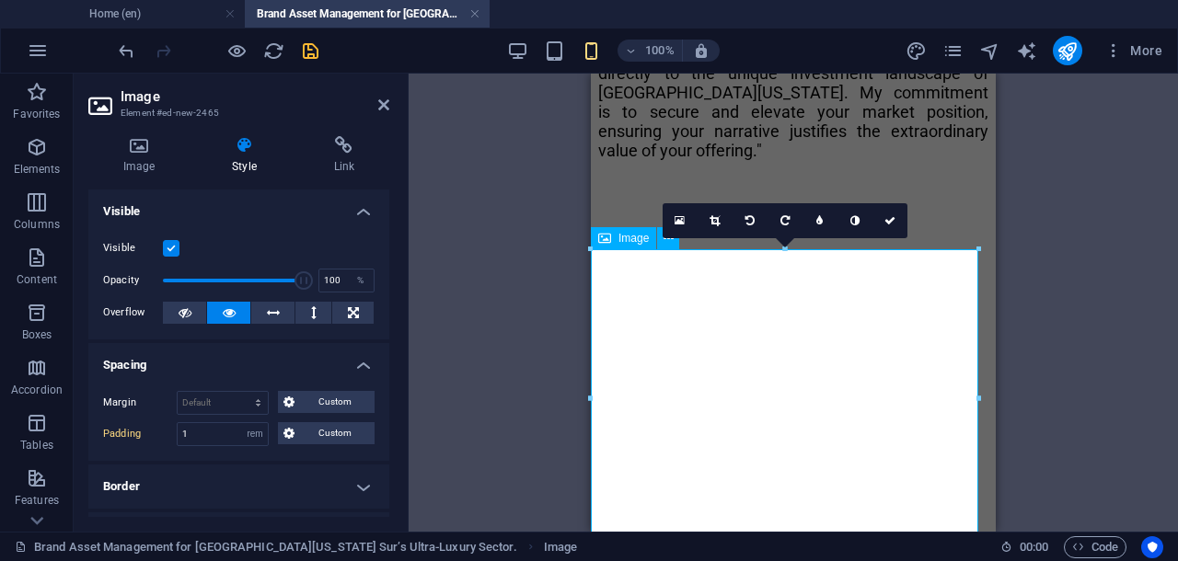
scroll to position [2210, 0]
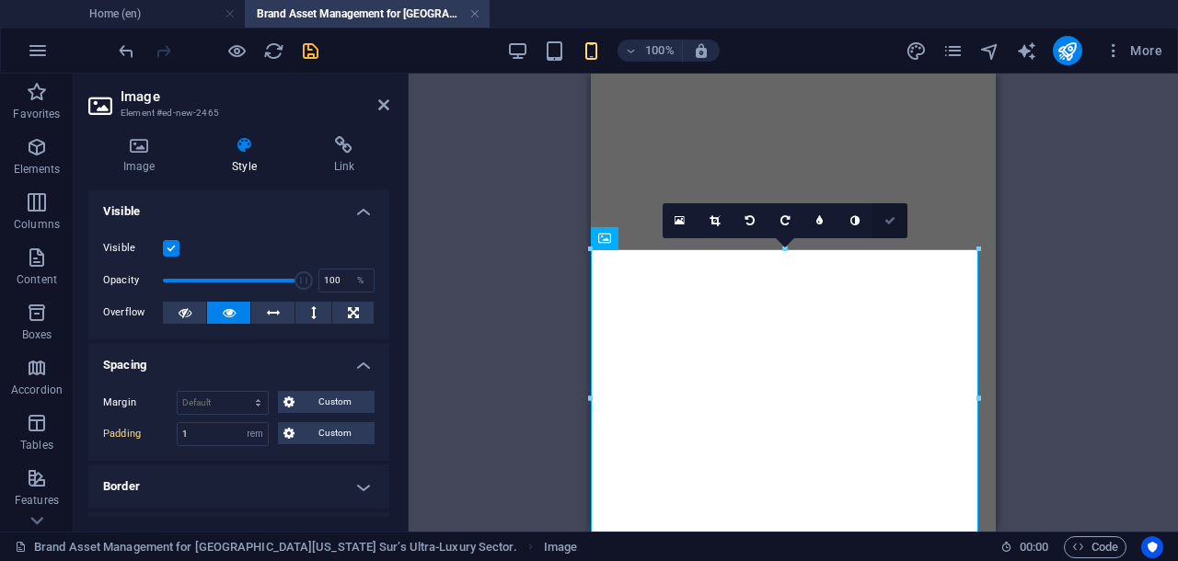
click at [881, 220] on link at bounding box center [889, 220] width 35 height 35
click at [881, 220] on div "Drag here to replace the existing content. Press “Ctrl” if you want to create a…" at bounding box center [792, 303] width 769 height 458
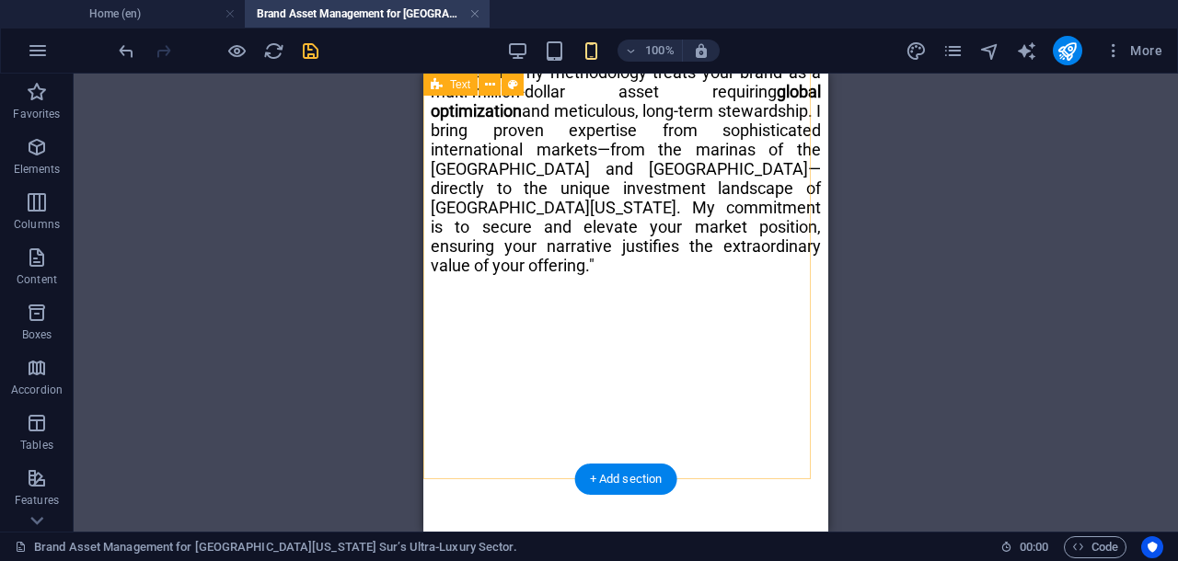
scroll to position [1865, 0]
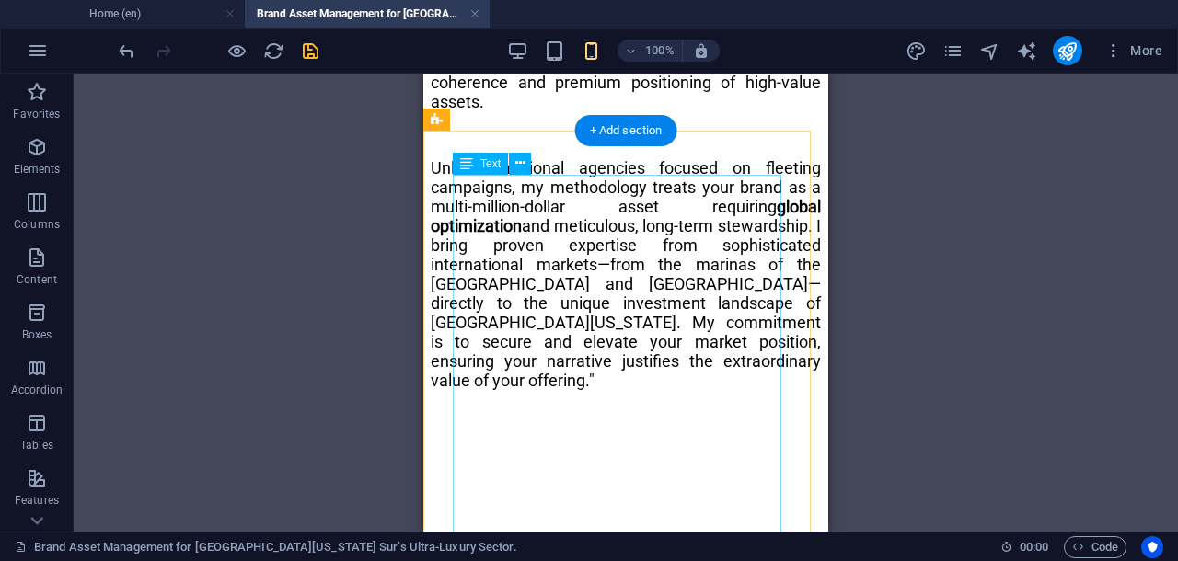
drag, startPoint x: 717, startPoint y: 286, endPoint x: 549, endPoint y: 286, distance: 167.4
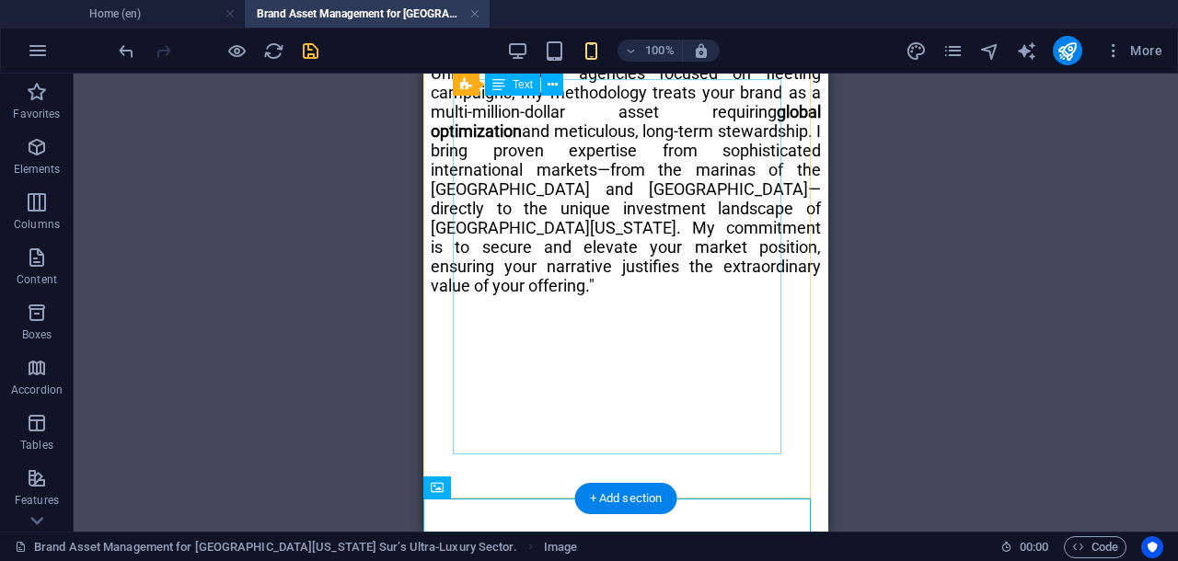
scroll to position [1845, 0]
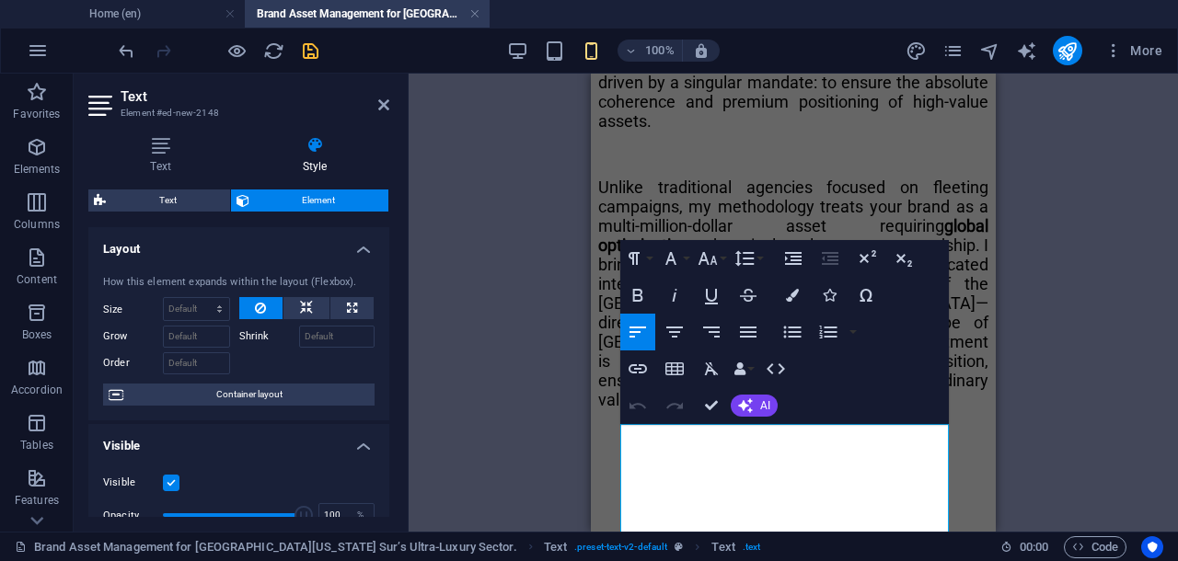
scroll to position [1615, 0]
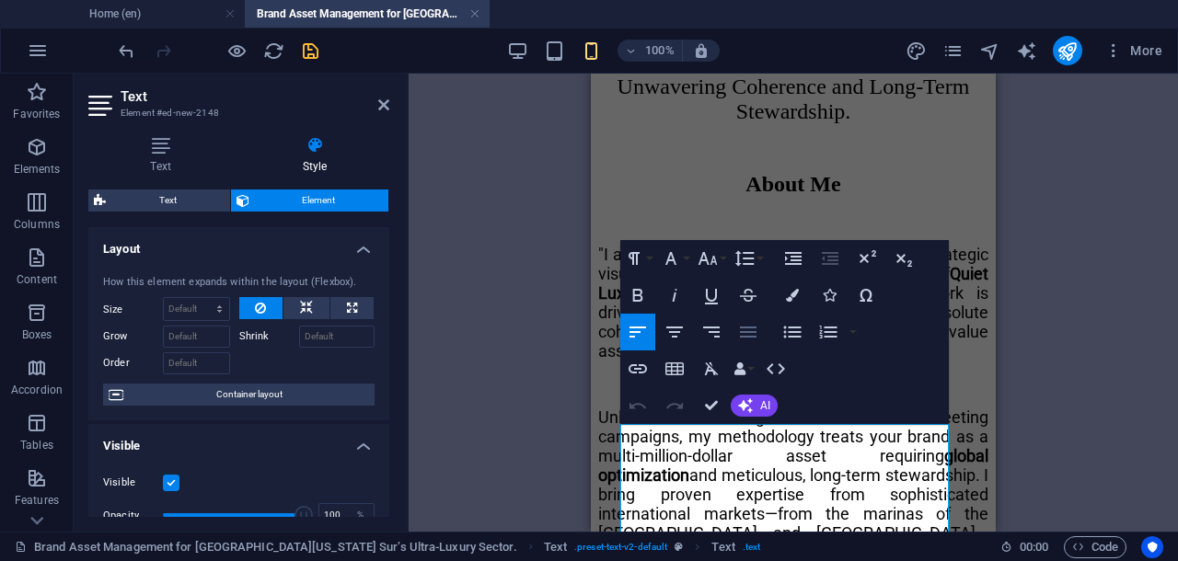
click at [745, 332] on icon "button" at bounding box center [748, 332] width 17 height 11
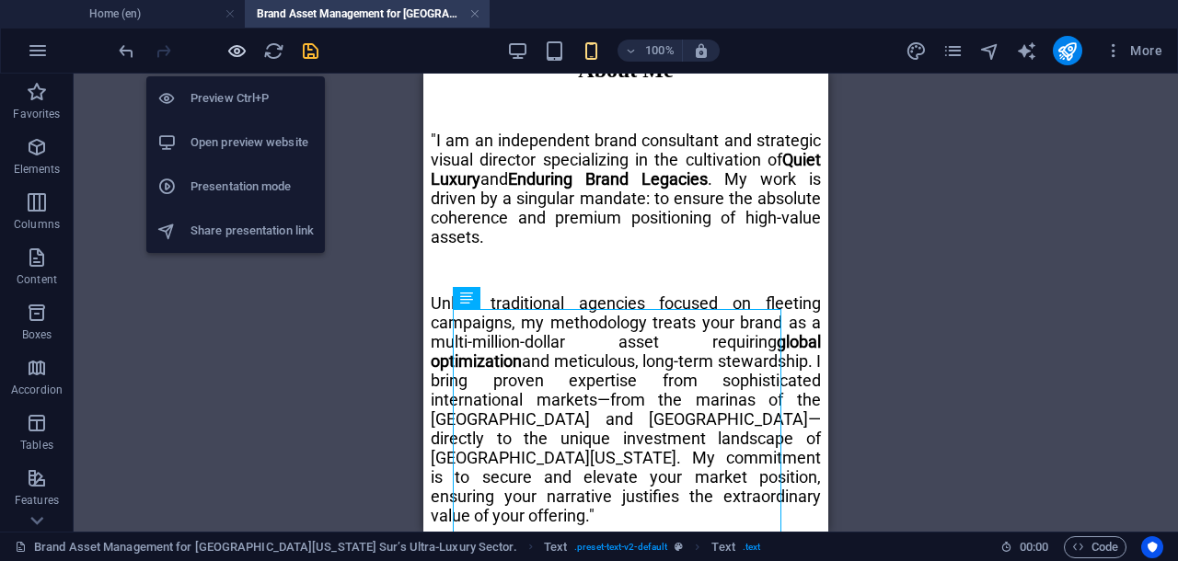
click at [234, 53] on icon "button" at bounding box center [236, 50] width 21 height 21
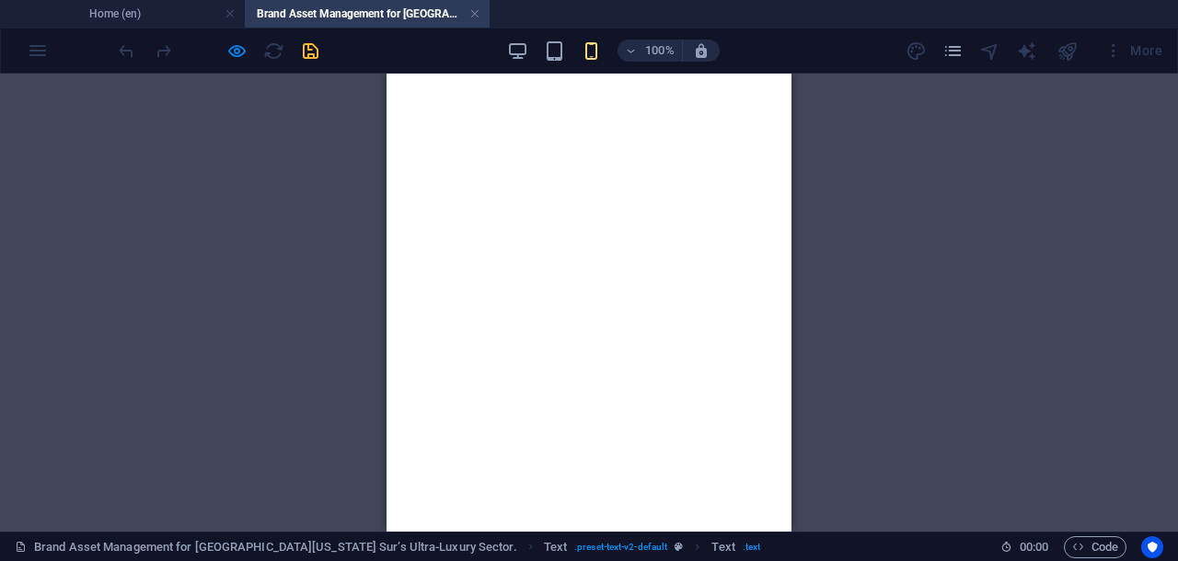
scroll to position [2364, 0]
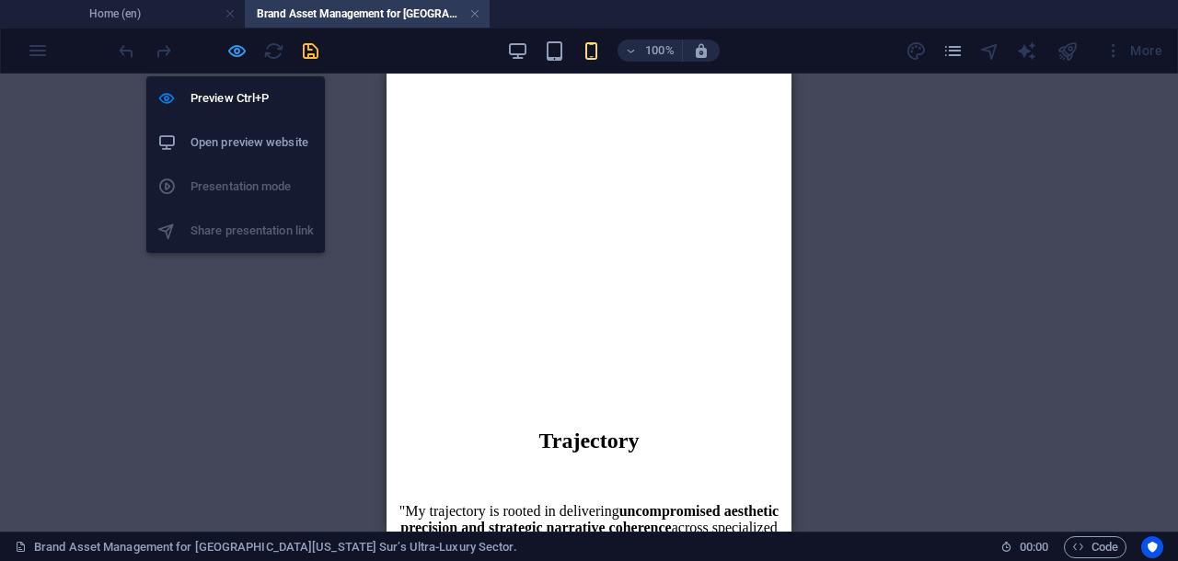
click at [239, 52] on icon "button" at bounding box center [236, 50] width 21 height 21
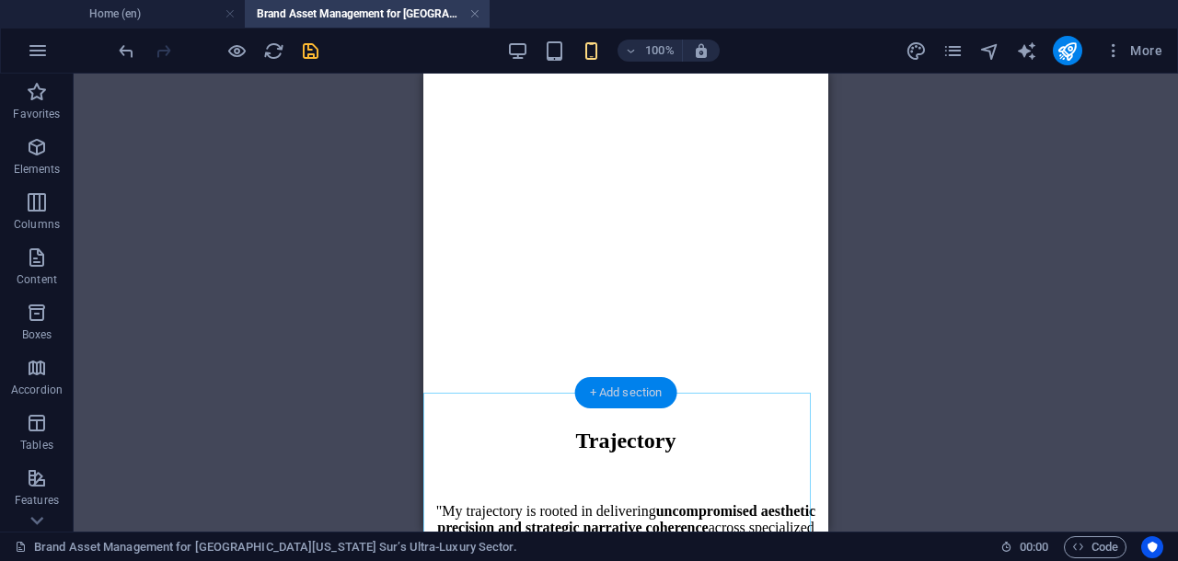
click at [635, 391] on div "+ Add section" at bounding box center [626, 392] width 102 height 31
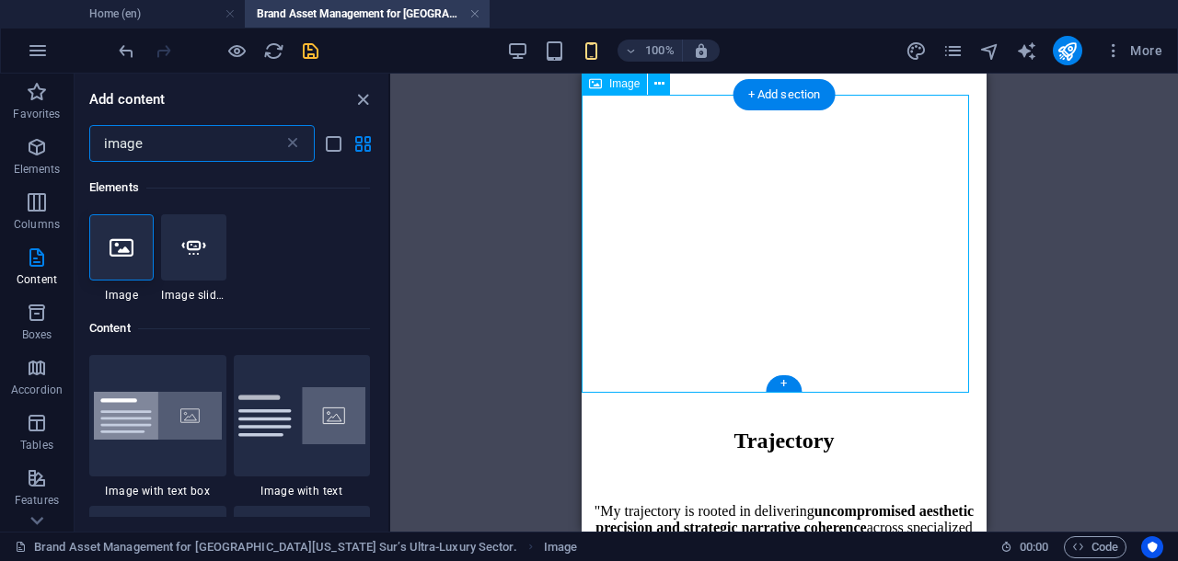
scroll to position [141, 0]
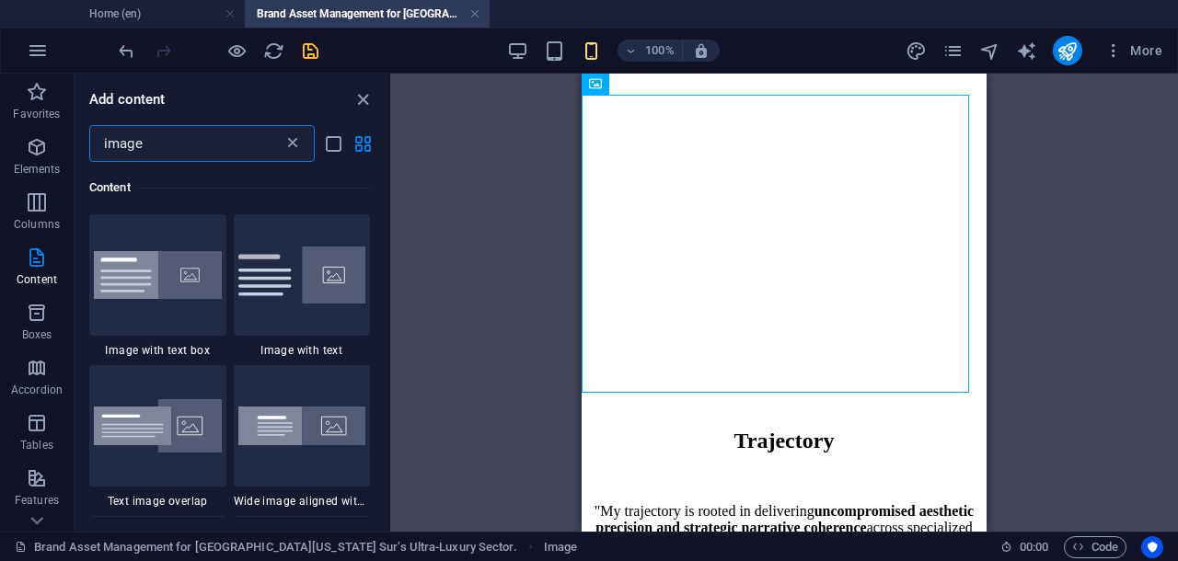
click at [292, 141] on icon at bounding box center [292, 143] width 18 height 18
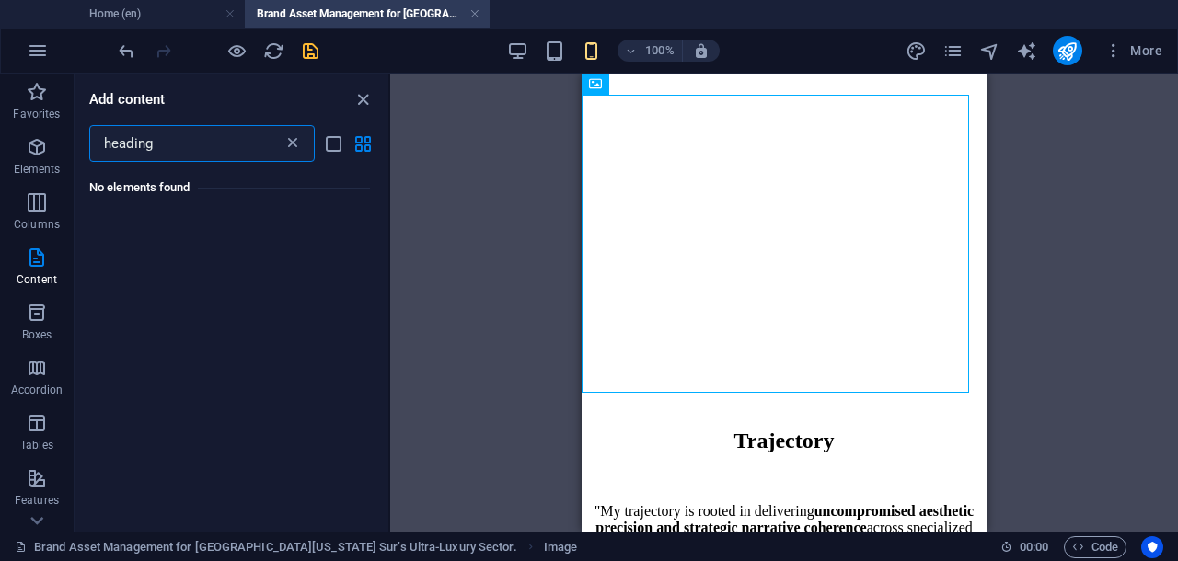
scroll to position [0, 0]
type input "h"
type input "title"
click at [293, 142] on icon at bounding box center [292, 143] width 18 height 18
click at [293, 141] on icon at bounding box center [292, 143] width 18 height 18
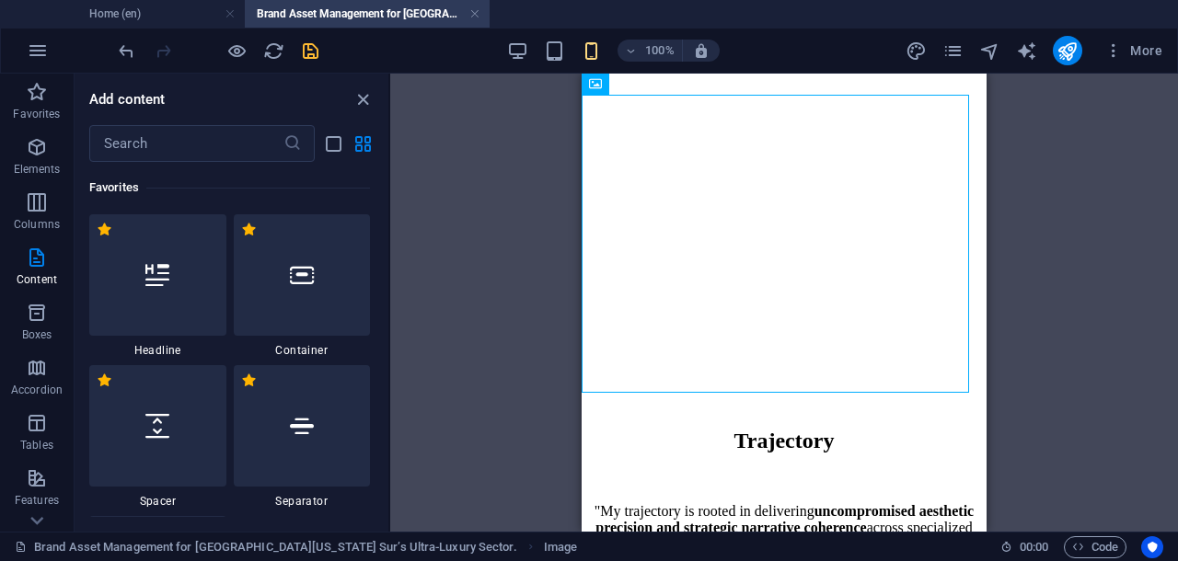
type input "title"
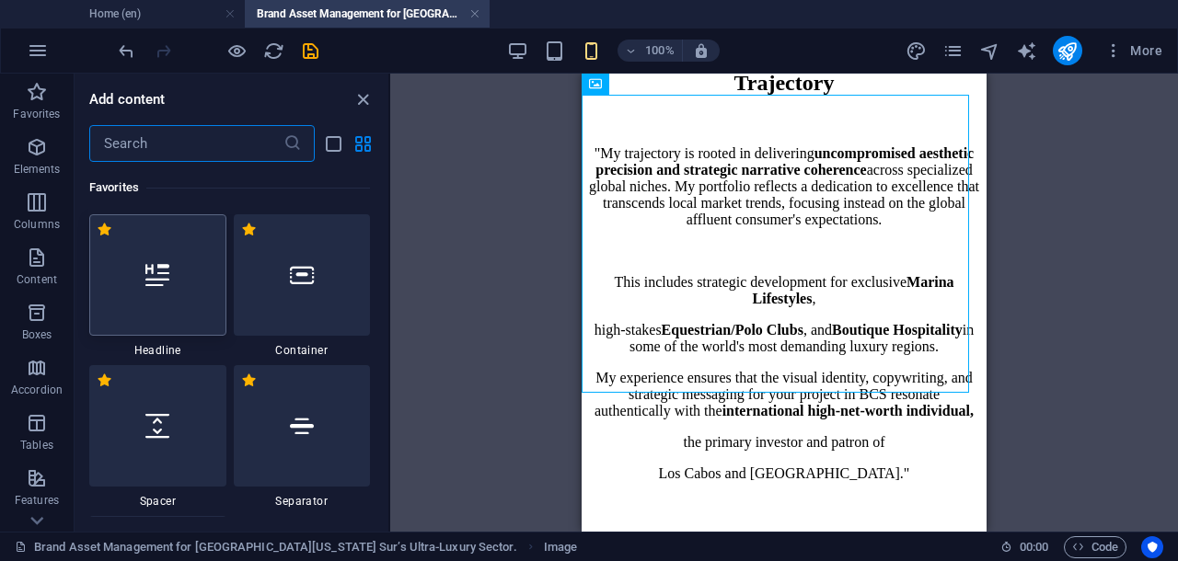
scroll to position [2364, 0]
click at [159, 280] on icon at bounding box center [157, 275] width 24 height 24
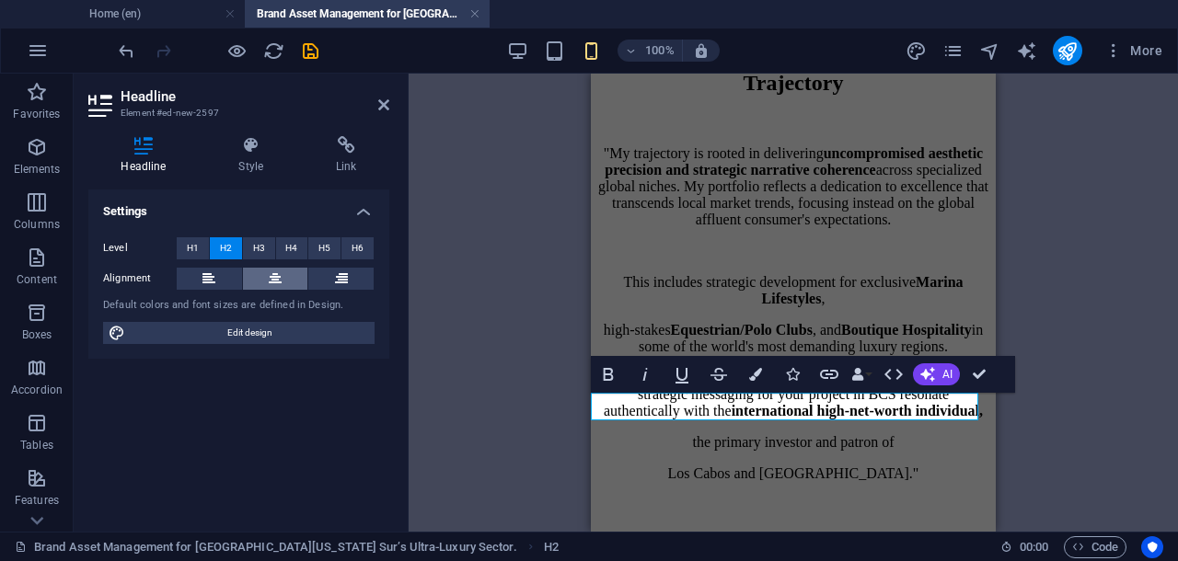
click at [276, 273] on icon at bounding box center [275, 279] width 13 height 22
click at [252, 150] on icon at bounding box center [251, 145] width 90 height 18
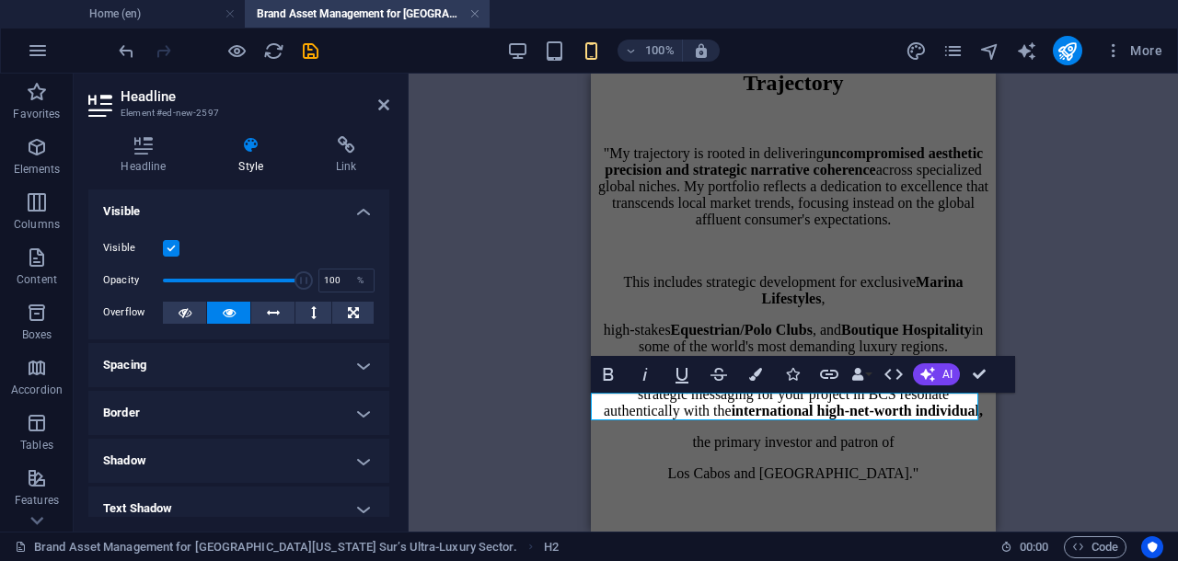
scroll to position [115, 0]
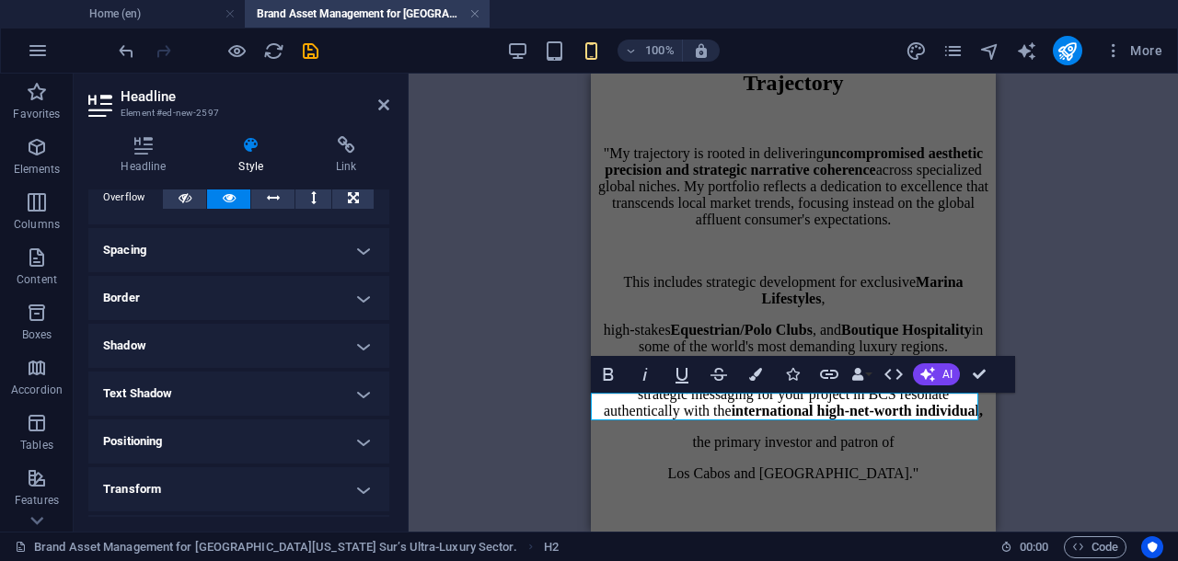
click at [357, 391] on h4 "Text Shadow" at bounding box center [238, 394] width 301 height 44
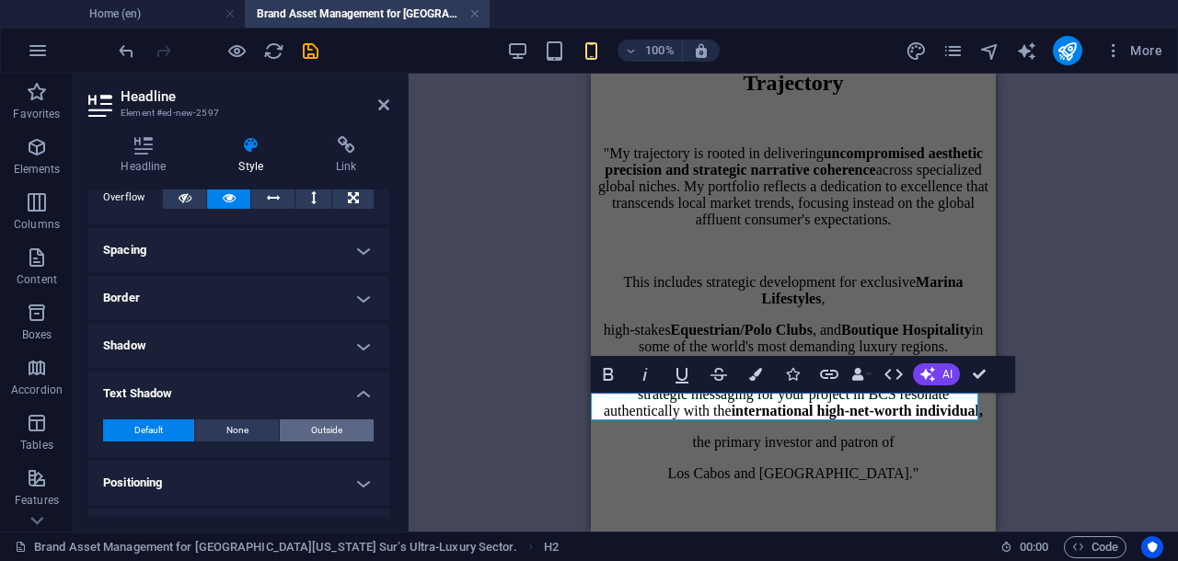
click at [326, 428] on span "Outside" at bounding box center [326, 431] width 31 height 22
type input "2"
type input "4"
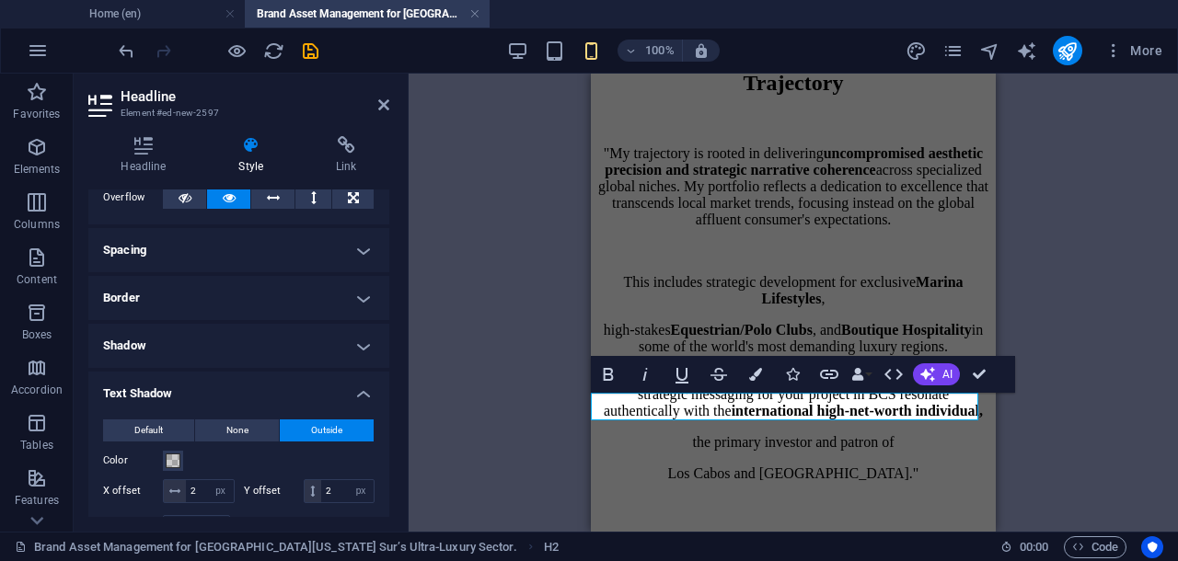
scroll to position [230, 0]
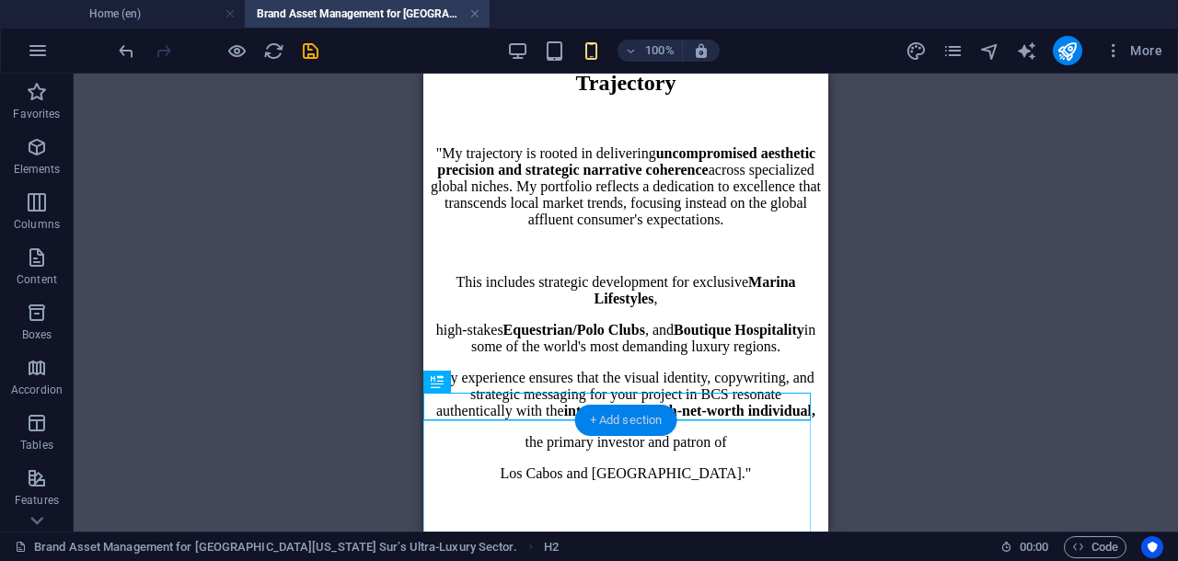
click at [638, 424] on div "+ Add section" at bounding box center [626, 420] width 102 height 31
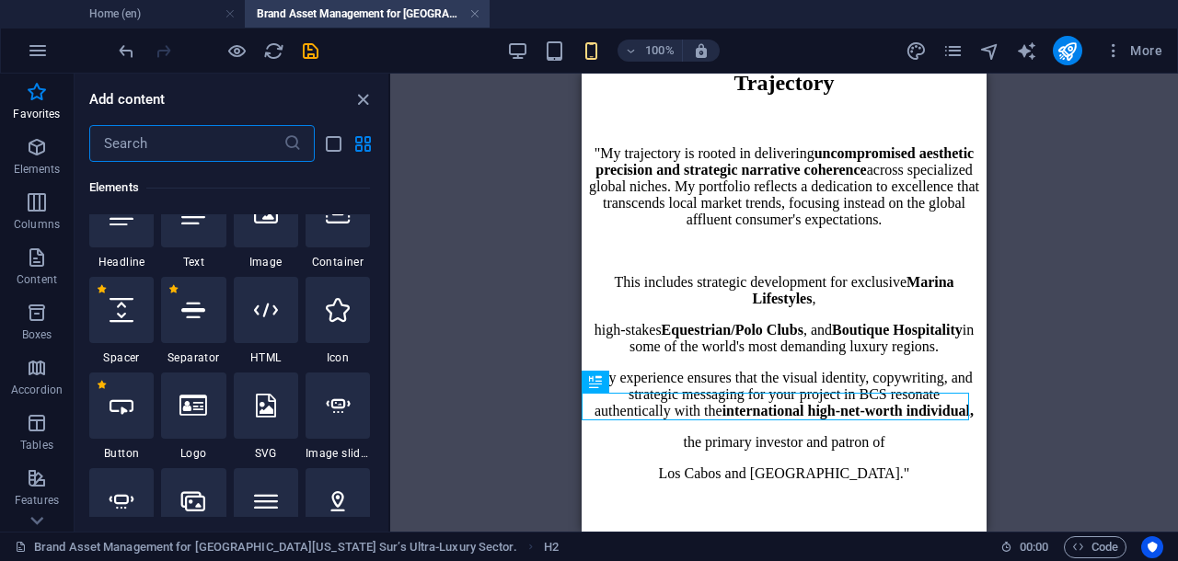
scroll to position [416, 0]
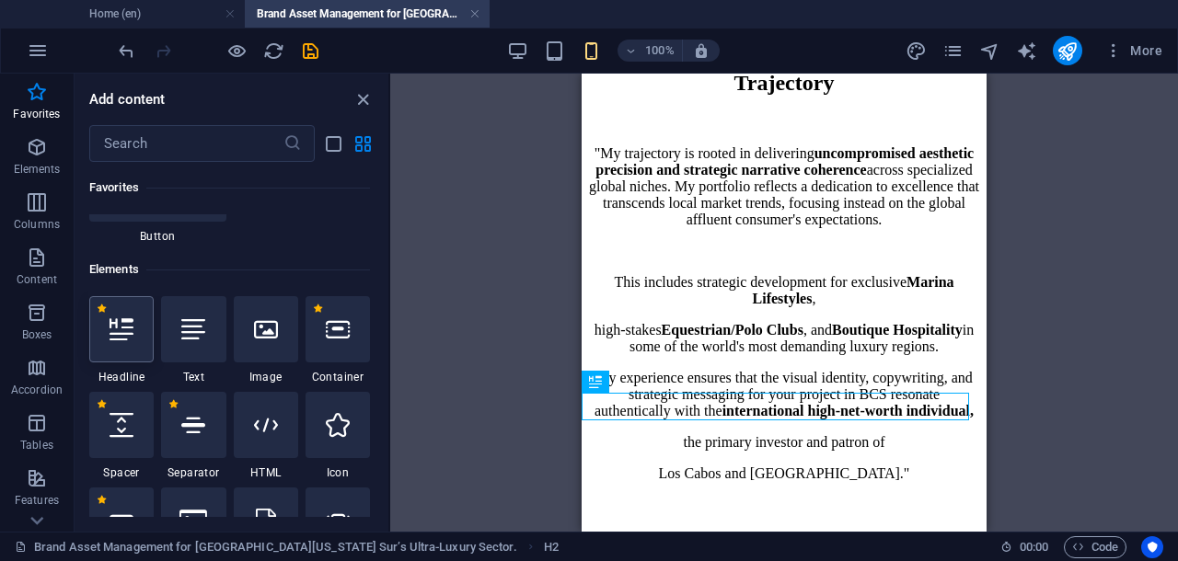
click at [132, 339] on icon at bounding box center [121, 329] width 24 height 24
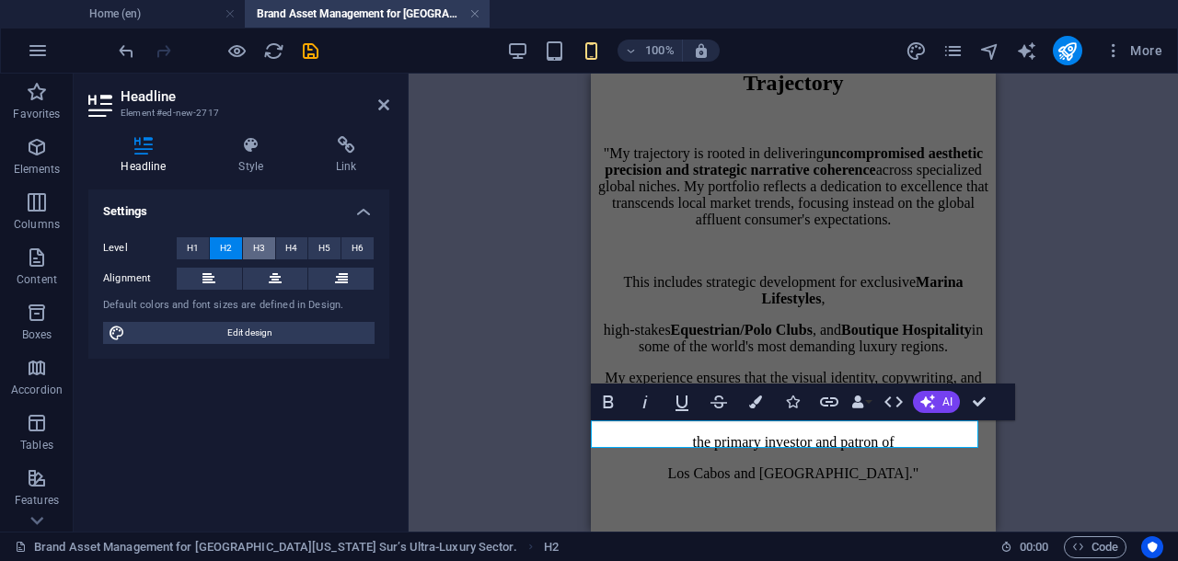
click at [253, 246] on span "H3" at bounding box center [259, 248] width 12 height 22
click at [276, 271] on icon at bounding box center [275, 279] width 13 height 22
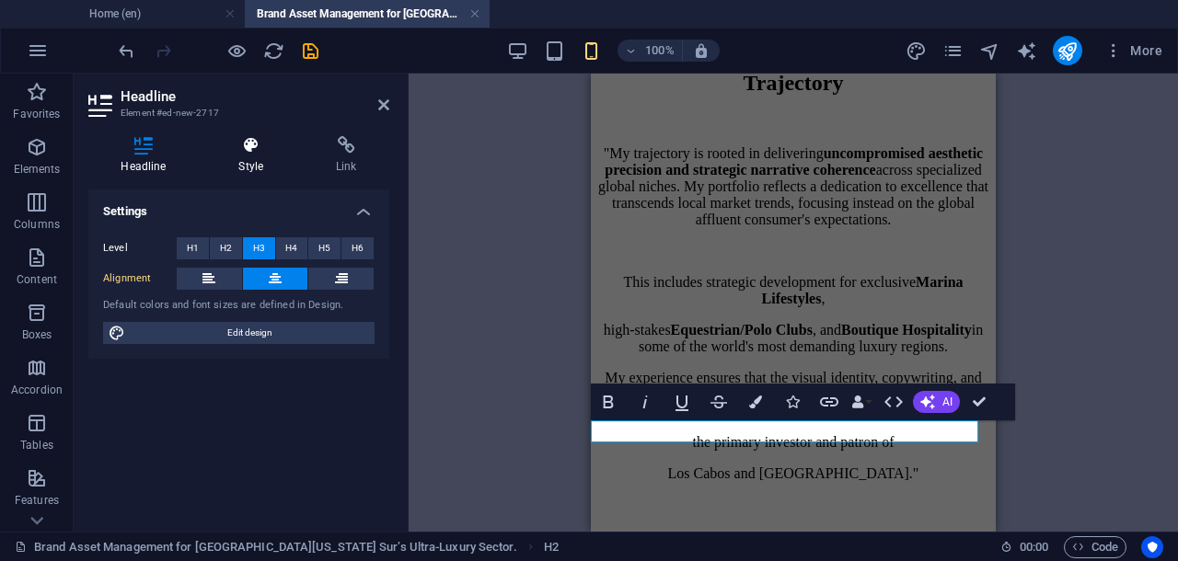
click at [250, 157] on h4 "Style" at bounding box center [255, 155] width 98 height 39
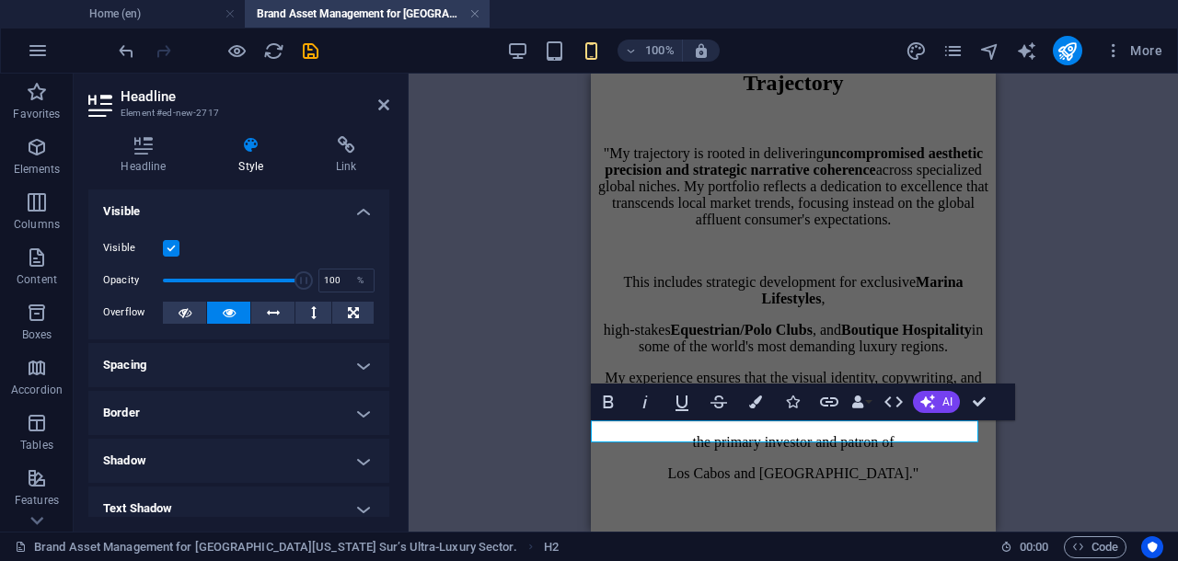
click at [346, 365] on h4 "Spacing" at bounding box center [238, 365] width 301 height 44
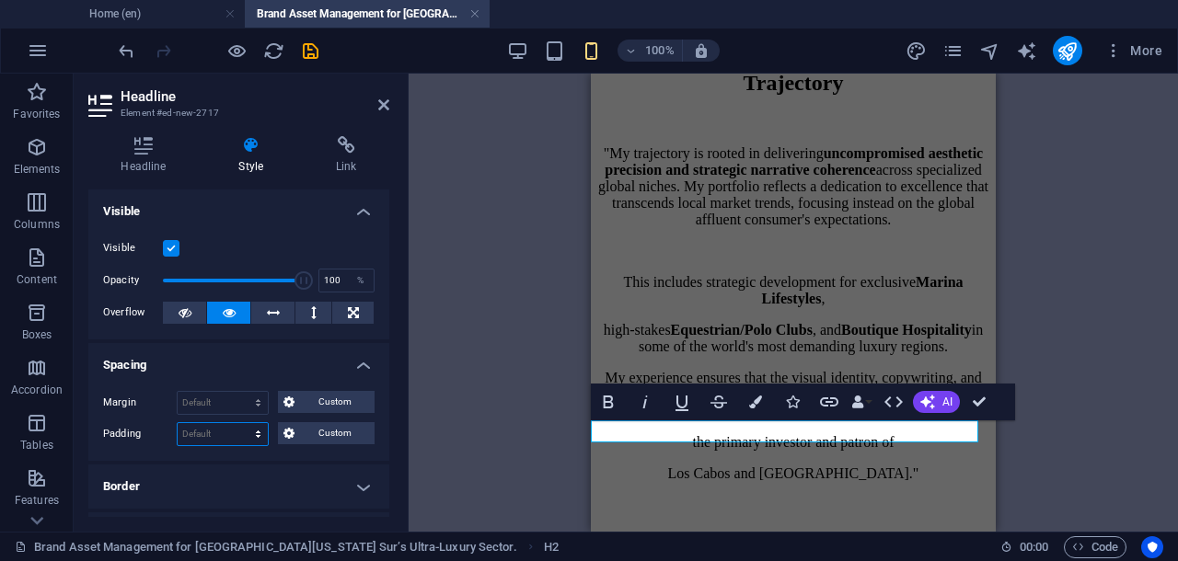
click at [199, 431] on select "Default px rem % vh vw Custom" at bounding box center [223, 434] width 90 height 22
select select "rem"
click at [241, 423] on select "Default px rem % vh vw Custom" at bounding box center [223, 434] width 90 height 22
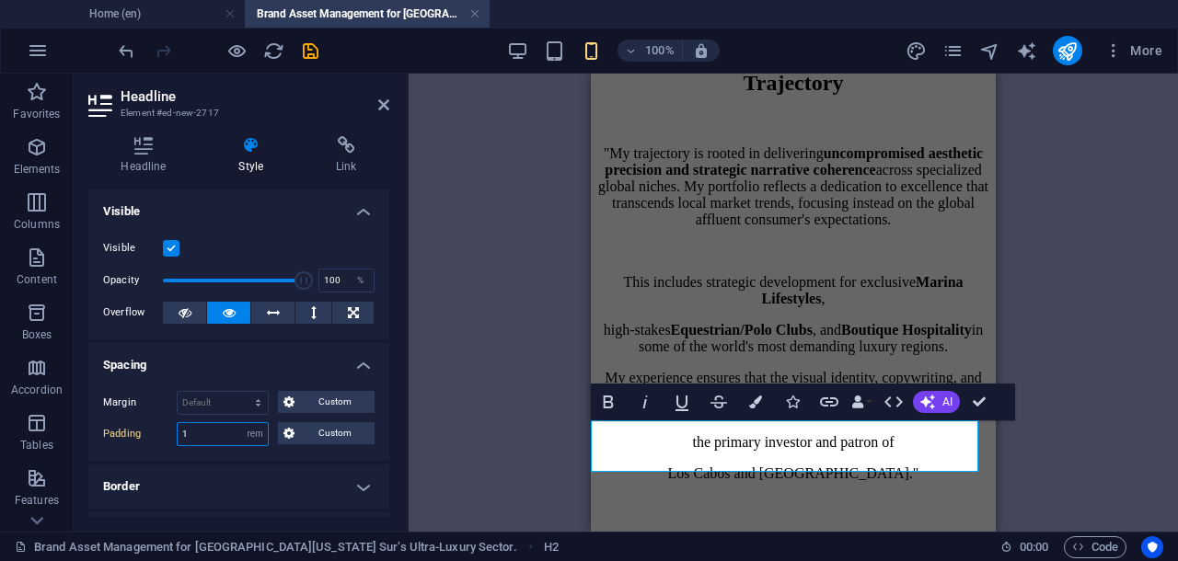
type input "1"
drag, startPoint x: 832, startPoint y: 443, endPoint x: 741, endPoint y: 444, distance: 91.1
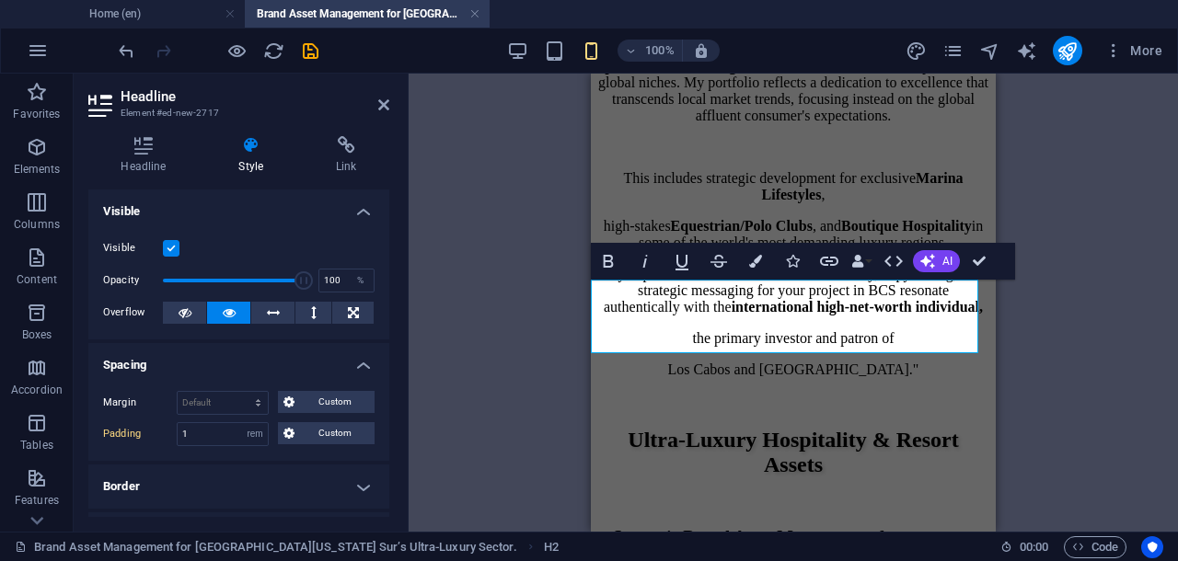
scroll to position [2505, 0]
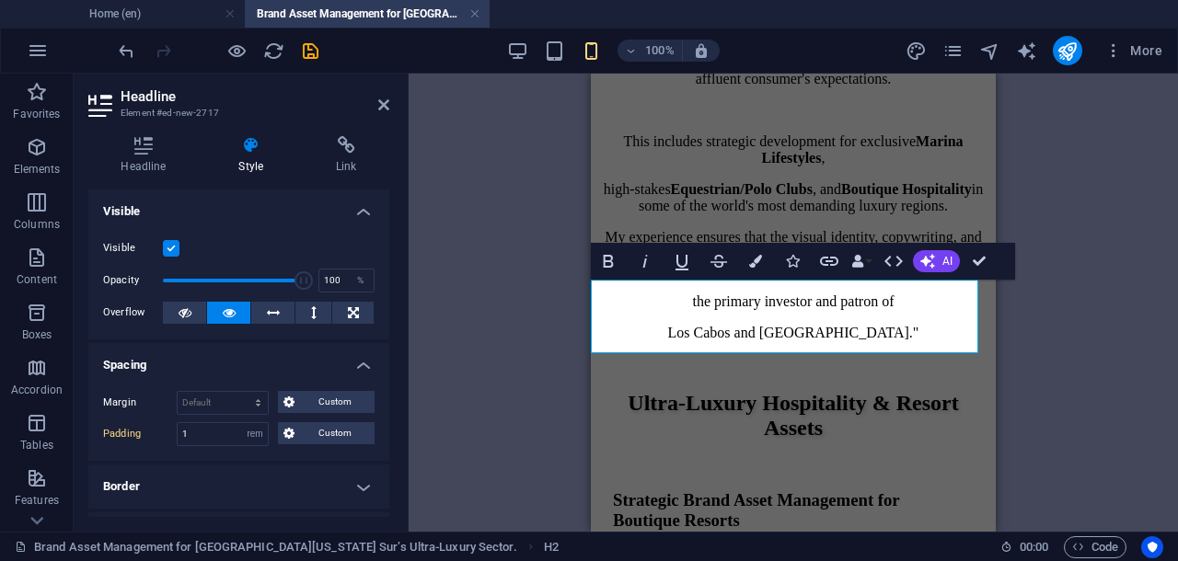
drag, startPoint x: 814, startPoint y: 331, endPoint x: 616, endPoint y: 303, distance: 199.8
click at [146, 148] on icon at bounding box center [143, 145] width 110 height 18
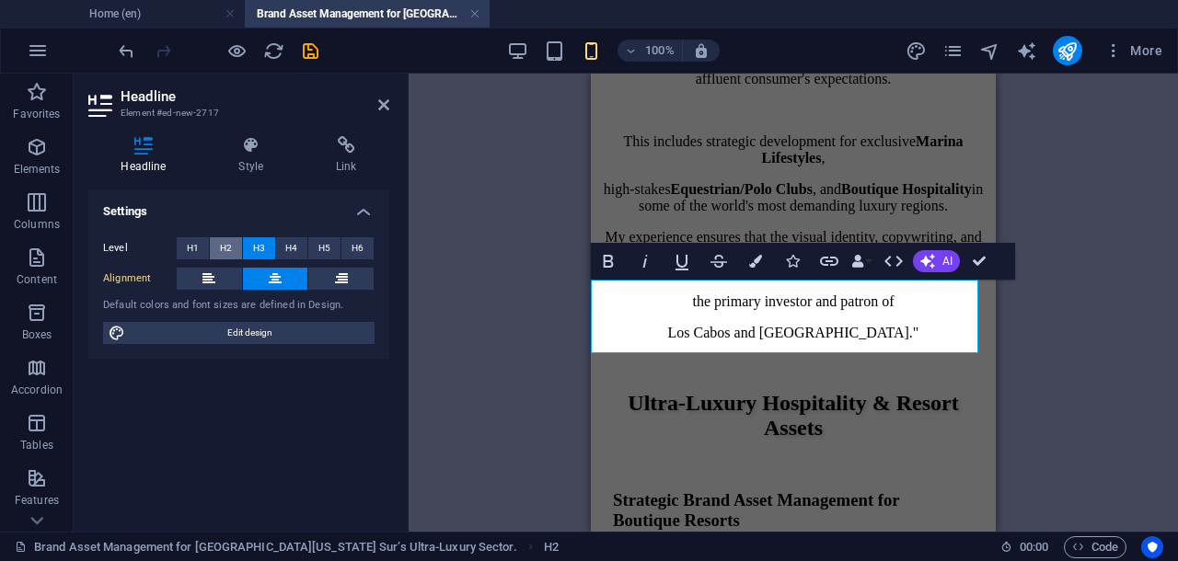
click at [221, 243] on span "H2" at bounding box center [226, 248] width 12 height 22
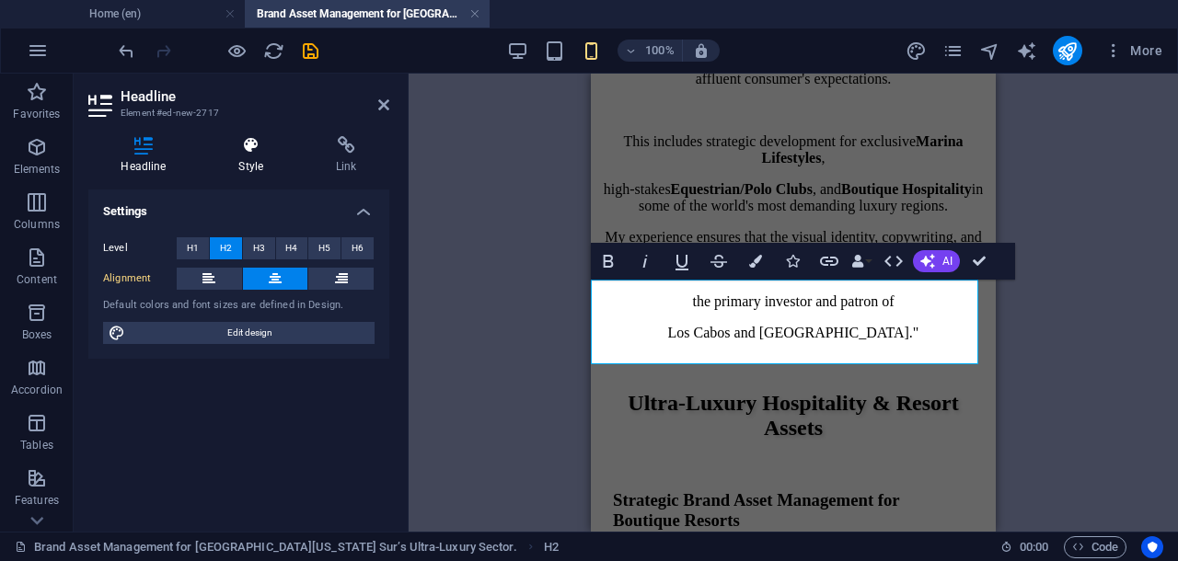
click at [247, 152] on icon at bounding box center [251, 145] width 90 height 18
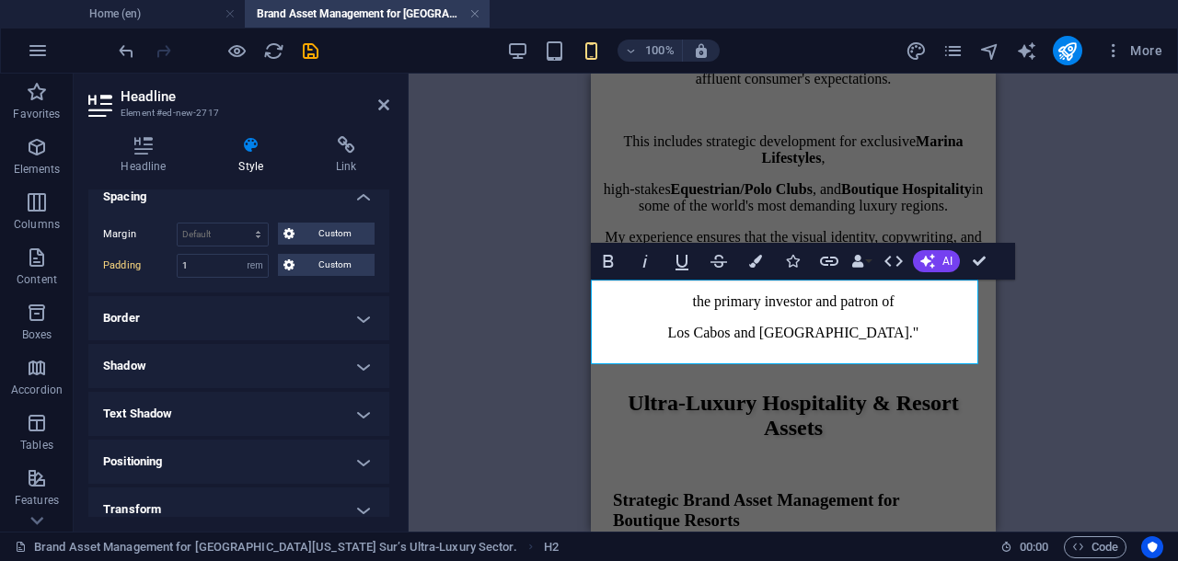
scroll to position [230, 0]
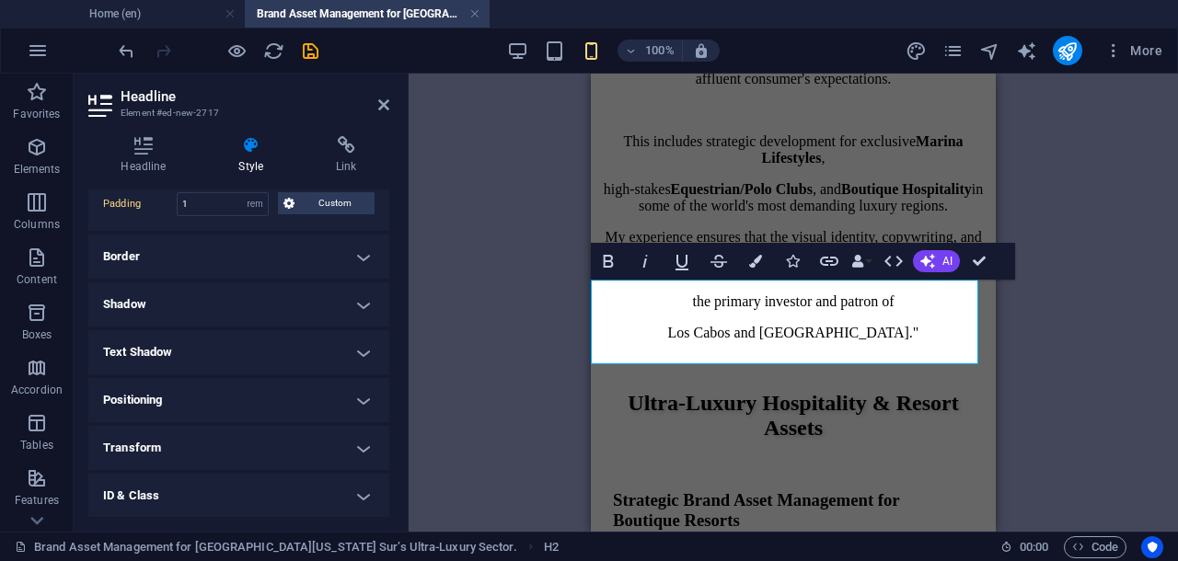
click at [351, 351] on h4 "Text Shadow" at bounding box center [238, 352] width 301 height 44
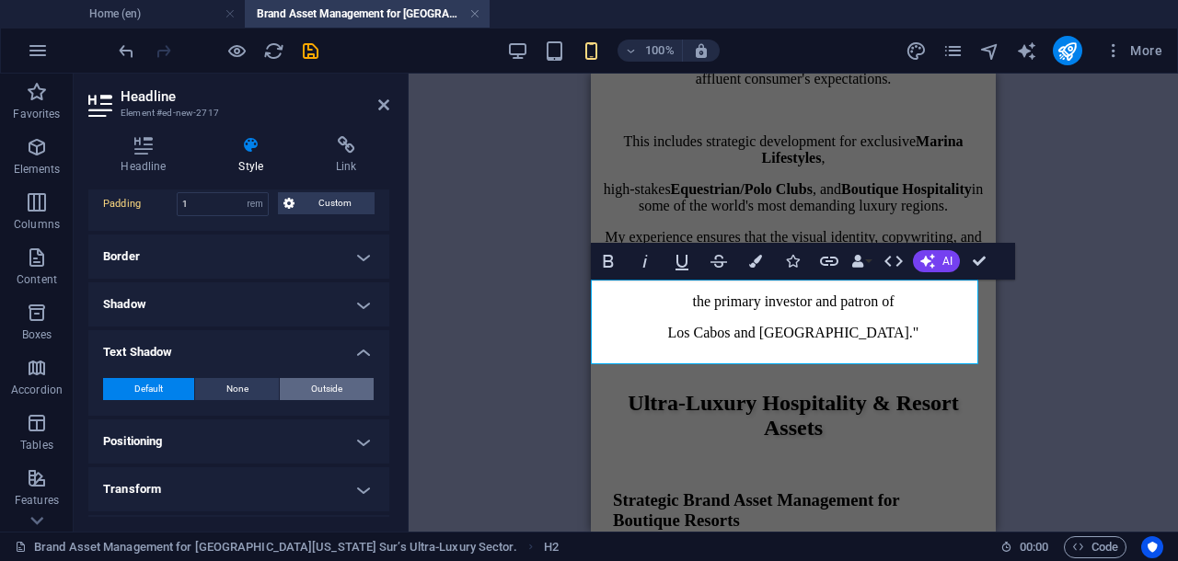
click at [335, 387] on span "Outside" at bounding box center [326, 389] width 31 height 22
type input "2"
type input "4"
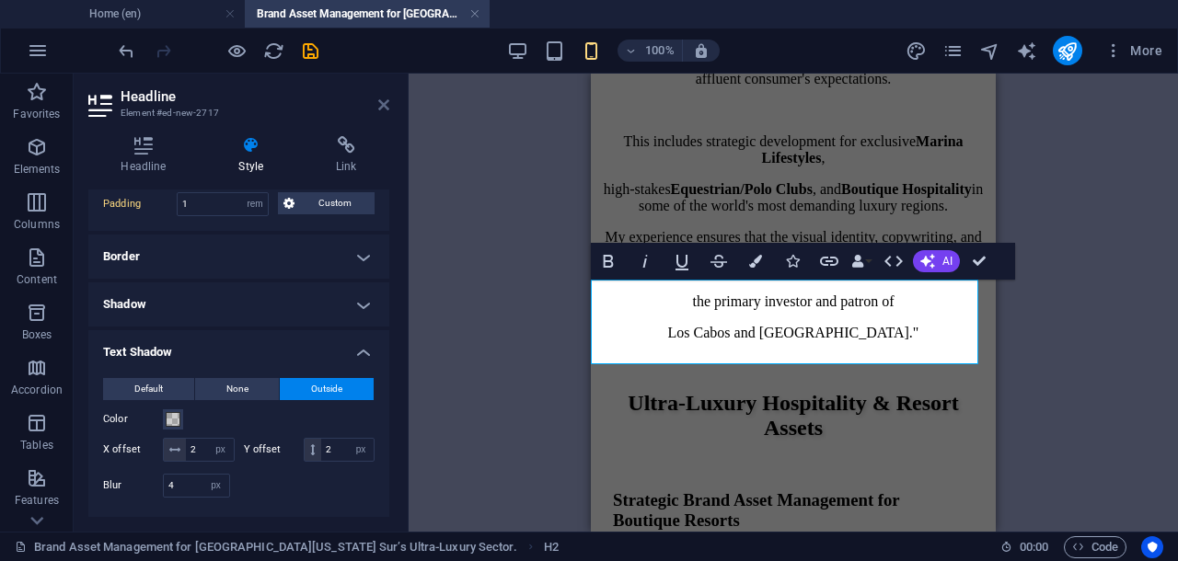
click at [385, 99] on icon at bounding box center [383, 105] width 11 height 15
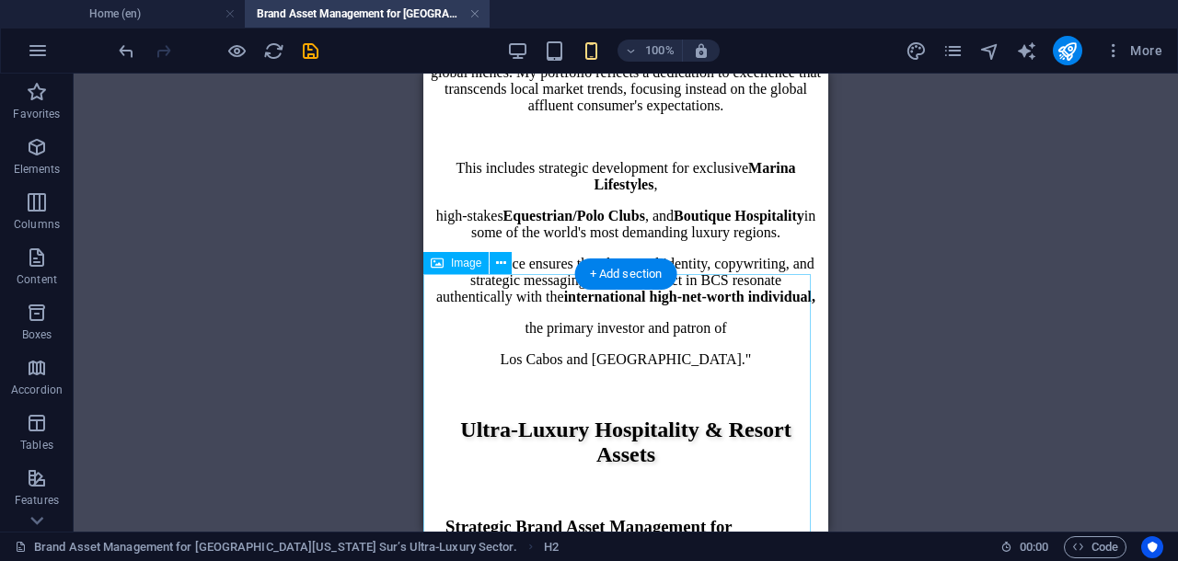
scroll to position [2516, 0]
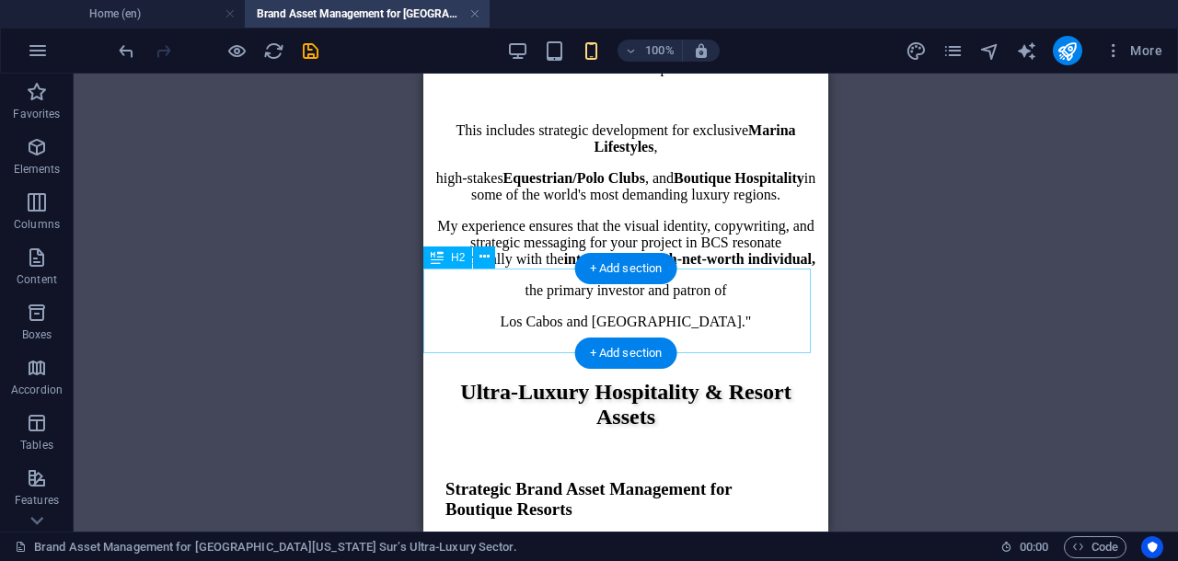
select select "rem"
select select "px"
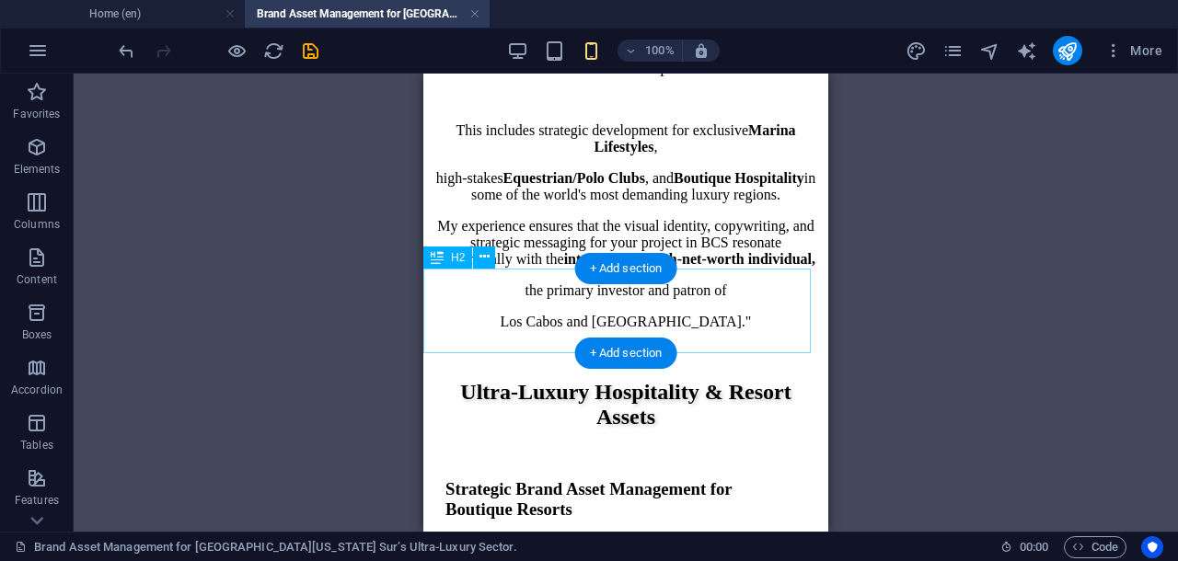
select select "px"
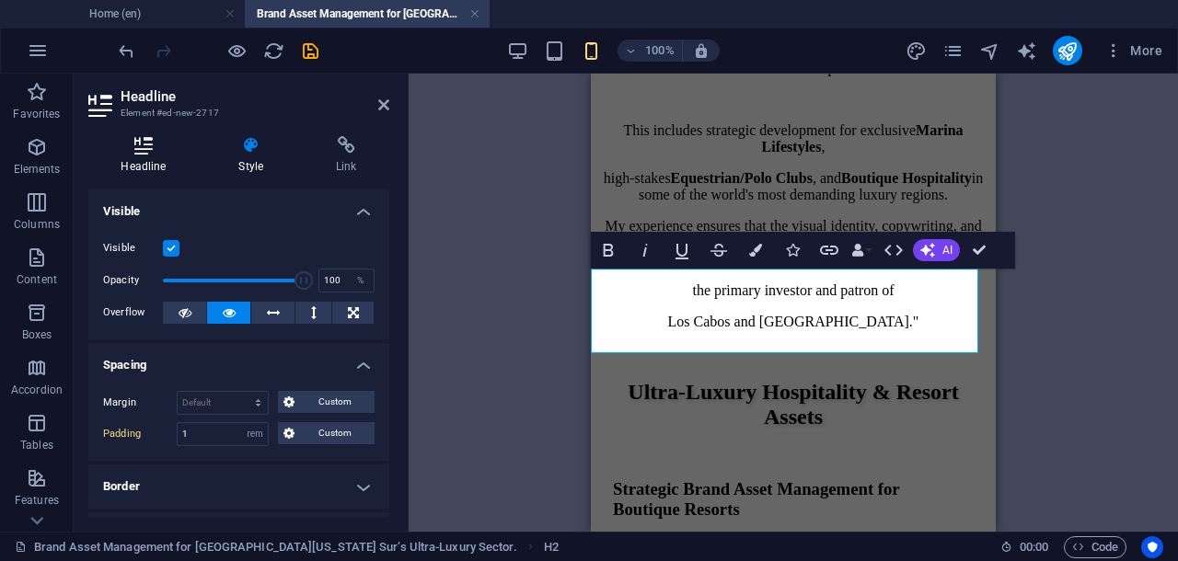
click at [134, 150] on icon at bounding box center [143, 145] width 110 height 18
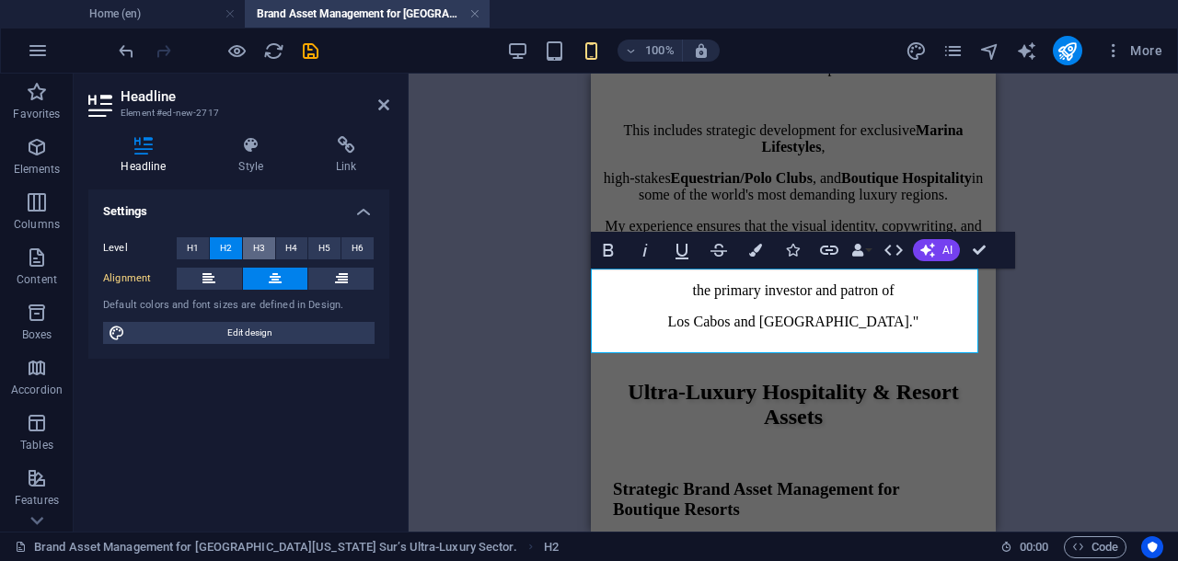
click at [258, 253] on span "H3" at bounding box center [259, 248] width 12 height 22
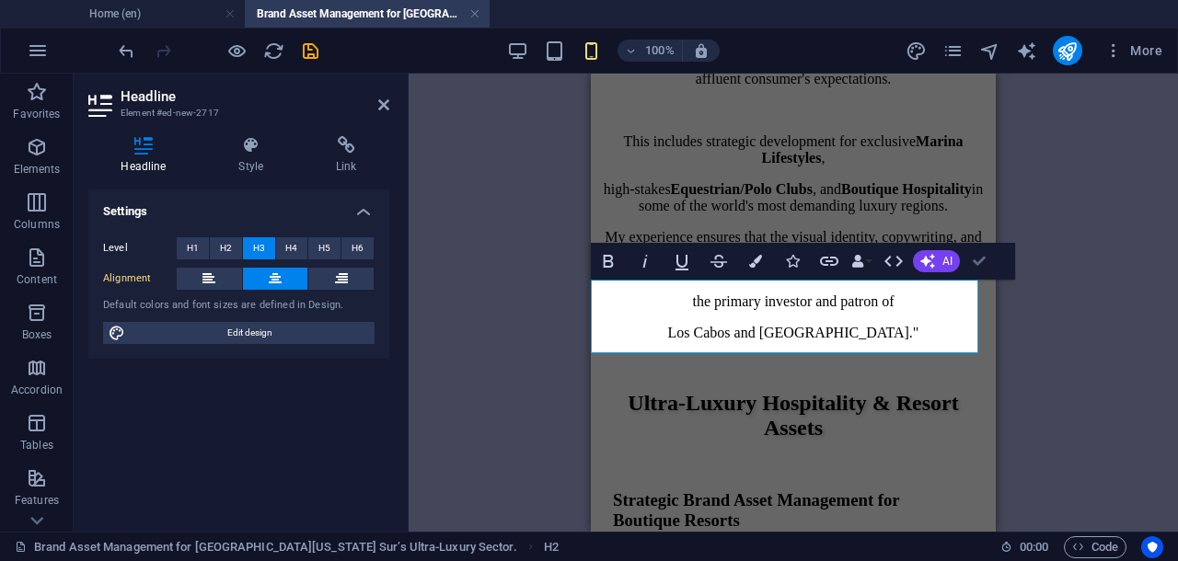
drag, startPoint x: 977, startPoint y: 259, endPoint x: 404, endPoint y: 167, distance: 580.5
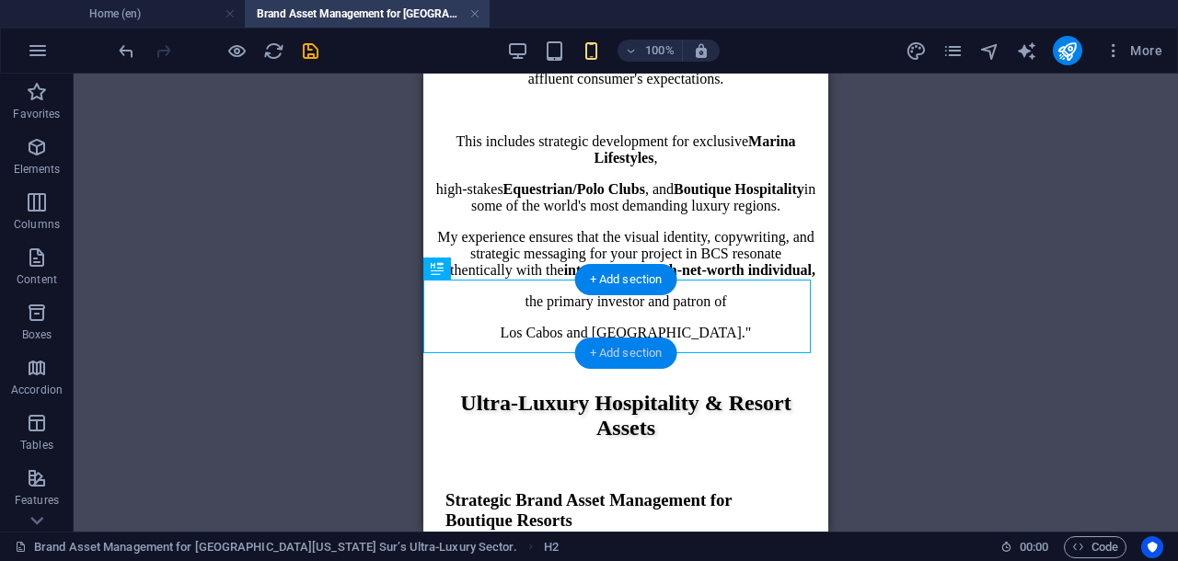
click at [622, 353] on div "+ Add section" at bounding box center [626, 353] width 102 height 31
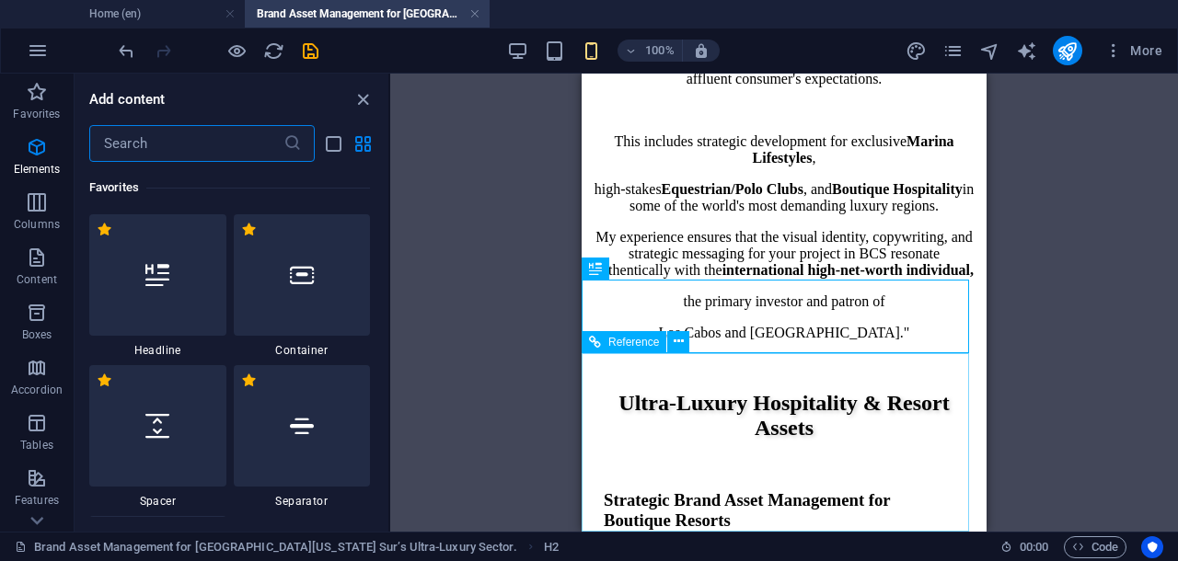
scroll to position [3521, 0]
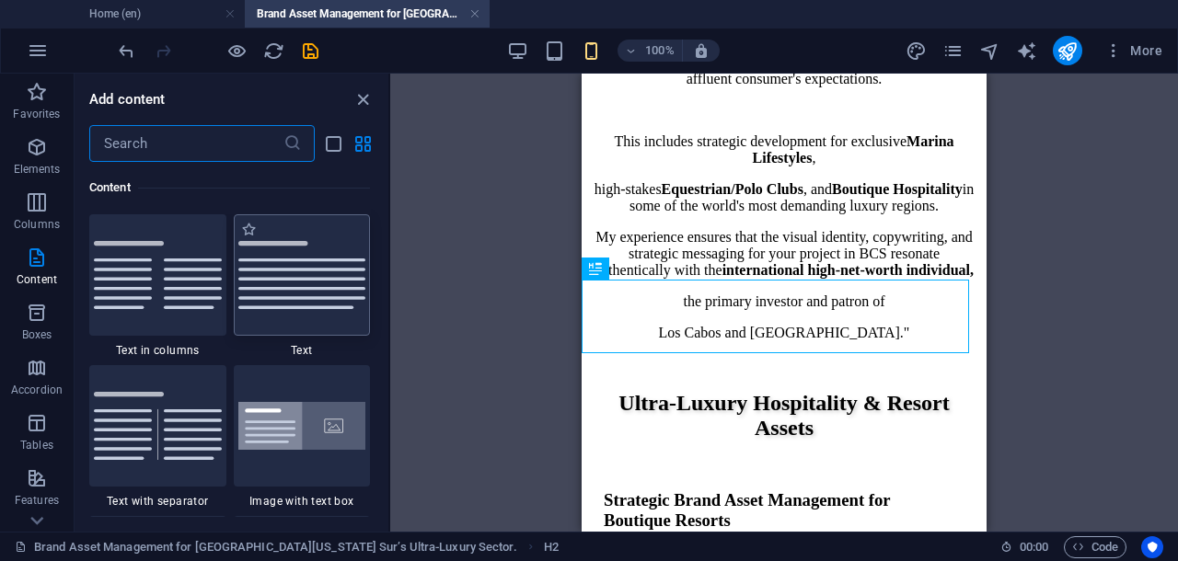
drag, startPoint x: 320, startPoint y: 292, endPoint x: 211, endPoint y: 234, distance: 123.9
click at [320, 292] on img at bounding box center [302, 275] width 128 height 68
select select "preset-text-v2-default"
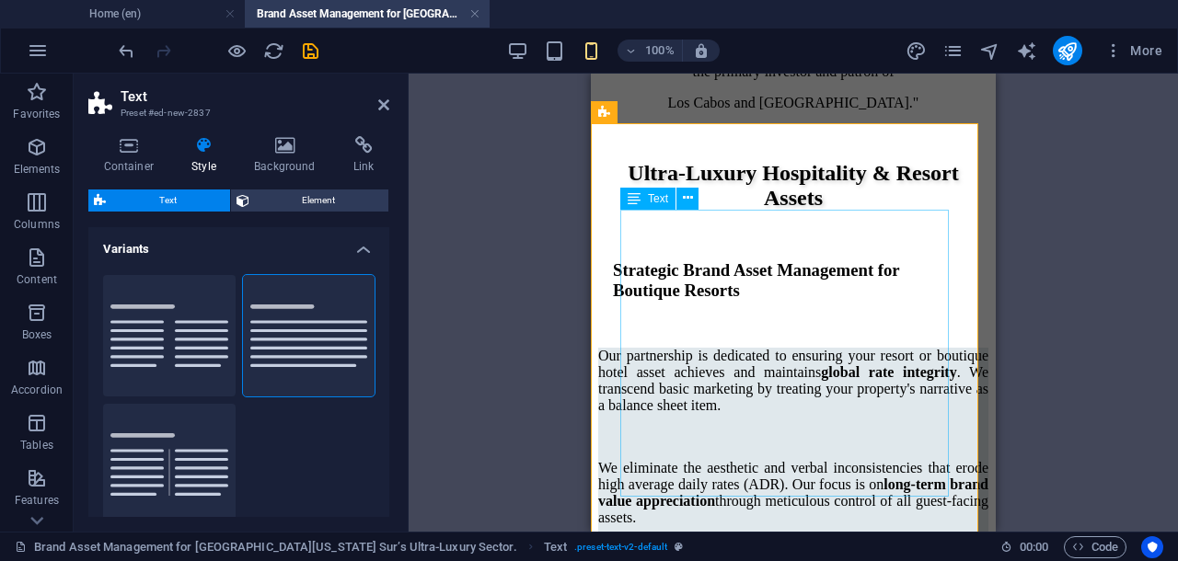
scroll to position [2620, 0]
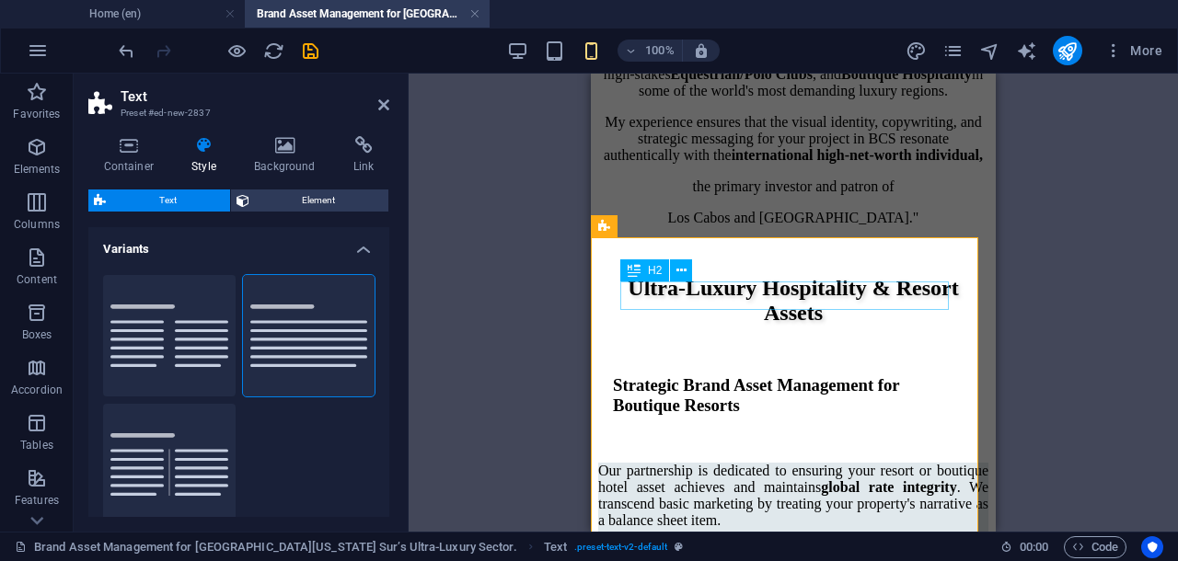
click at [681, 274] on icon at bounding box center [681, 270] width 10 height 19
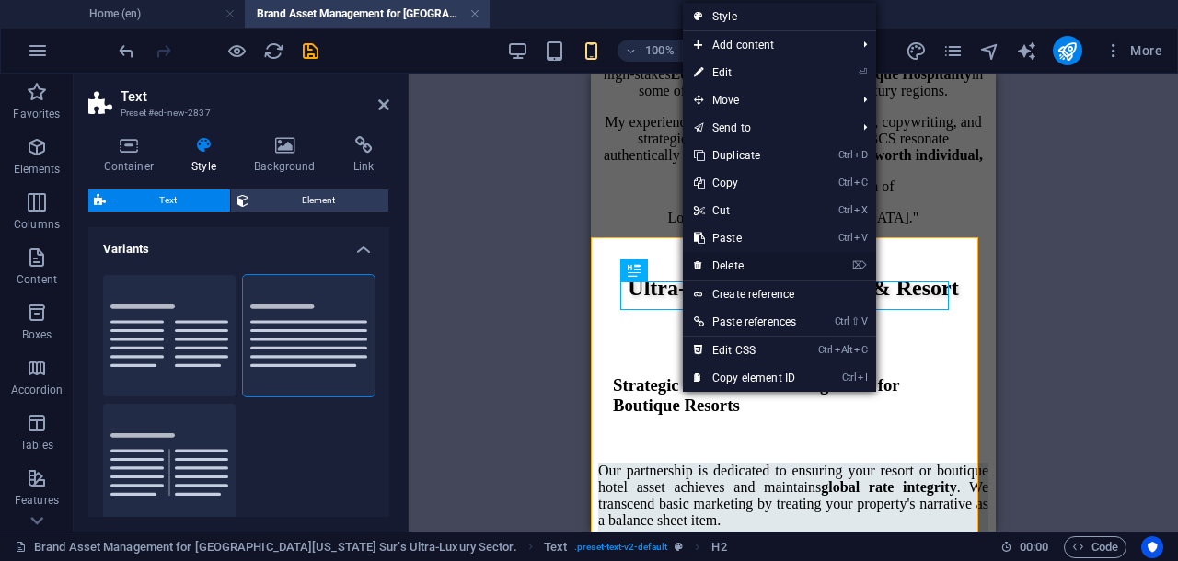
click at [707, 264] on link "⌦ Delete" at bounding box center [745, 266] width 124 height 28
drag, startPoint x: 1297, startPoint y: 338, endPoint x: 707, endPoint y: 264, distance: 595.2
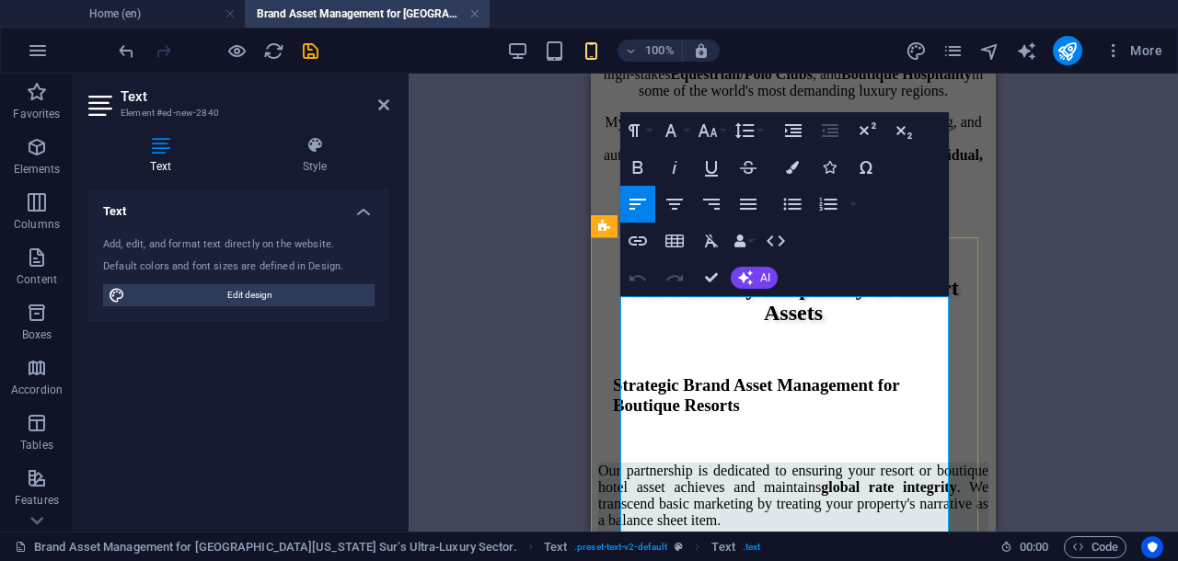
scroll to position [2895, 0]
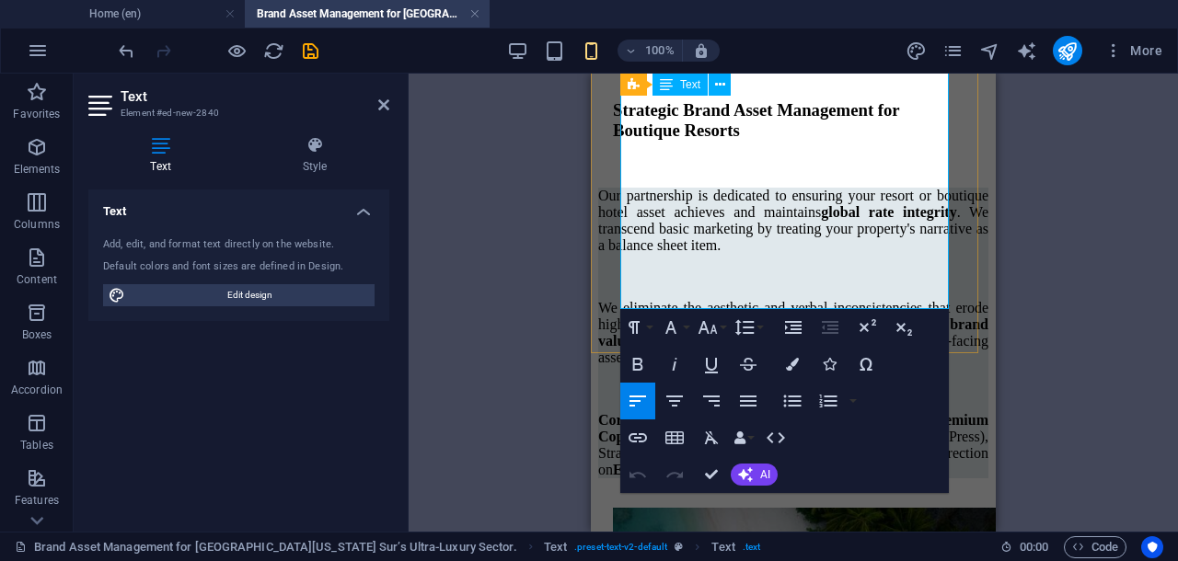
drag, startPoint x: 620, startPoint y: 307, endPoint x: 876, endPoint y: 300, distance: 255.9
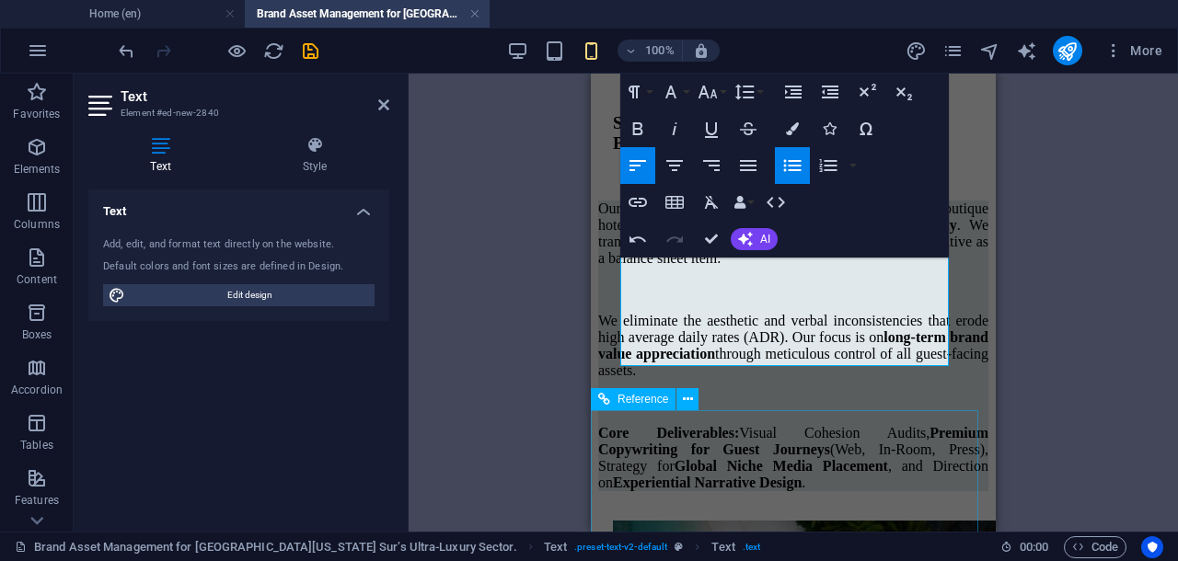
scroll to position [2767, 0]
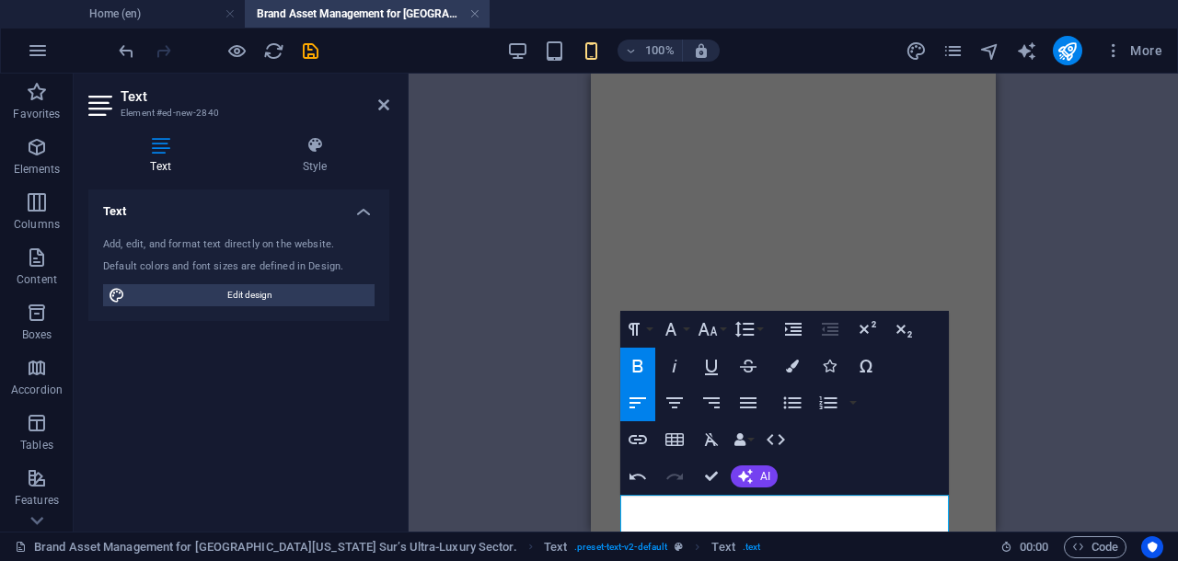
scroll to position [2652, 0]
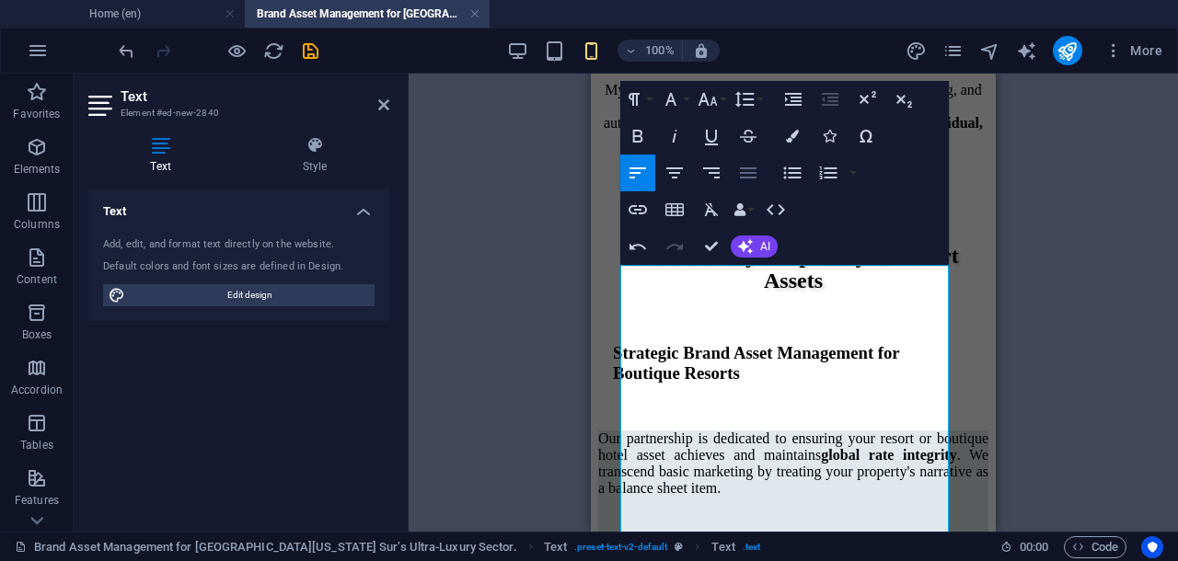
click at [751, 169] on icon "button" at bounding box center [748, 173] width 22 height 22
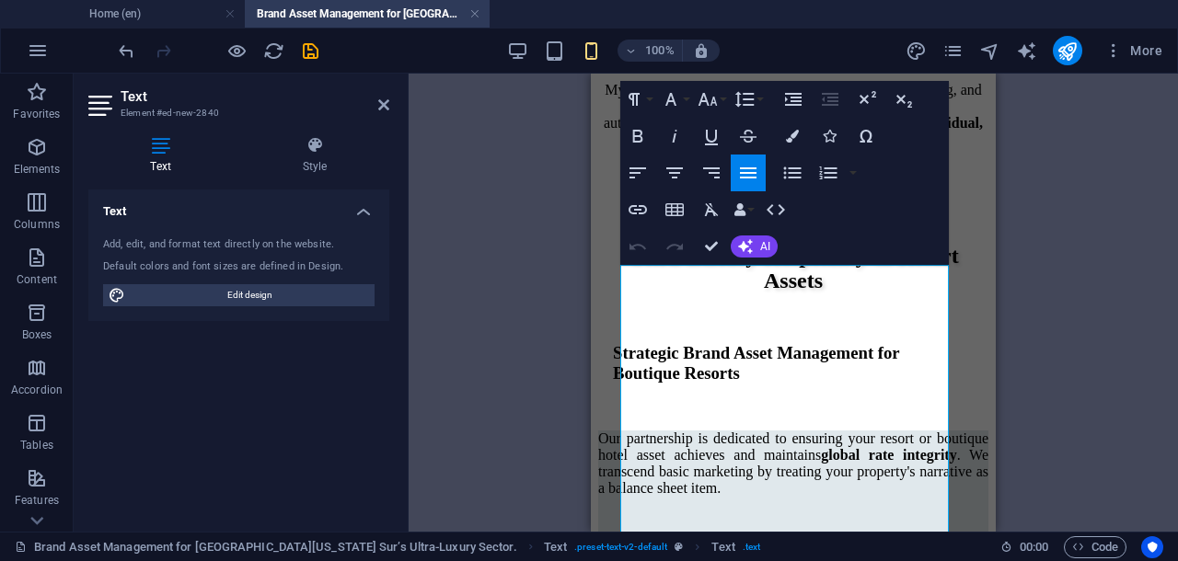
drag, startPoint x: 709, startPoint y: 303, endPoint x: 1297, endPoint y: 332, distance: 588.6
click at [703, 98] on icon "button" at bounding box center [707, 99] width 22 height 22
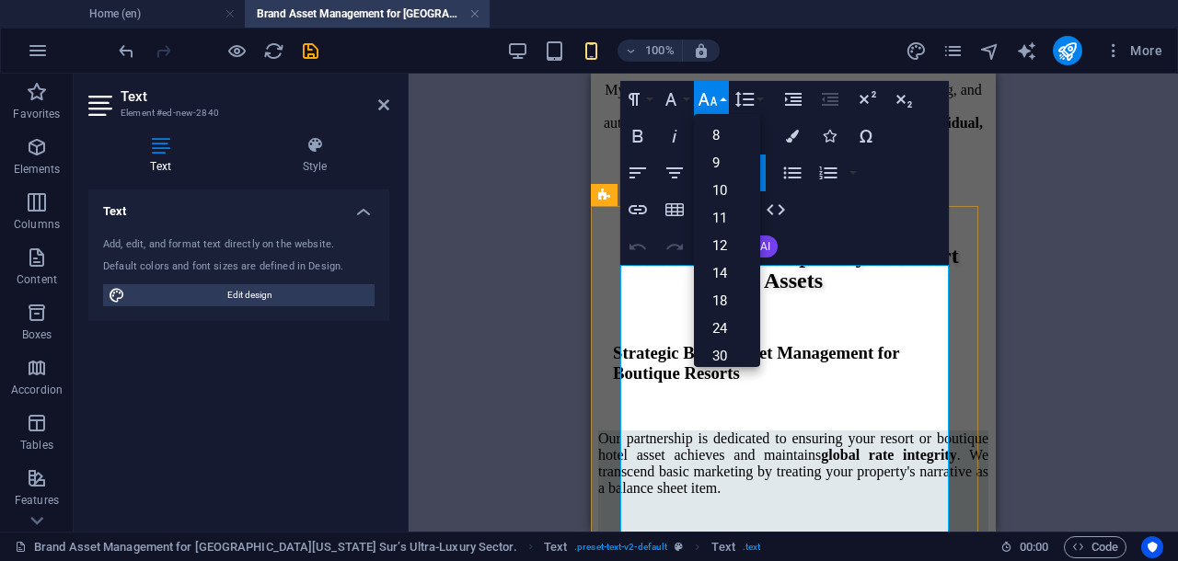
click at [1099, 255] on div "Drag here to replace the existing content. Press “Ctrl” if you want to create a…" at bounding box center [792, 303] width 769 height 458
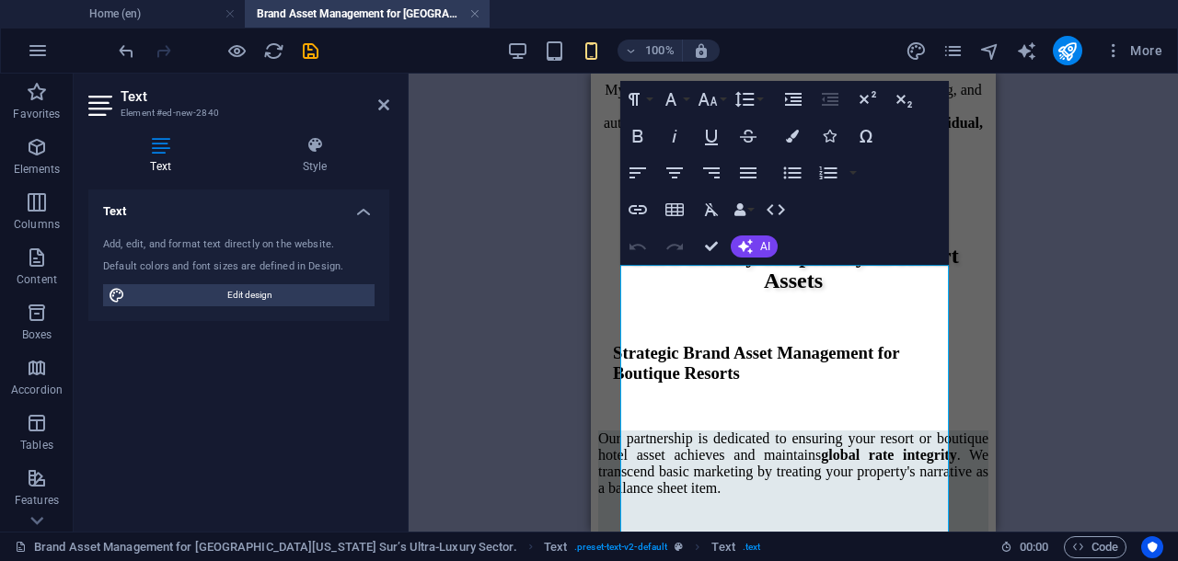
drag, startPoint x: 1071, startPoint y: 270, endPoint x: 280, endPoint y: 191, distance: 795.0
click at [1071, 270] on div "Drag here to replace the existing content. Press “Ctrl” if you want to create a…" at bounding box center [792, 303] width 769 height 458
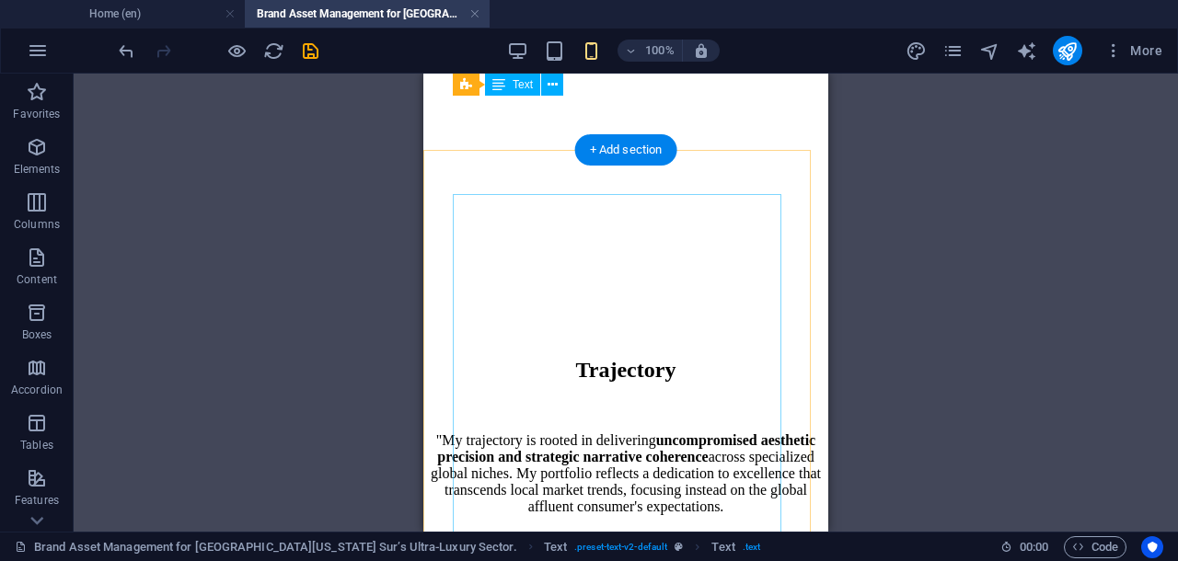
scroll to position [1732, 0]
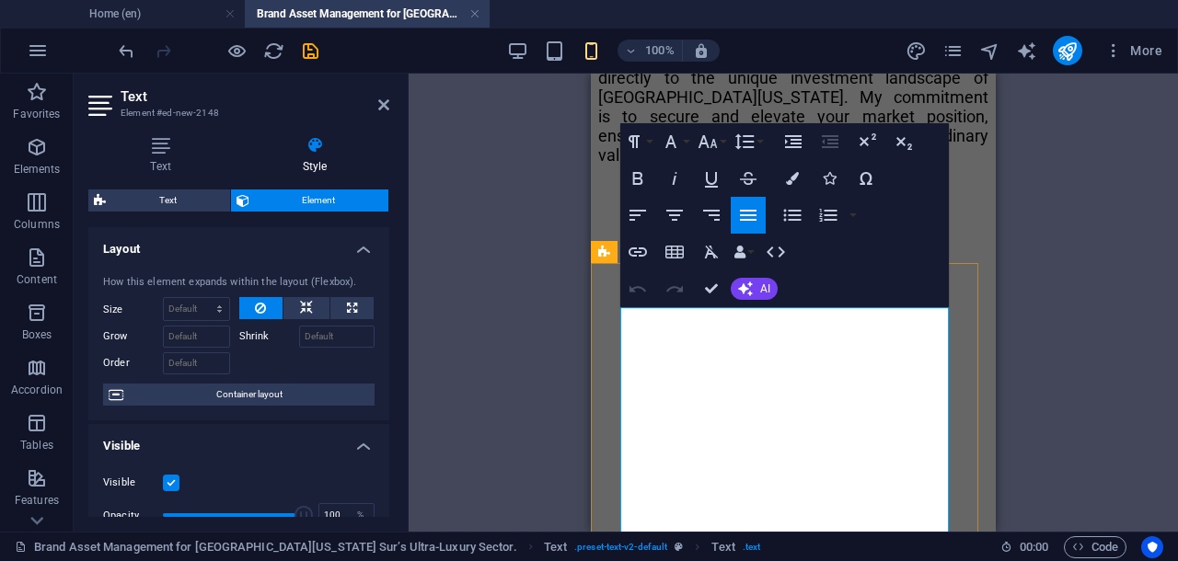
drag, startPoint x: 694, startPoint y: 346, endPoint x: 721, endPoint y: 310, distance: 45.3
click at [717, 137] on icon "button" at bounding box center [707, 142] width 22 height 22
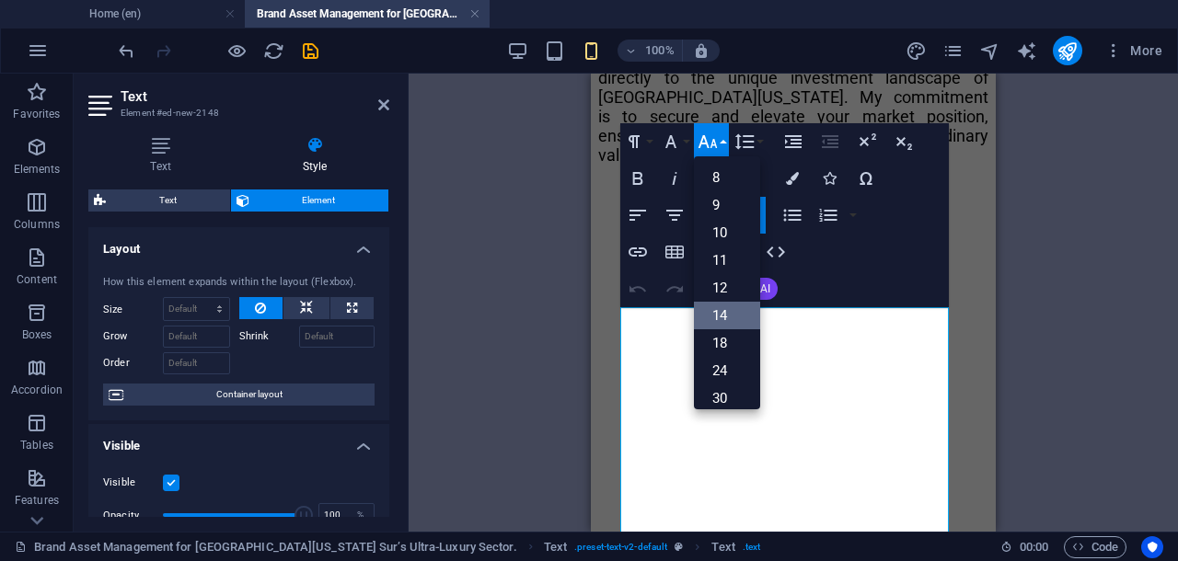
click at [717, 312] on link "14" at bounding box center [727, 316] width 66 height 28
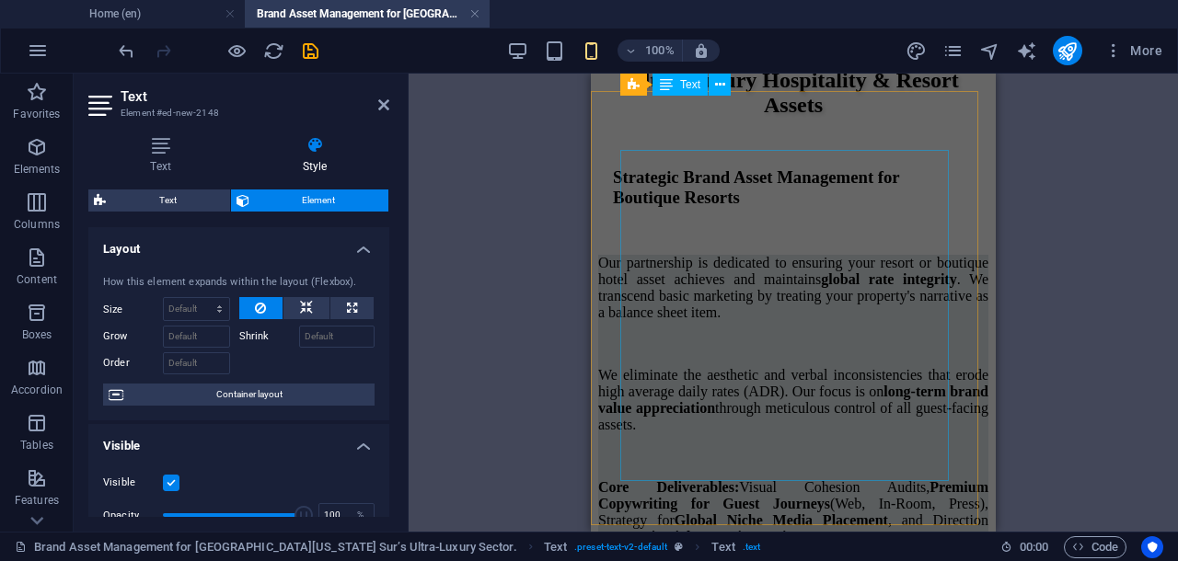
scroll to position [2767, 0]
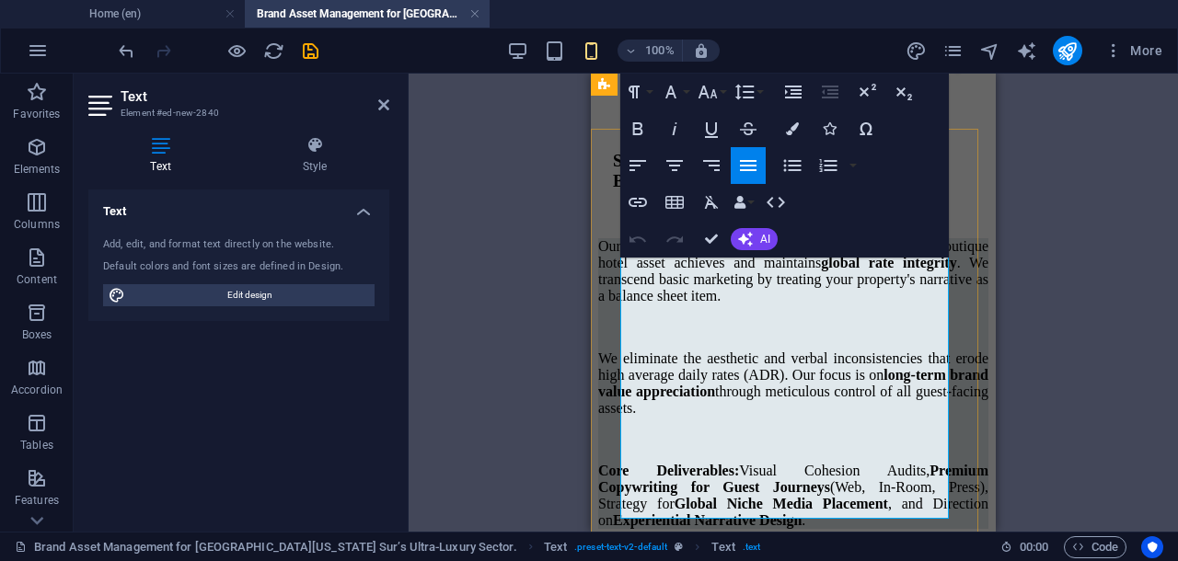
scroll to position [2615, 0]
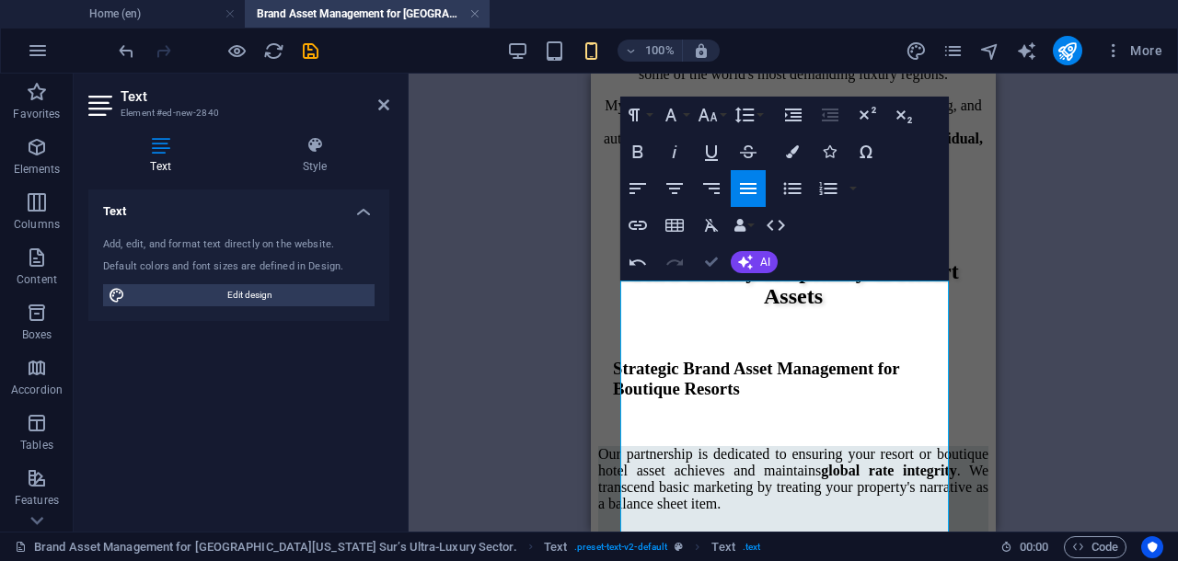
drag, startPoint x: 707, startPoint y: 261, endPoint x: 284, endPoint y: 189, distance: 429.4
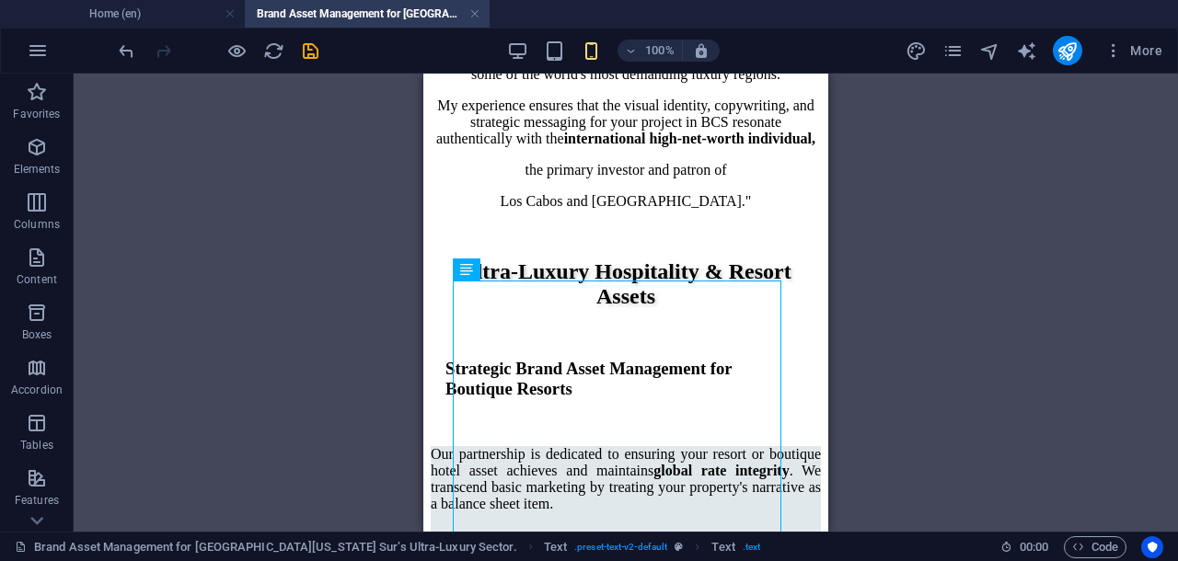
click at [923, 325] on div "Drag here to replace the existing content. Press “Ctrl” if you want to create a…" at bounding box center [626, 303] width 1104 height 458
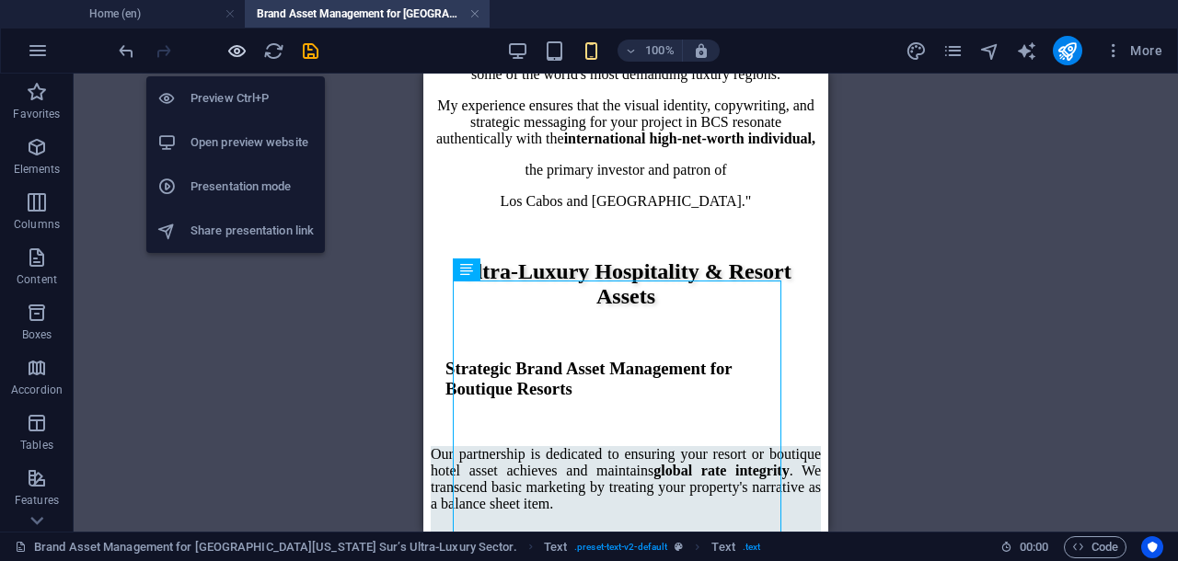
click at [231, 45] on icon "button" at bounding box center [236, 50] width 21 height 21
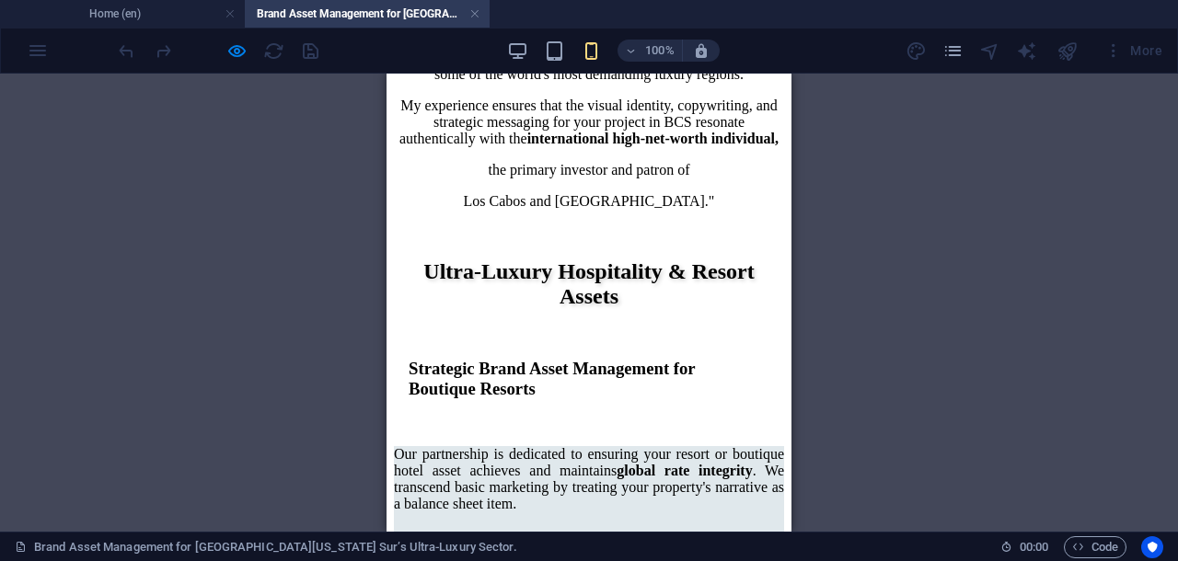
scroll to position [2522, 0]
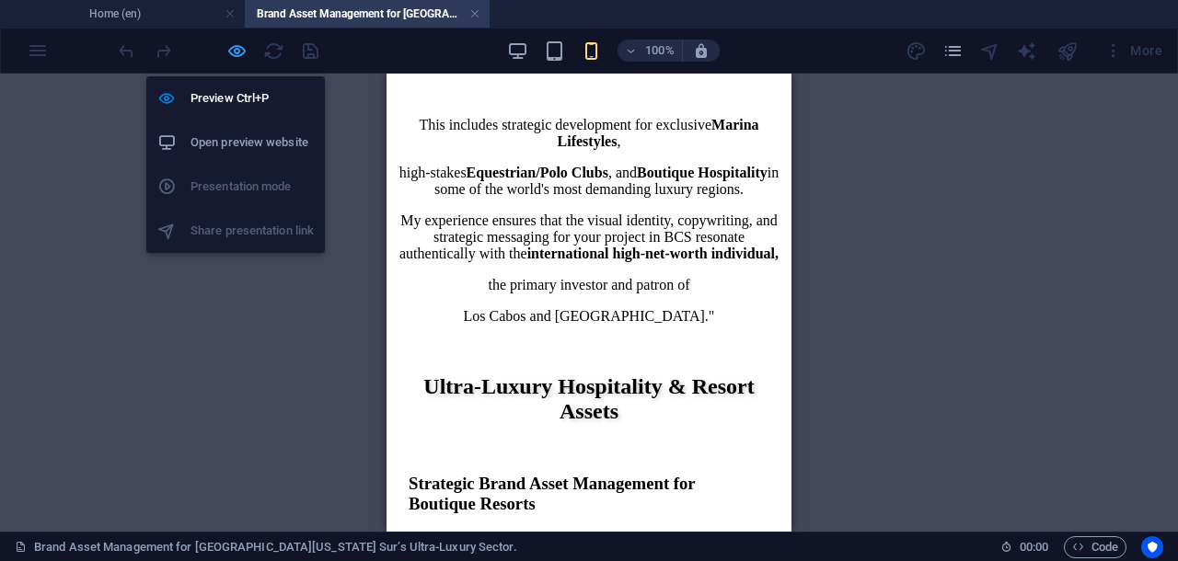
click at [236, 47] on icon "button" at bounding box center [236, 50] width 21 height 21
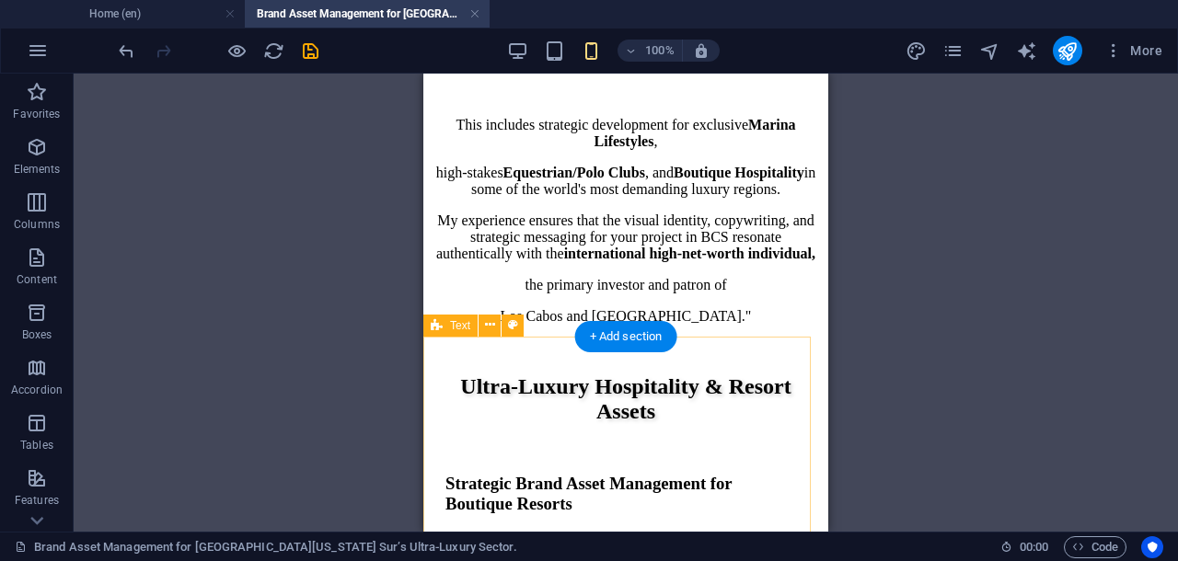
select select "preset-text-v2-default"
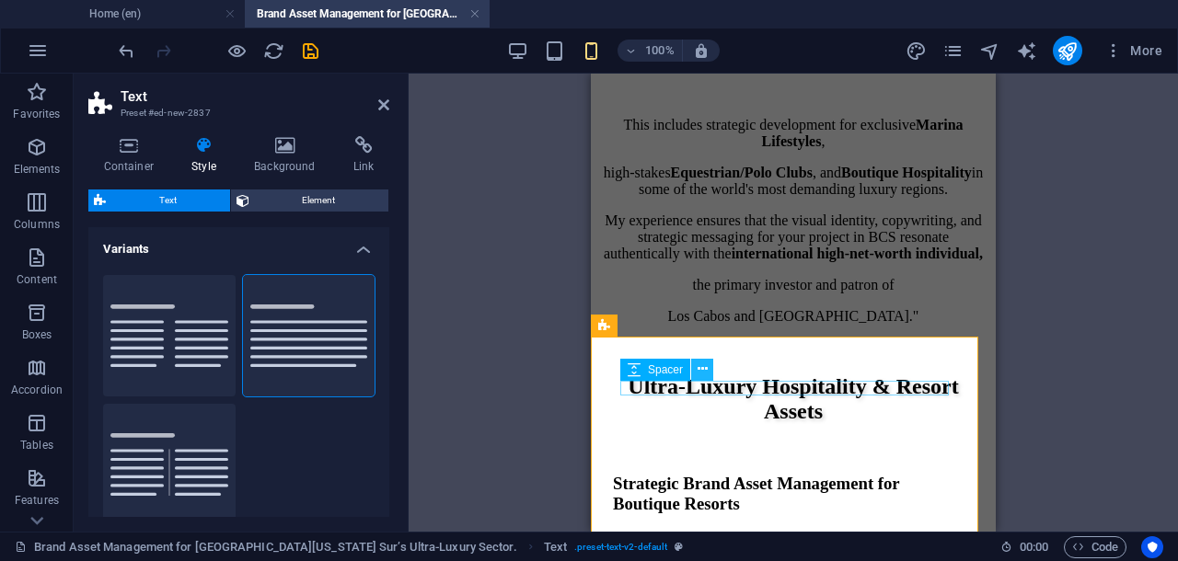
click at [702, 371] on icon at bounding box center [702, 369] width 10 height 19
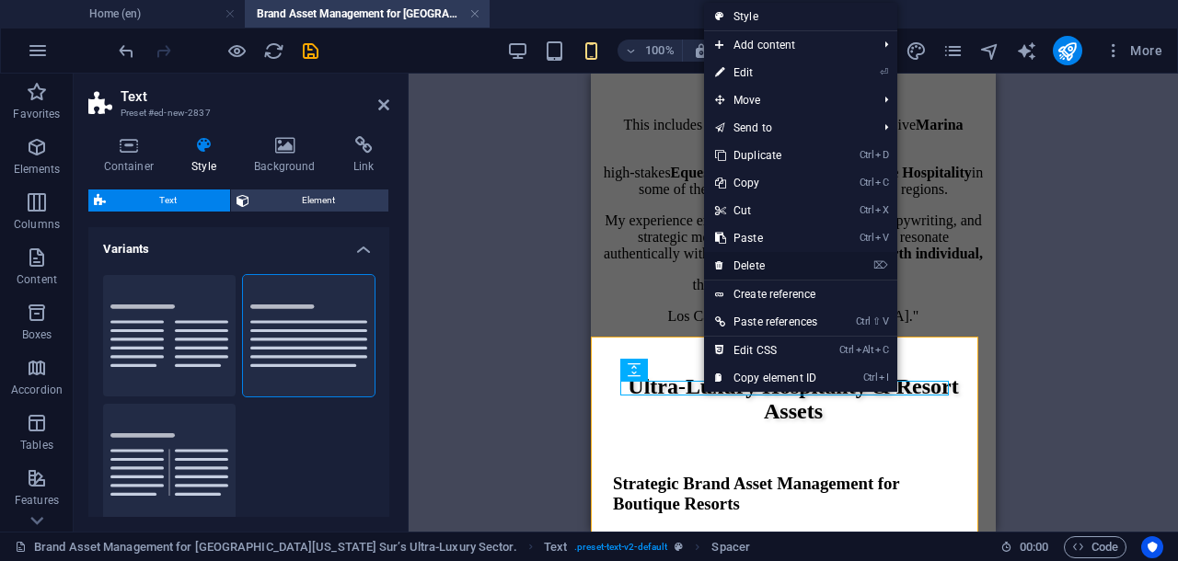
click at [750, 265] on link "⌦ Delete" at bounding box center [766, 266] width 124 height 28
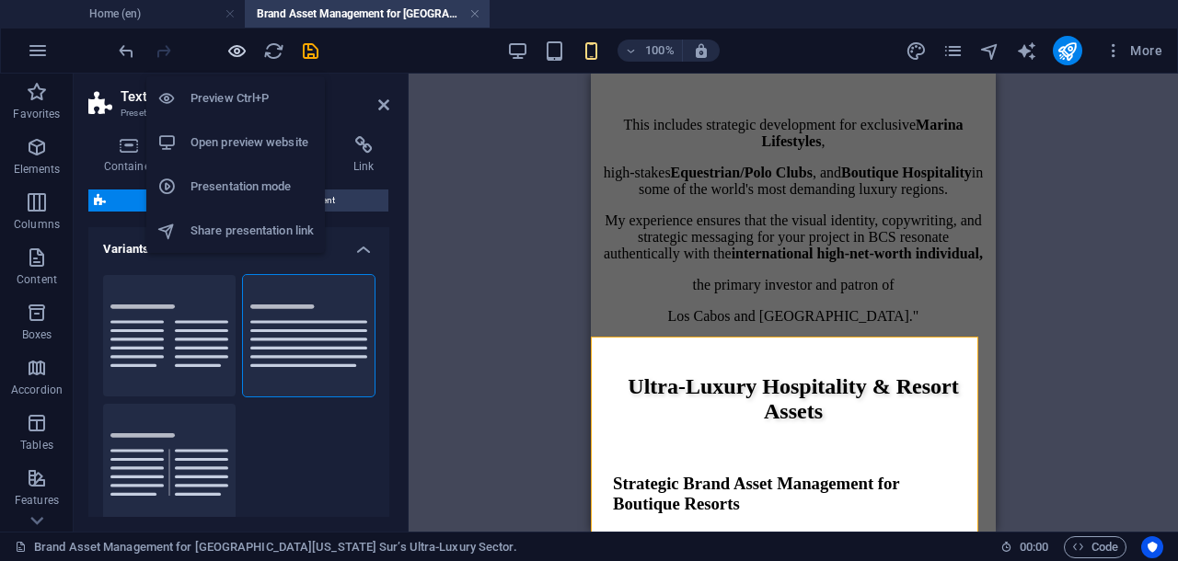
click at [236, 47] on icon "button" at bounding box center [236, 50] width 21 height 21
select select "preset-text-v2-default"
click at [234, 49] on icon "button" at bounding box center [236, 50] width 21 height 21
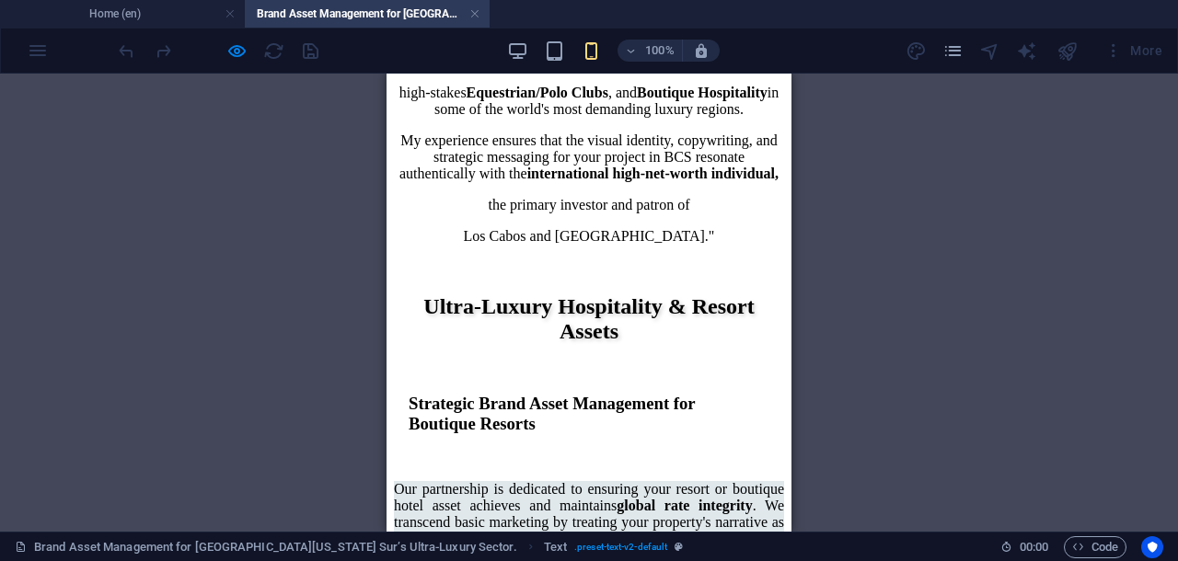
scroll to position [2487, 0]
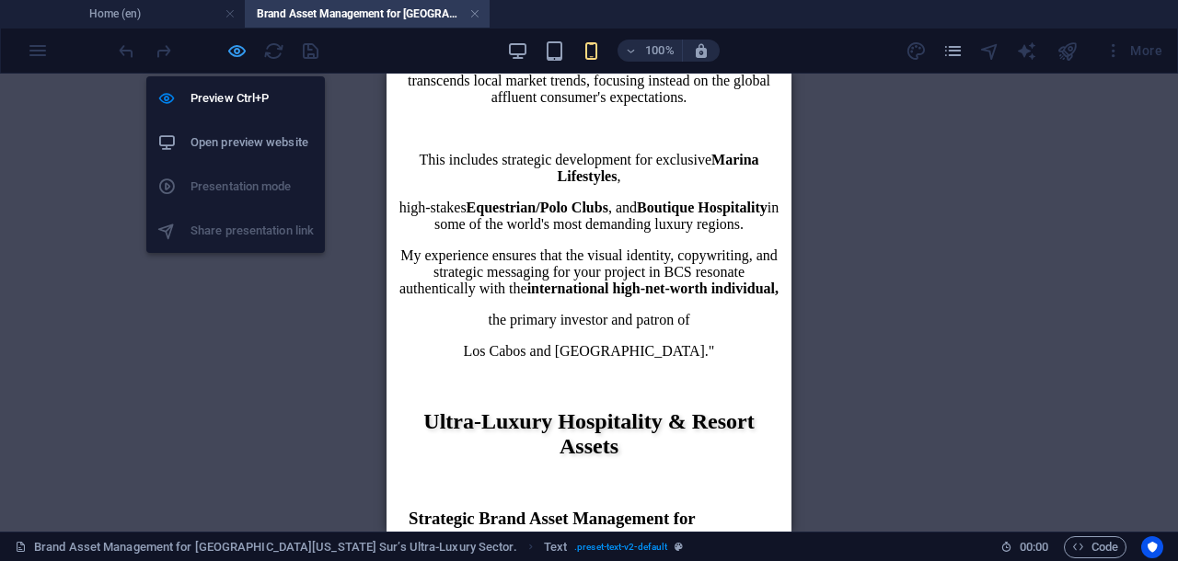
click at [234, 49] on icon "button" at bounding box center [236, 50] width 21 height 21
select select "preset-text-v2-default"
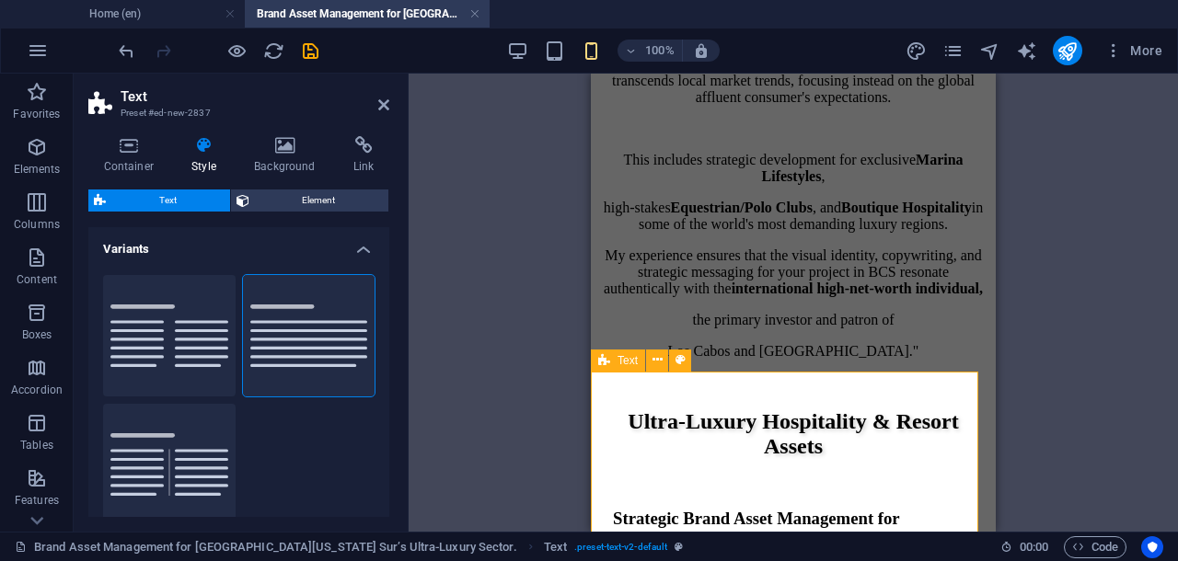
click at [311, 46] on icon "save" at bounding box center [310, 50] width 21 height 21
select select "preset-text-v2-default"
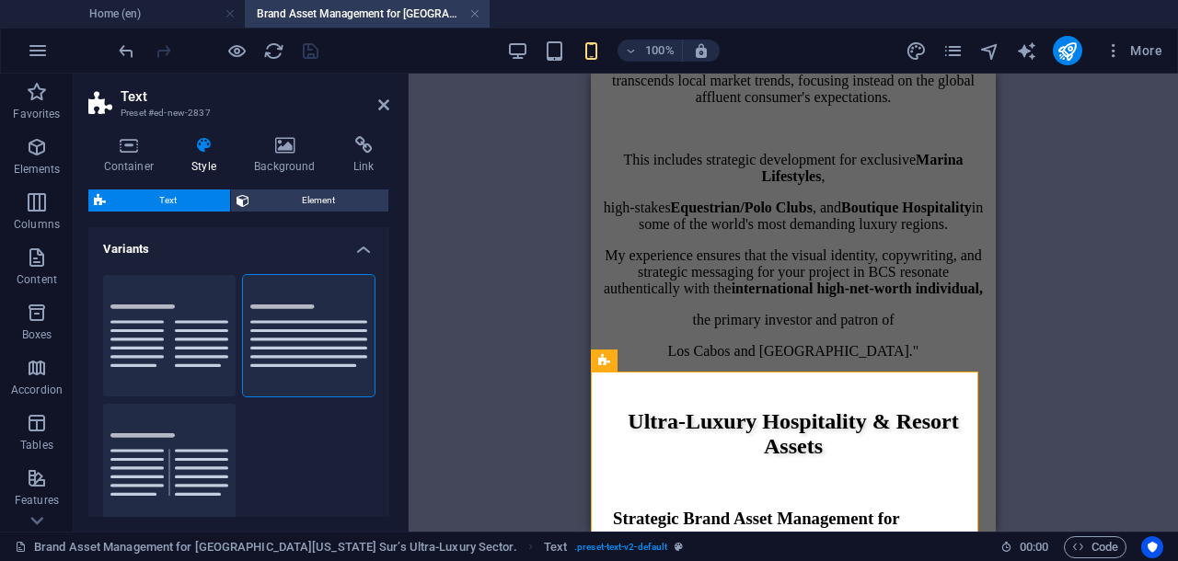
click at [549, 314] on div "Drag here to replace the existing content. Press “Ctrl” if you want to create a…" at bounding box center [792, 303] width 769 height 458
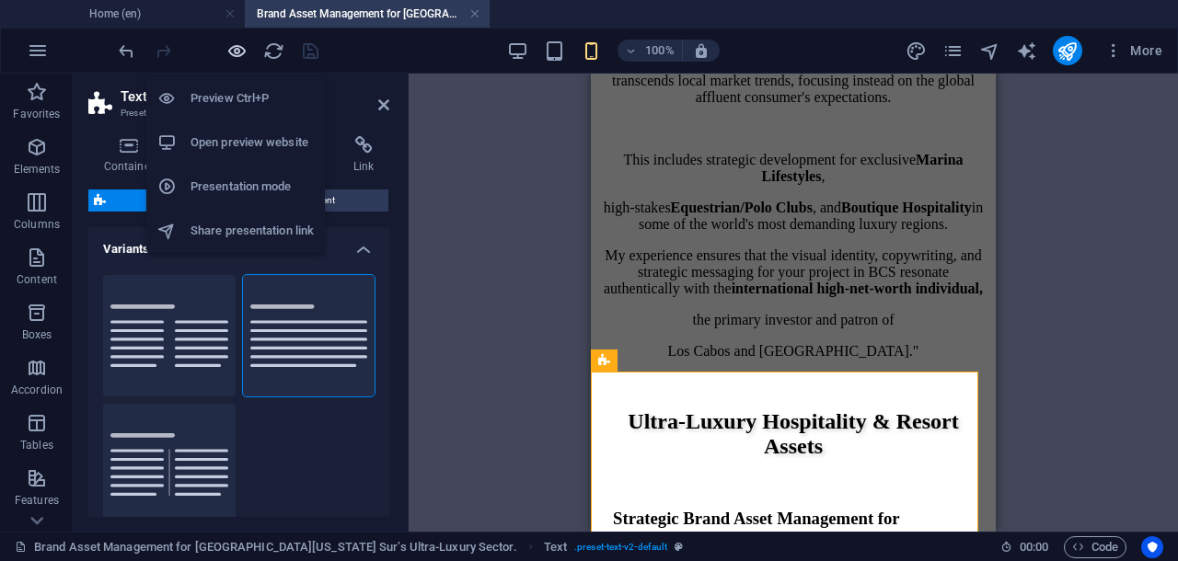
click at [237, 45] on icon "button" at bounding box center [236, 50] width 21 height 21
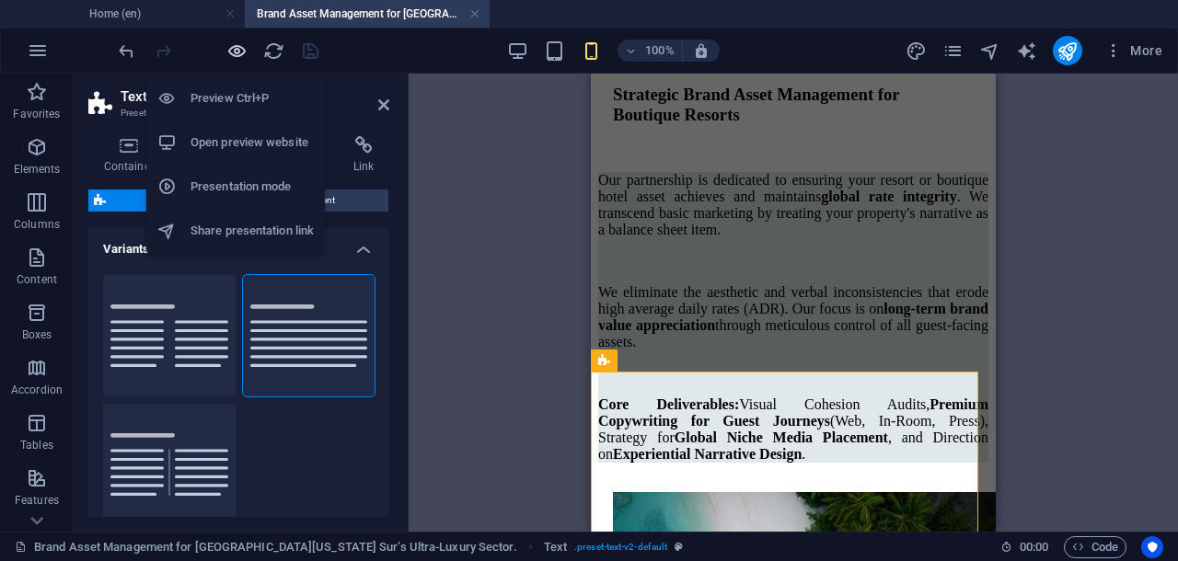
click at [237, 45] on icon "button" at bounding box center [236, 50] width 21 height 21
select select "preset-text-v2-default"
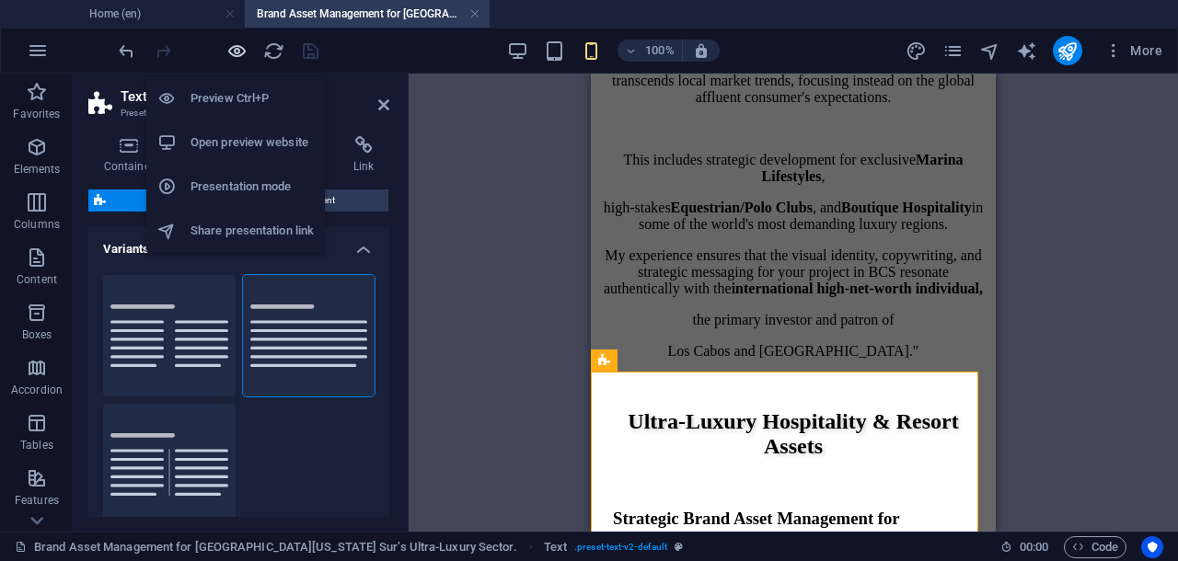
click at [237, 49] on icon "button" at bounding box center [236, 50] width 21 height 21
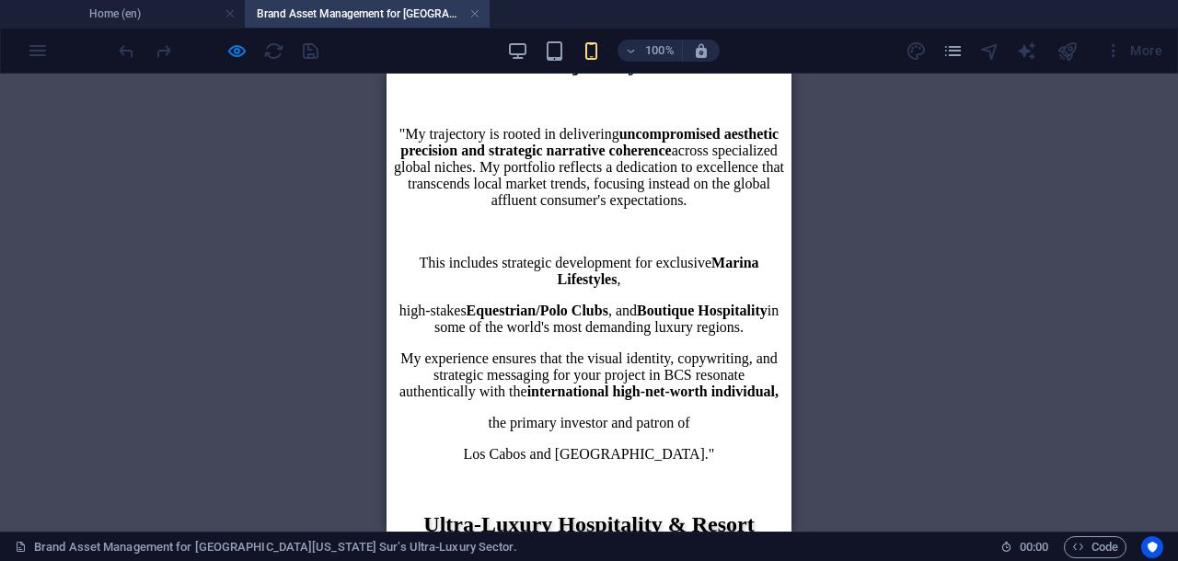
scroll to position [2602, 0]
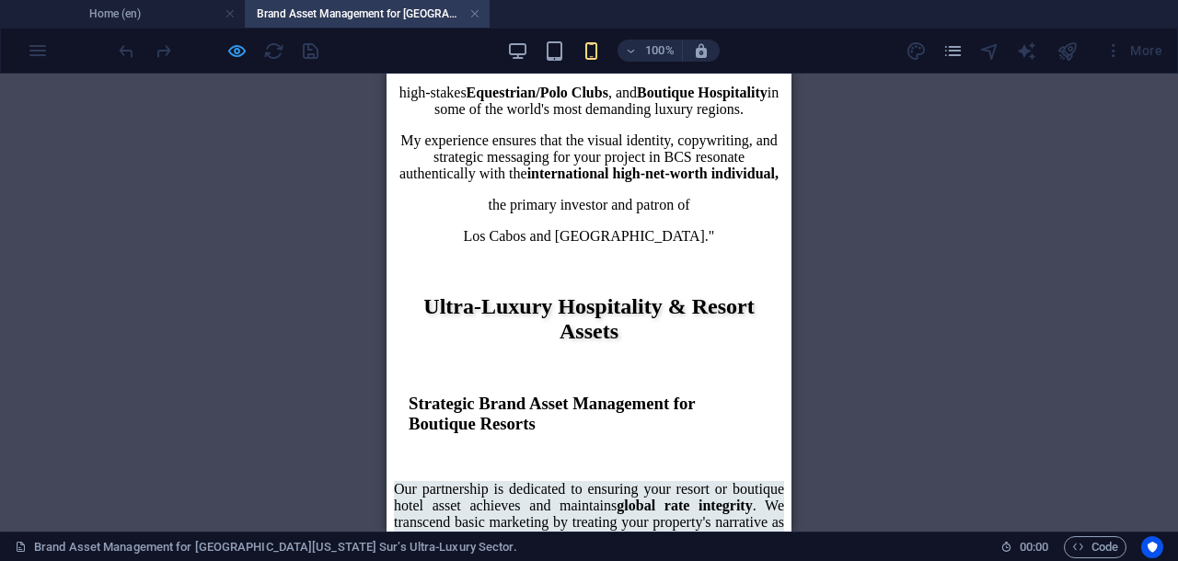
click at [235, 49] on icon "button" at bounding box center [236, 50] width 21 height 21
select select "preset-text-v2-default"
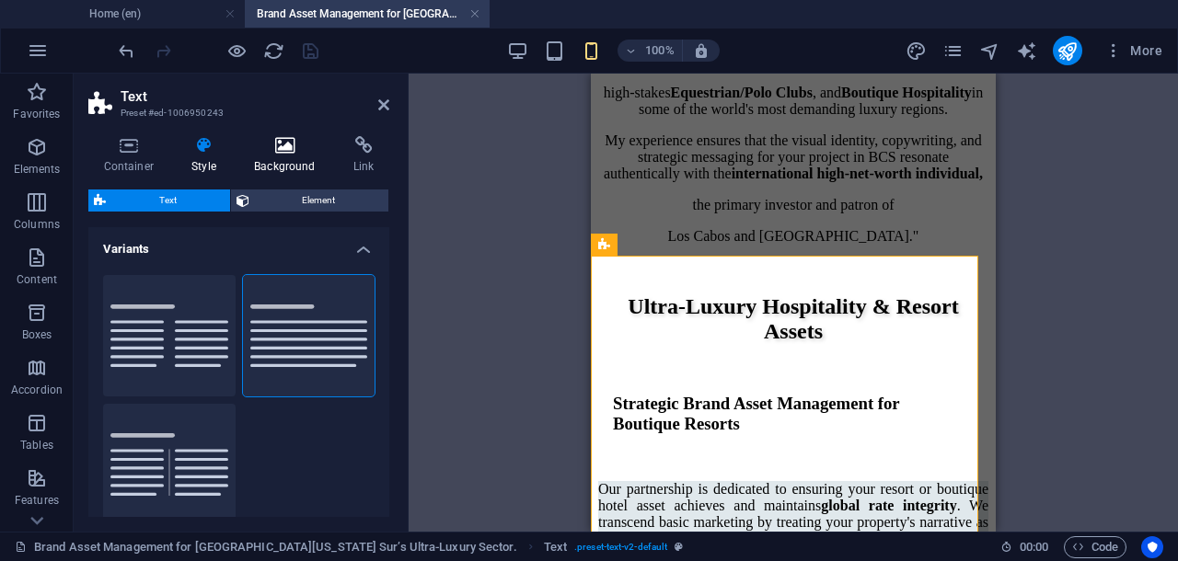
click at [274, 144] on icon at bounding box center [285, 145] width 92 height 18
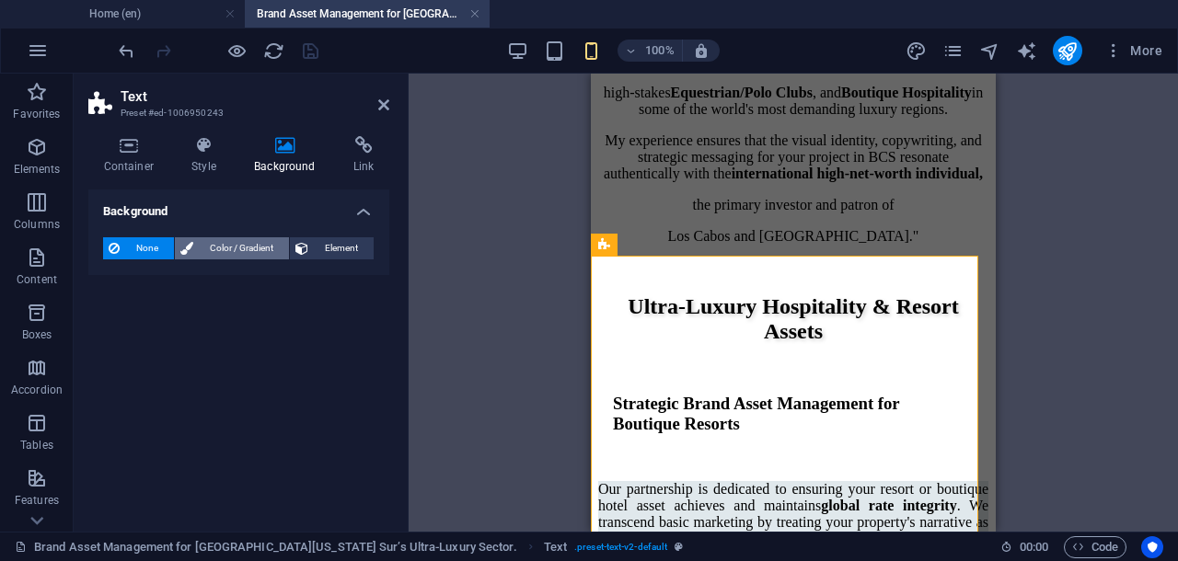
click at [240, 244] on span "Color / Gradient" at bounding box center [241, 248] width 85 height 22
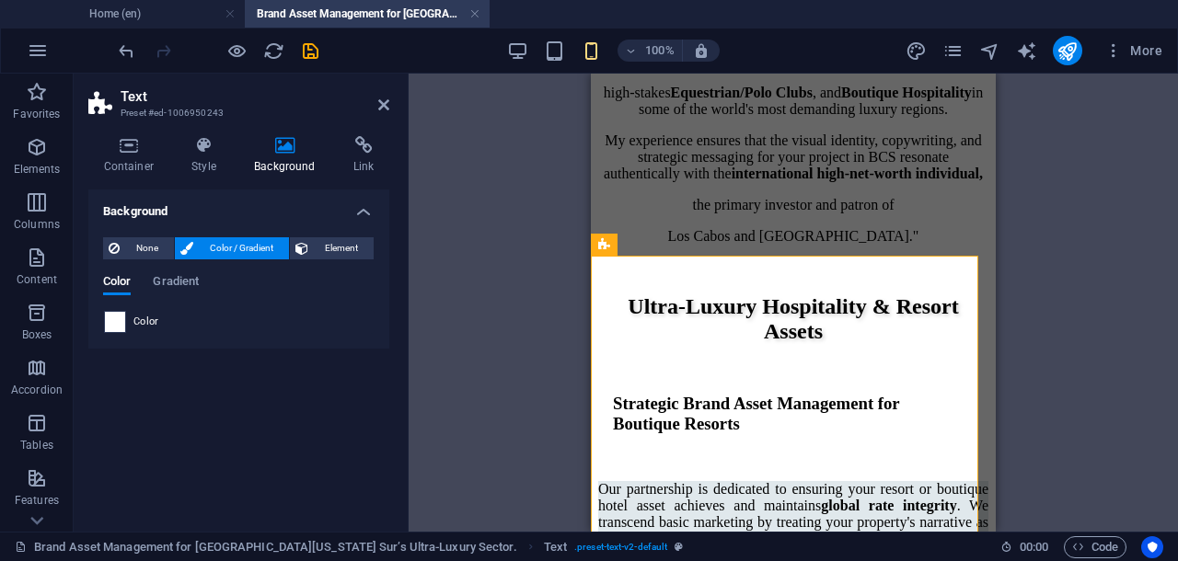
click at [116, 316] on span at bounding box center [115, 322] width 20 height 20
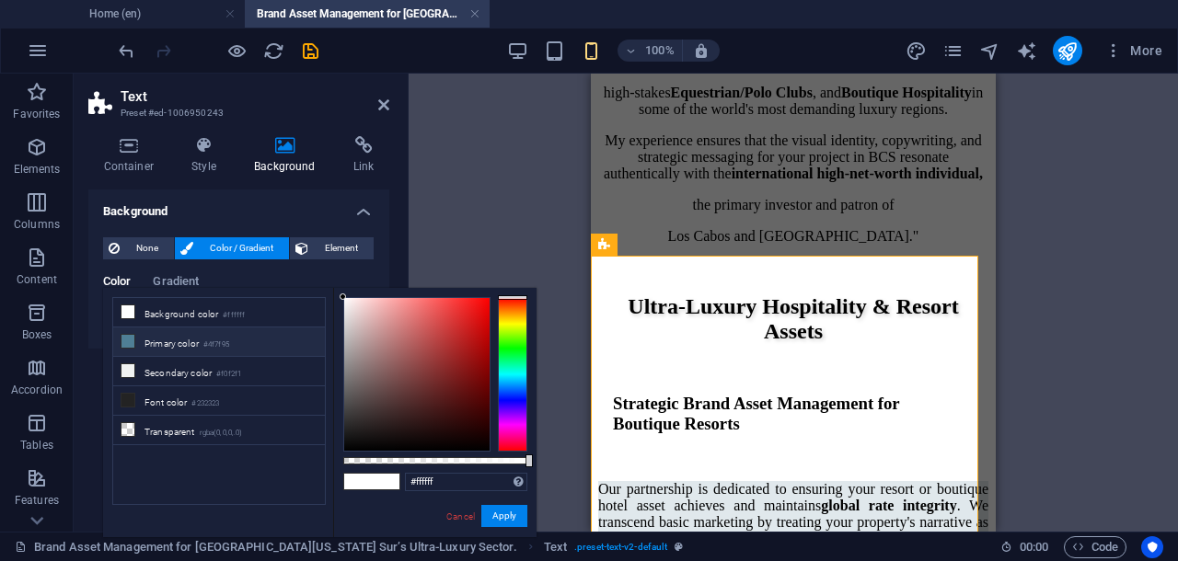
click at [146, 337] on li "Primary color #4f7f95" at bounding box center [219, 342] width 212 height 29
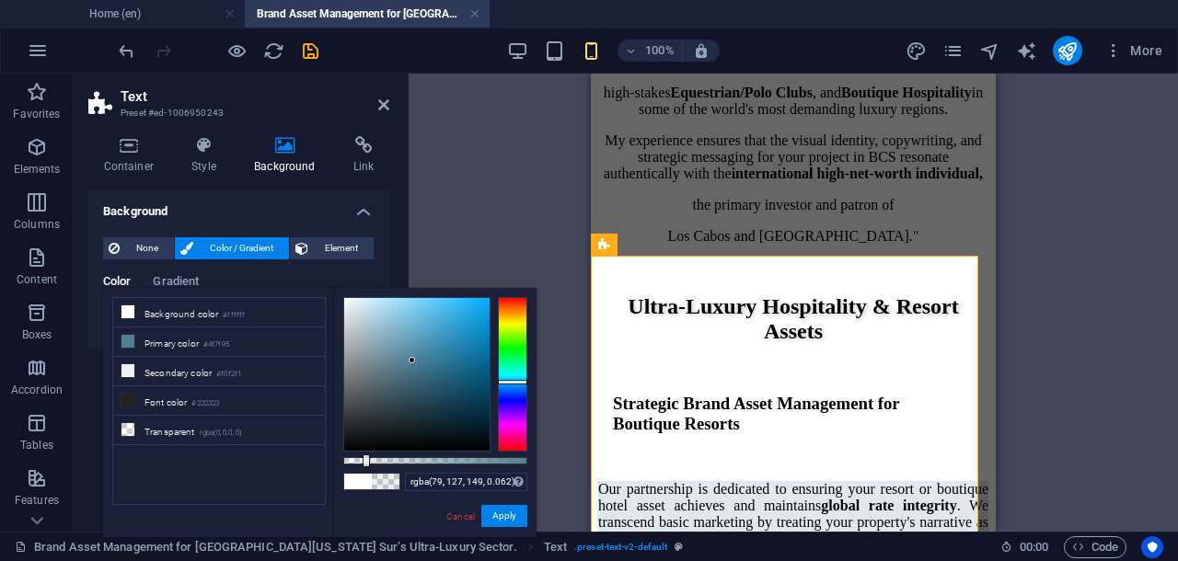
type input "rgba(79, 127, 149, 0.057)"
drag, startPoint x: 526, startPoint y: 457, endPoint x: 353, endPoint y: 468, distance: 173.3
click at [353, 468] on div "rgba(79, 127, 149, 0.057) Supported formats #0852ed rgb(8, 82, 237) rgba(8, 82,…" at bounding box center [434, 546] width 203 height 516
click at [493, 509] on button "Apply" at bounding box center [504, 516] width 46 height 22
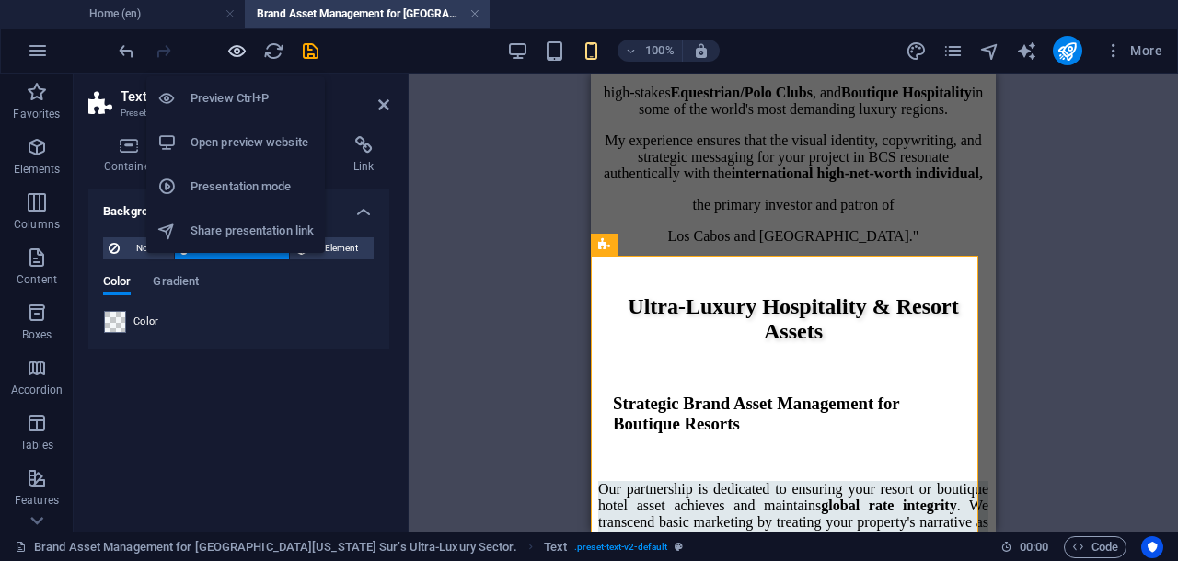
click at [236, 50] on icon "button" at bounding box center [236, 50] width 21 height 21
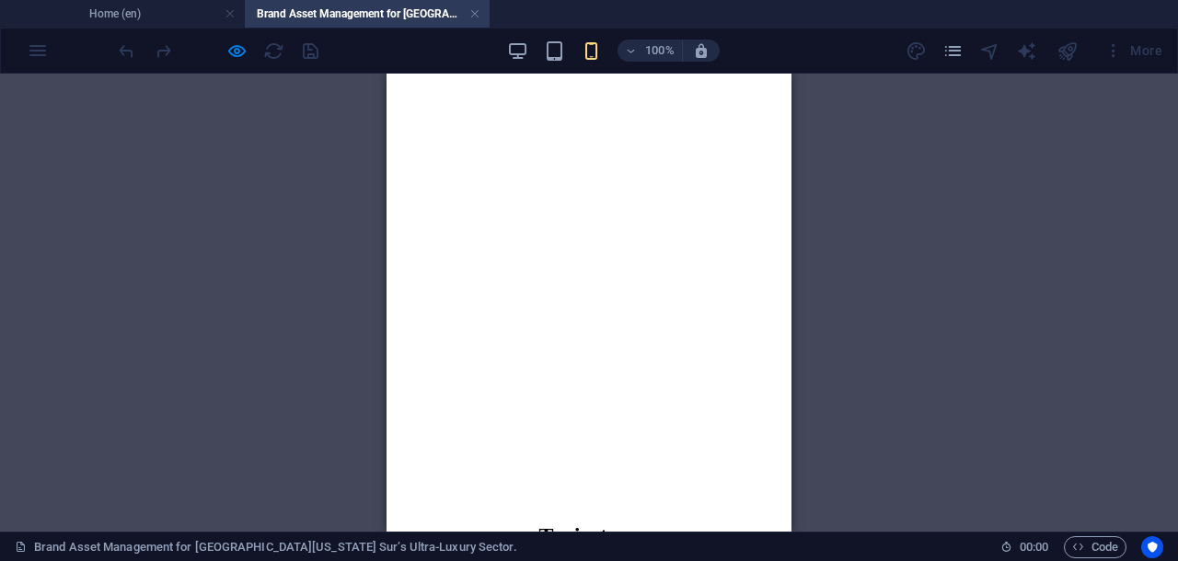
scroll to position [2027, 0]
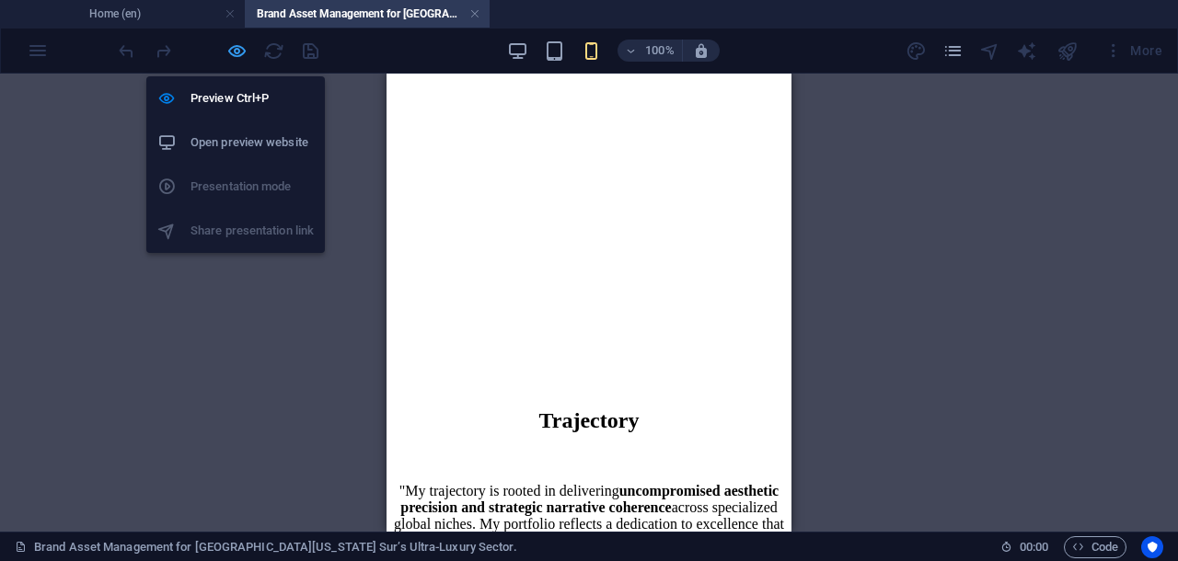
click at [241, 45] on icon "button" at bounding box center [236, 50] width 21 height 21
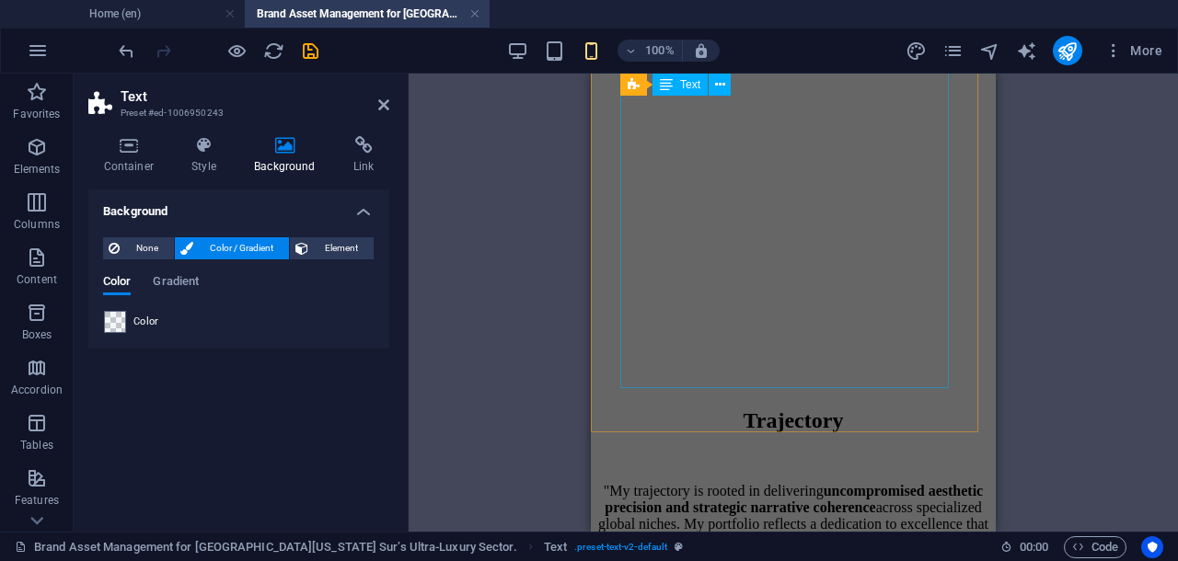
click at [759, 379] on div "Home About Blog Marine Services Projects Contact Legal Notice Privacy Brand Ass…" at bounding box center [793, 175] width 390 height 4178
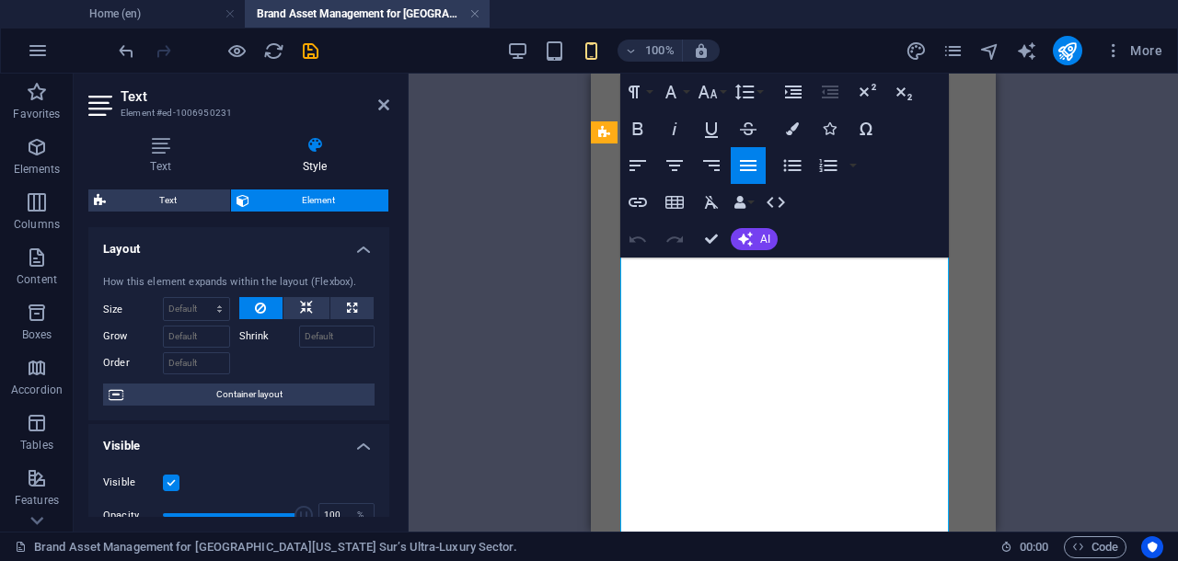
scroll to position [1967, 0]
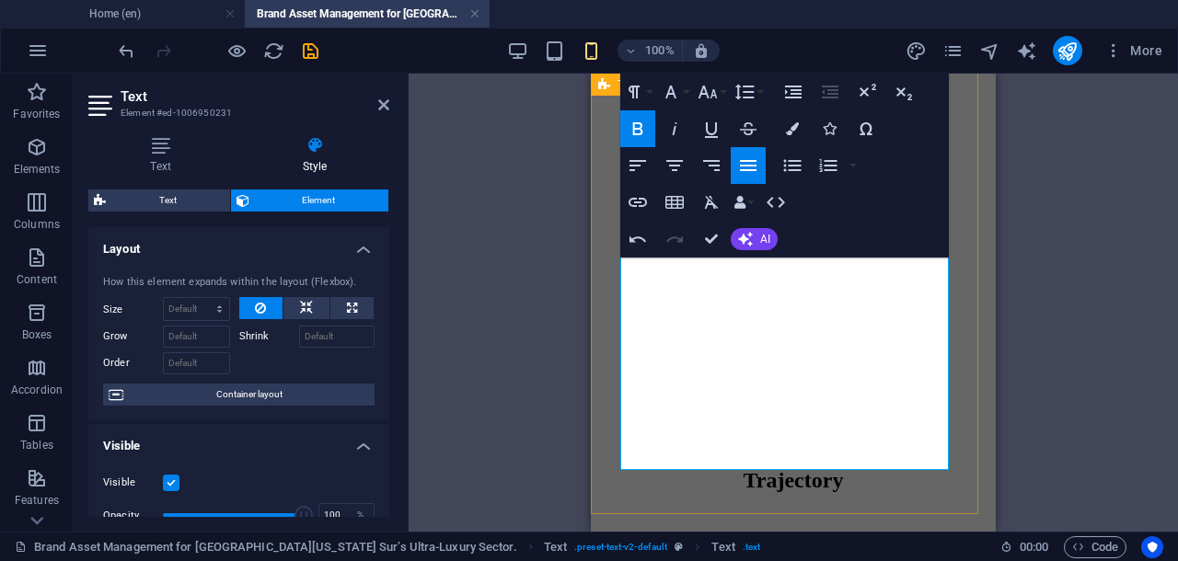
drag, startPoint x: 840, startPoint y: 371, endPoint x: 949, endPoint y: 378, distance: 109.7
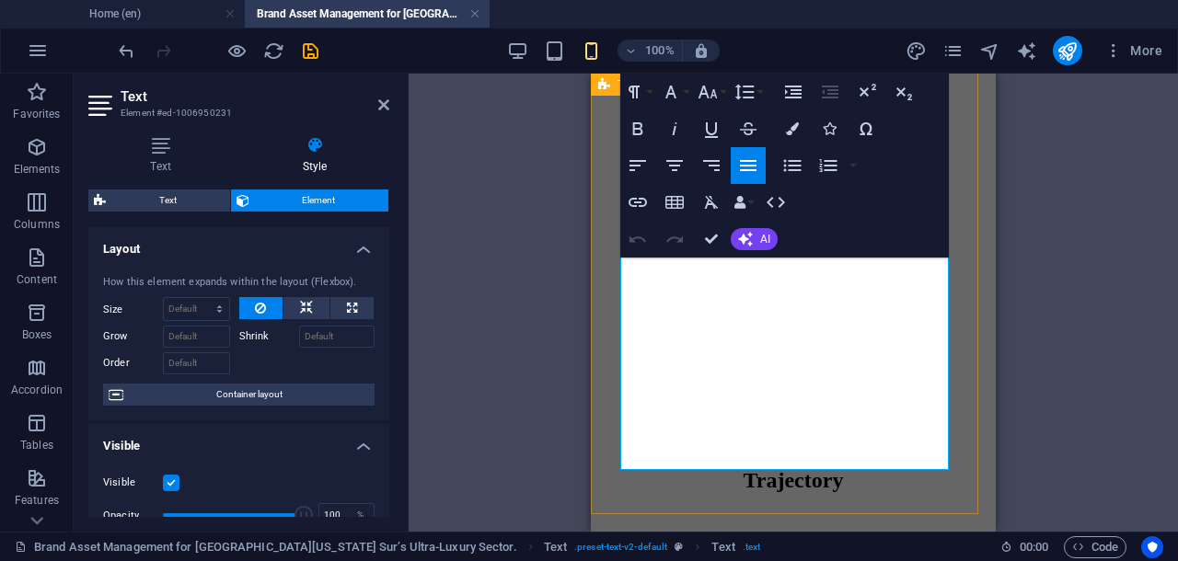
drag, startPoint x: 839, startPoint y: 375, endPoint x: 956, endPoint y: 369, distance: 117.0
copy strong "EN/ES/FR/DE/IT"
drag, startPoint x: 708, startPoint y: 244, endPoint x: 285, endPoint y: 238, distance: 423.2
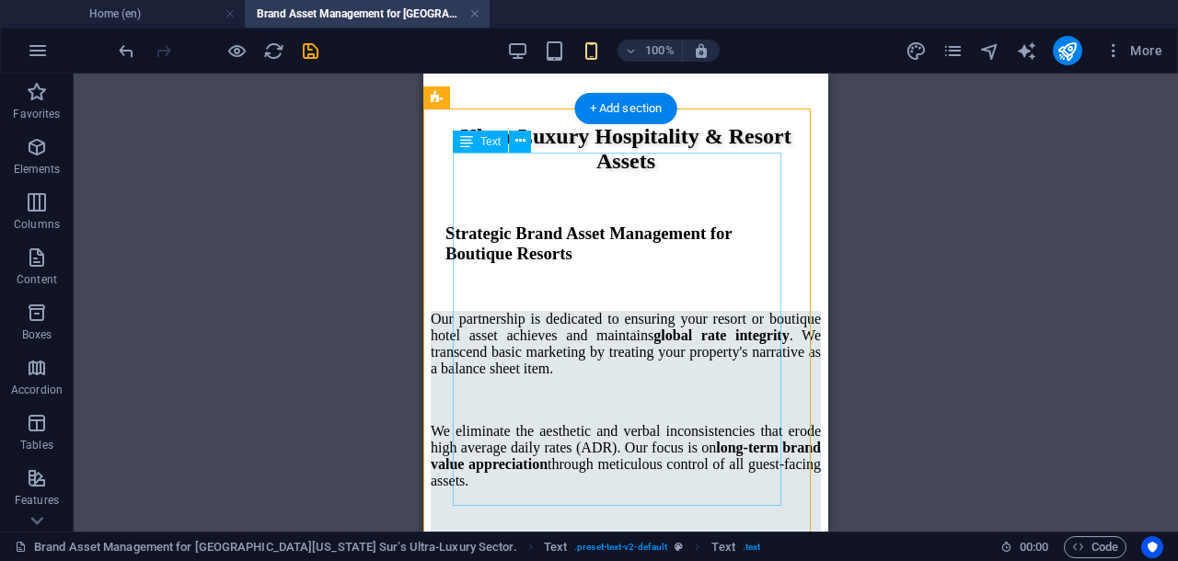
scroll to position [2887, 0]
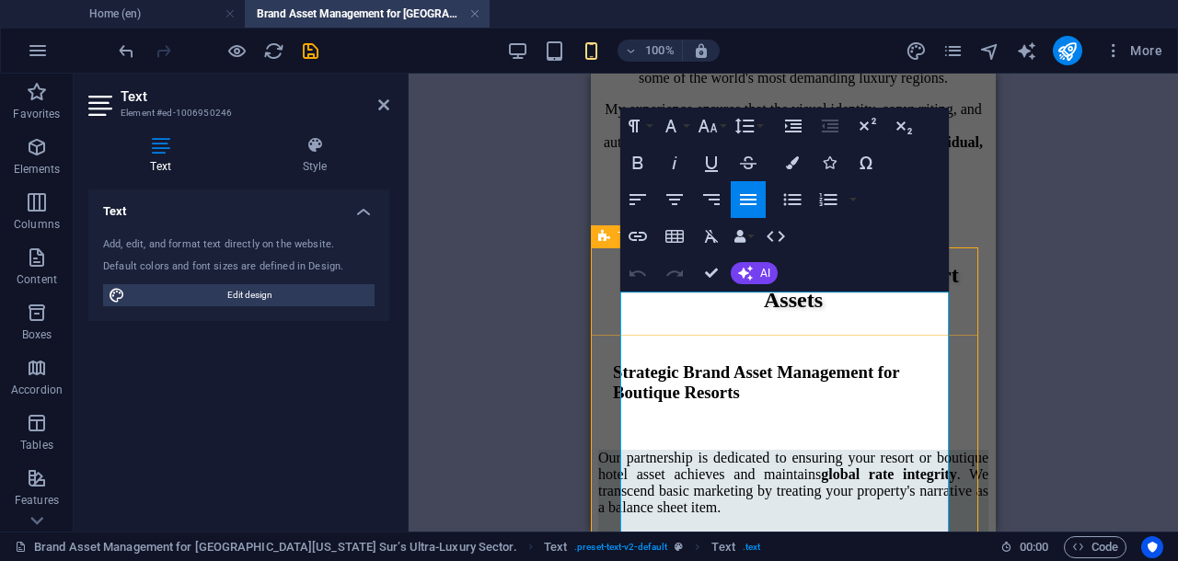
scroll to position [2863, 0]
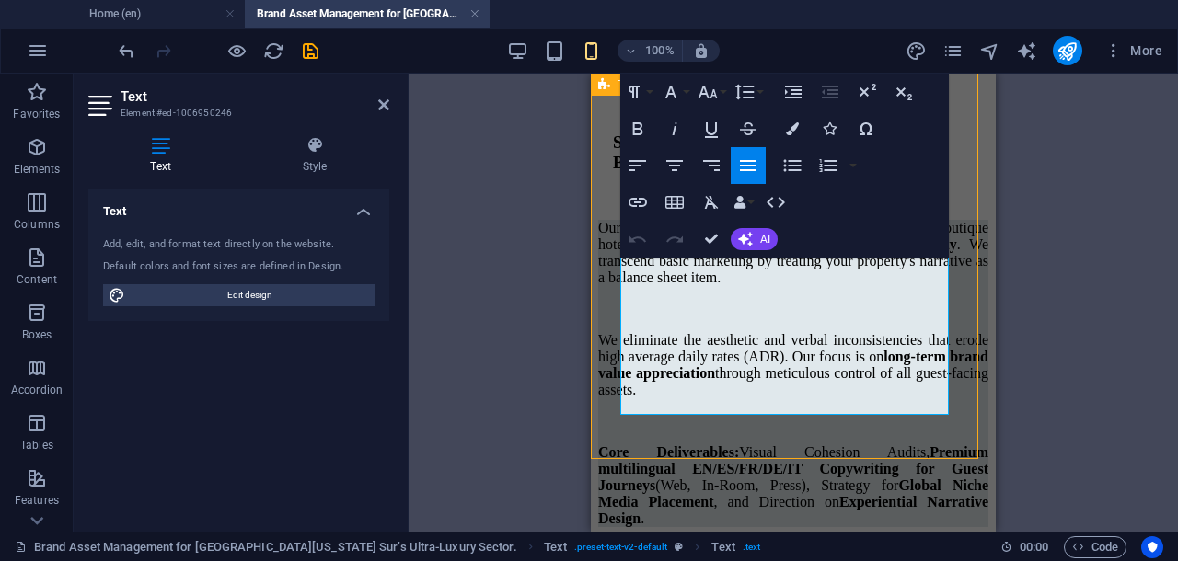
drag, startPoint x: 834, startPoint y: 340, endPoint x: 892, endPoint y: 344, distance: 59.0
click at [637, 125] on icon "button" at bounding box center [638, 129] width 22 height 22
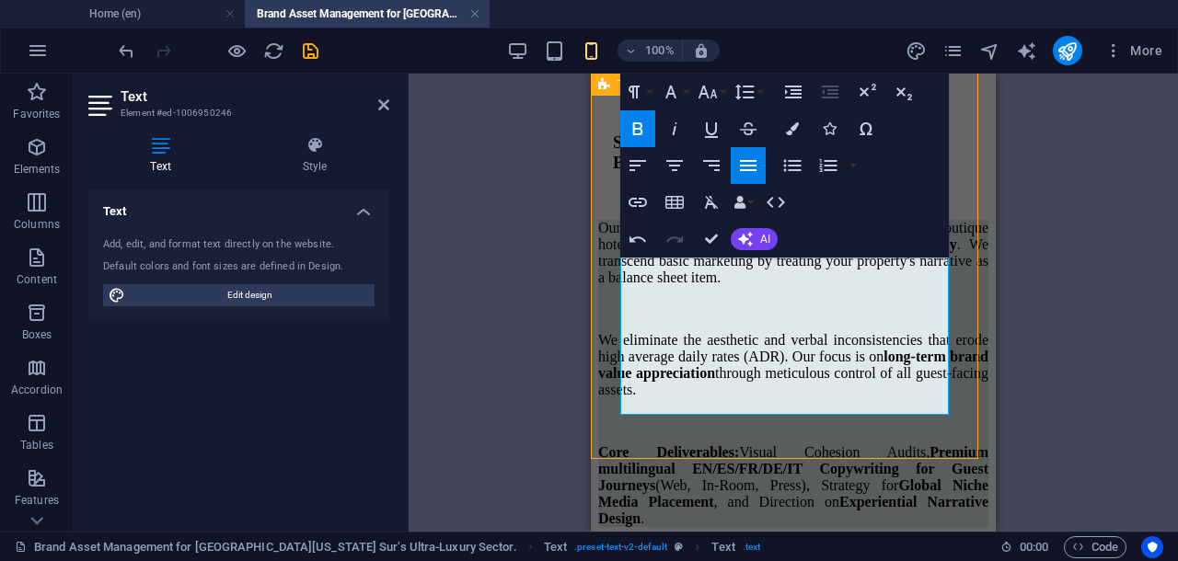
drag, startPoint x: 902, startPoint y: 339, endPoint x: 929, endPoint y: 340, distance: 27.6
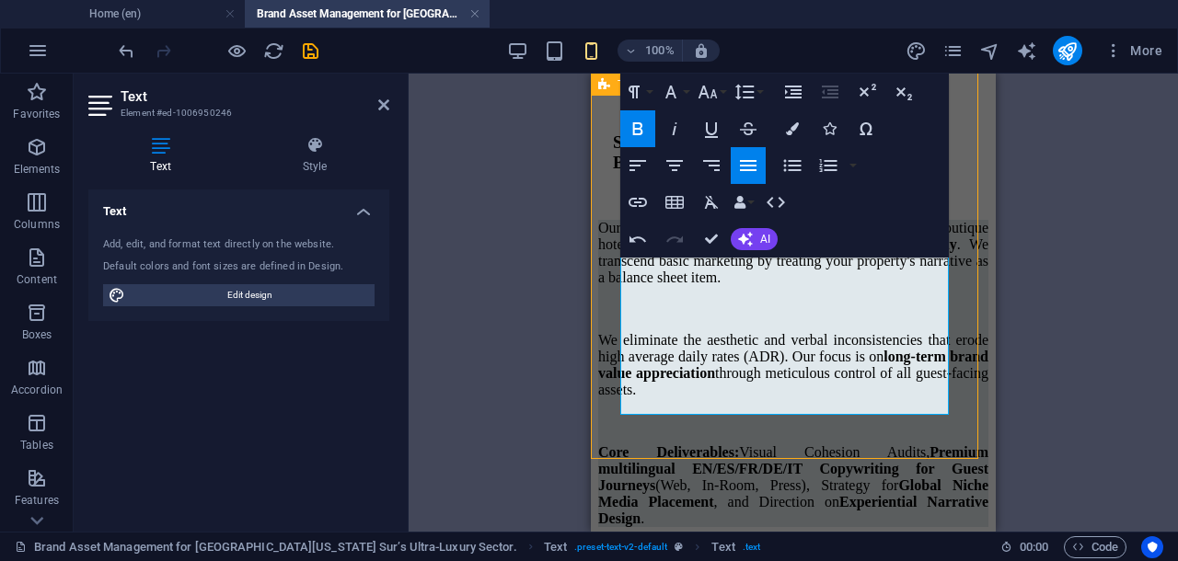
drag, startPoint x: 622, startPoint y: 315, endPoint x: 683, endPoint y: 328, distance: 62.3
drag, startPoint x: 683, startPoint y: 328, endPoint x: 713, endPoint y: 336, distance: 31.2
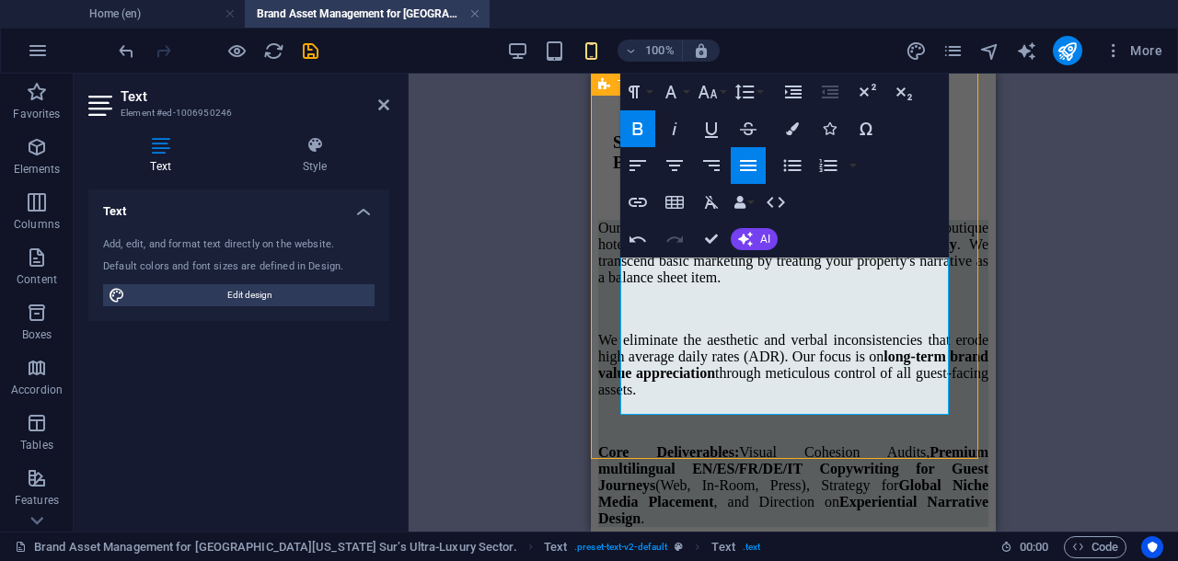
drag, startPoint x: 624, startPoint y: 310, endPoint x: 782, endPoint y: 412, distance: 188.3
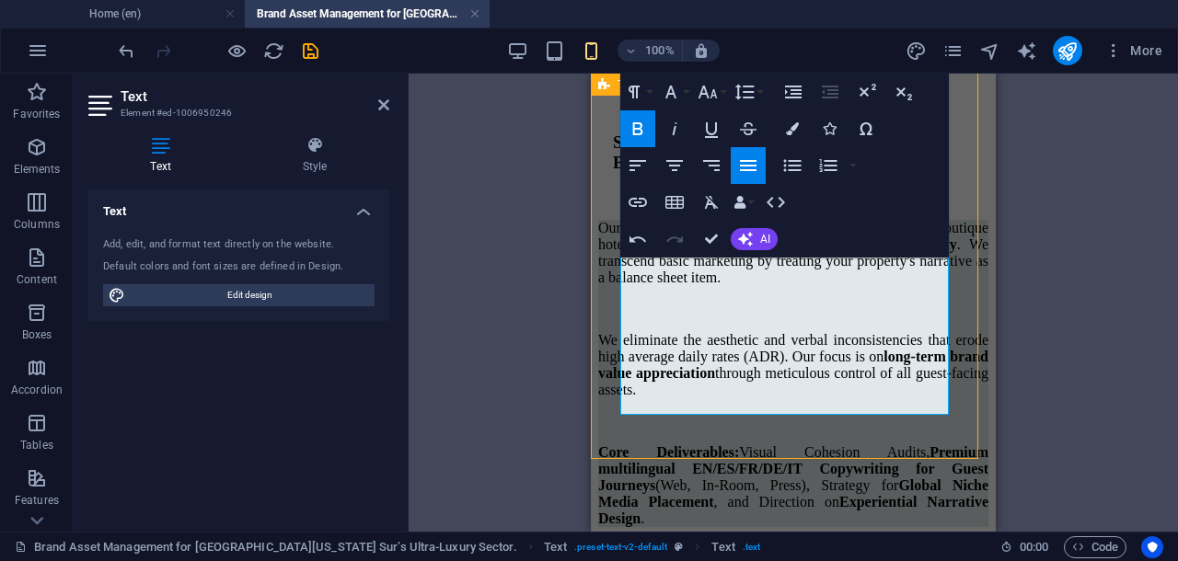
click at [675, 162] on icon "button" at bounding box center [674, 166] width 22 height 22
click at [635, 162] on icon "button" at bounding box center [638, 166] width 22 height 22
click at [788, 170] on icon "button" at bounding box center [792, 166] width 17 height 12
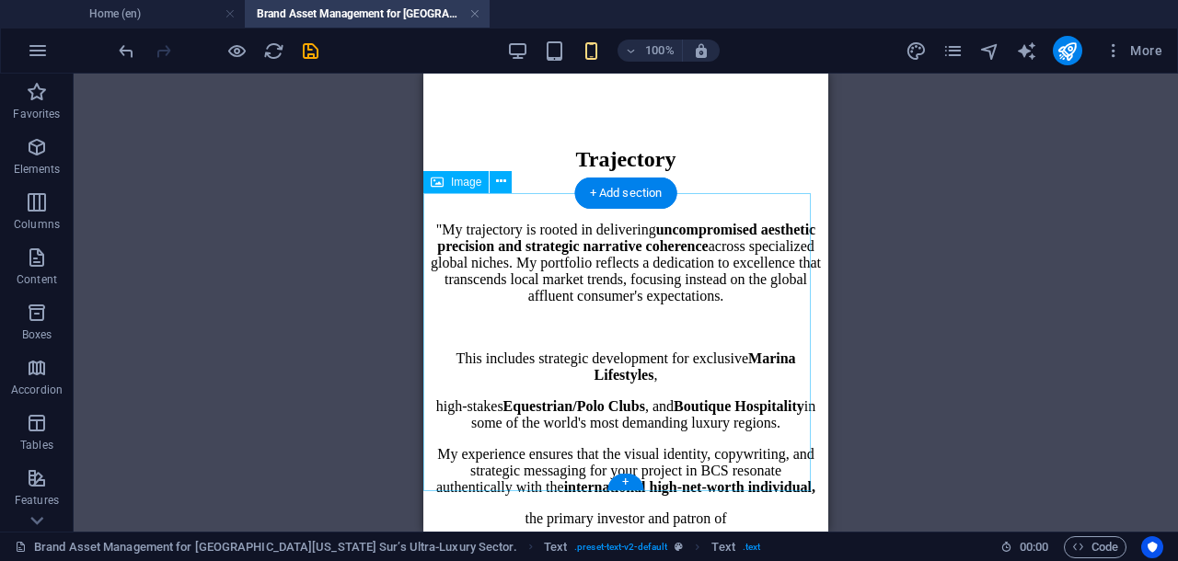
scroll to position [2633, 0]
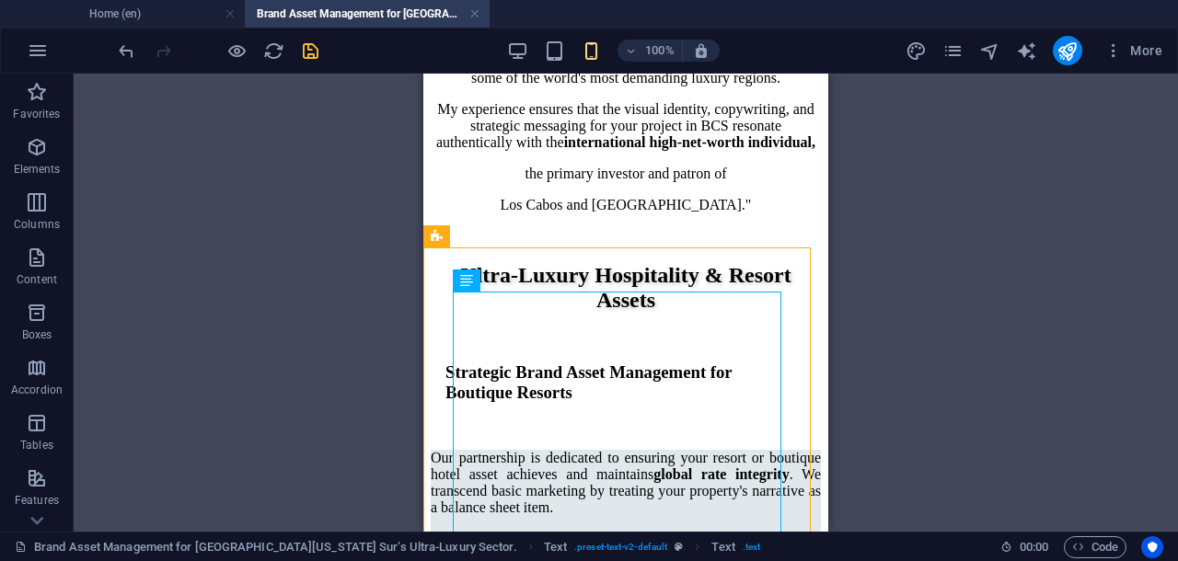
click at [309, 45] on icon "save" at bounding box center [310, 50] width 21 height 21
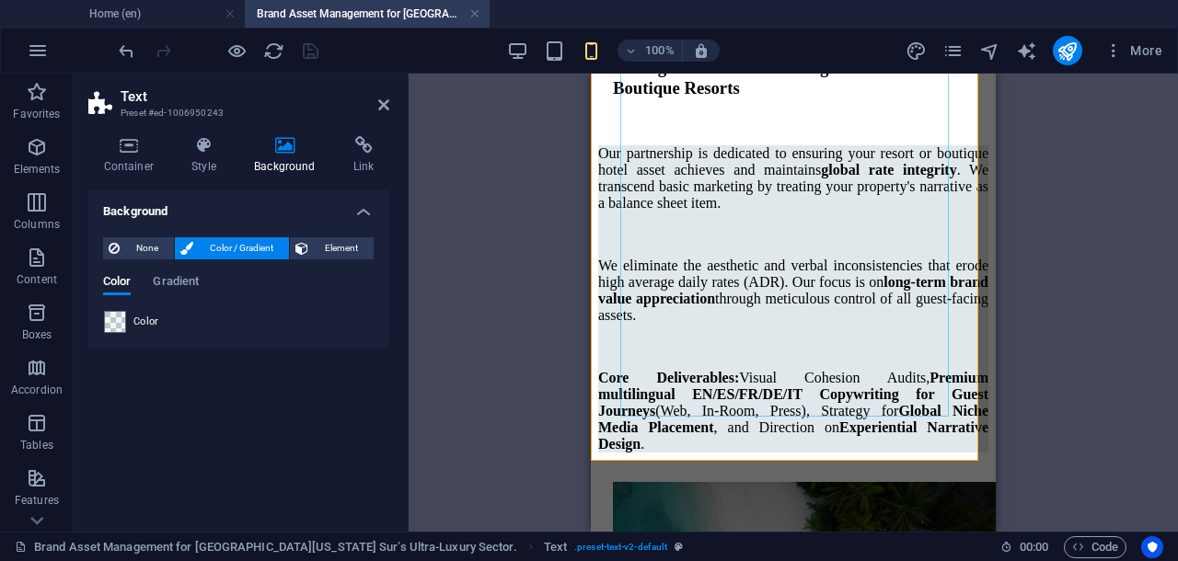
scroll to position [2992, 0]
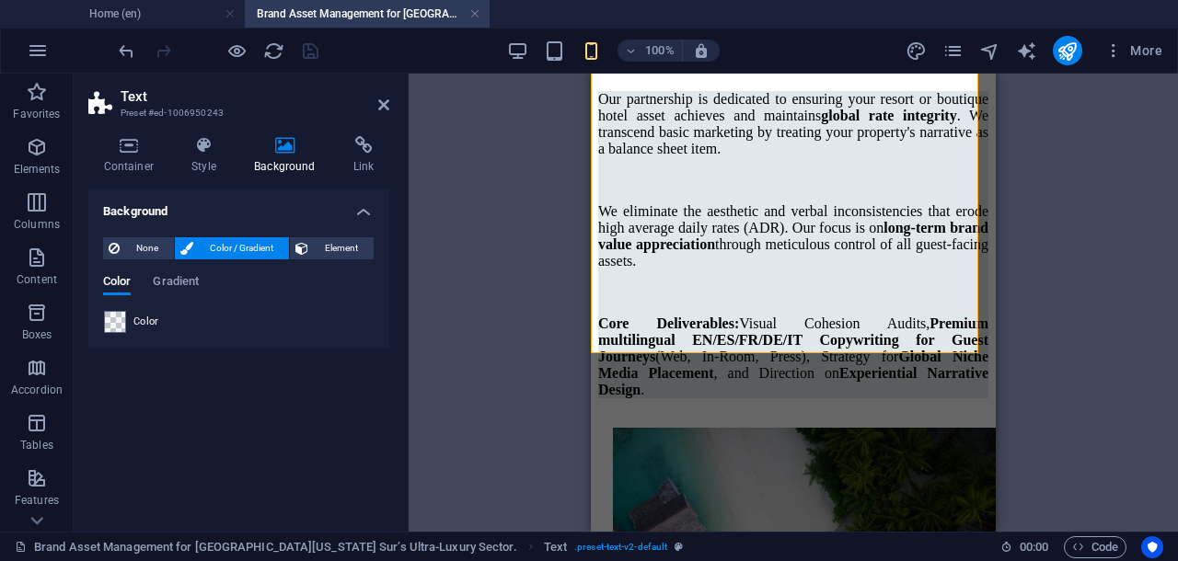
click at [383, 109] on icon at bounding box center [383, 105] width 11 height 15
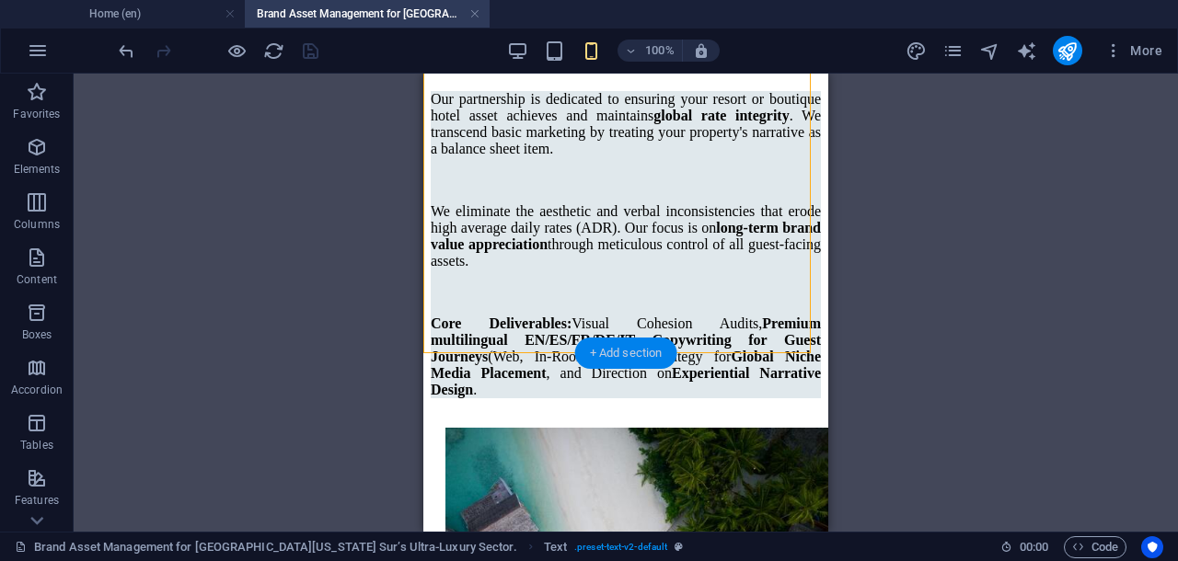
drag, startPoint x: 626, startPoint y: 347, endPoint x: 200, endPoint y: 262, distance: 434.3
click at [626, 348] on div "+ Add section" at bounding box center [626, 353] width 102 height 31
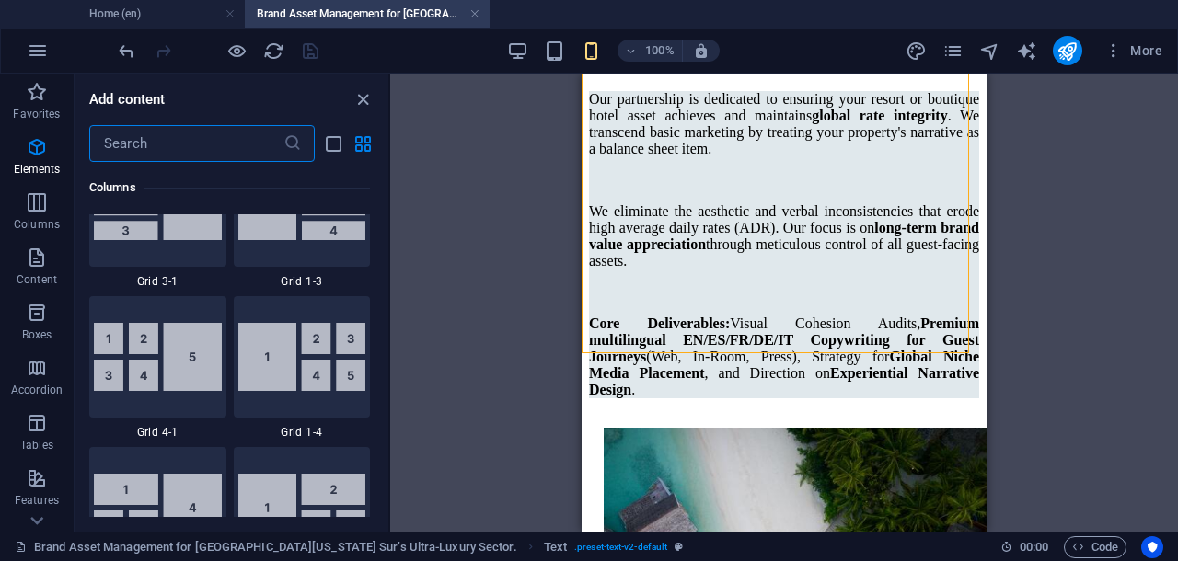
scroll to position [3521, 0]
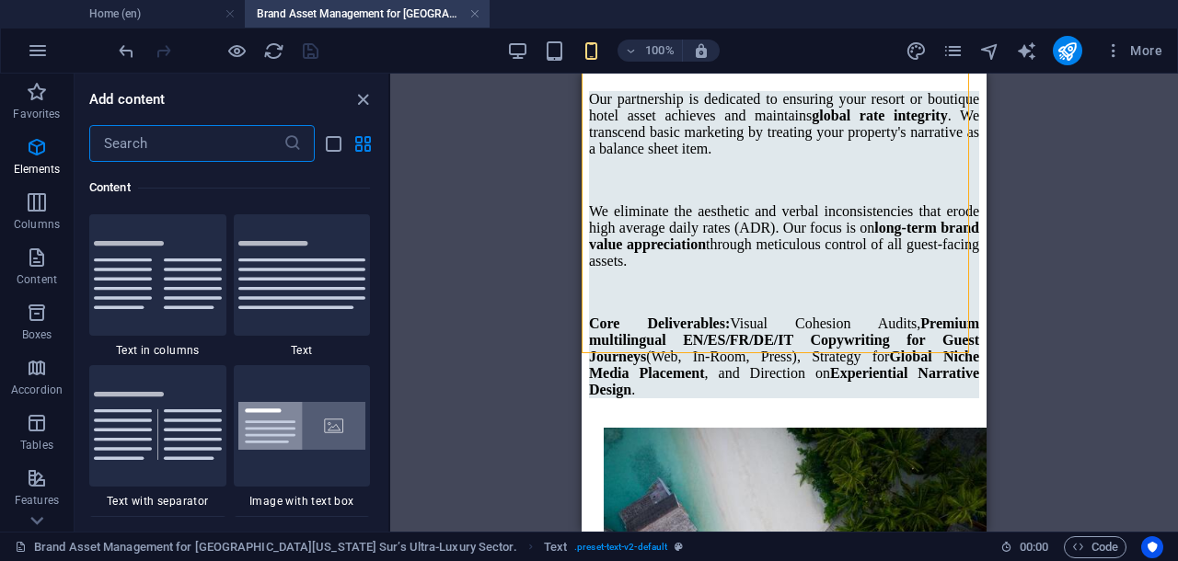
click at [156, 146] on input "text" at bounding box center [186, 143] width 194 height 37
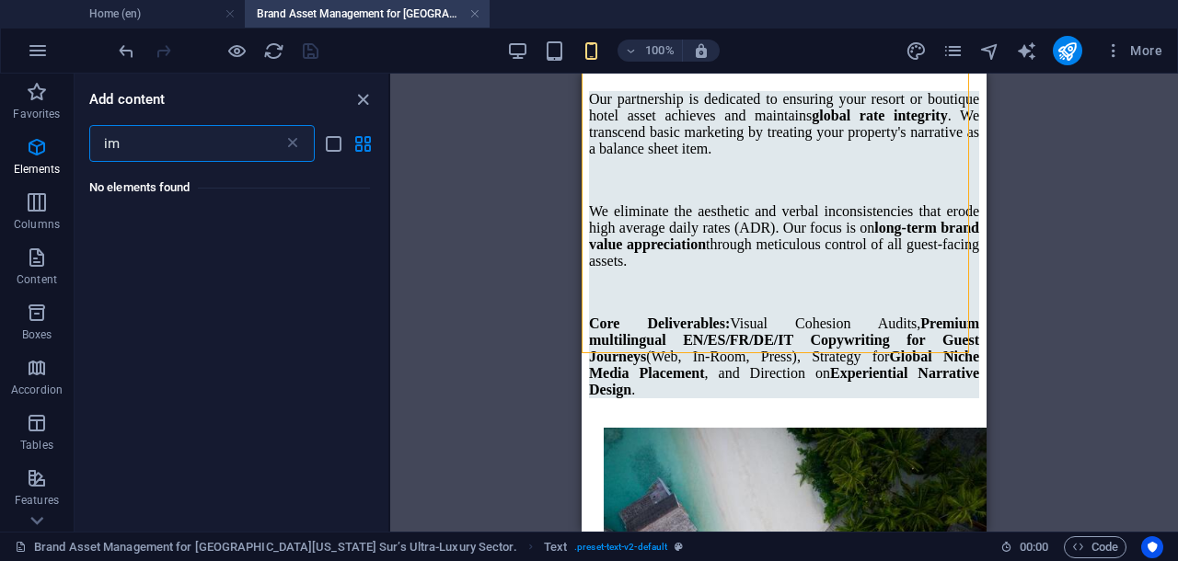
type input "i"
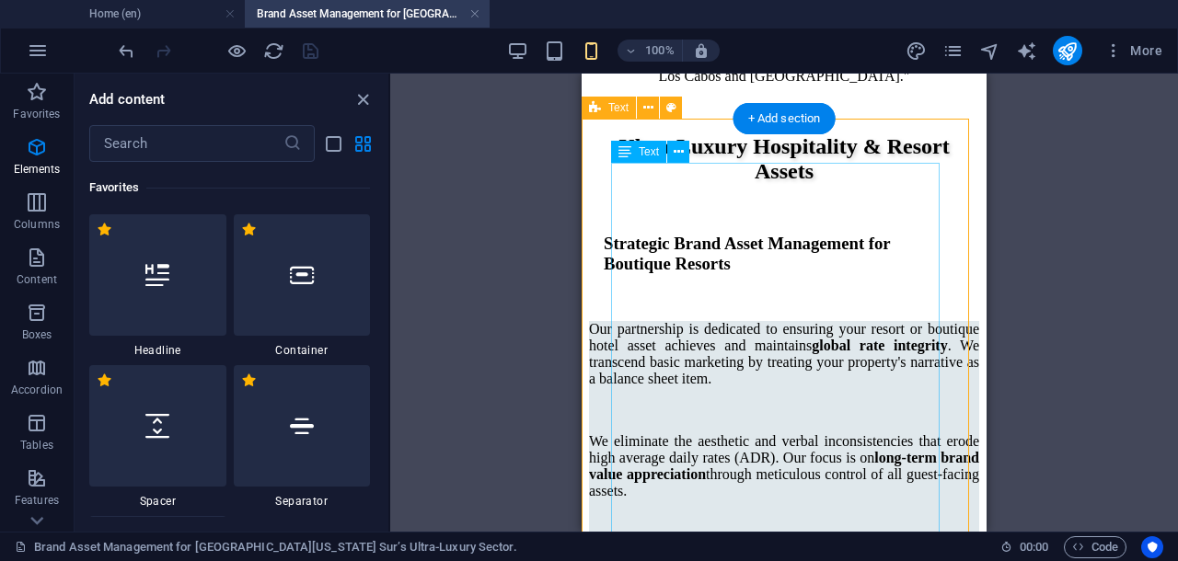
scroll to position [2992, 0]
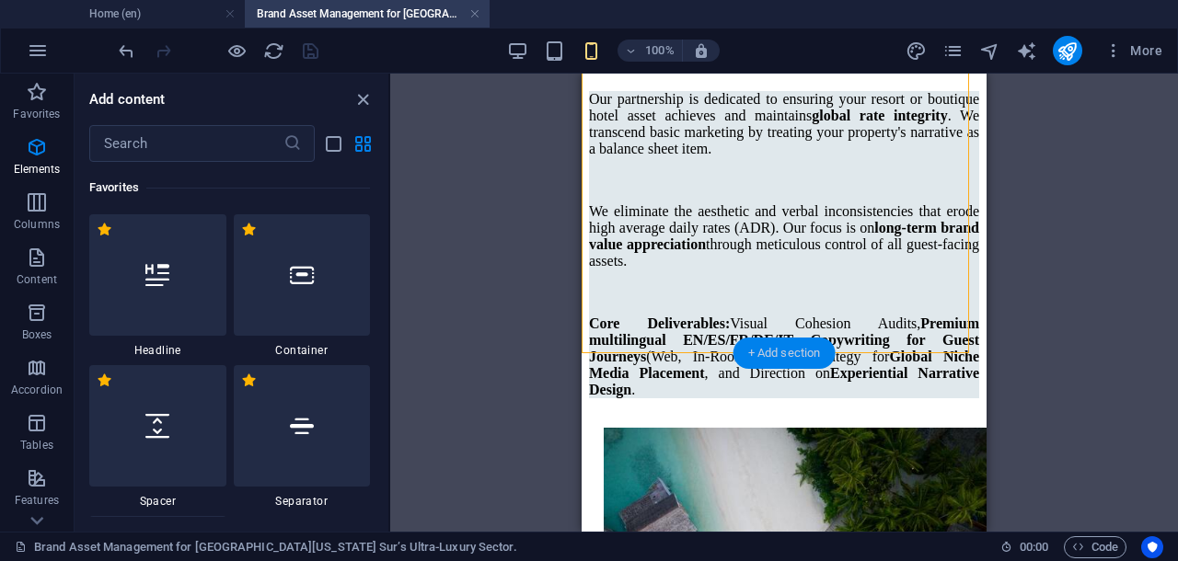
click at [764, 346] on div "+ Add section" at bounding box center [784, 353] width 102 height 31
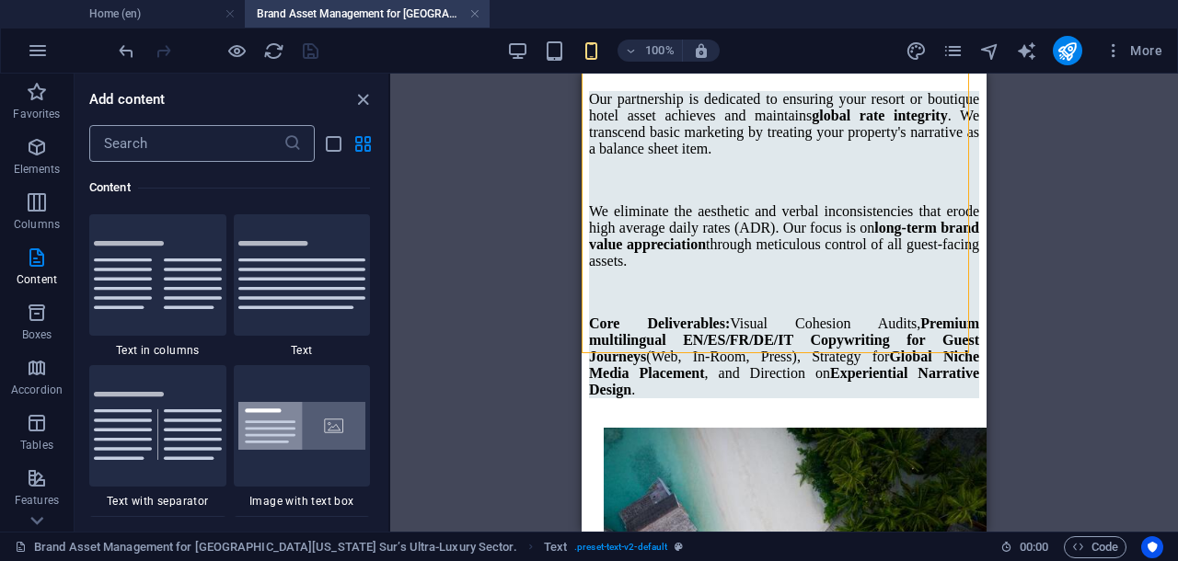
click at [199, 149] on input "text" at bounding box center [186, 143] width 194 height 37
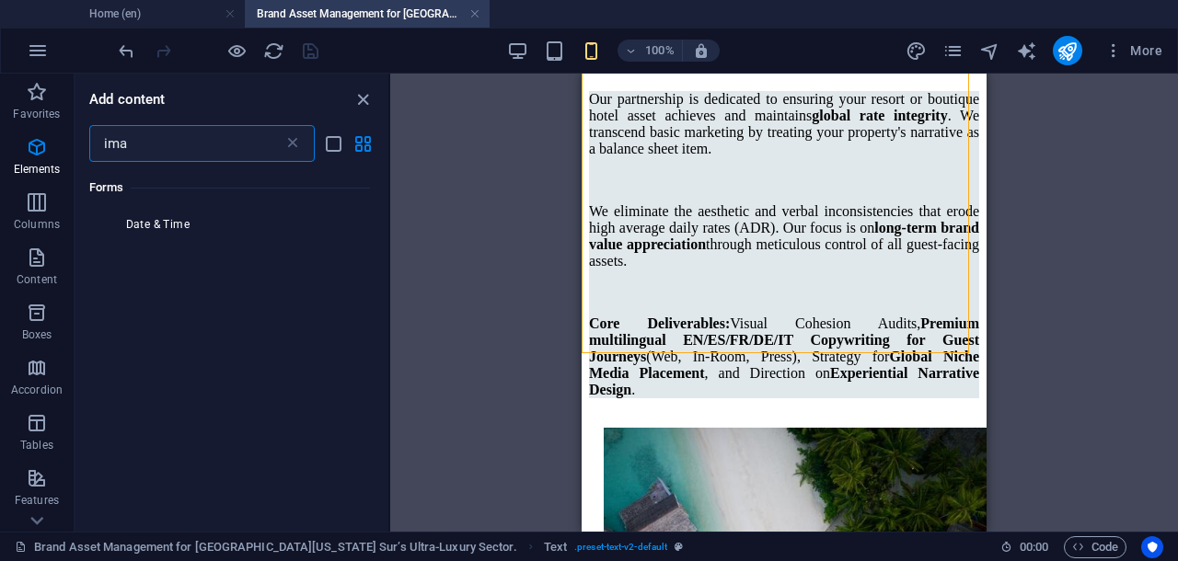
scroll to position [0, 0]
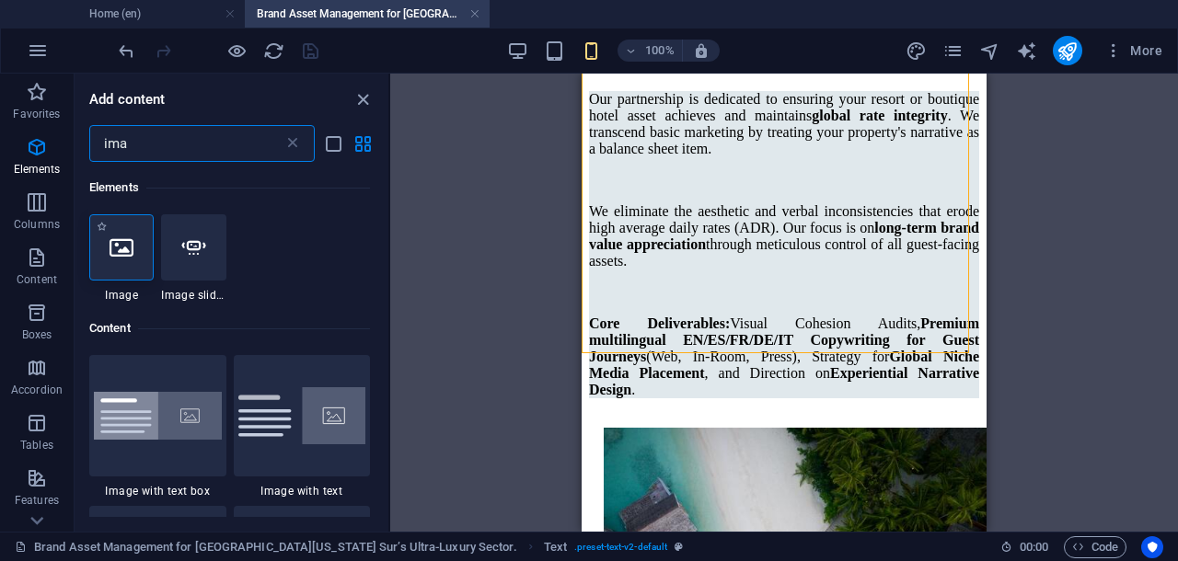
type input "ima"
click at [116, 260] on div at bounding box center [121, 247] width 64 height 66
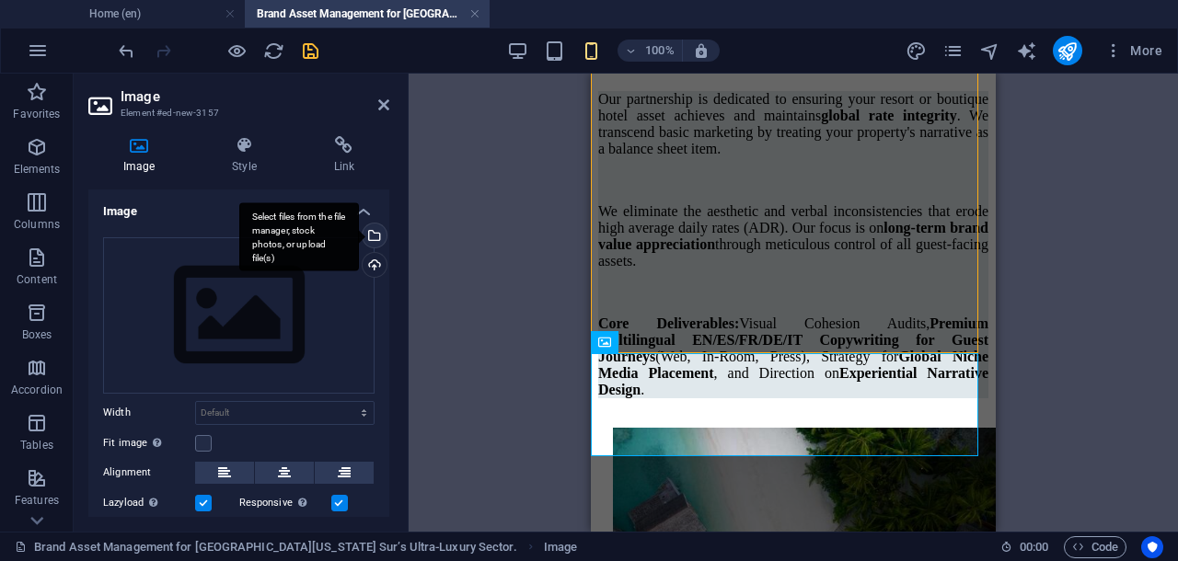
click at [372, 236] on div "Select files from the file manager, stock photos, or upload file(s)" at bounding box center [373, 238] width 28 height 28
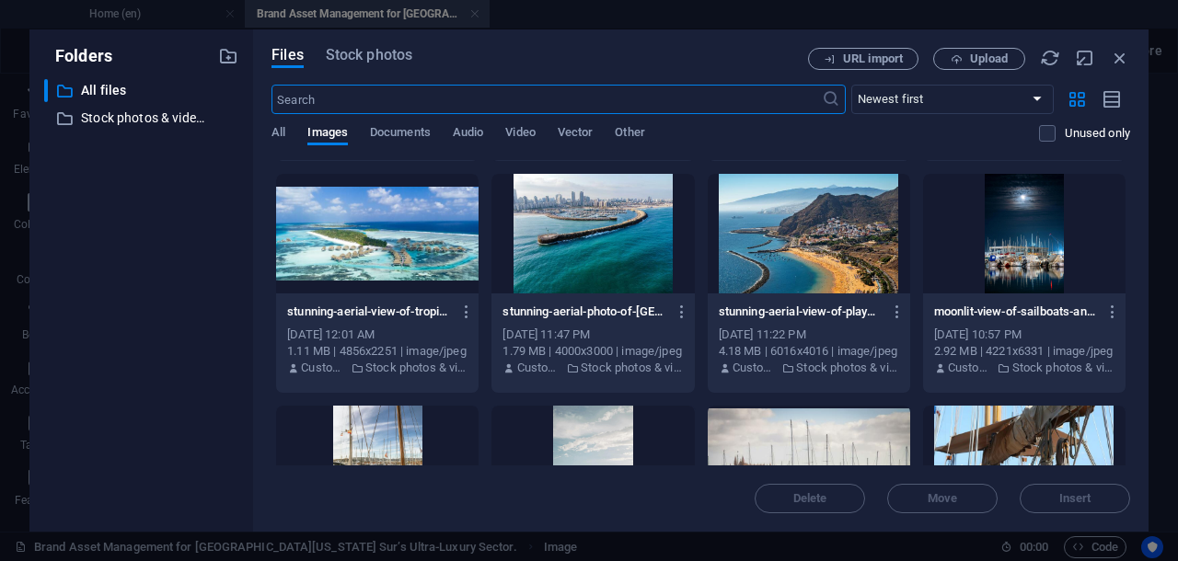
scroll to position [1840, 0]
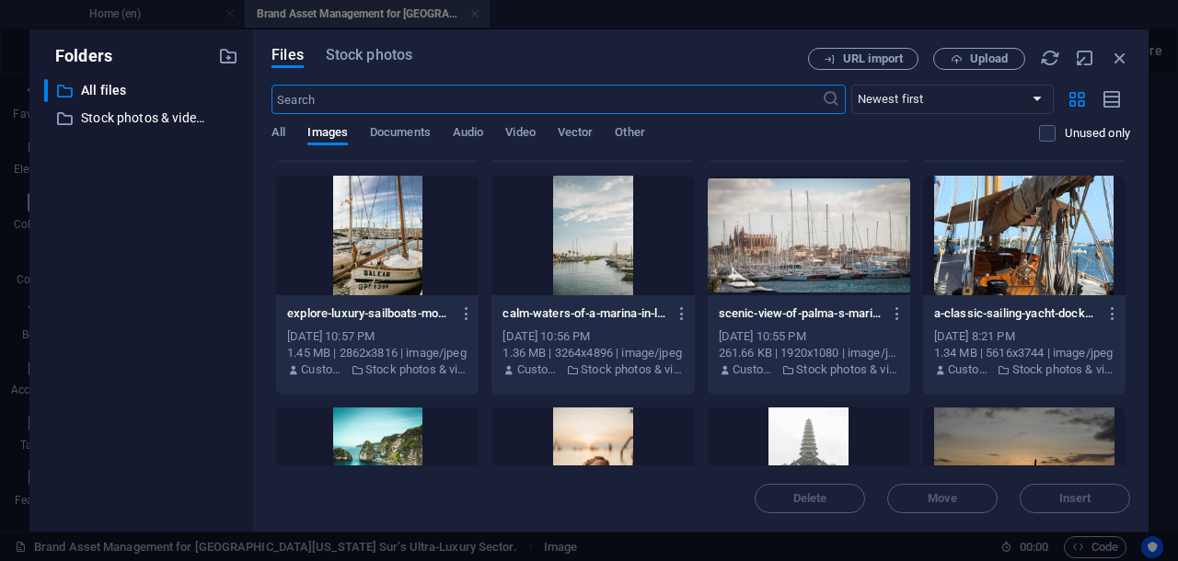
click at [813, 251] on div at bounding box center [808, 236] width 202 height 120
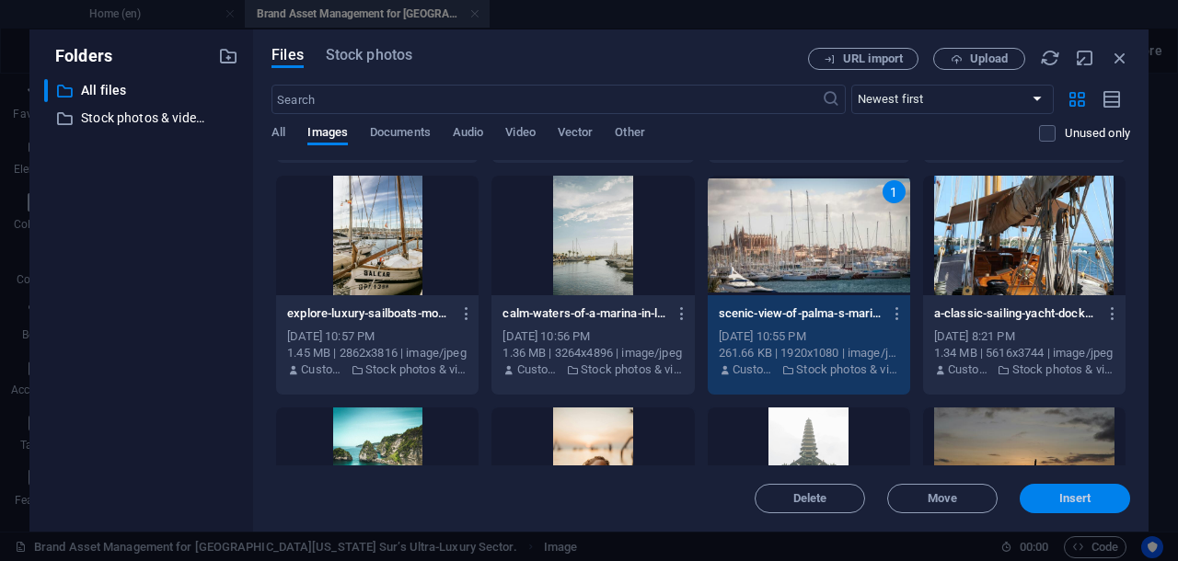
click at [1078, 500] on span "Insert" at bounding box center [1075, 498] width 32 height 11
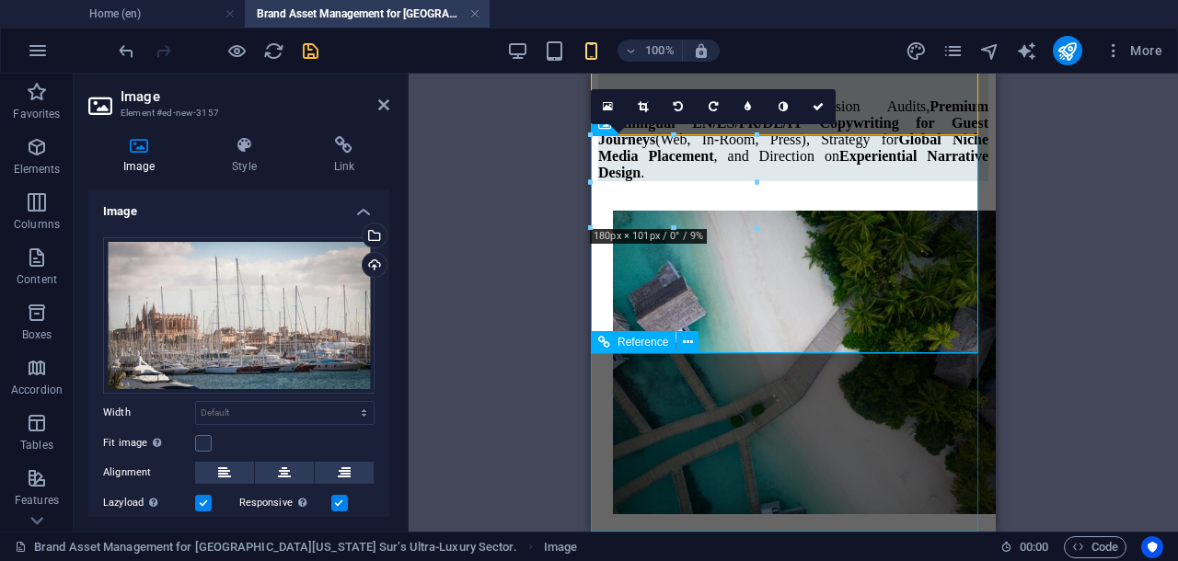
scroll to position [3095, 0]
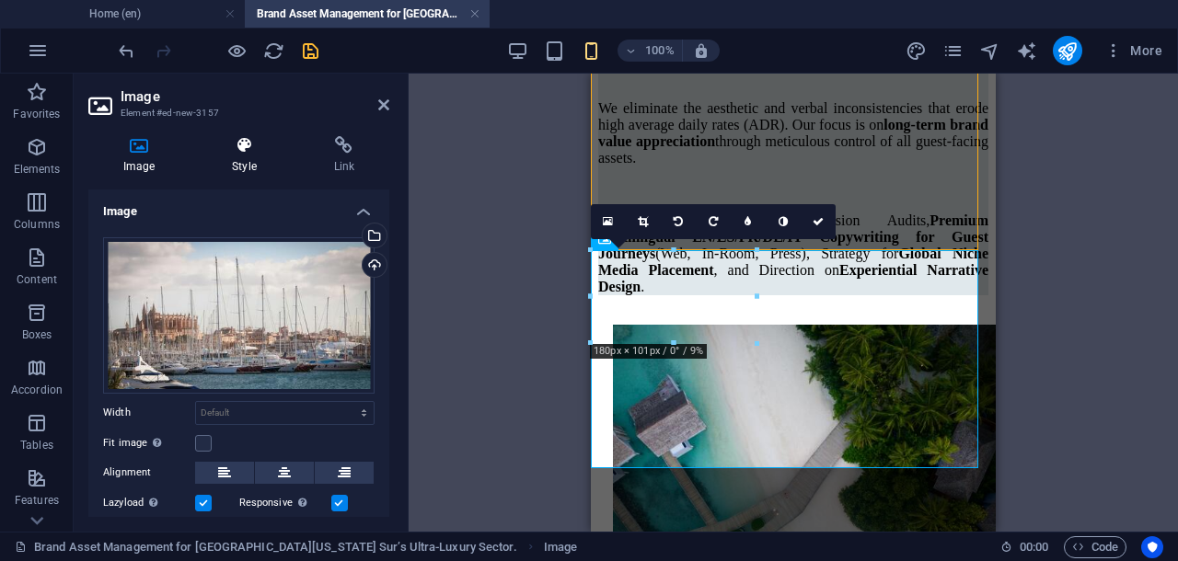
click at [246, 153] on icon at bounding box center [244, 145] width 94 height 18
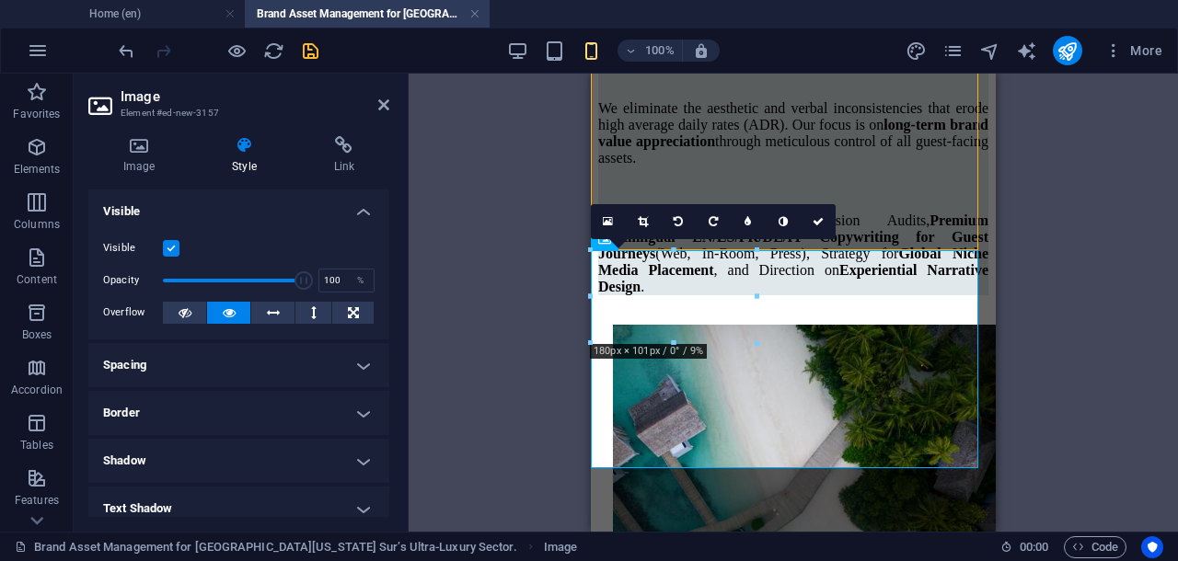
click at [322, 362] on h4 "Spacing" at bounding box center [238, 365] width 301 height 44
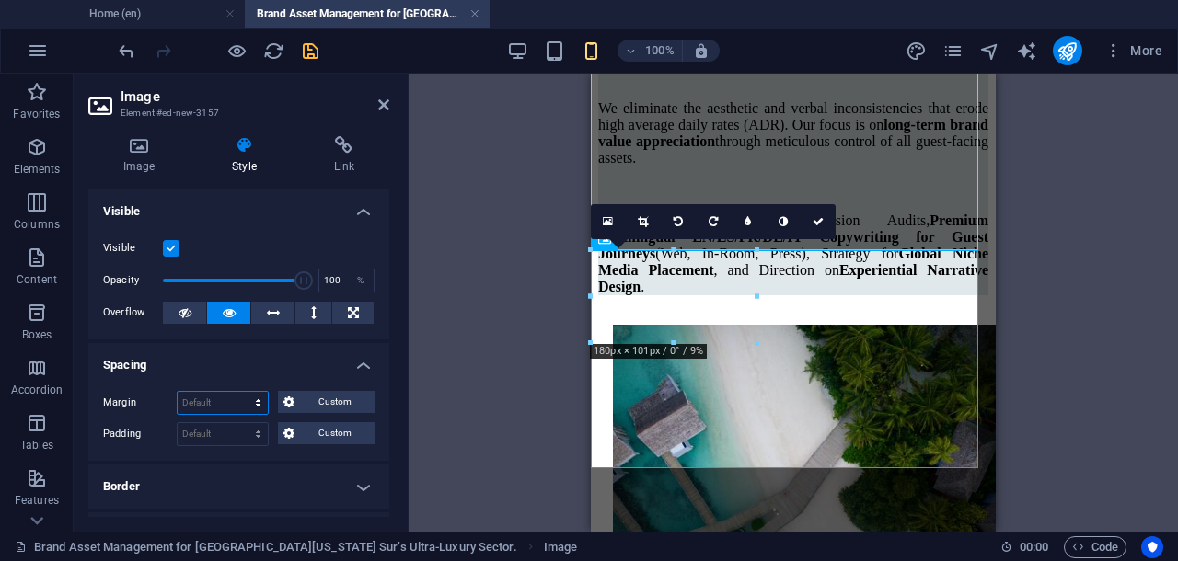
click at [224, 402] on select "Default auto px % rem vw vh Custom" at bounding box center [223, 403] width 90 height 22
click at [236, 432] on select "Default px rem % vh vw Custom" at bounding box center [223, 434] width 90 height 22
select select "rem"
click at [241, 423] on select "Default px rem % vh vw Custom" at bounding box center [223, 434] width 90 height 22
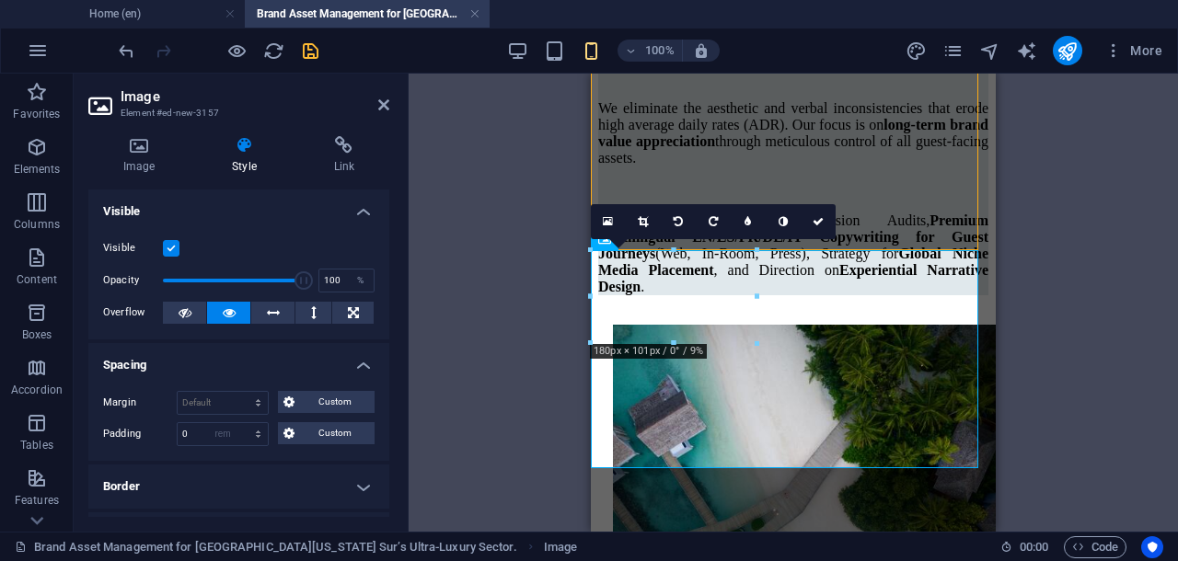
click at [241, 333] on div "Visible Opacity 100 % Overflow" at bounding box center [238, 281] width 301 height 117
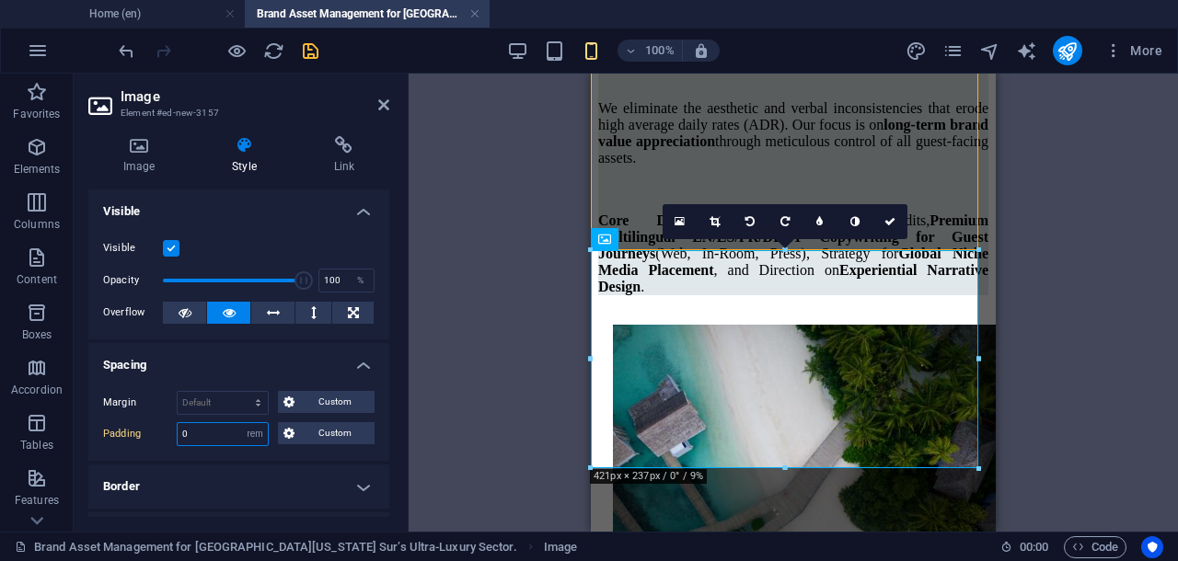
click at [213, 431] on input "0" at bounding box center [223, 434] width 90 height 22
drag, startPoint x: 206, startPoint y: 434, endPoint x: 175, endPoint y: 431, distance: 31.4
click at [175, 431] on div "Padding 0 Default px rem % vh vw Custom Custom" at bounding box center [238, 434] width 271 height 24
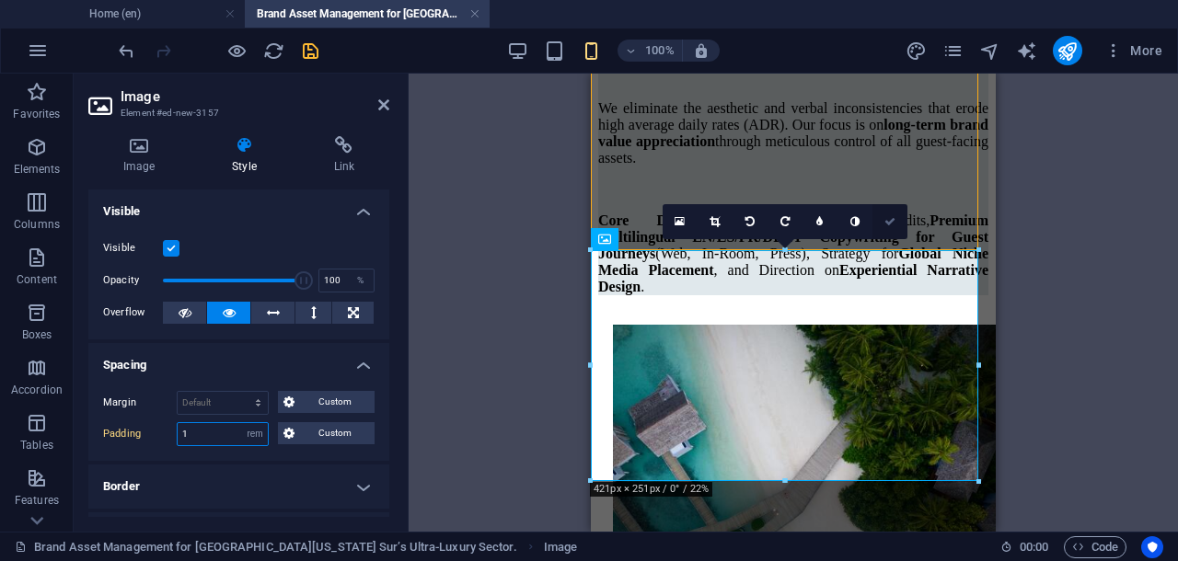
type input "1"
click at [889, 225] on icon at bounding box center [889, 221] width 11 height 11
click at [889, 225] on div "Drag here to replace the existing content. Press “Ctrl” if you want to create a…" at bounding box center [792, 303] width 769 height 458
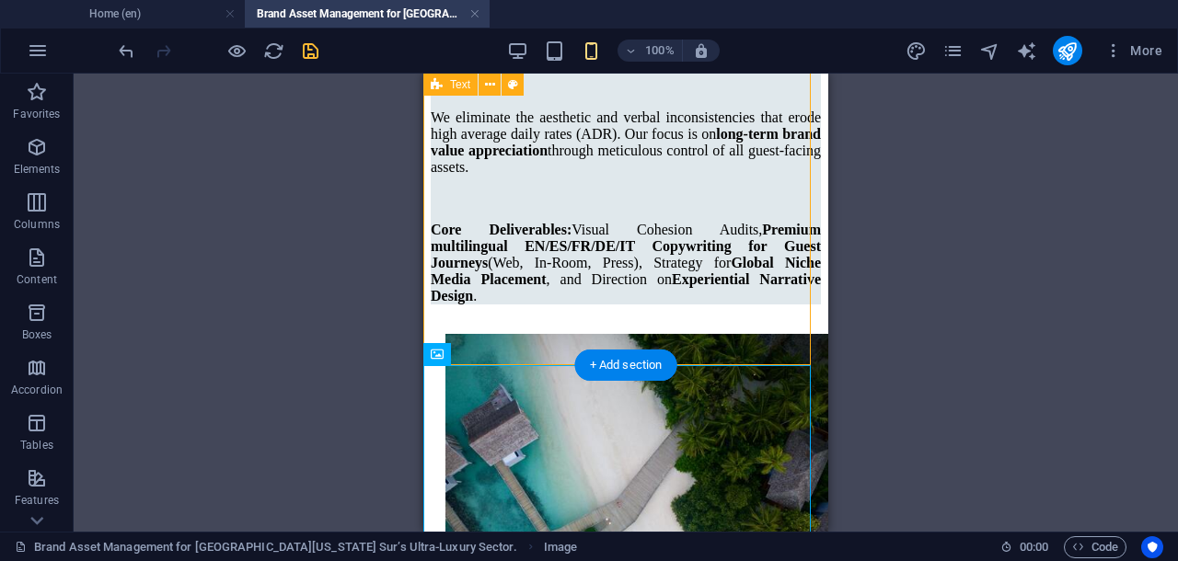
scroll to position [2979, 0]
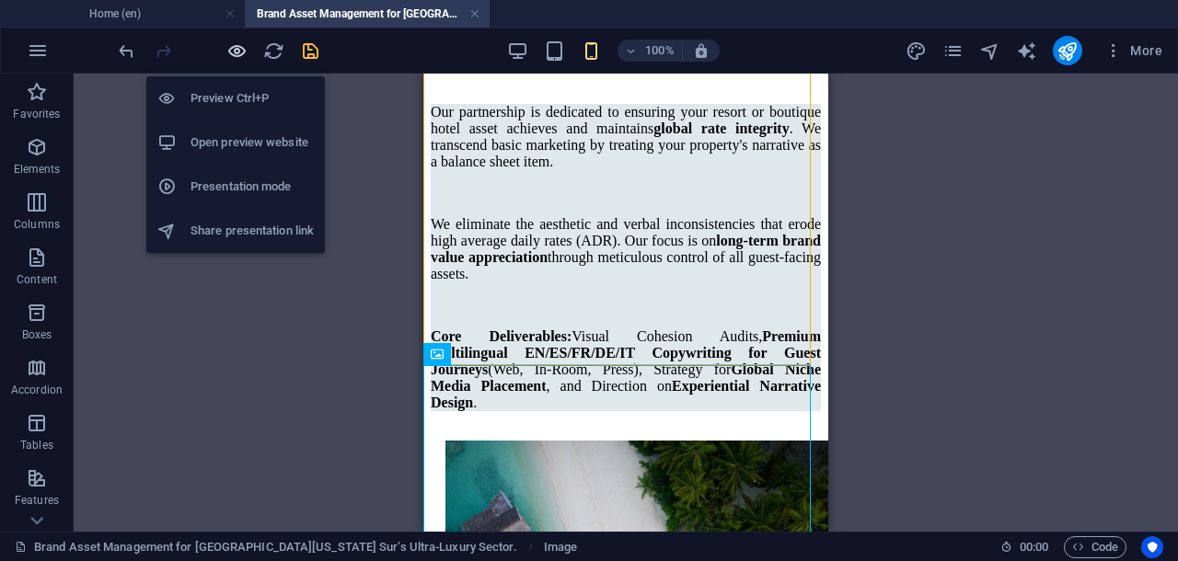
click at [235, 45] on icon "button" at bounding box center [236, 50] width 21 height 21
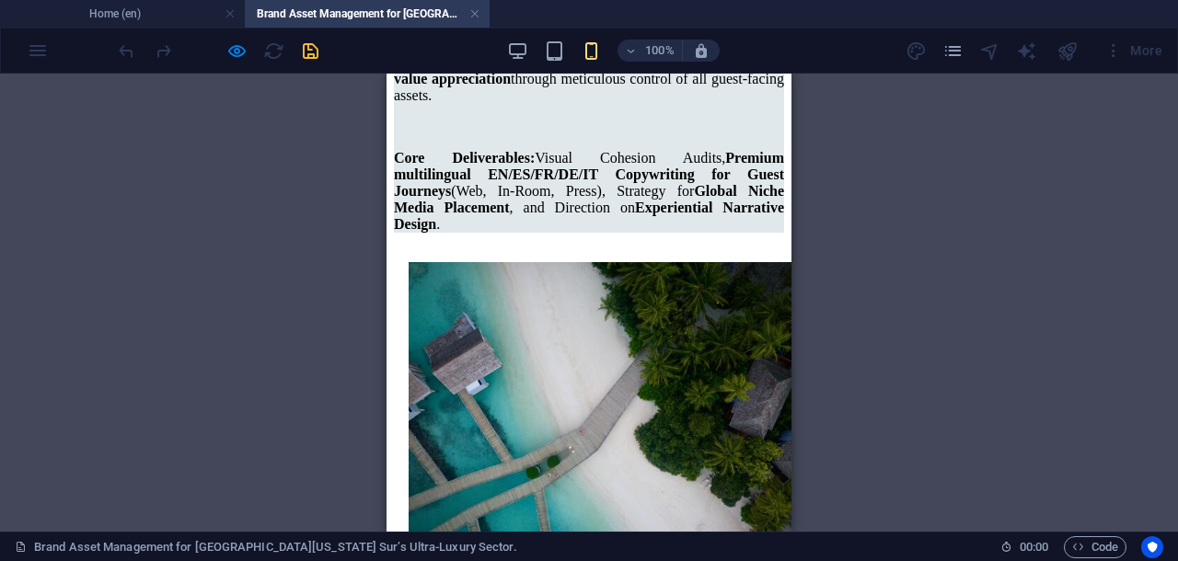
scroll to position [3222, 0]
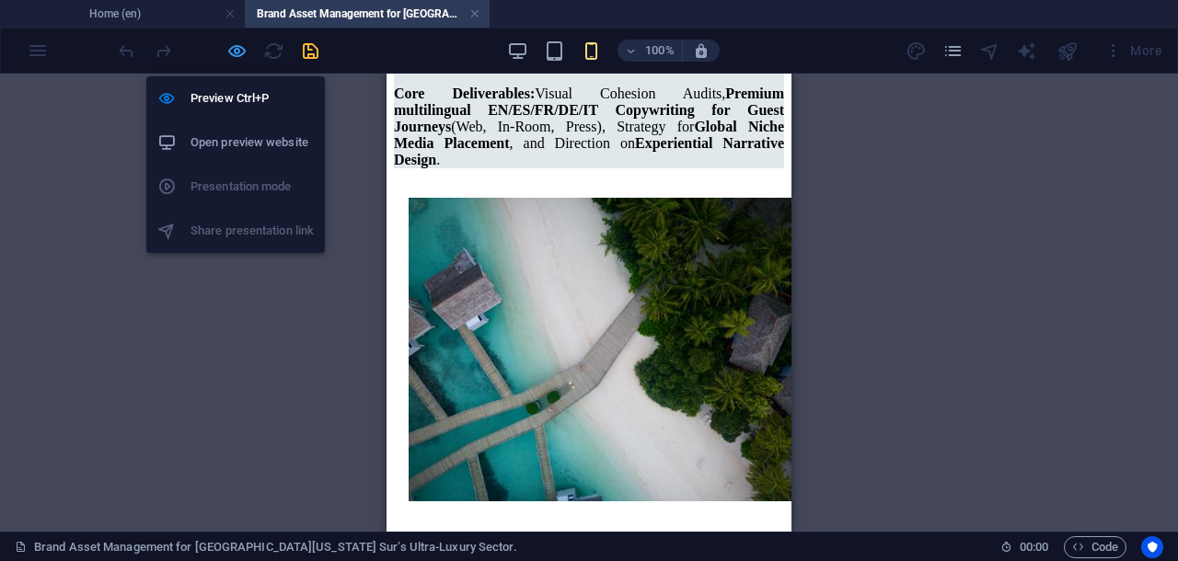
click at [236, 45] on icon "button" at bounding box center [236, 50] width 21 height 21
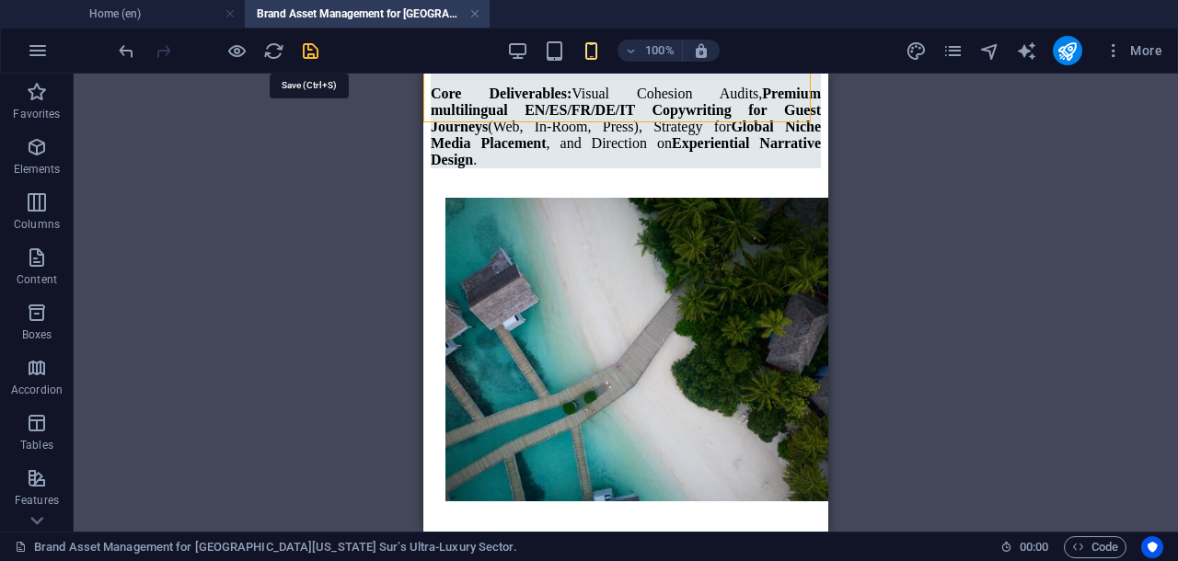
click at [307, 51] on icon "save" at bounding box center [310, 50] width 21 height 21
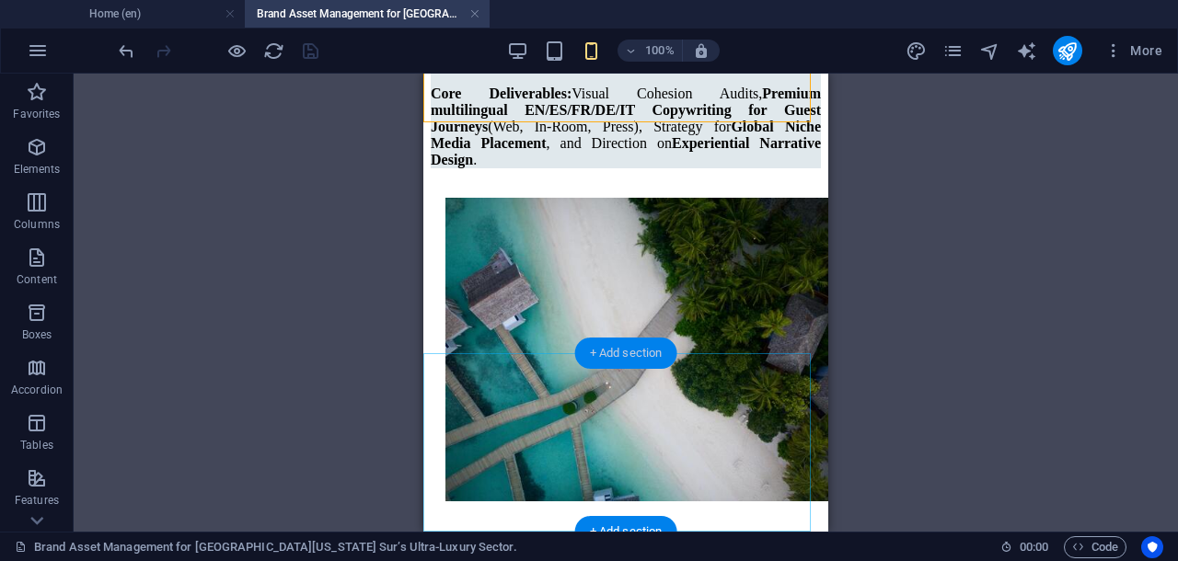
click at [630, 352] on div "+ Add section" at bounding box center [626, 353] width 102 height 31
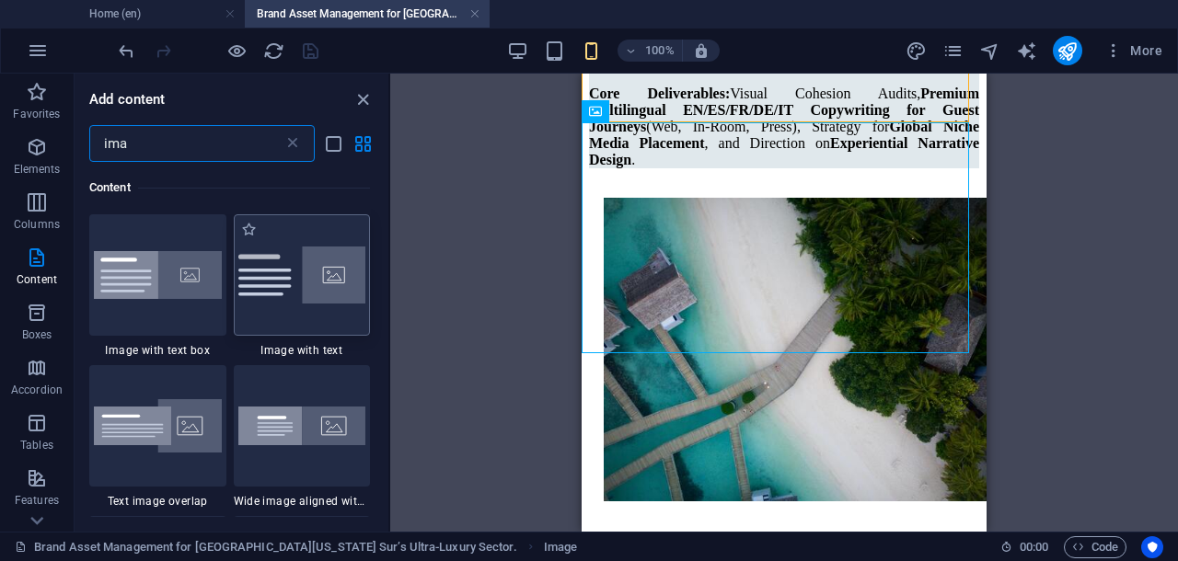
scroll to position [0, 0]
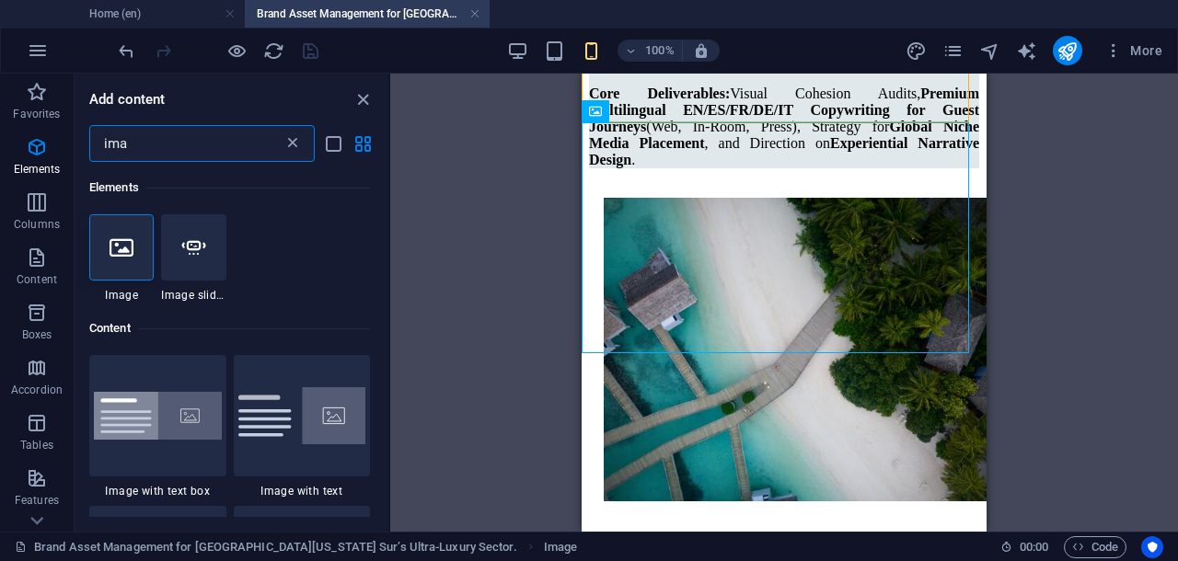
click at [293, 144] on icon at bounding box center [292, 143] width 18 height 18
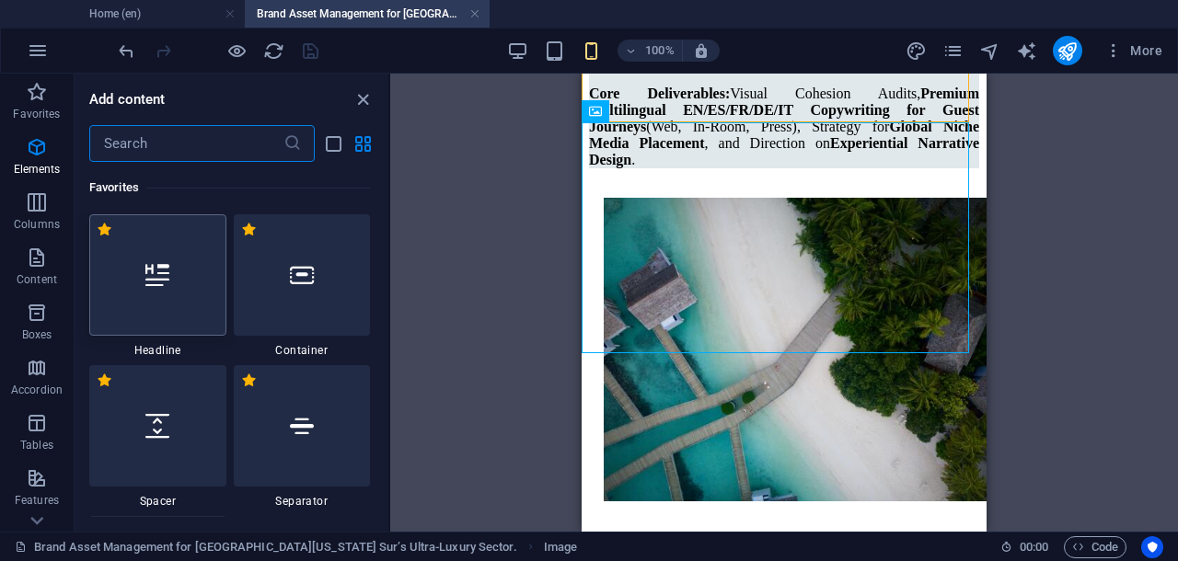
click at [178, 281] on div at bounding box center [157, 274] width 137 height 121
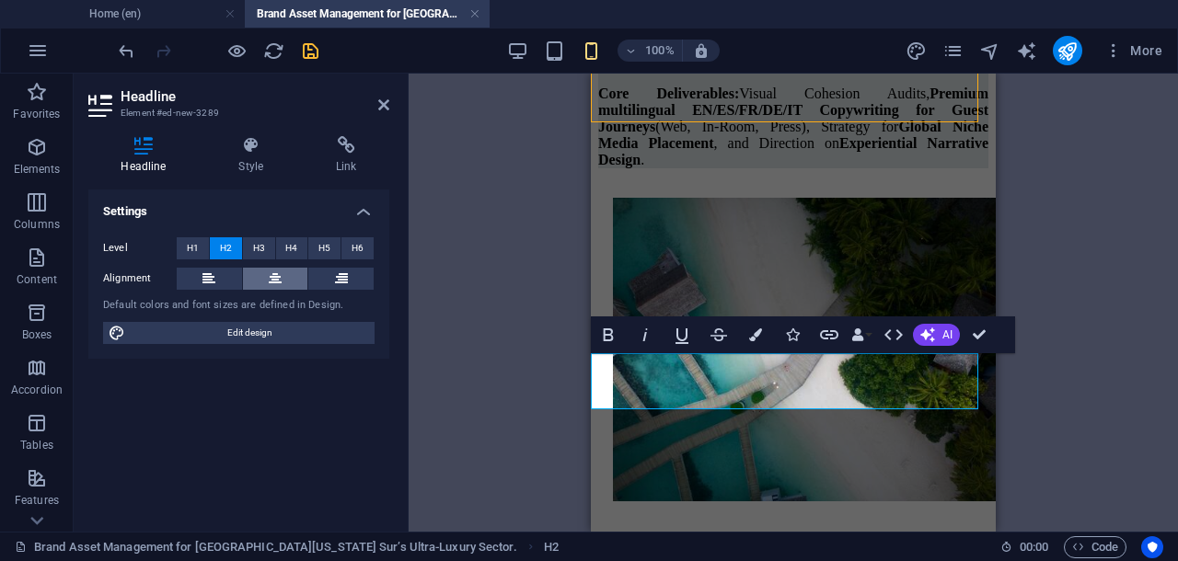
click at [280, 272] on icon at bounding box center [275, 279] width 13 height 22
click at [251, 161] on h4 "Style" at bounding box center [255, 155] width 98 height 39
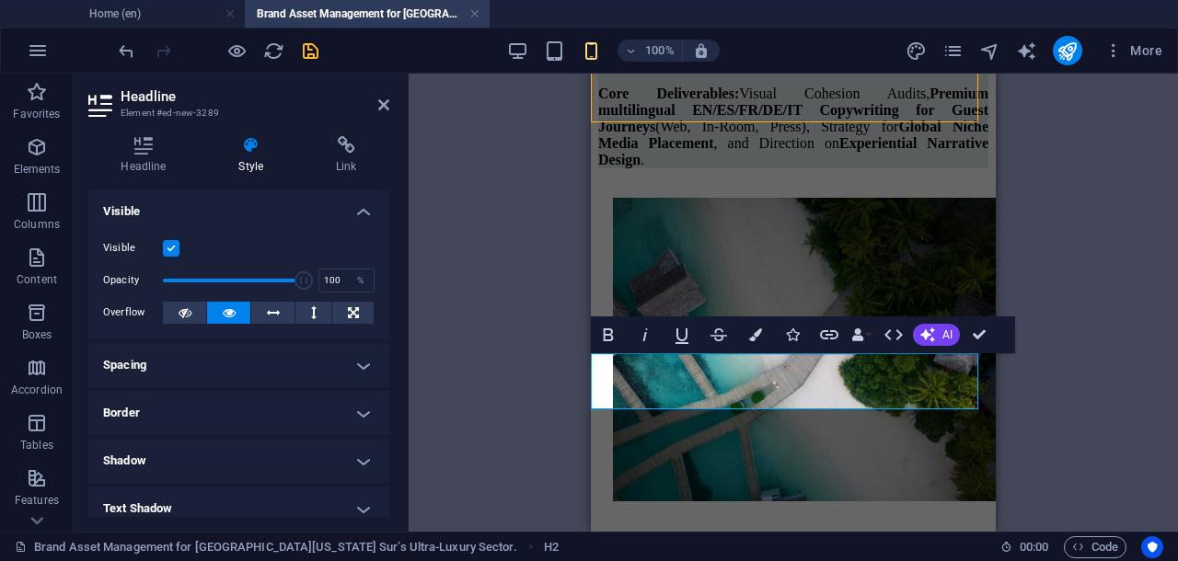
click at [353, 459] on h4 "Shadow" at bounding box center [238, 461] width 301 height 44
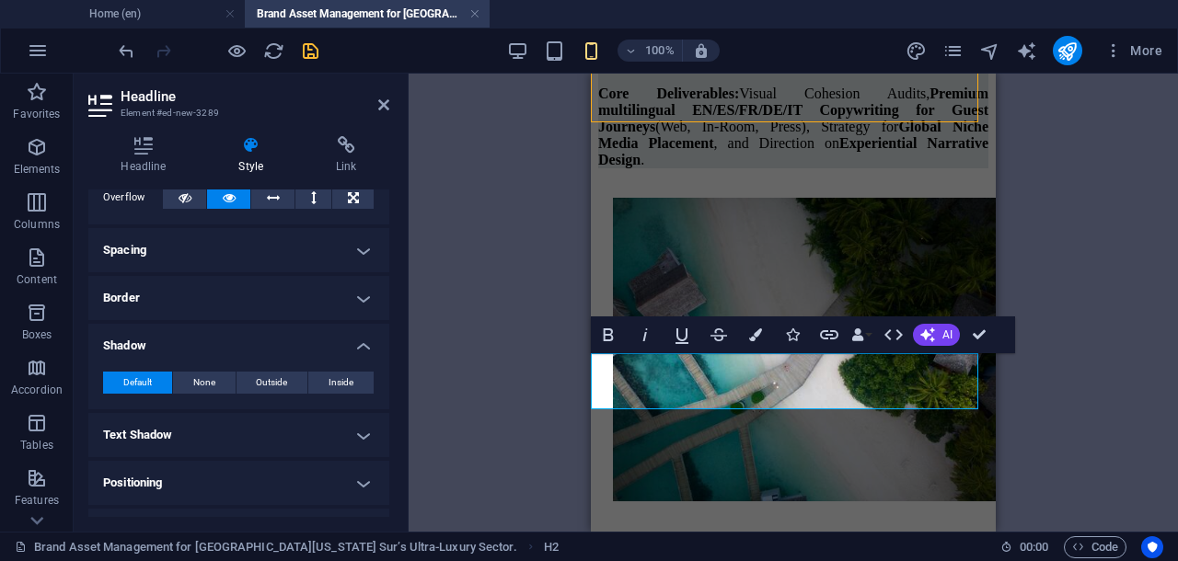
click at [327, 438] on h4 "Text Shadow" at bounding box center [238, 435] width 301 height 44
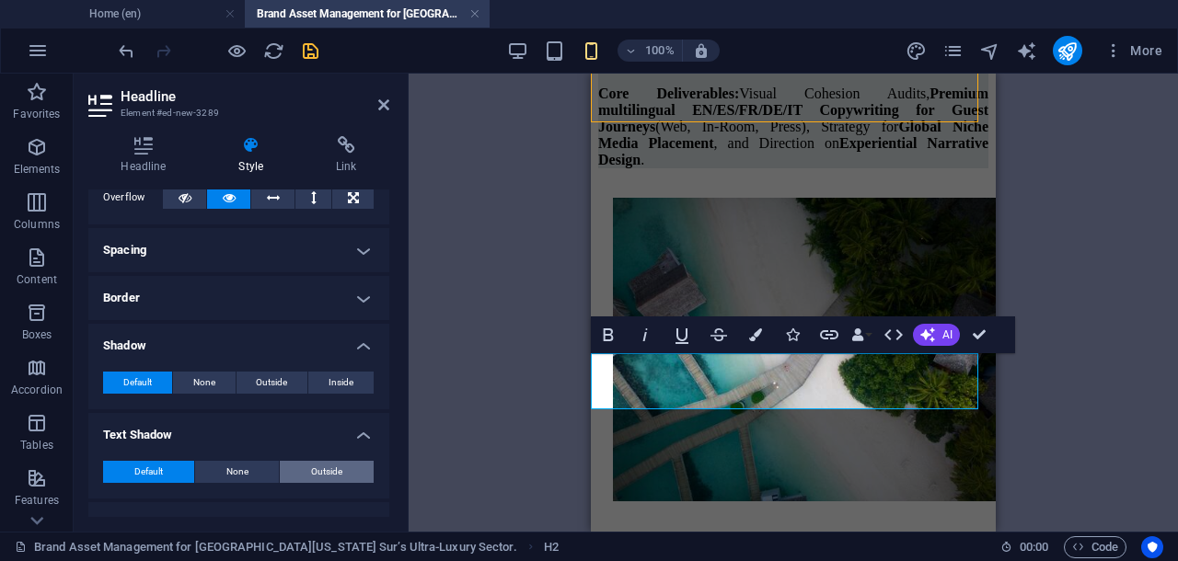
click at [328, 470] on span "Outside" at bounding box center [326, 472] width 31 height 22
type input "2"
type input "4"
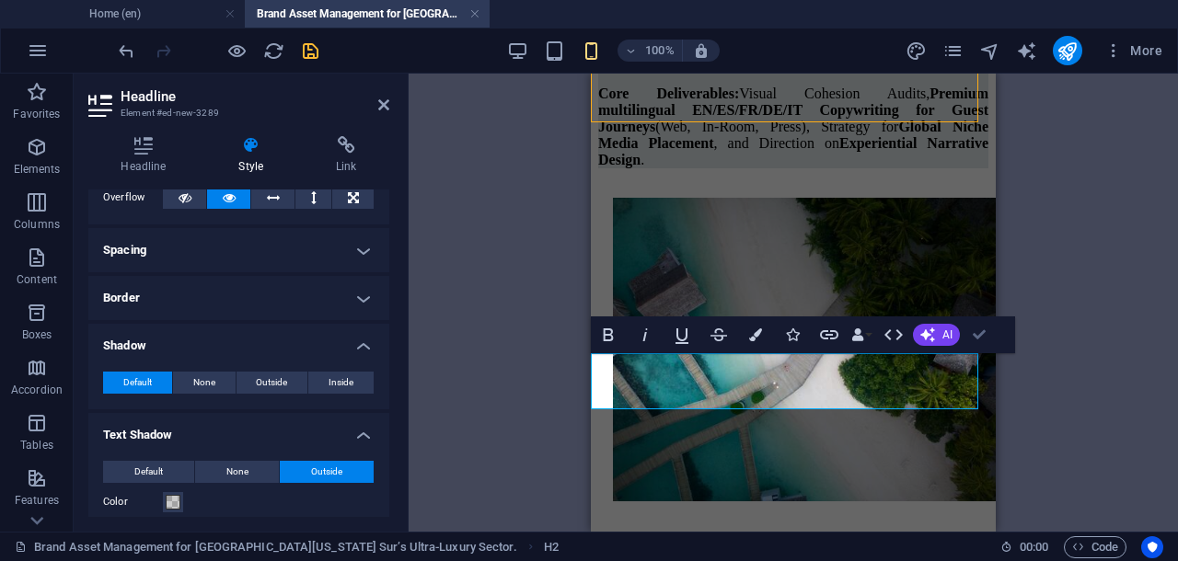
click at [973, 337] on div "Container Container Placeholder Reference Image H1 Reference Container Image H1…" at bounding box center [792, 303] width 769 height 458
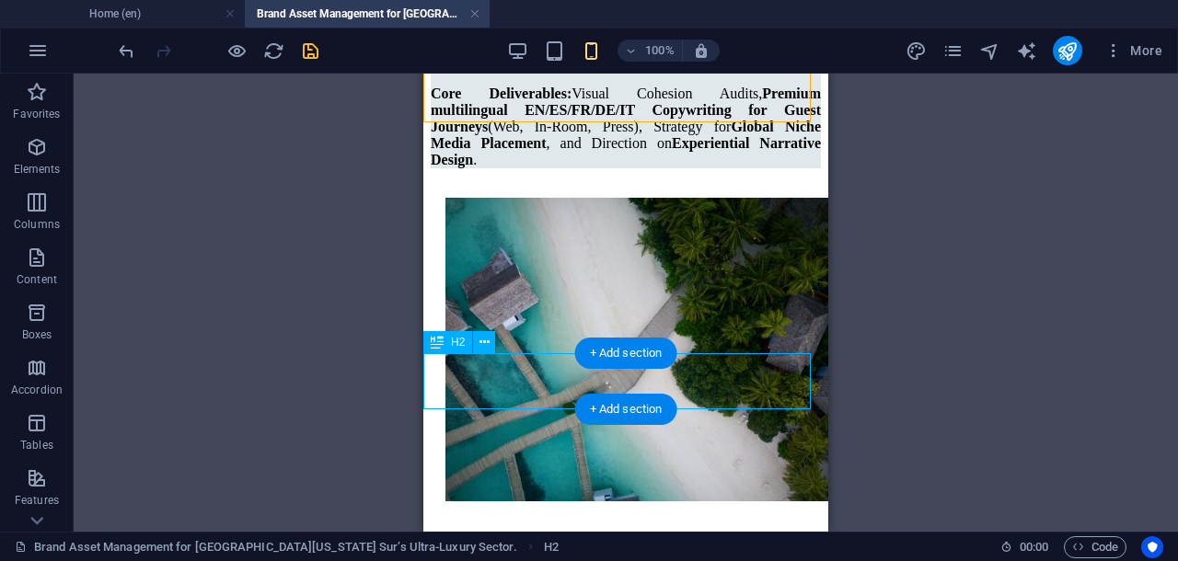
select select "px"
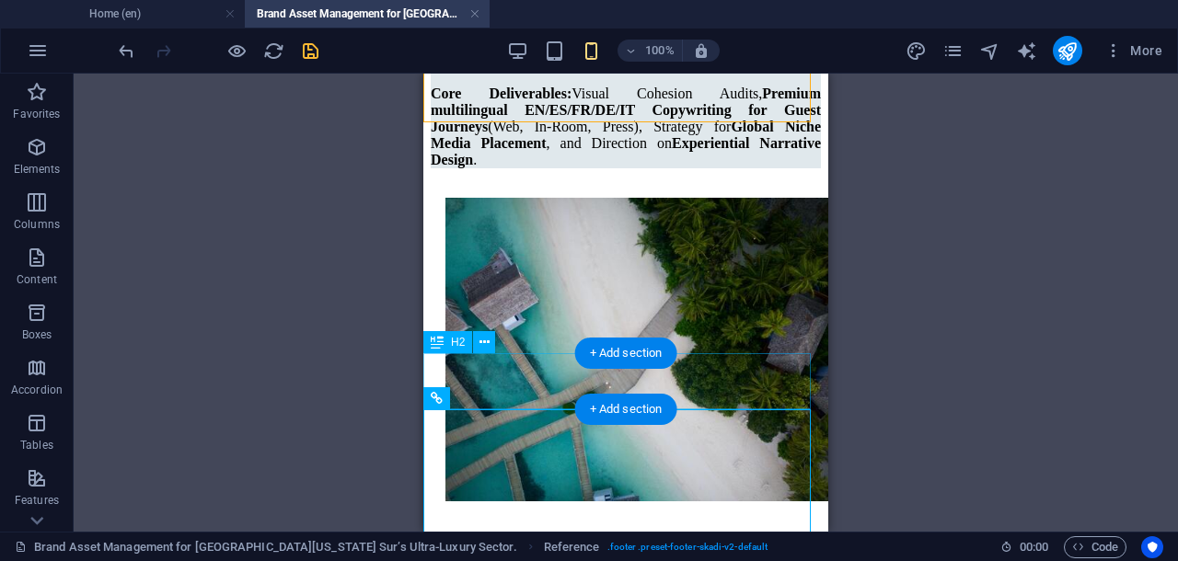
select select "px"
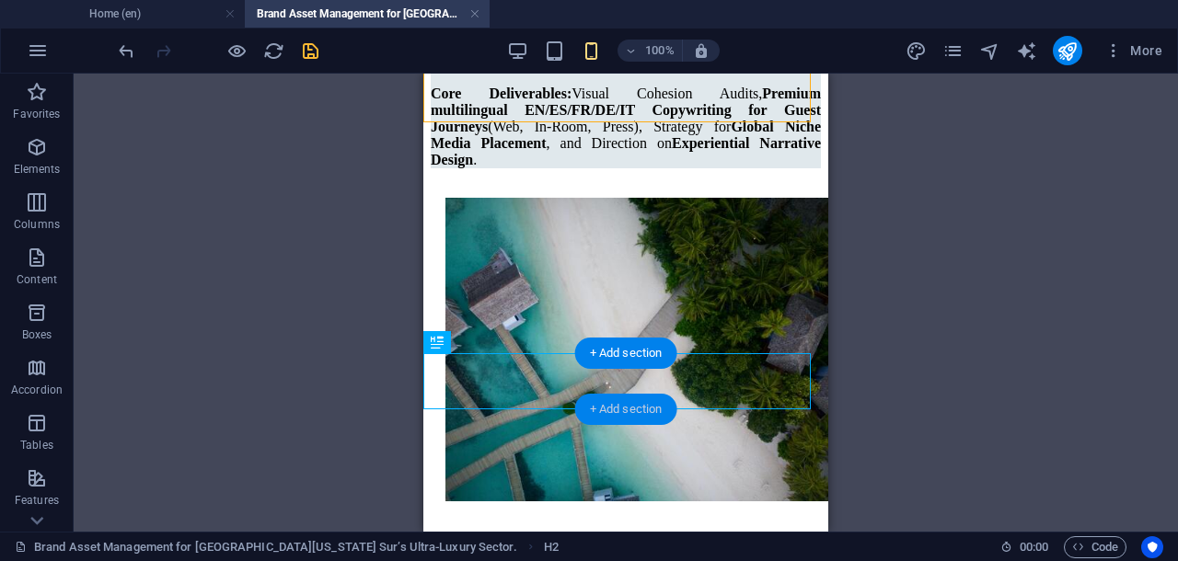
click at [636, 408] on div "+ Add section" at bounding box center [626, 409] width 102 height 31
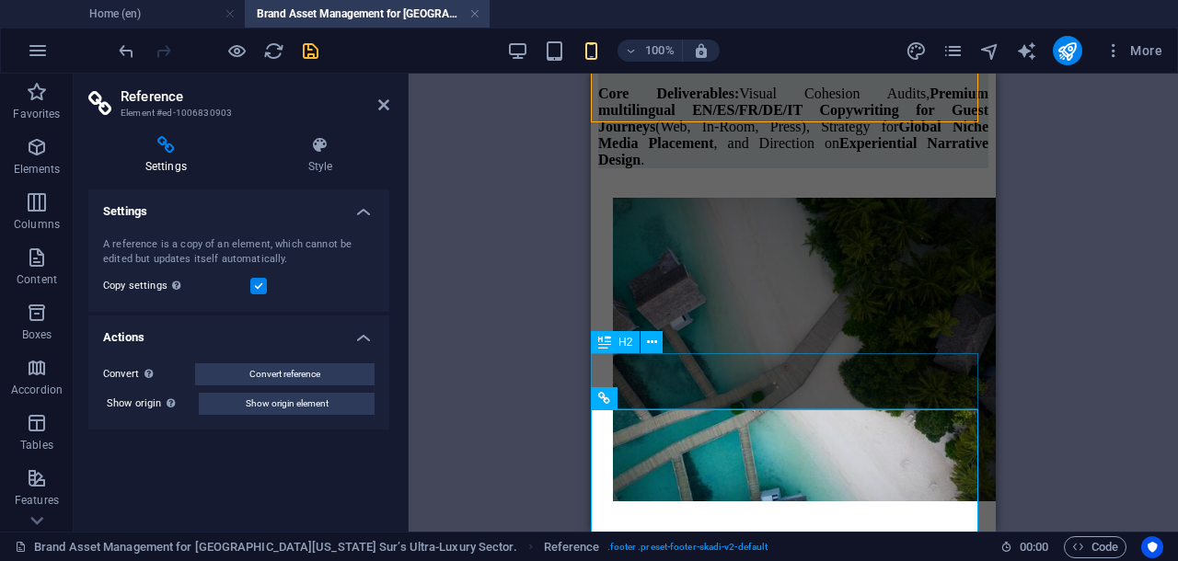
click at [519, 351] on div "Drag here to replace the existing content. Press “Ctrl” if you want to create a…" at bounding box center [792, 303] width 769 height 458
click at [386, 107] on icon at bounding box center [383, 105] width 11 height 15
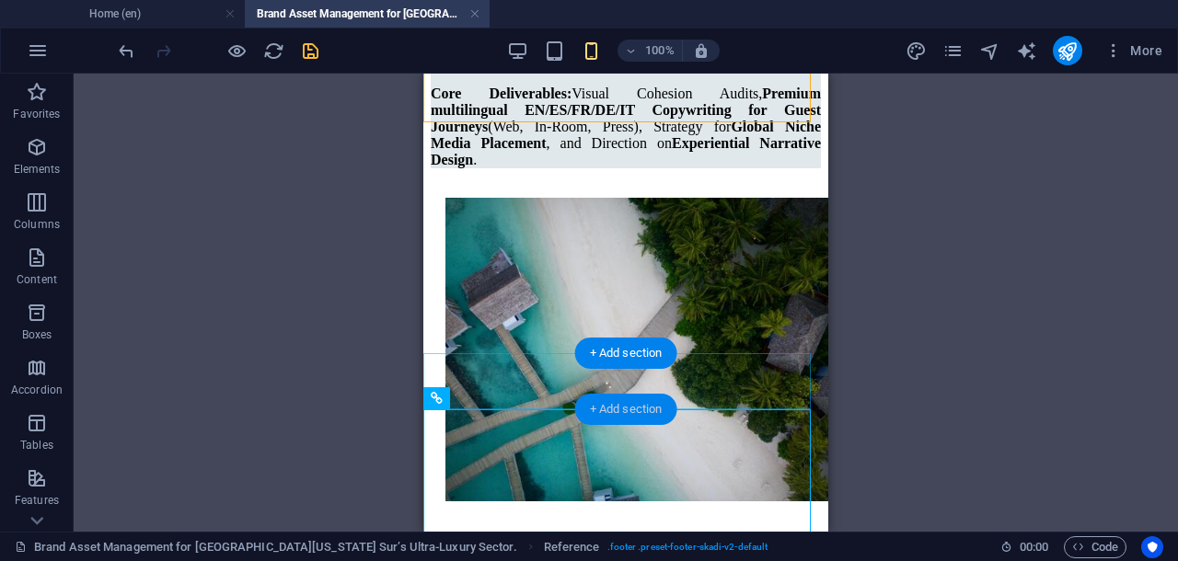
click at [628, 409] on div "+ Add section" at bounding box center [626, 409] width 102 height 31
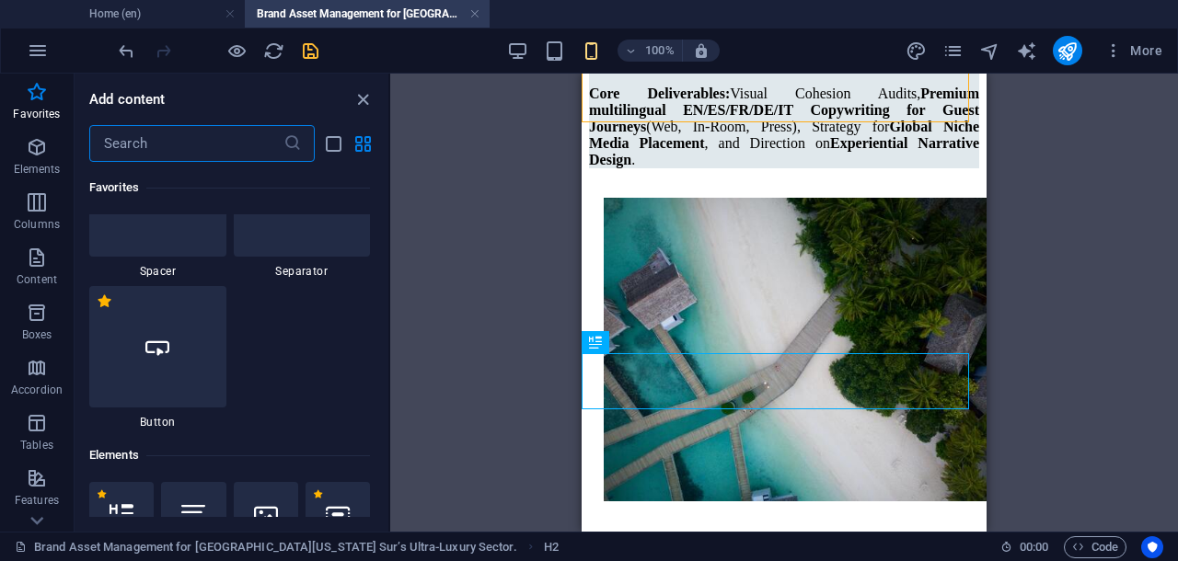
scroll to position [345, 0]
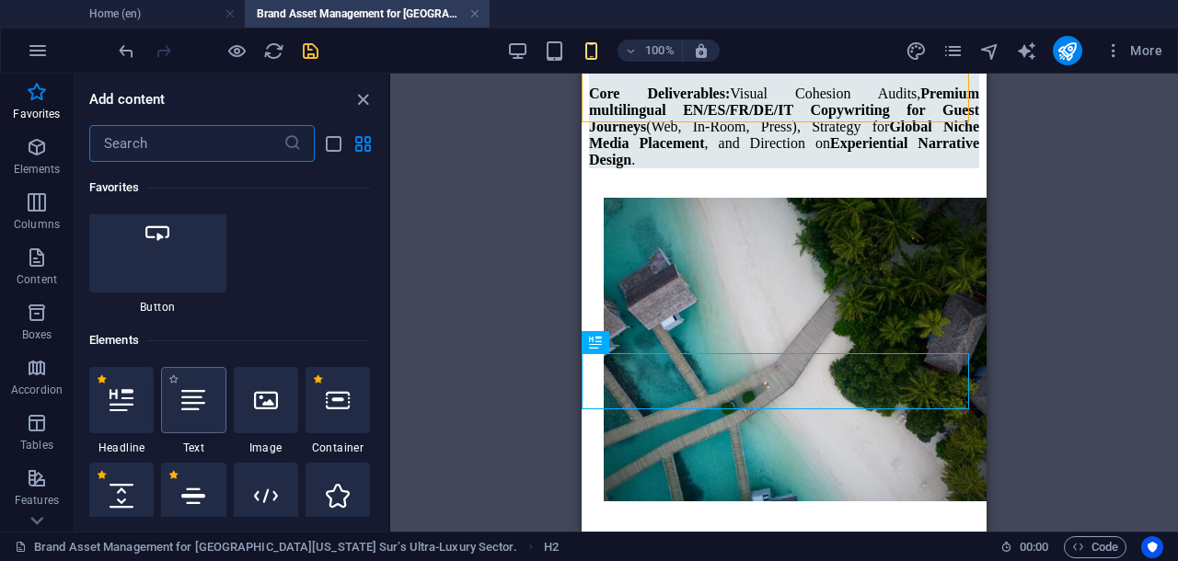
click at [186, 411] on icon at bounding box center [193, 400] width 24 height 24
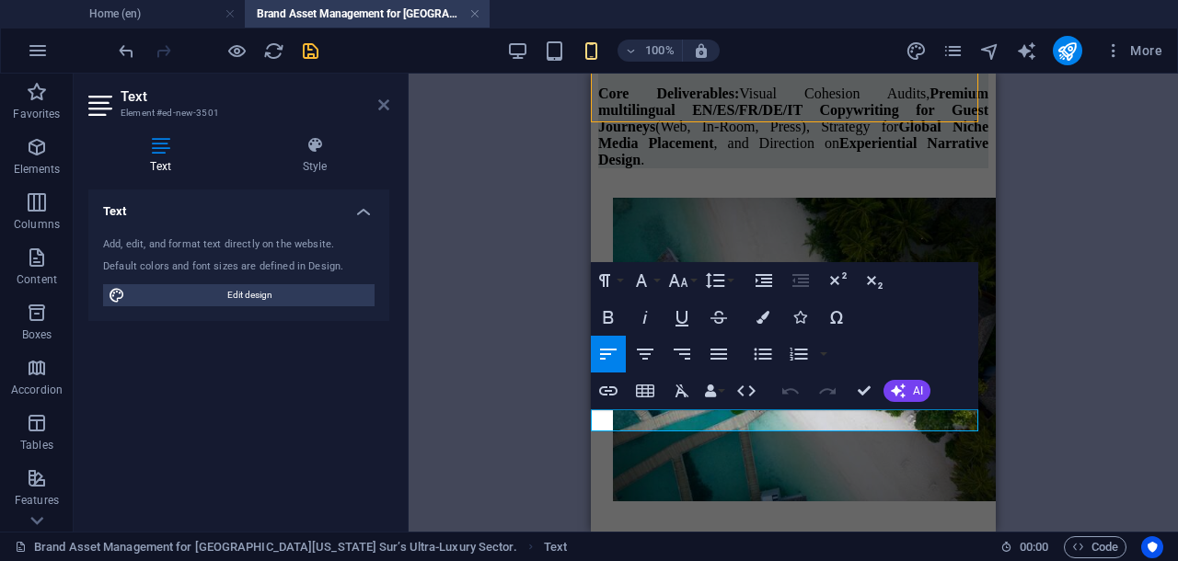
click at [386, 100] on icon at bounding box center [383, 105] width 11 height 15
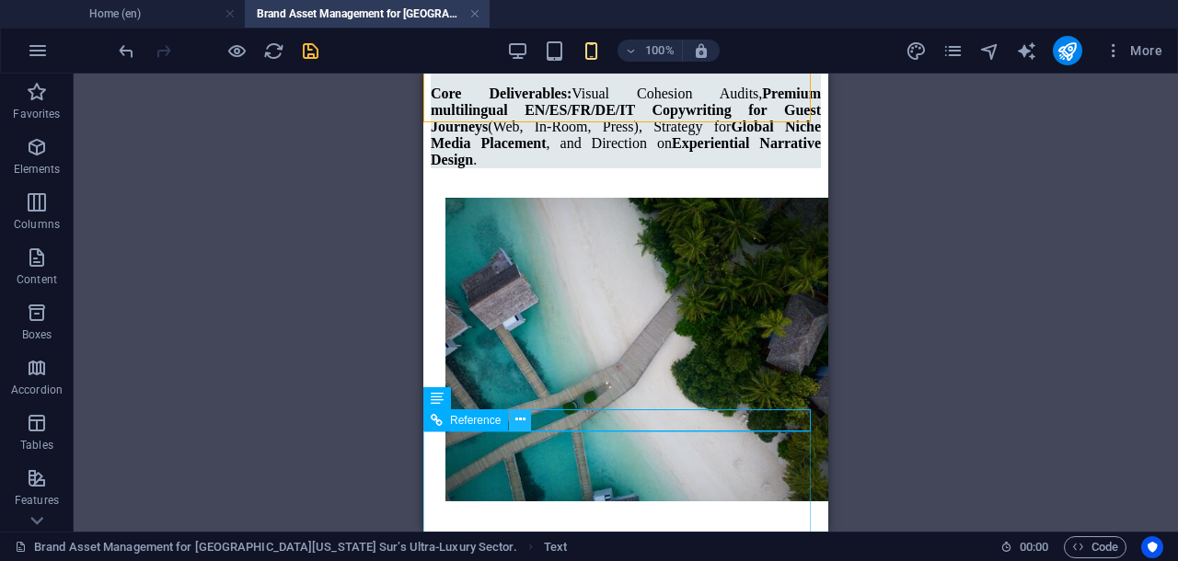
click at [521, 420] on icon at bounding box center [520, 419] width 10 height 19
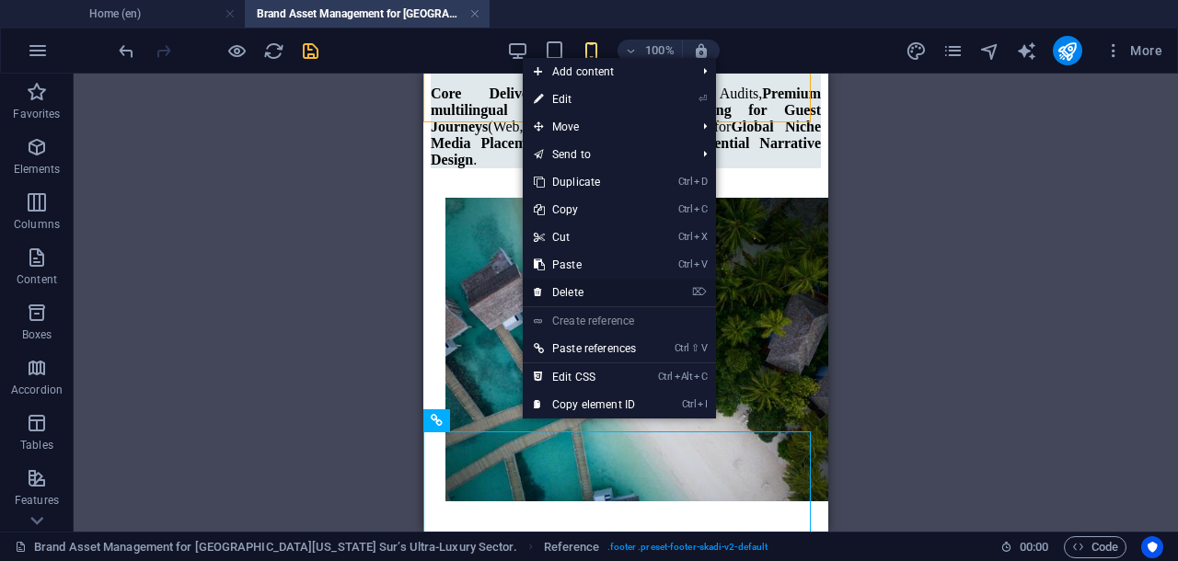
drag, startPoint x: 581, startPoint y: 297, endPoint x: 182, endPoint y: 344, distance: 401.1
click at [581, 296] on link "⌦ Delete" at bounding box center [585, 293] width 124 height 28
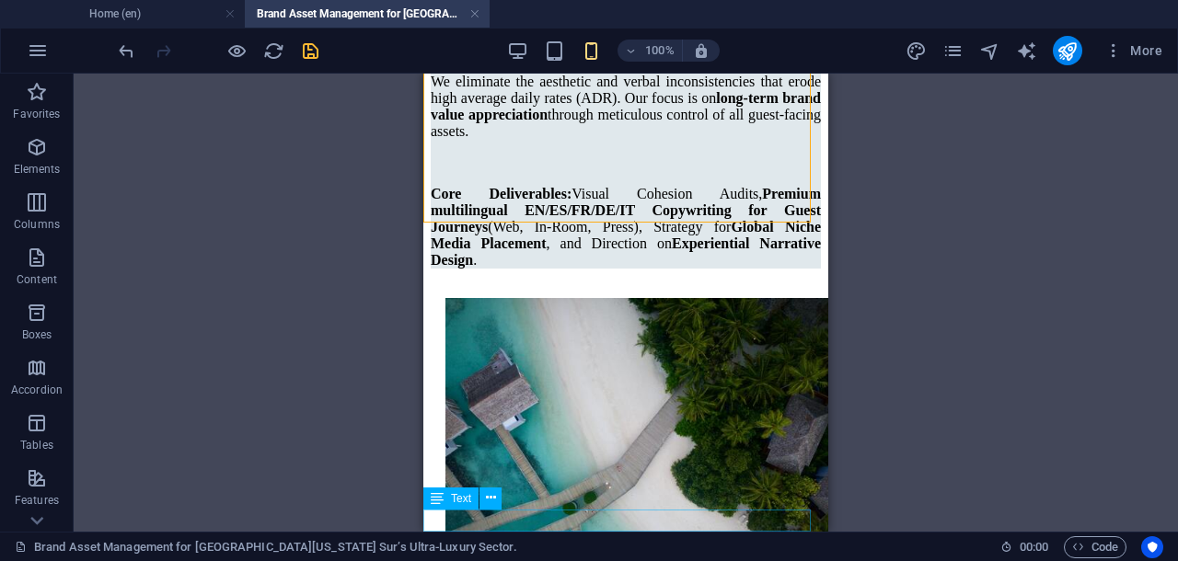
click at [489, 501] on icon at bounding box center [491, 498] width 10 height 19
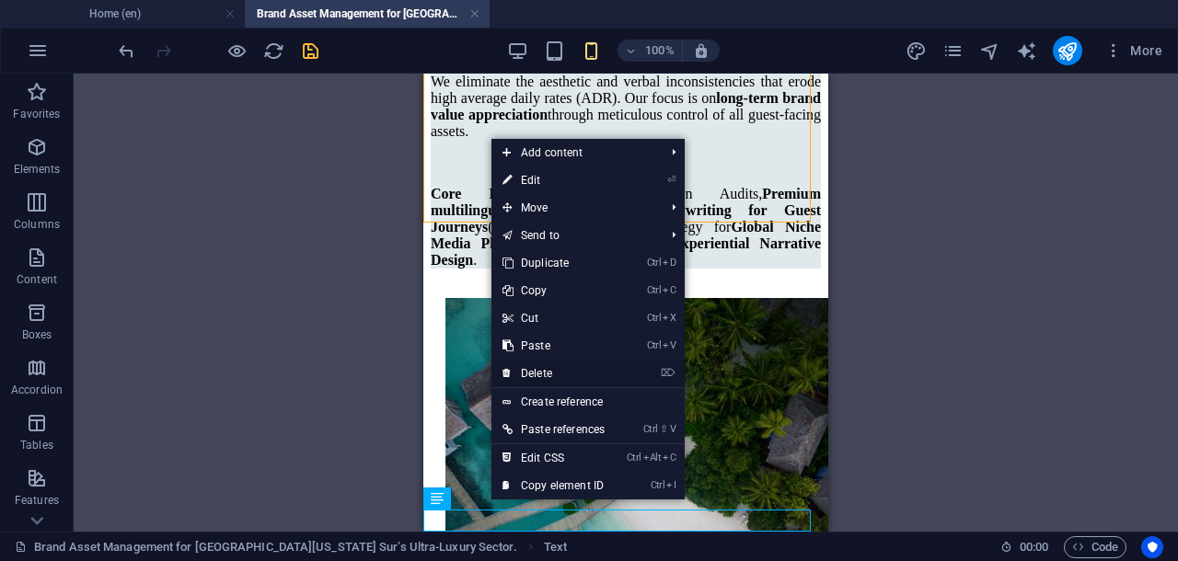
click at [547, 372] on link "⌦ Delete" at bounding box center [553, 374] width 124 height 28
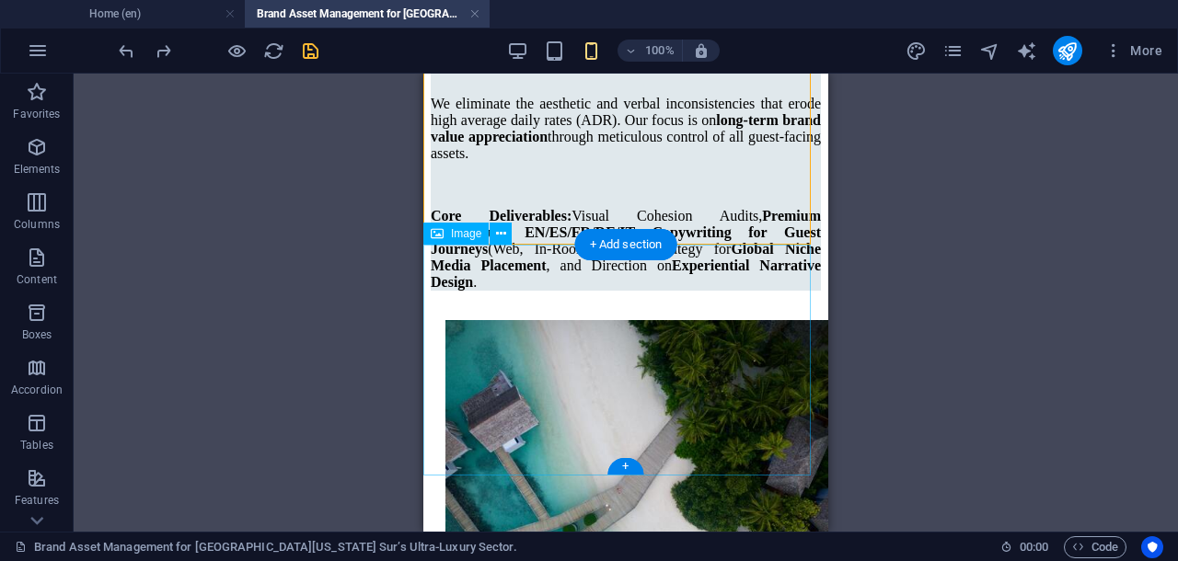
scroll to position [3300, 0]
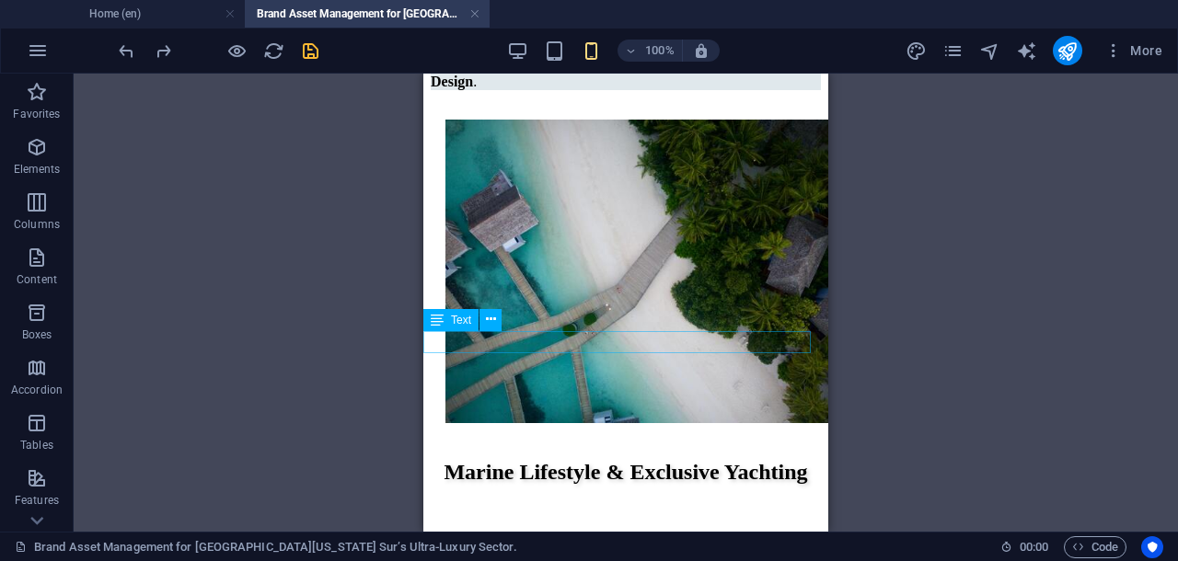
click at [495, 325] on icon at bounding box center [491, 319] width 10 height 19
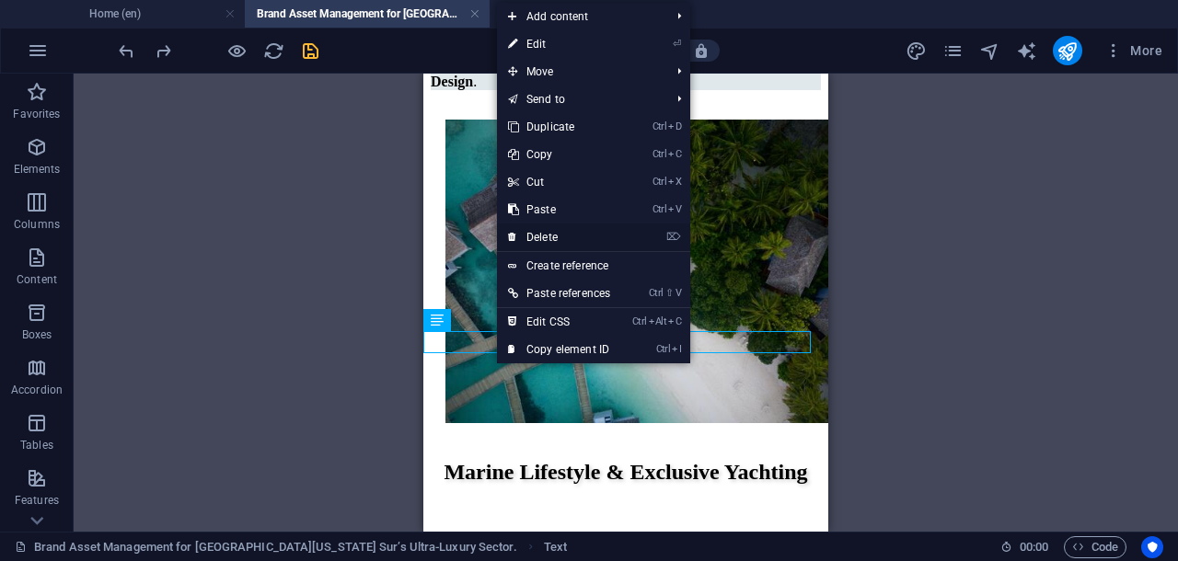
click at [532, 236] on link "⌦ Delete" at bounding box center [559, 238] width 124 height 28
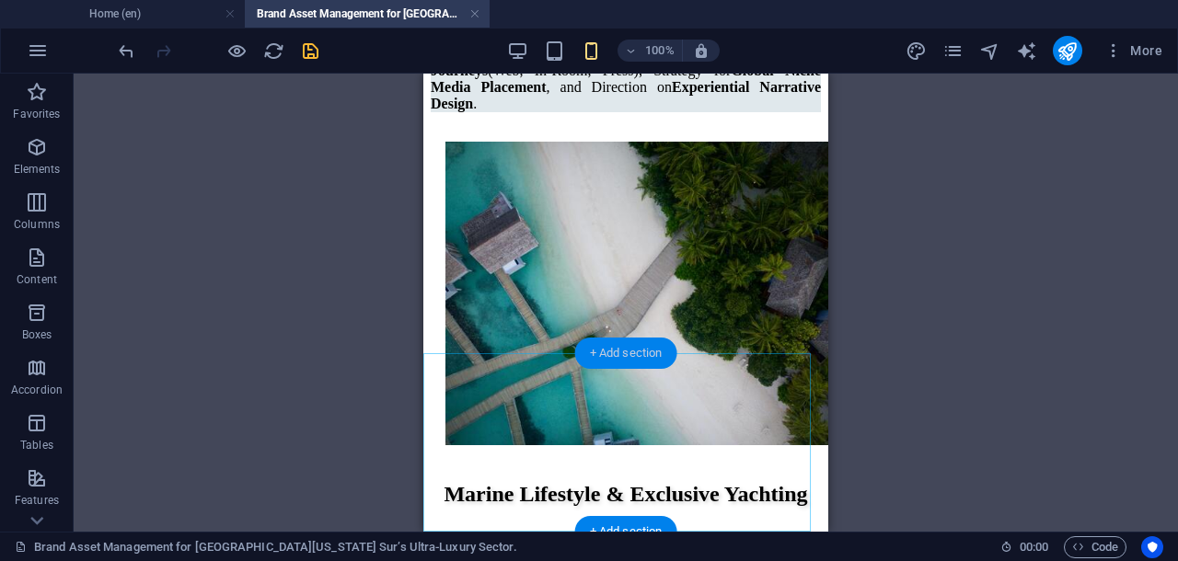
click at [632, 353] on div "+ Add section" at bounding box center [626, 353] width 102 height 31
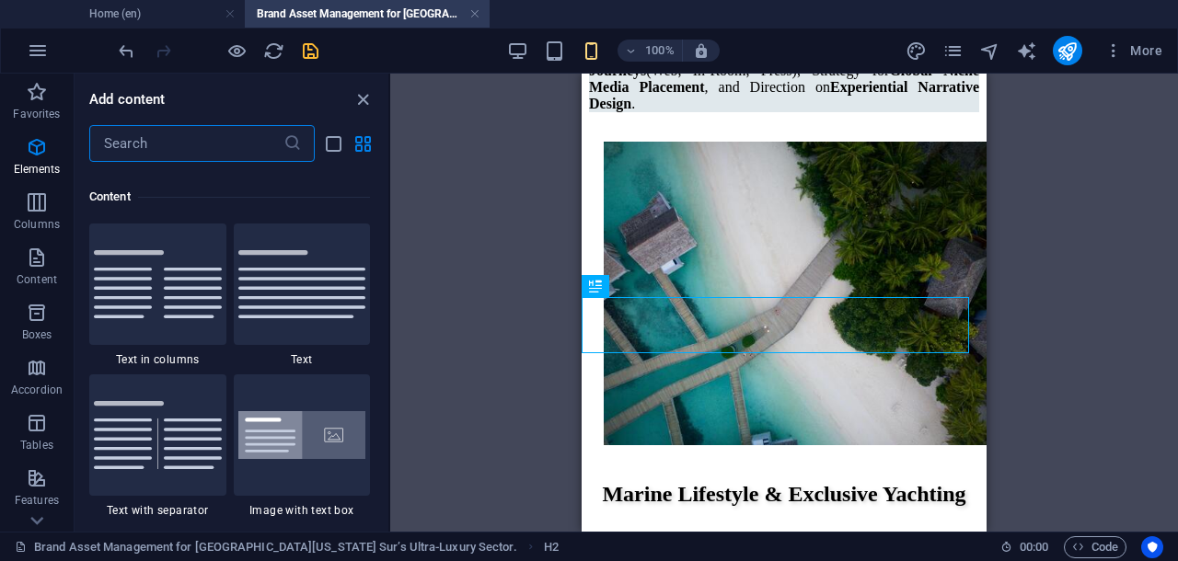
scroll to position [3521, 0]
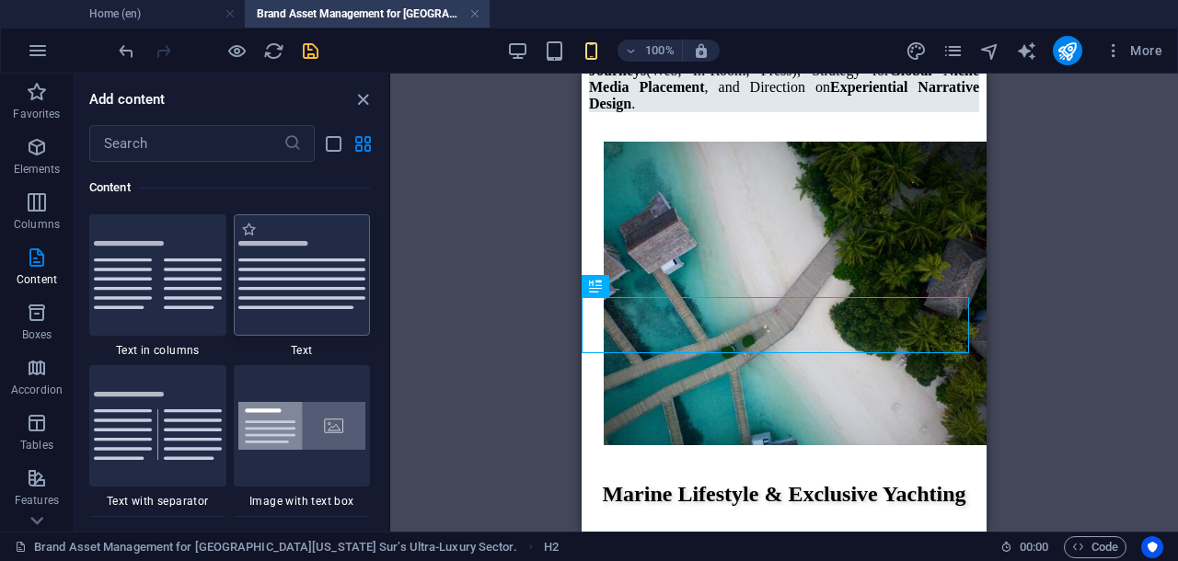
click at [293, 281] on img at bounding box center [302, 275] width 128 height 68
select select "preset-text-v2-default"
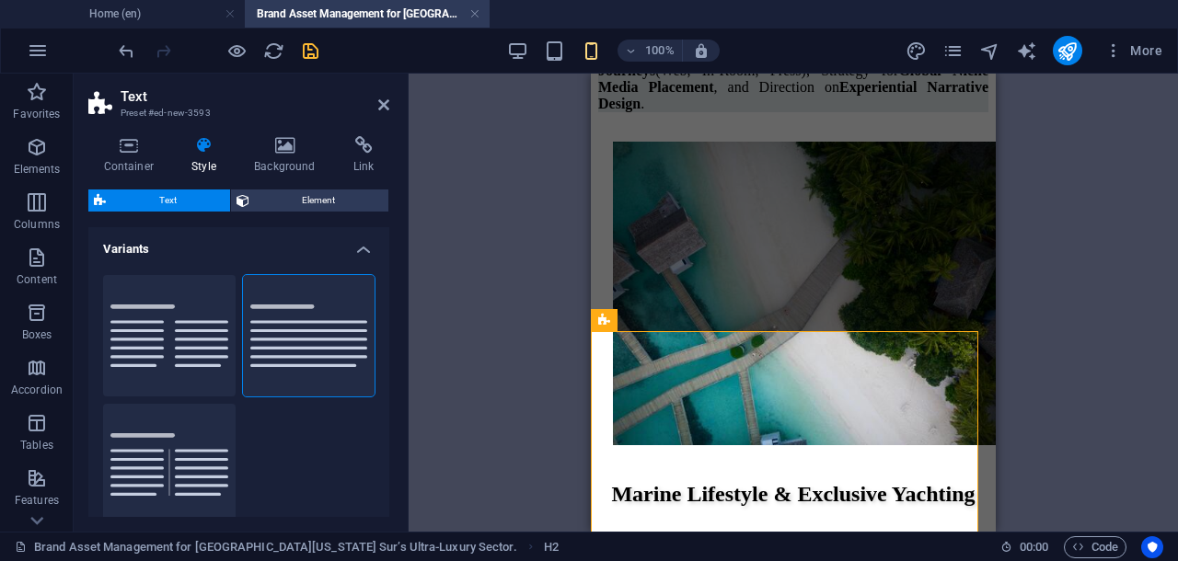
scroll to position [3300, 0]
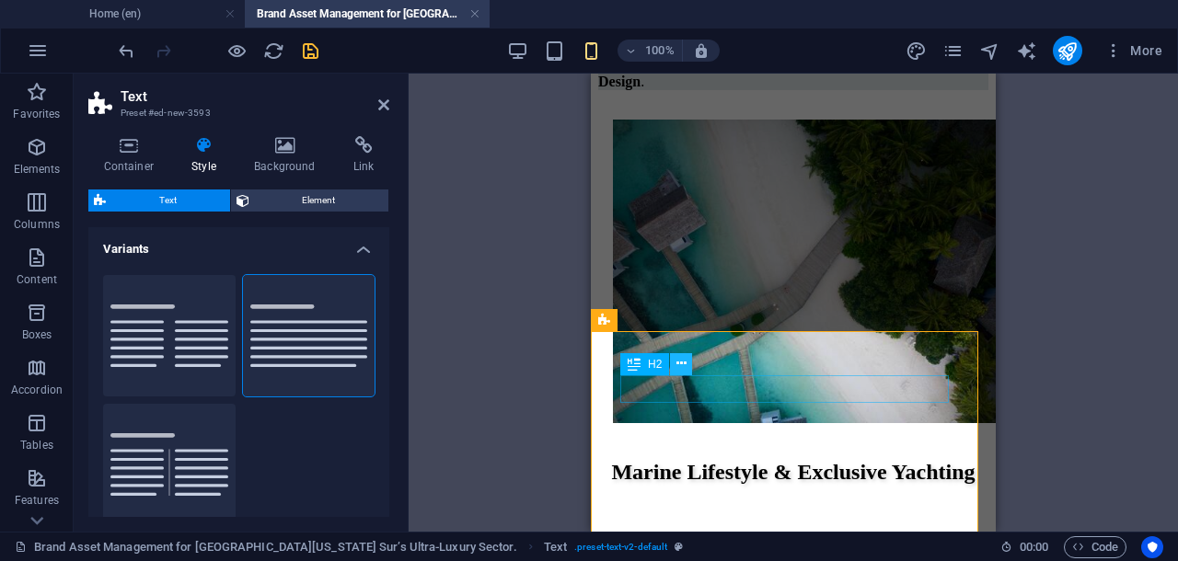
click at [681, 368] on icon at bounding box center [681, 363] width 10 height 19
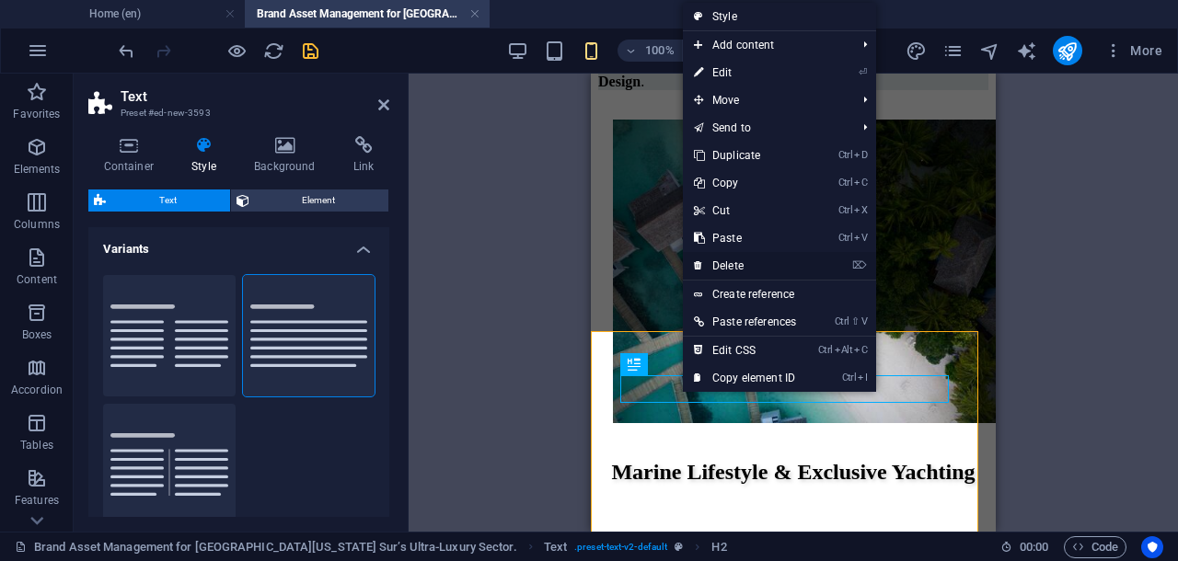
drag, startPoint x: 723, startPoint y: 267, endPoint x: 132, endPoint y: 195, distance: 595.0
click at [723, 267] on link "⌦ Delete" at bounding box center [745, 266] width 124 height 28
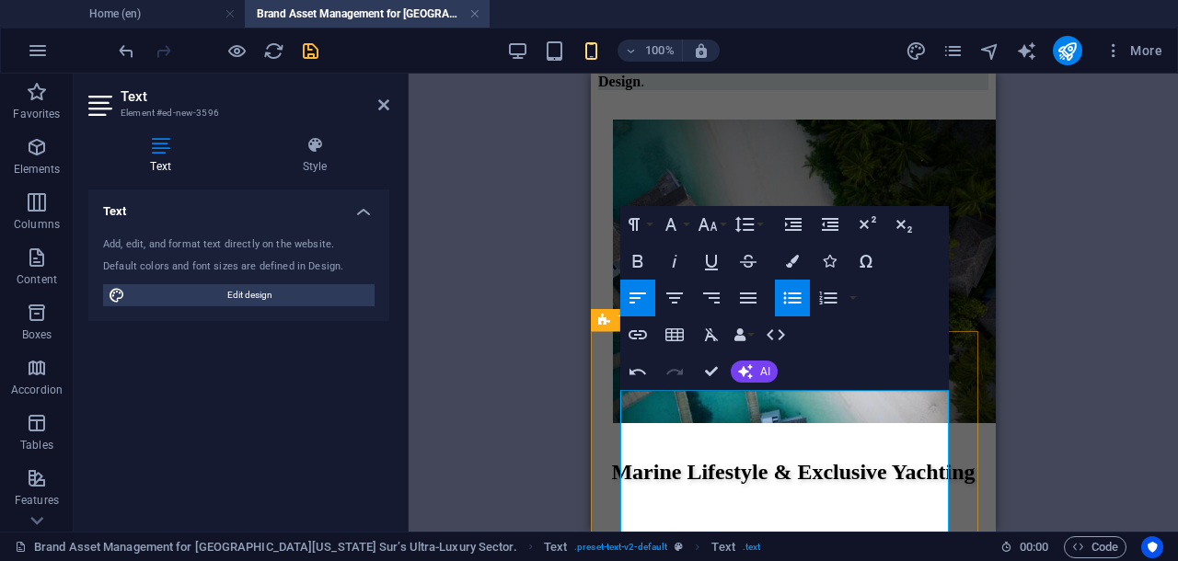
scroll to position [3415, 0]
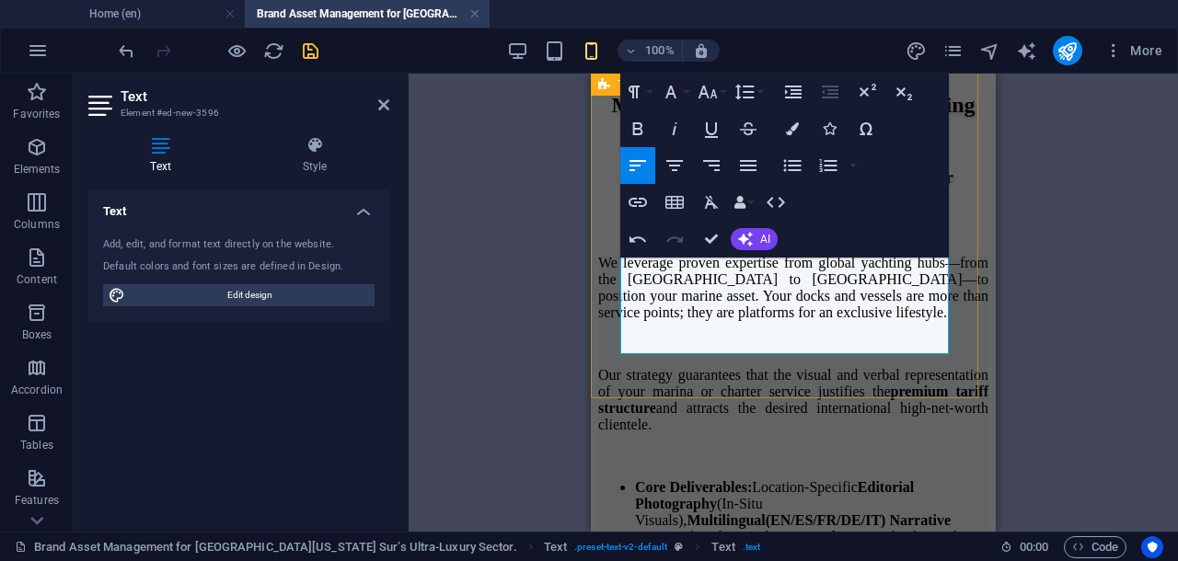
scroll to position [3552, 0]
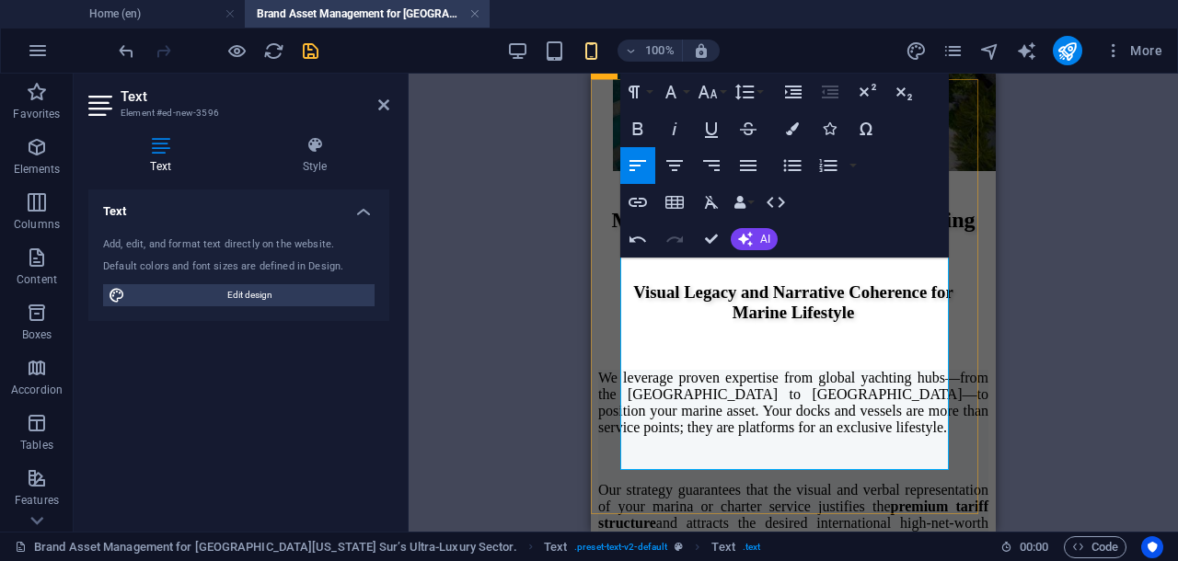
click at [781, 163] on icon "button" at bounding box center [792, 166] width 22 height 22
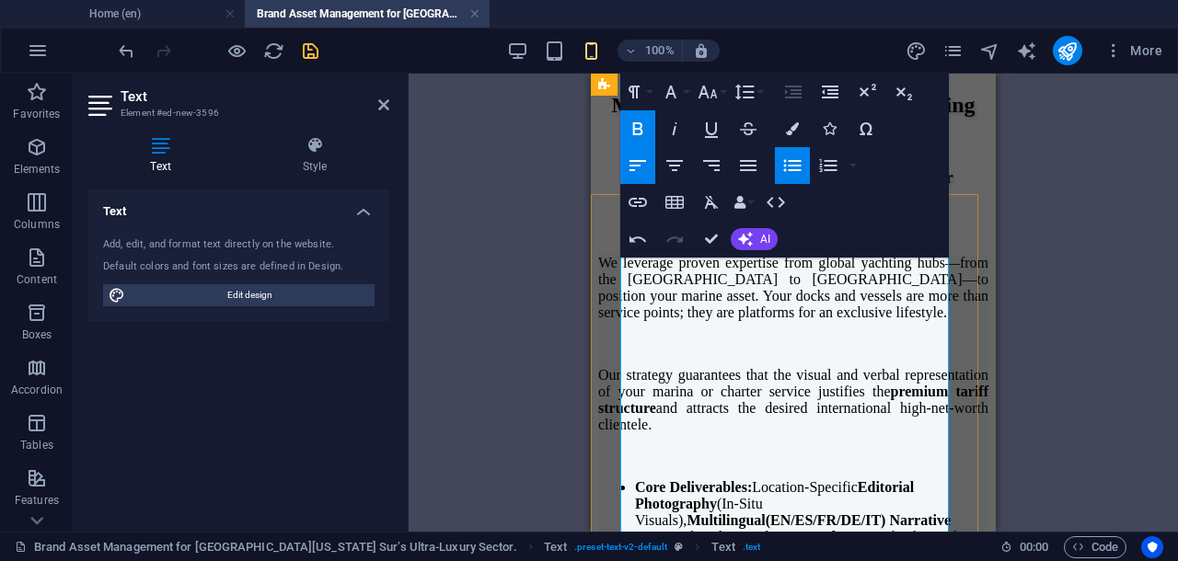
scroll to position [3437, 0]
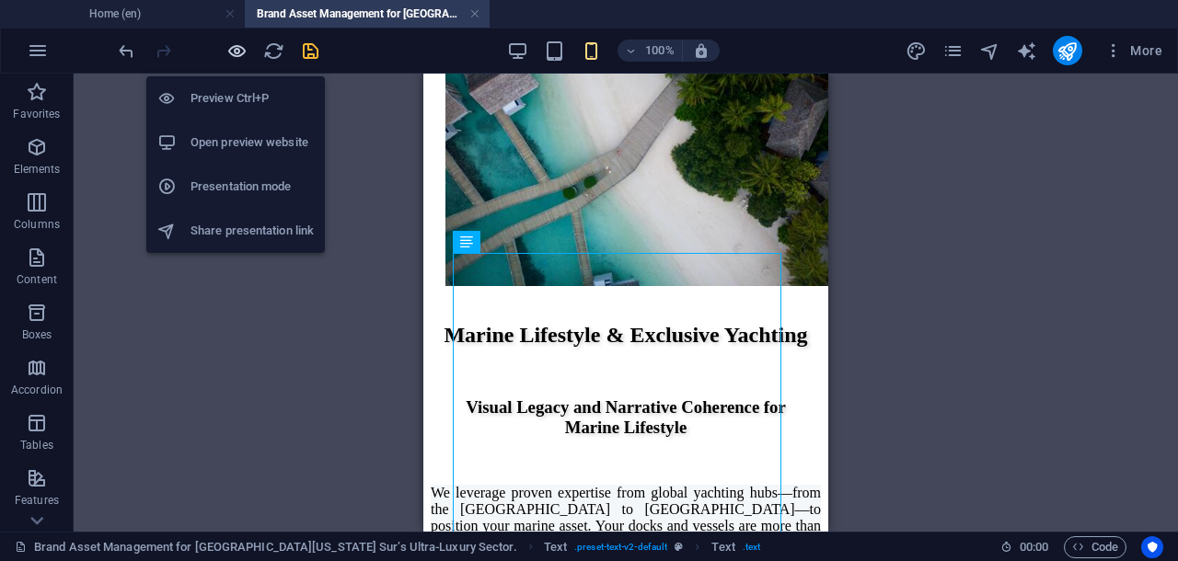
click at [241, 47] on icon "button" at bounding box center [236, 50] width 21 height 21
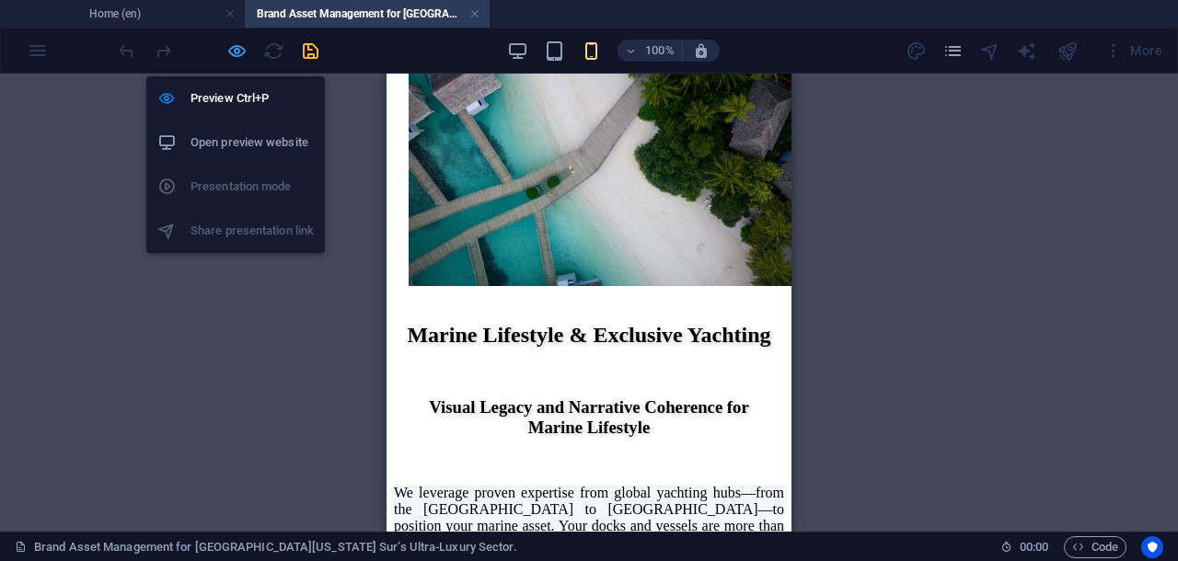
click at [236, 49] on icon "button" at bounding box center [236, 50] width 21 height 21
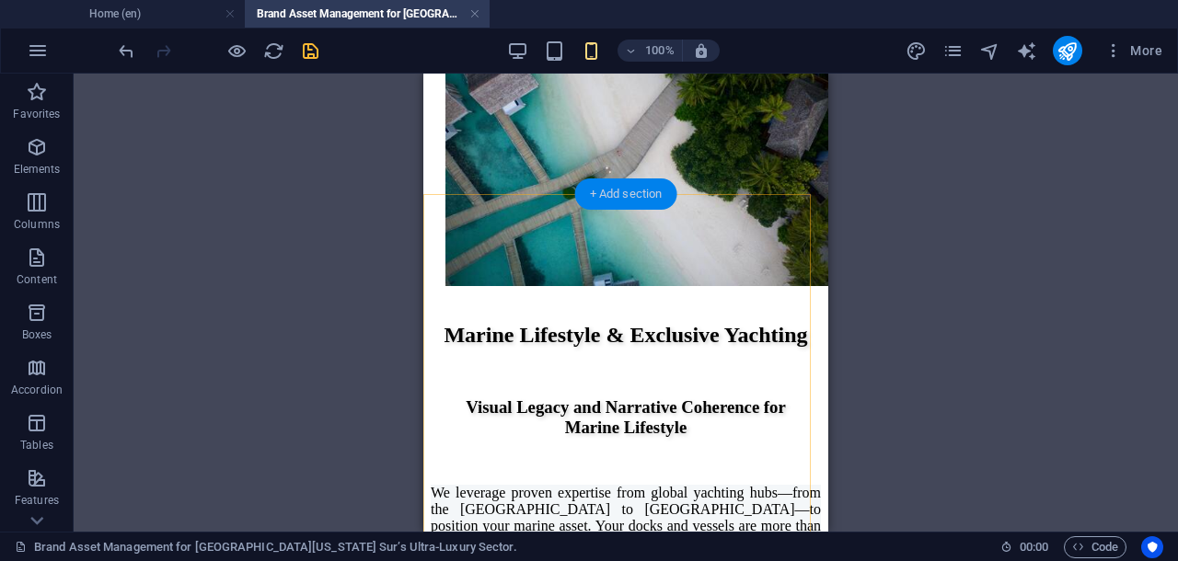
click at [620, 196] on div "+ Add section" at bounding box center [626, 193] width 102 height 31
select select "preset-text-v2-default"
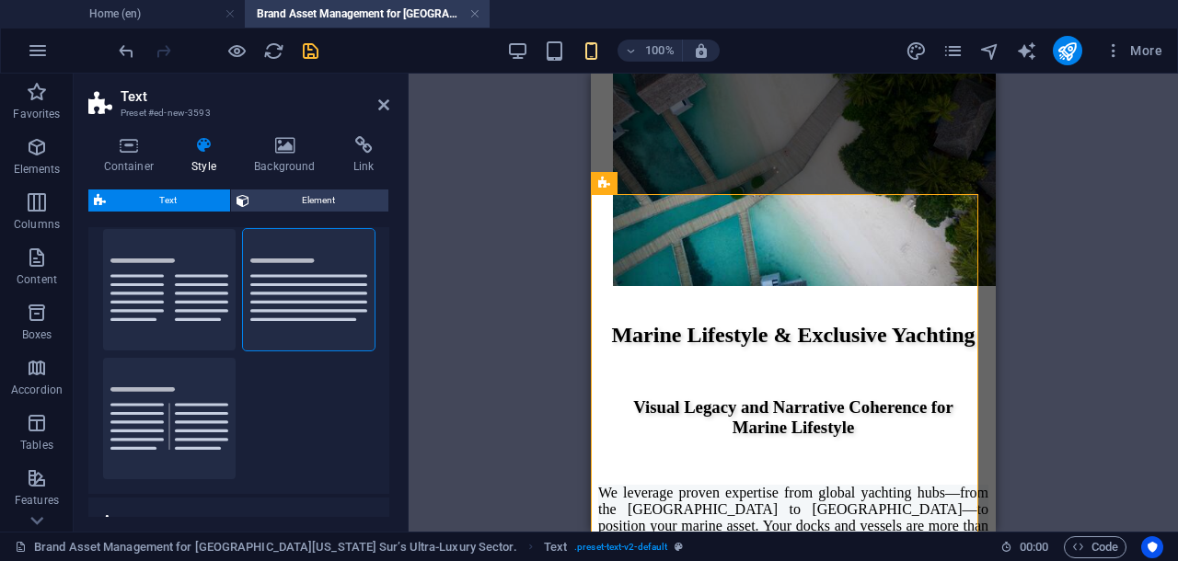
scroll to position [0, 0]
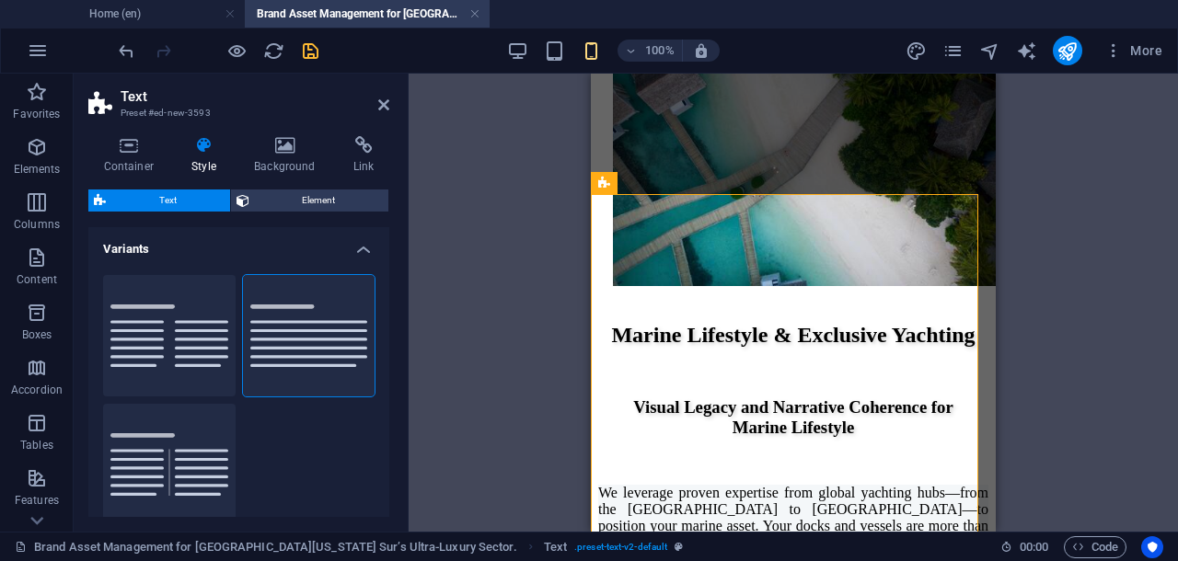
click at [471, 265] on div "Drag here to replace the existing content. Press “Ctrl” if you want to create a…" at bounding box center [792, 303] width 769 height 458
click at [390, 104] on aside "Text Preset #ed-new-3593 Container Style Background Link Size Height Default px…" at bounding box center [241, 303] width 335 height 458
click at [379, 103] on icon at bounding box center [383, 105] width 11 height 15
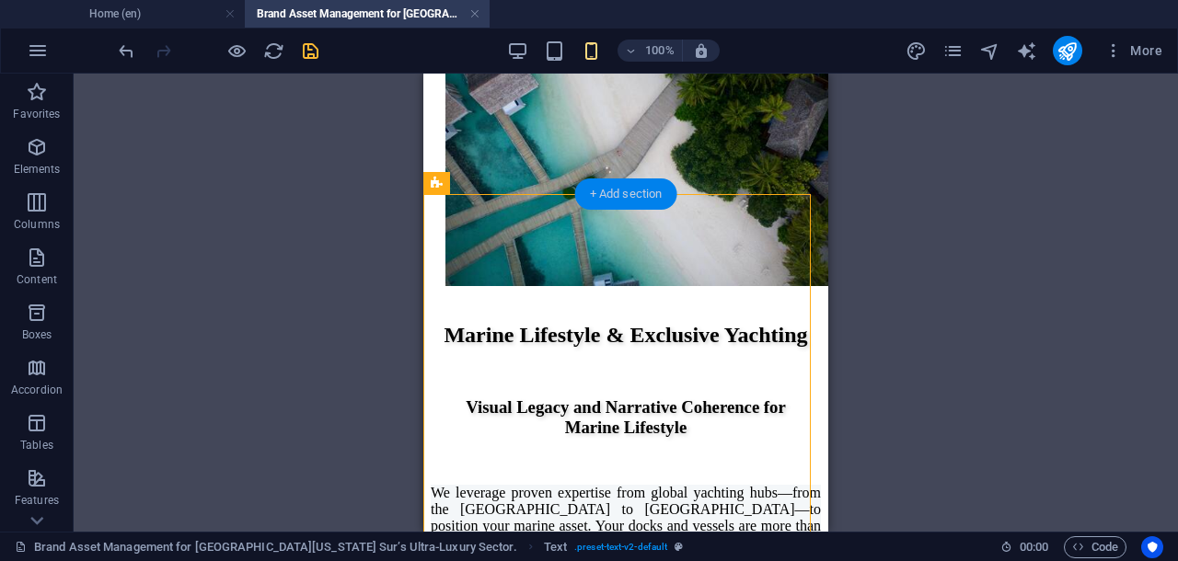
click at [637, 200] on div "+ Add section" at bounding box center [626, 193] width 102 height 31
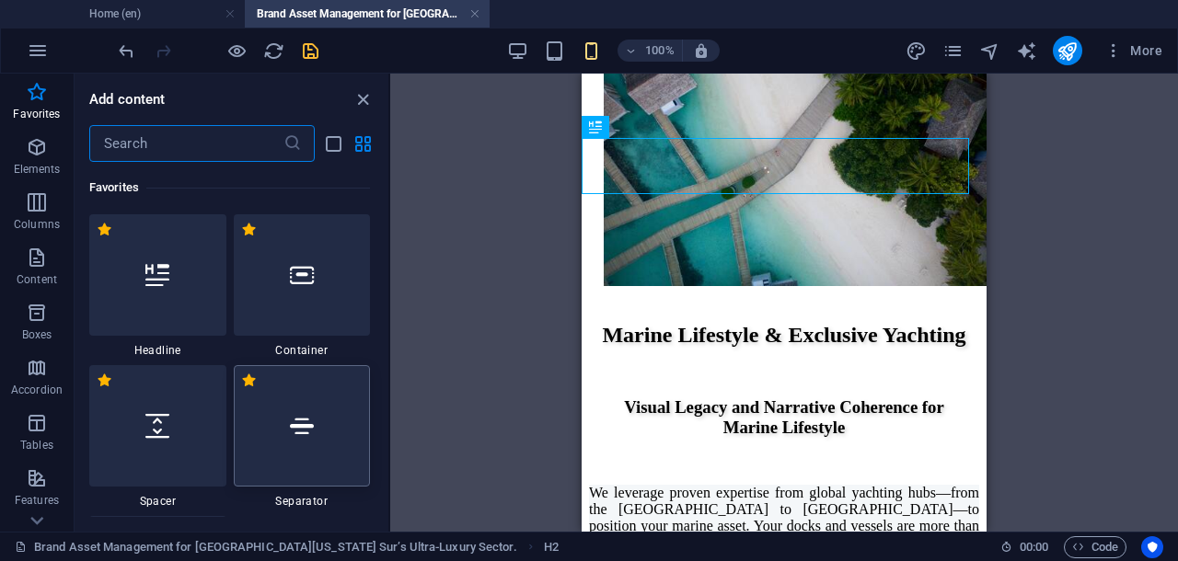
scroll to position [115, 0]
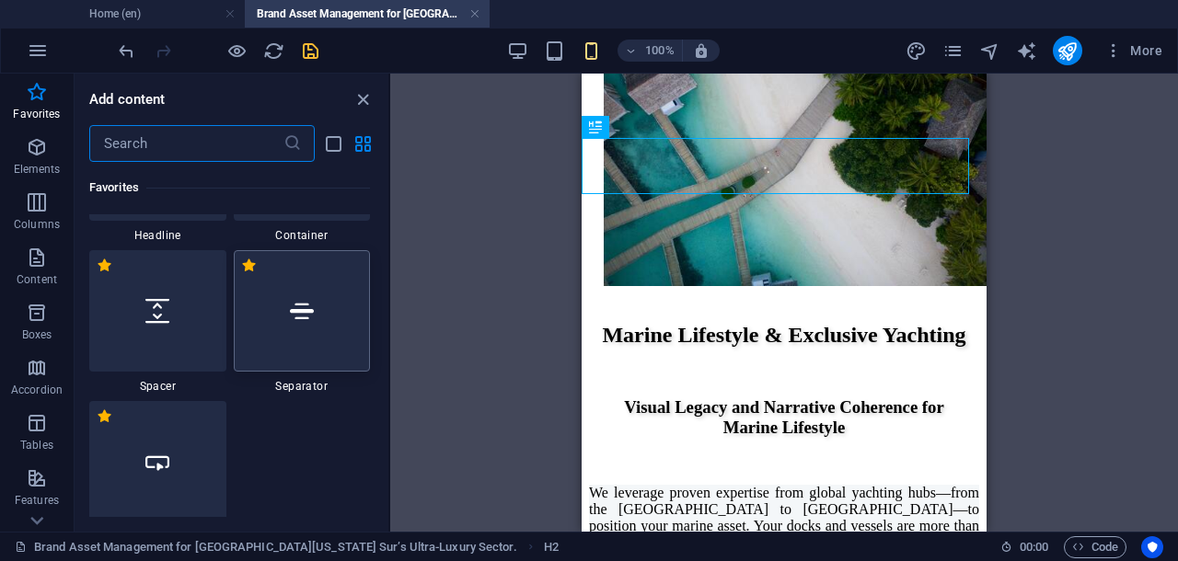
click at [305, 311] on icon at bounding box center [302, 311] width 24 height 24
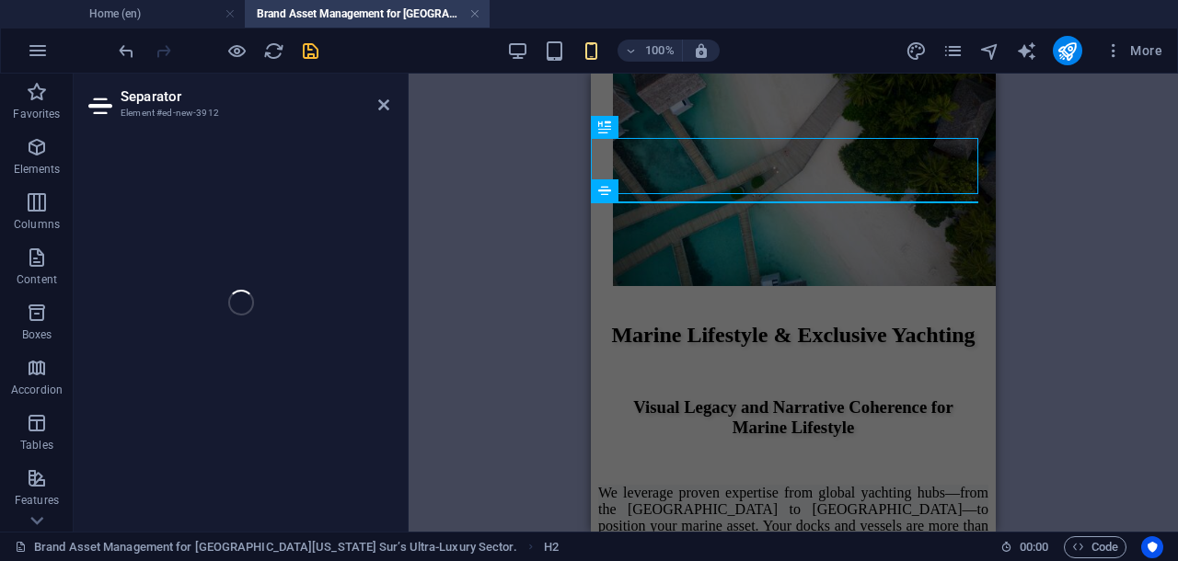
select select "%"
select select "px"
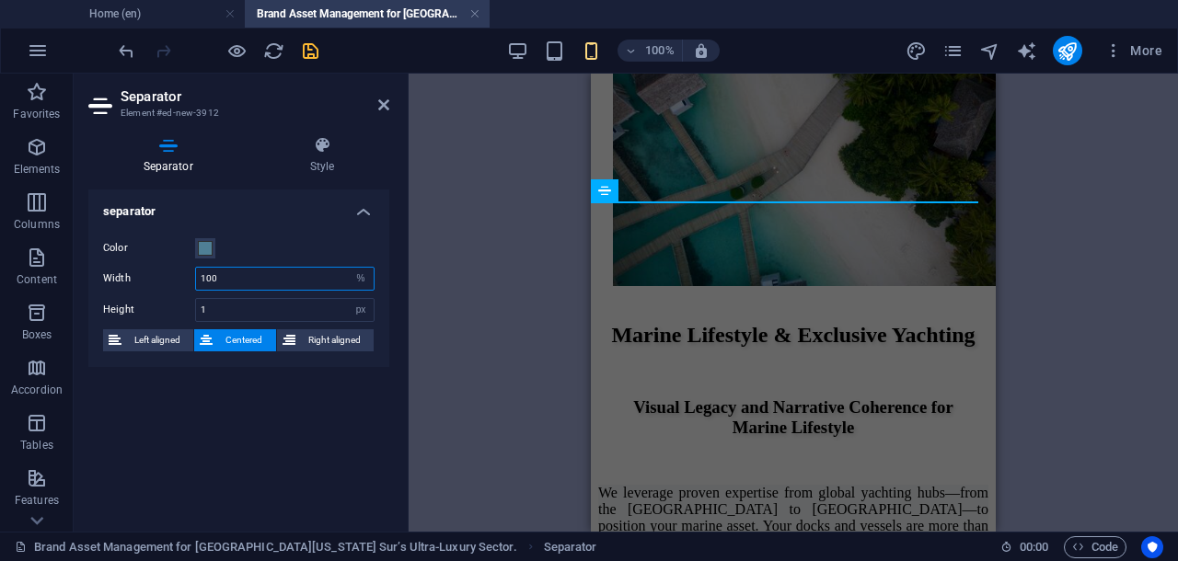
drag, startPoint x: 218, startPoint y: 284, endPoint x: 199, endPoint y: 281, distance: 19.7
click at [199, 281] on input "100" at bounding box center [285, 279] width 178 height 22
type input "50"
click at [385, 102] on icon at bounding box center [383, 105] width 11 height 15
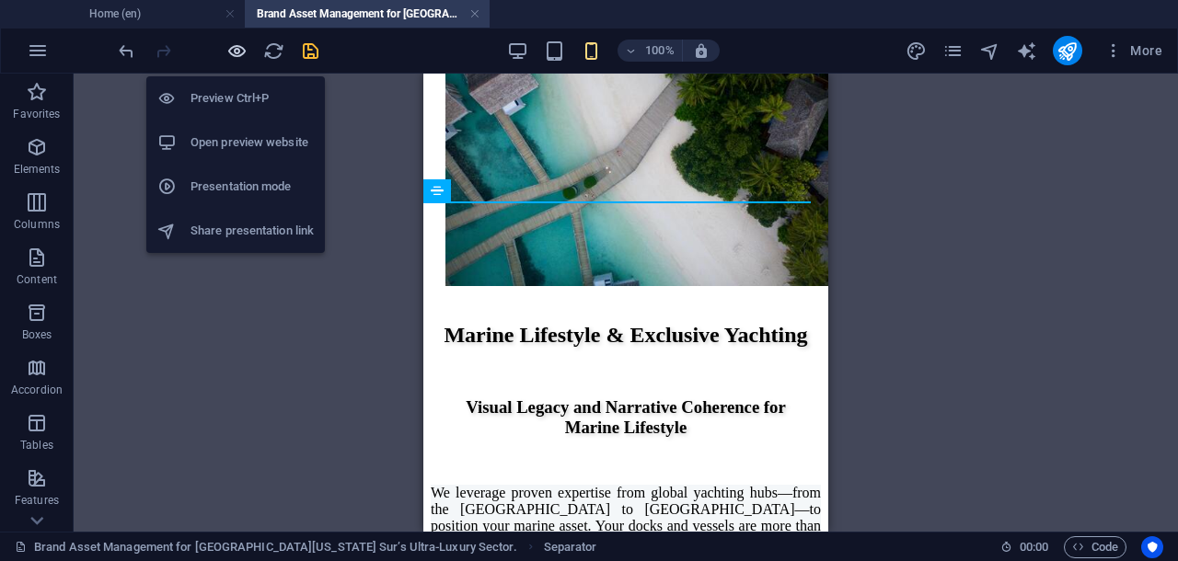
click at [234, 46] on icon "button" at bounding box center [236, 50] width 21 height 21
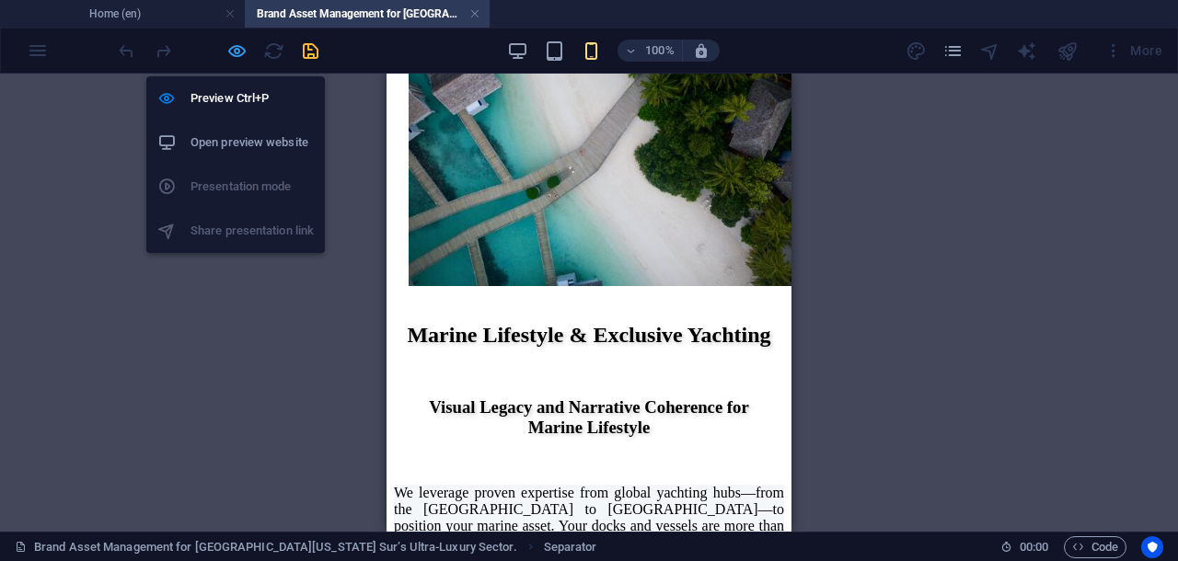
click at [239, 45] on icon "button" at bounding box center [236, 50] width 21 height 21
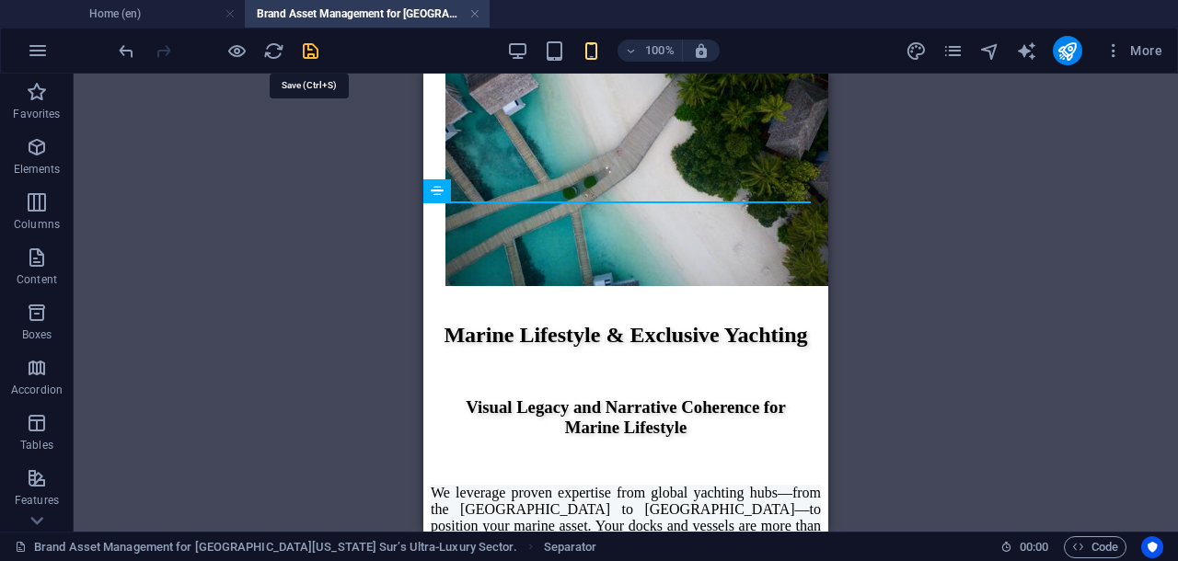
click at [308, 49] on icon "save" at bounding box center [310, 50] width 21 height 21
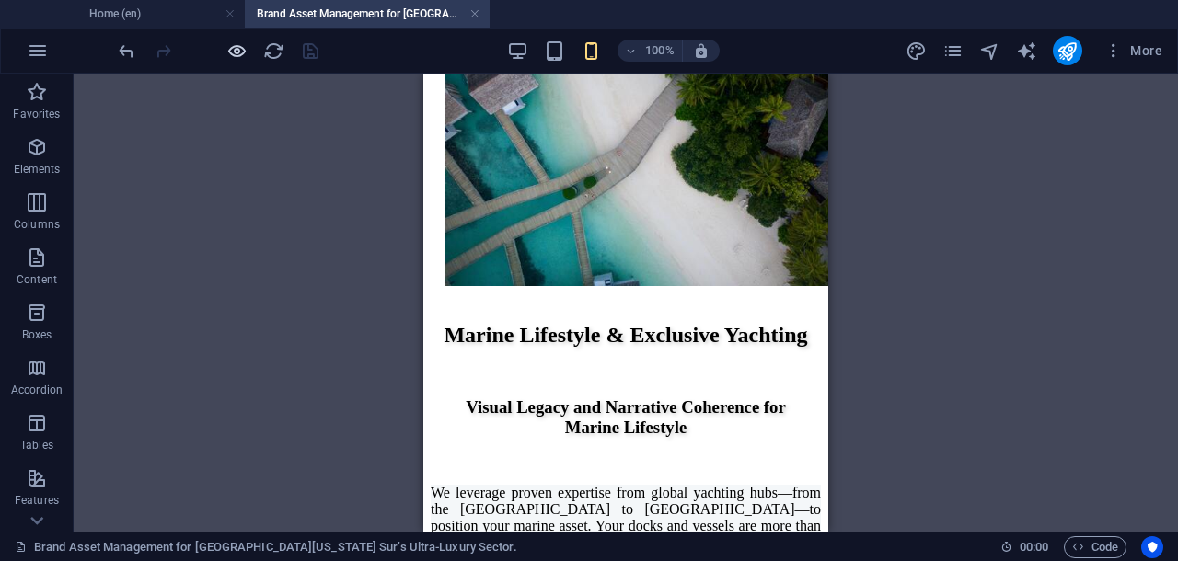
drag, startPoint x: 239, startPoint y: 45, endPoint x: 6, endPoint y: 165, distance: 261.7
click at [239, 45] on icon "button" at bounding box center [236, 50] width 21 height 21
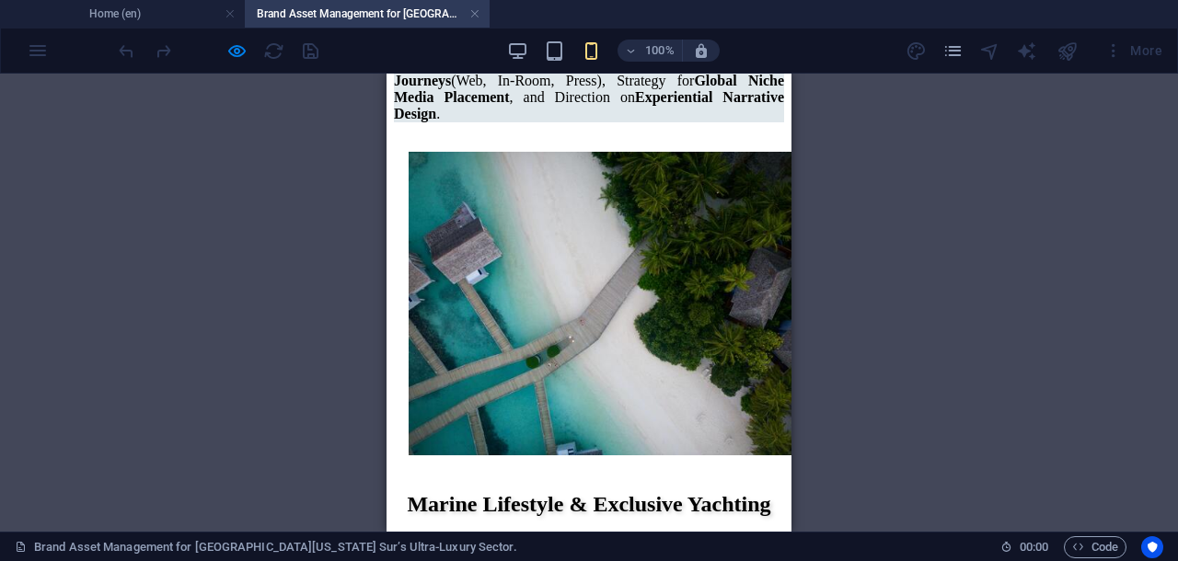
scroll to position [3384, 0]
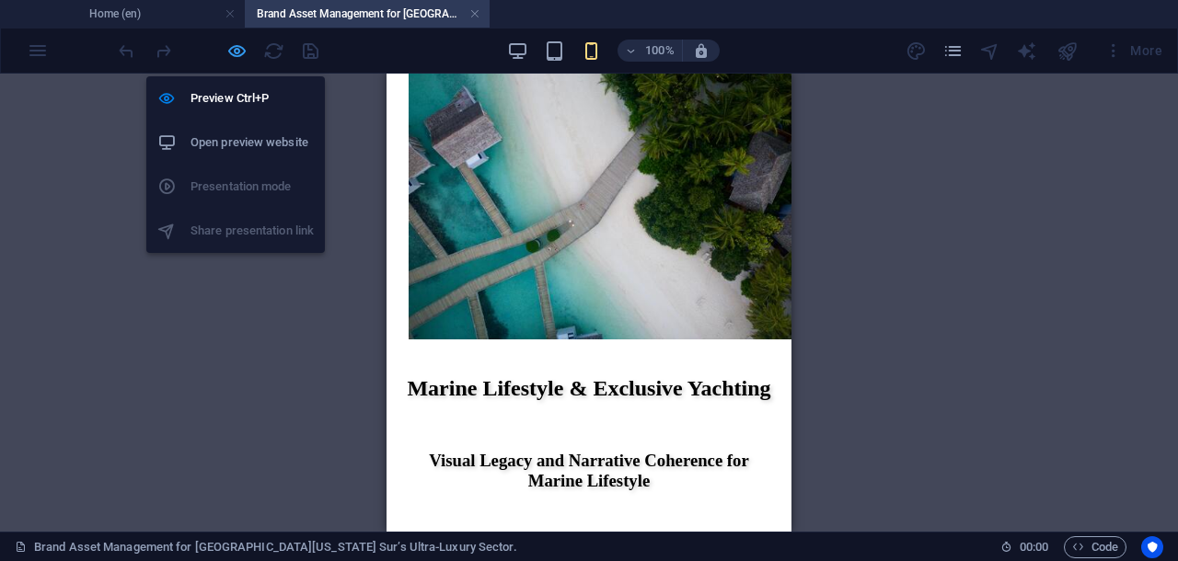
click at [234, 47] on icon "button" at bounding box center [236, 50] width 21 height 21
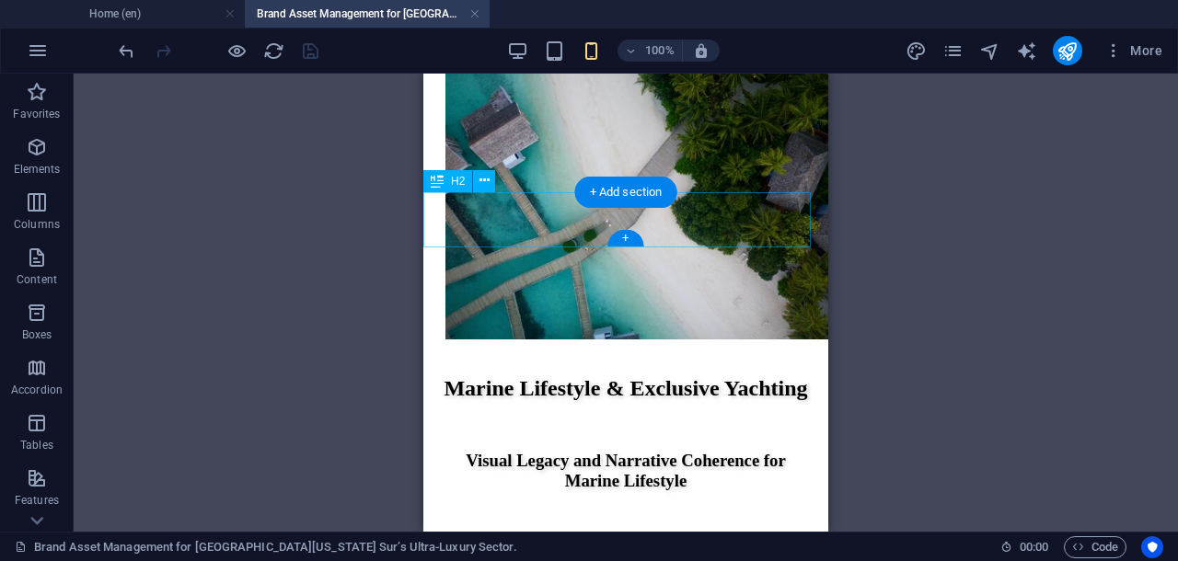
select select "px"
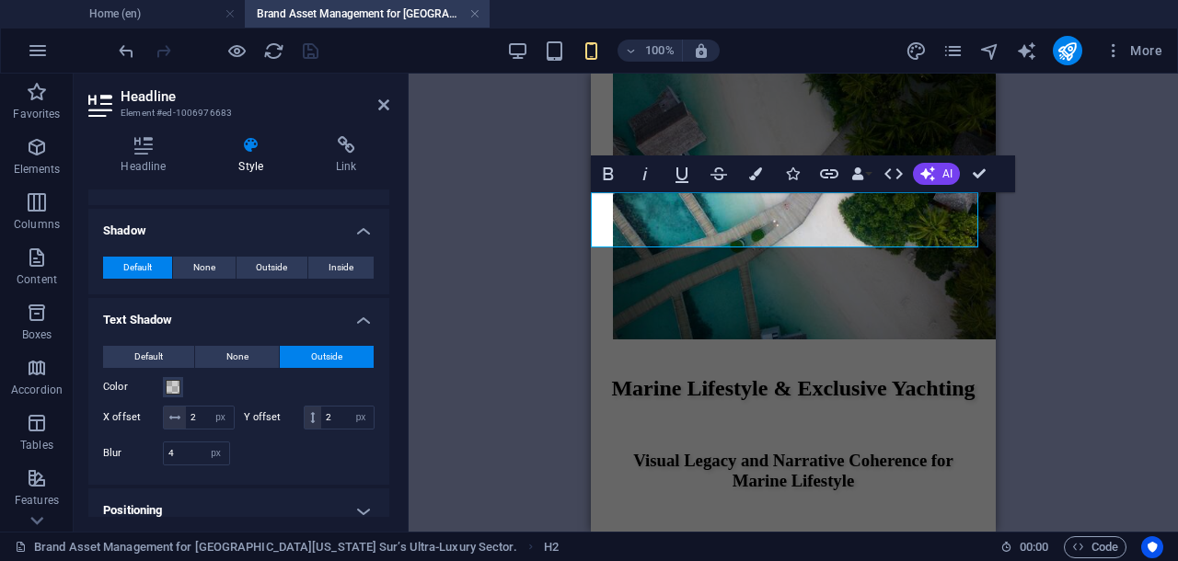
scroll to position [458, 0]
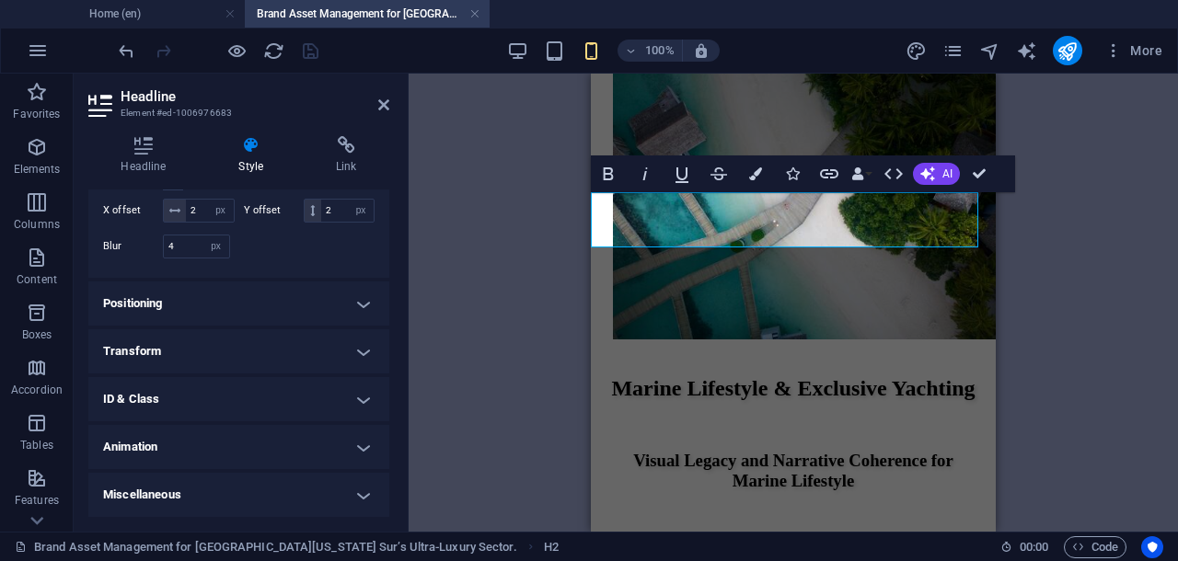
click at [355, 442] on h4 "Animation" at bounding box center [238, 447] width 301 height 44
click at [361, 448] on h4 "Animation" at bounding box center [238, 447] width 301 height 44
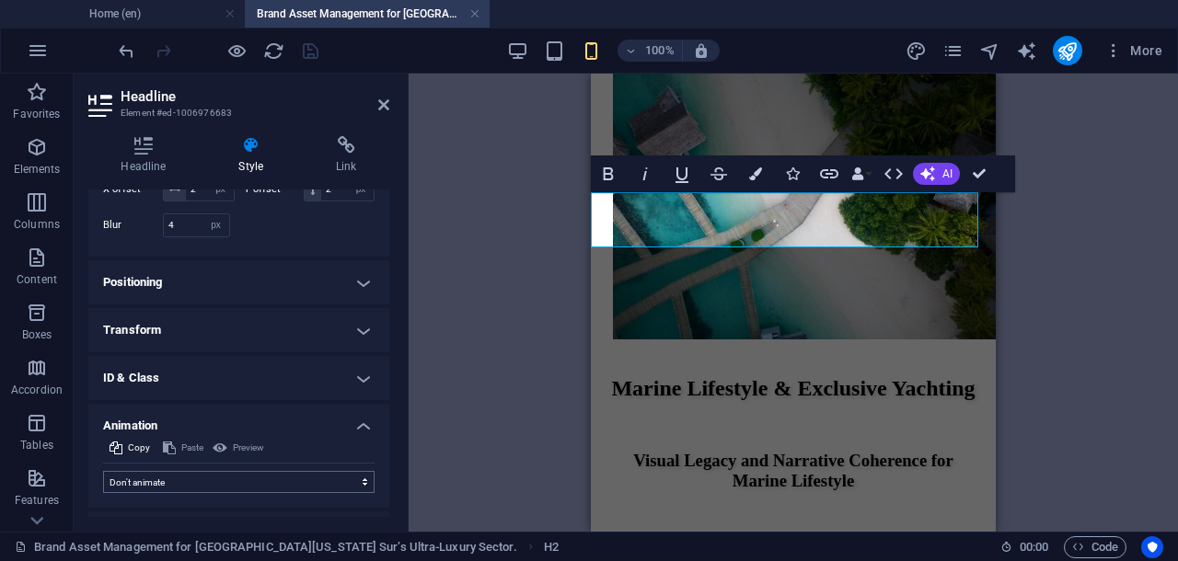
scroll to position [518, 0]
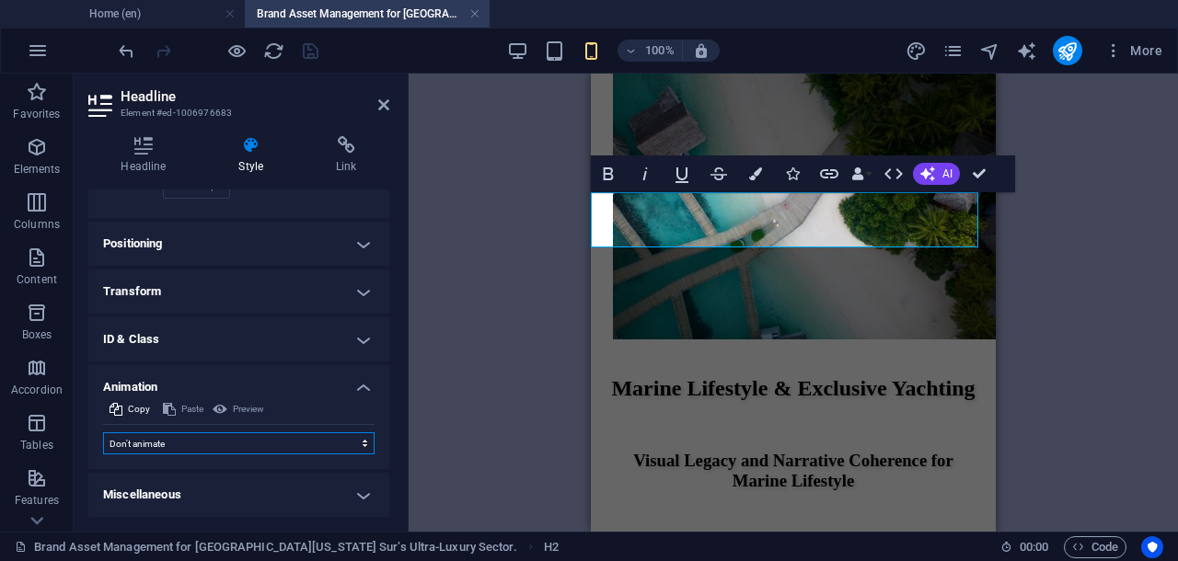
click at [339, 440] on select "Don't animate Show / Hide Slide up/down Zoom in/out Slide left to right Slide r…" at bounding box center [238, 443] width 271 height 22
click at [103, 432] on select "Don't animate Show / Hide Slide up/down Zoom in/out Slide left to right Slide r…" at bounding box center [238, 443] width 271 height 22
click at [202, 371] on h4 "Animation" at bounding box center [238, 381] width 301 height 33
click at [202, 314] on h4 "Transform" at bounding box center [238, 292] width 301 height 44
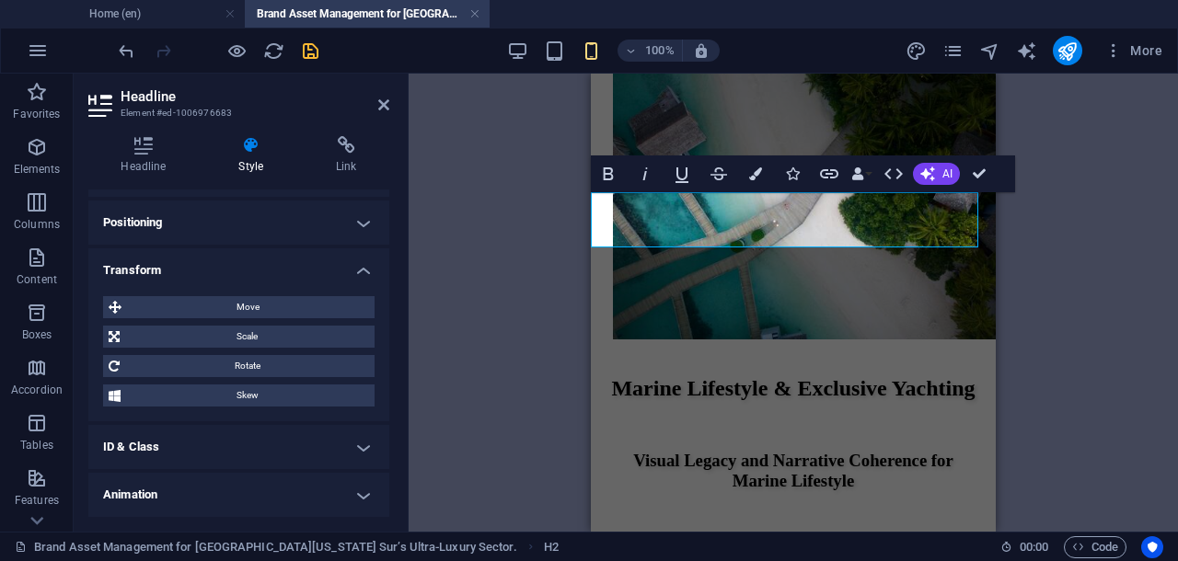
click at [362, 282] on h4 "Transform" at bounding box center [238, 264] width 301 height 33
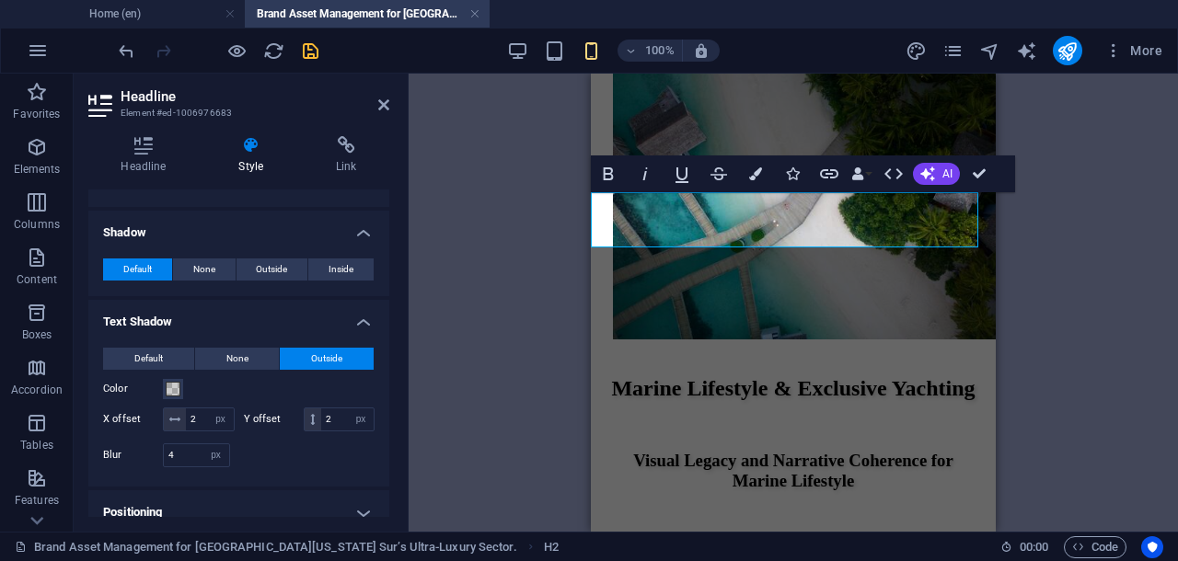
scroll to position [344, 0]
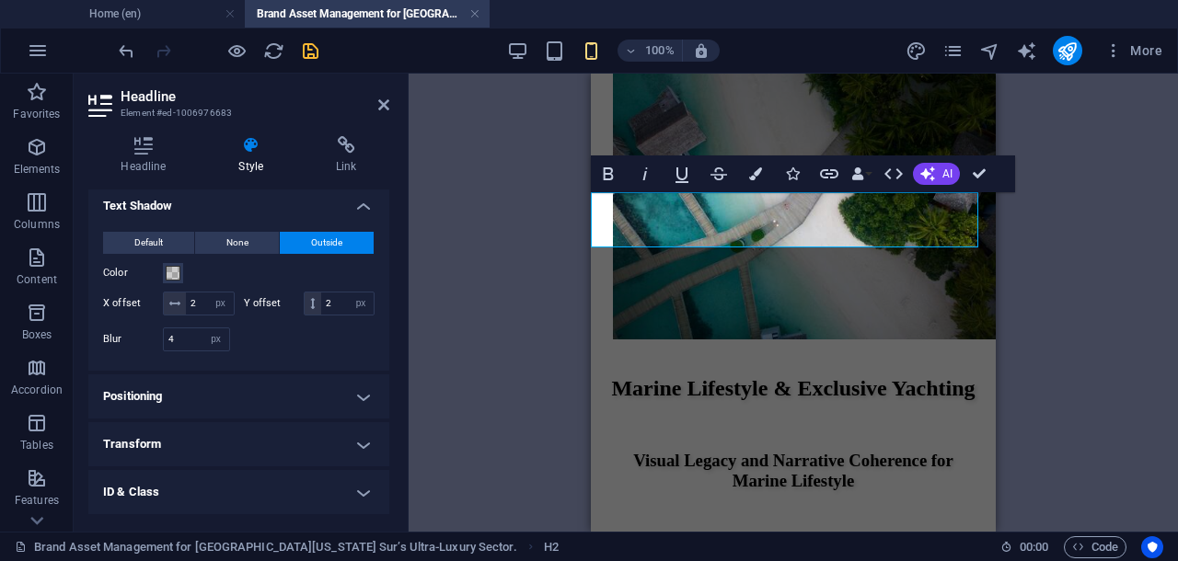
click at [483, 358] on div "Container Container Placeholder Reference Image H1 Reference Container Image H1…" at bounding box center [792, 303] width 769 height 458
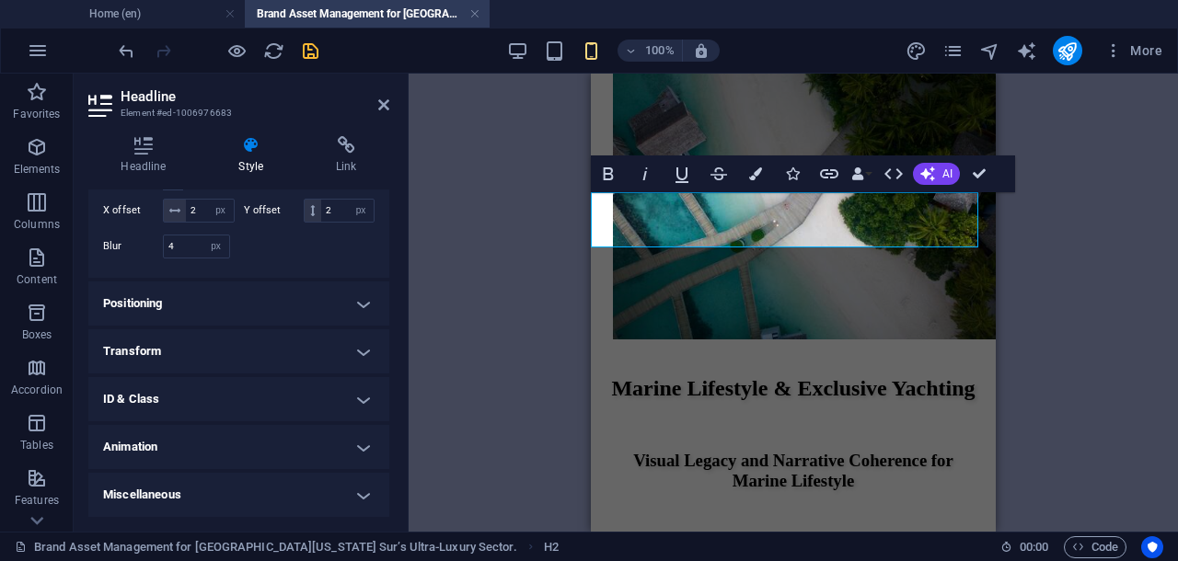
click at [362, 443] on h4 "Animation" at bounding box center [238, 447] width 301 height 44
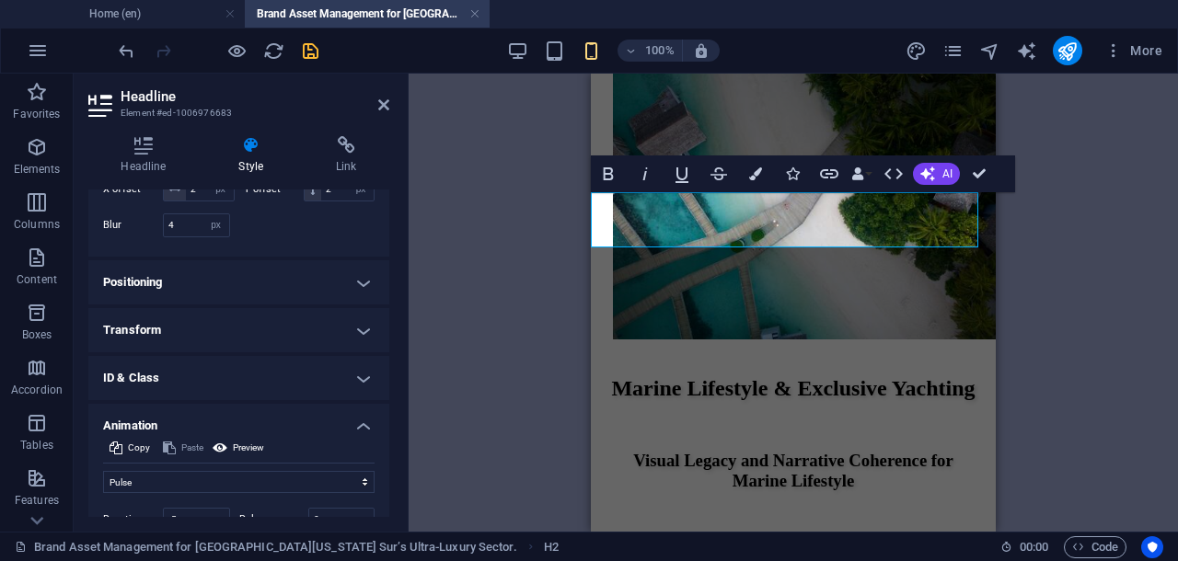
scroll to position [574, 0]
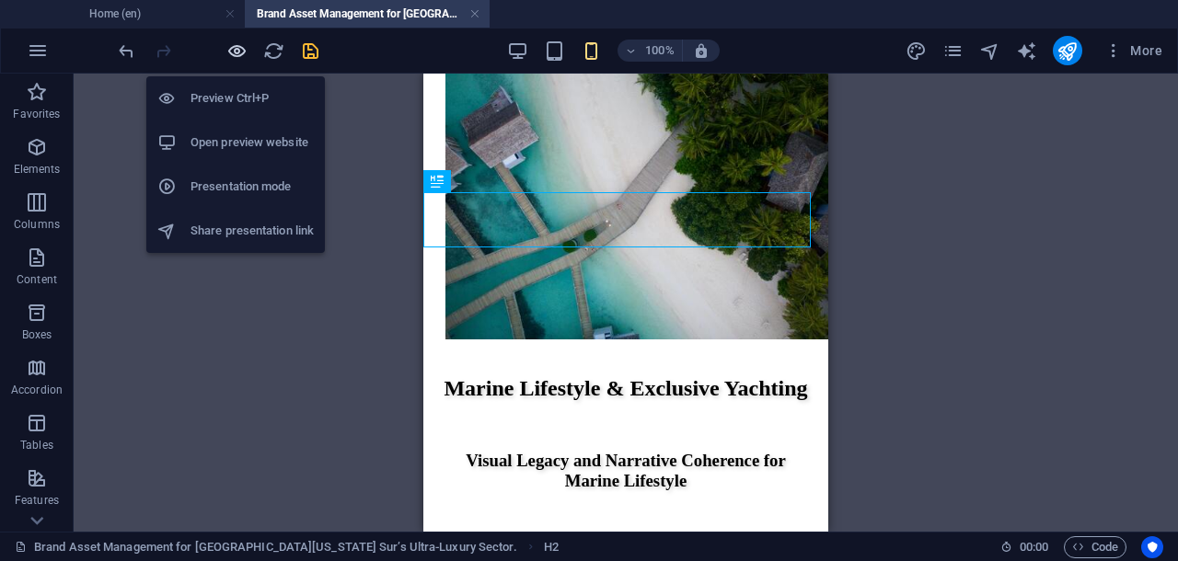
click at [233, 44] on icon "button" at bounding box center [236, 50] width 21 height 21
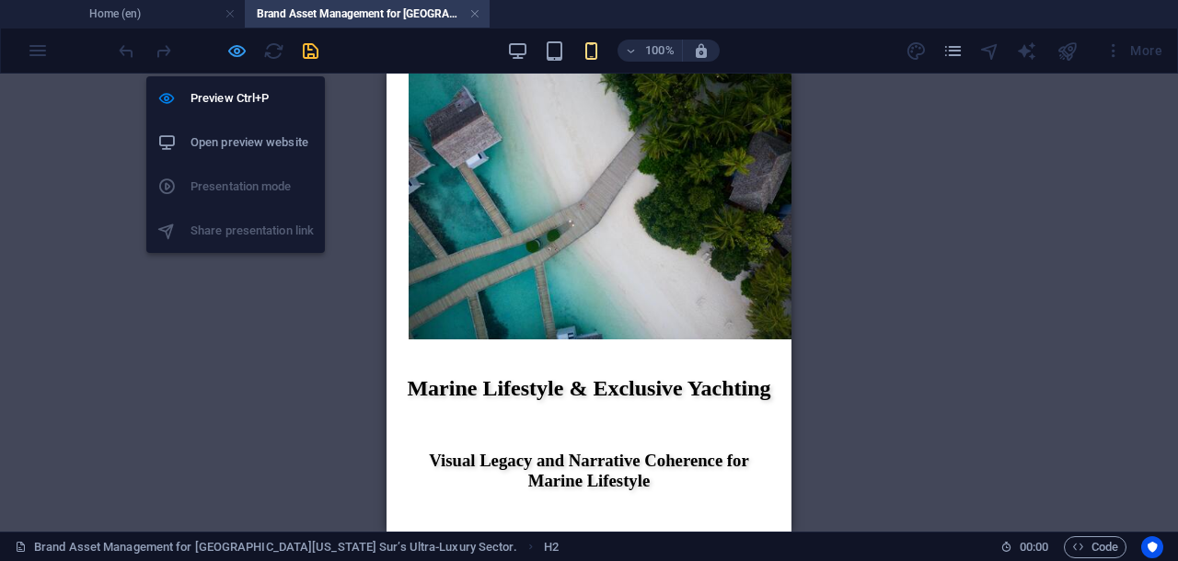
click at [230, 49] on icon "button" at bounding box center [236, 50] width 21 height 21
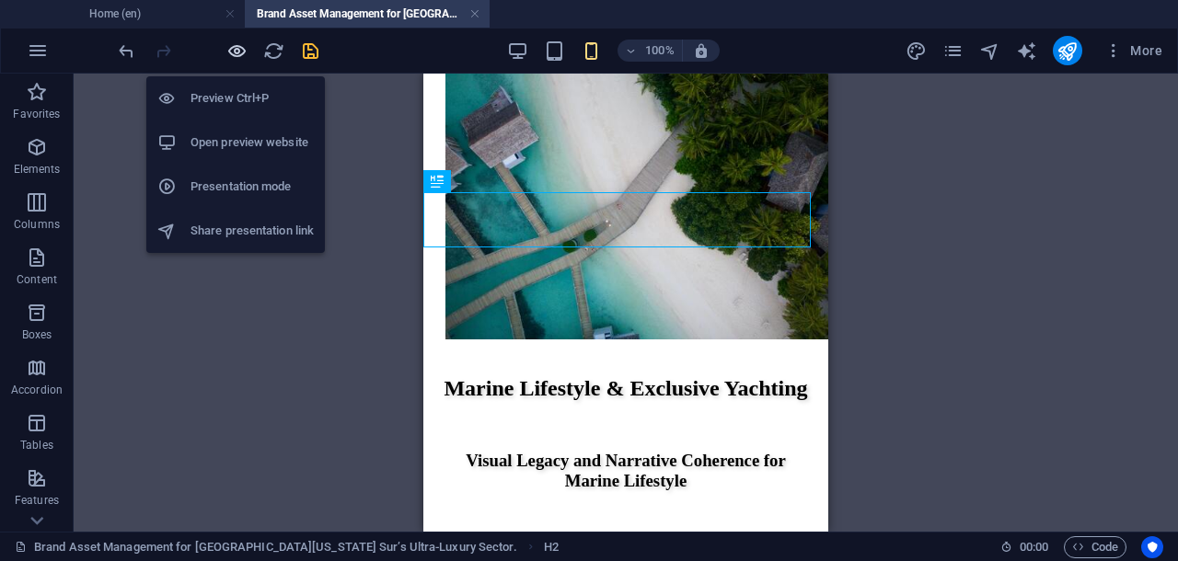
click at [236, 52] on icon "button" at bounding box center [236, 50] width 21 height 21
click at [236, 51] on icon "button" at bounding box center [236, 50] width 21 height 21
click at [236, 45] on icon "button" at bounding box center [236, 50] width 21 height 21
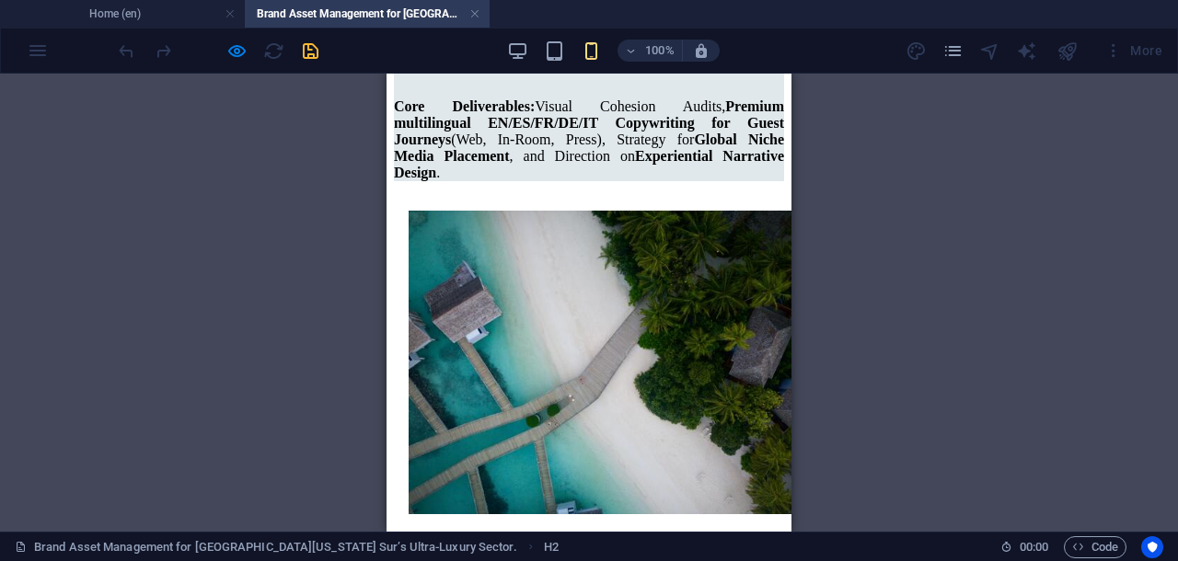
scroll to position [3384, 0]
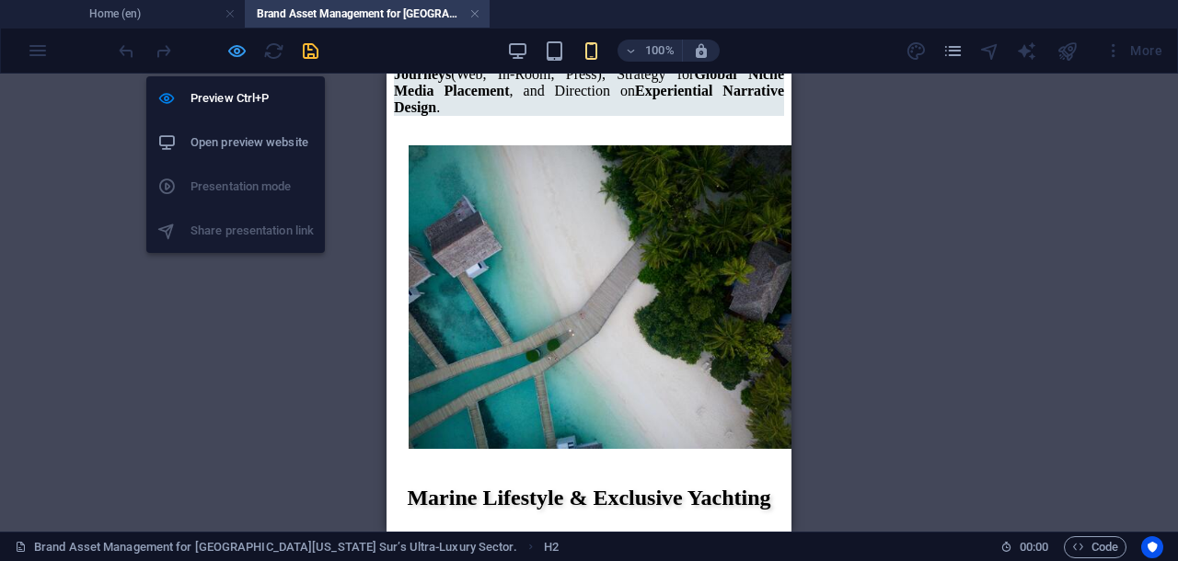
click at [238, 48] on icon "button" at bounding box center [236, 50] width 21 height 21
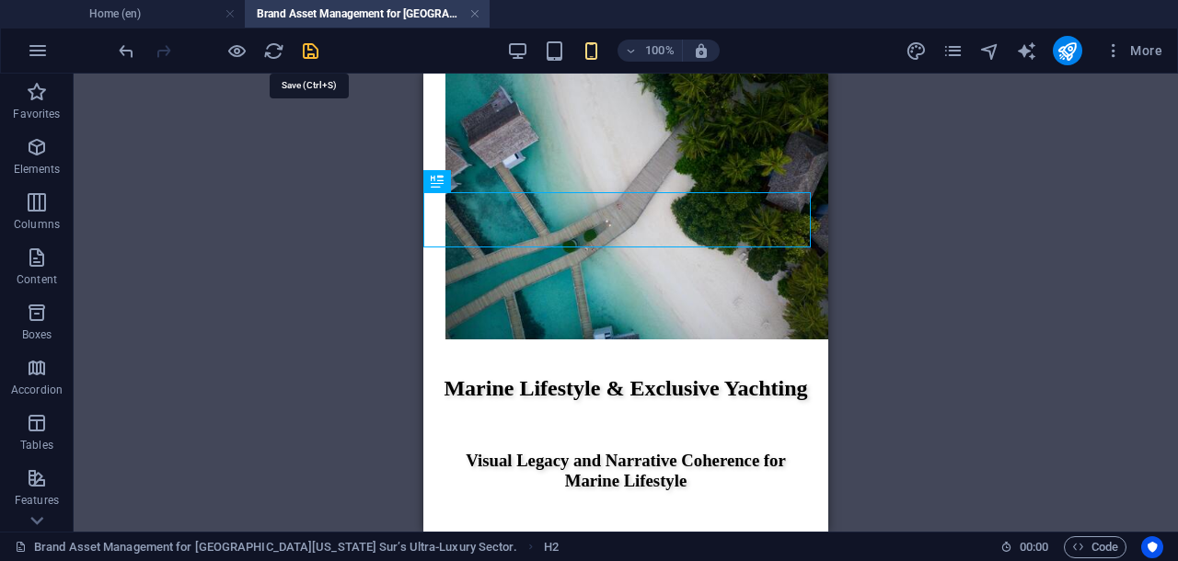
click at [315, 51] on icon "save" at bounding box center [310, 50] width 21 height 21
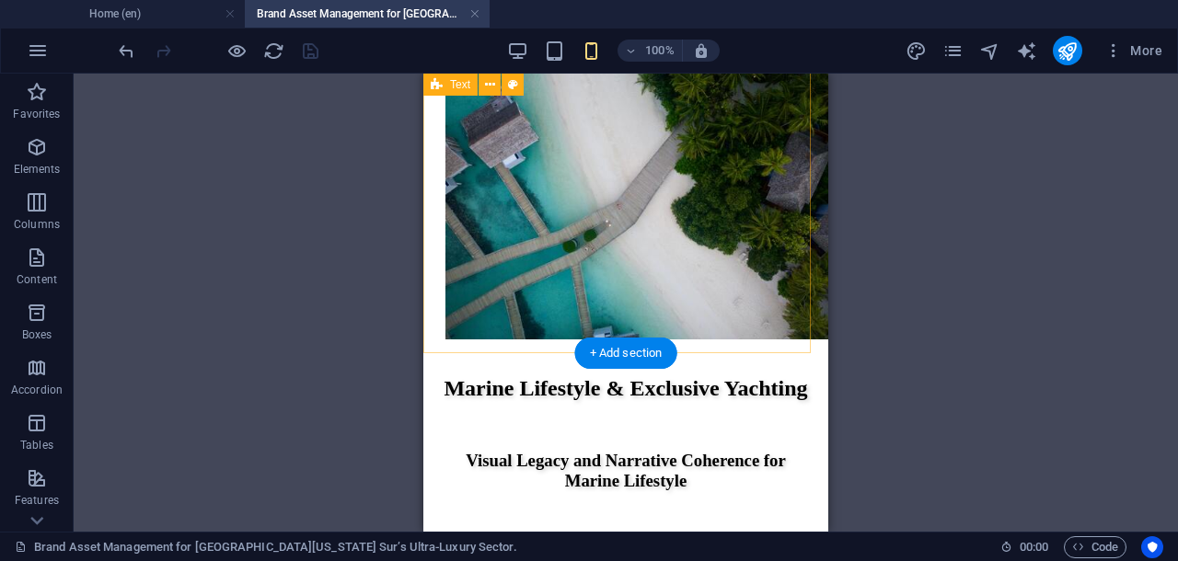
scroll to position [3728, 0]
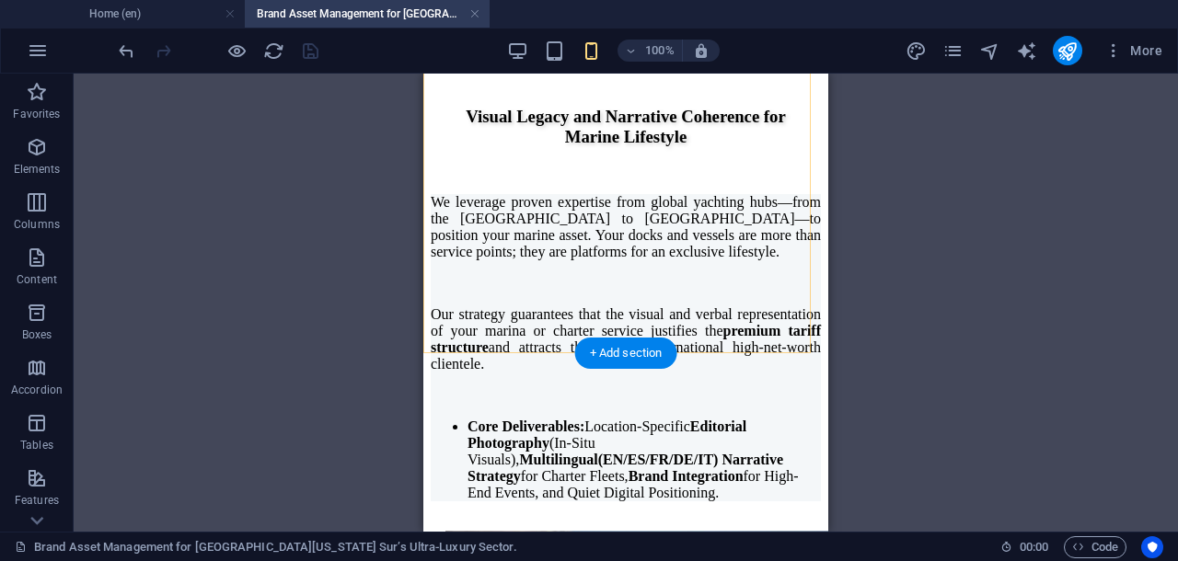
click at [606, 346] on div "+ Add section" at bounding box center [626, 353] width 102 height 31
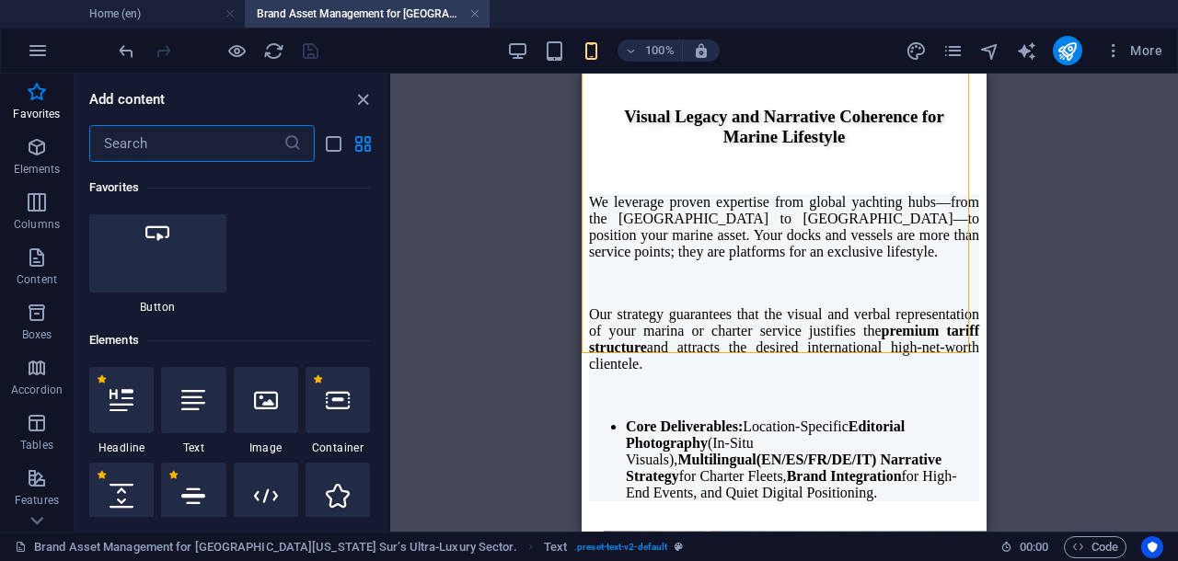
scroll to position [460, 0]
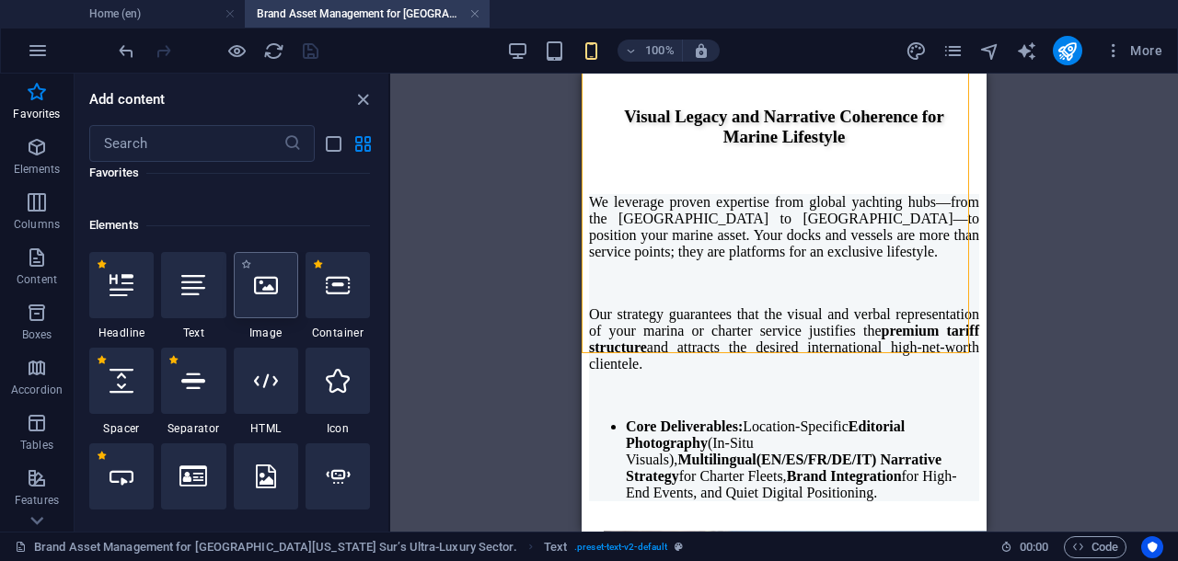
click at [263, 301] on div at bounding box center [266, 285] width 64 height 66
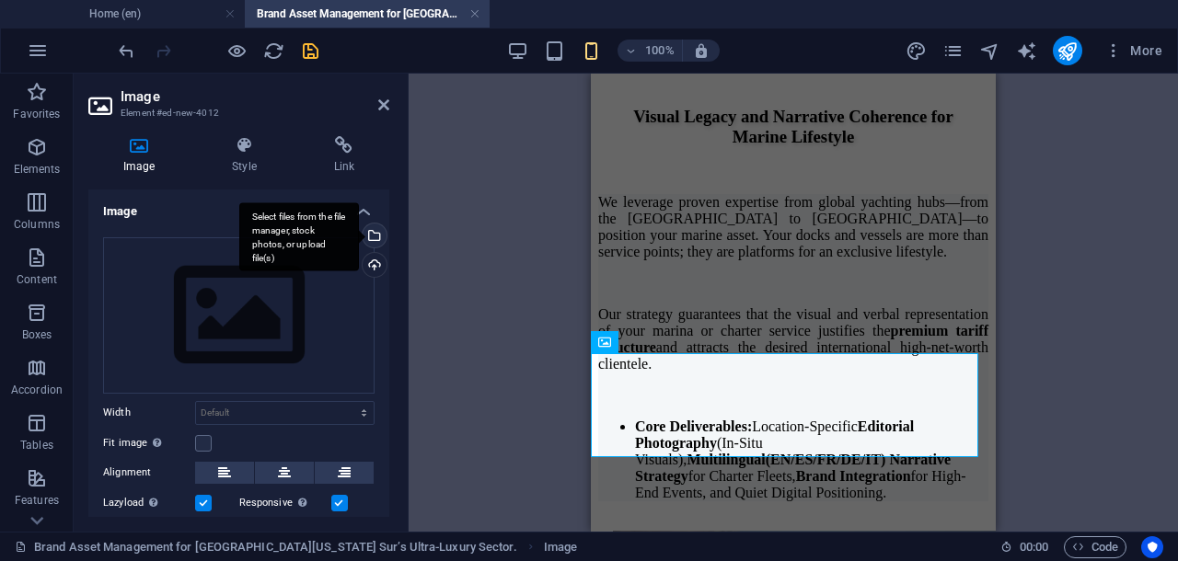
click at [373, 233] on div "Select files from the file manager, stock photos, or upload file(s)" at bounding box center [373, 238] width 28 height 28
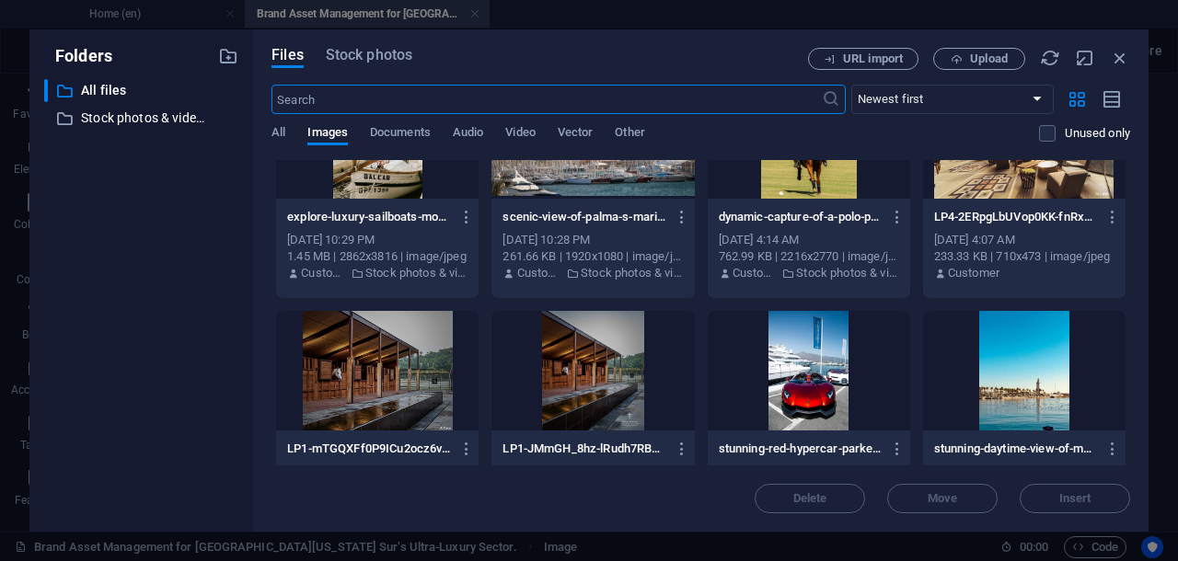
scroll to position [4255, 0]
click at [393, 377] on div at bounding box center [377, 371] width 202 height 120
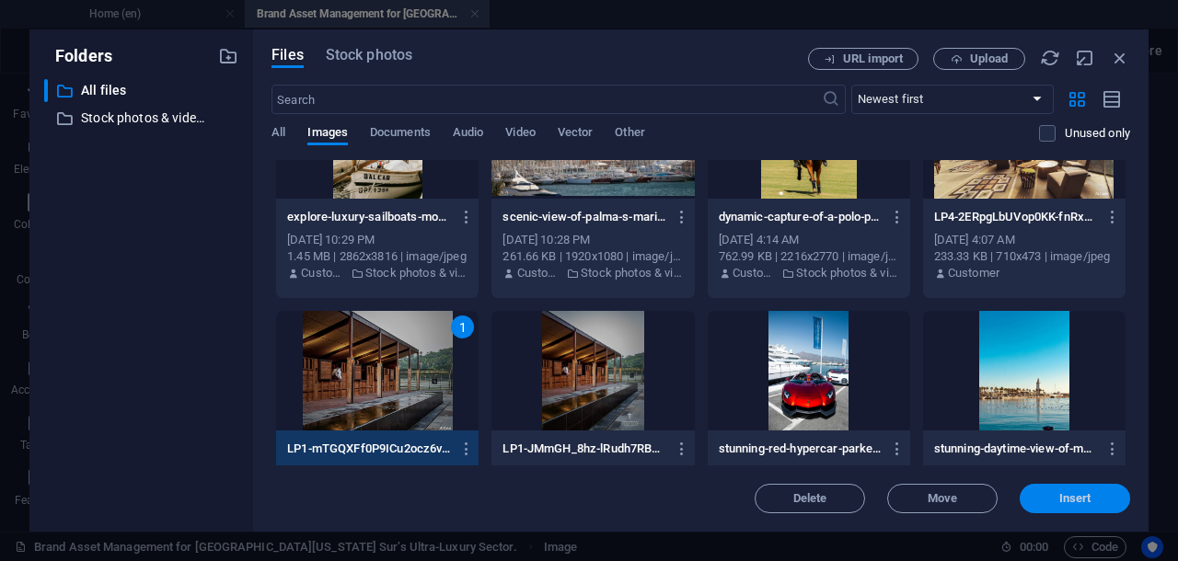
click at [1073, 500] on span "Insert" at bounding box center [1075, 498] width 32 height 11
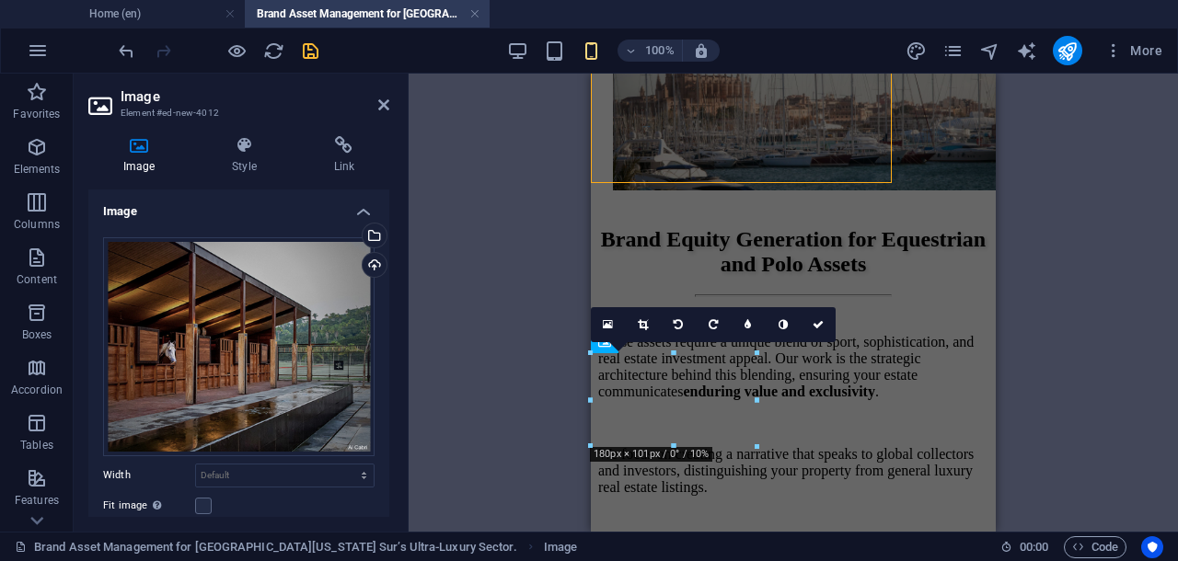
scroll to position [3728, 0]
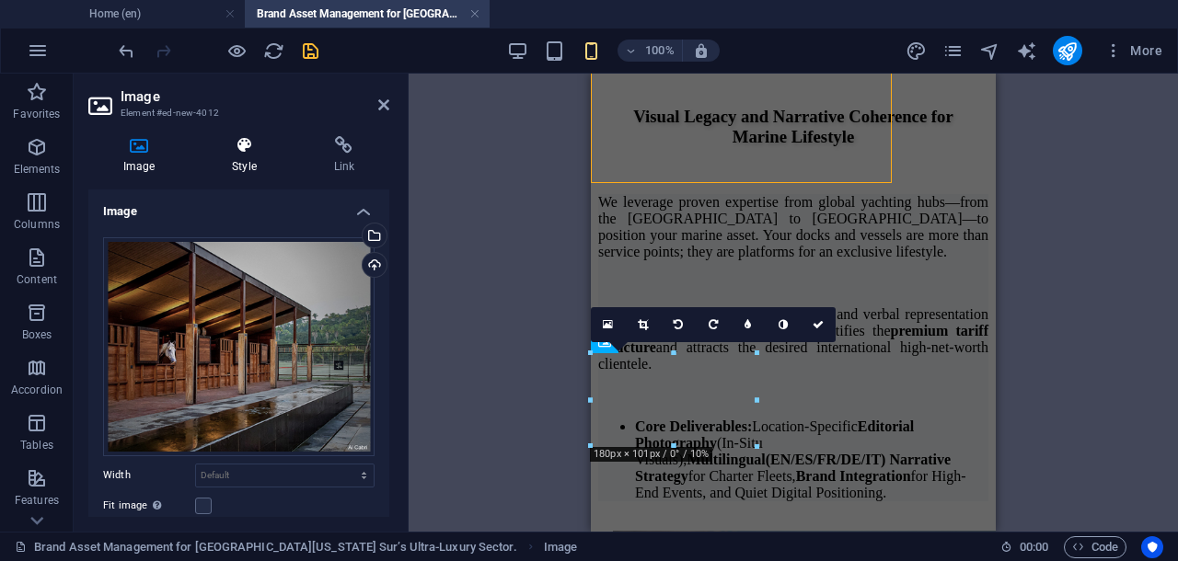
click at [247, 146] on icon at bounding box center [244, 145] width 94 height 18
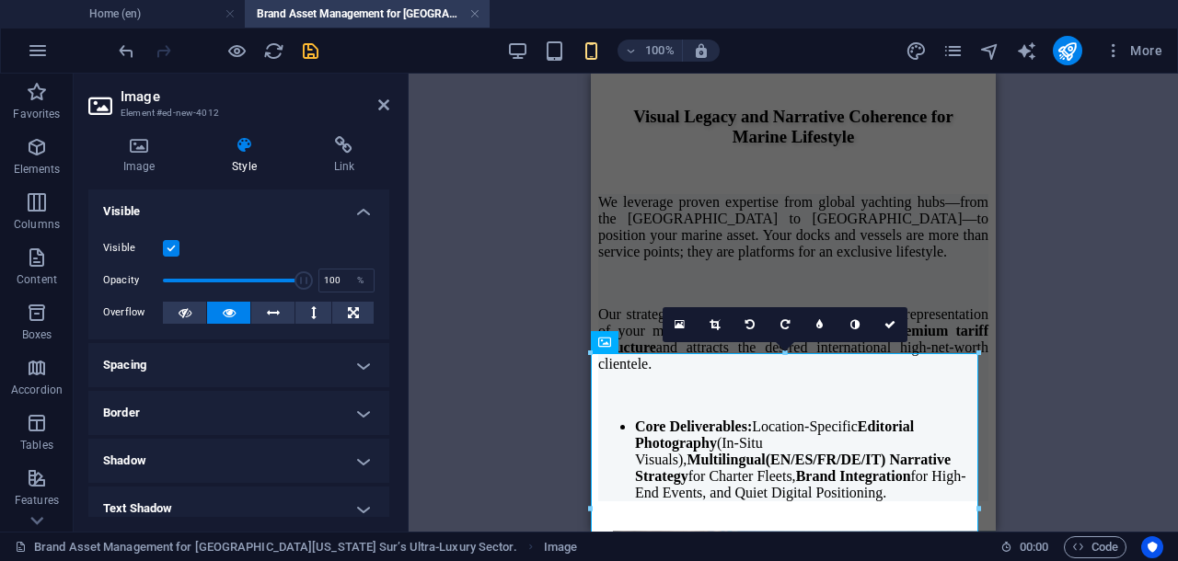
click at [355, 362] on h4 "Spacing" at bounding box center [238, 365] width 301 height 44
click at [358, 363] on h4 "Spacing" at bounding box center [238, 365] width 301 height 44
click at [357, 364] on h4 "Spacing" at bounding box center [238, 365] width 301 height 44
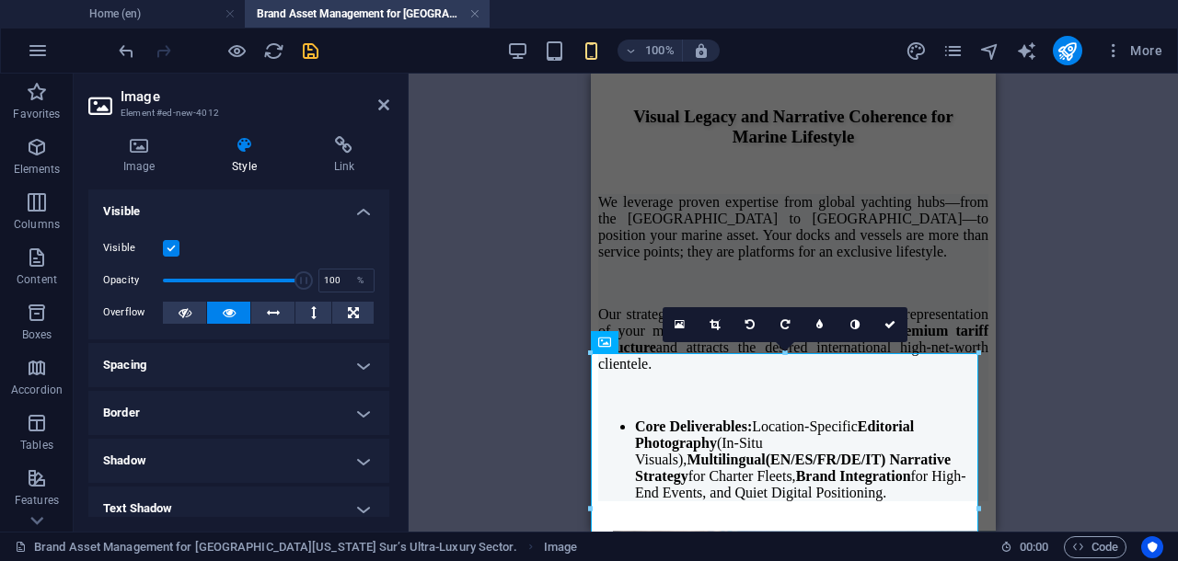
click at [357, 364] on h4 "Spacing" at bounding box center [238, 365] width 301 height 44
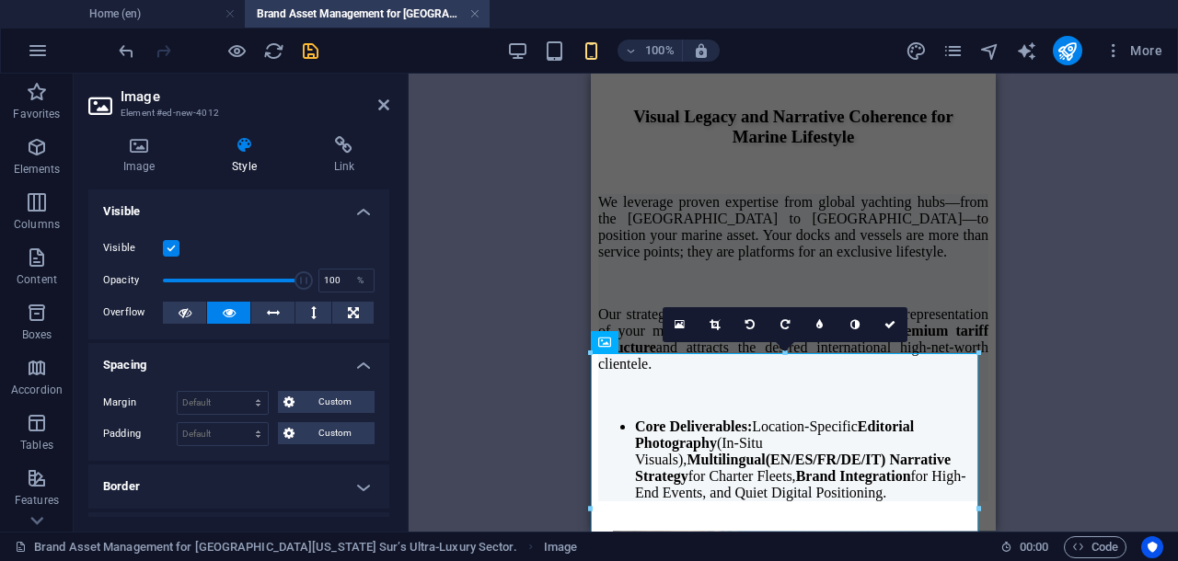
click at [357, 364] on h4 "Spacing" at bounding box center [238, 359] width 301 height 33
click at [133, 362] on h4 "Spacing" at bounding box center [238, 359] width 301 height 33
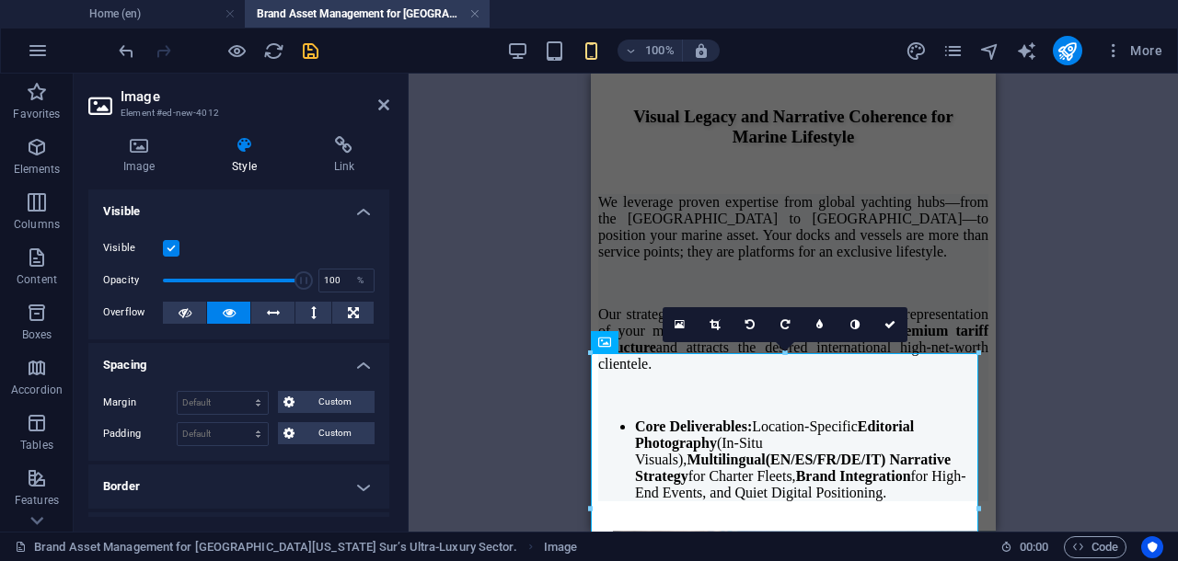
click at [133, 362] on h4 "Spacing" at bounding box center [238, 359] width 301 height 33
click at [211, 428] on select "Default px rem % vh vw Custom" at bounding box center [223, 434] width 90 height 22
select select "rem"
click at [241, 423] on select "Default px rem % vh vw Custom" at bounding box center [223, 434] width 90 height 22
type input "1"
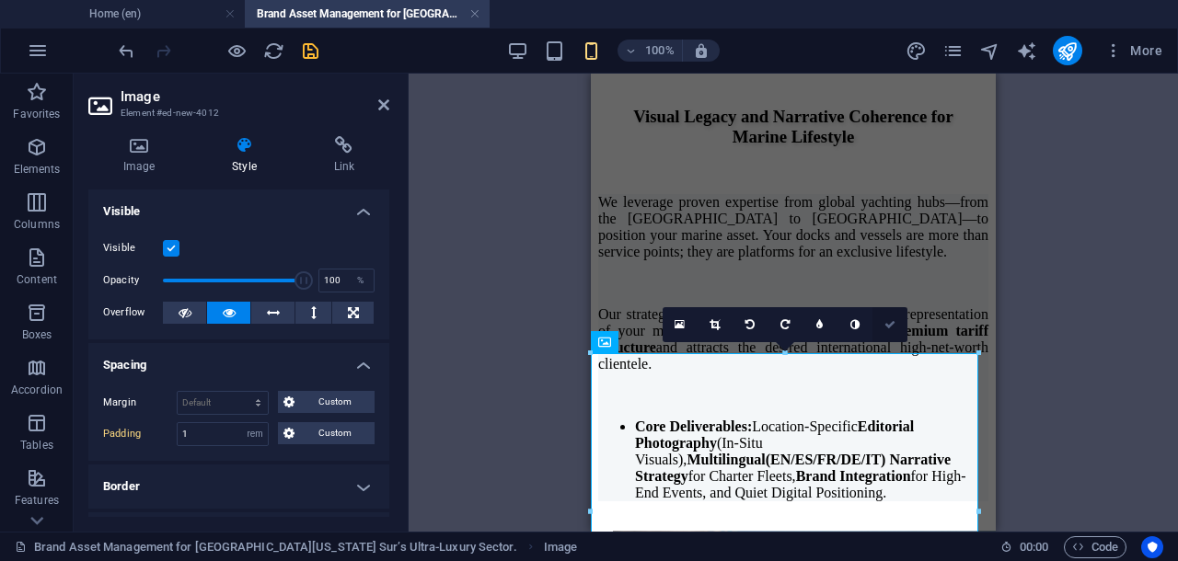
click at [884, 325] on icon at bounding box center [889, 324] width 11 height 11
click at [883, 325] on div "Drag here to replace the existing content. Press “Ctrl” if you want to create a…" at bounding box center [792, 303] width 769 height 458
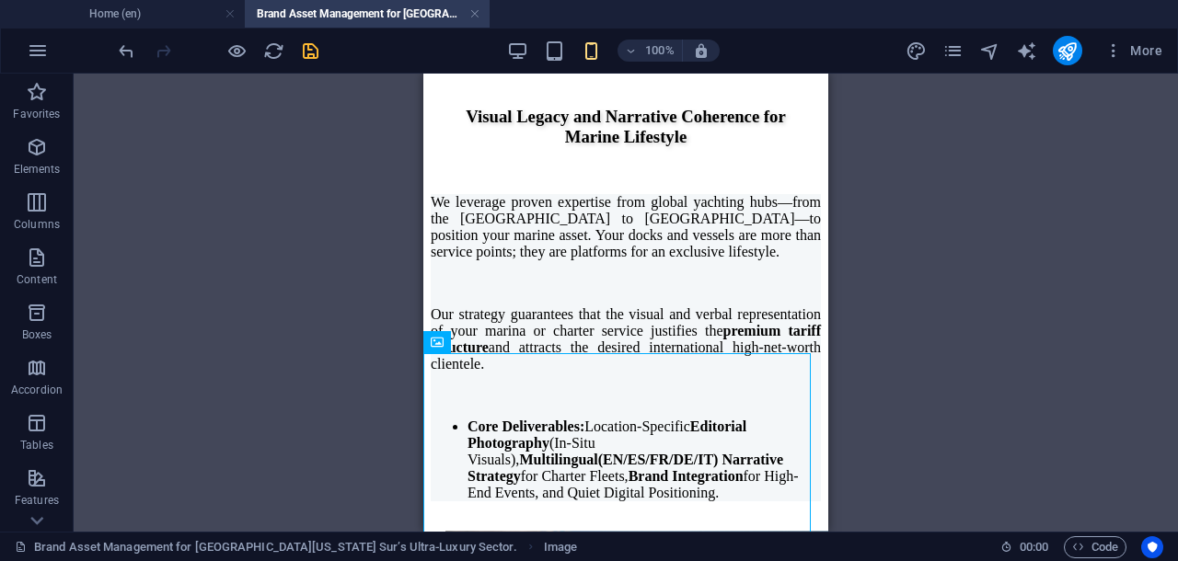
drag, startPoint x: 311, startPoint y: 47, endPoint x: 11, endPoint y: 161, distance: 320.9
click at [311, 47] on icon "save" at bounding box center [310, 50] width 21 height 21
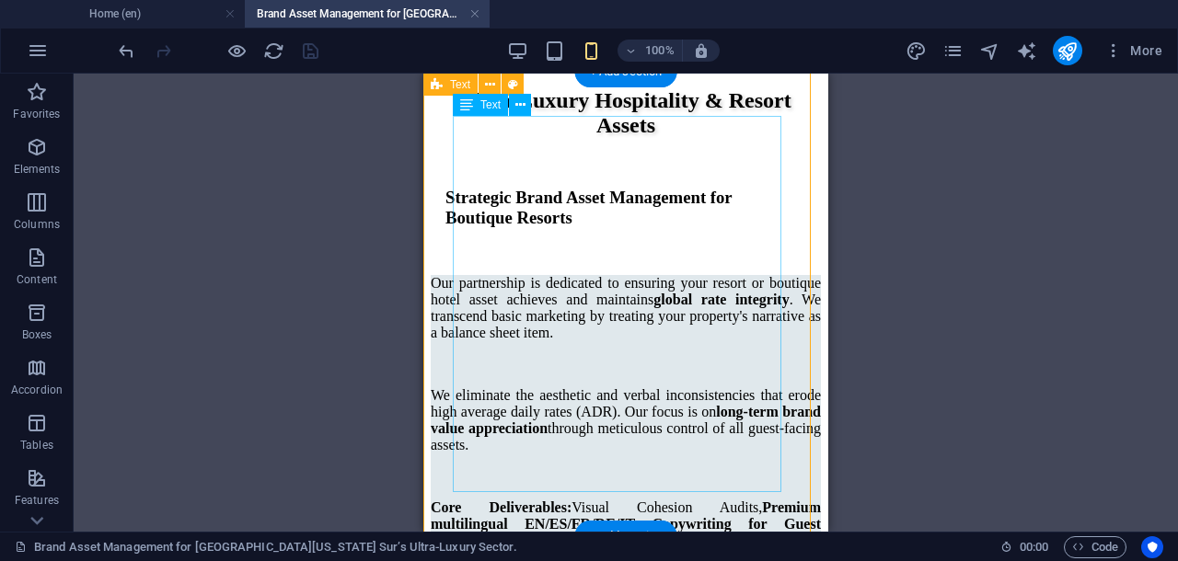
scroll to position [2924, 0]
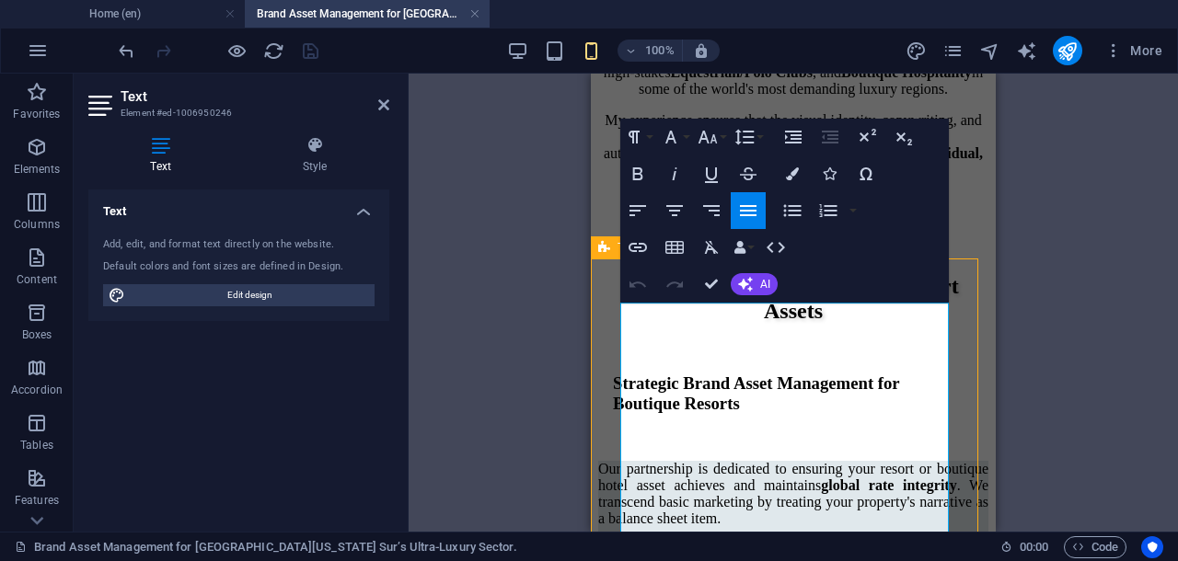
scroll to position [2852, 0]
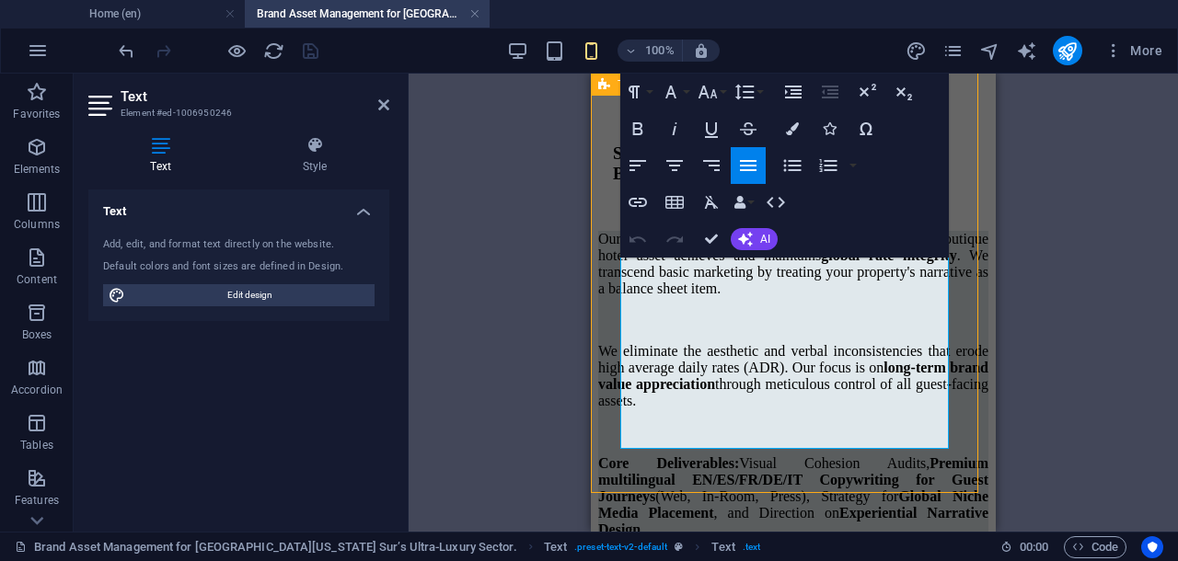
drag, startPoint x: 650, startPoint y: 371, endPoint x: 846, endPoint y: 361, distance: 197.1
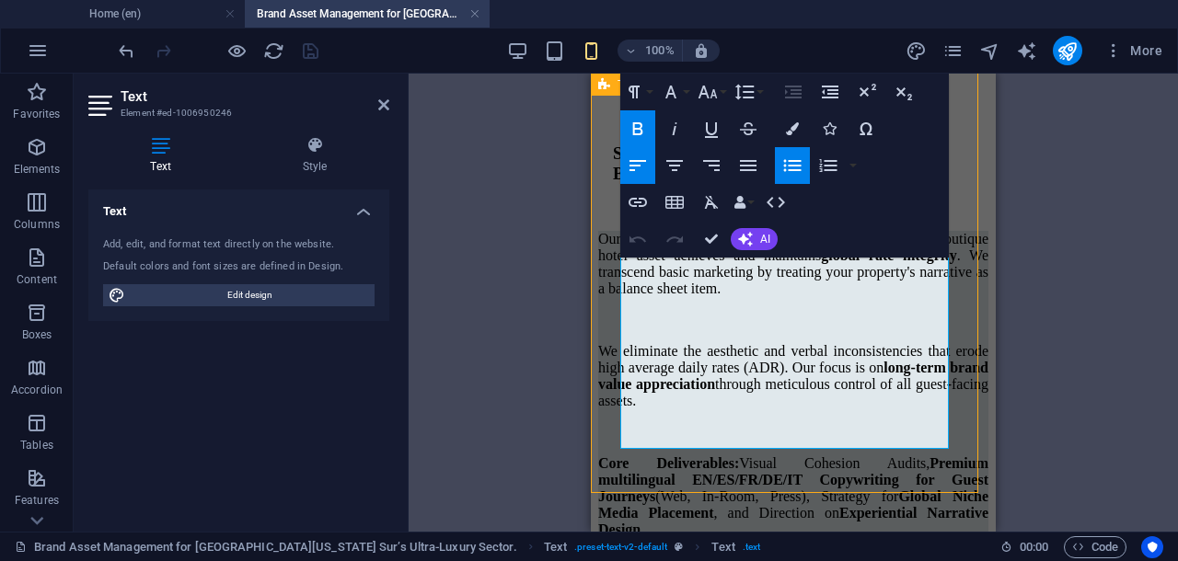
copy li "Mult ilingual (EN/ES/FR/DE/IT )"
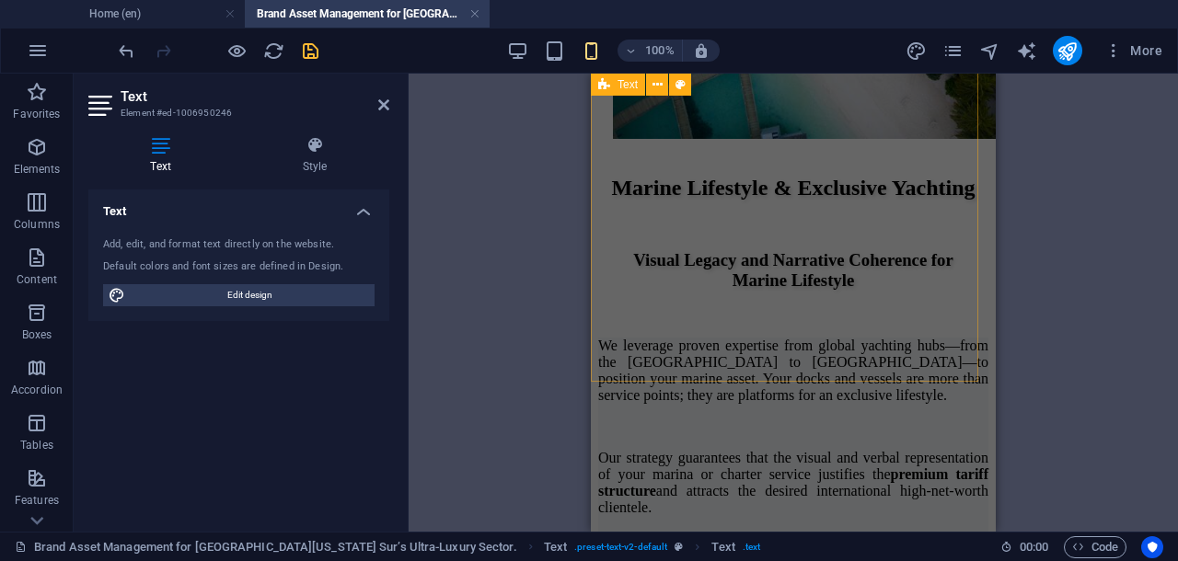
scroll to position [3700, 0]
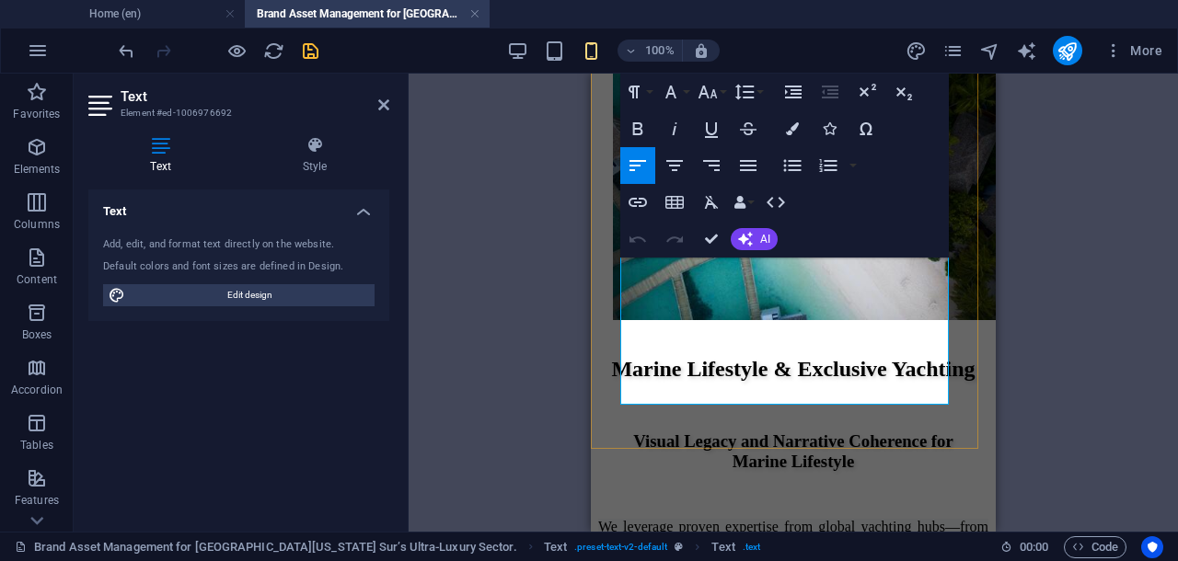
scroll to position [3633, 0]
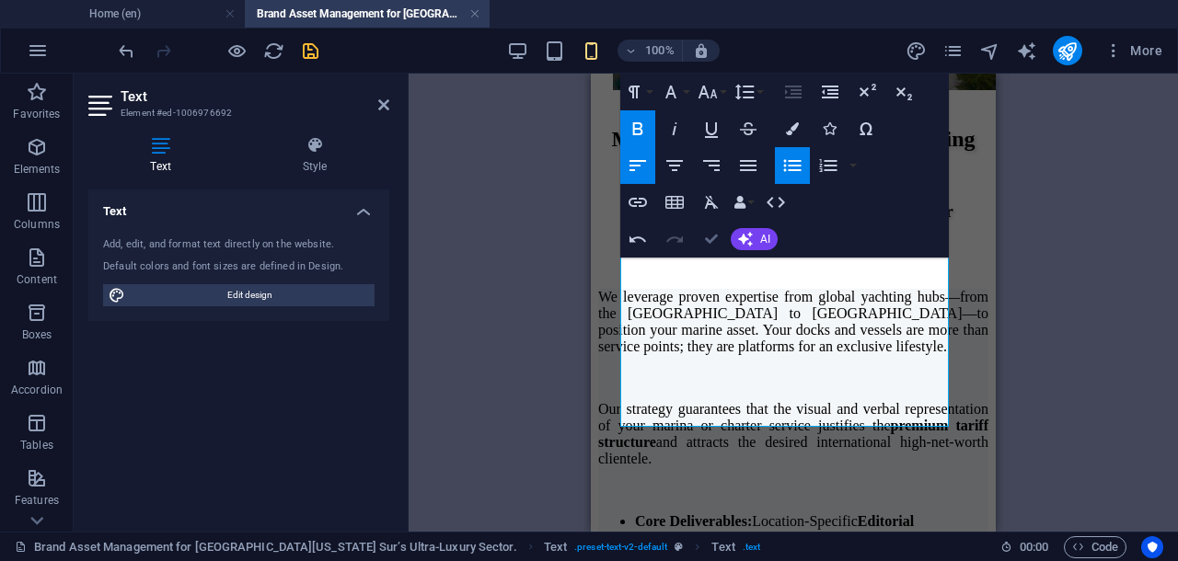
drag, startPoint x: 714, startPoint y: 237, endPoint x: 151, endPoint y: 184, distance: 565.6
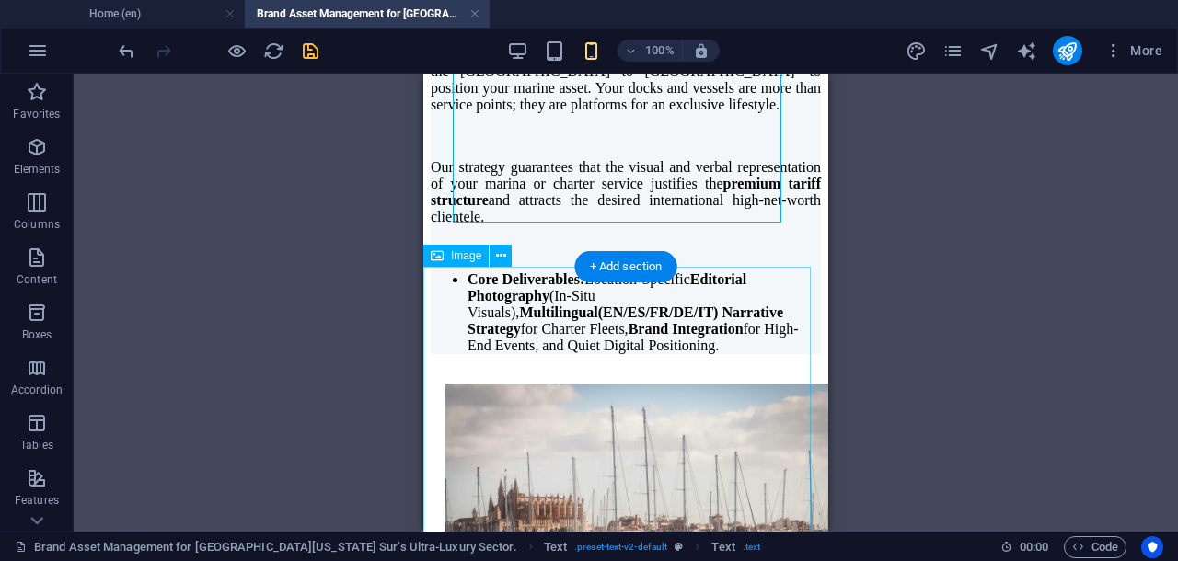
scroll to position [4066, 0]
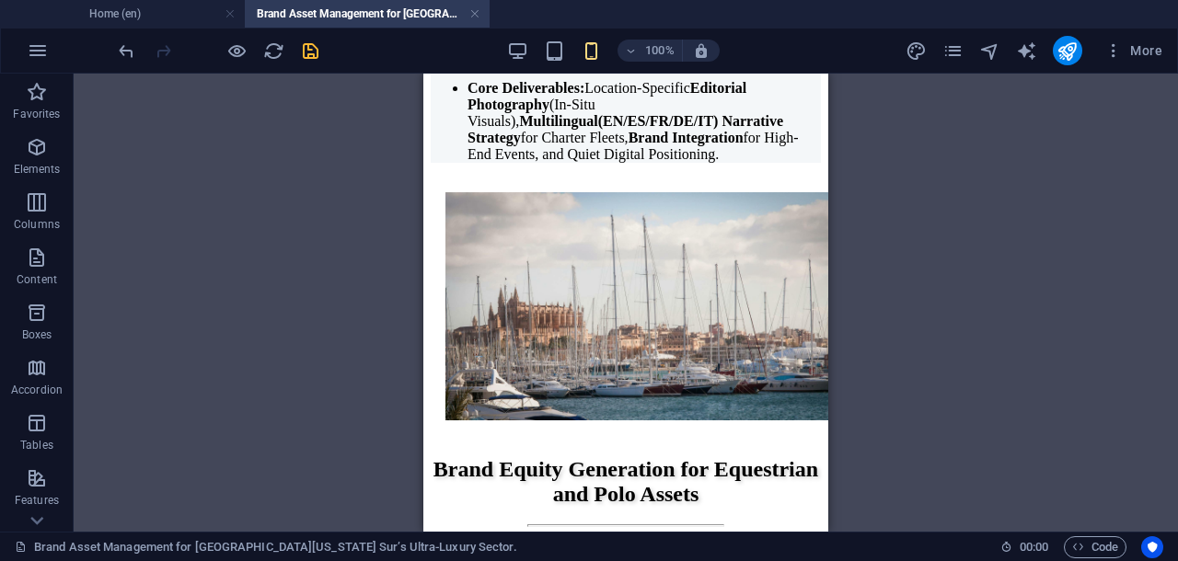
click at [315, 52] on icon "save" at bounding box center [310, 50] width 21 height 21
click at [315, 52] on div at bounding box center [218, 50] width 206 height 29
